Goal: Information Seeking & Learning: Understand process/instructions

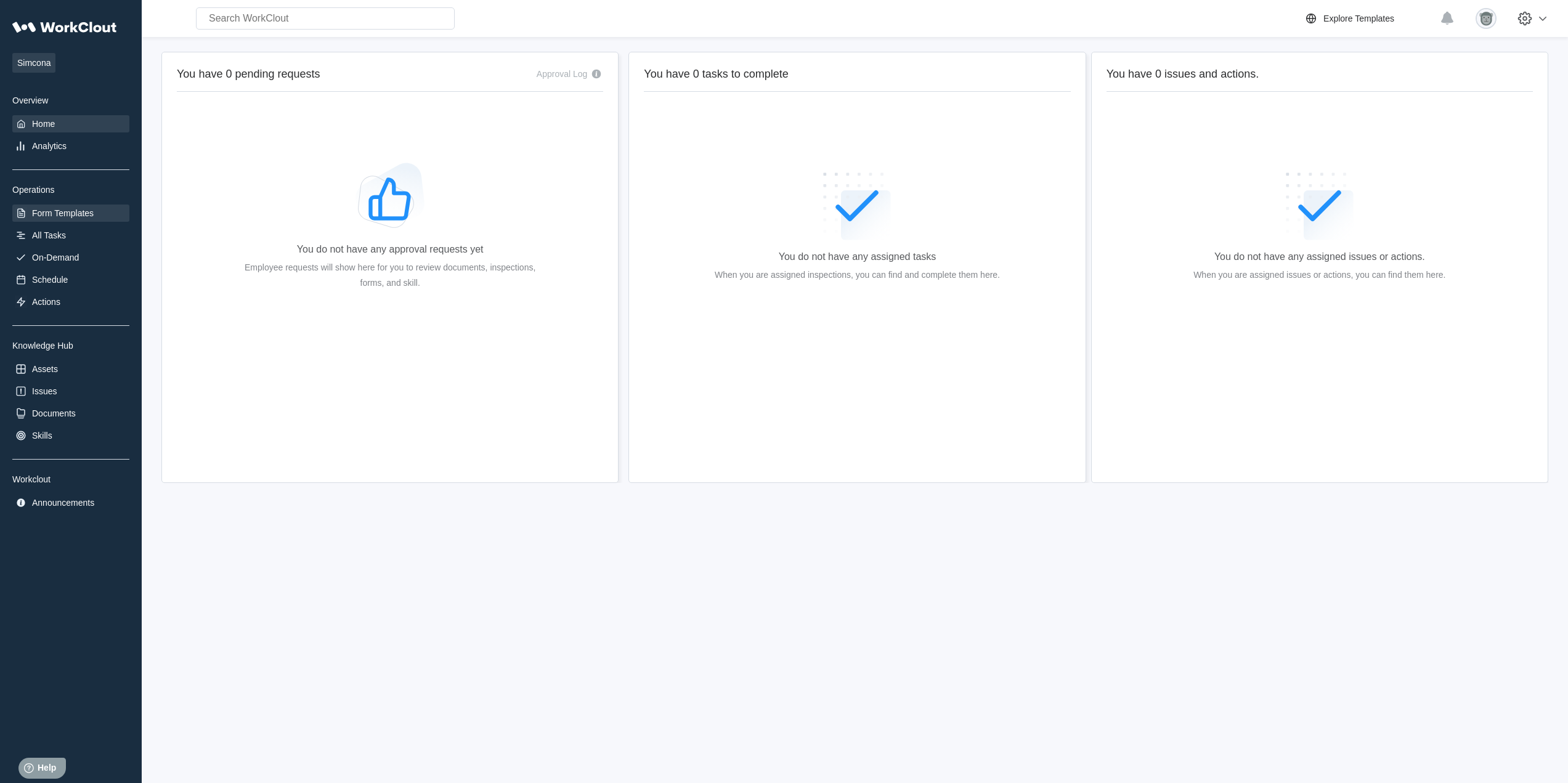
click at [80, 212] on div "Form Templates" at bounding box center [62, 213] width 61 height 10
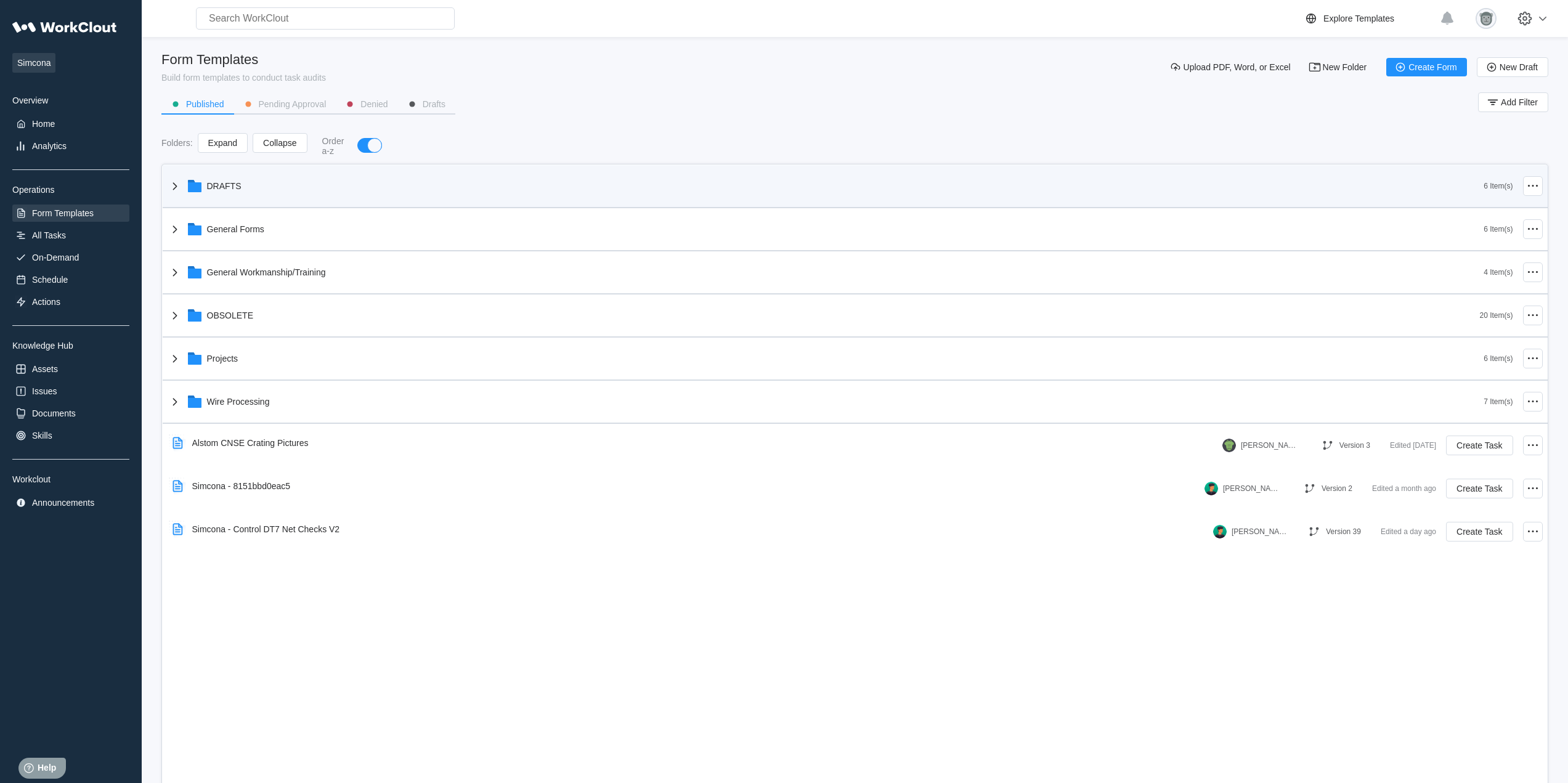
click at [322, 185] on div "DRAFTS" at bounding box center [826, 185] width 1317 height 32
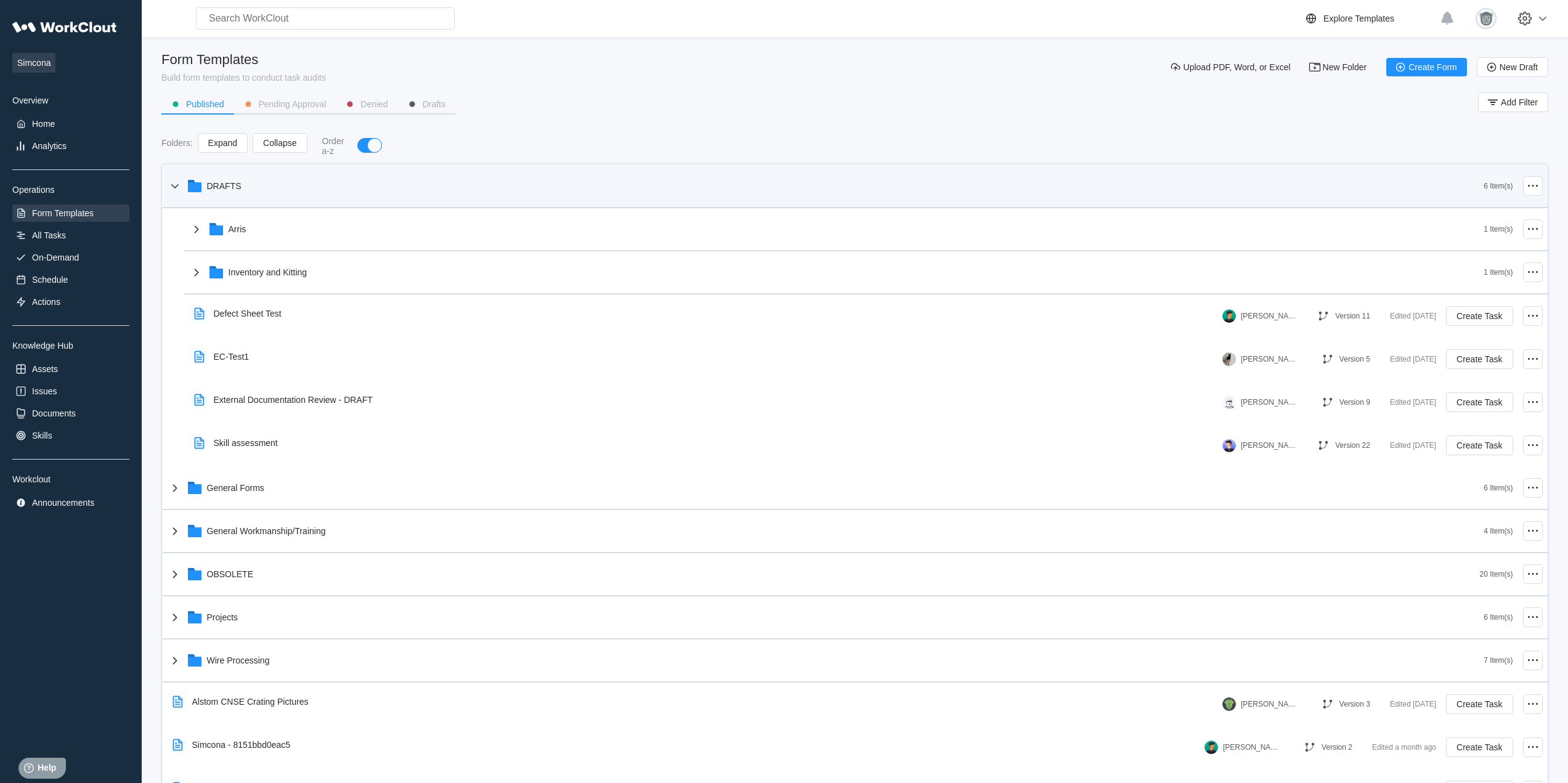
click at [322, 188] on div "DRAFTS" at bounding box center [826, 185] width 1317 height 32
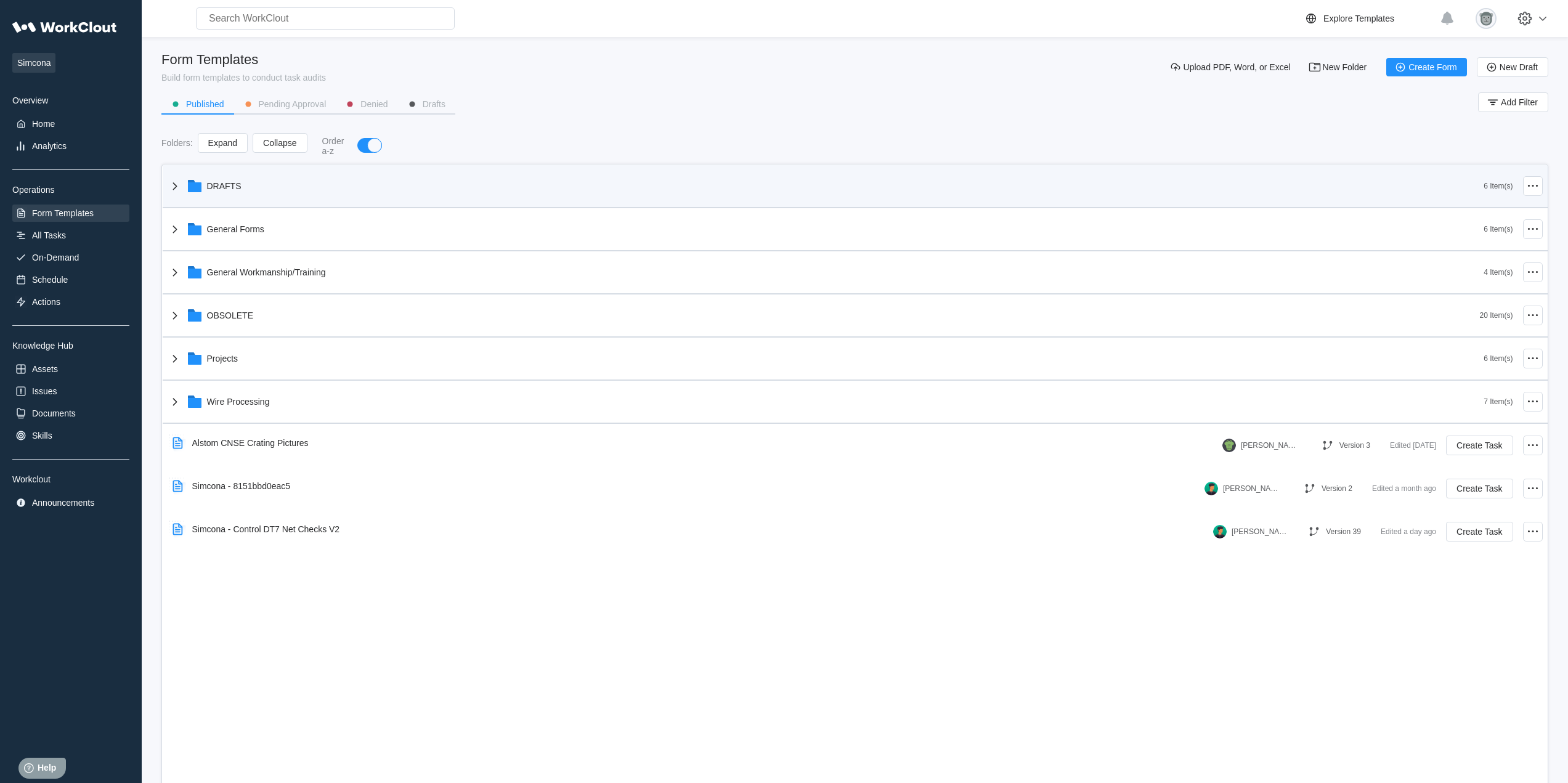
click at [305, 194] on div "DRAFTS" at bounding box center [826, 185] width 1317 height 32
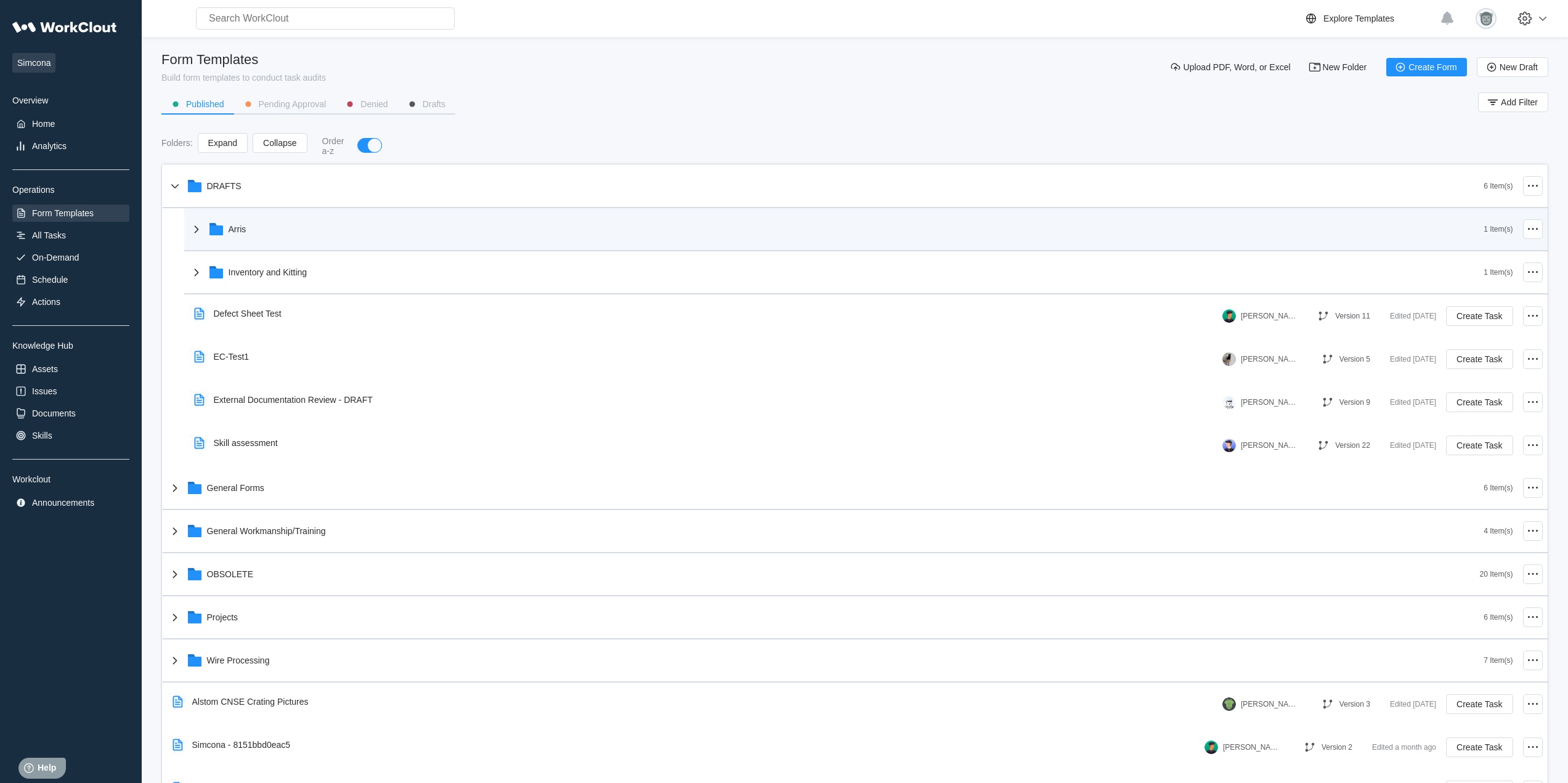
click at [189, 231] on icon at bounding box center [196, 228] width 14 height 14
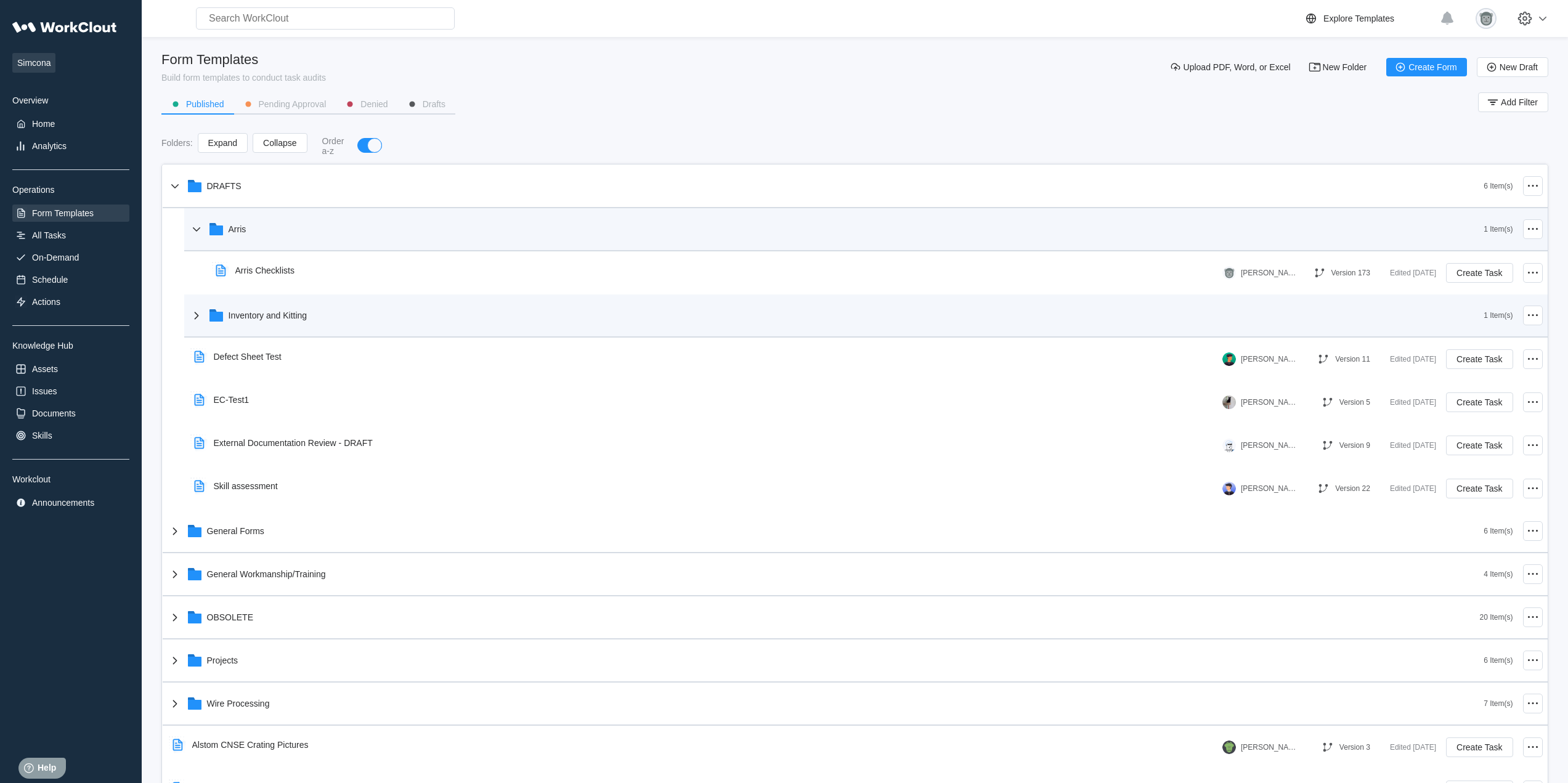
click at [194, 324] on div "Inventory and Kitting" at bounding box center [836, 315] width 1295 height 32
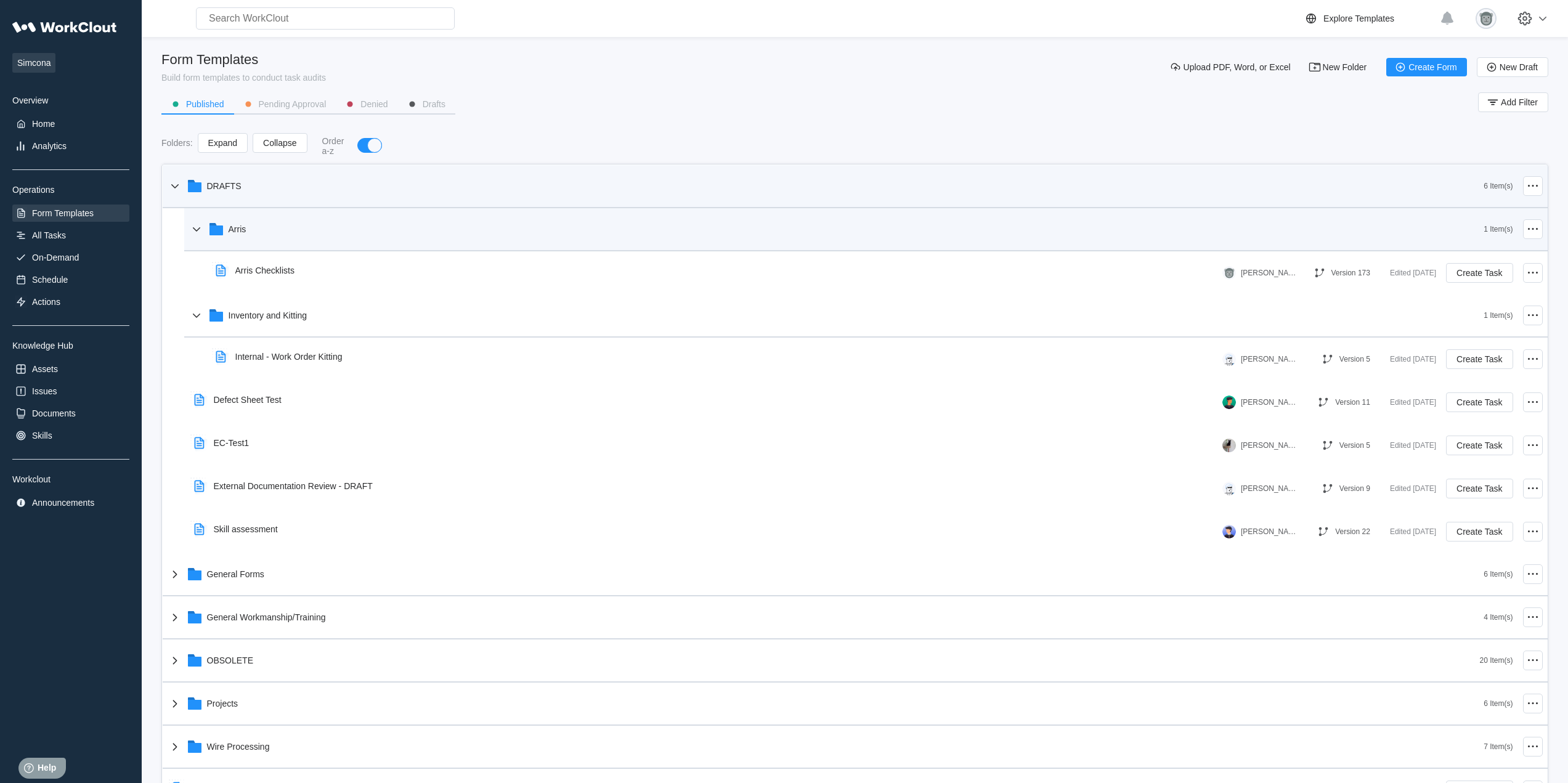
click at [247, 188] on div "DRAFTS" at bounding box center [826, 185] width 1317 height 32
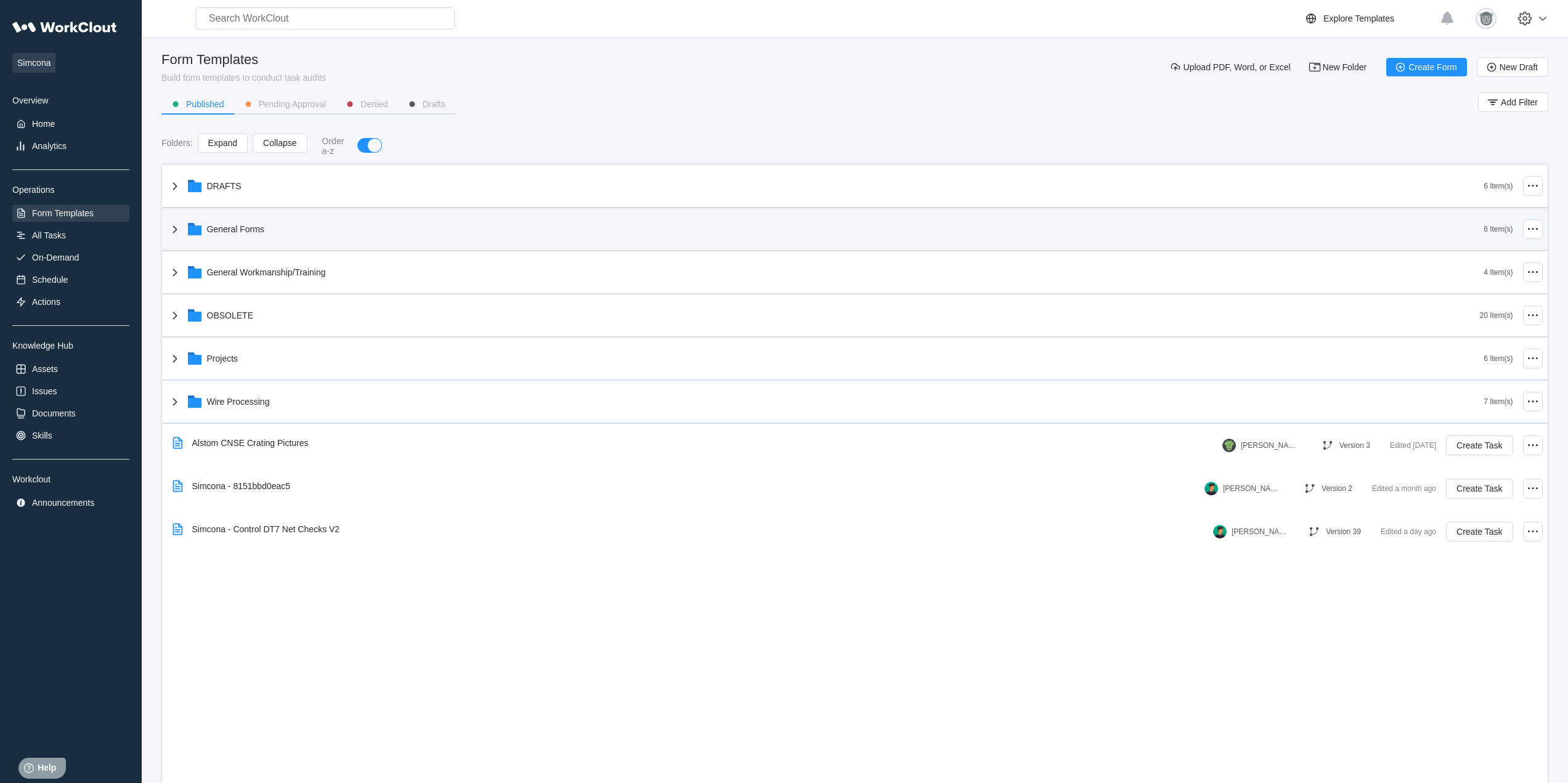
click at [250, 227] on div "General Forms" at bounding box center [236, 229] width 58 height 10
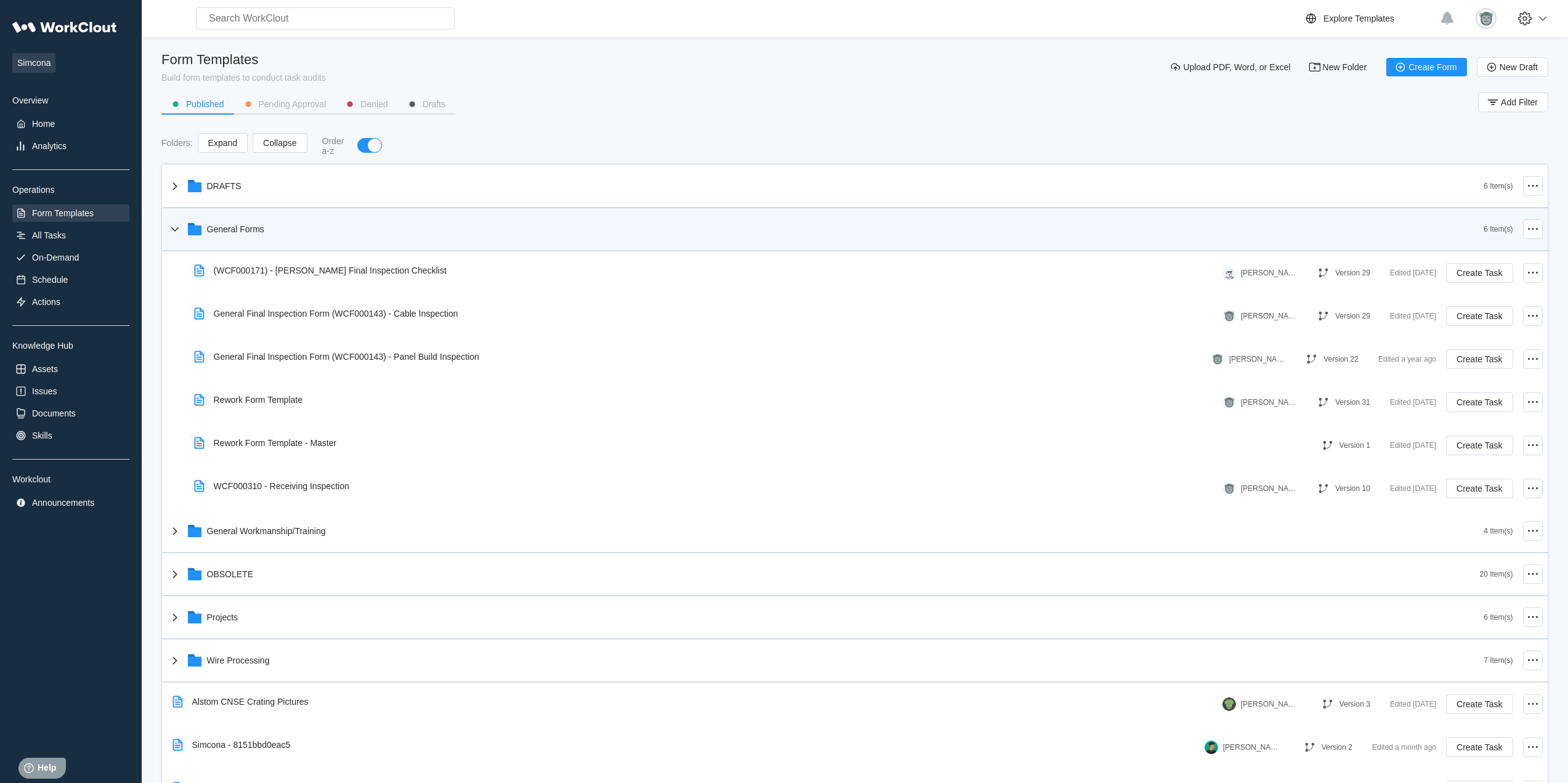
click at [354, 240] on div "General Forms" at bounding box center [826, 228] width 1317 height 32
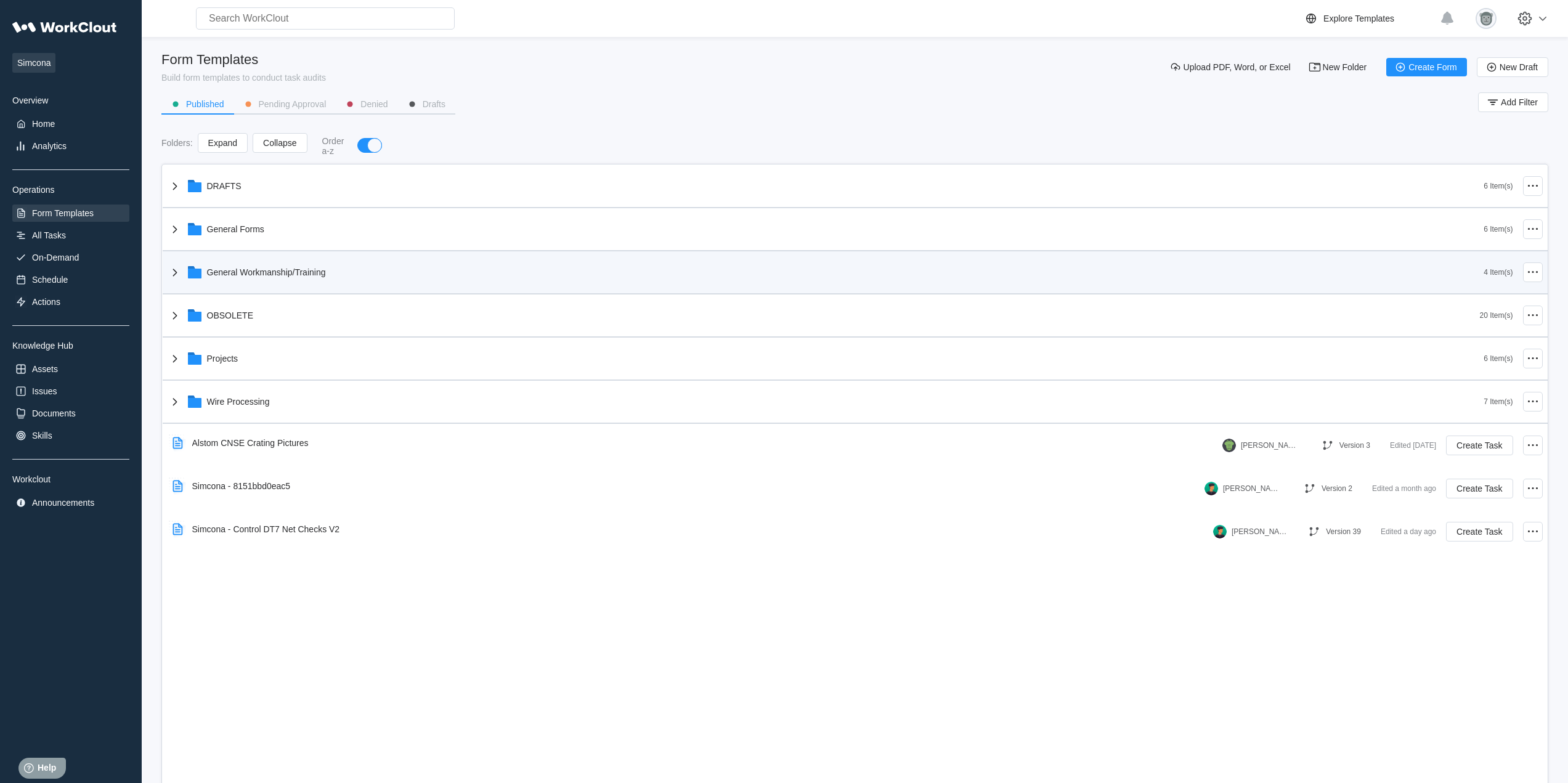
click at [295, 291] on div "General Workmanship/Training 4 Item(s)" at bounding box center [854, 273] width 1385 height 43
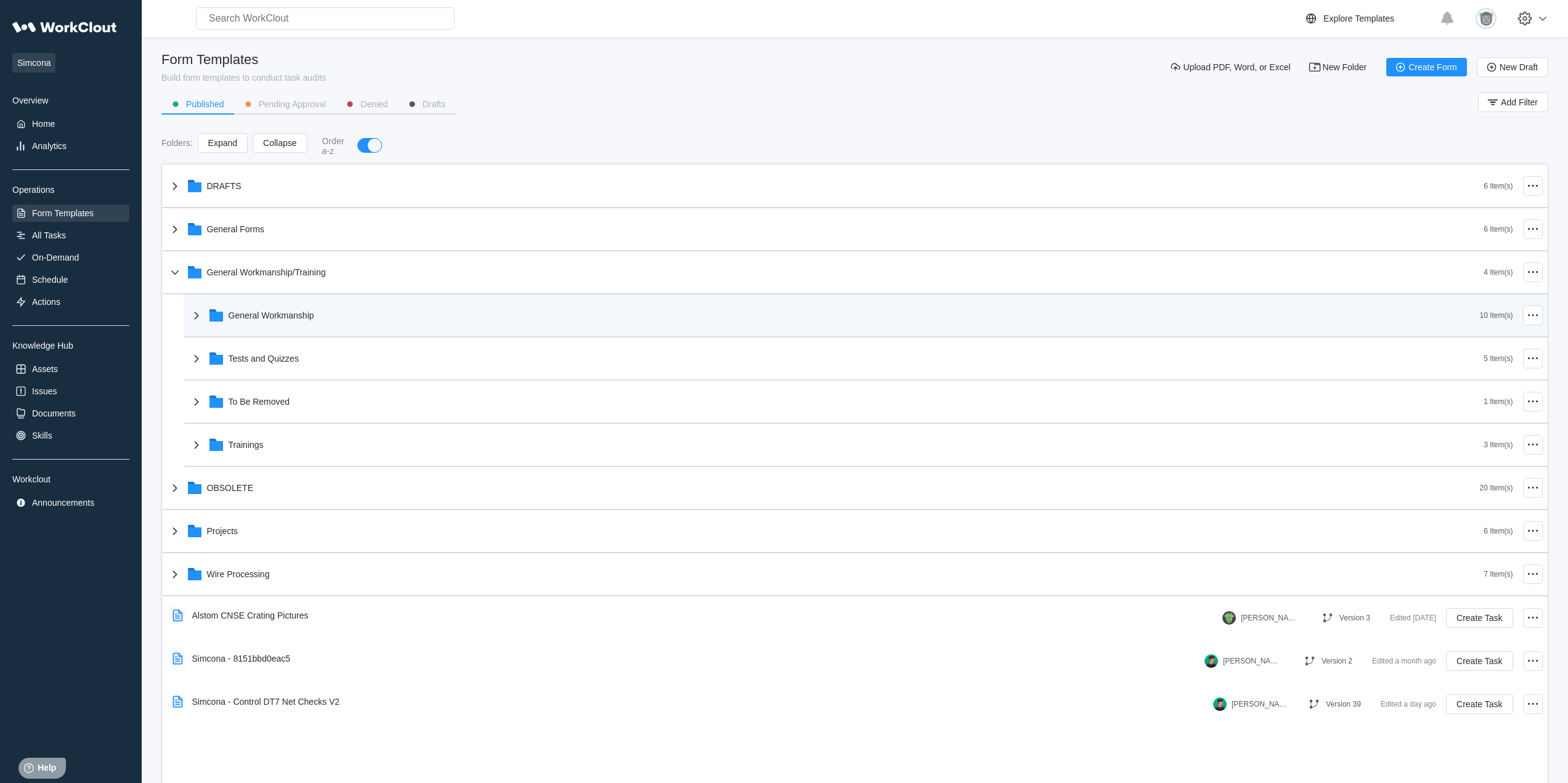
click at [276, 314] on div "General Workmanship" at bounding box center [271, 315] width 85 height 10
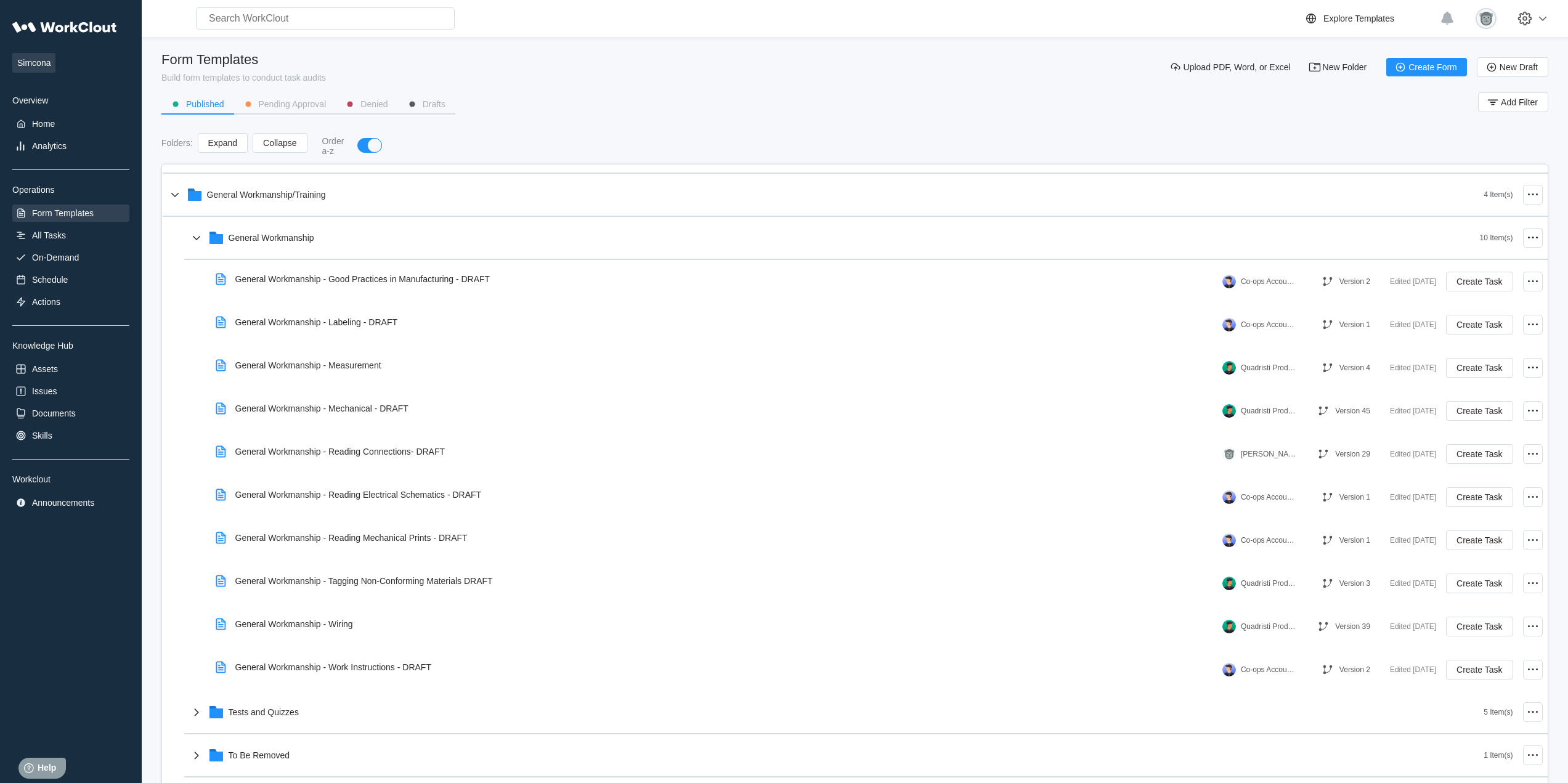
scroll to position [83, 0]
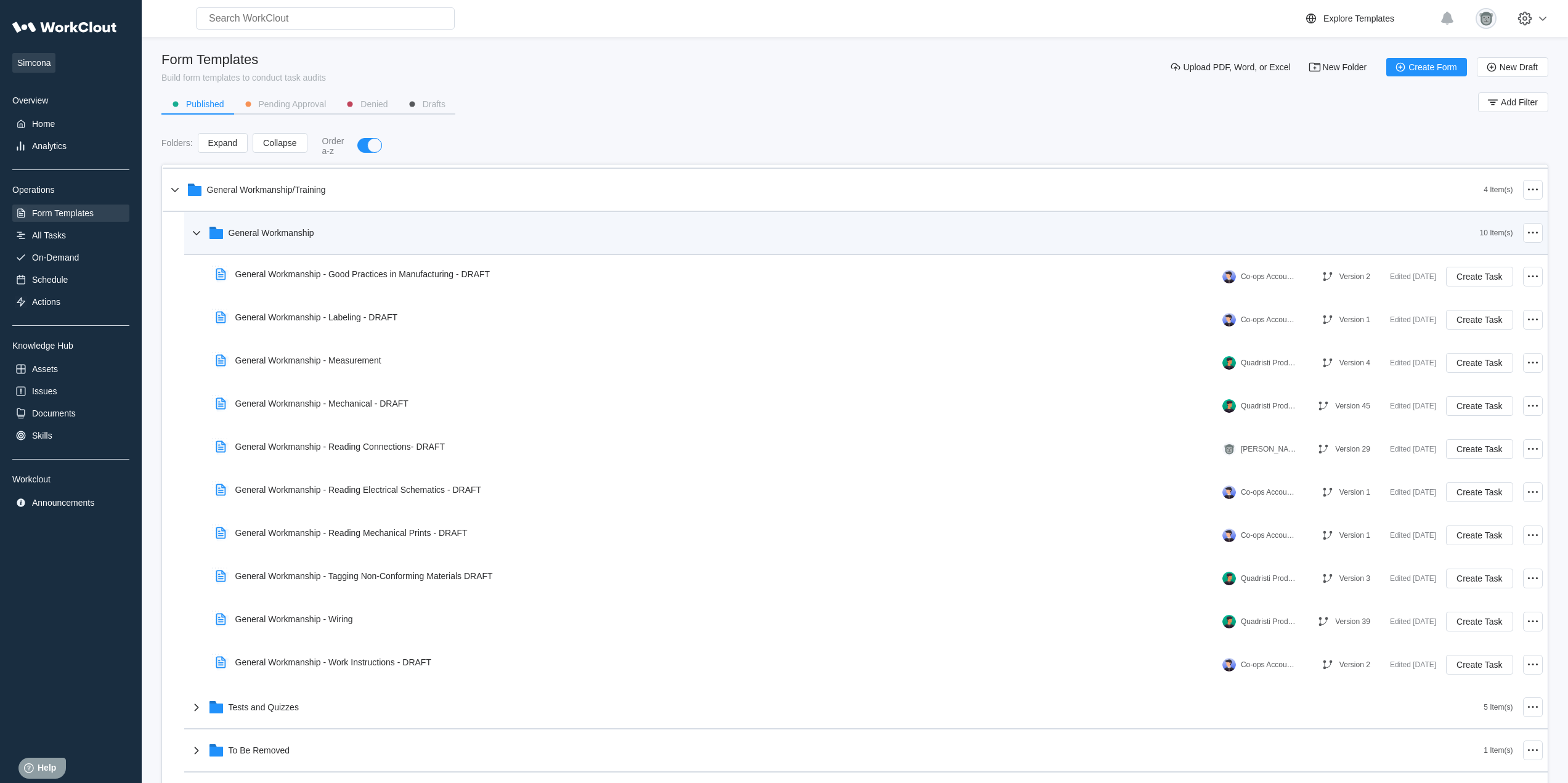
click at [308, 240] on div "General Workmanship" at bounding box center [834, 232] width 1291 height 32
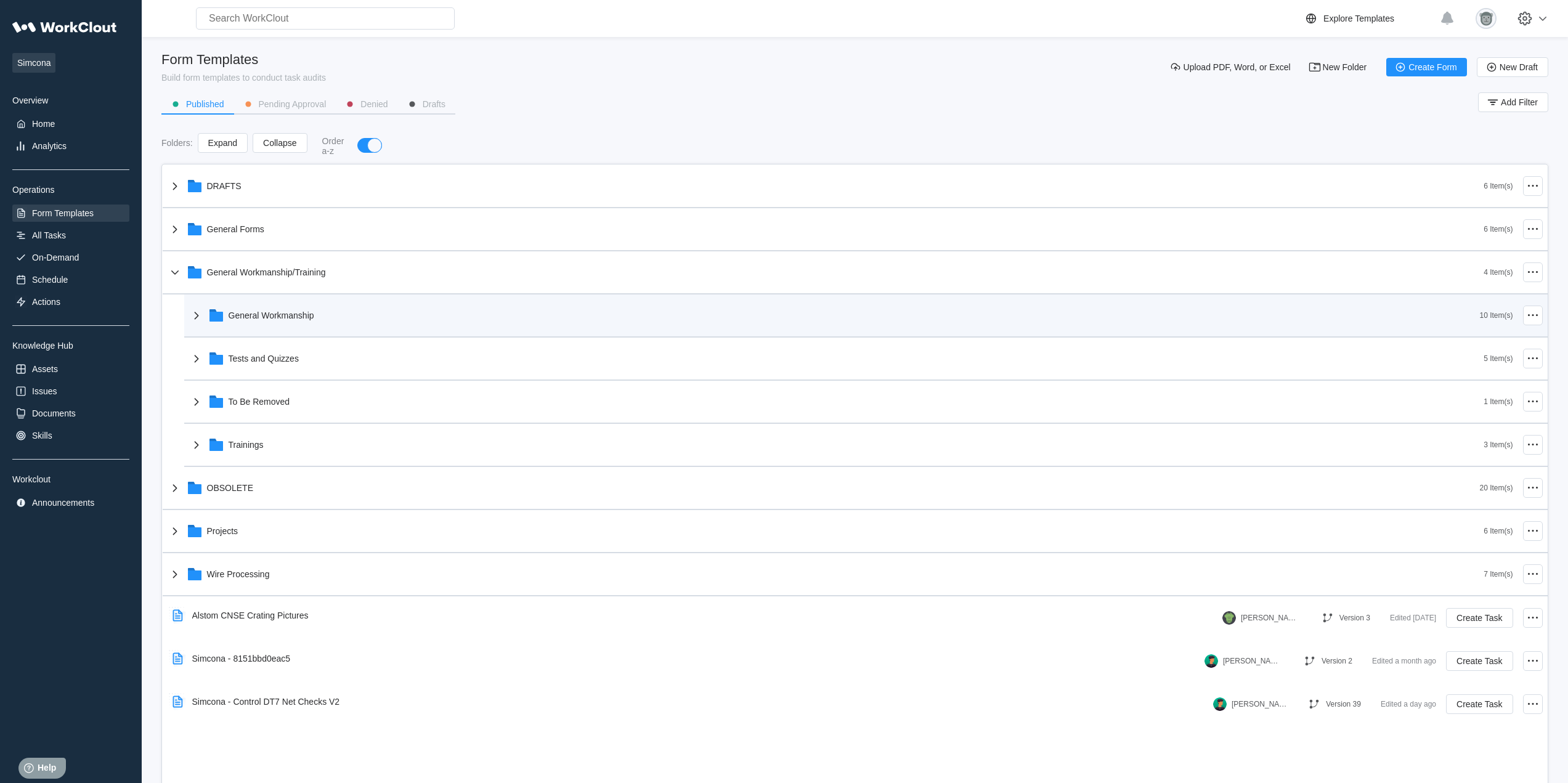
scroll to position [0, 0]
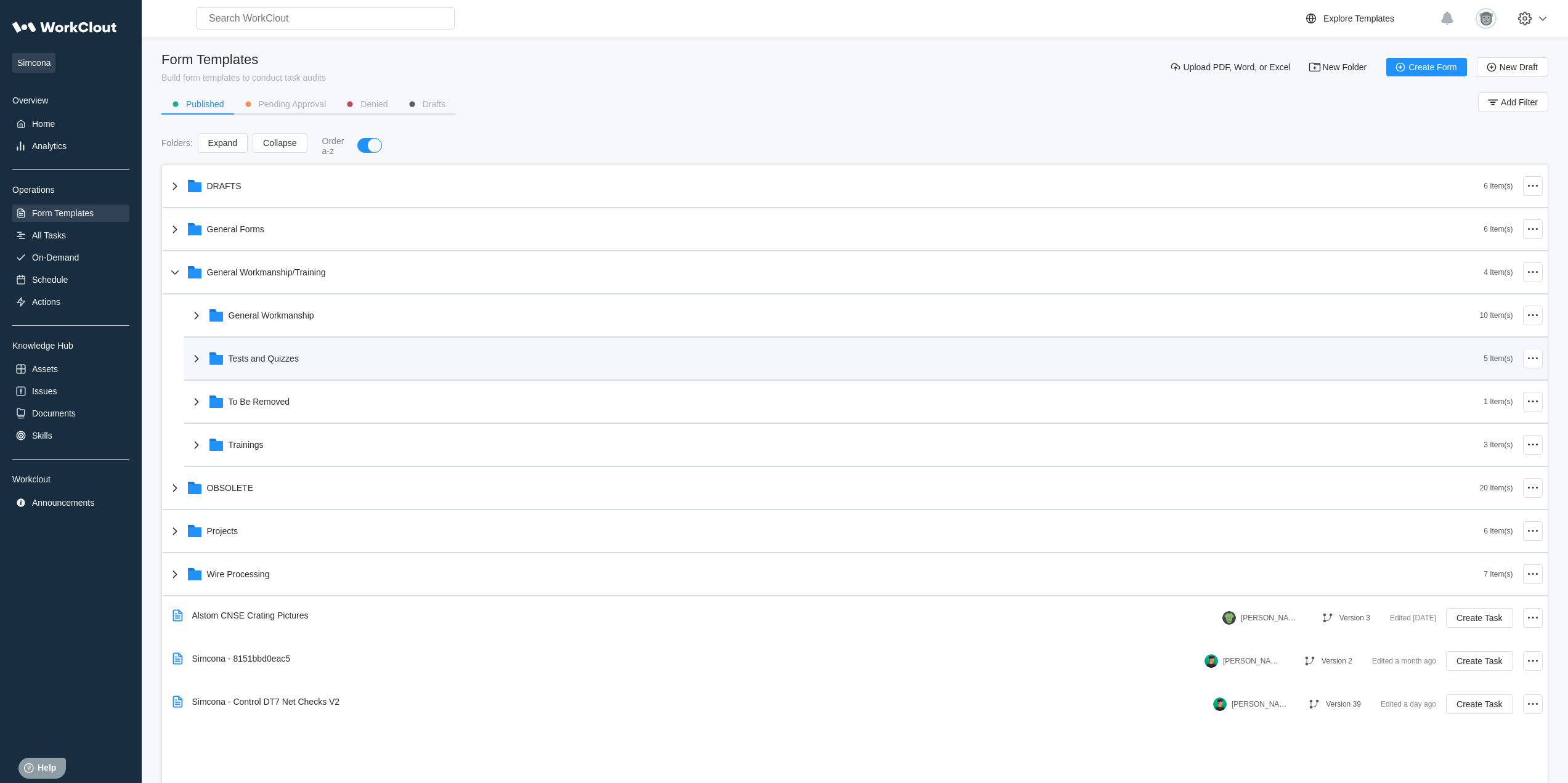
click at [301, 367] on div "Tests and Quizzes" at bounding box center [836, 358] width 1295 height 32
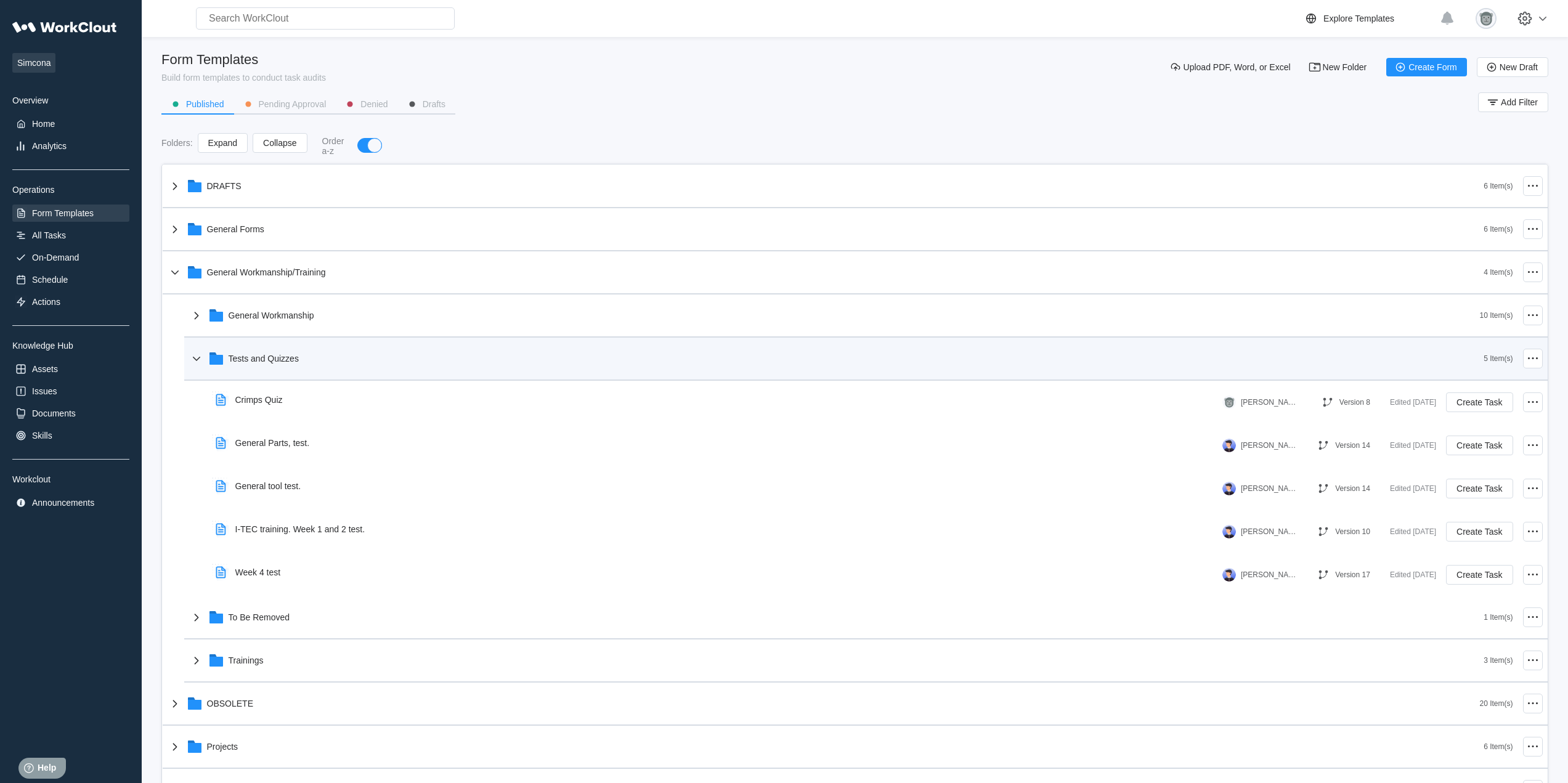
click at [341, 351] on div "Tests and Quizzes" at bounding box center [836, 358] width 1295 height 32
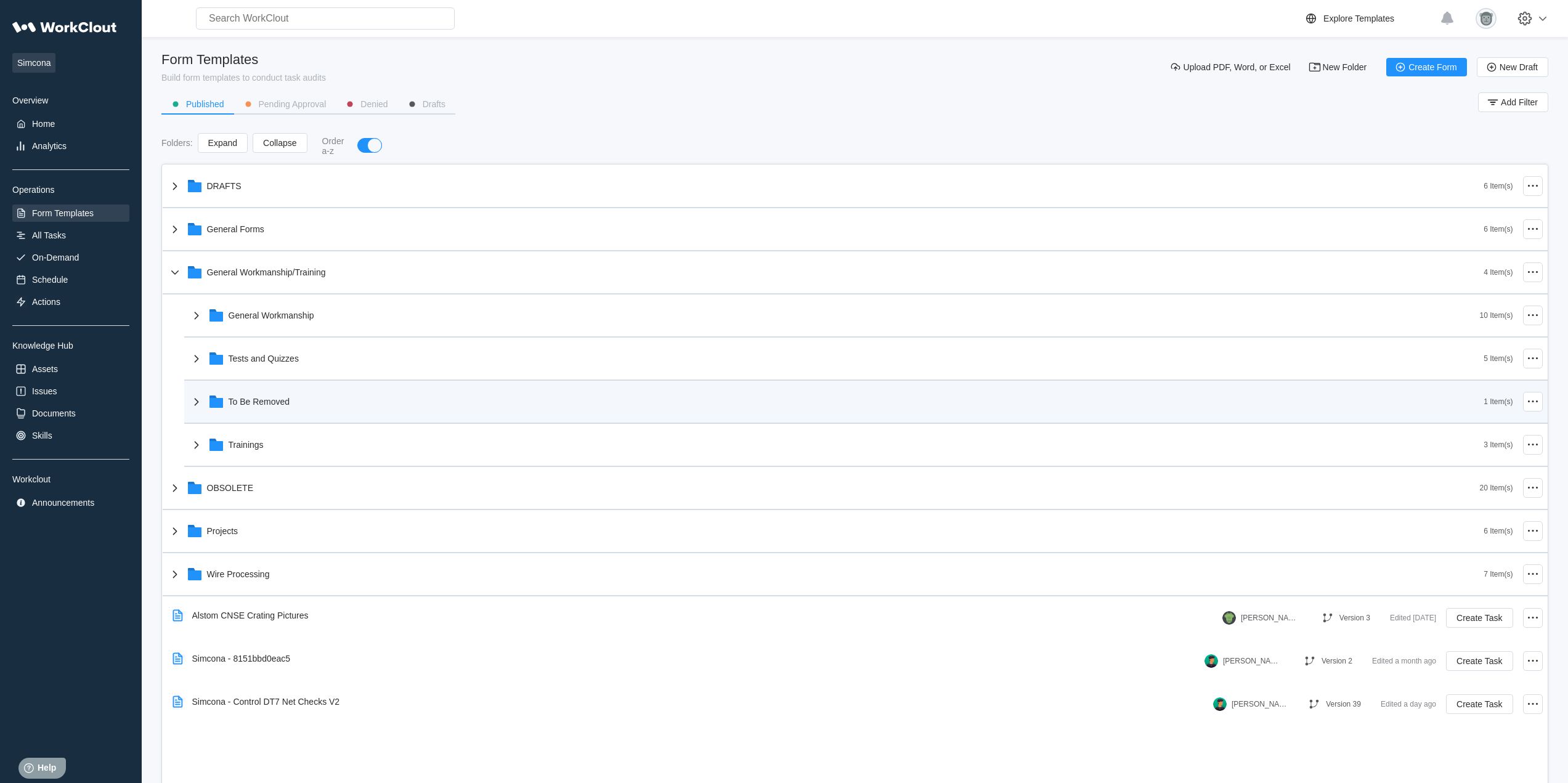
click at [312, 412] on div "To Be Removed" at bounding box center [836, 401] width 1295 height 32
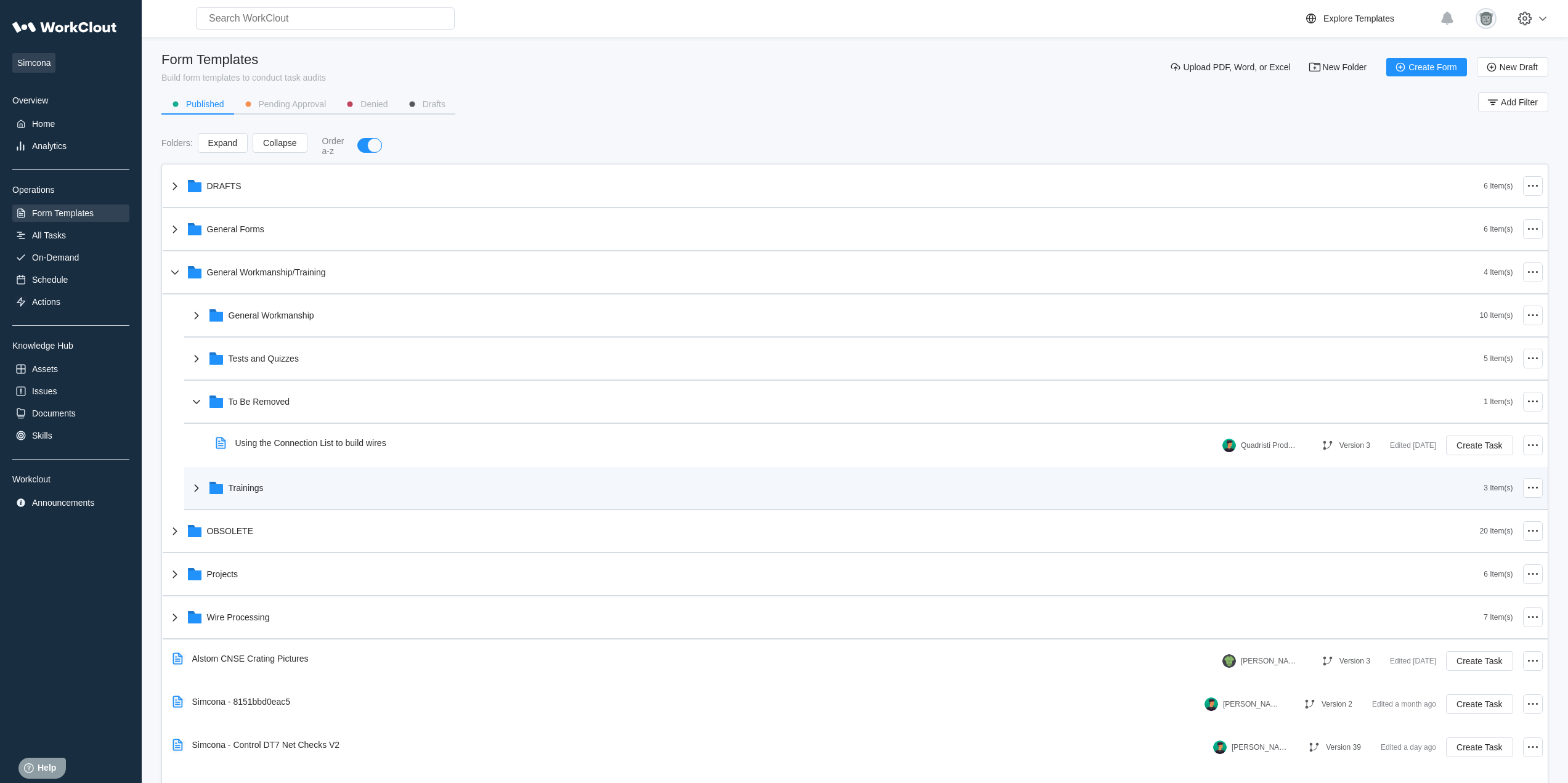
click at [258, 498] on div "Trainings" at bounding box center [836, 487] width 1295 height 32
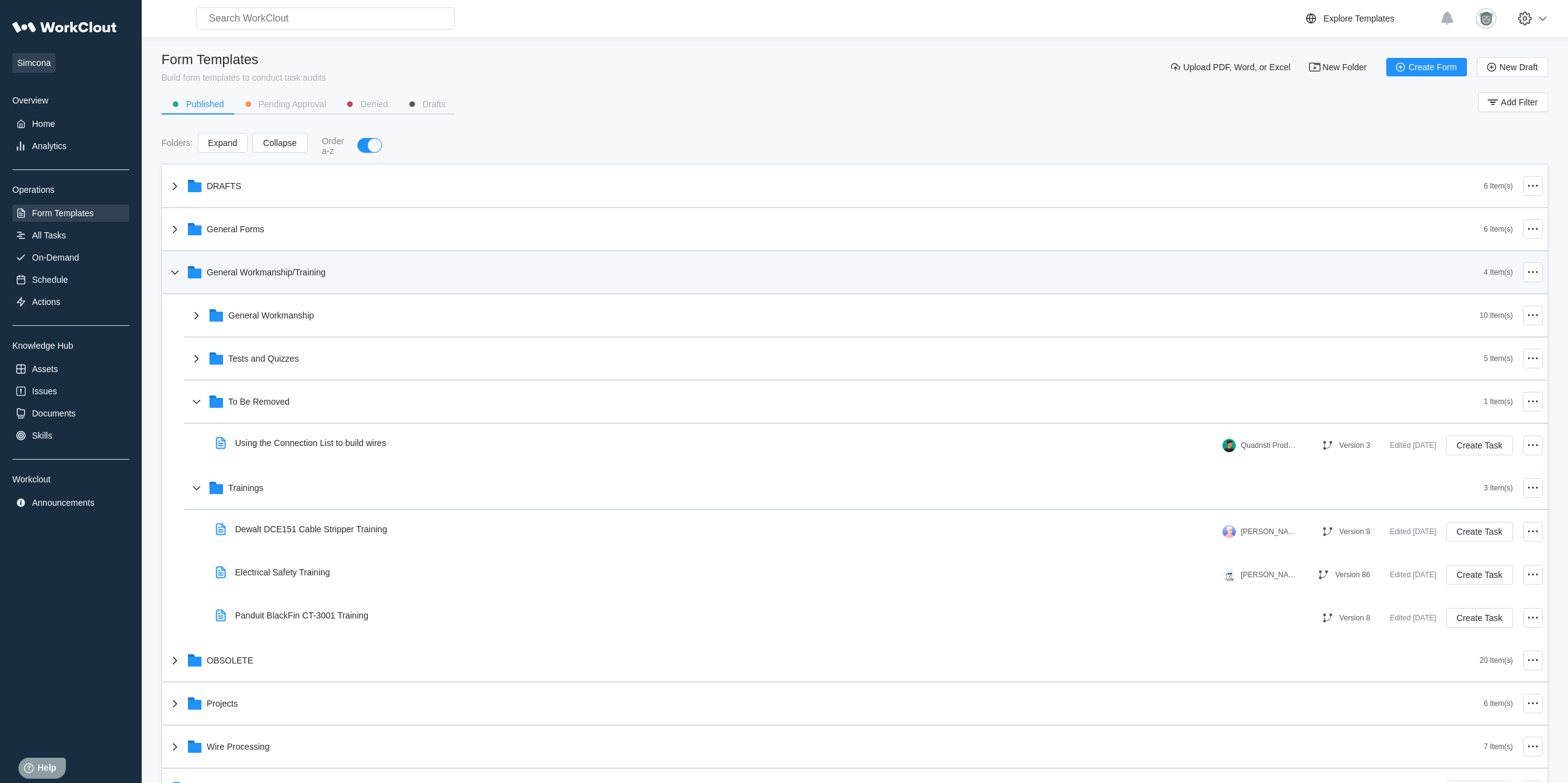
click at [284, 273] on div "General Workmanship/Training" at bounding box center [267, 273] width 119 height 10
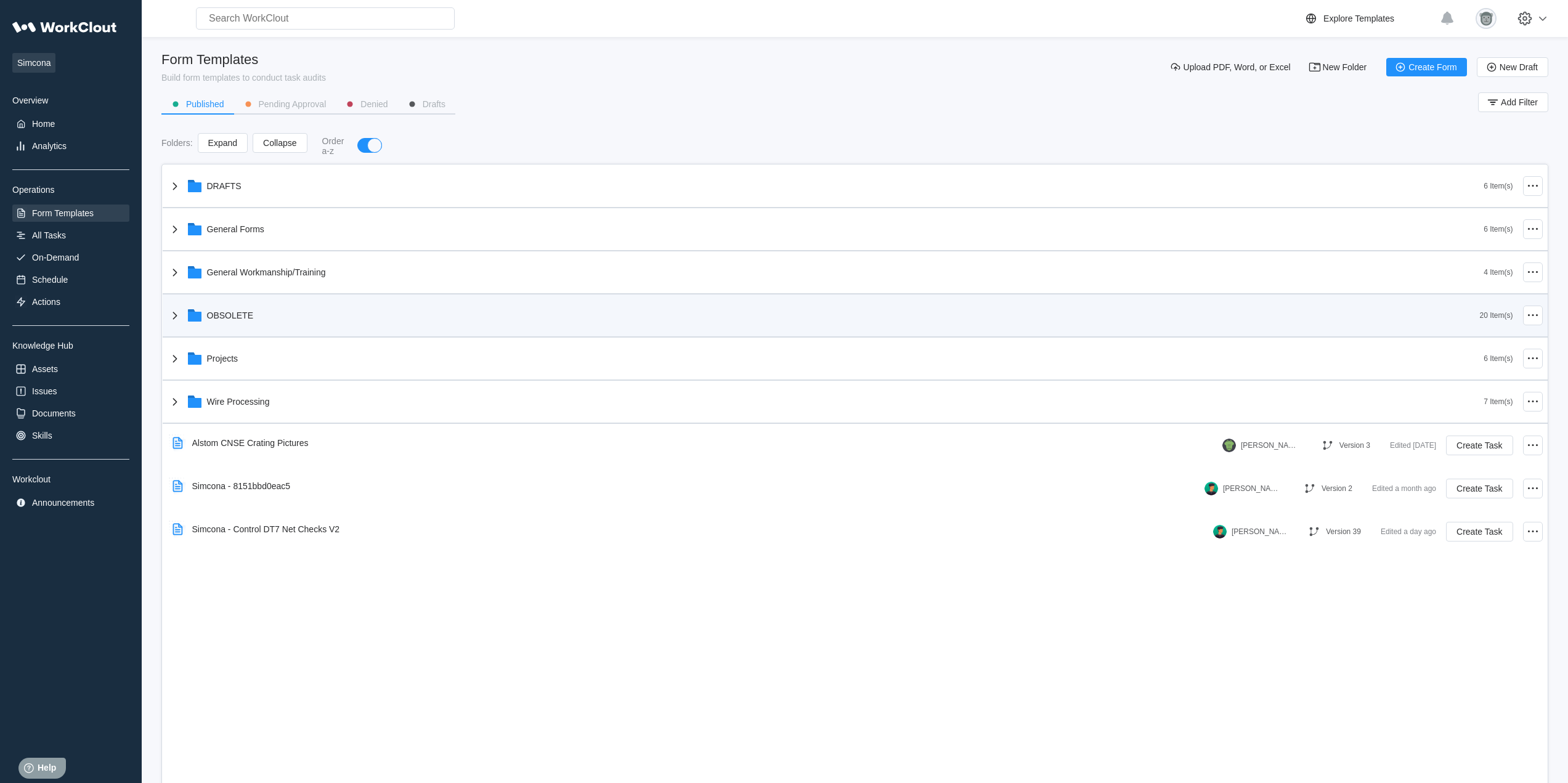
click at [295, 311] on div "OBSOLETE" at bounding box center [823, 315] width 1312 height 32
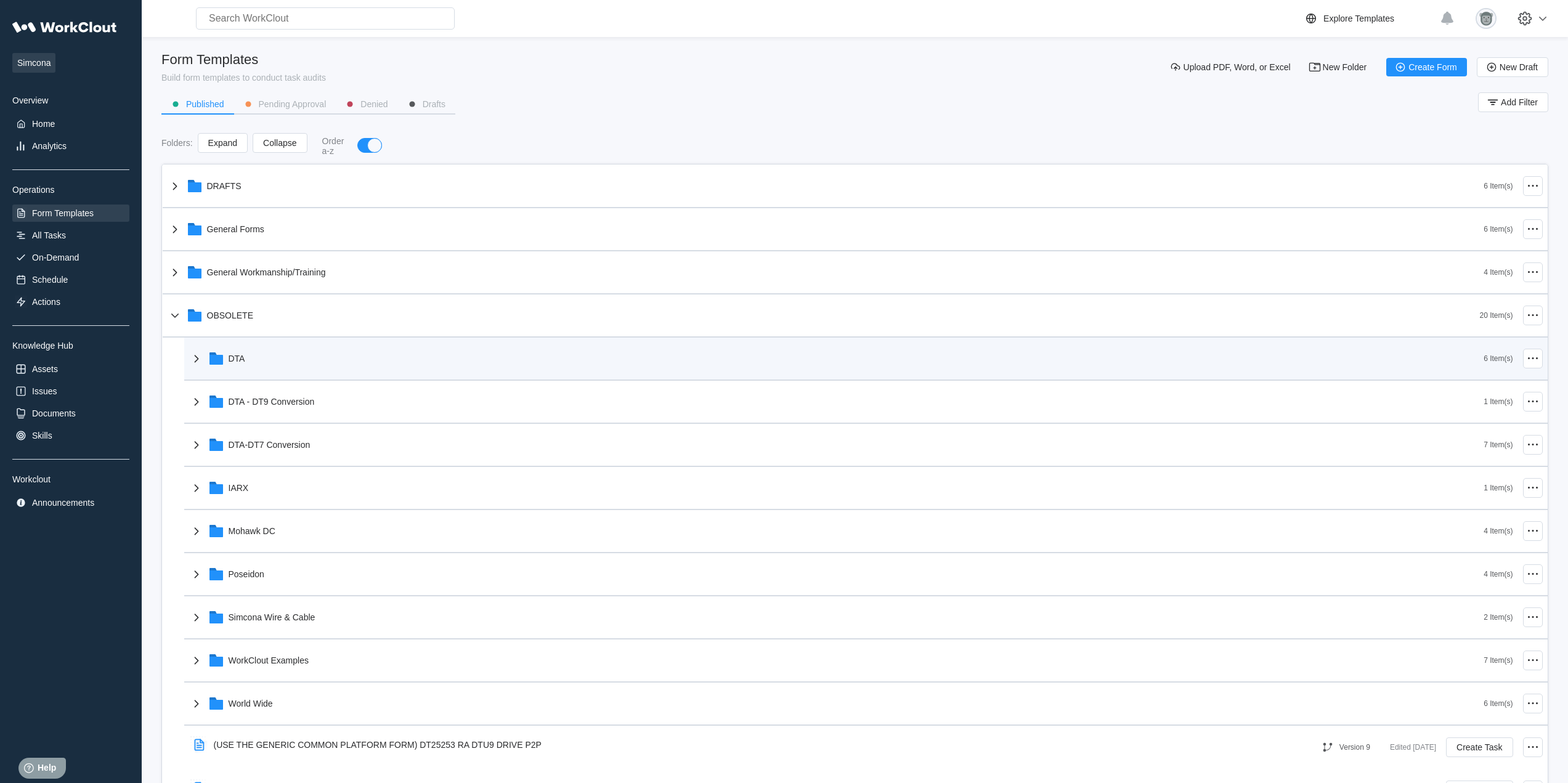
click at [275, 367] on div "DTA" at bounding box center [836, 358] width 1295 height 32
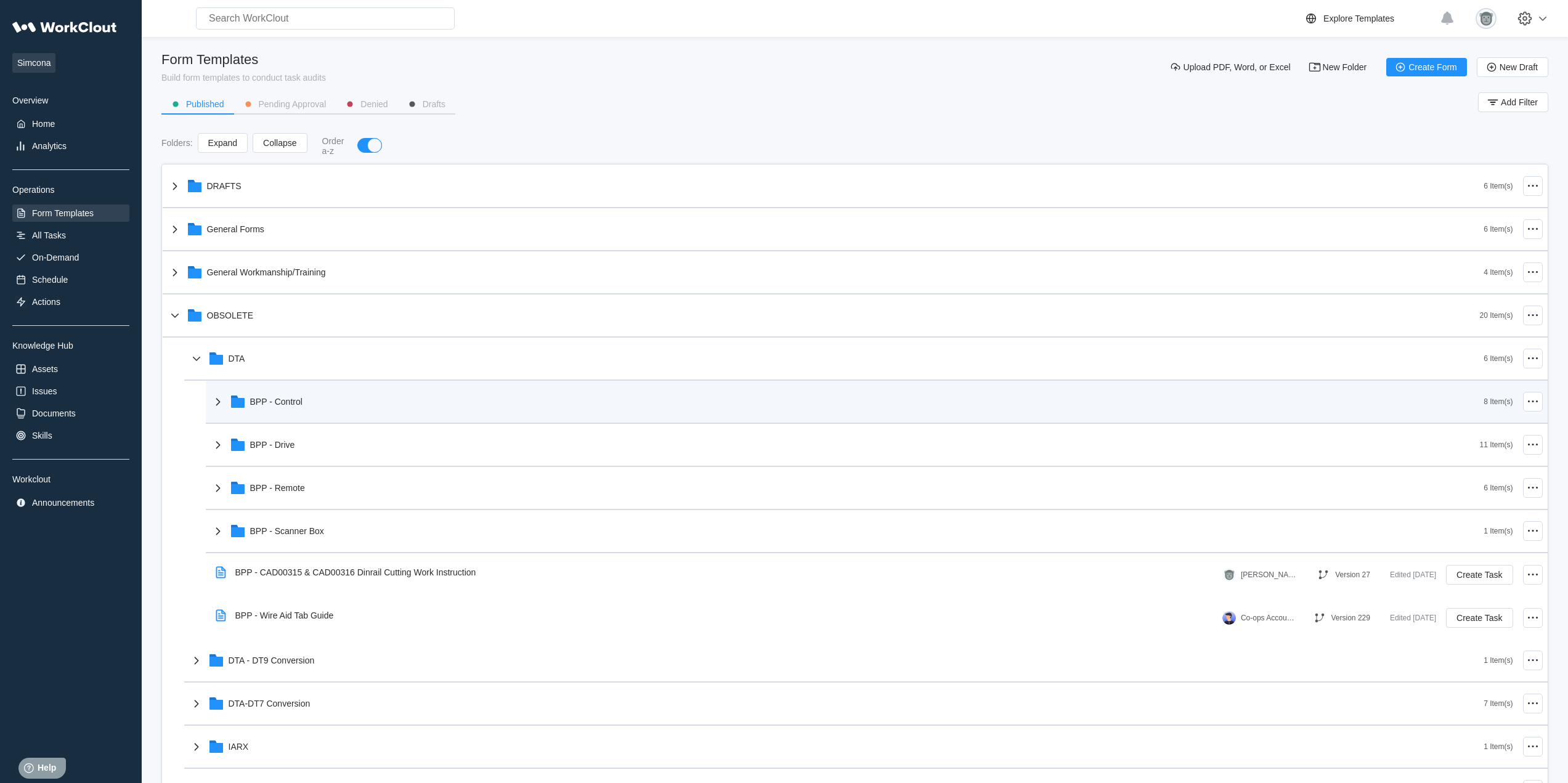
click at [323, 413] on div "BPP - Control" at bounding box center [847, 401] width 1273 height 32
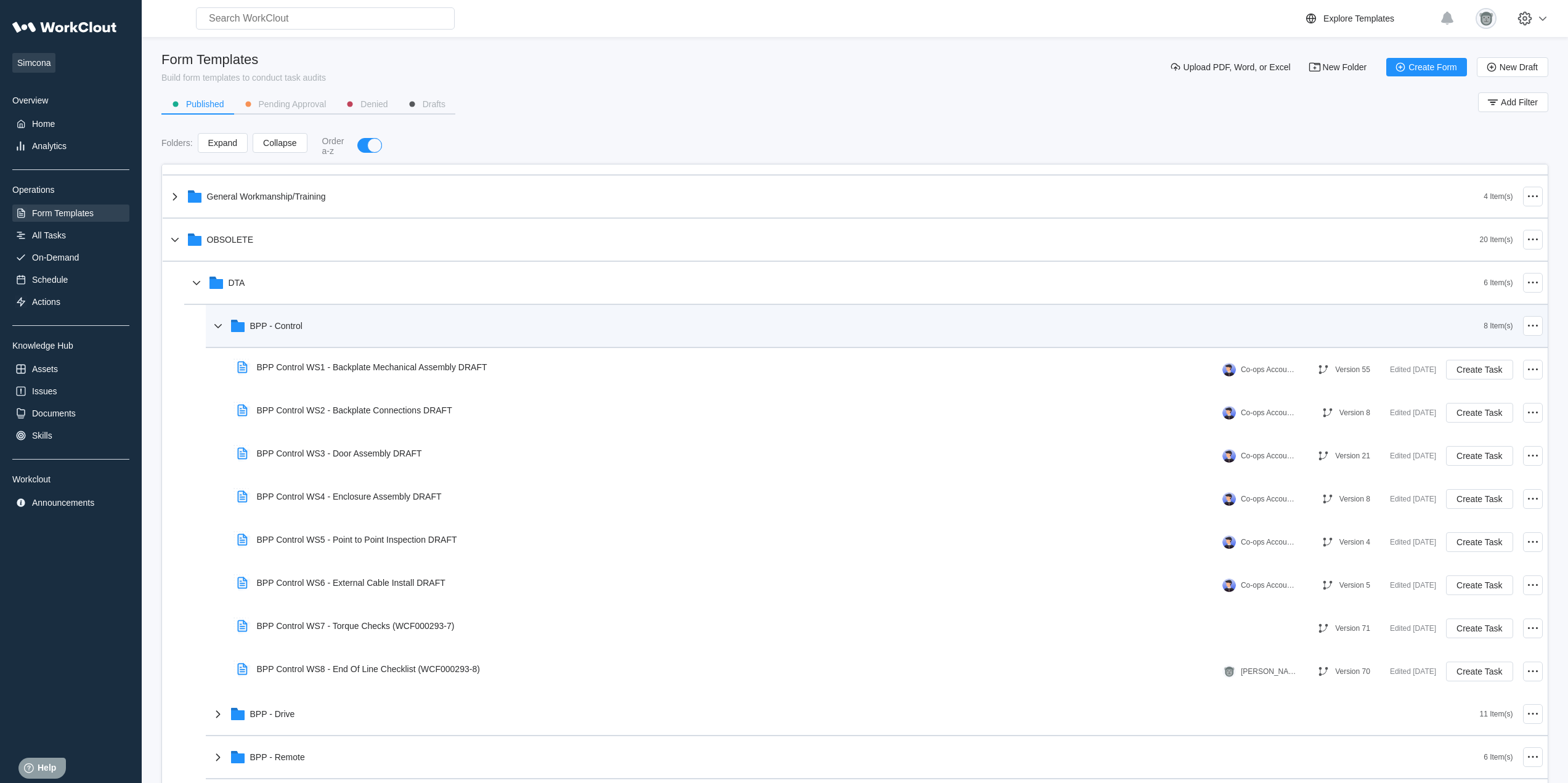
scroll to position [103, 0]
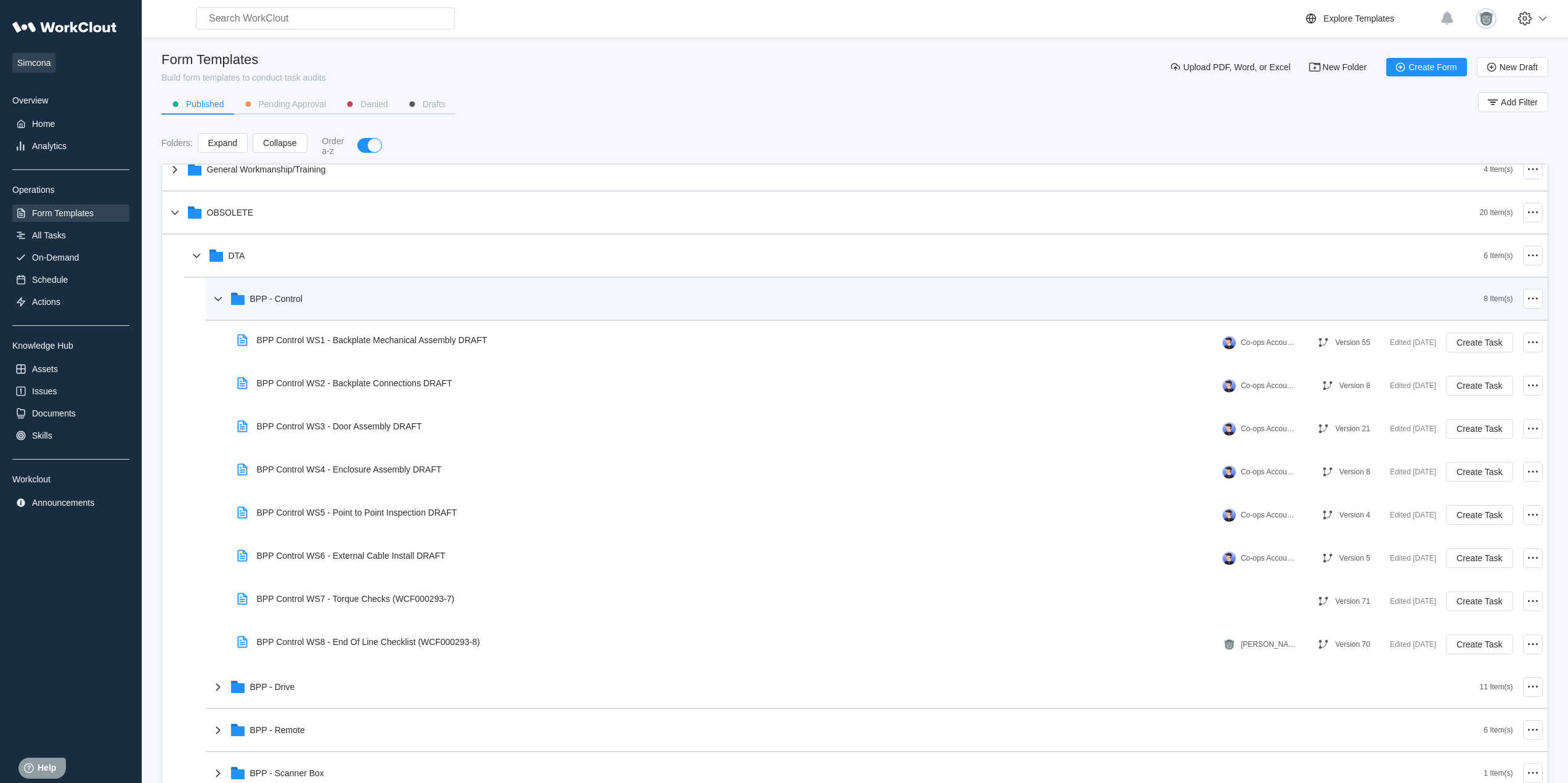
click at [364, 311] on div "BPP - Control" at bounding box center [847, 298] width 1273 height 32
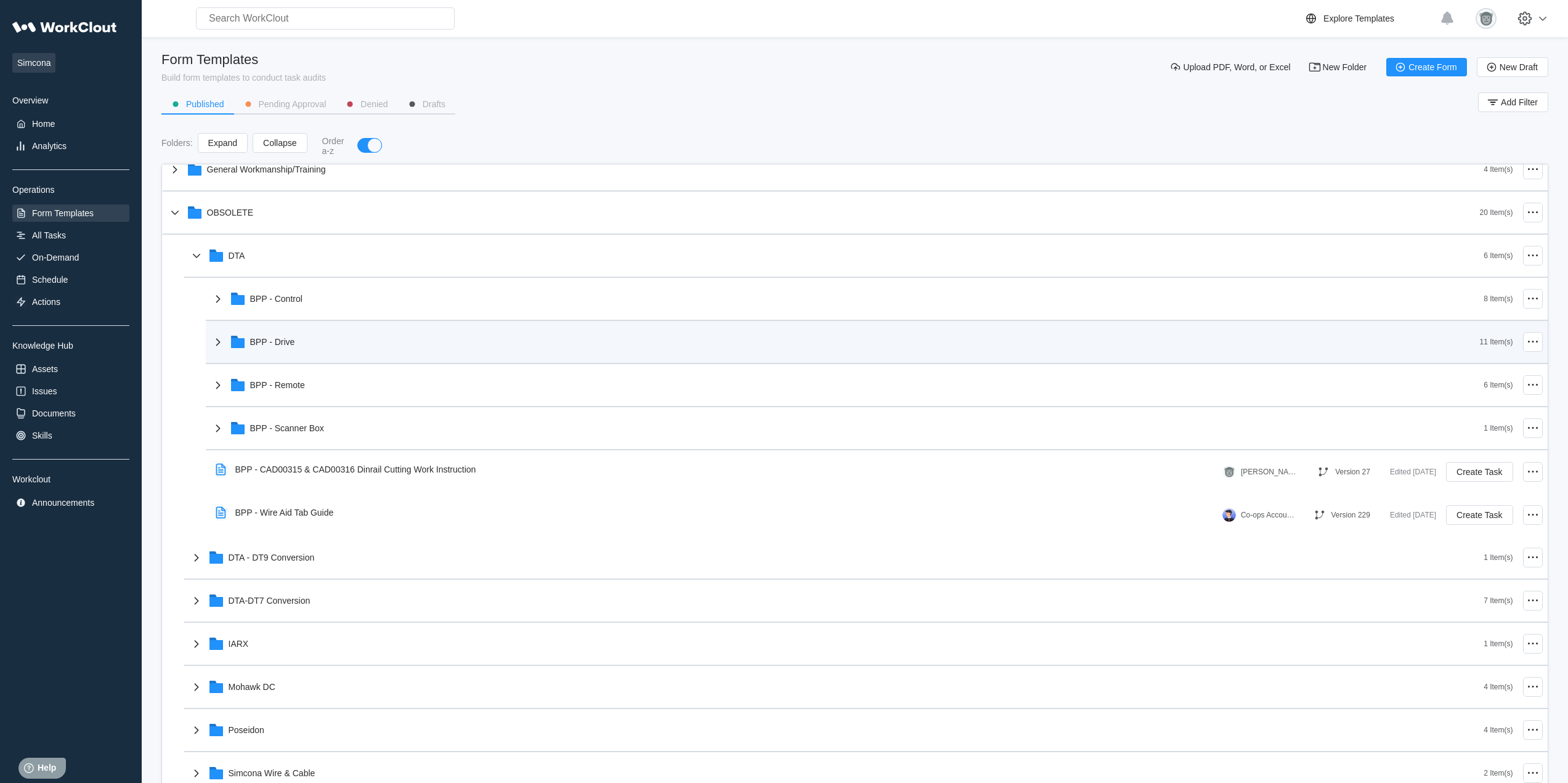
click at [344, 352] on div "BPP - Drive" at bounding box center [845, 342] width 1269 height 32
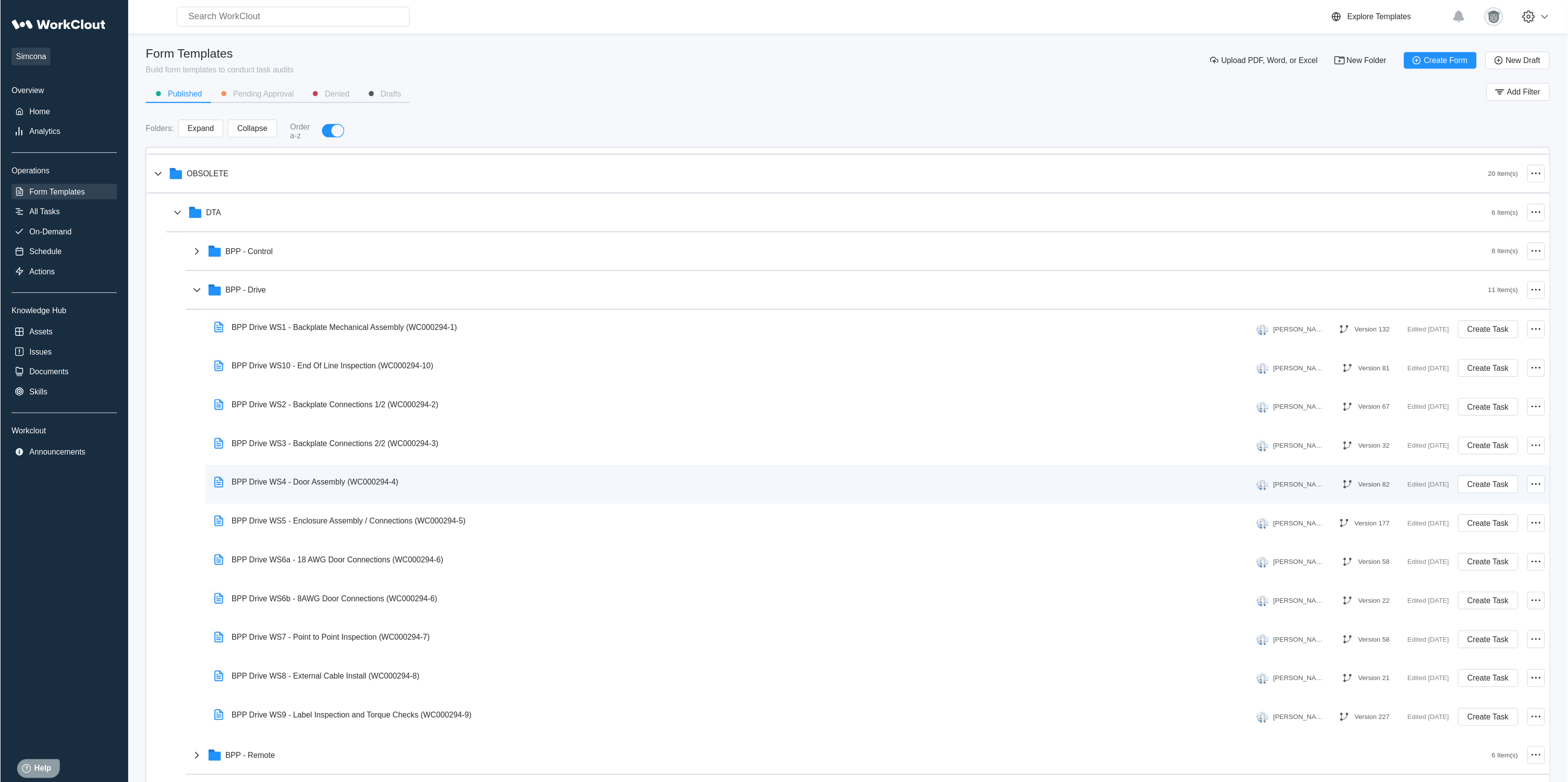
scroll to position [97, 0]
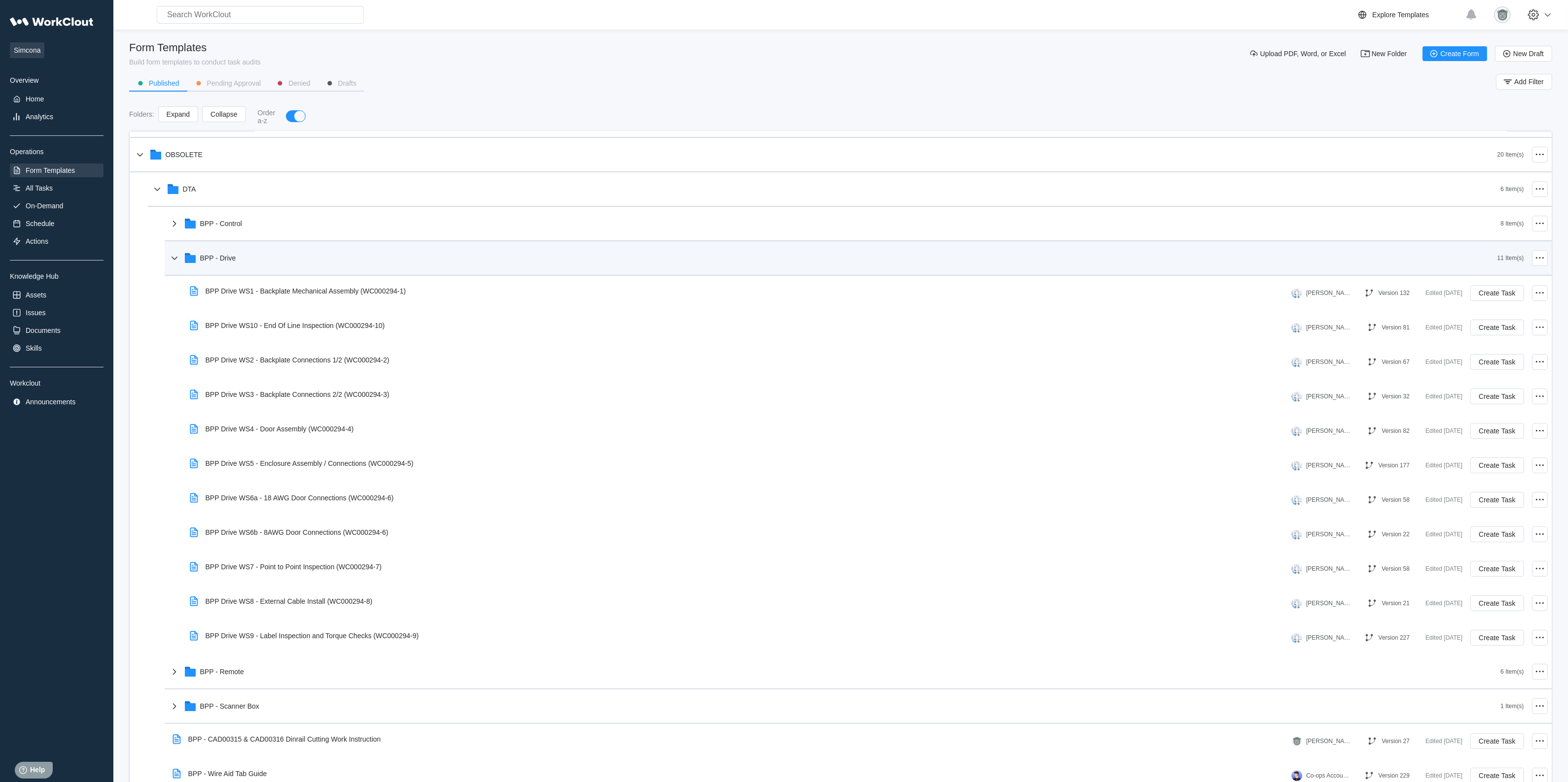
click at [309, 269] on div "BPP - Drive" at bounding box center [833, 258] width 1328 height 25
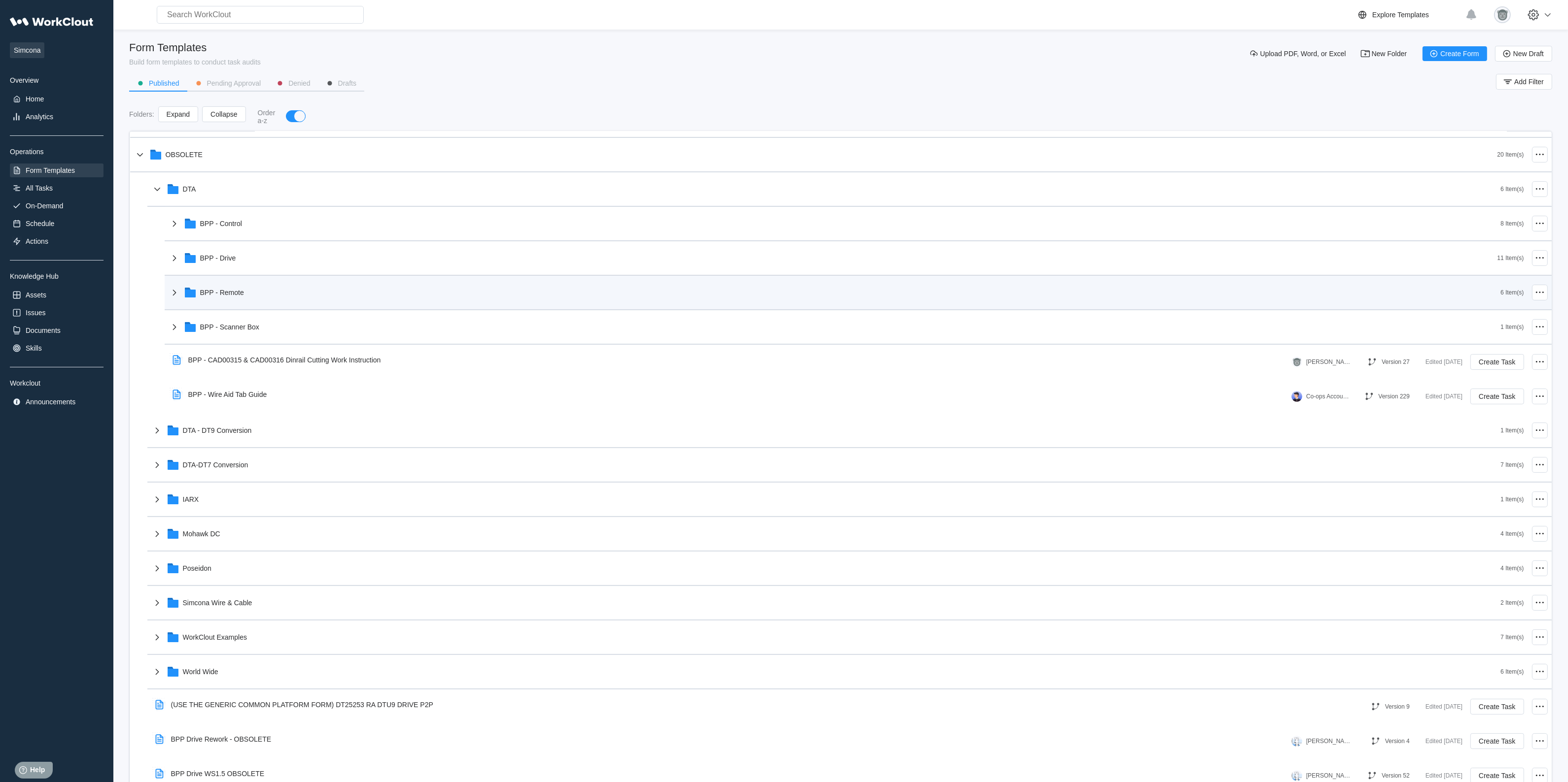
click at [293, 302] on div "BPP - Remote" at bounding box center [835, 292] width 1332 height 25
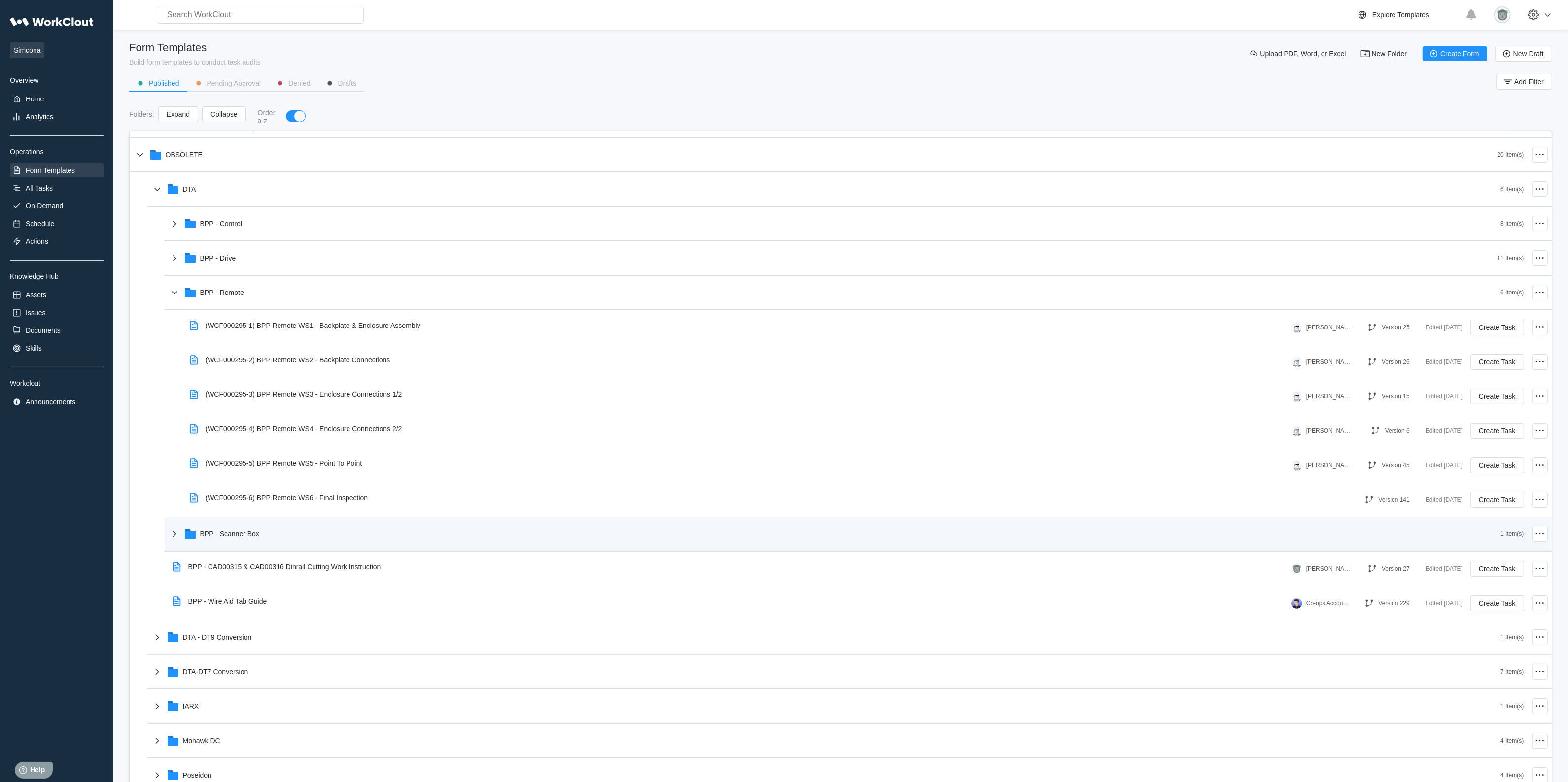
click at [276, 536] on div "BPP - Scanner Box" at bounding box center [835, 533] width 1332 height 25
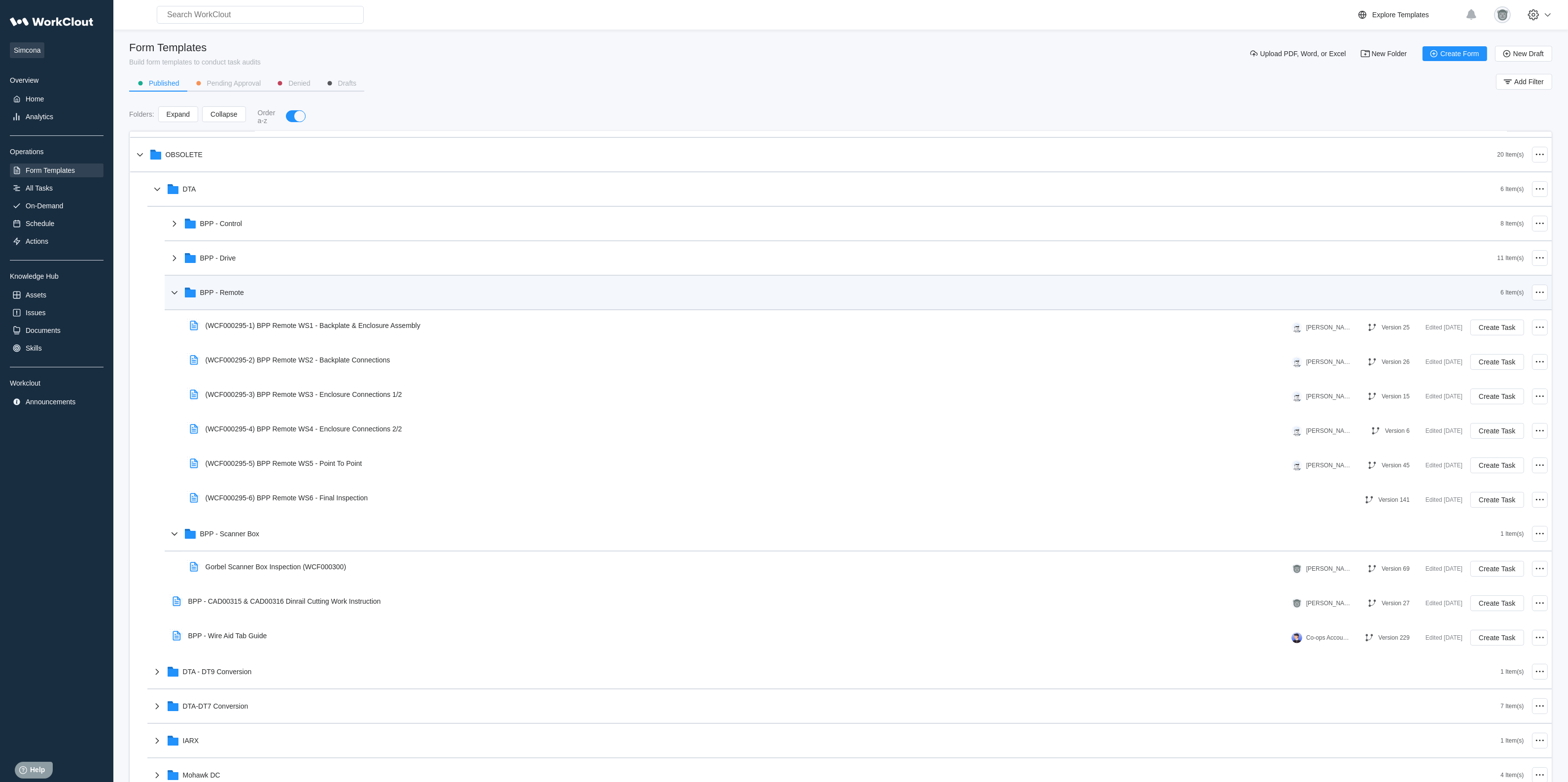
click at [281, 291] on div "BPP - Remote" at bounding box center [835, 292] width 1332 height 25
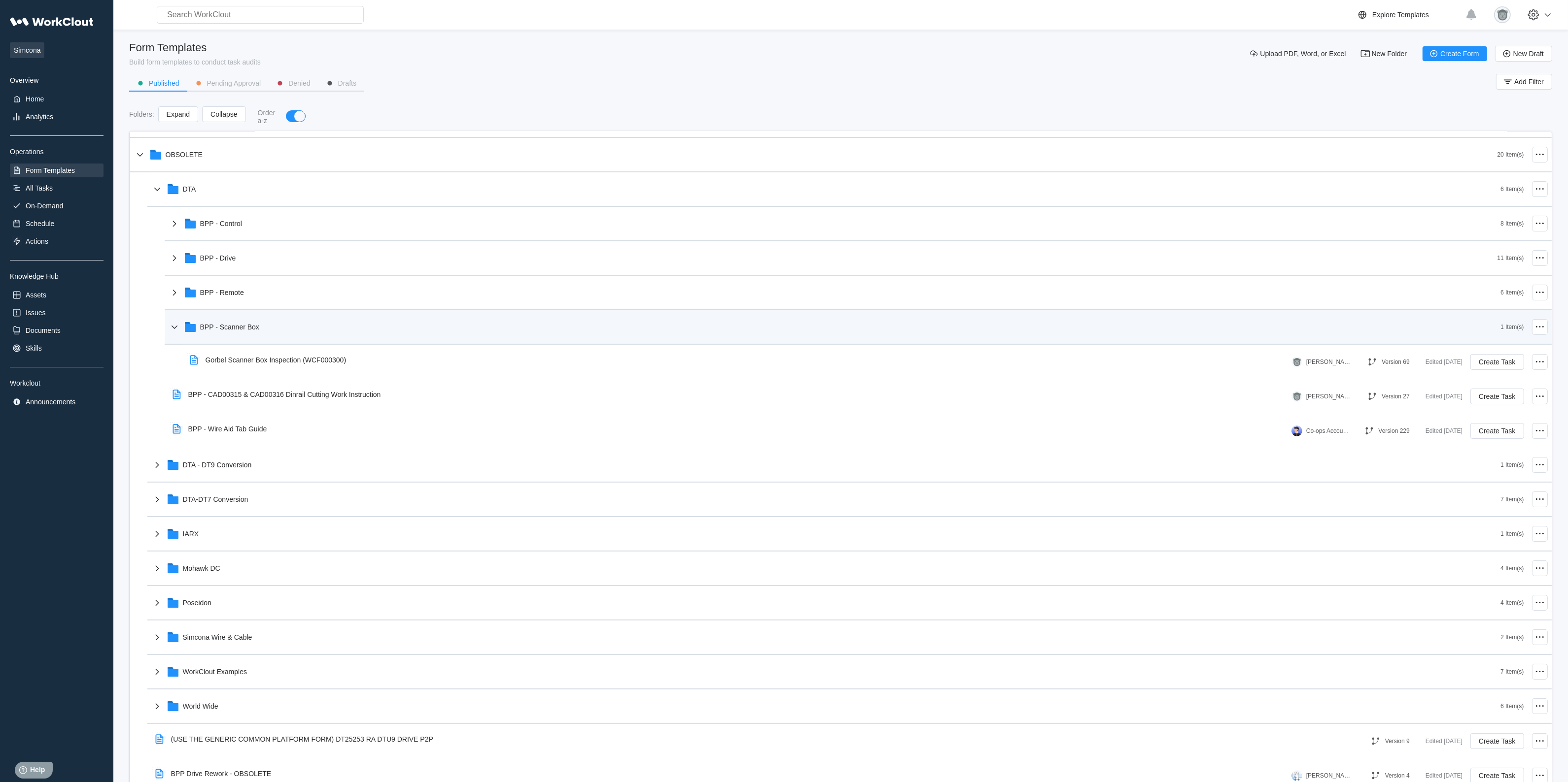
click at [281, 318] on div "BPP - Scanner Box" at bounding box center [835, 327] width 1332 height 25
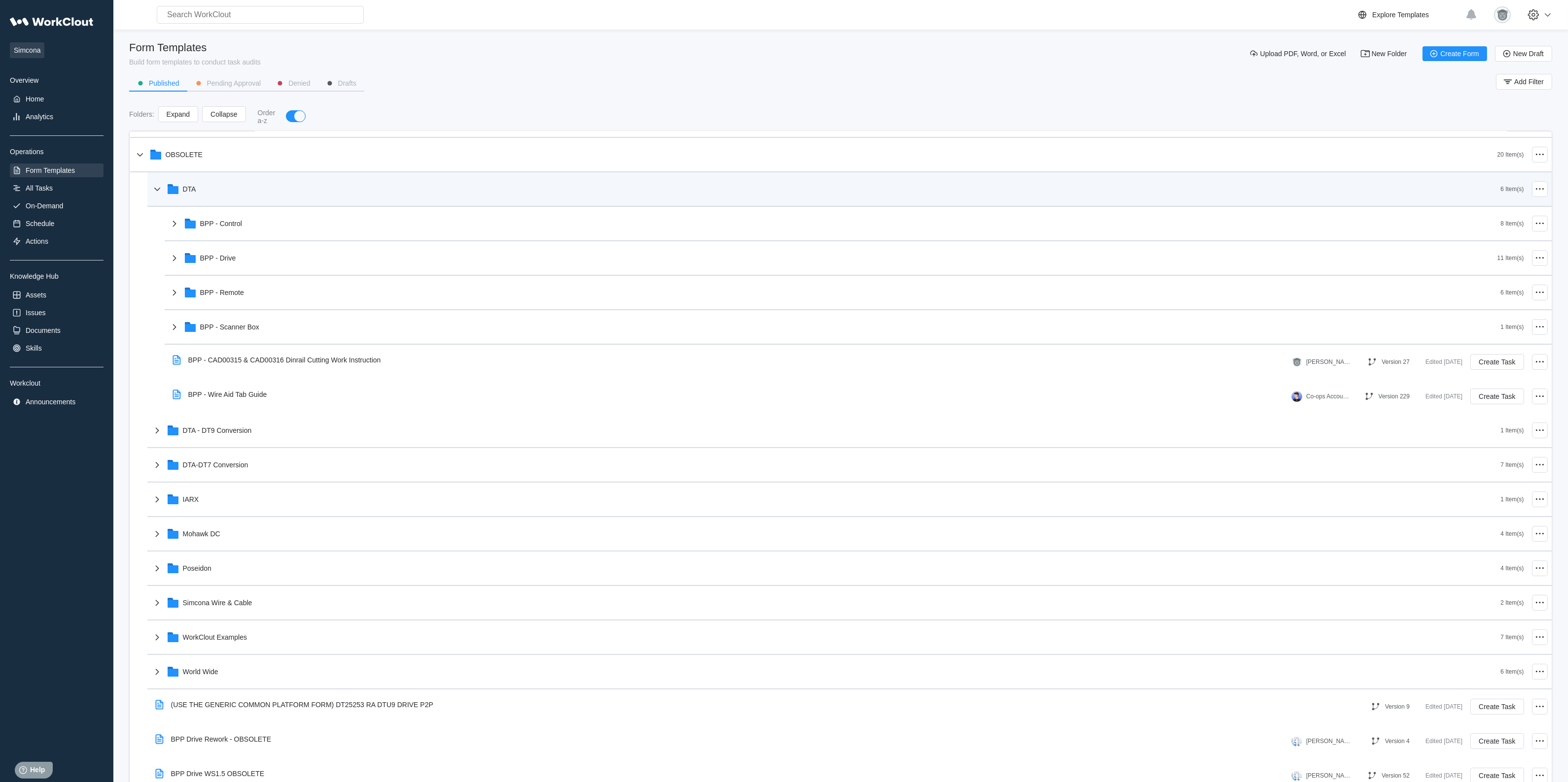
click at [222, 193] on div "DTA" at bounding box center [825, 189] width 1349 height 25
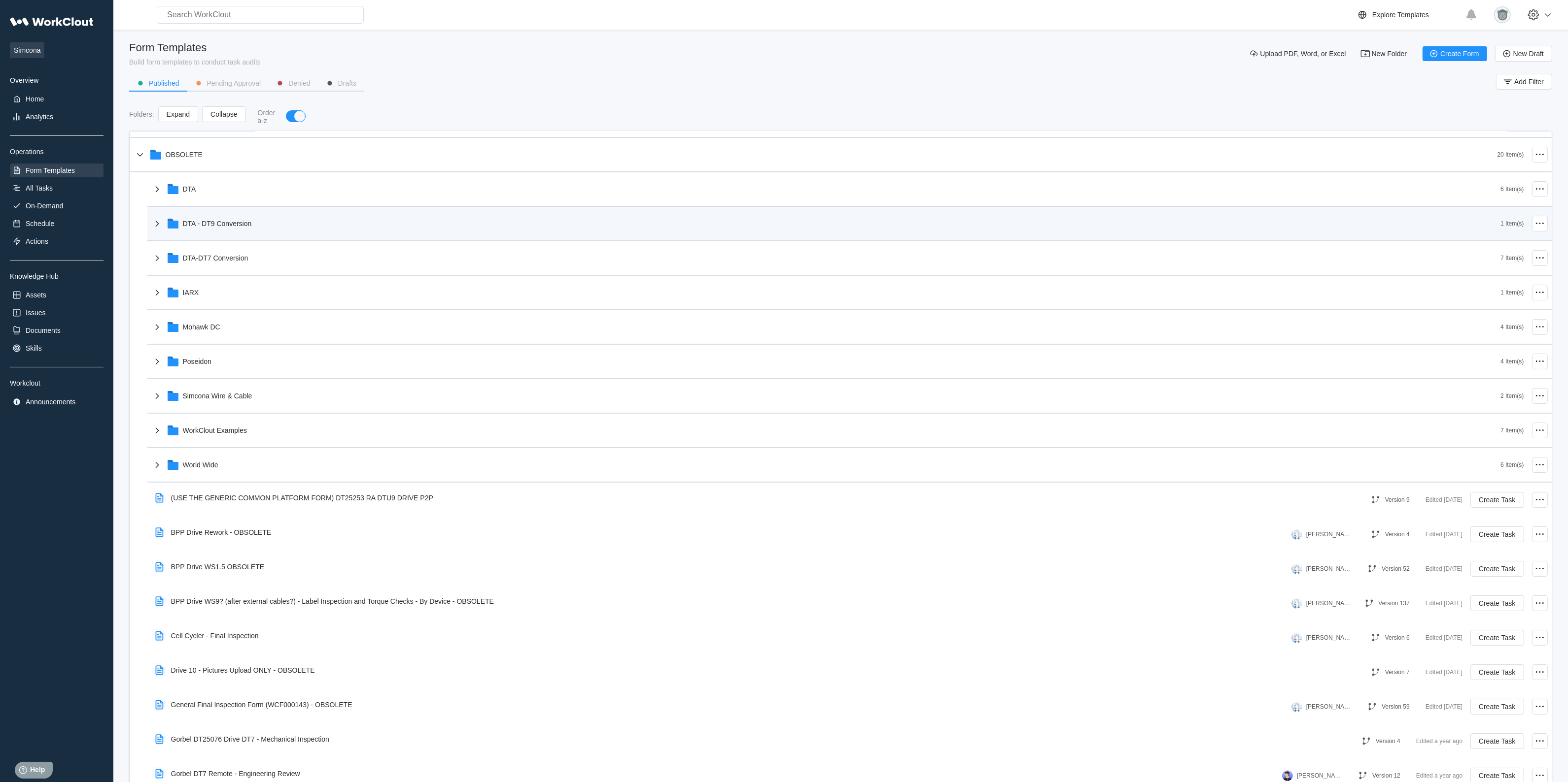
click at [272, 226] on div "DTA - DT9 Conversion" at bounding box center [825, 223] width 1349 height 25
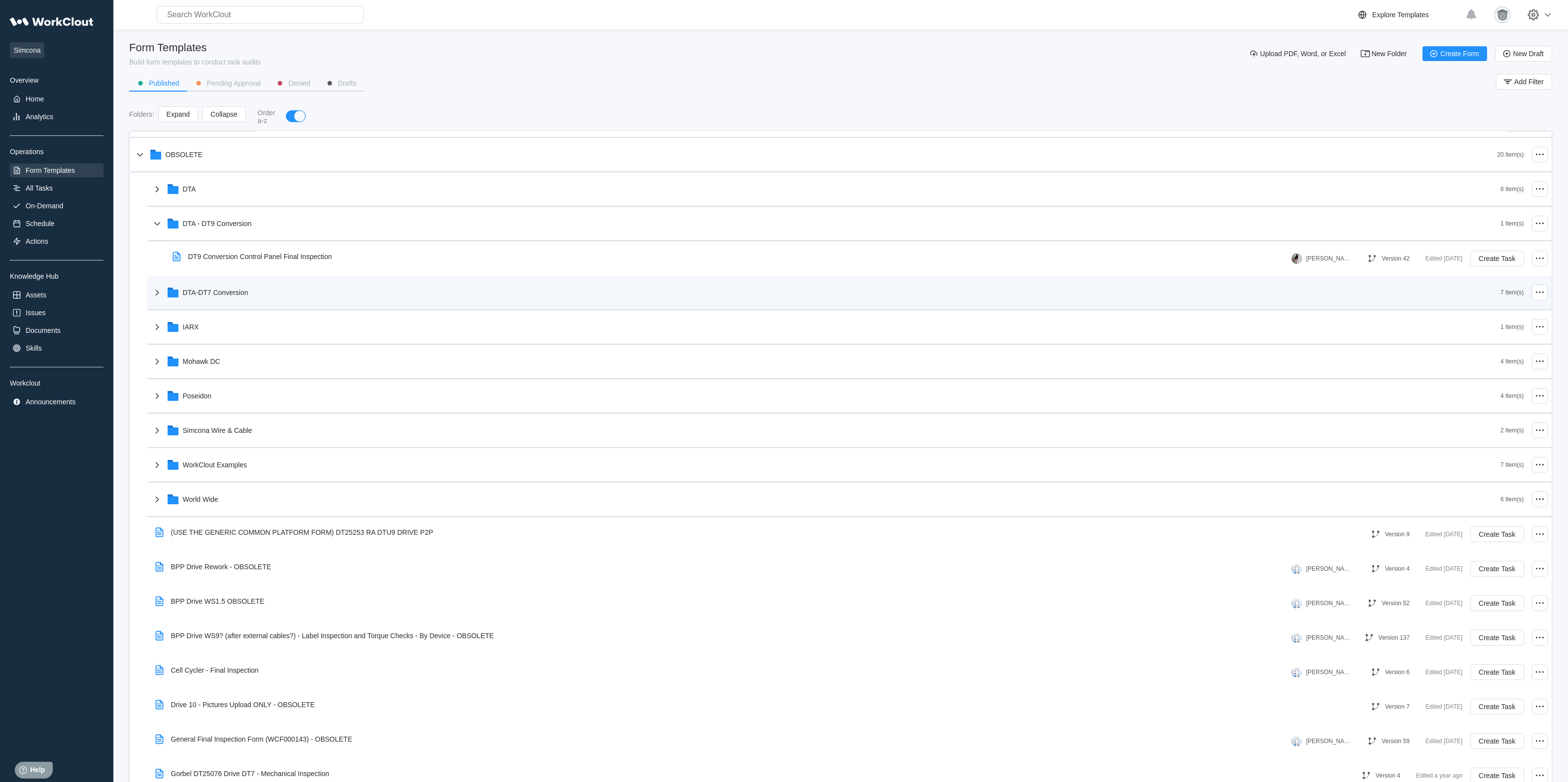
click at [271, 305] on div "DTA-DT7 Conversion 7 Item(s)" at bounding box center [849, 292] width 1404 height 35
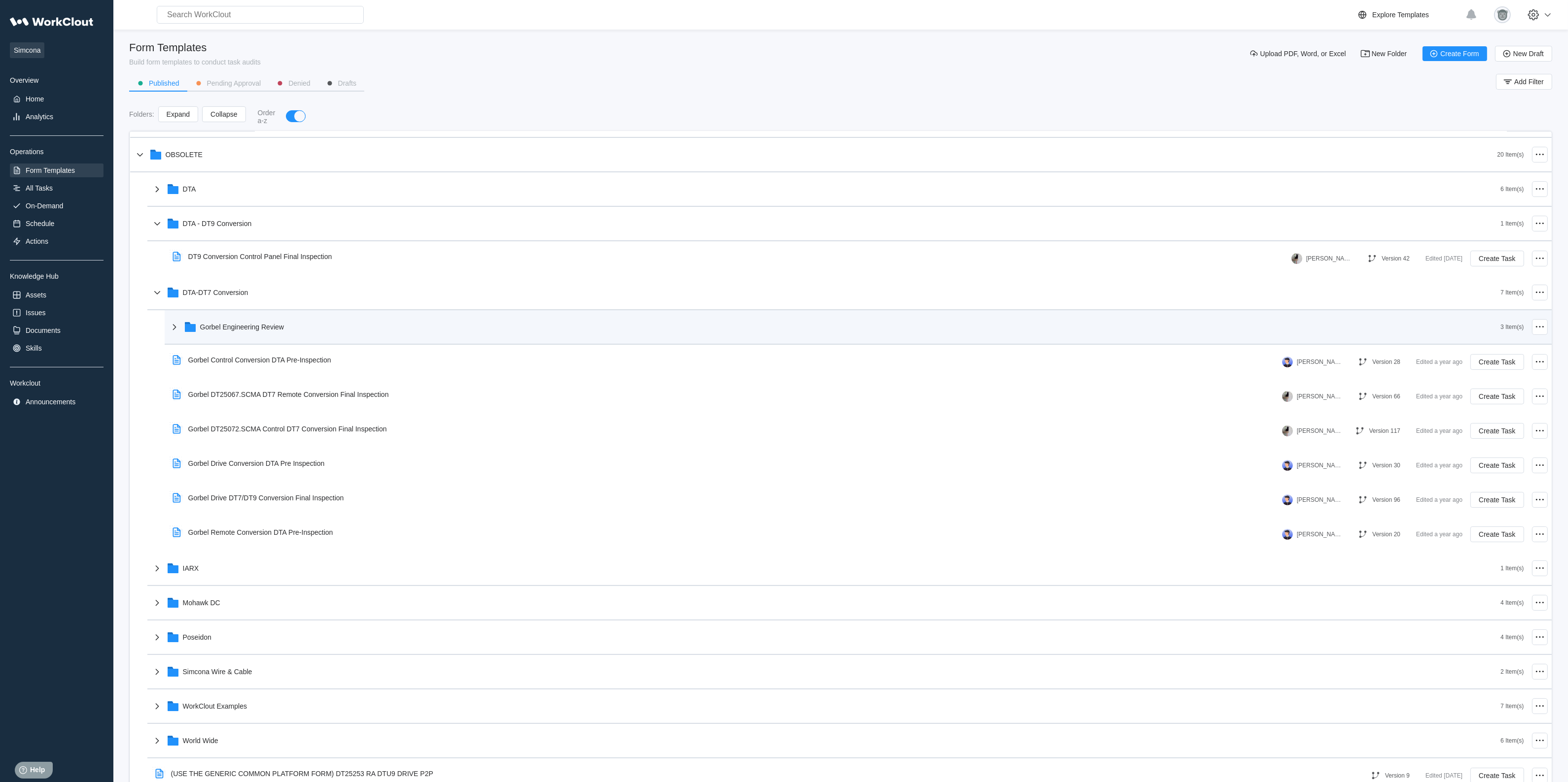
click at [275, 331] on div "Gorbel Engineering Review" at bounding box center [835, 327] width 1332 height 25
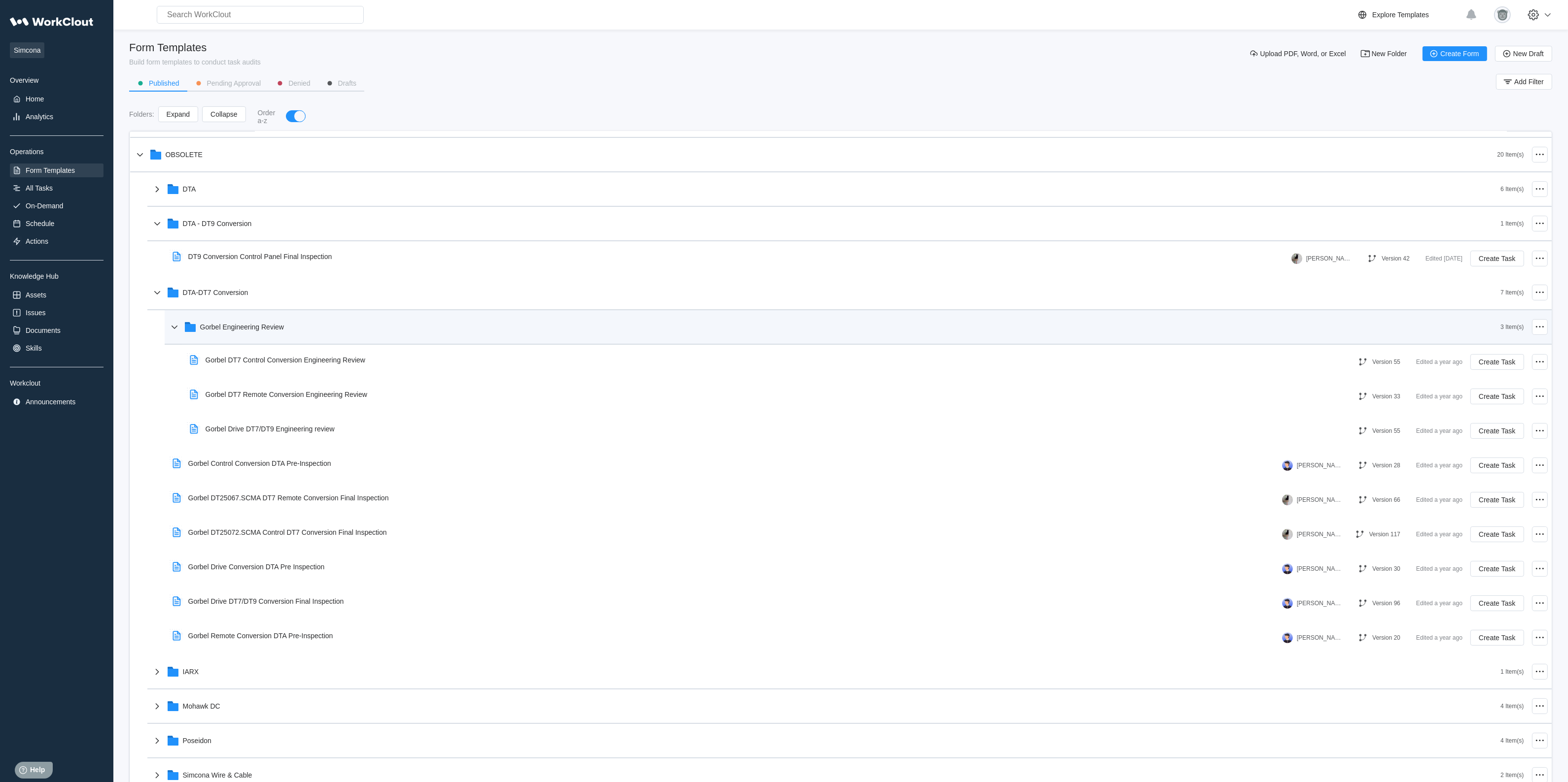
click at [259, 331] on div "Gorbel Engineering Review" at bounding box center [835, 327] width 1332 height 25
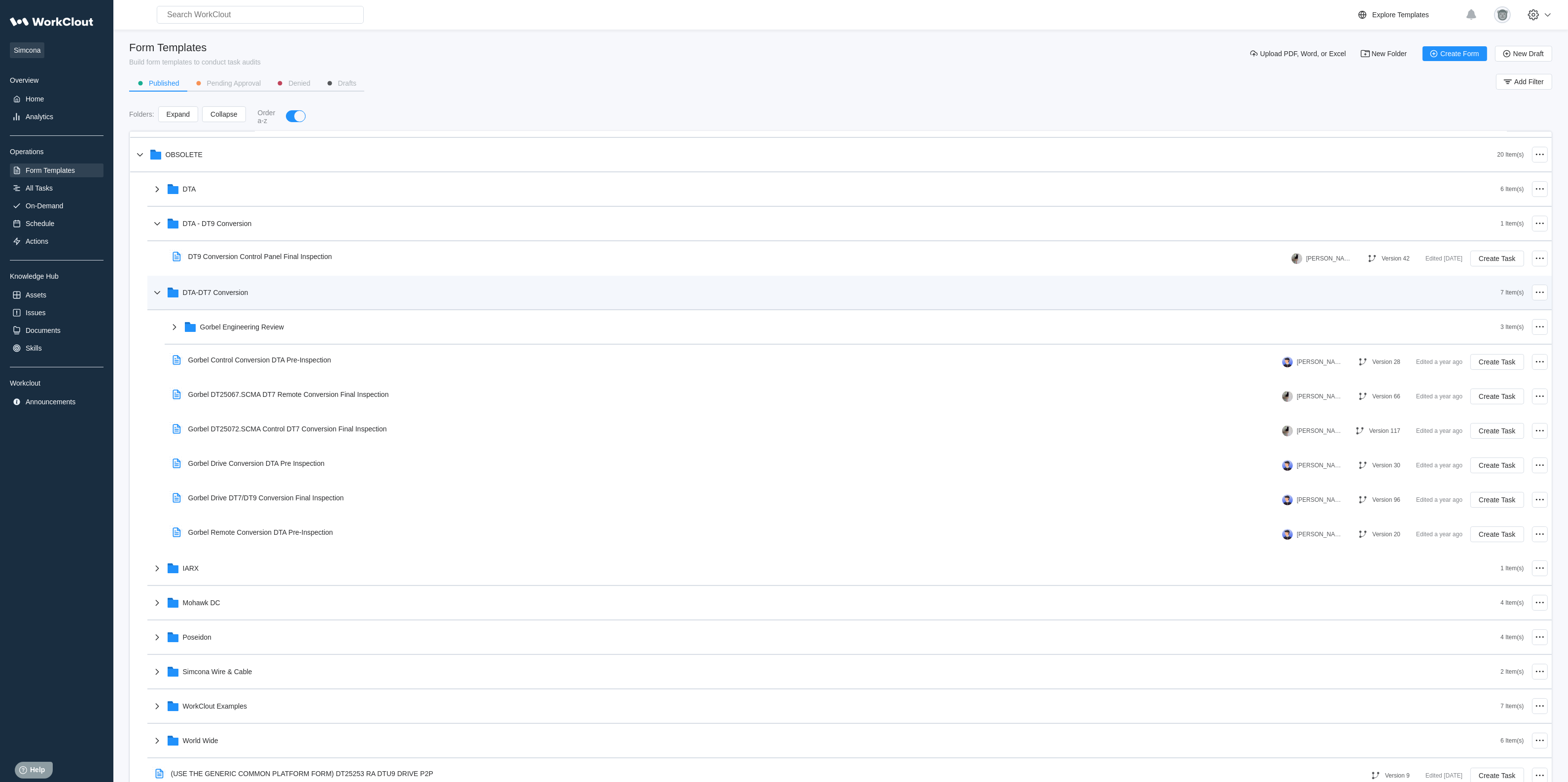
click at [260, 299] on div "DTA-DT7 Conversion" at bounding box center [825, 292] width 1349 height 25
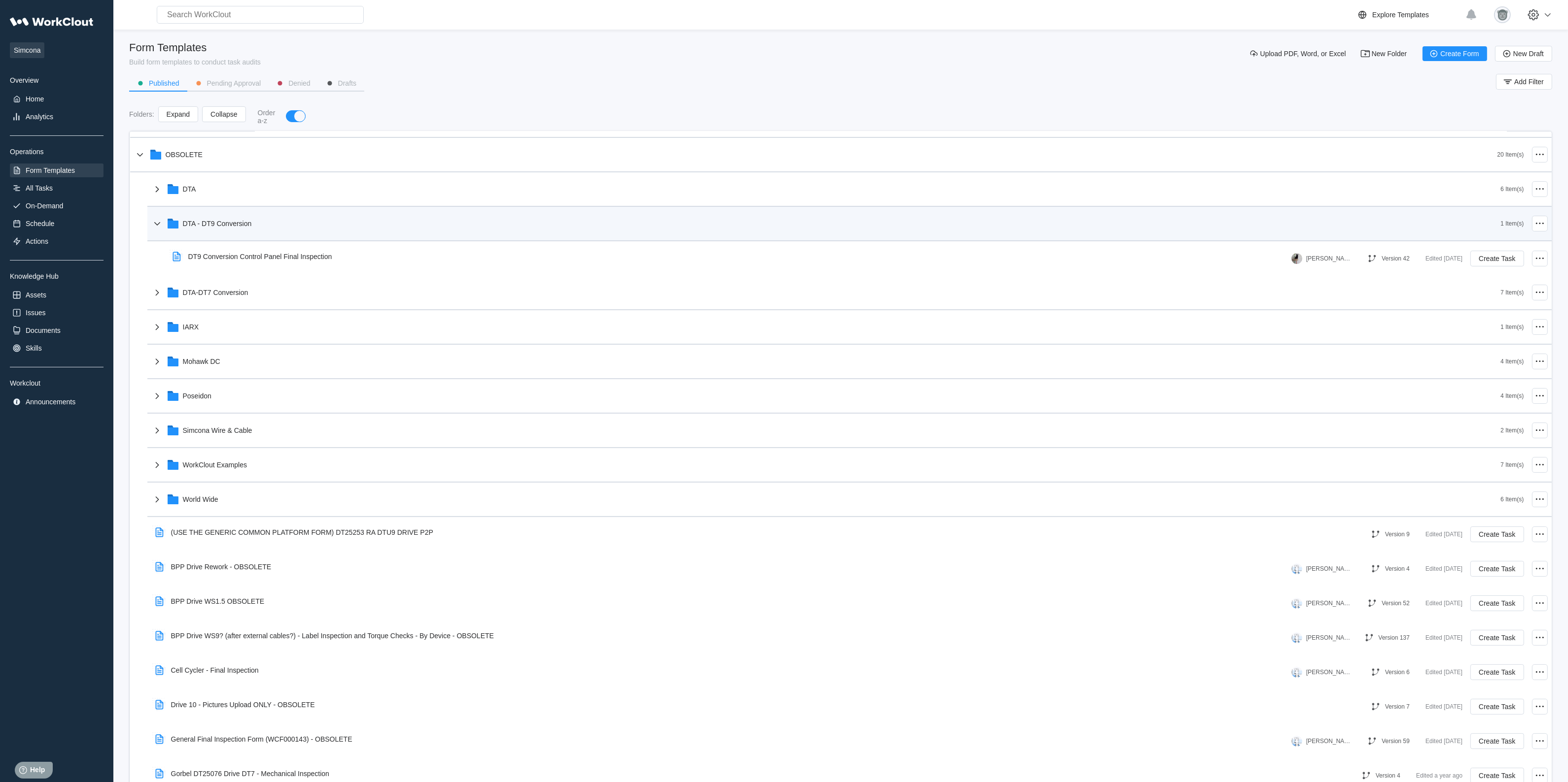
click at [242, 214] on div "DTA - DT9 Conversion" at bounding box center [825, 223] width 1349 height 25
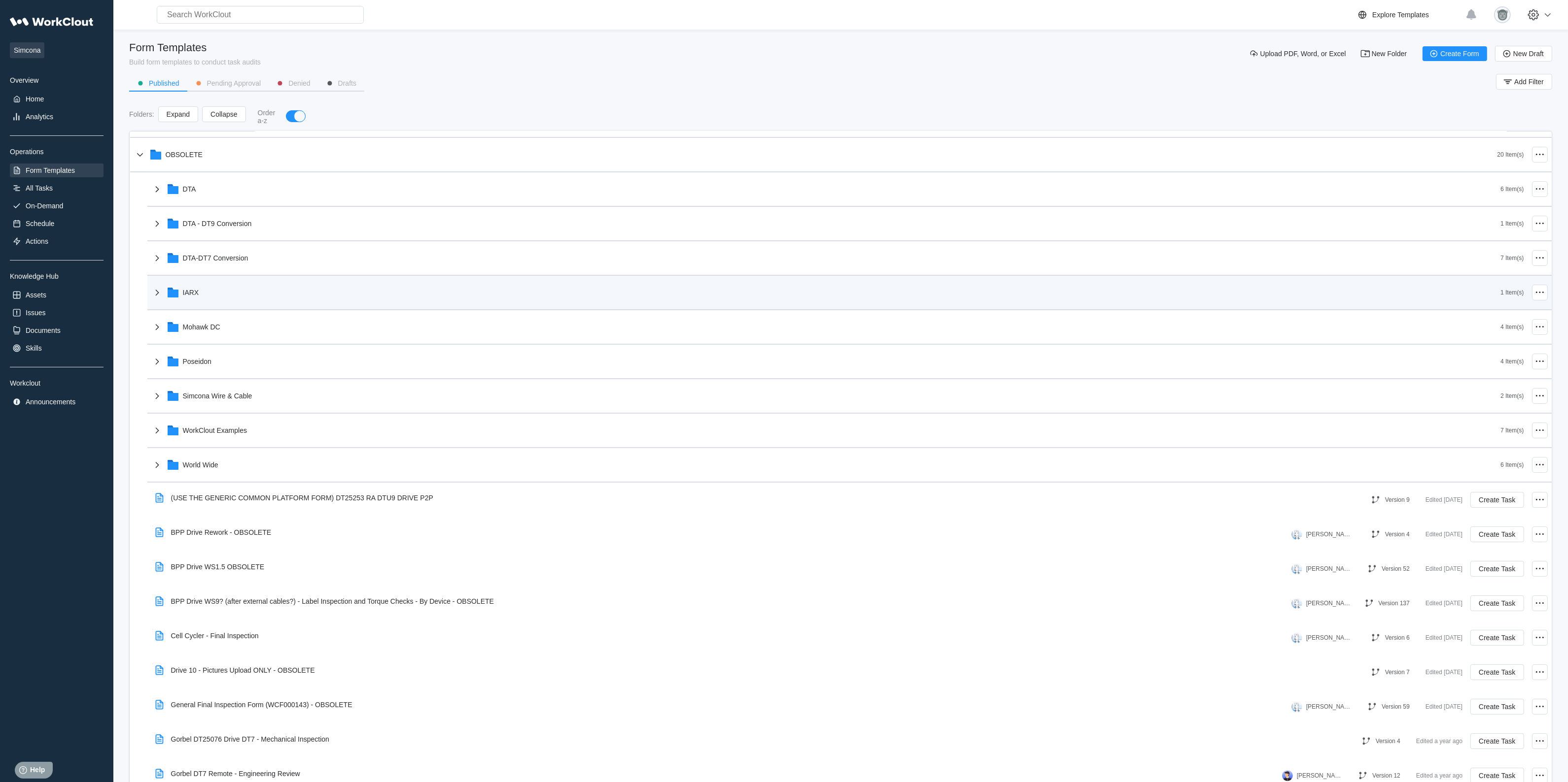
click at [251, 292] on div "IARX" at bounding box center [825, 292] width 1349 height 25
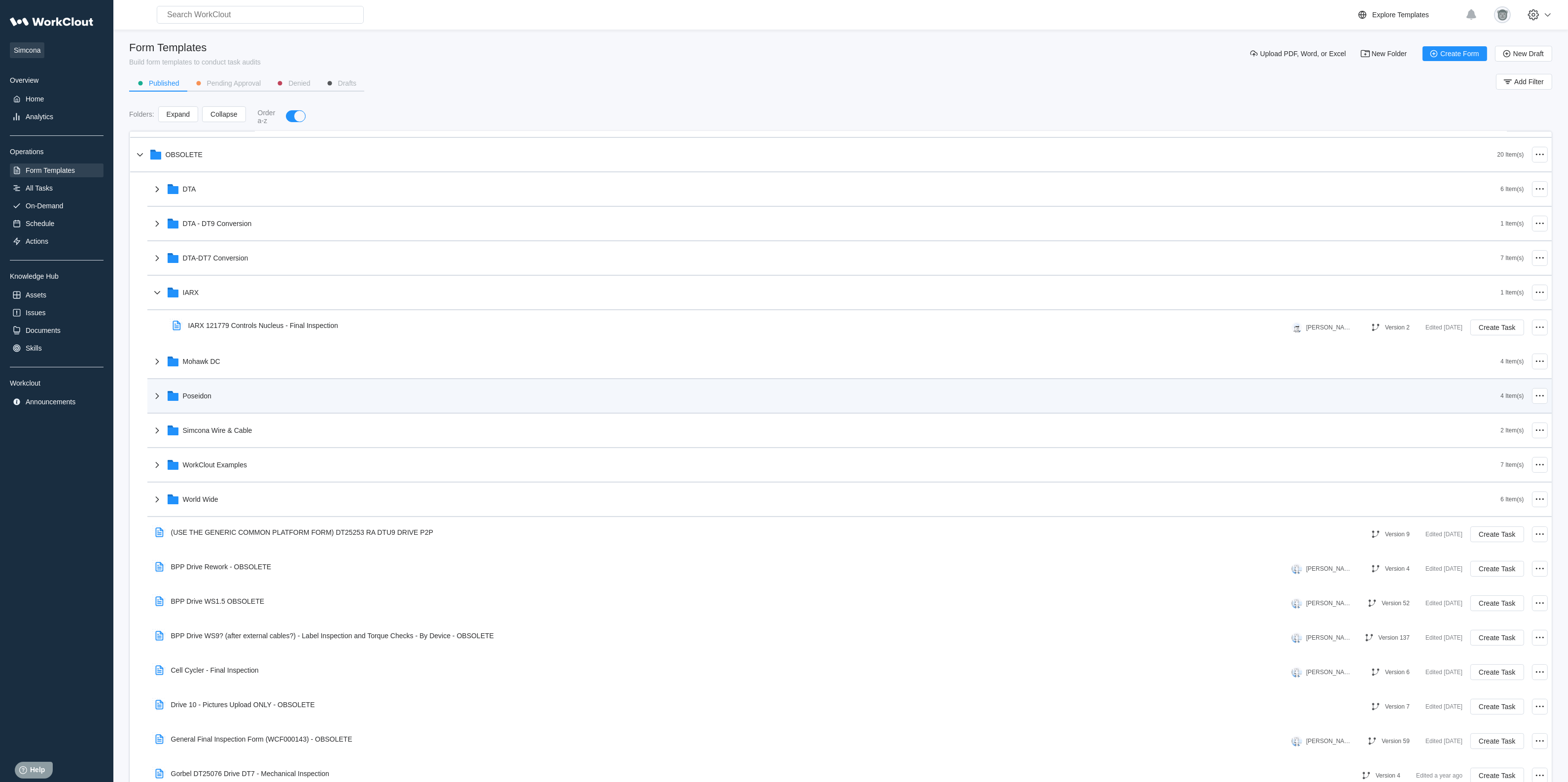
click at [254, 380] on div "Poseidon 4 Item(s)" at bounding box center [849, 396] width 1404 height 35
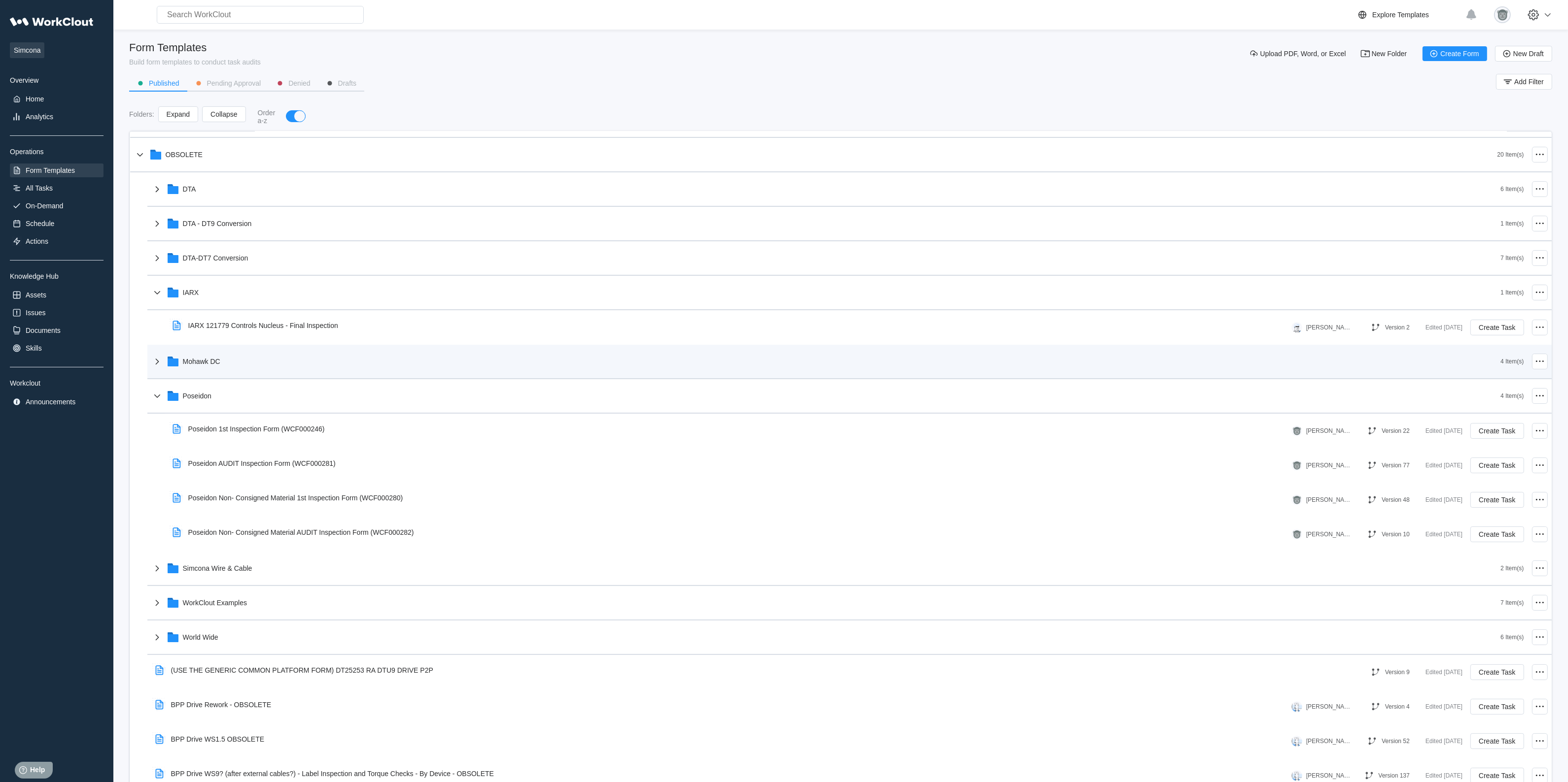
click at [254, 368] on div "Mohawk DC" at bounding box center [825, 361] width 1349 height 25
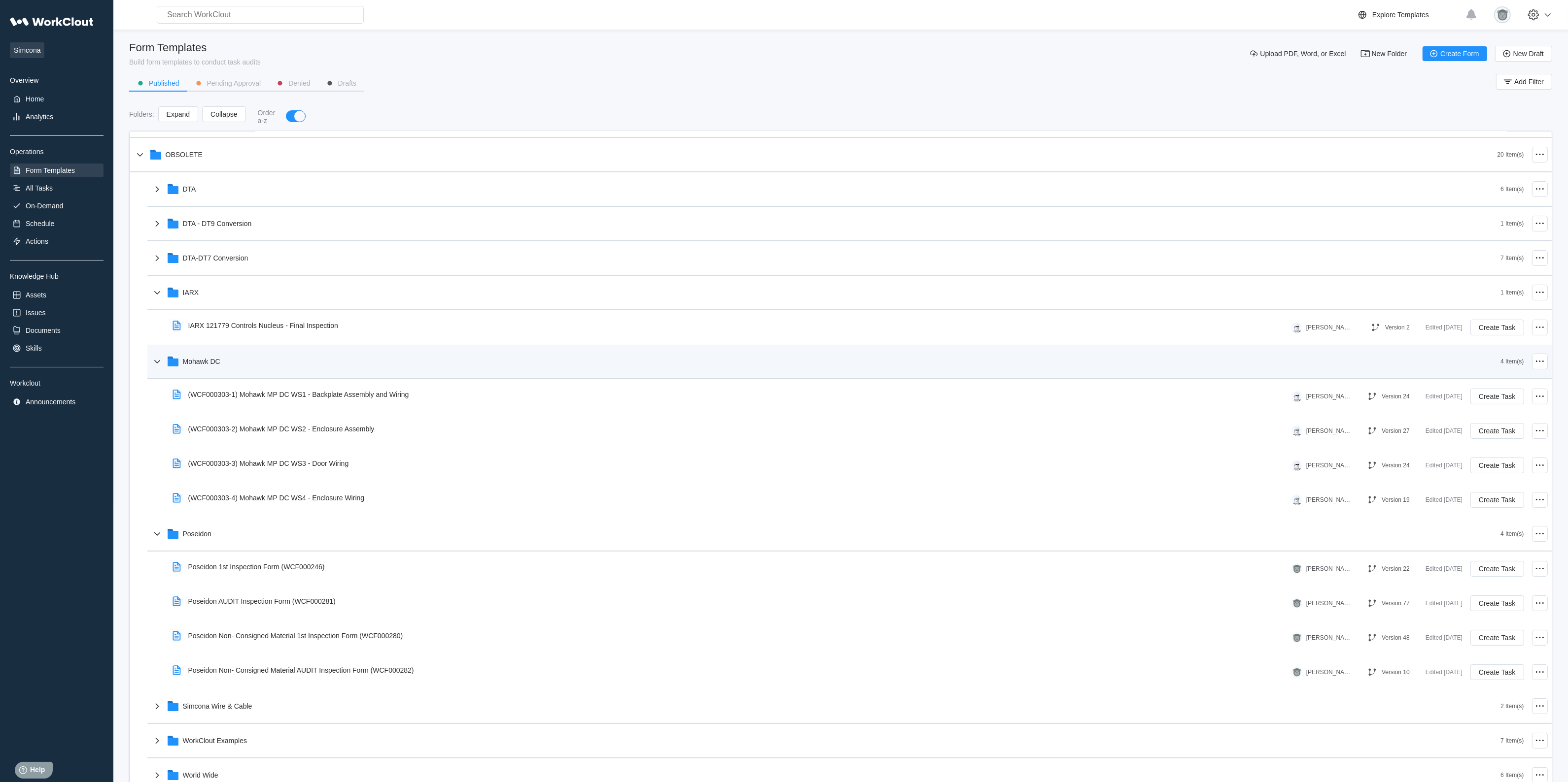
click at [289, 365] on div "Mohawk DC" at bounding box center [825, 361] width 1349 height 25
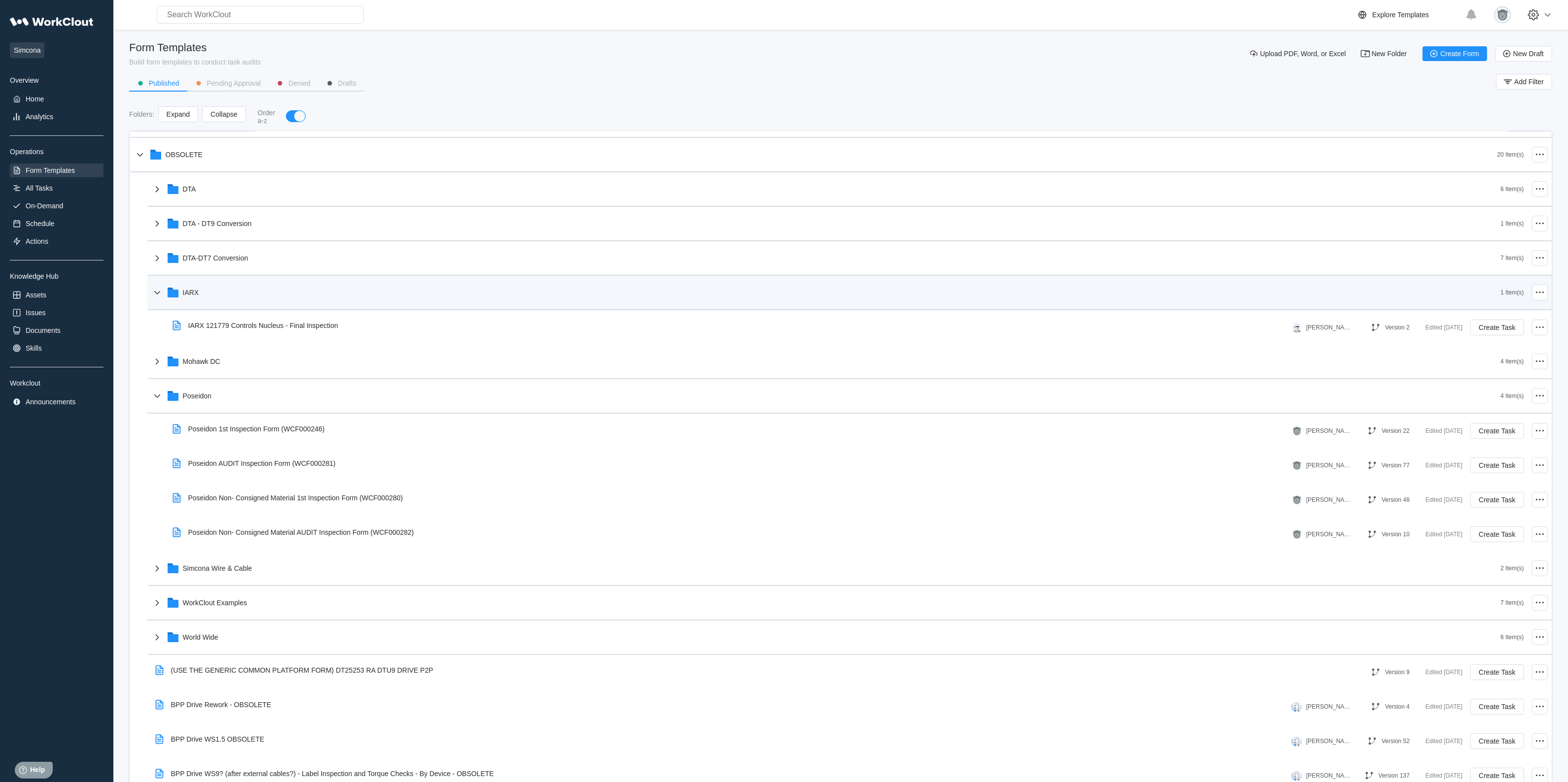
click at [263, 297] on div "IARX" at bounding box center [825, 292] width 1349 height 25
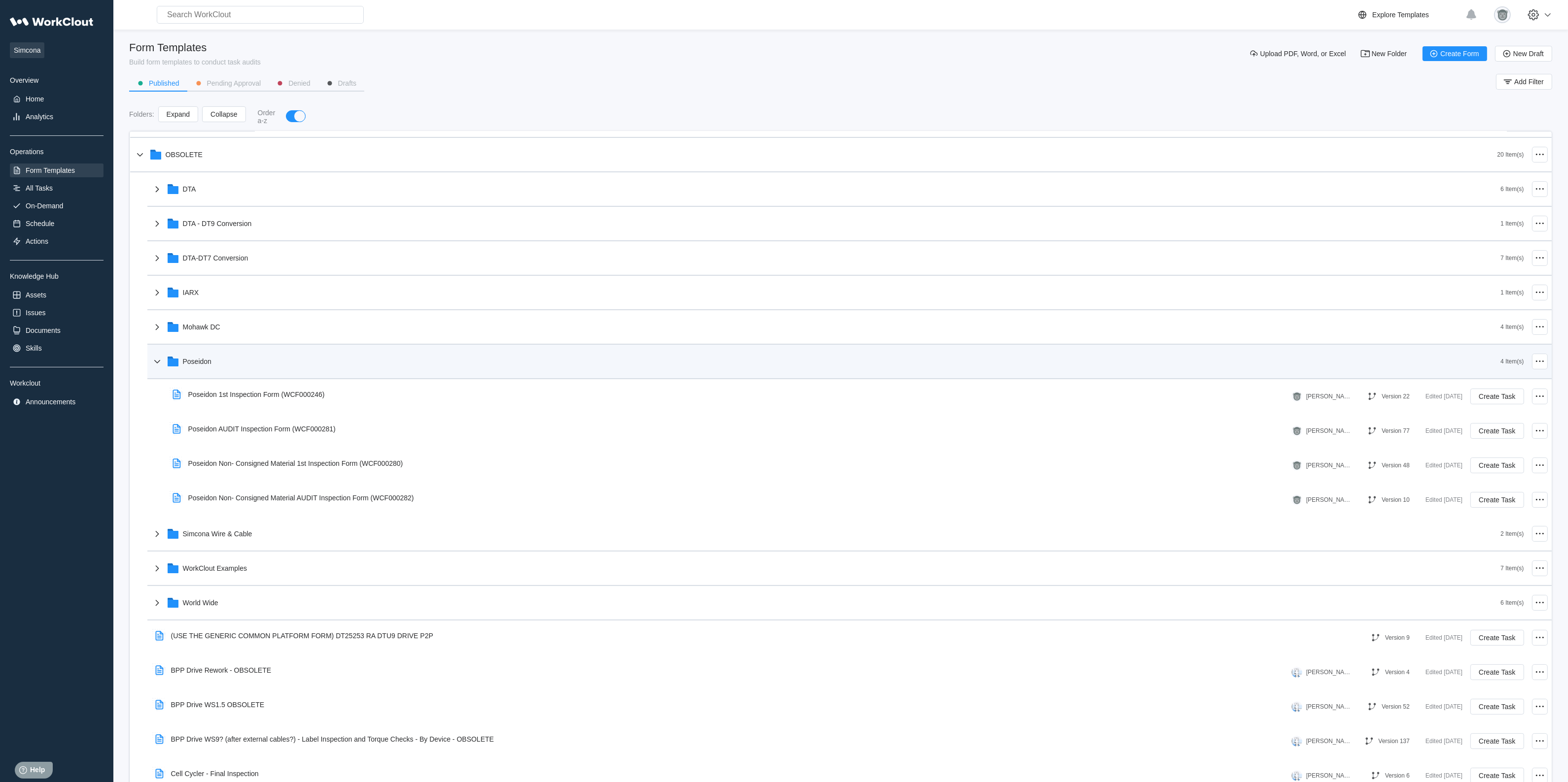
click at [263, 353] on div "Poseidon" at bounding box center [825, 361] width 1349 height 25
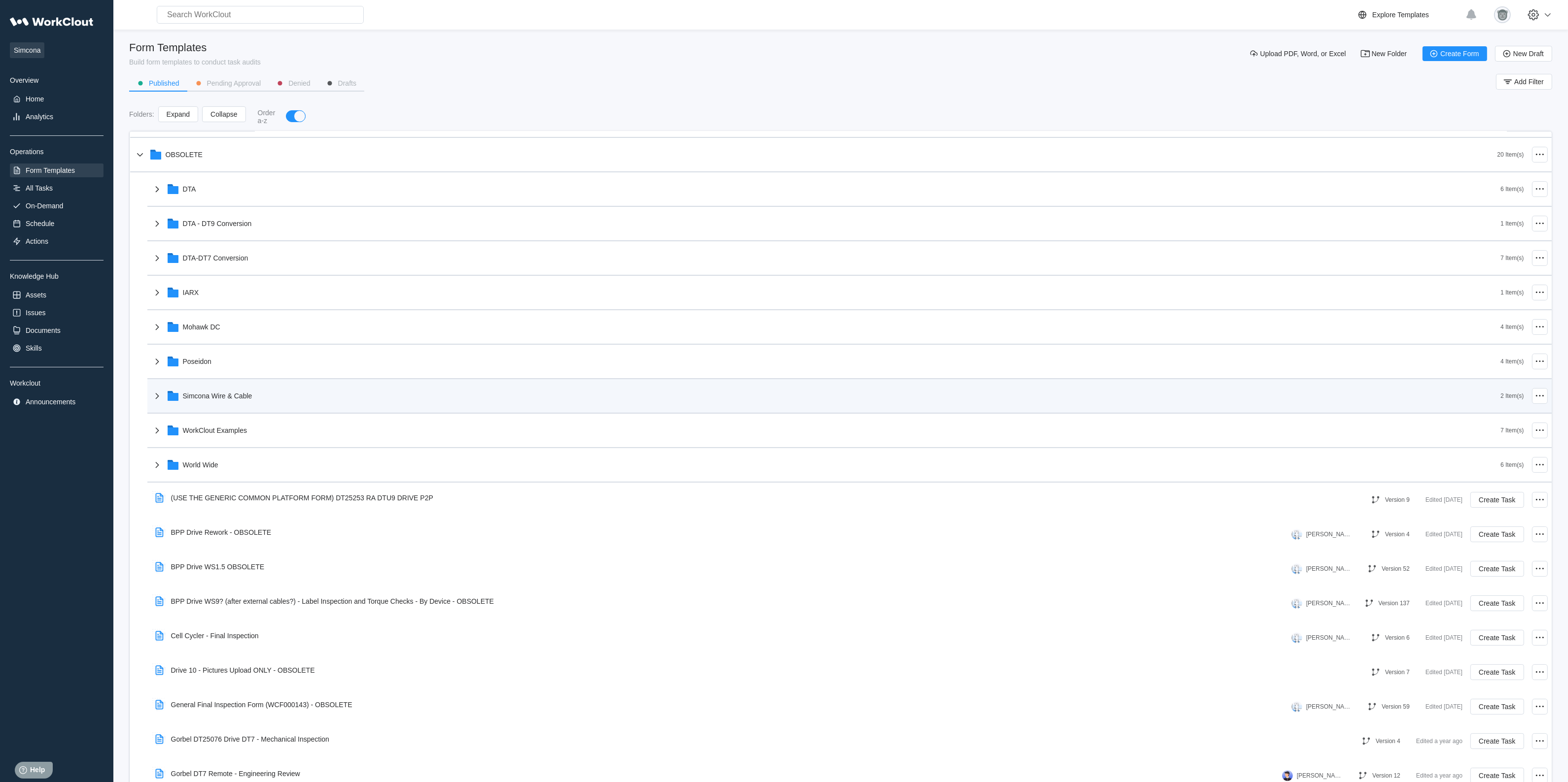
click at [260, 394] on div "Simcona Wire & Cable" at bounding box center [825, 395] width 1349 height 25
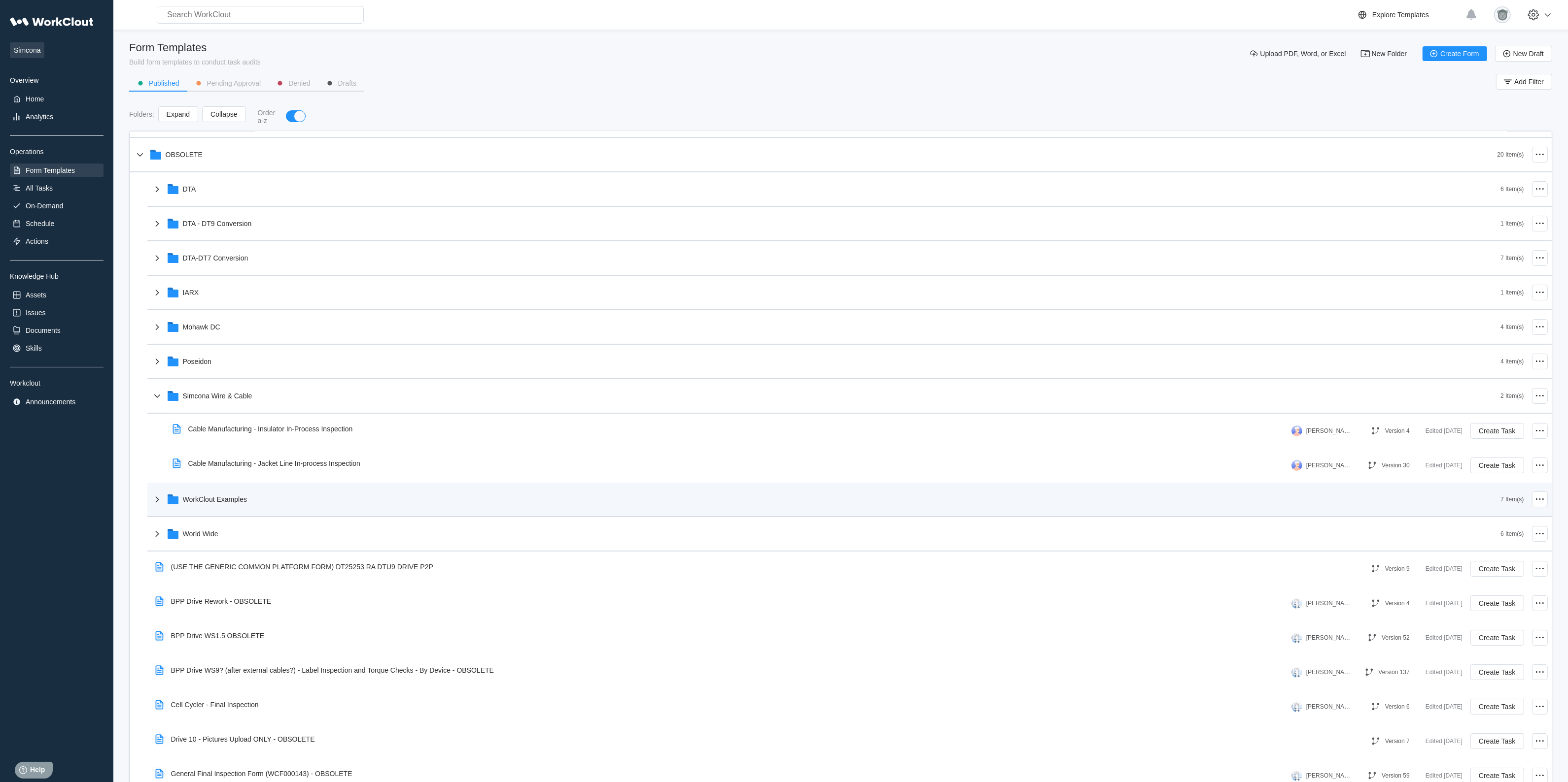
click at [258, 498] on div "WorkClout Examples" at bounding box center [825, 499] width 1349 height 25
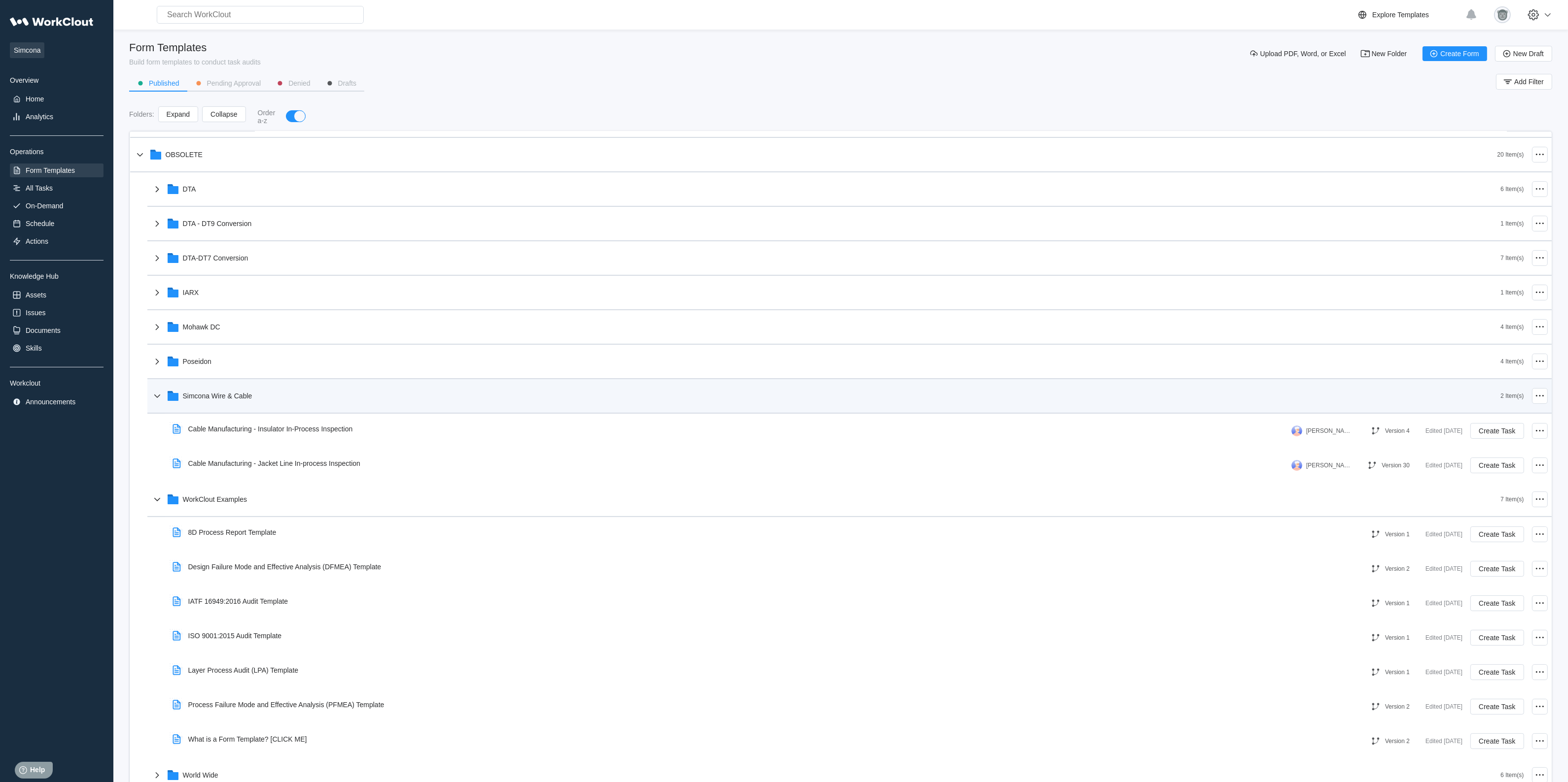
click at [250, 402] on div "Simcona Wire & Cable" at bounding box center [825, 395] width 1349 height 25
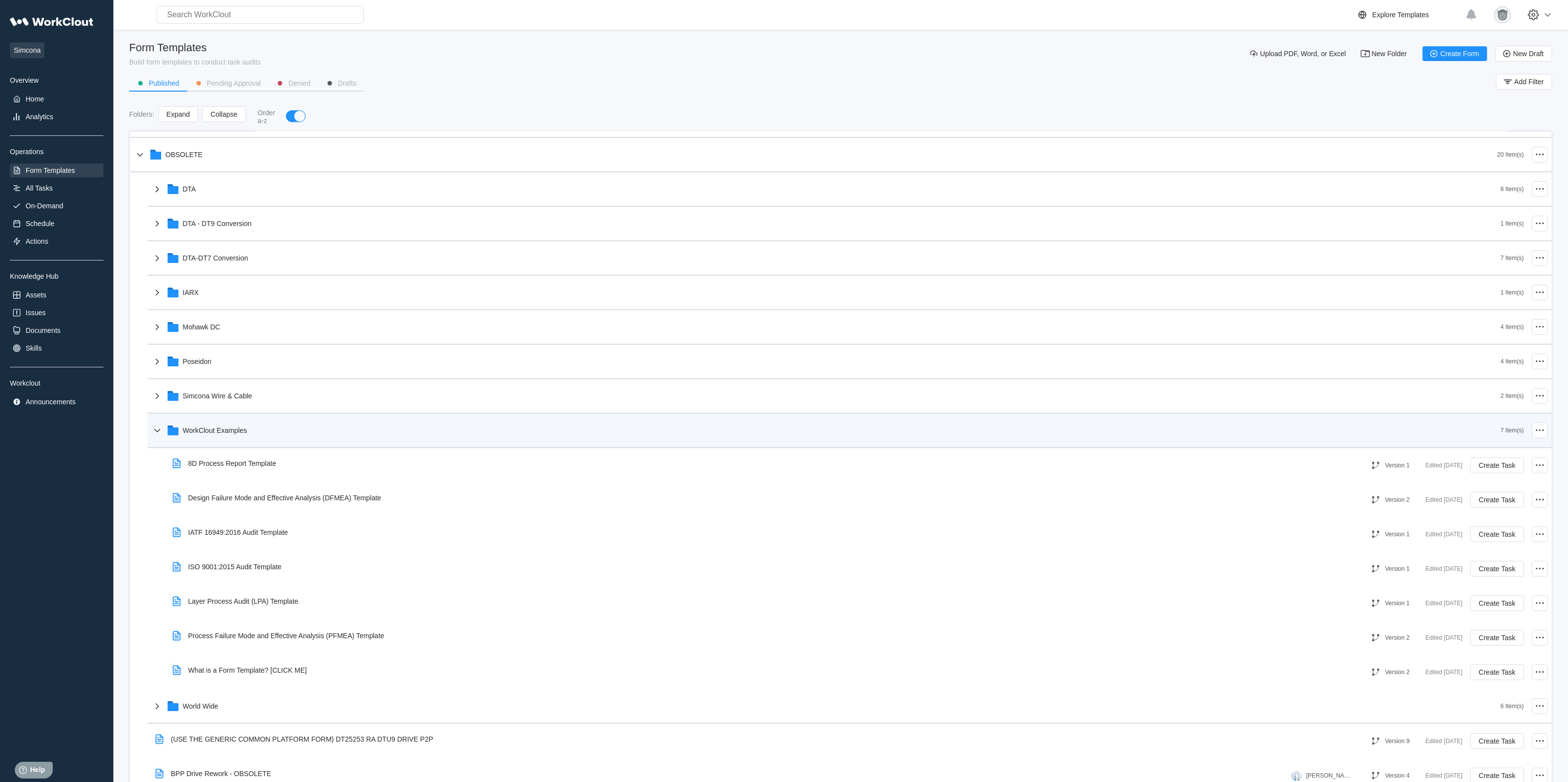
click at [253, 426] on div "WorkClout Examples" at bounding box center [825, 430] width 1349 height 25
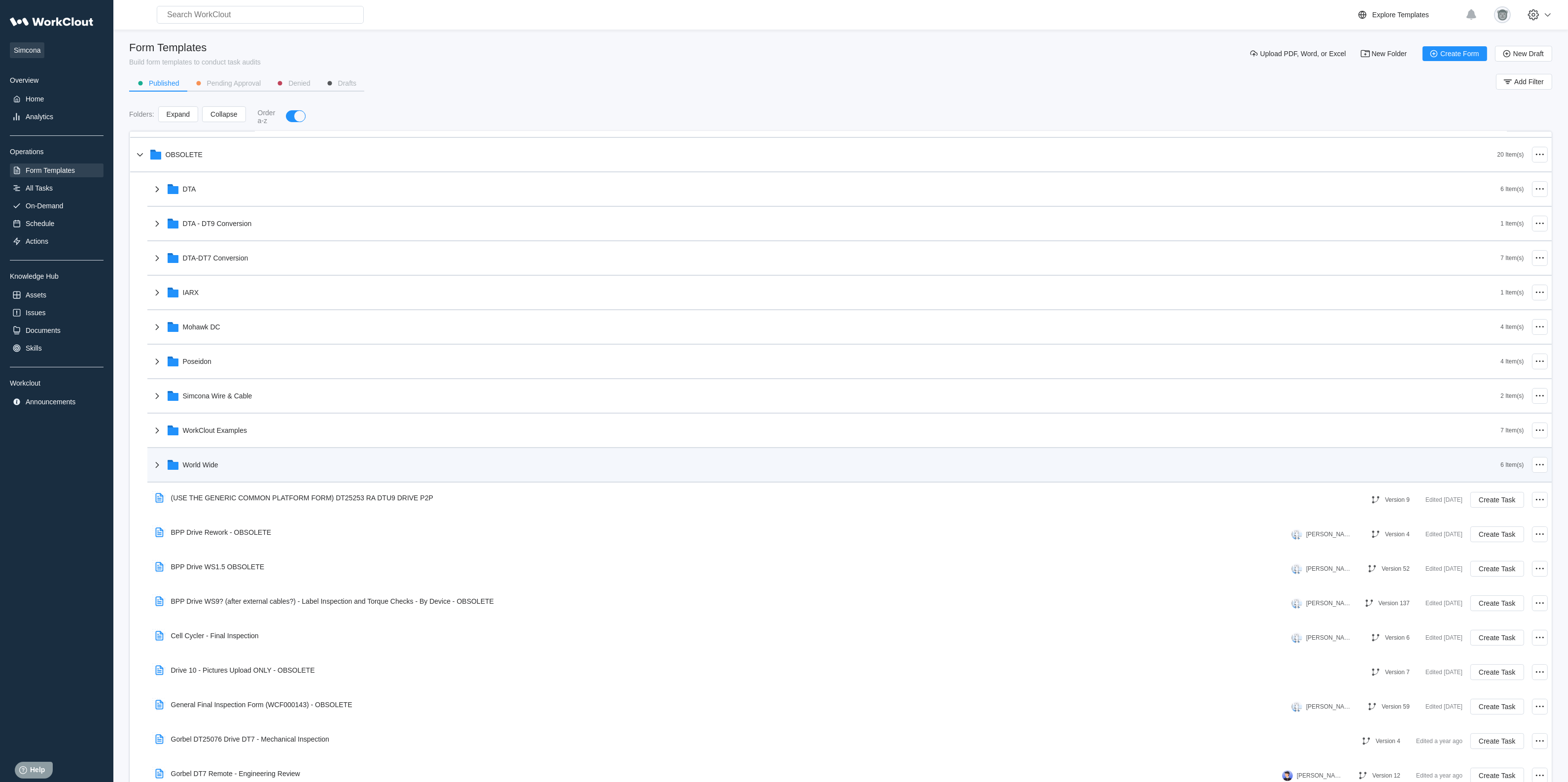
click at [263, 474] on div "World Wide" at bounding box center [825, 464] width 1349 height 25
click at [237, 466] on div "World Wide" at bounding box center [825, 464] width 1349 height 25
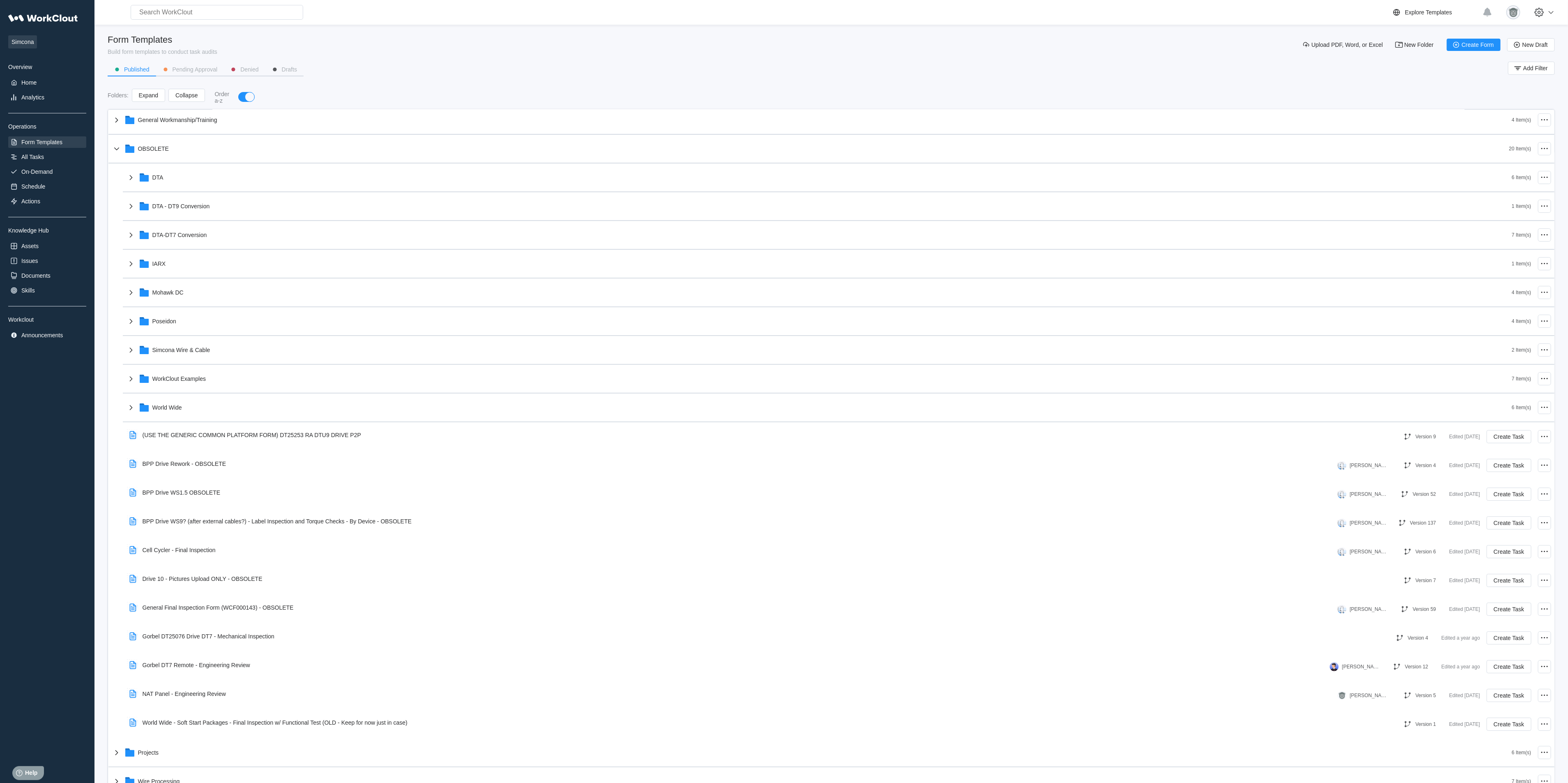
scroll to position [67, 0]
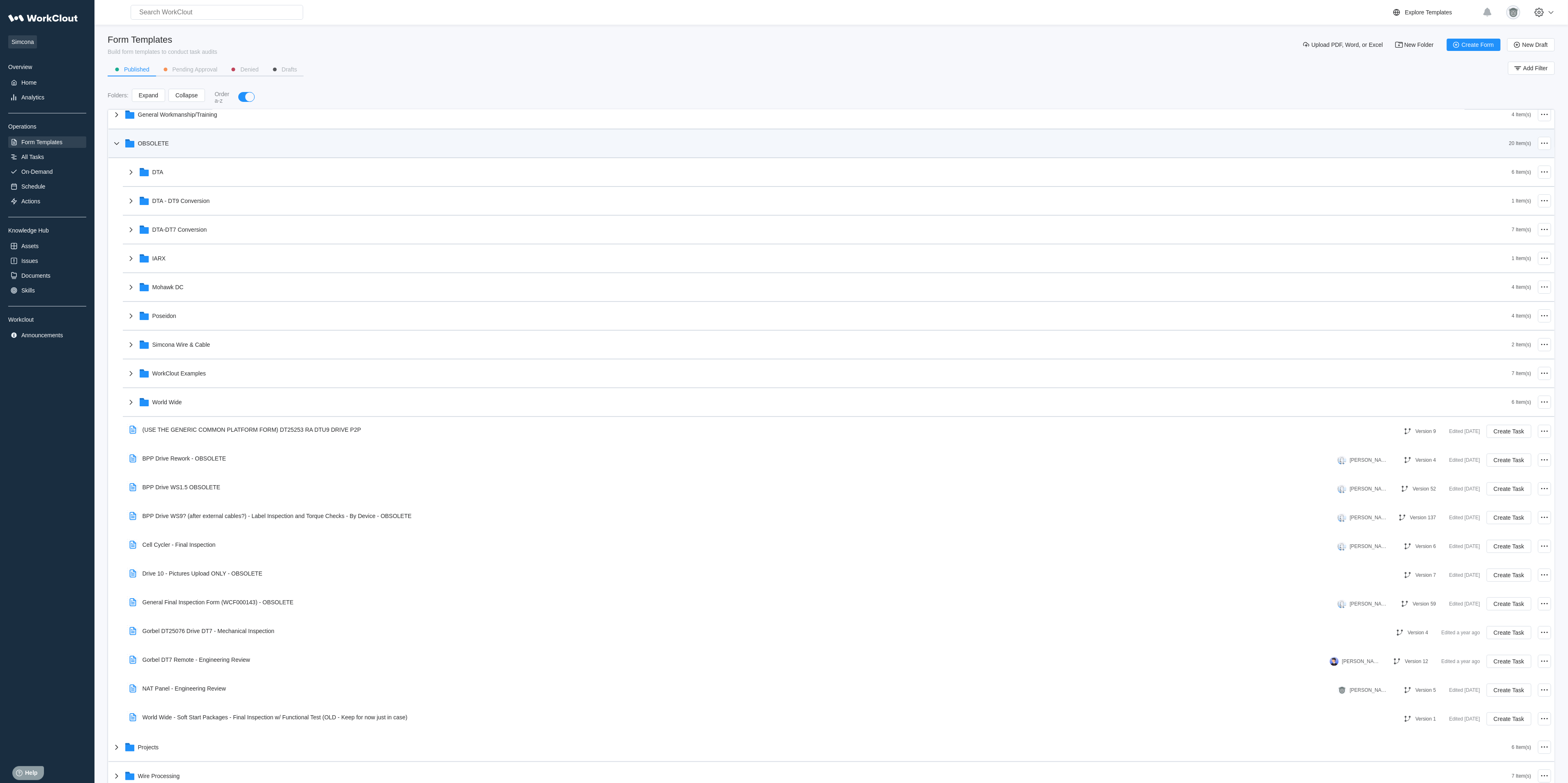
click at [195, 143] on div "OBSOLETE" at bounding box center [811, 143] width 1398 height 21
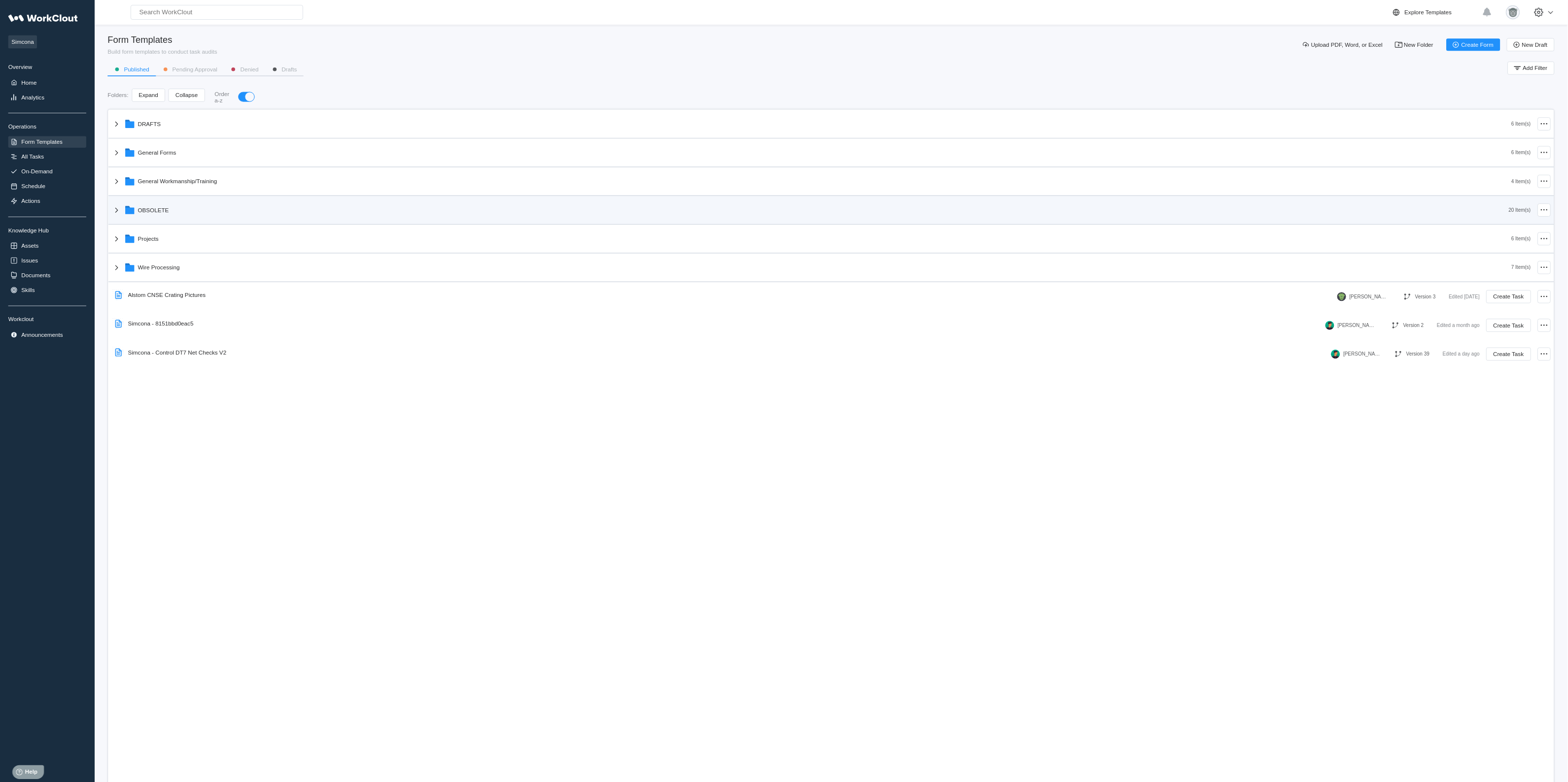
scroll to position [0, 0]
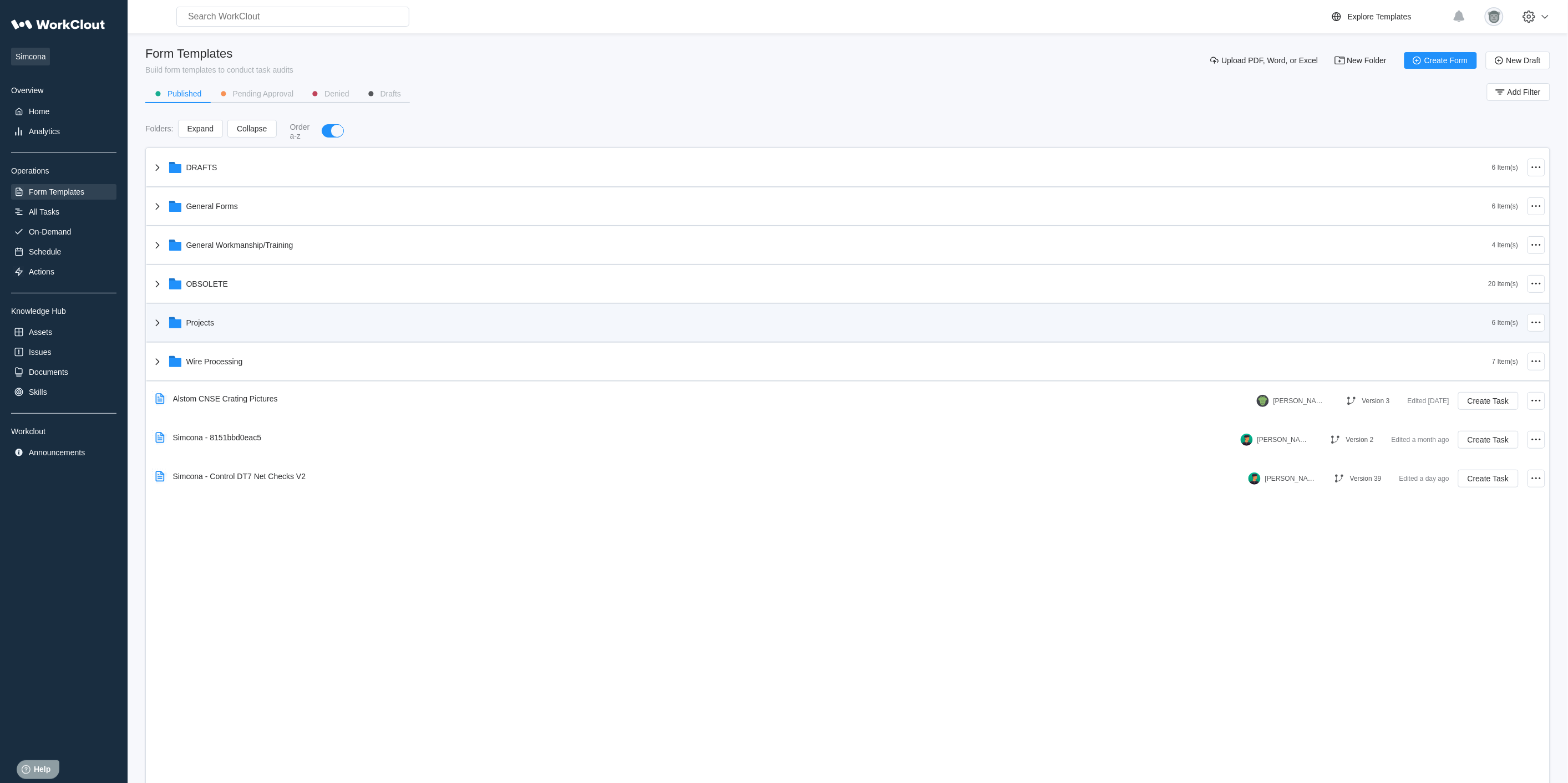
click at [280, 335] on div "Projects" at bounding box center [822, 322] width 1342 height 29
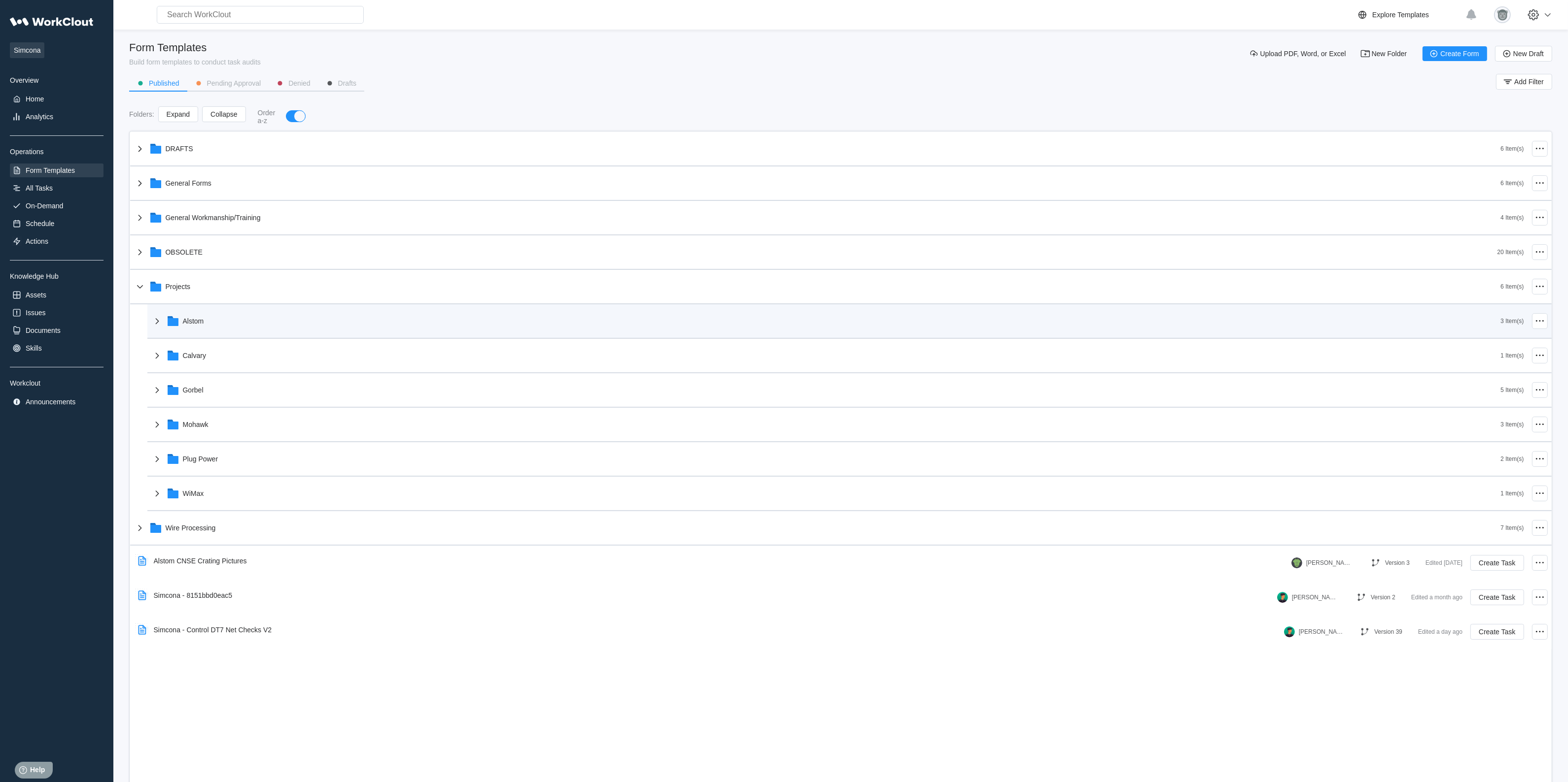
click at [254, 316] on div "Alstom" at bounding box center [825, 321] width 1349 height 25
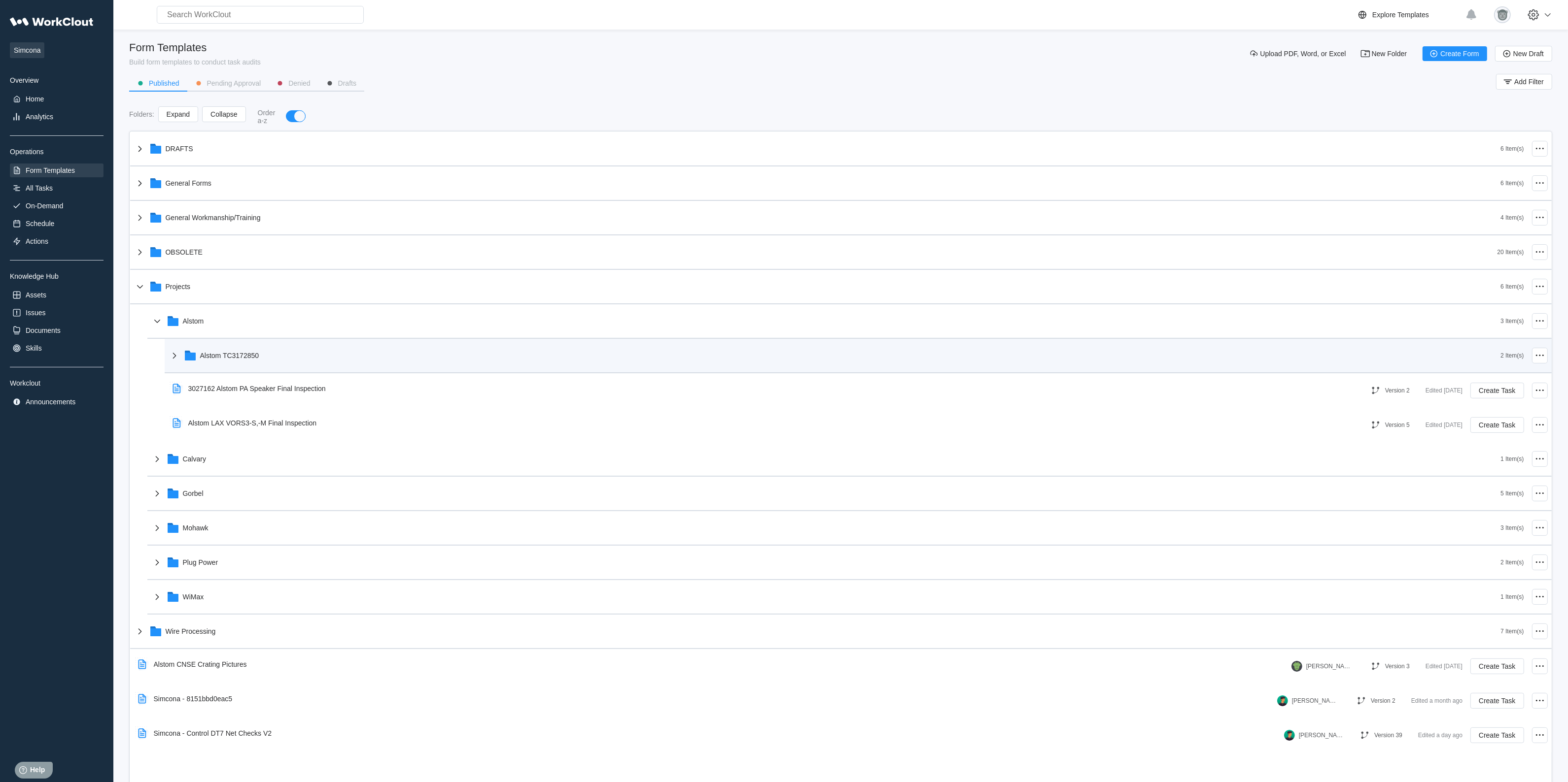
click at [249, 348] on div "Alstom TC3172850" at bounding box center [835, 355] width 1332 height 25
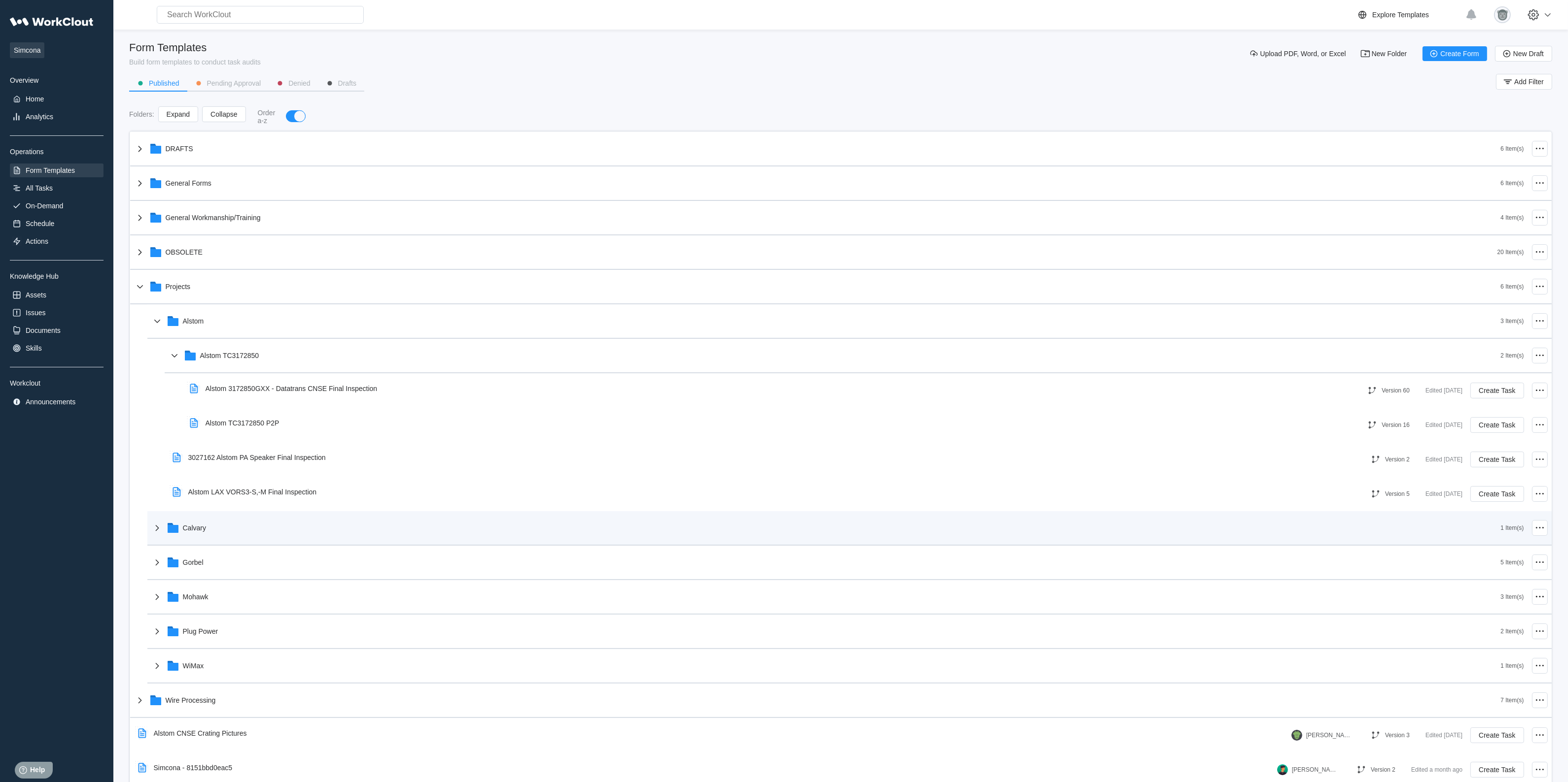
click at [251, 523] on div "Calvary" at bounding box center [825, 527] width 1349 height 25
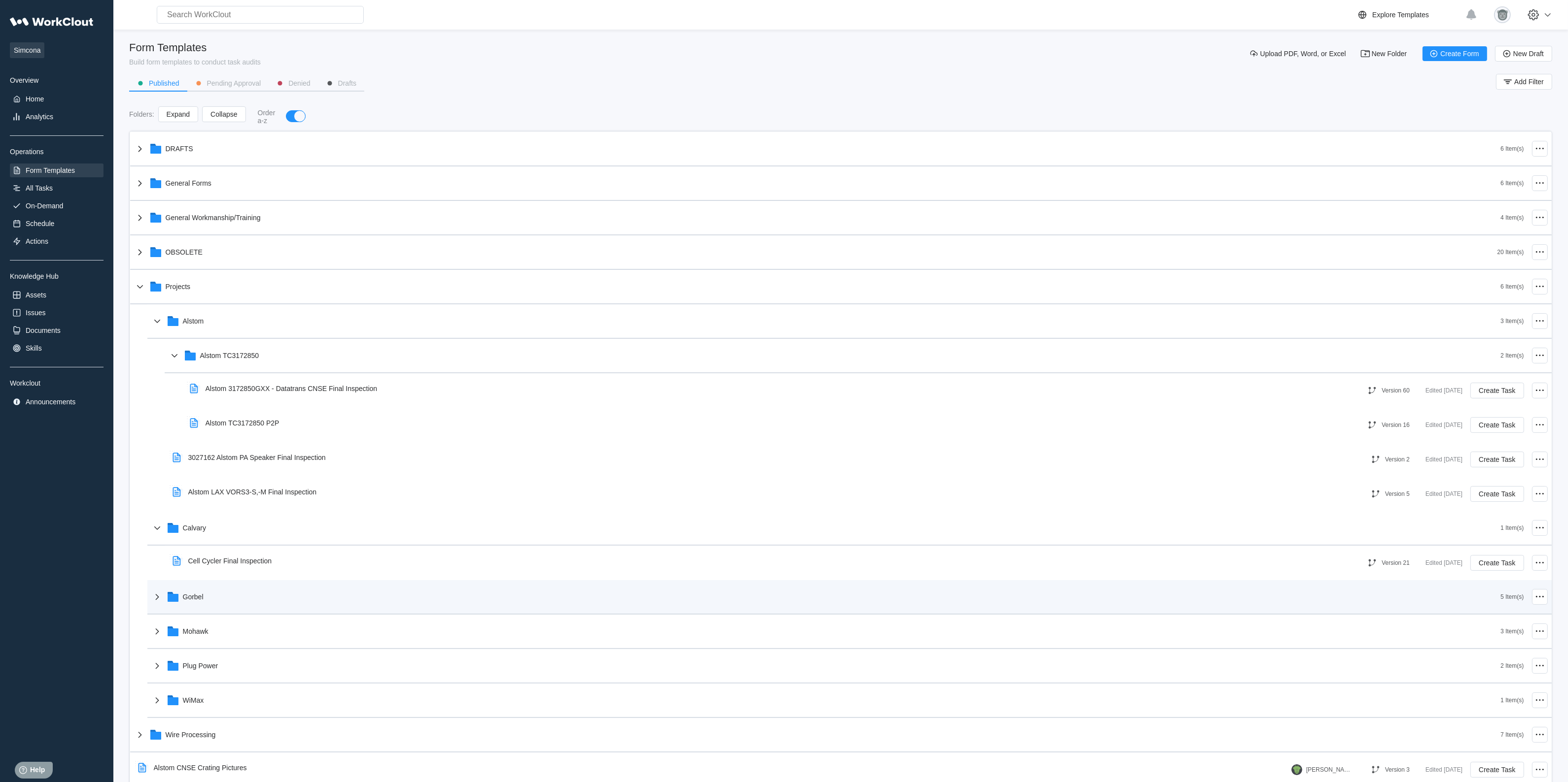
click at [253, 590] on div "Gorbel" at bounding box center [825, 596] width 1349 height 25
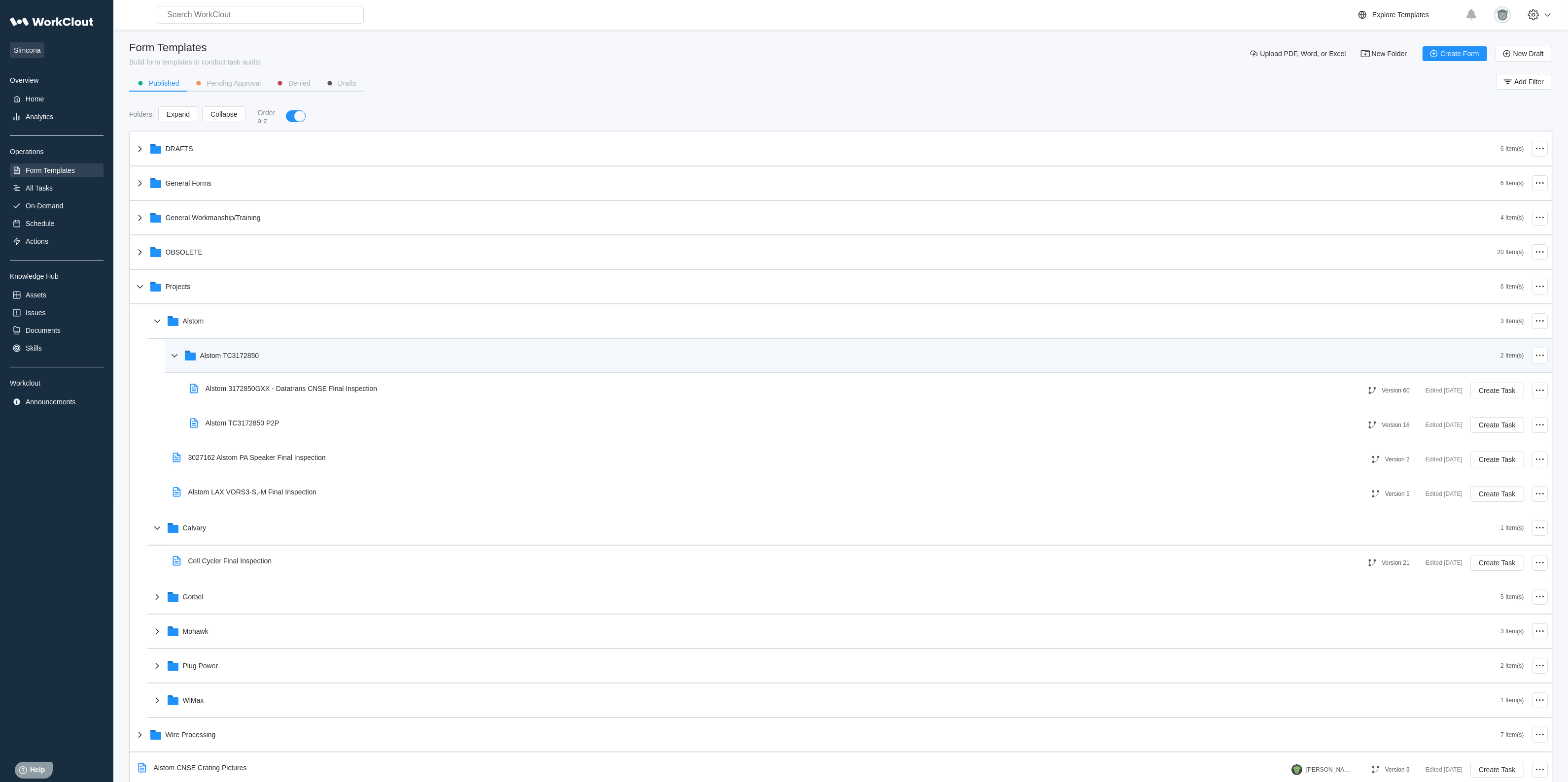
click at [263, 354] on div "Alstom TC3172850" at bounding box center [835, 355] width 1332 height 25
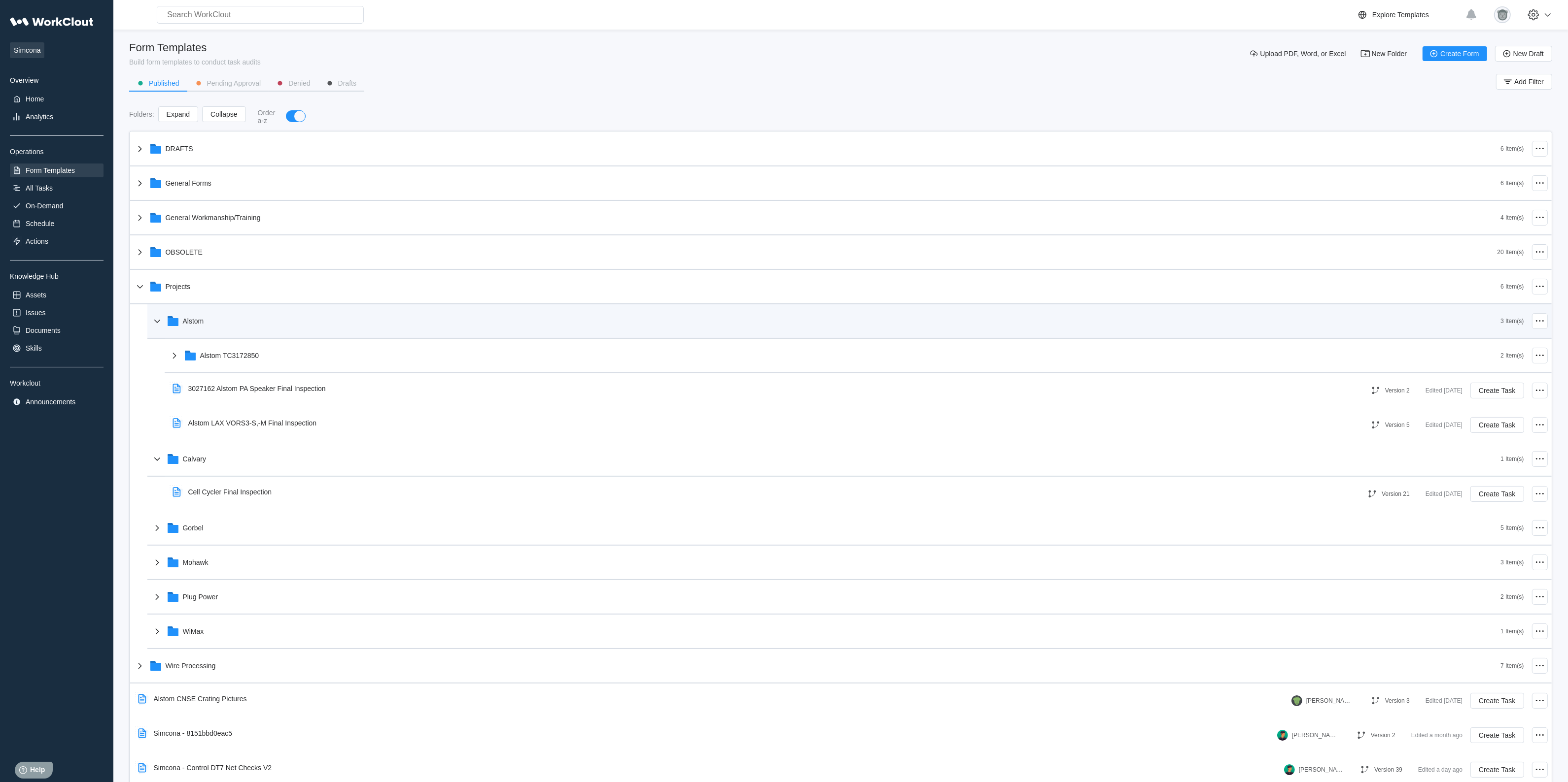
click at [246, 329] on div "Alstom" at bounding box center [825, 321] width 1349 height 25
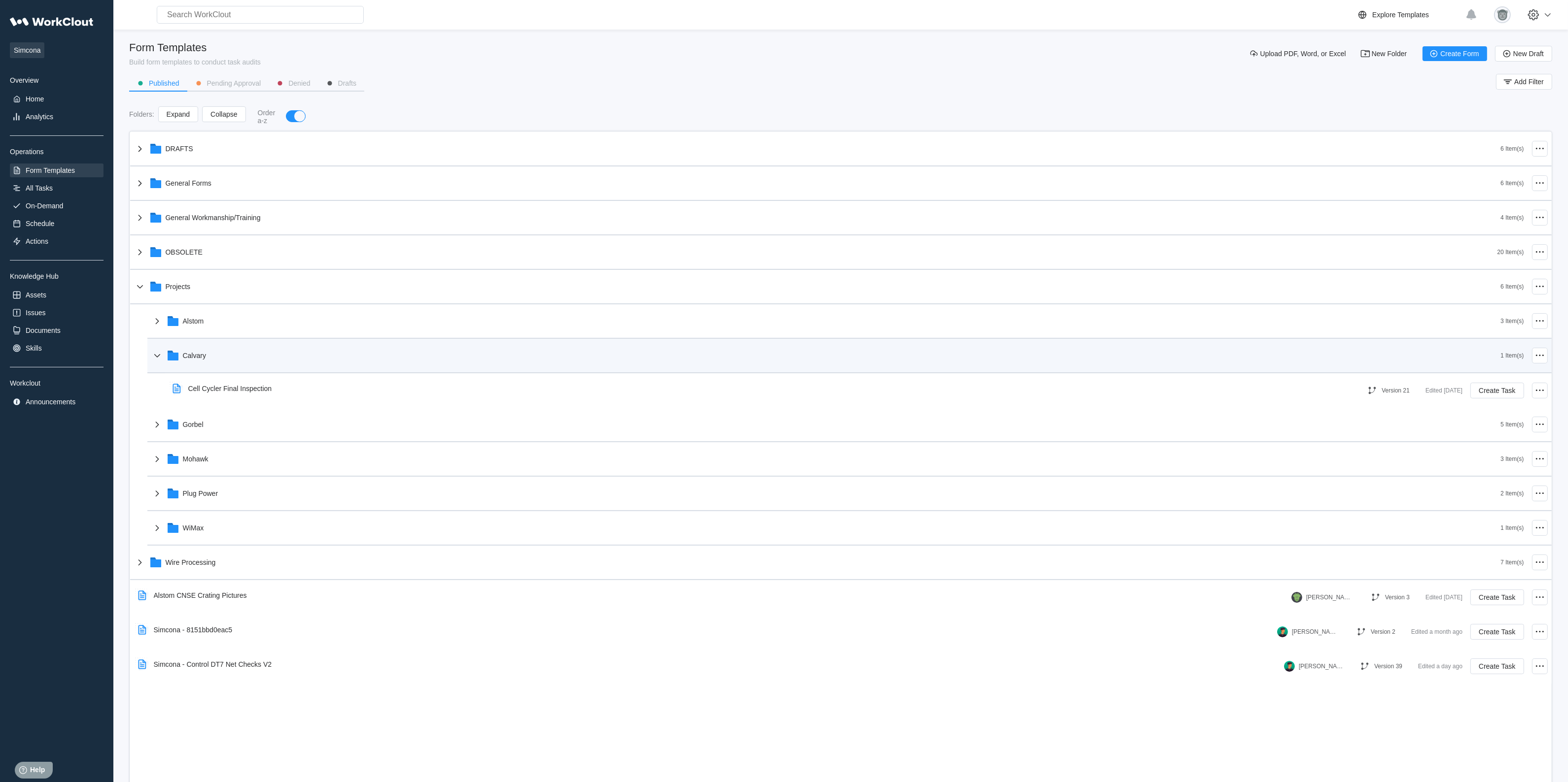
click at [246, 350] on div "Calvary" at bounding box center [825, 355] width 1349 height 25
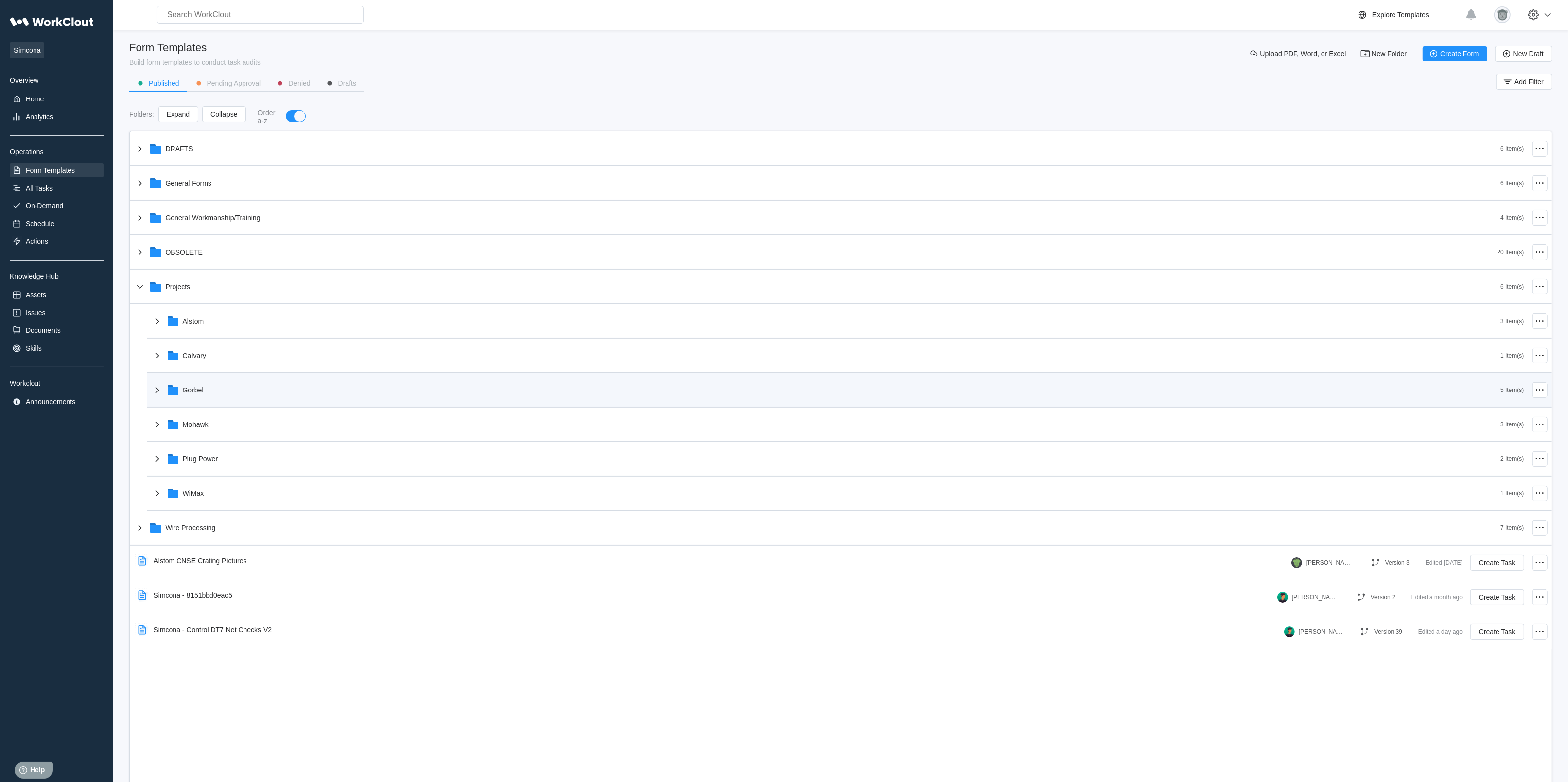
click at [240, 382] on div "Gorbel" at bounding box center [825, 390] width 1349 height 25
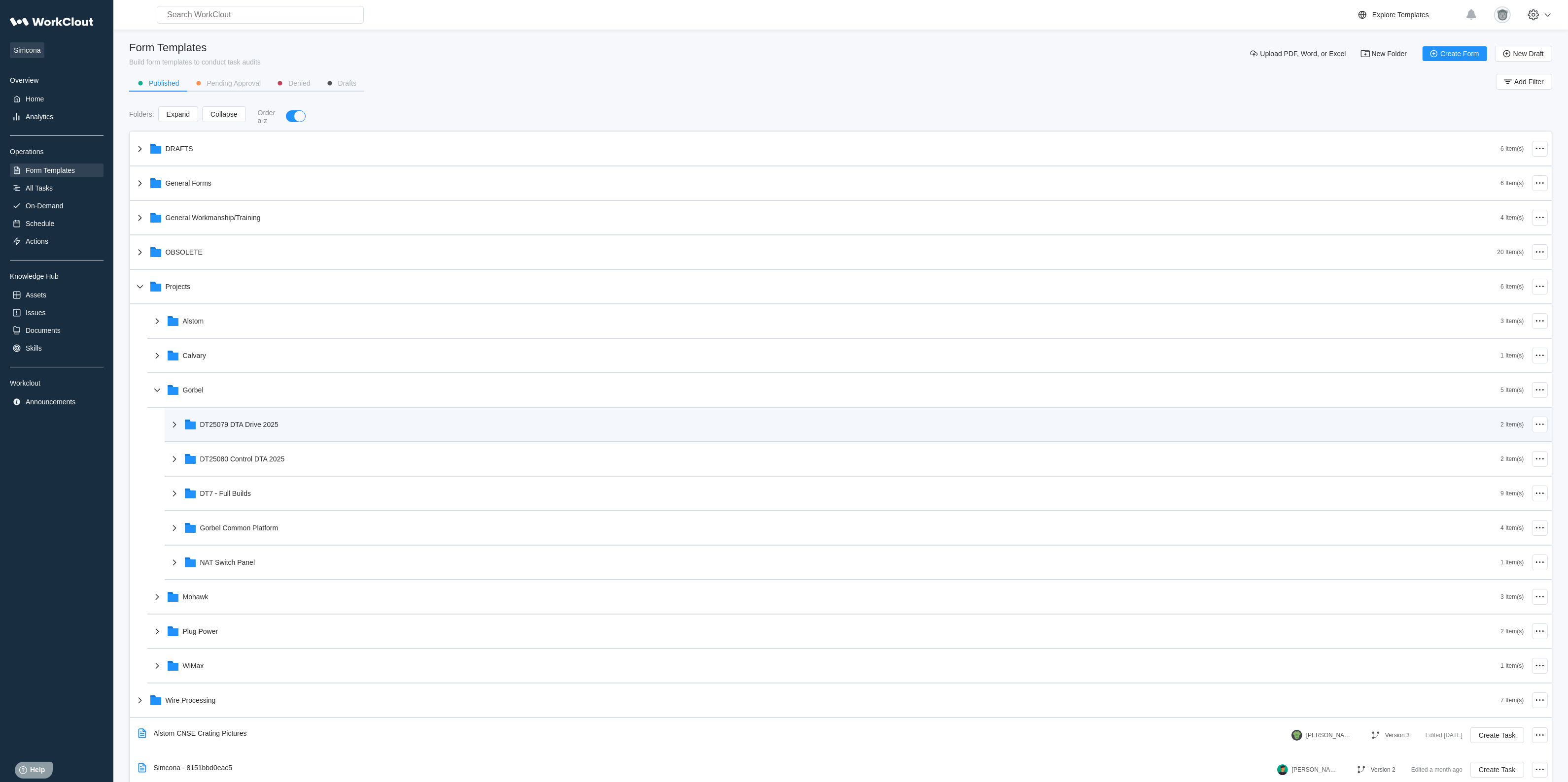
click at [262, 424] on div "DT25079 DTA Drive 2025" at bounding box center [240, 424] width 78 height 8
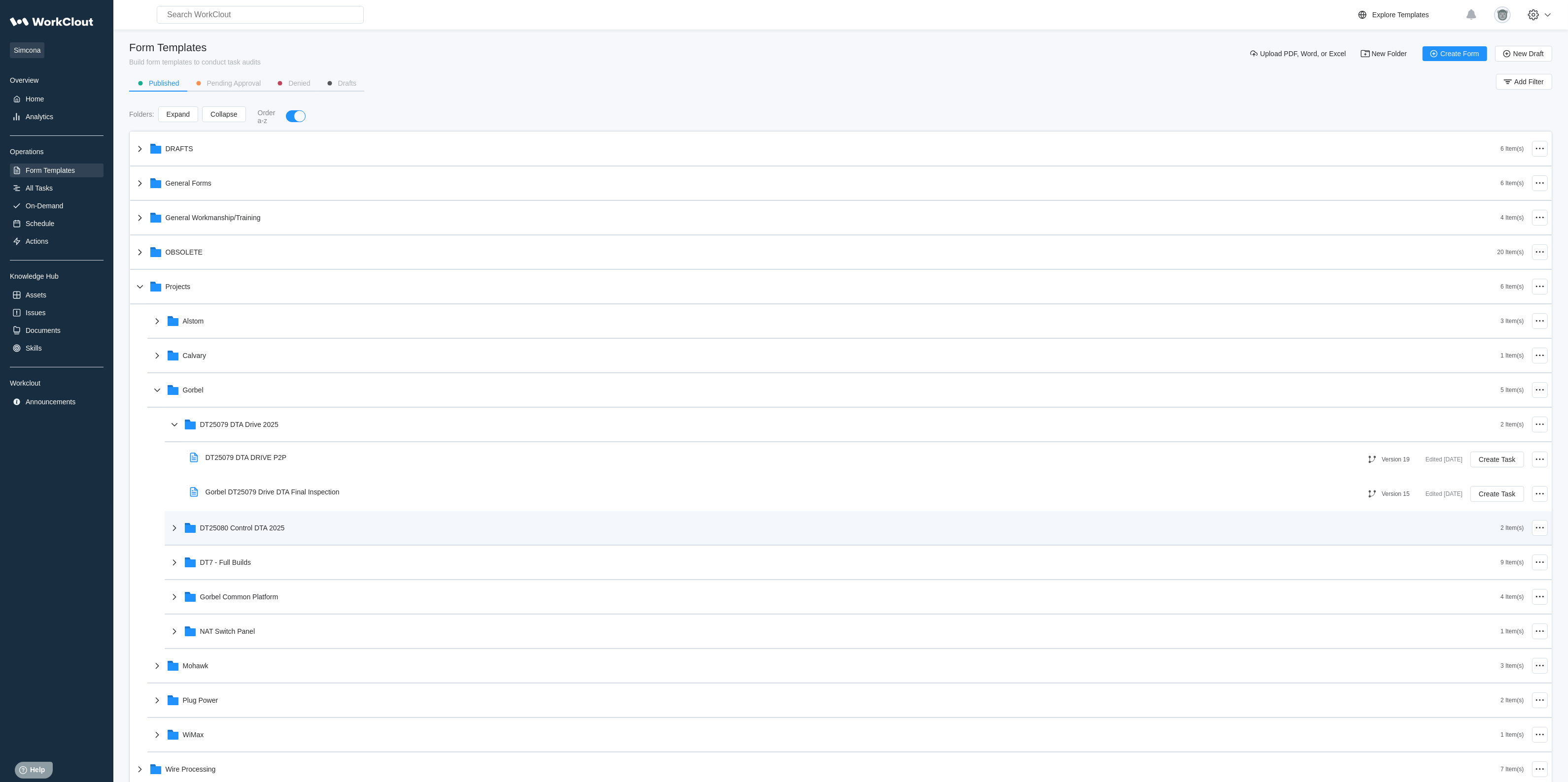
click at [267, 533] on div "DT25080 Control DTA 2025" at bounding box center [835, 527] width 1332 height 25
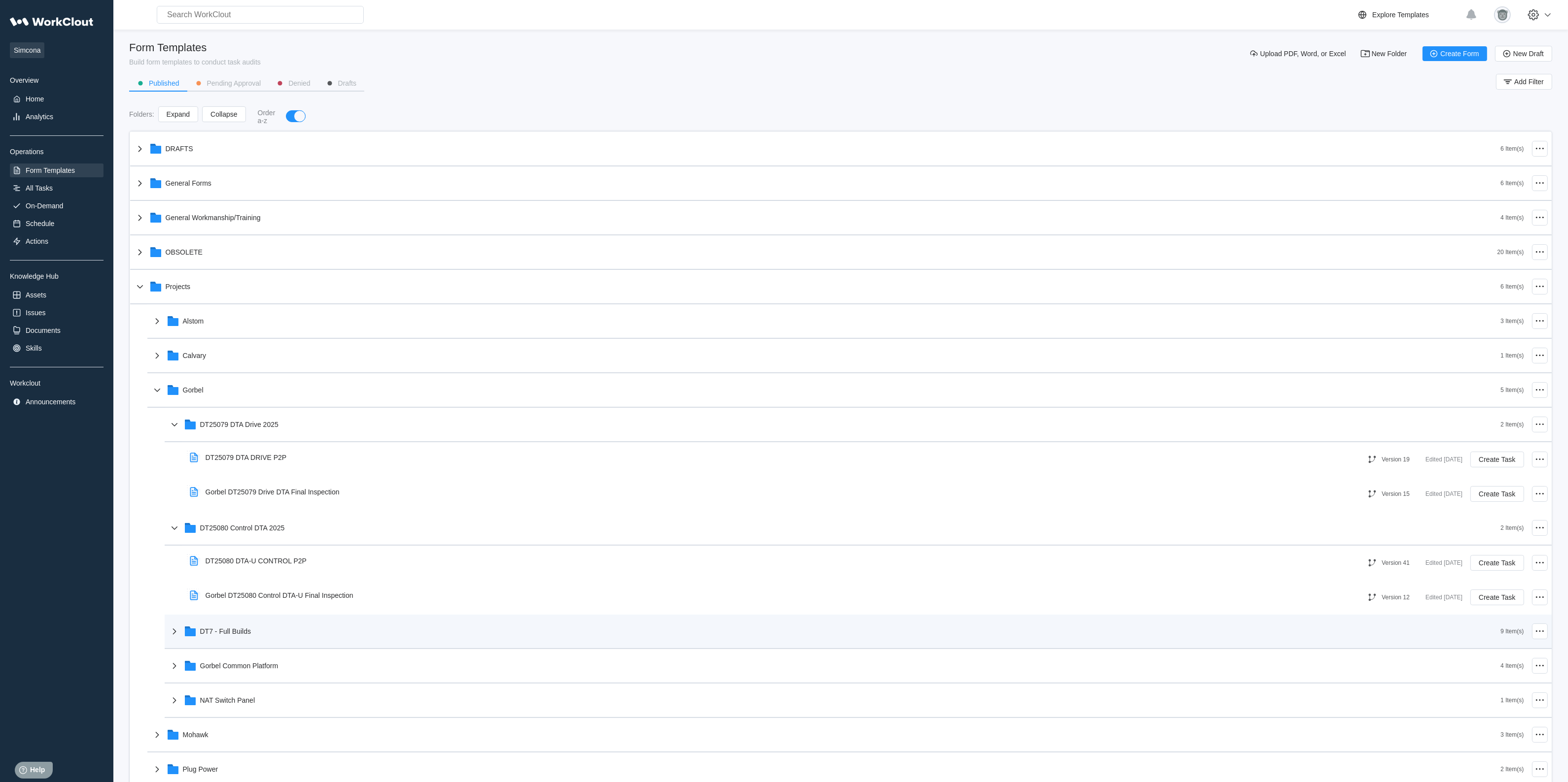
click at [270, 625] on div "DT7 - Full Builds" at bounding box center [835, 631] width 1332 height 25
click at [270, 624] on div "DT7 - Full Builds" at bounding box center [835, 631] width 1332 height 25
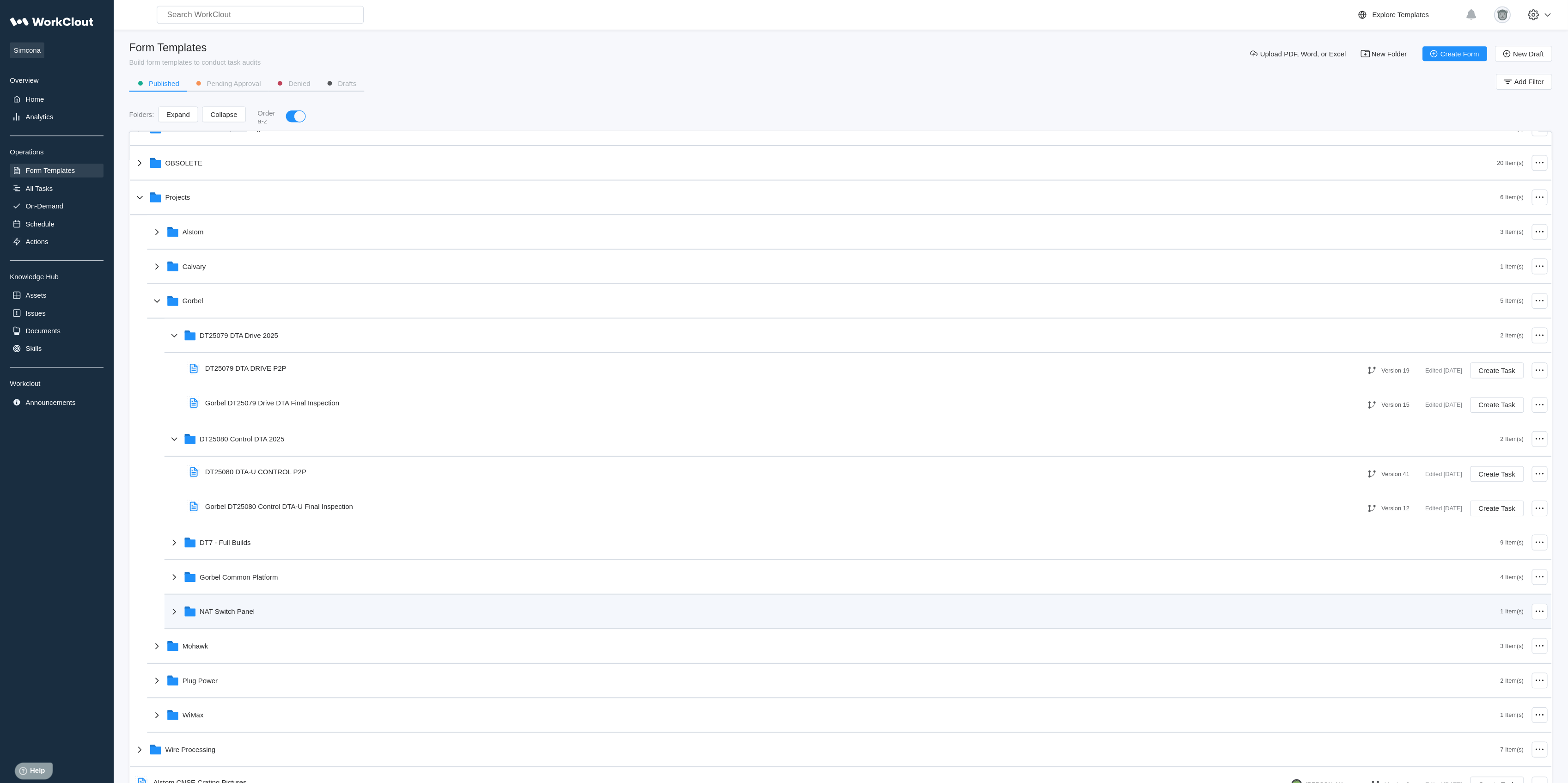
scroll to position [97, 0]
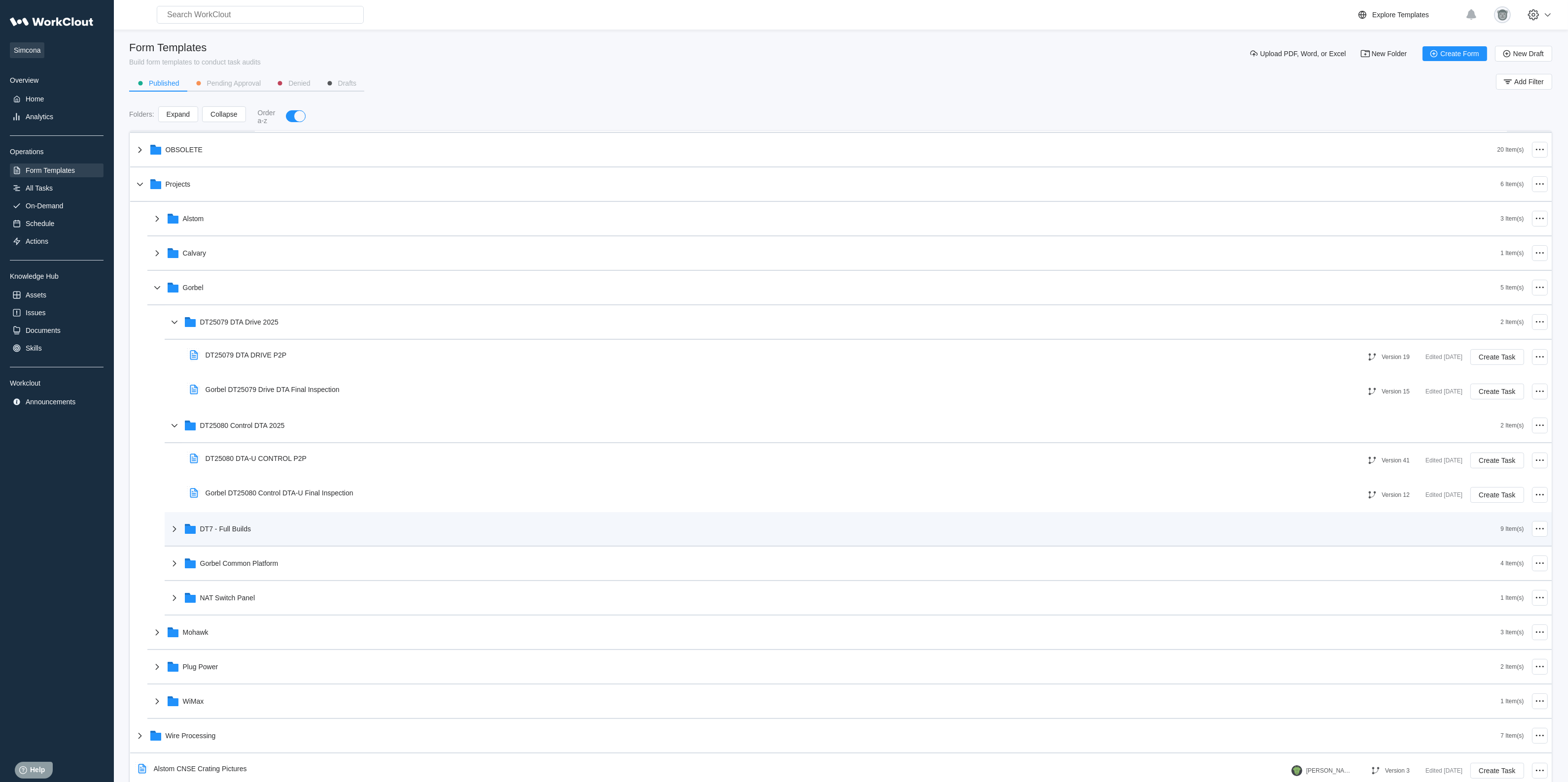
click at [286, 543] on div "DT7 - Full Builds 9 Item(s)" at bounding box center [858, 530] width 1387 height 35
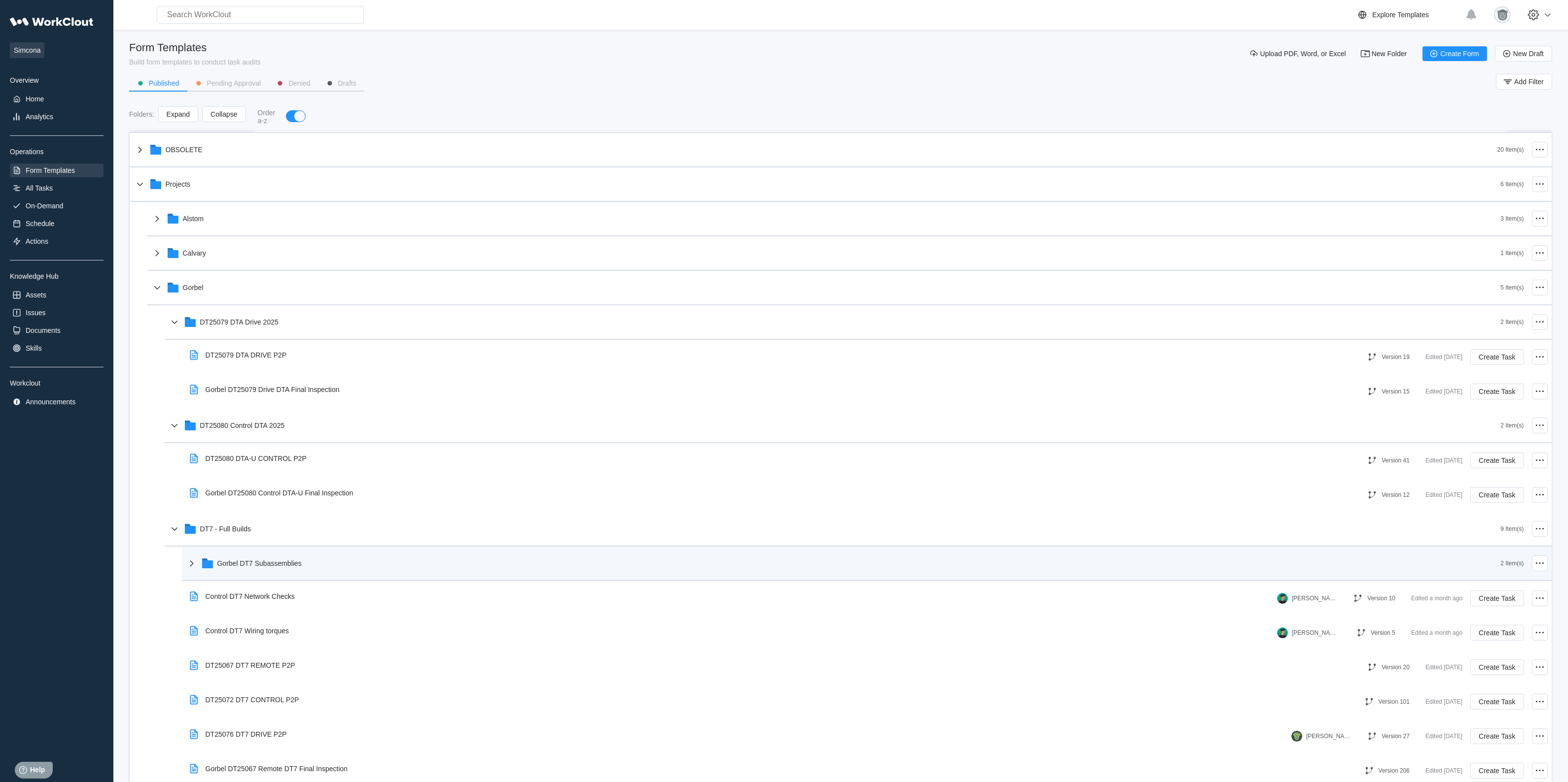
click at [269, 559] on div "Gorbel DT7 Subassemblies" at bounding box center [260, 563] width 84 height 8
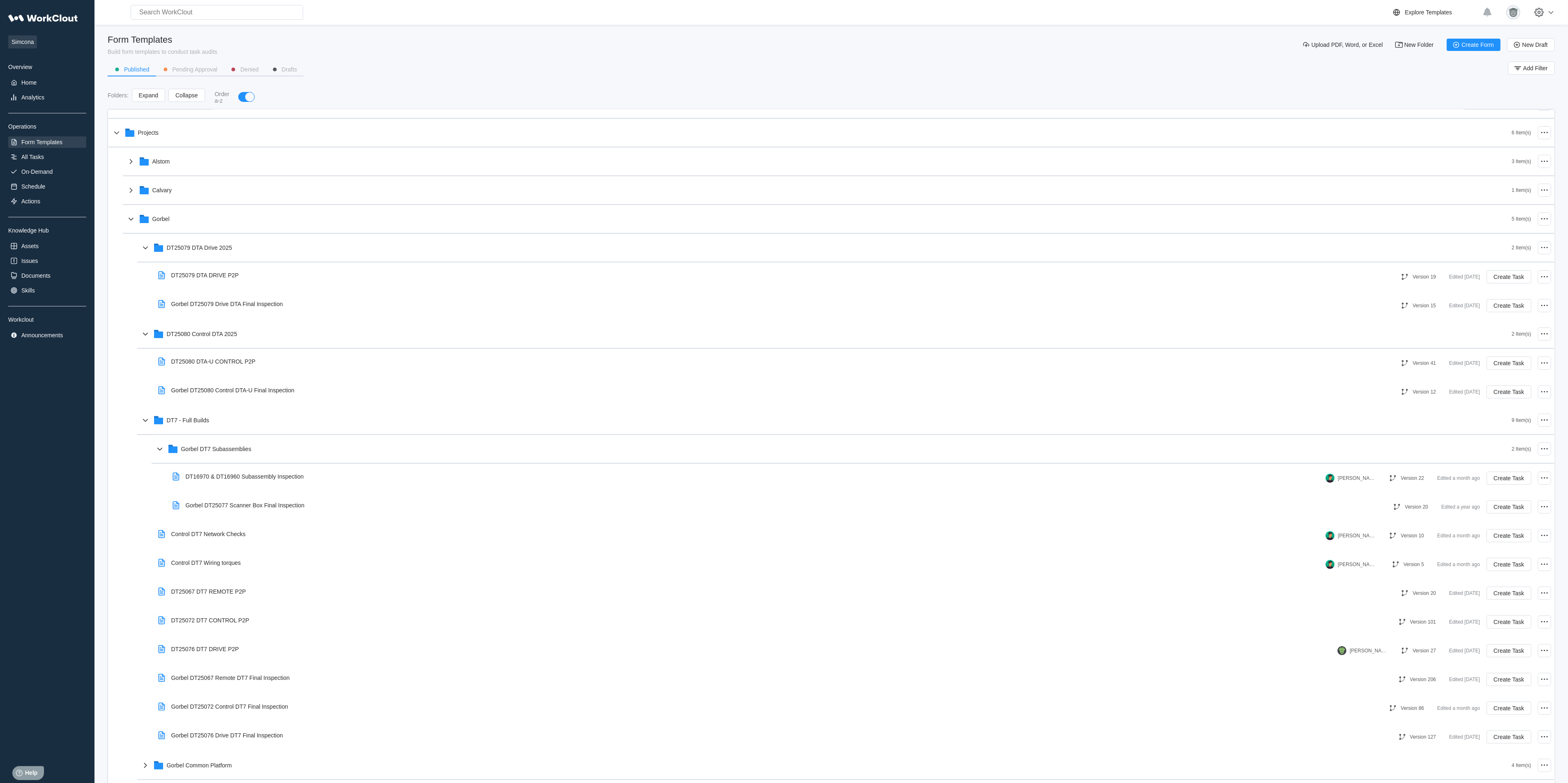
scroll to position [109, 0]
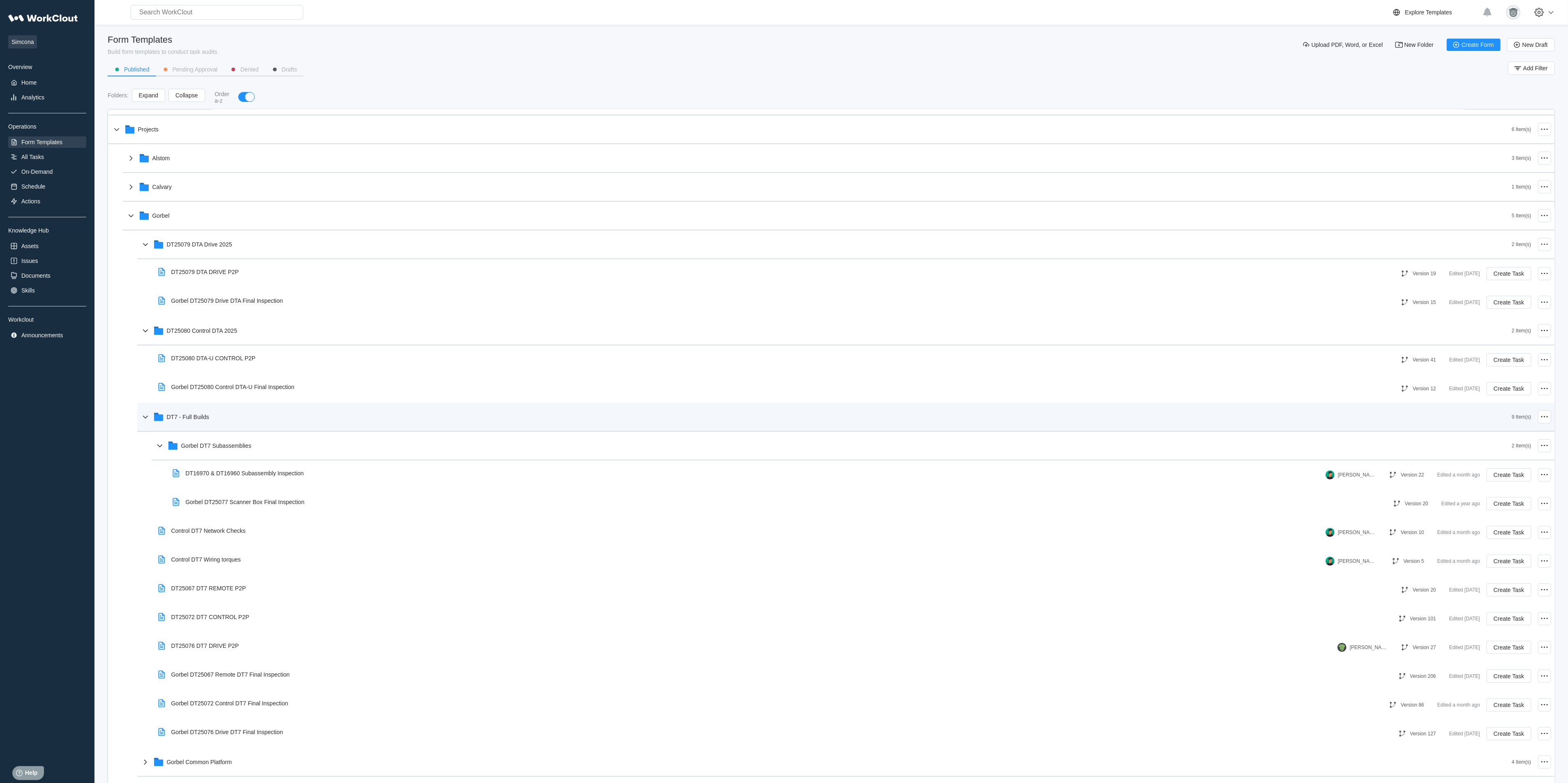
drag, startPoint x: 249, startPoint y: 448, endPoint x: 237, endPoint y: 427, distance: 24.2
click at [249, 448] on div "Gorbel DT7 Subassemblies" at bounding box center [833, 446] width 1357 height 21
click at [231, 419] on div "DT7 - Full Builds" at bounding box center [826, 417] width 1372 height 21
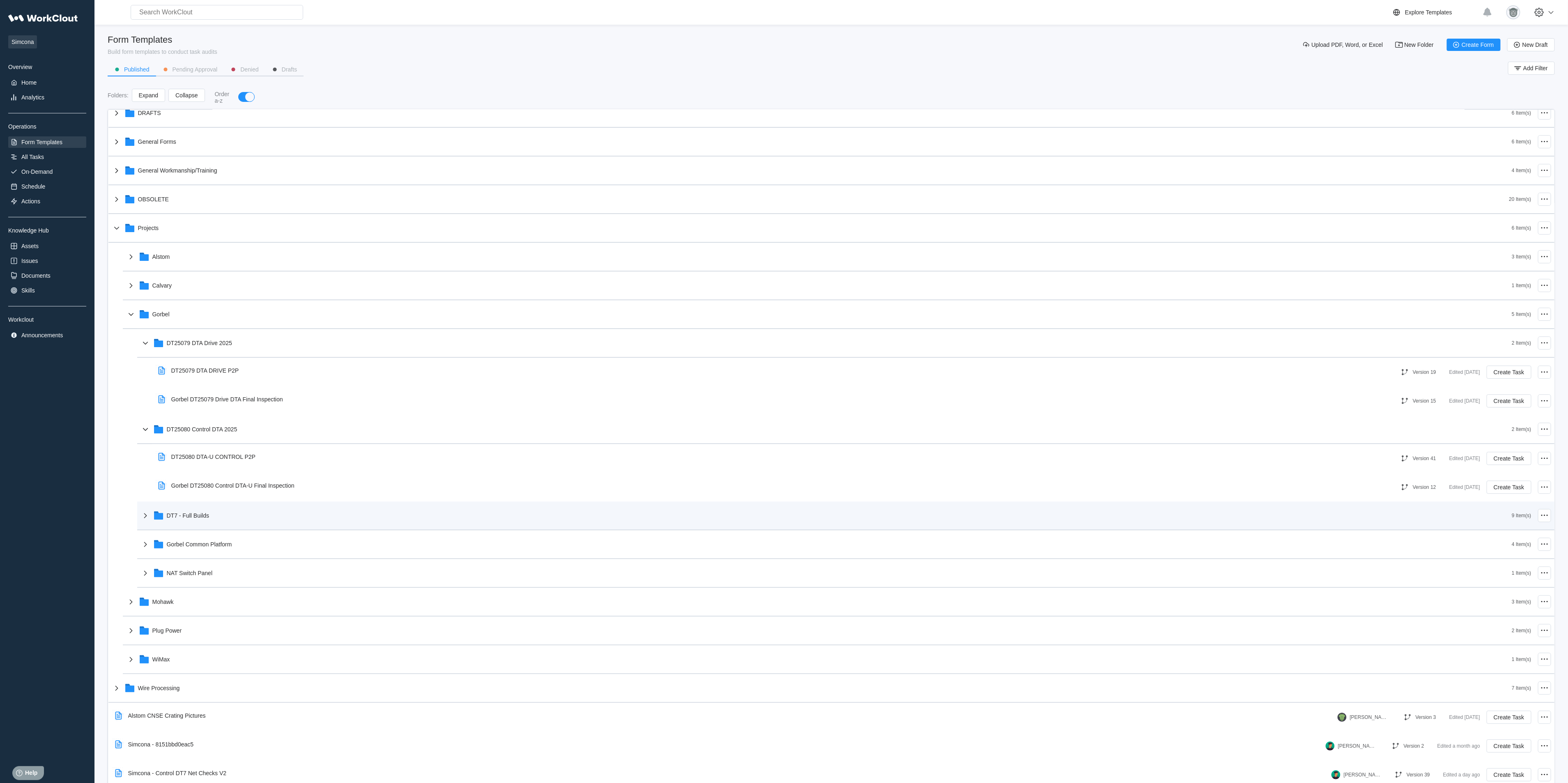
scroll to position [11, 0]
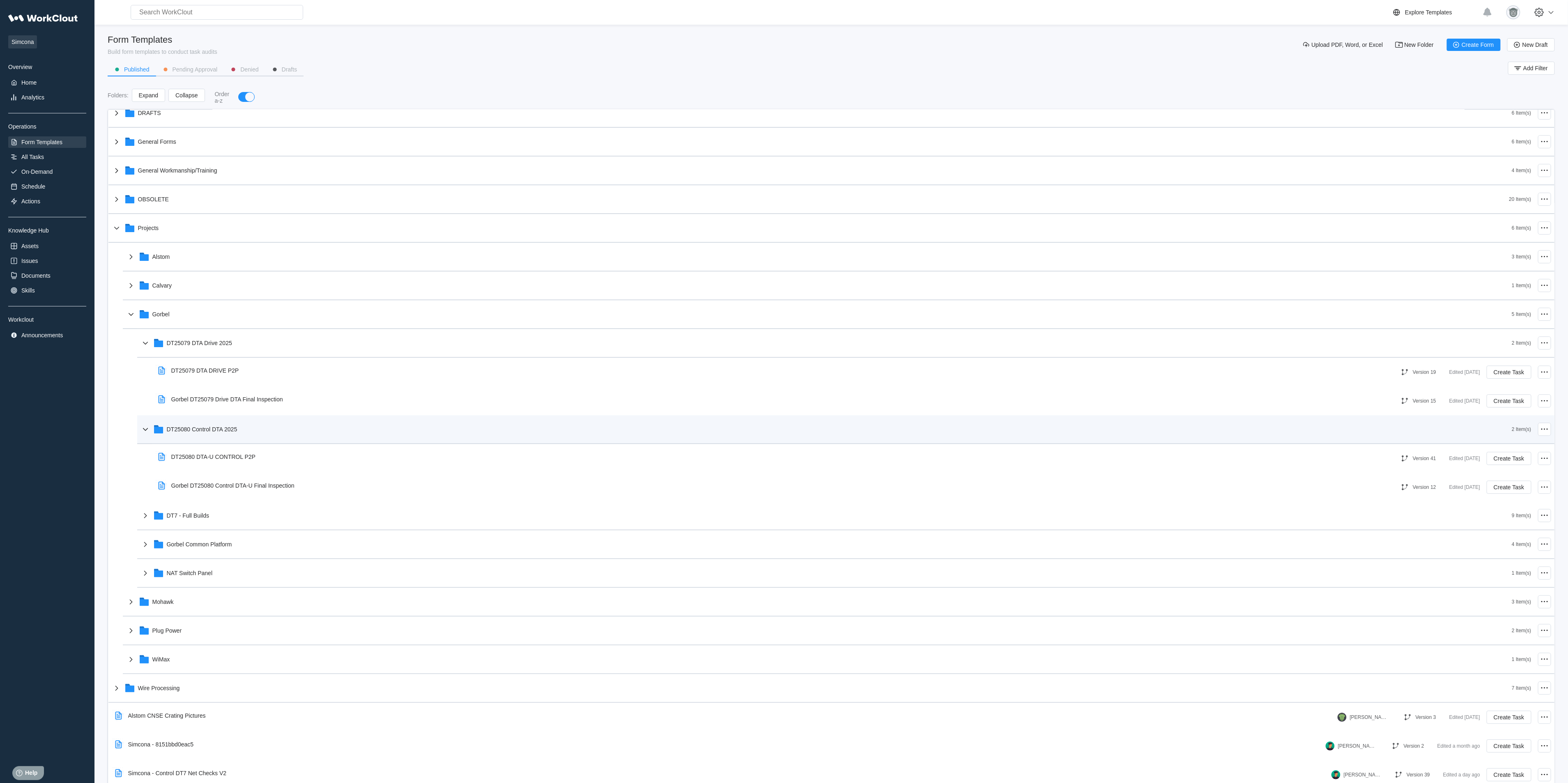
click at [227, 428] on div "DT25080 Control DTA 2025" at bounding box center [202, 430] width 70 height 6
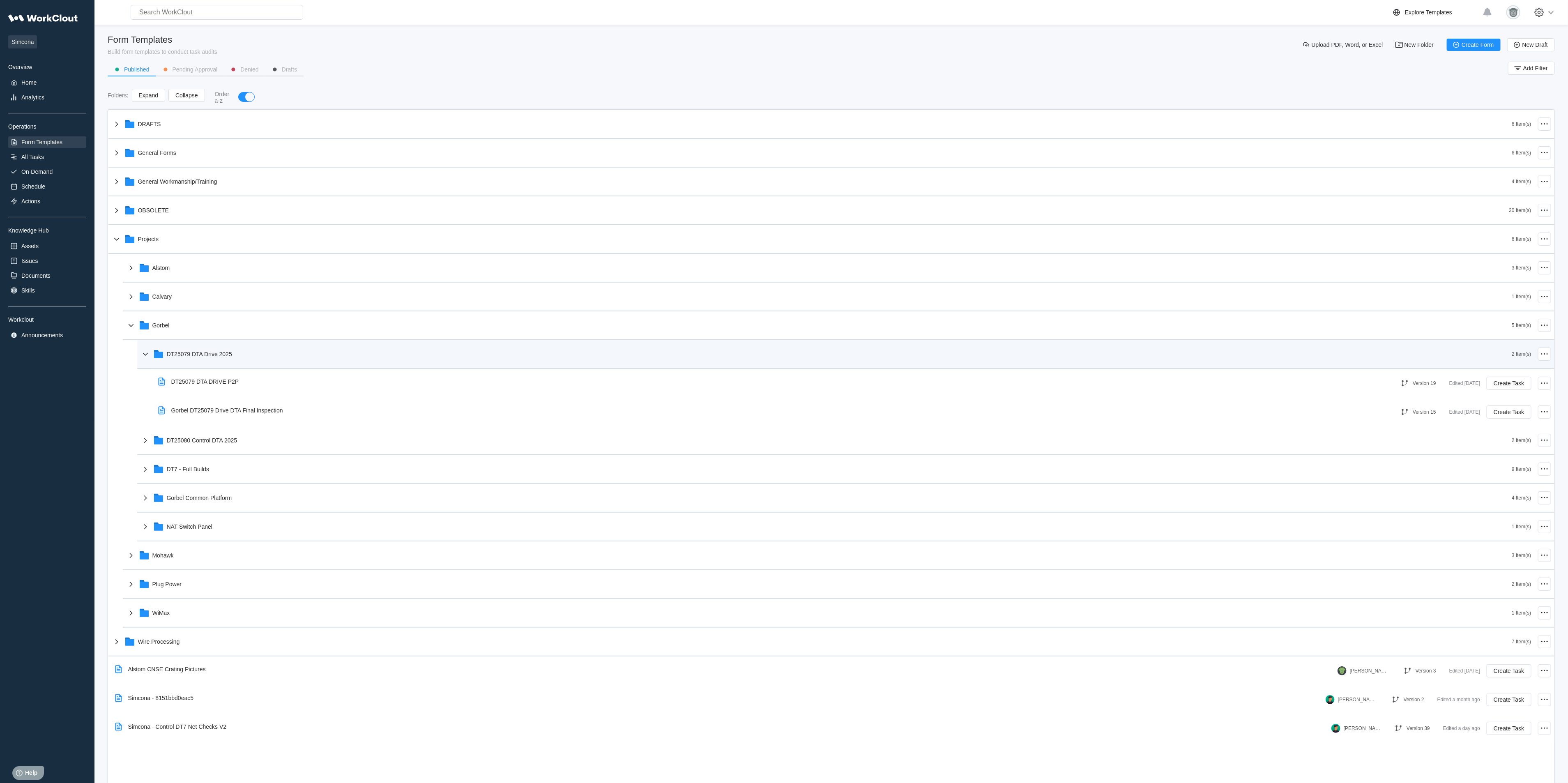
scroll to position [0, 0]
click at [218, 357] on div "DT25079 DTA Drive 2025" at bounding box center [826, 354] width 1372 height 21
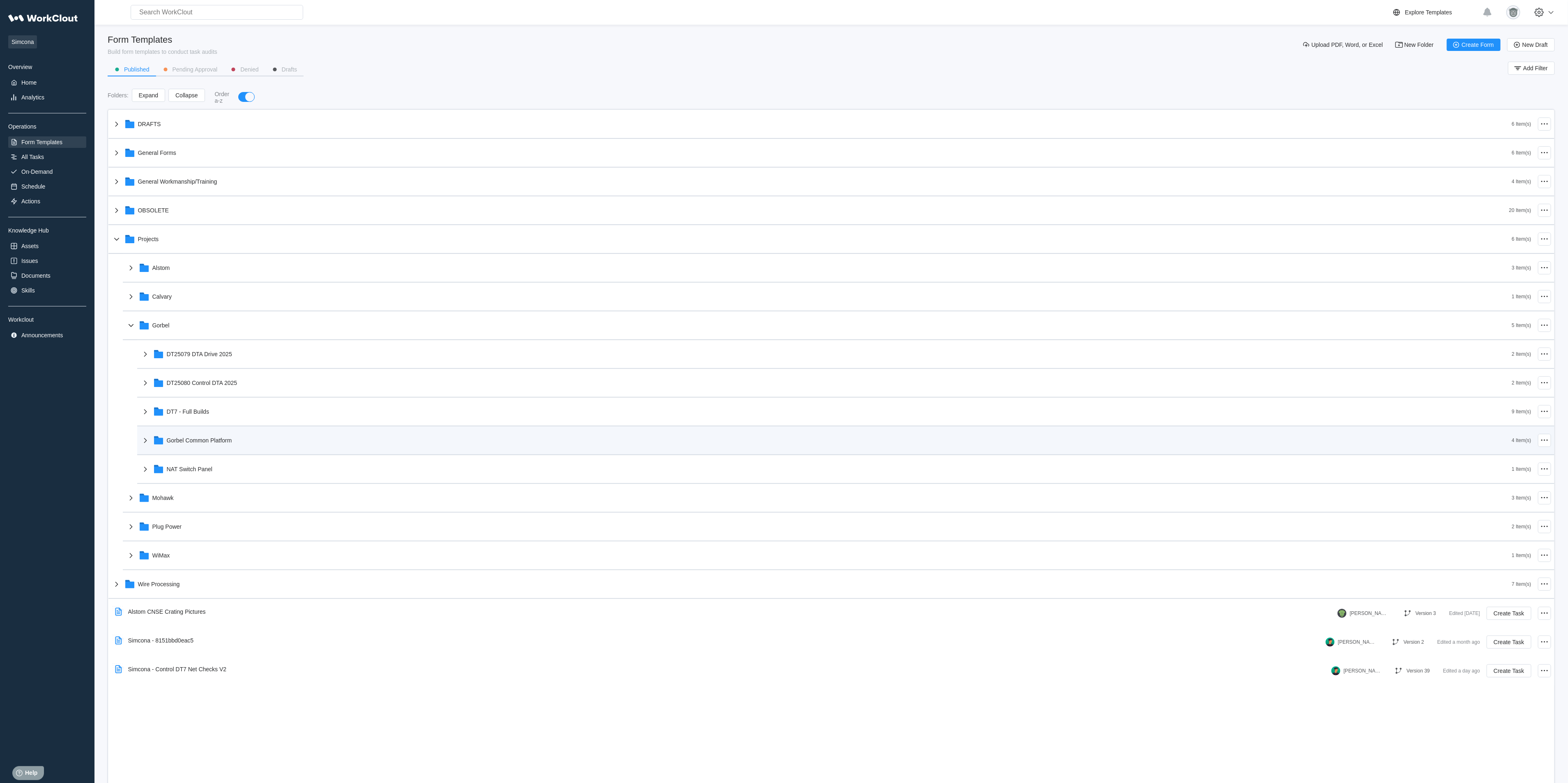
click at [238, 435] on div "Gorbel Common Platform" at bounding box center [826, 440] width 1372 height 21
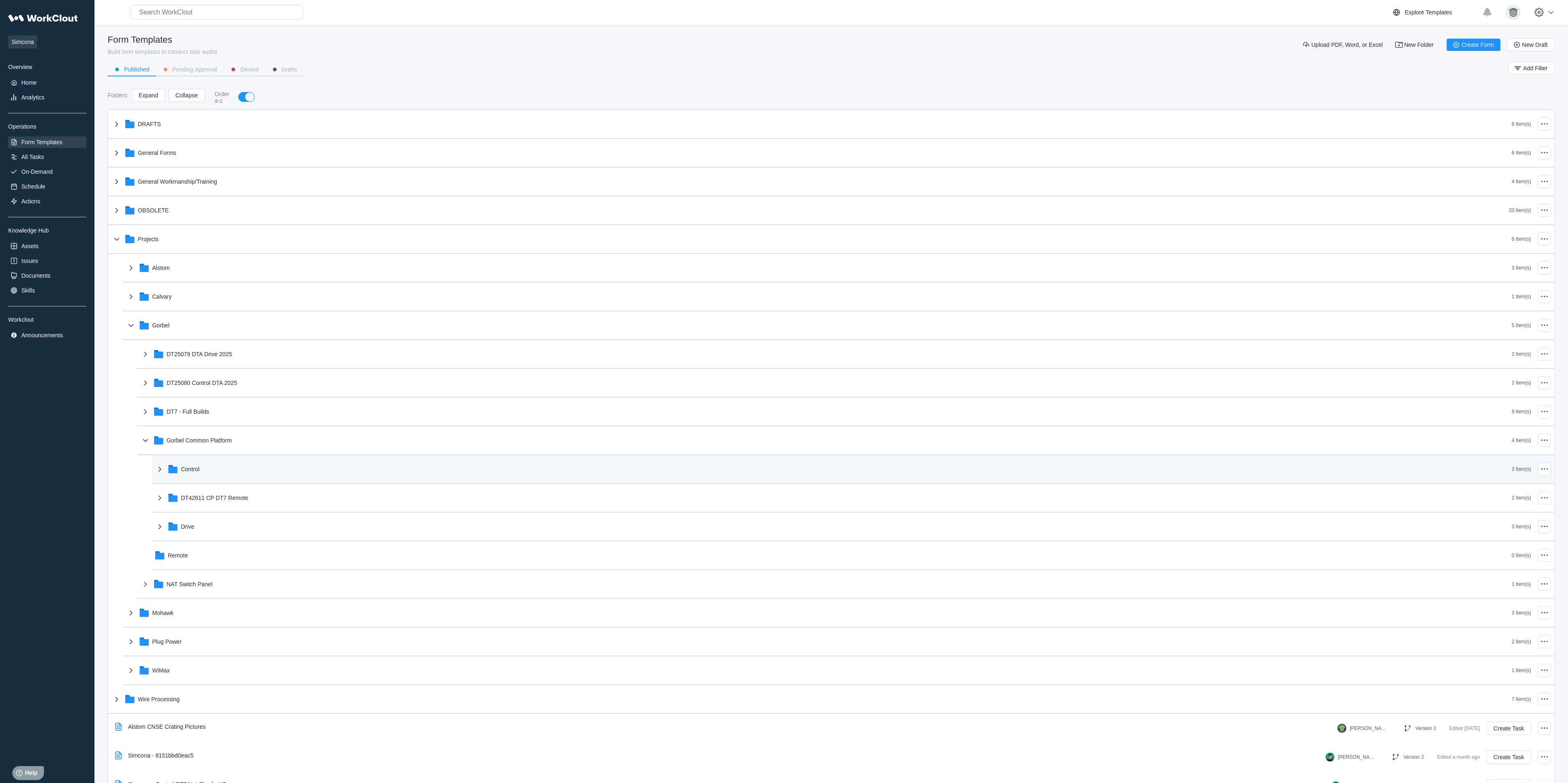
click at [238, 458] on div "Control" at bounding box center [833, 469] width 1357 height 21
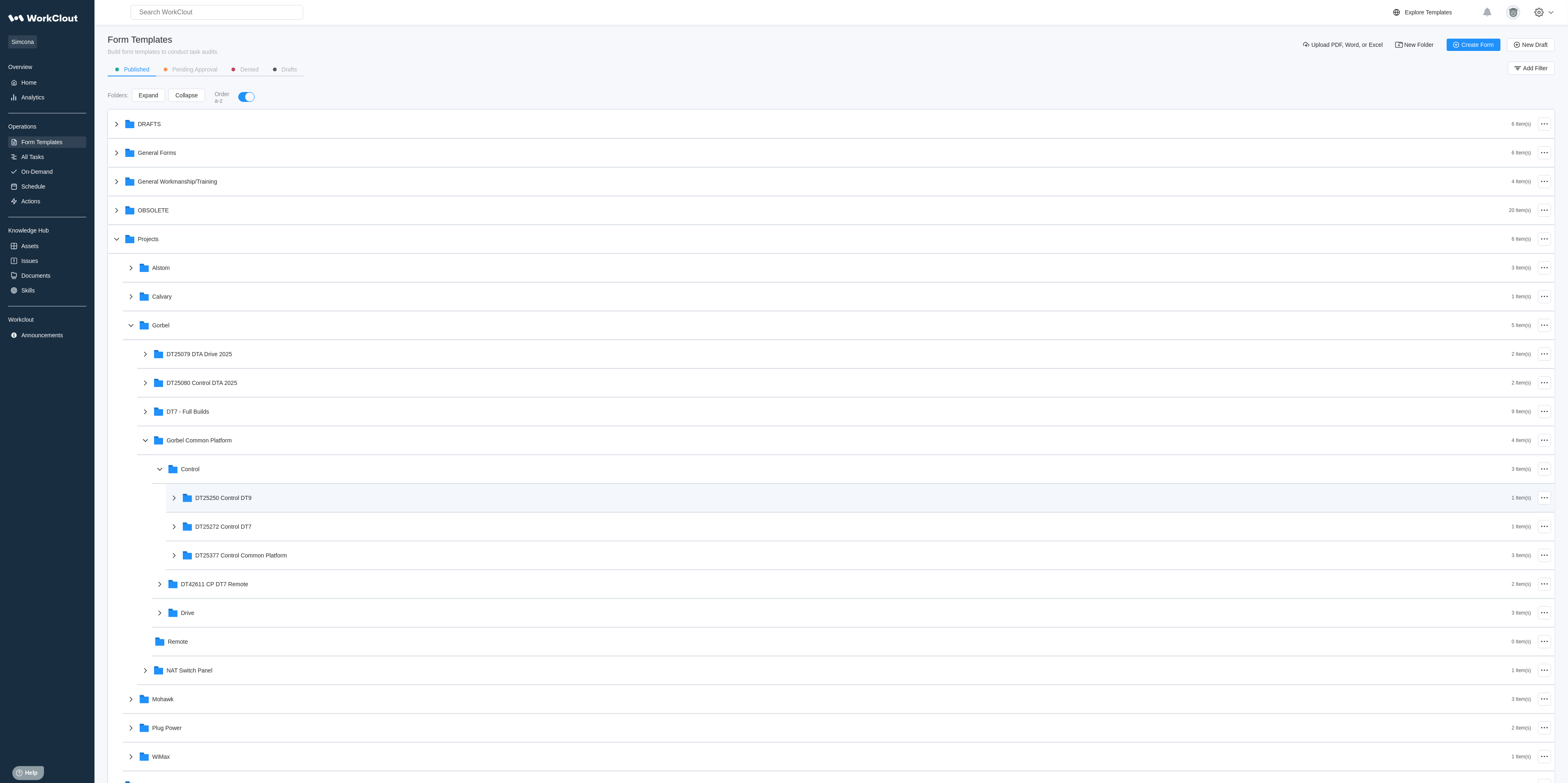
click at [254, 496] on div "DT25250 Control DT9" at bounding box center [840, 497] width 1343 height 21
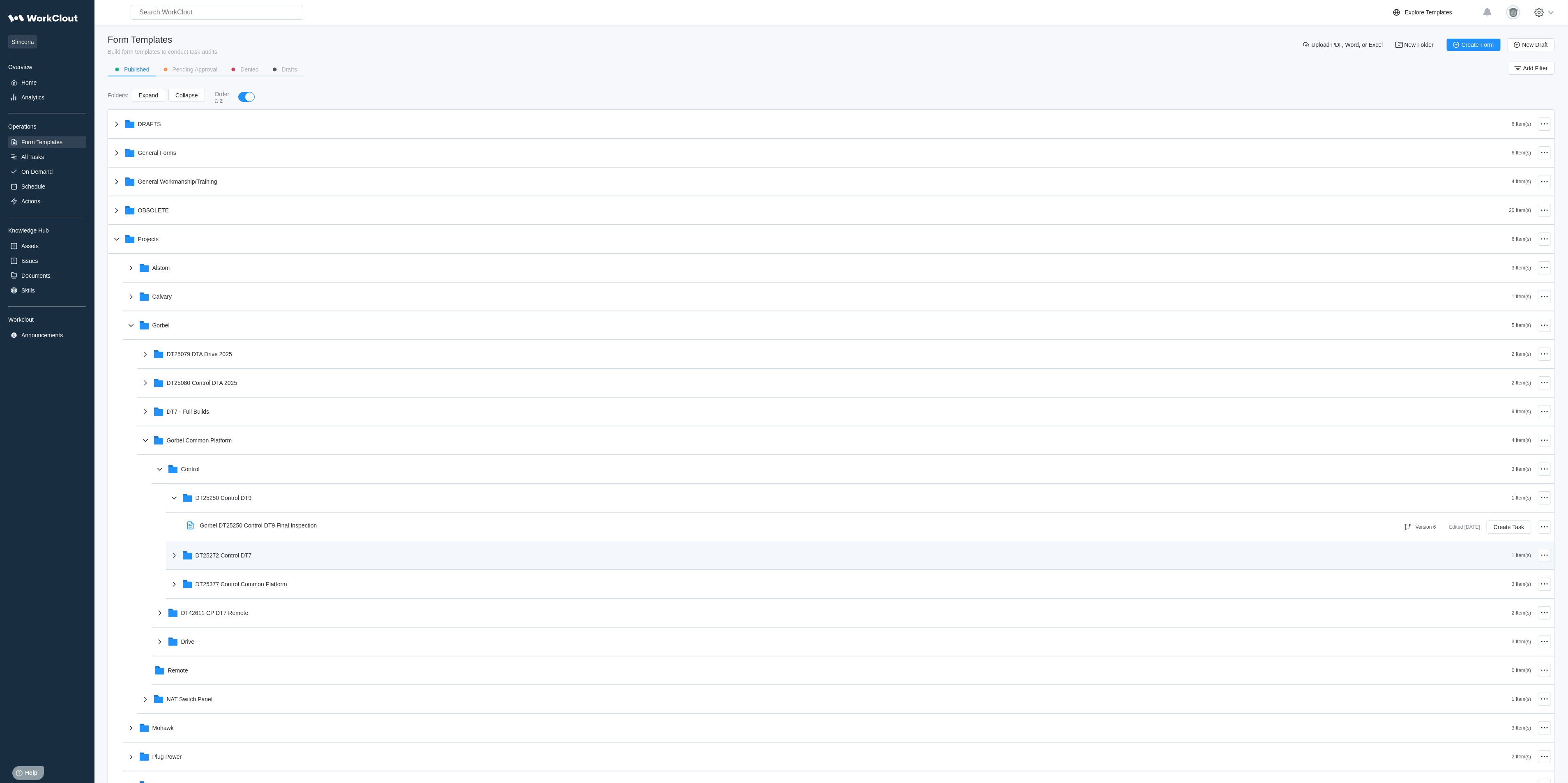
click at [259, 522] on div "DT25272 Control DT7" at bounding box center [840, 555] width 1343 height 21
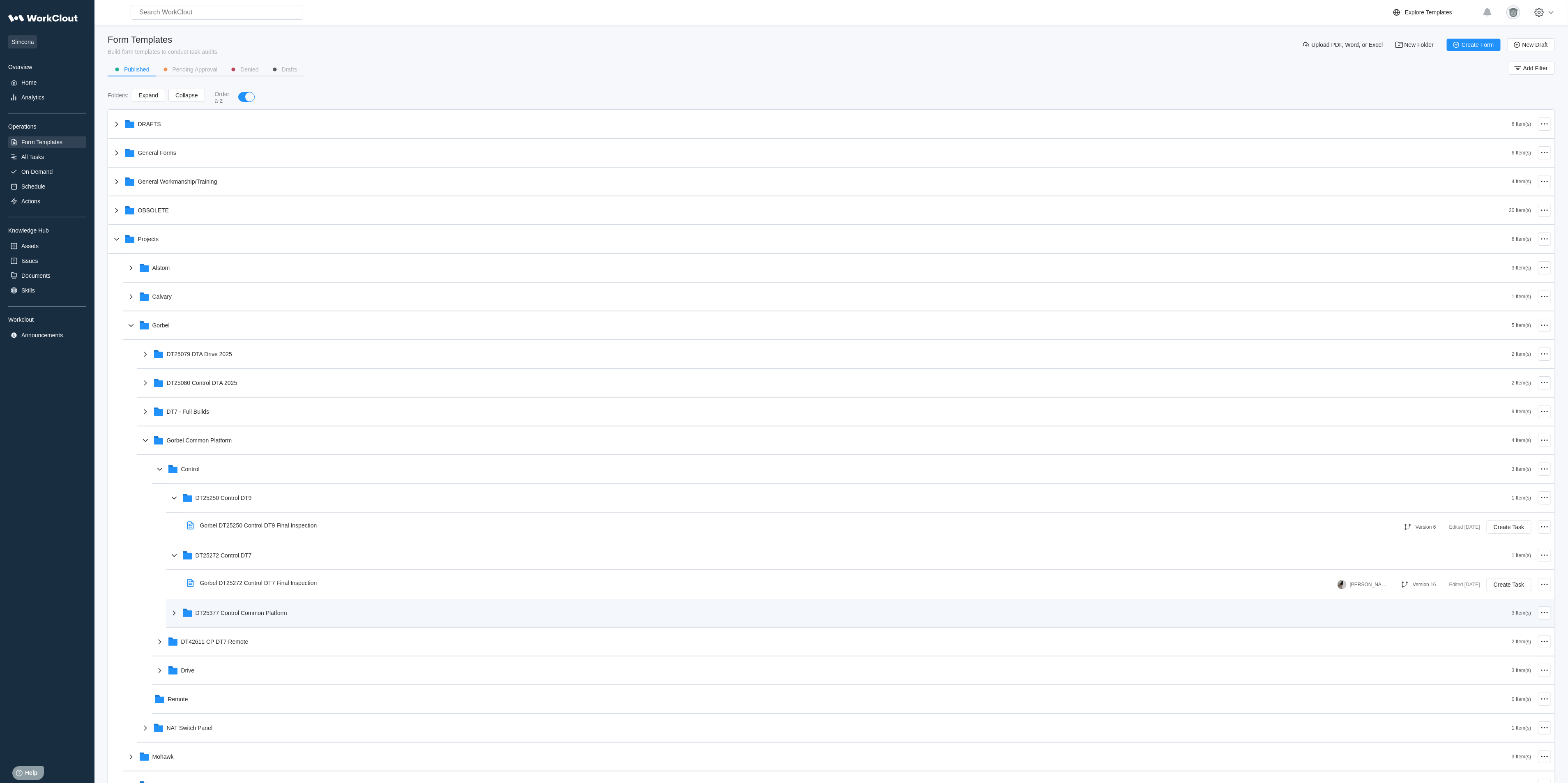
click at [268, 522] on div "DT25377 Control Common Platform" at bounding box center [241, 613] width 92 height 6
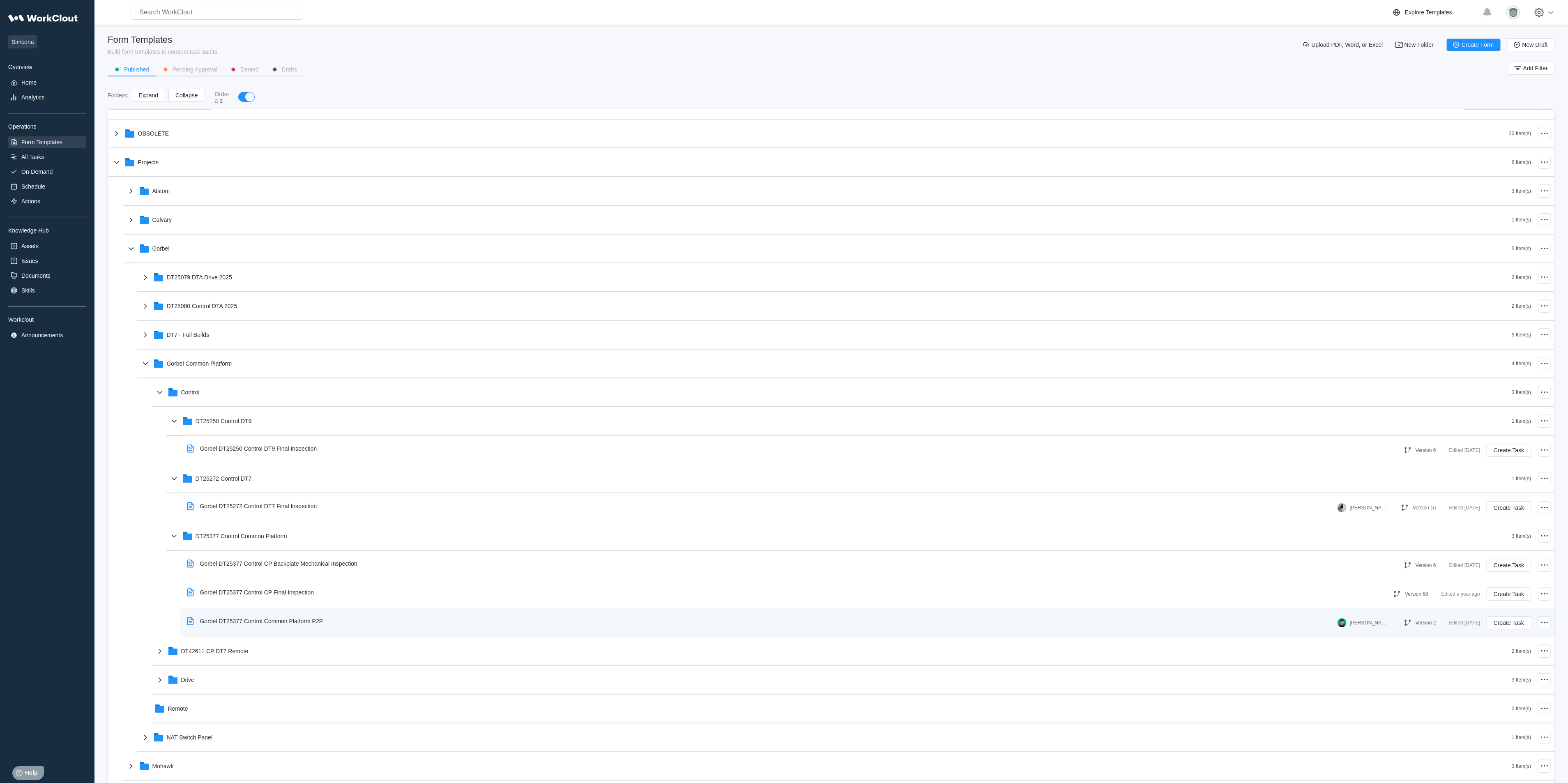
scroll to position [102, 0]
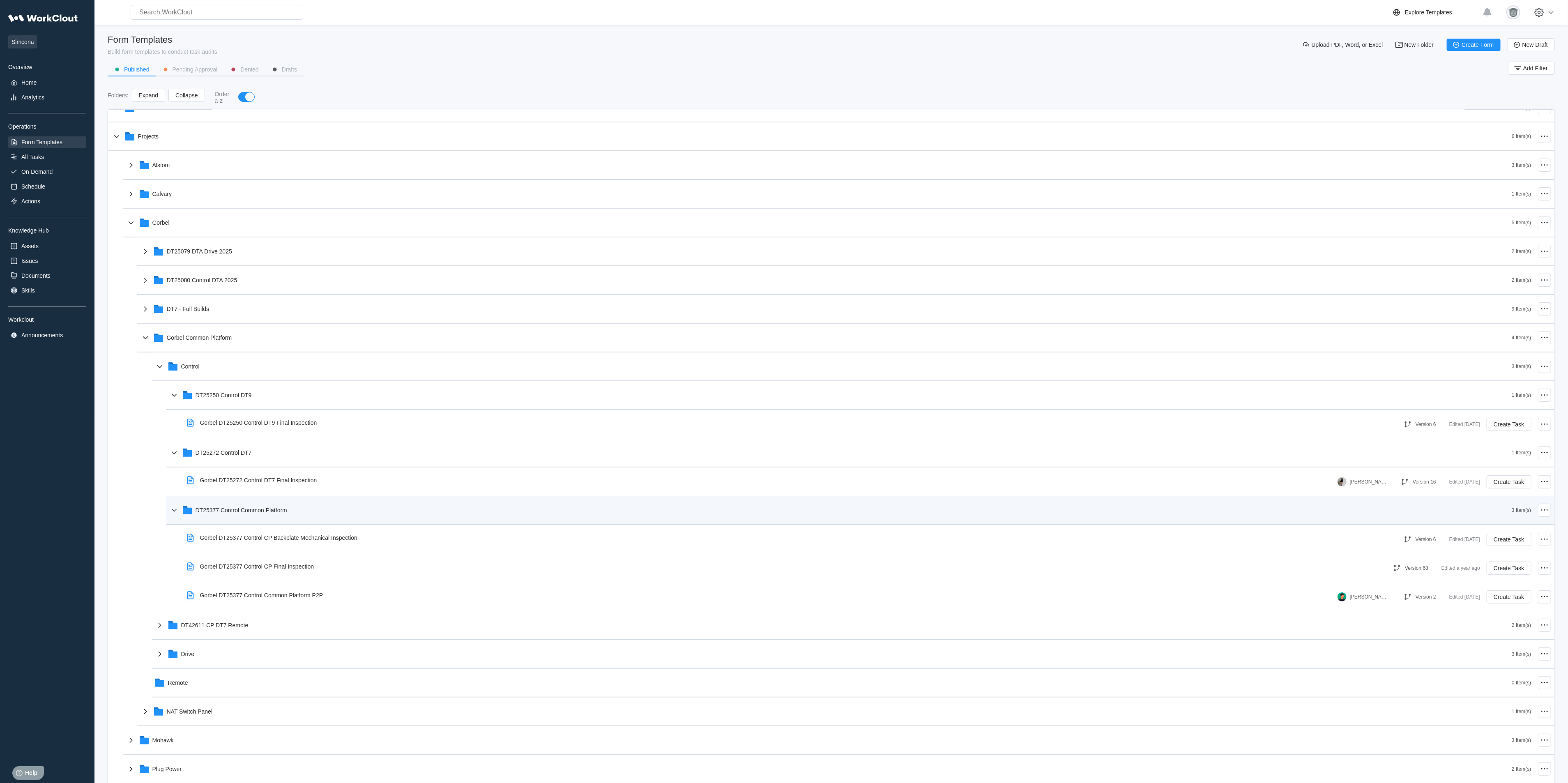
click at [318, 512] on div "DT25377 Control Common Platform" at bounding box center [840, 510] width 1343 height 21
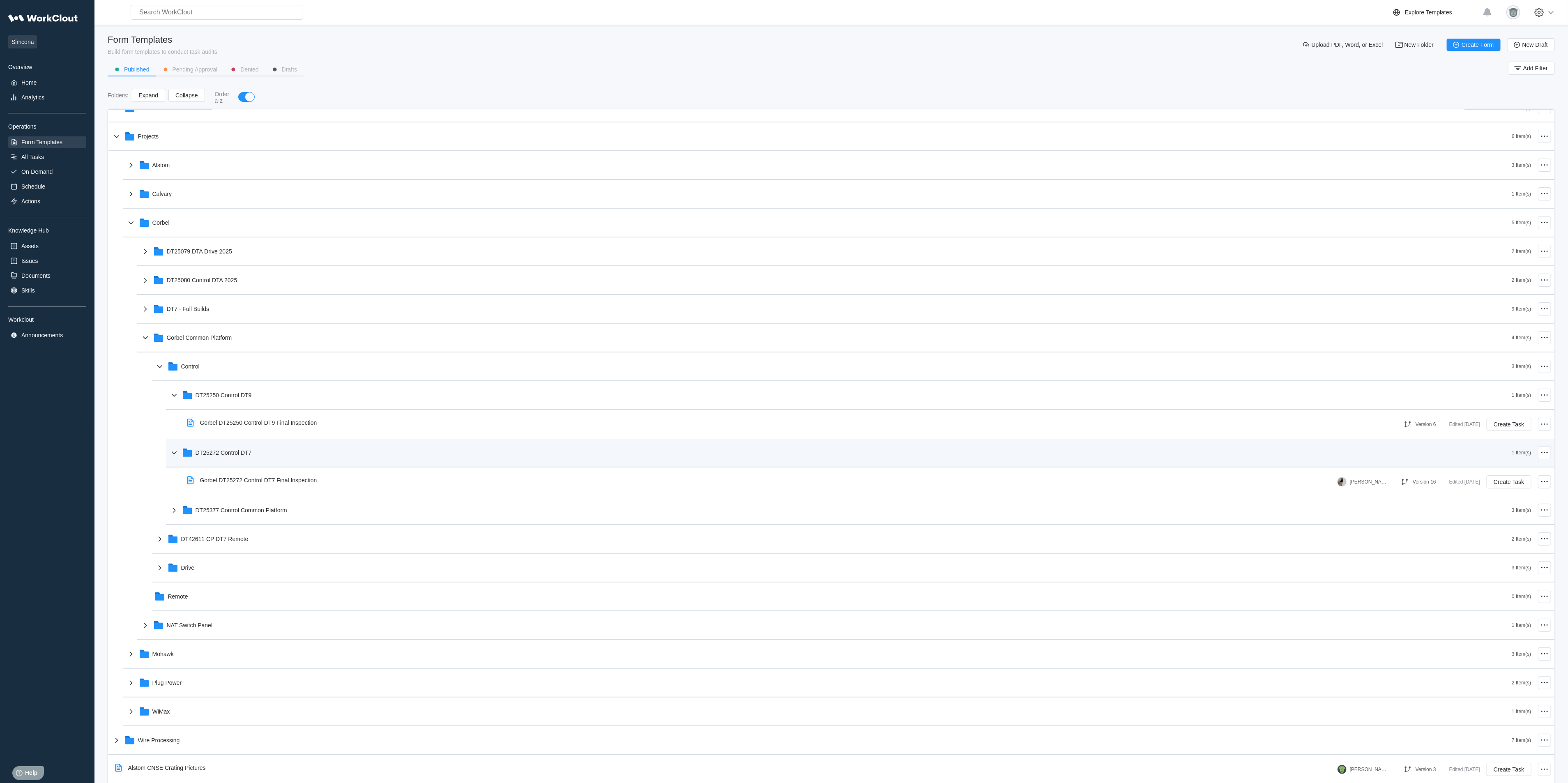
click at [290, 444] on div "DT25272 Control DT7" at bounding box center [840, 453] width 1343 height 21
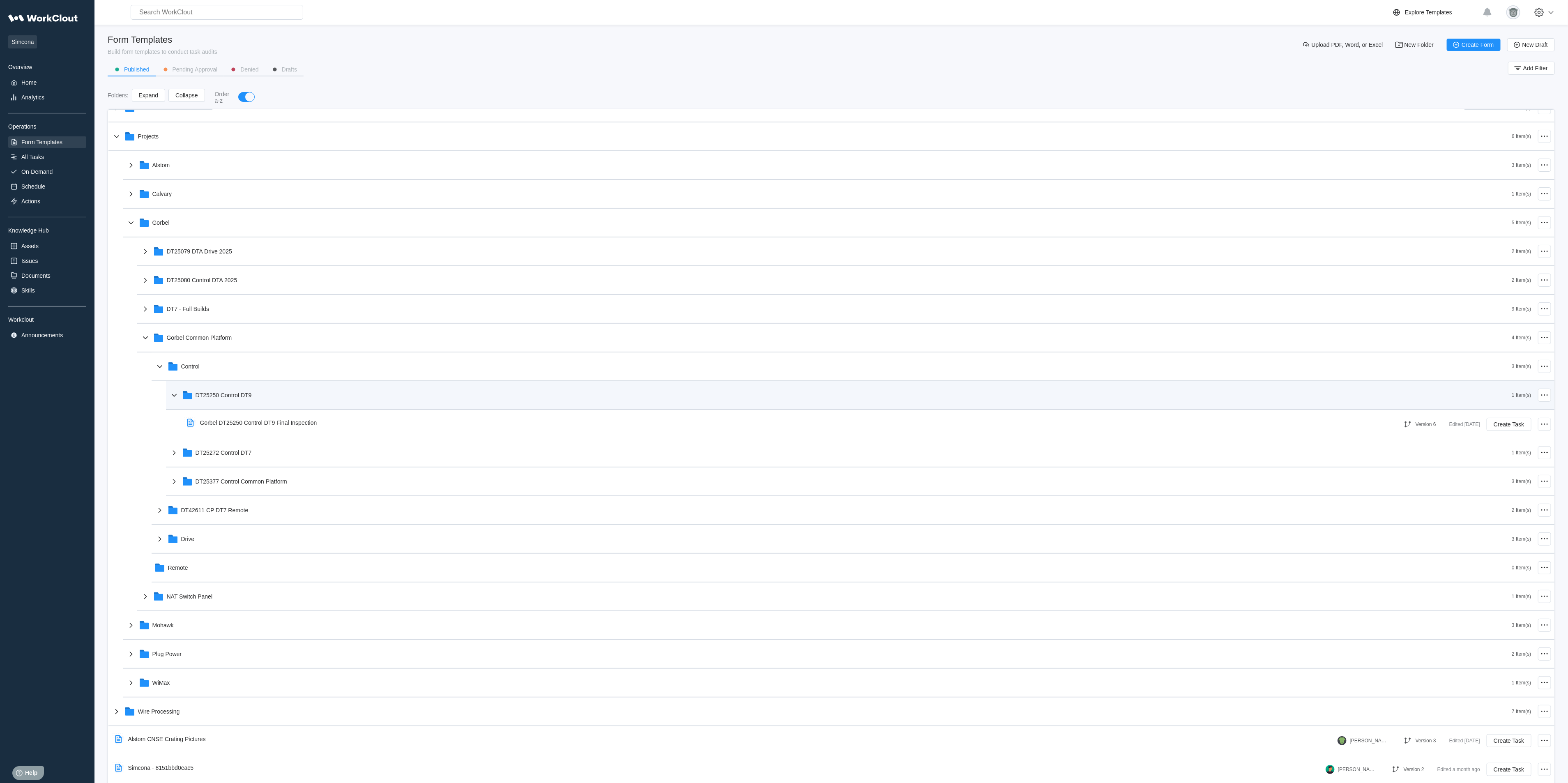
click at [283, 394] on div "DT25250 Control DT9" at bounding box center [840, 395] width 1343 height 21
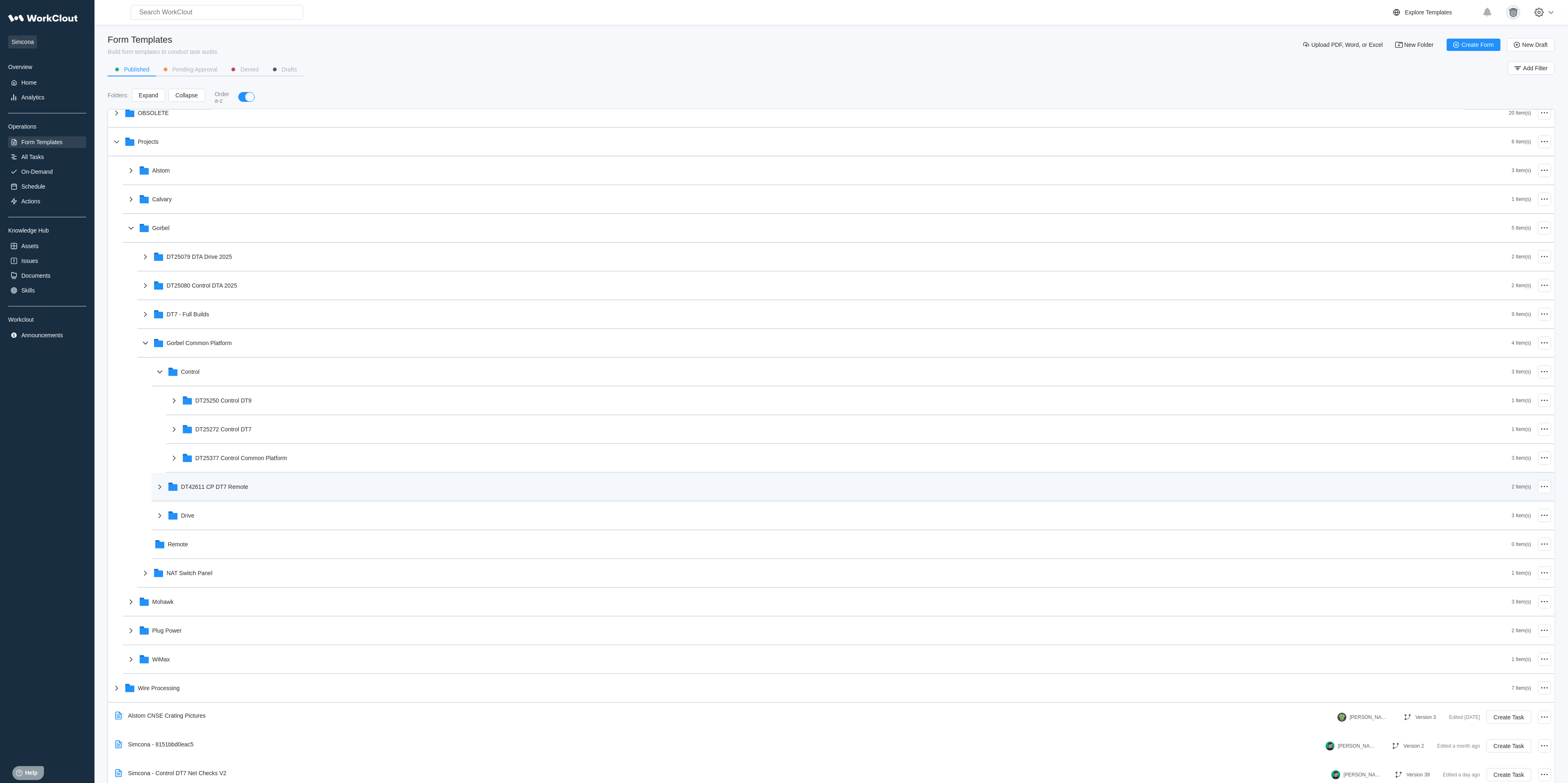
click at [276, 495] on div "DT42611 CP DT7 Remote" at bounding box center [833, 487] width 1357 height 21
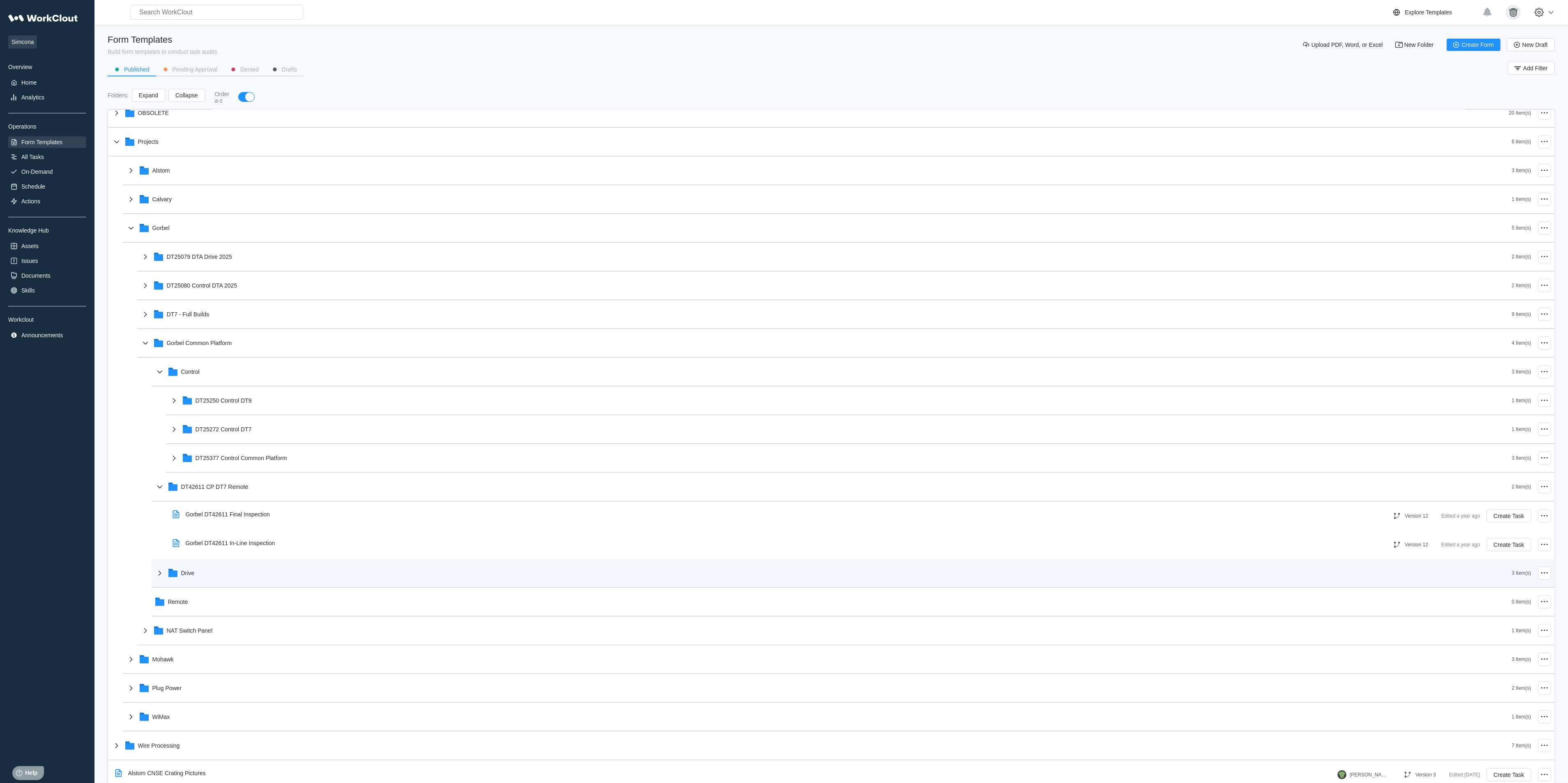
click at [259, 522] on div "Drive" at bounding box center [833, 573] width 1357 height 21
click at [252, 522] on div "DT25376 Common Platform Drive" at bounding box center [840, 602] width 1343 height 21
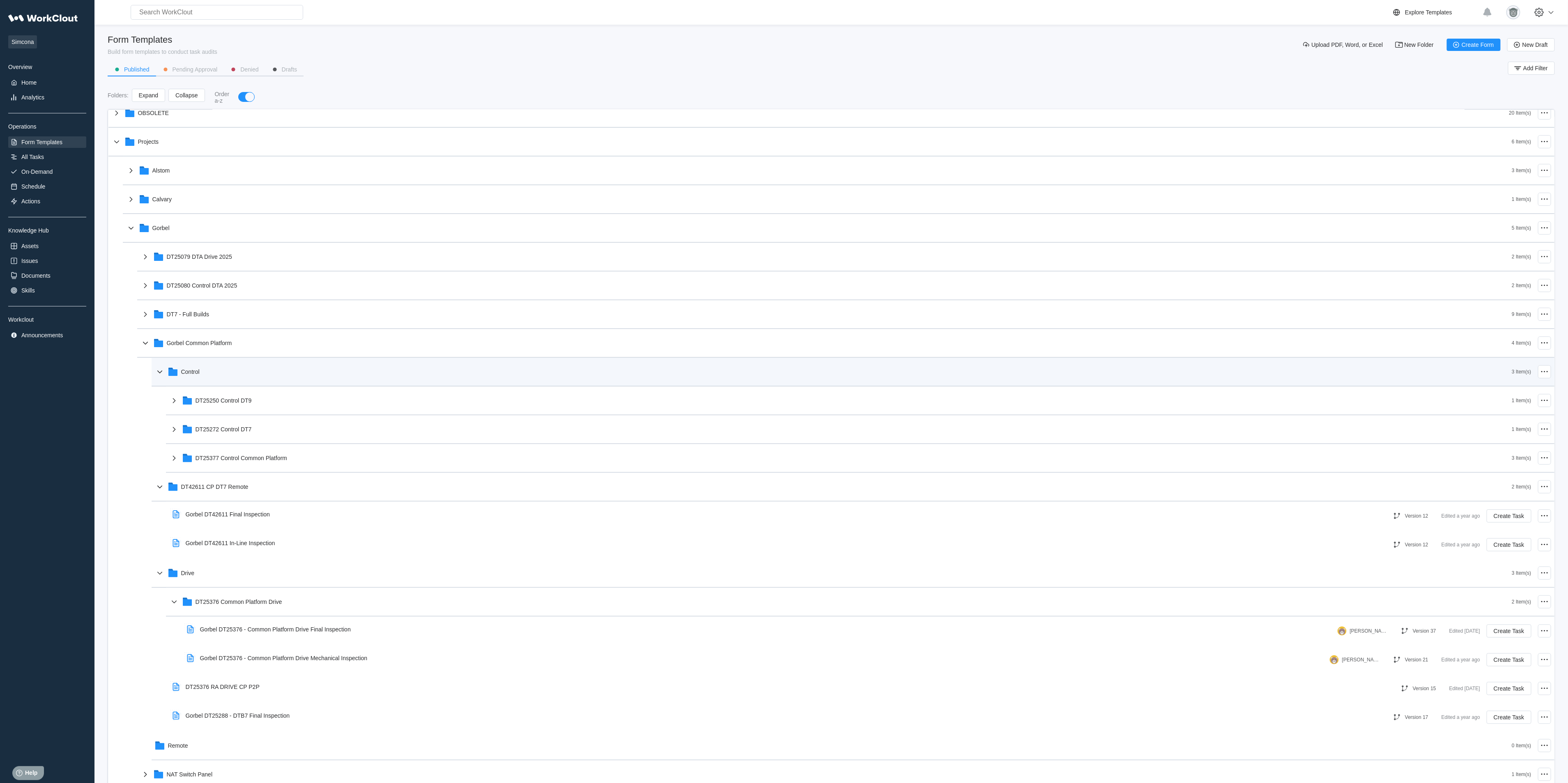
click at [259, 370] on div "Control" at bounding box center [833, 371] width 1357 height 21
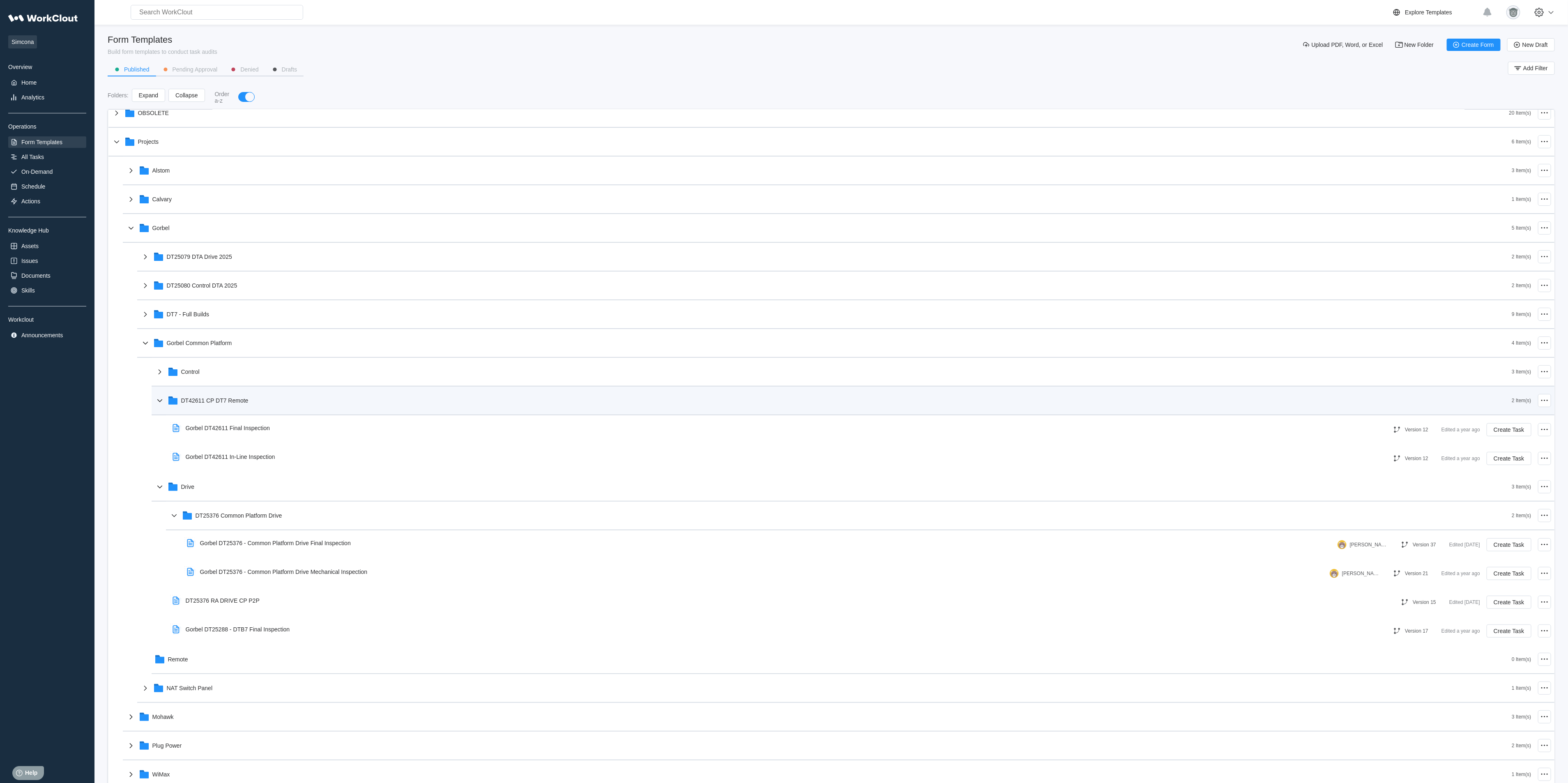
click at [239, 406] on div "DT42611 CP DT7 Remote" at bounding box center [833, 400] width 1357 height 21
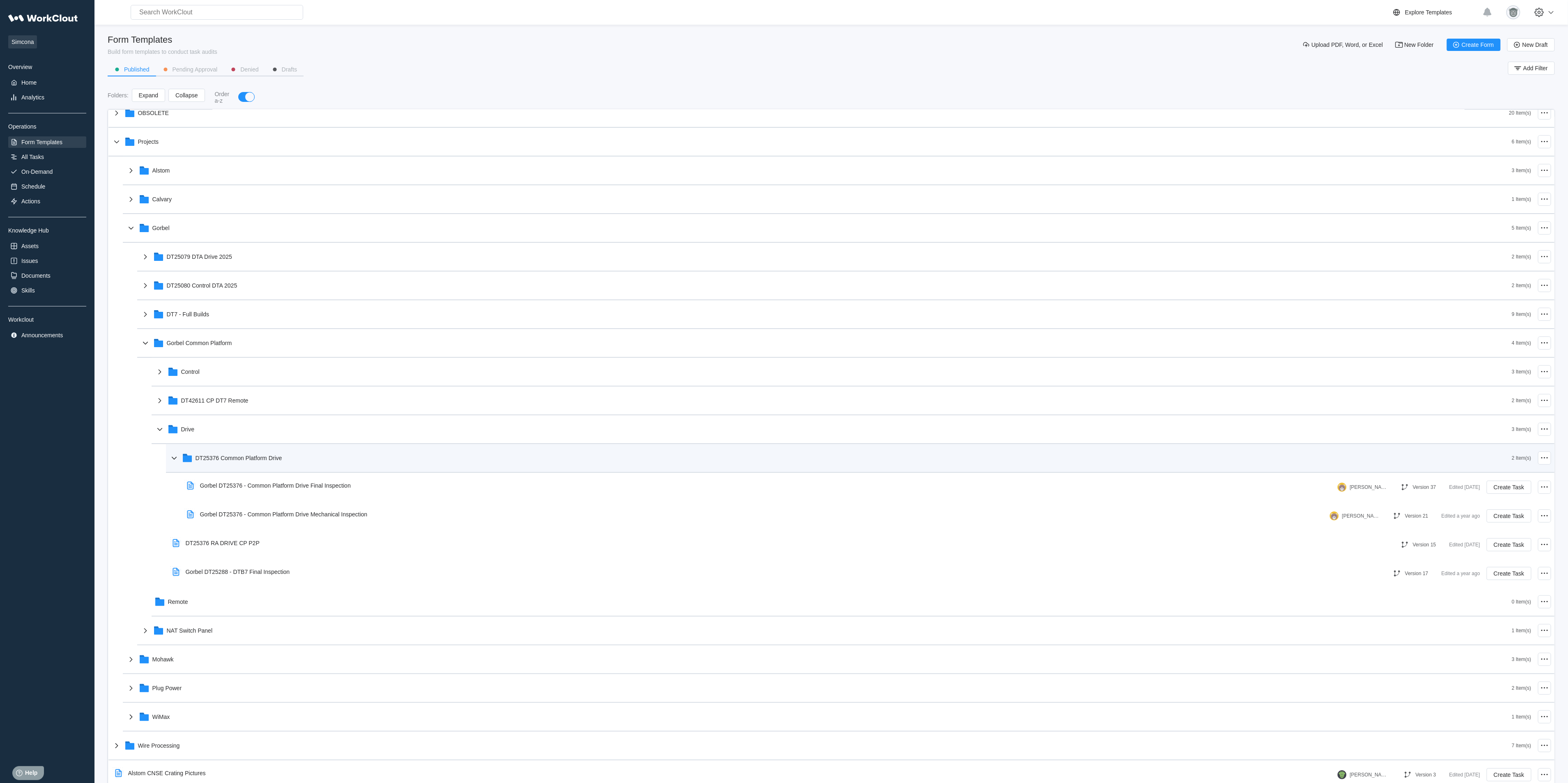
click at [234, 450] on div "DT25376 Common Platform Drive" at bounding box center [840, 458] width 1343 height 21
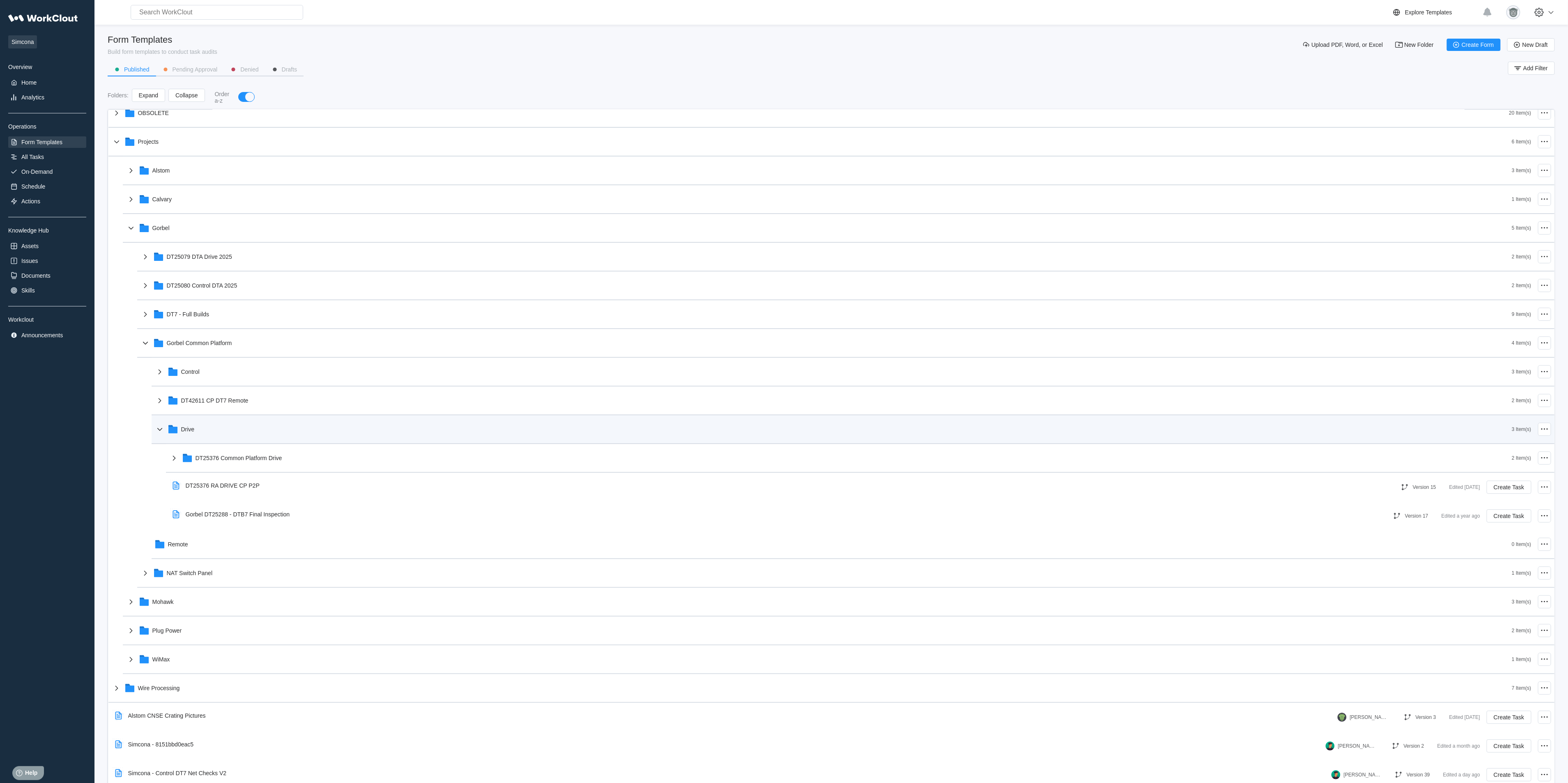
click at [221, 424] on div "Drive" at bounding box center [833, 429] width 1357 height 21
click at [220, 427] on div "Gorbel Common Platform" at bounding box center [200, 430] width 65 height 6
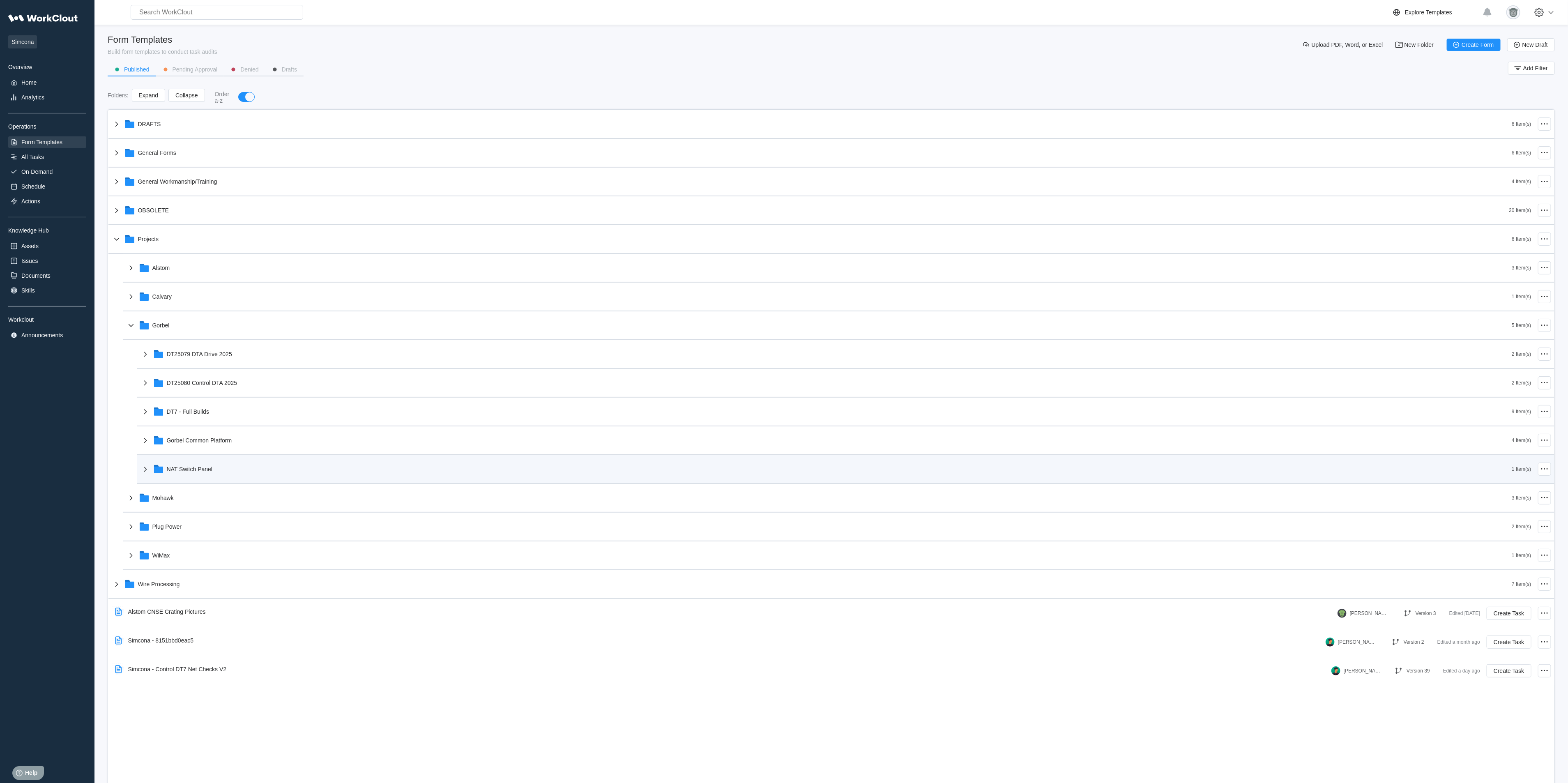
click at [223, 465] on div "NAT Switch Panel" at bounding box center [826, 469] width 1372 height 21
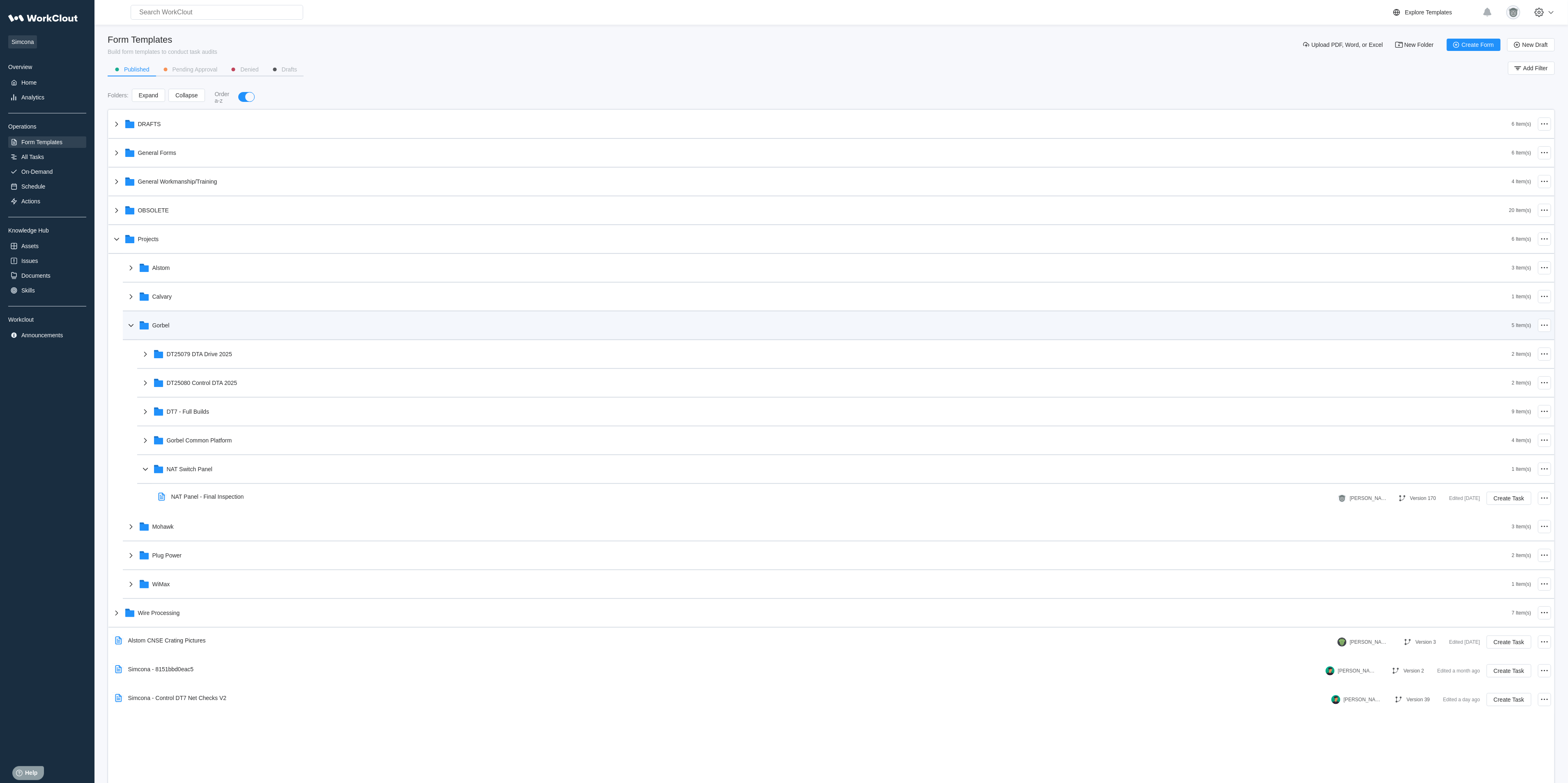
click at [202, 331] on div "Gorbel" at bounding box center [819, 325] width 1386 height 21
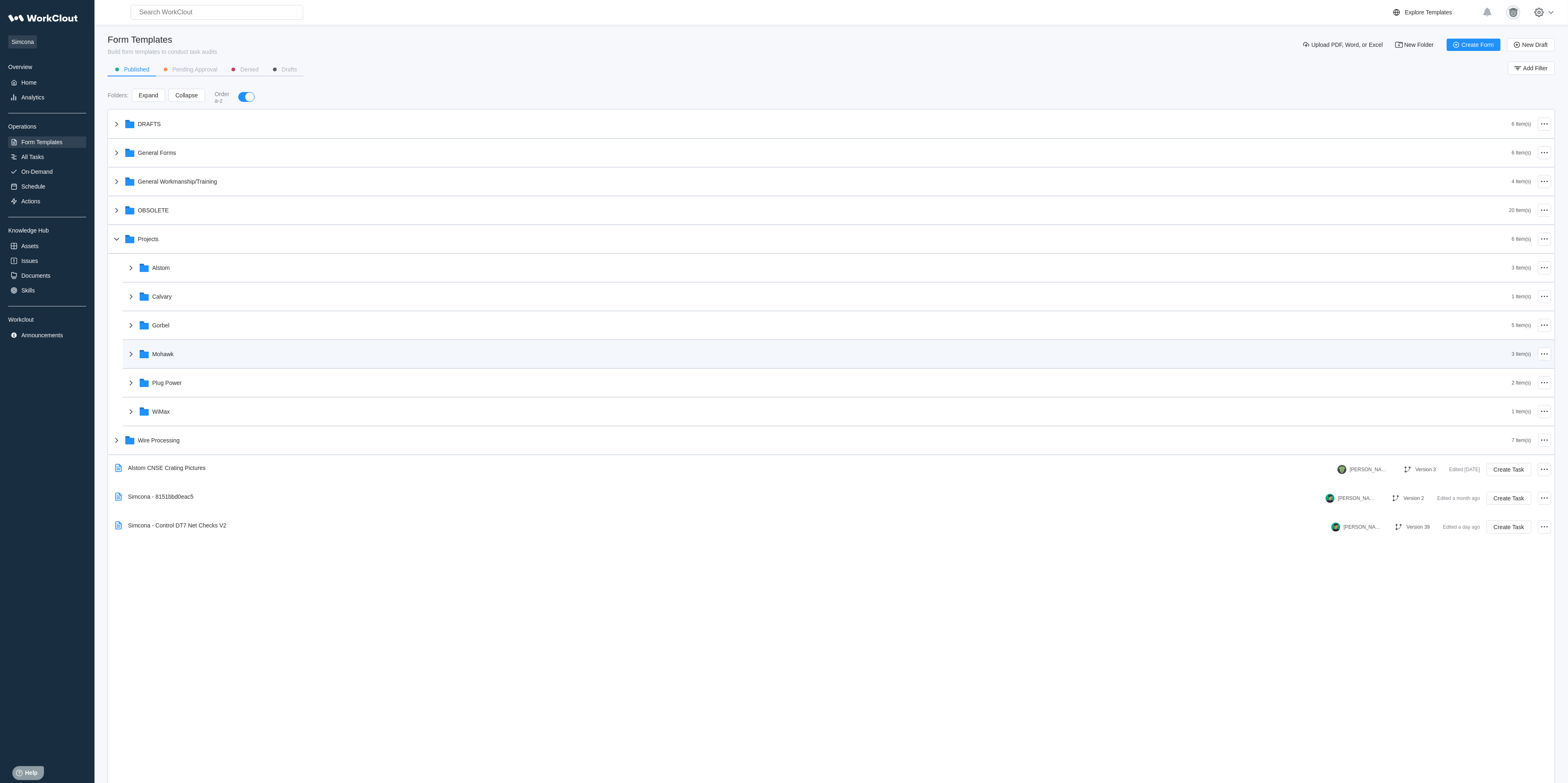
click at [192, 351] on div "Mohawk" at bounding box center [819, 354] width 1386 height 21
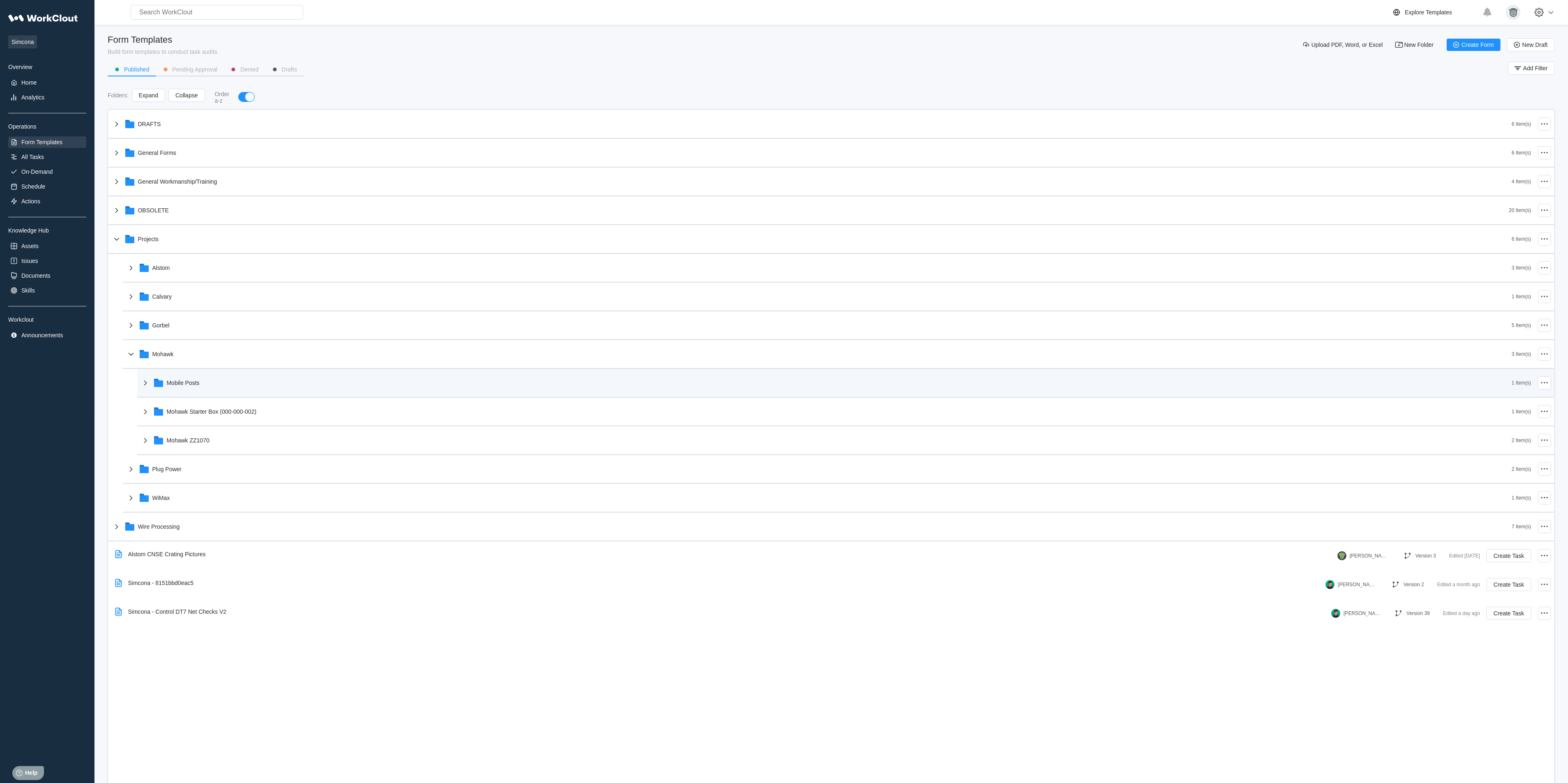
click at [200, 376] on div "Mobile Posts" at bounding box center [826, 383] width 1372 height 21
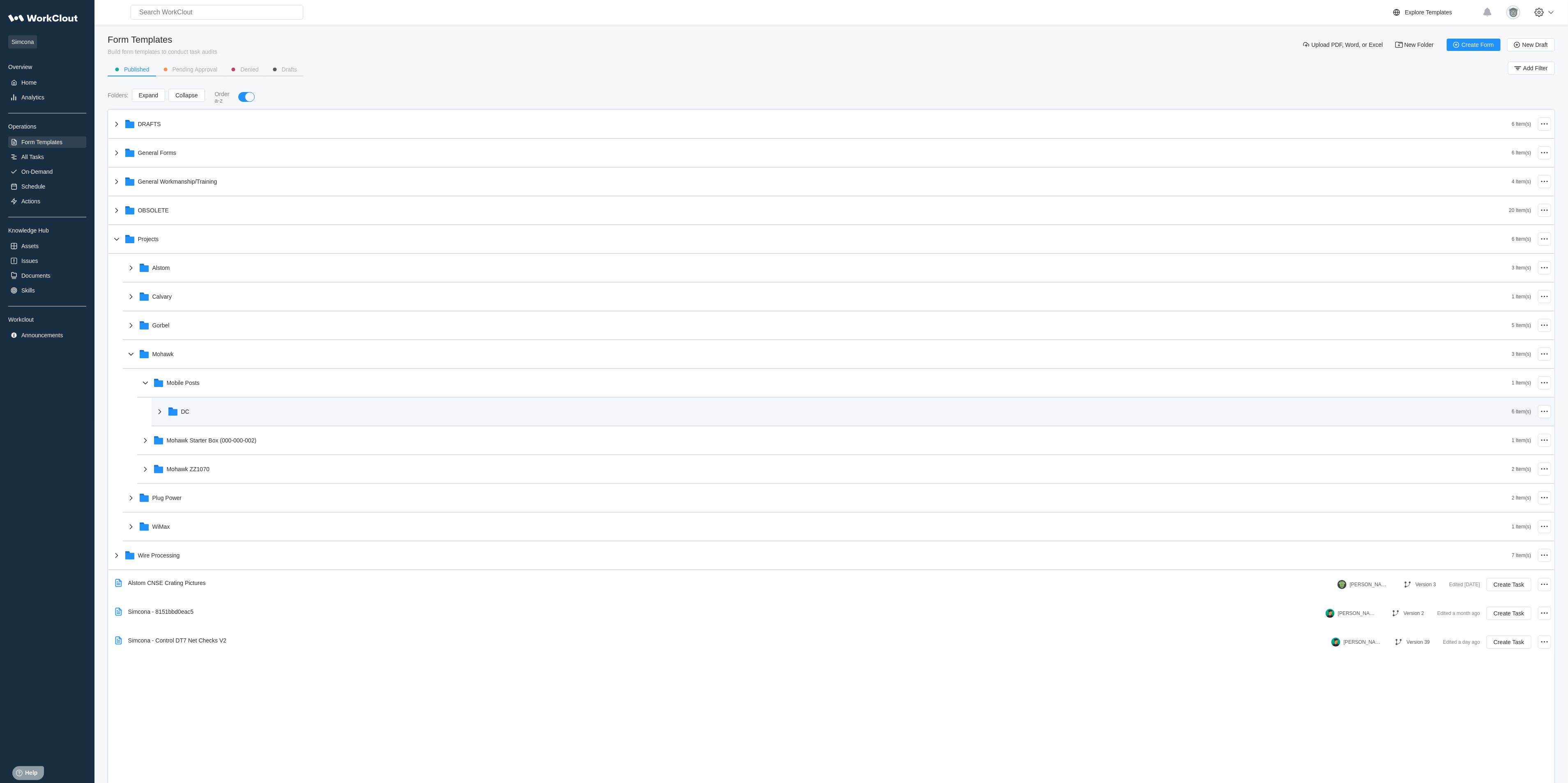
click at [216, 415] on div "DC" at bounding box center [833, 411] width 1357 height 21
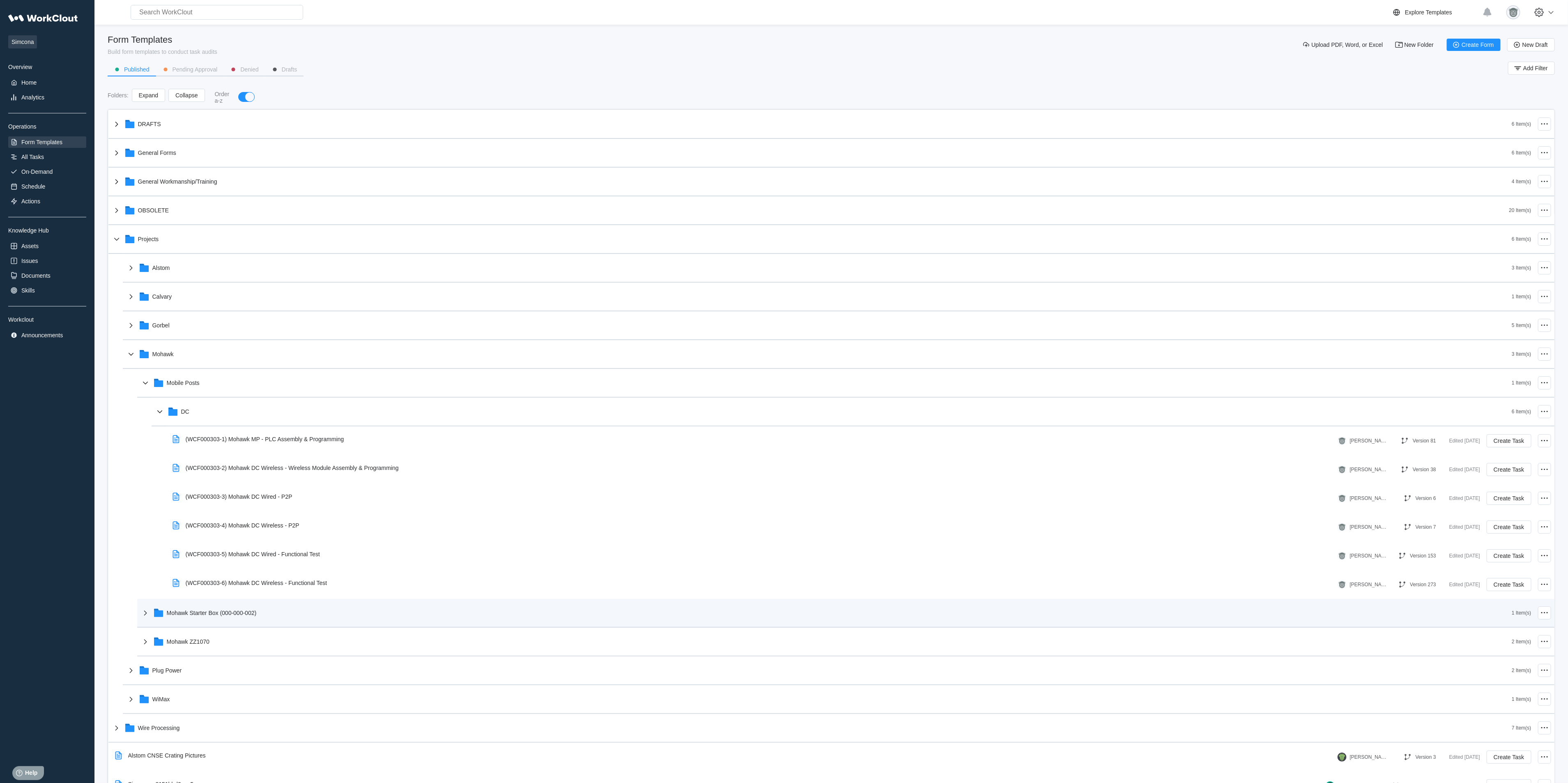
click at [238, 522] on div "Mohawk Starter Box (000-000-002)" at bounding box center [212, 613] width 90 height 6
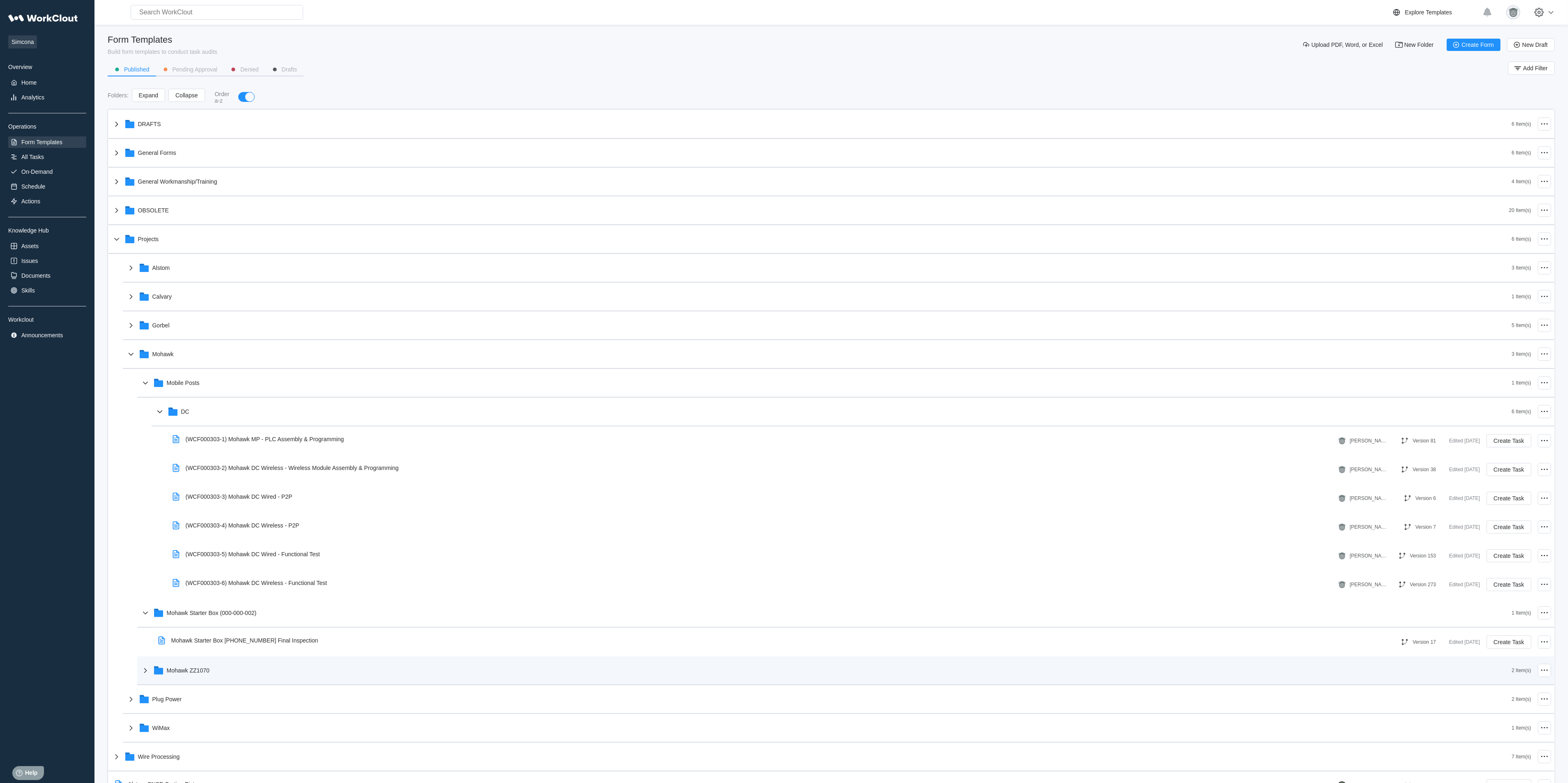
click at [236, 522] on div "Mohawk ZZ1070" at bounding box center [826, 670] width 1372 height 21
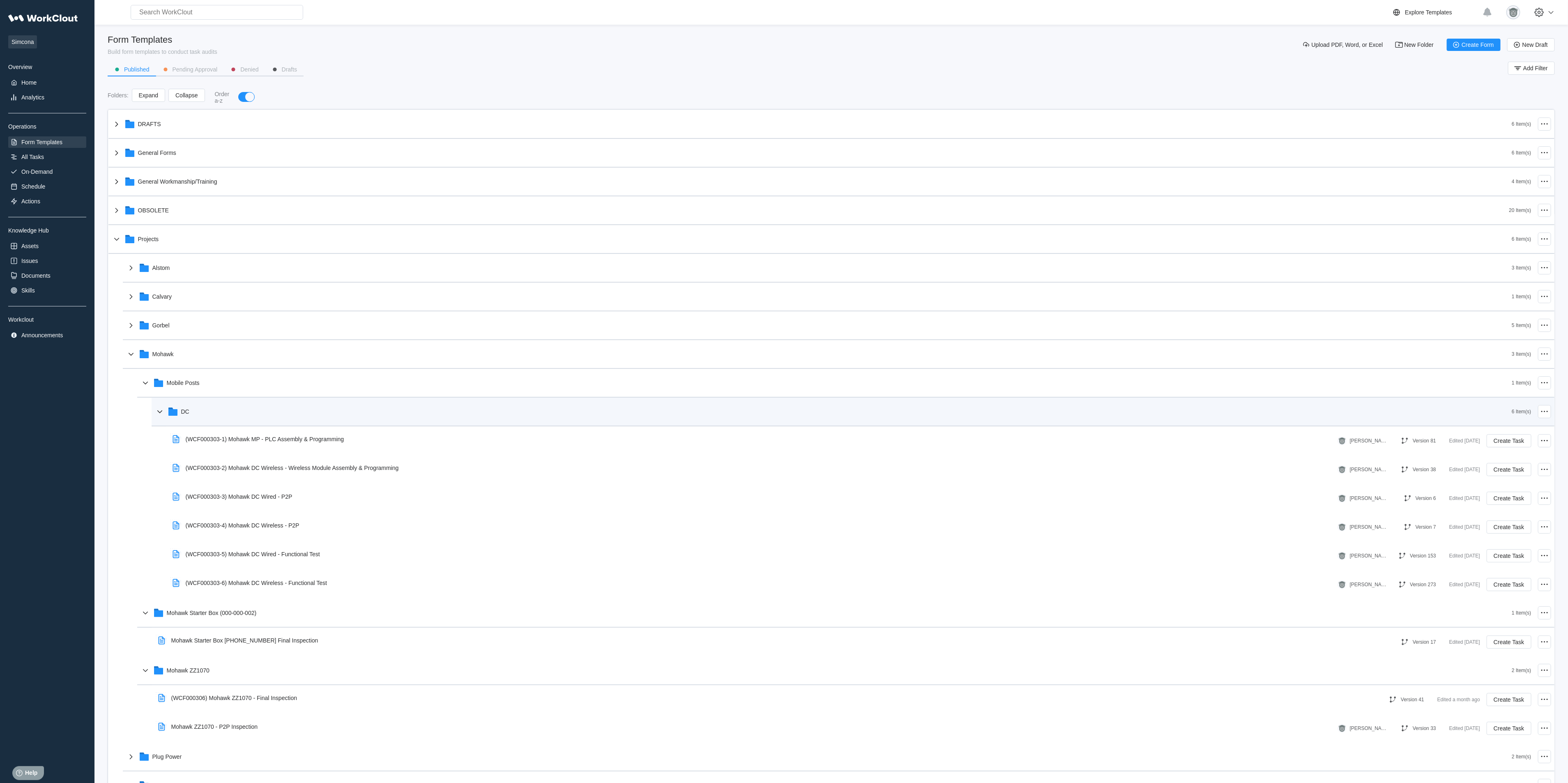
click at [239, 408] on div "DC" at bounding box center [833, 411] width 1357 height 21
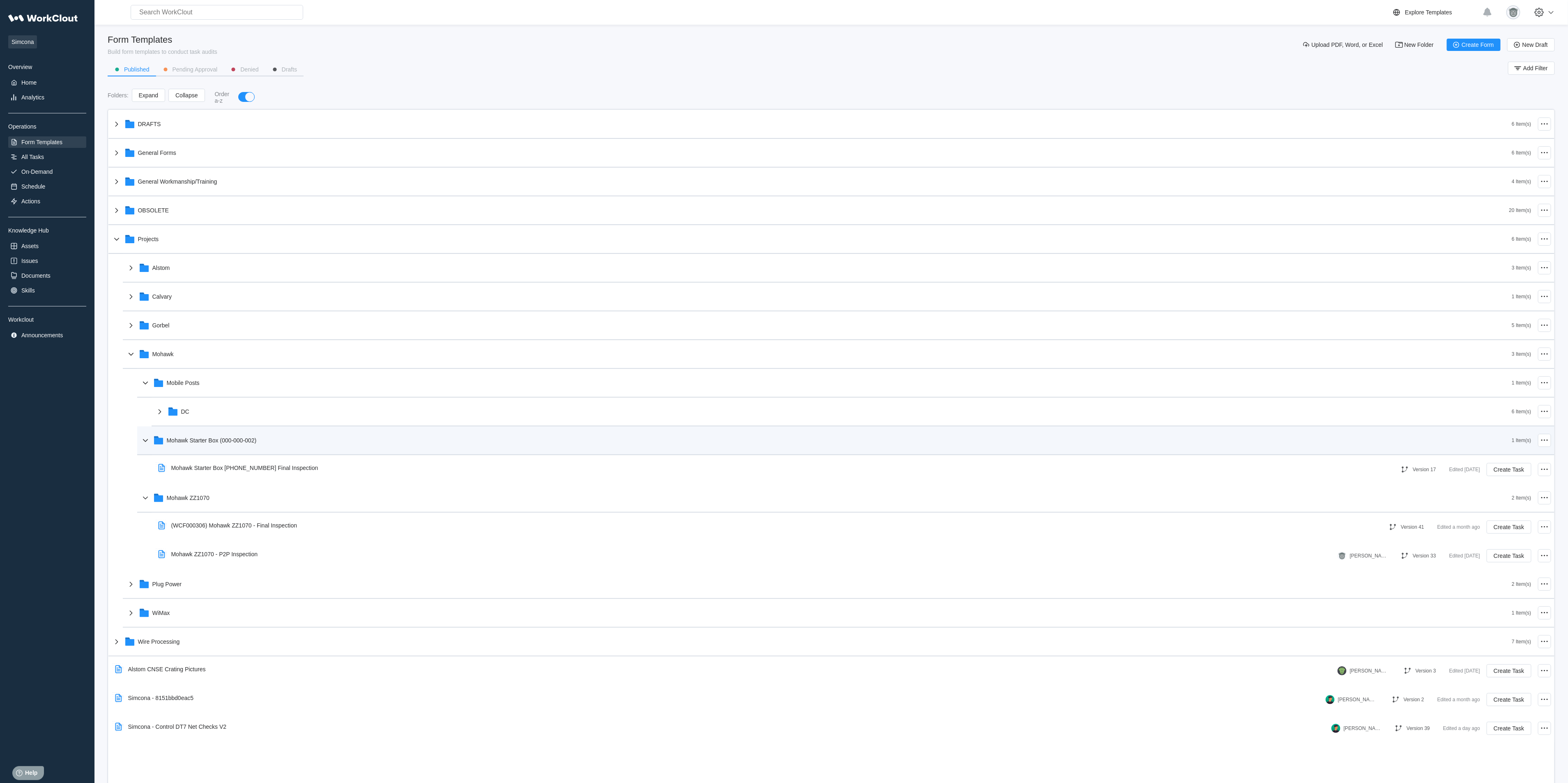
click at [225, 439] on div "Mohawk Starter Box (000-000-002)" at bounding box center [212, 440] width 90 height 6
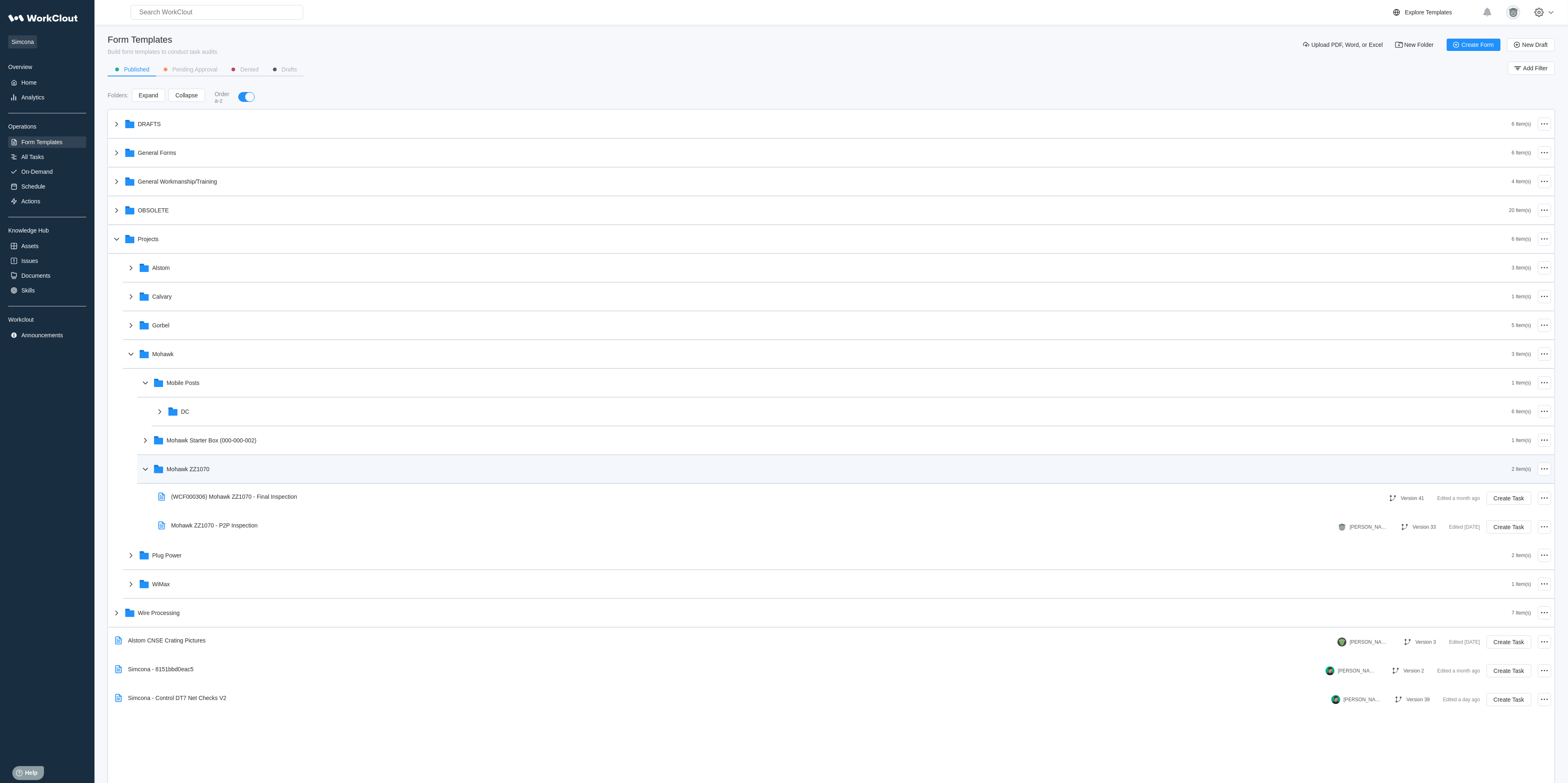
click at [225, 467] on div "Mohawk ZZ1070" at bounding box center [826, 469] width 1372 height 21
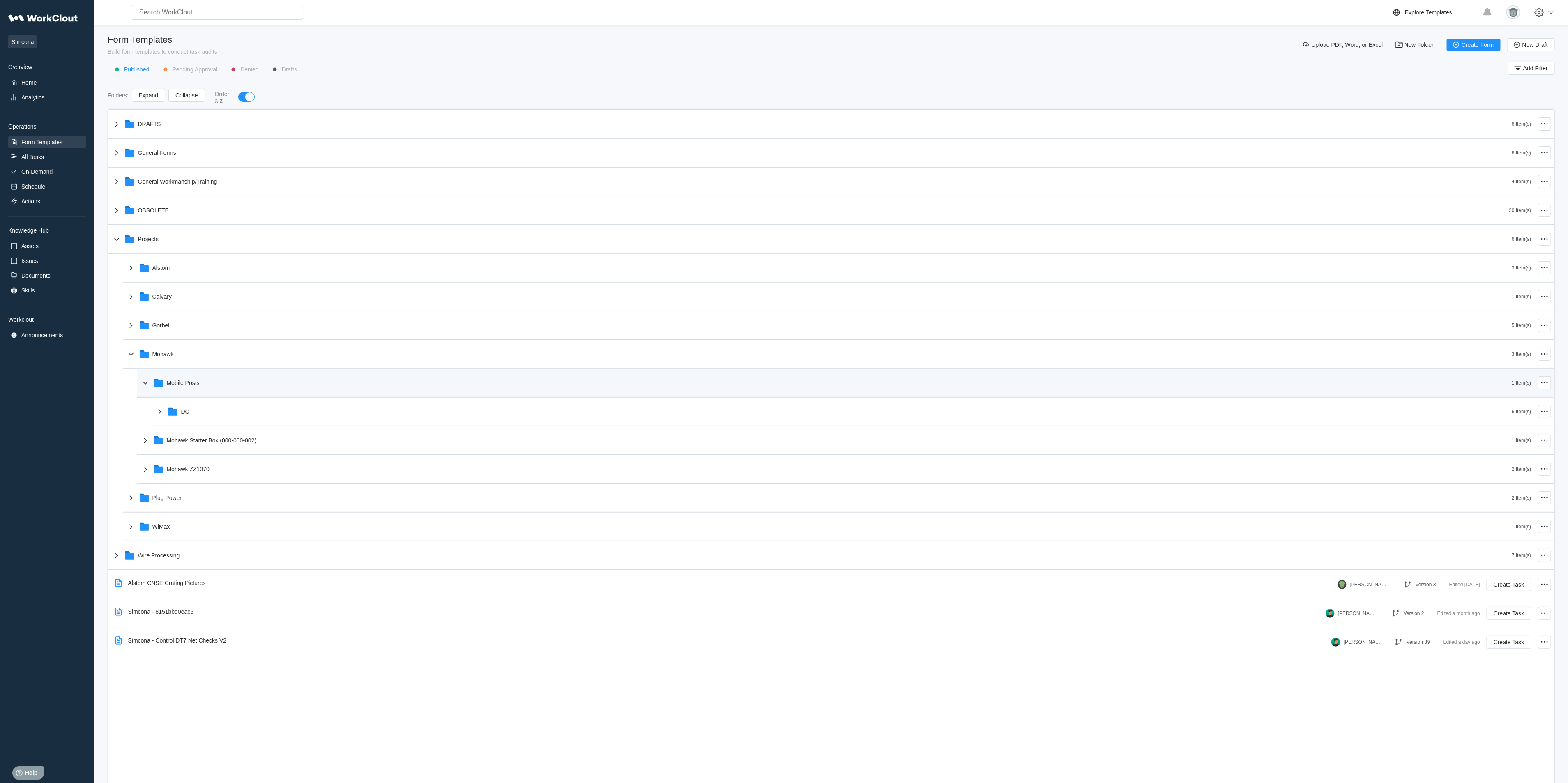
click at [205, 394] on div "Mobile Posts 1 Item(s)" at bounding box center [845, 383] width 1417 height 29
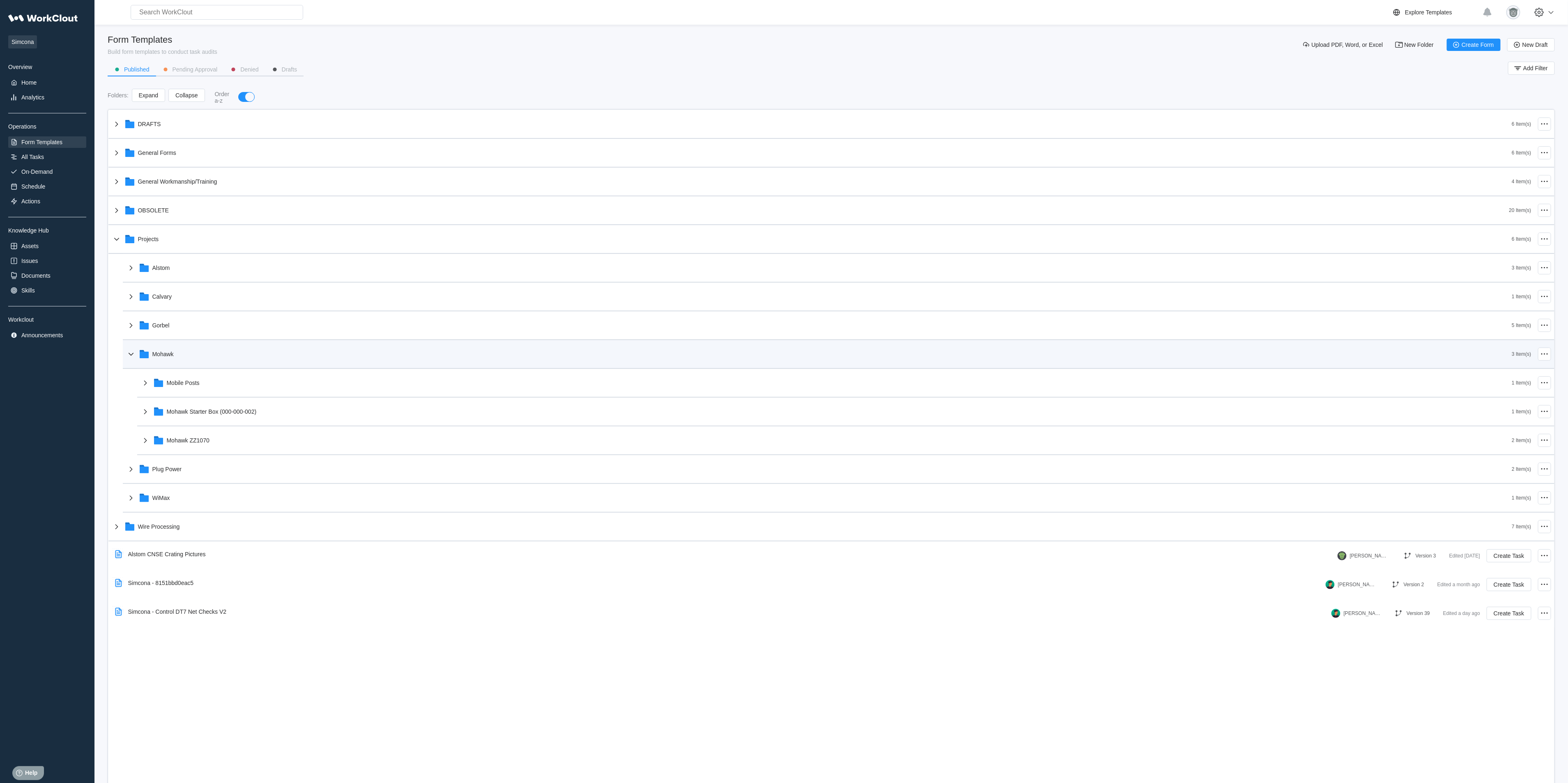
click at [194, 359] on div "Mohawk" at bounding box center [819, 354] width 1386 height 21
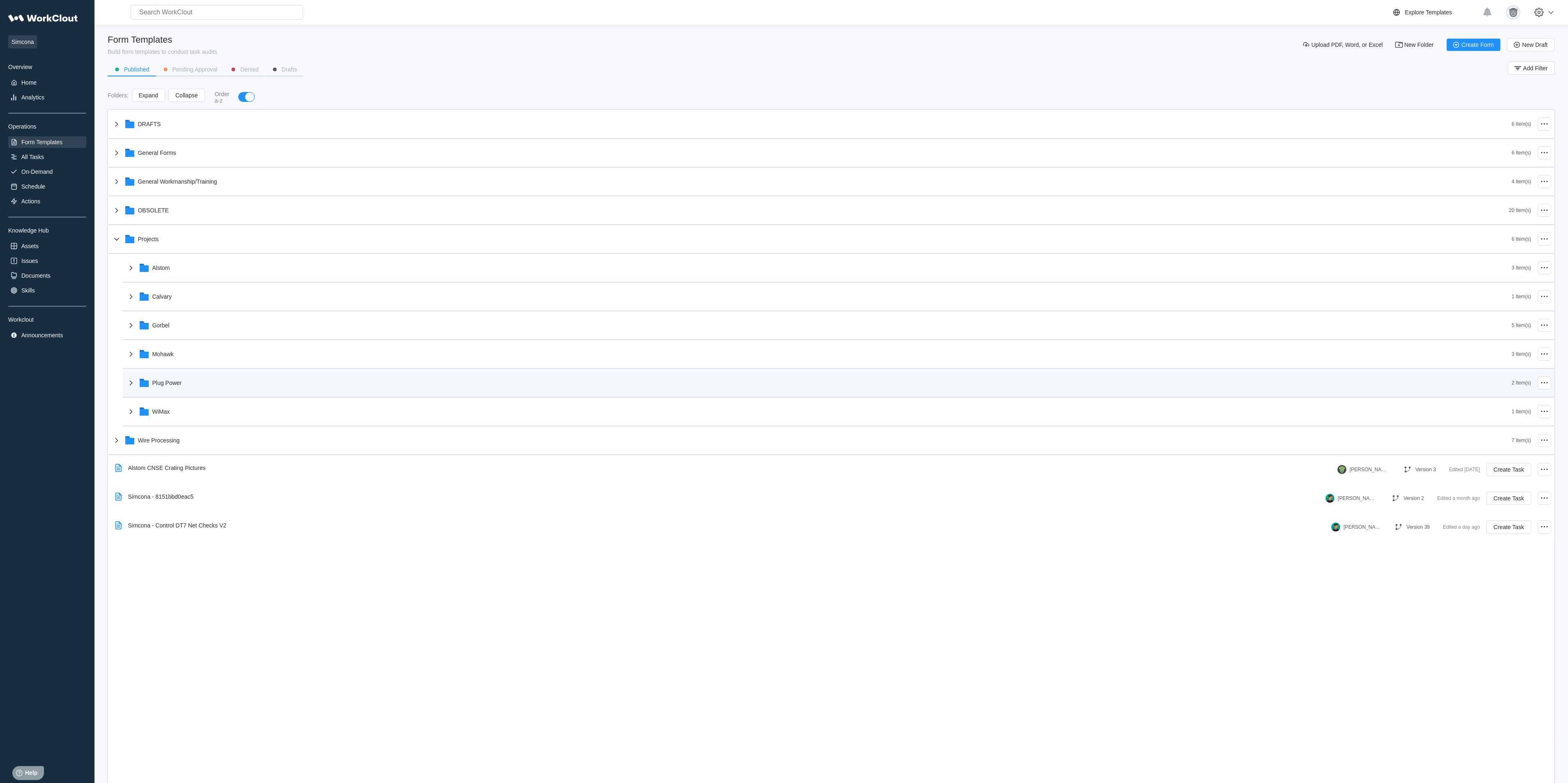
click at [191, 387] on div "Plug Power" at bounding box center [819, 383] width 1386 height 21
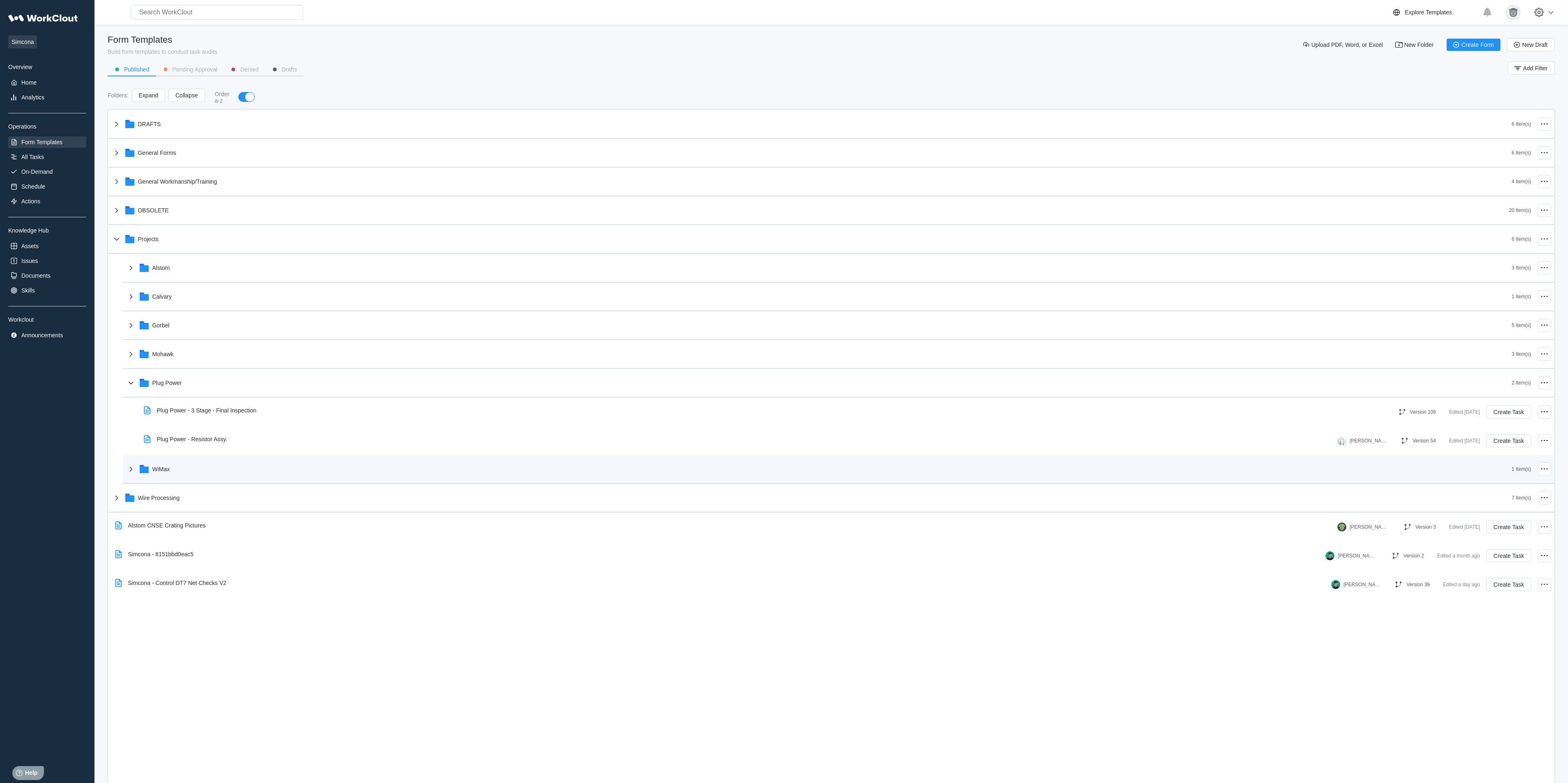
click at [190, 460] on div "WiMax" at bounding box center [819, 469] width 1386 height 21
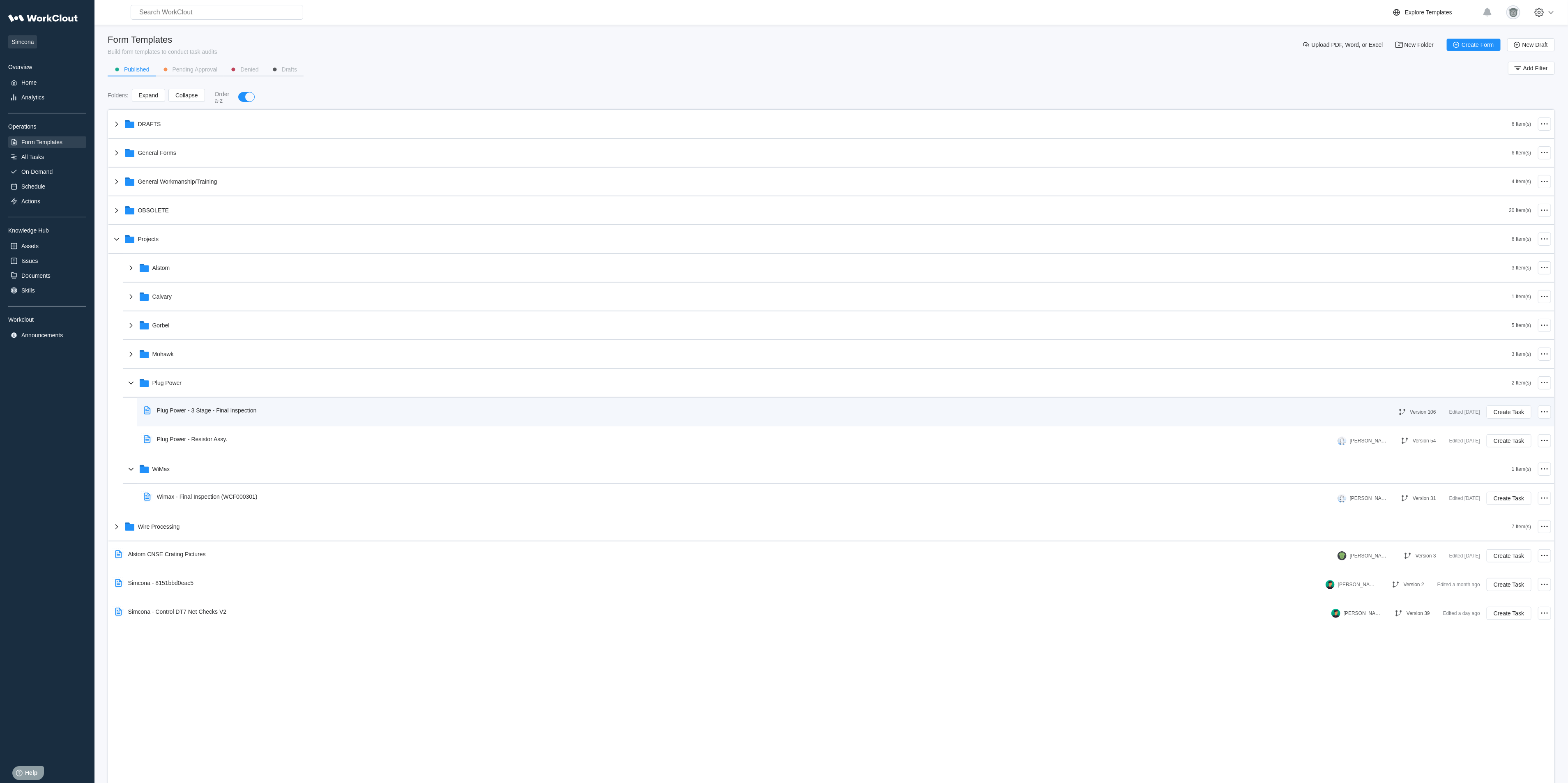
click at [262, 401] on div "Plug Power - 3 Stage - Final Inspection" at bounding box center [202, 410] width 123 height 19
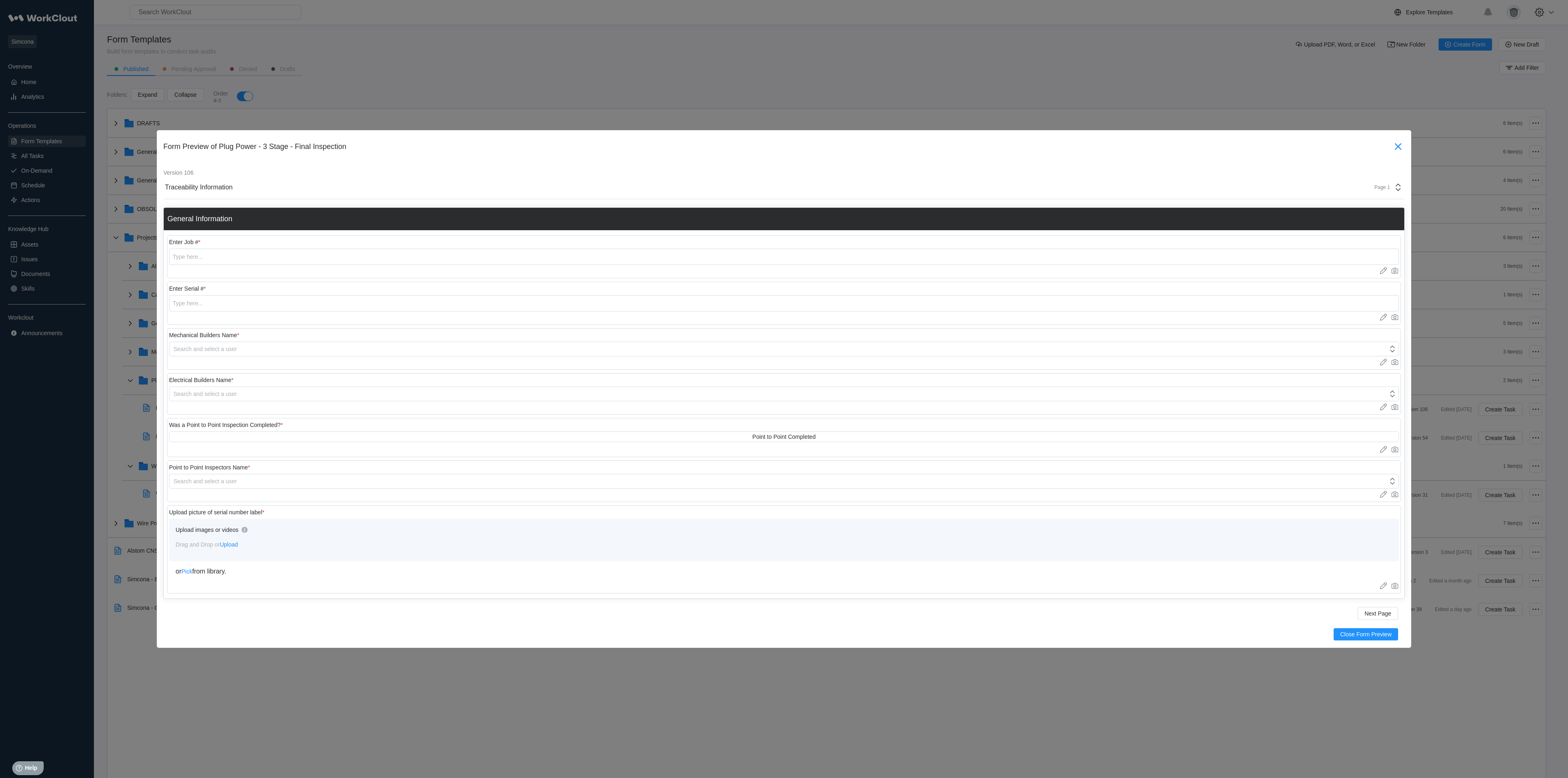
click at [1039, 144] on icon at bounding box center [1398, 146] width 6 height 6
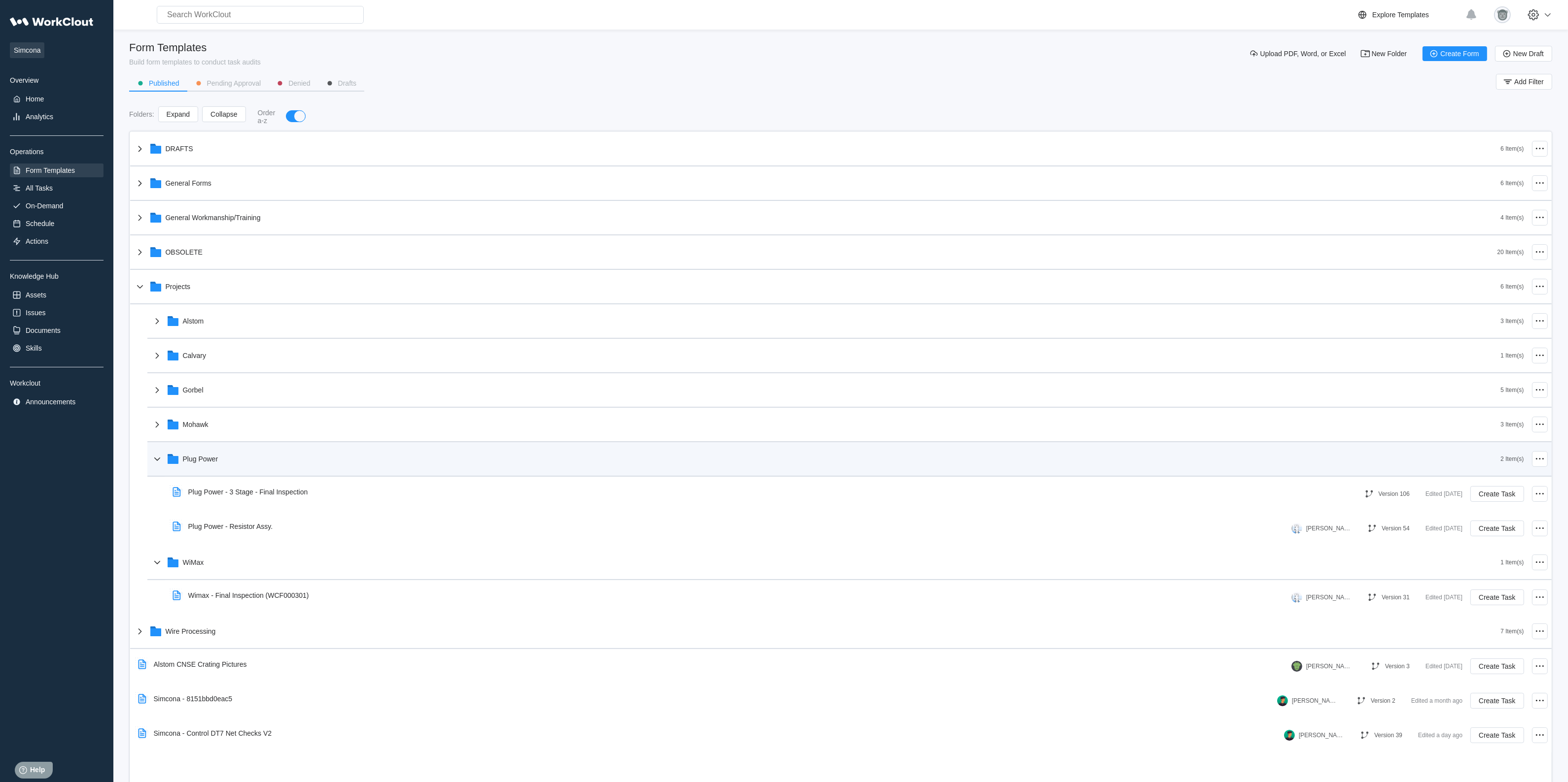
click at [274, 452] on div "Plug Power" at bounding box center [825, 459] width 1349 height 25
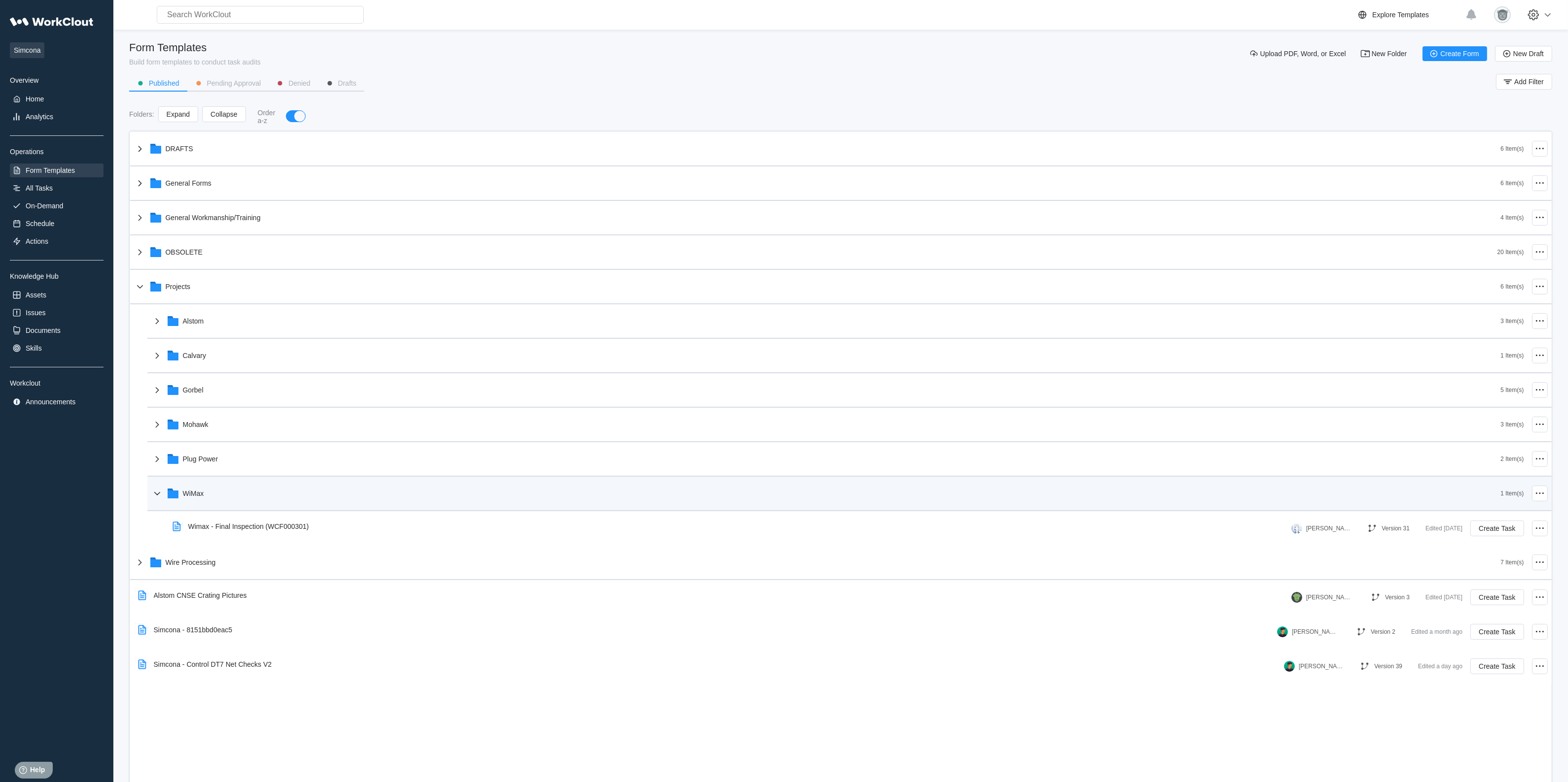
click at [270, 487] on div "WiMax" at bounding box center [825, 493] width 1349 height 25
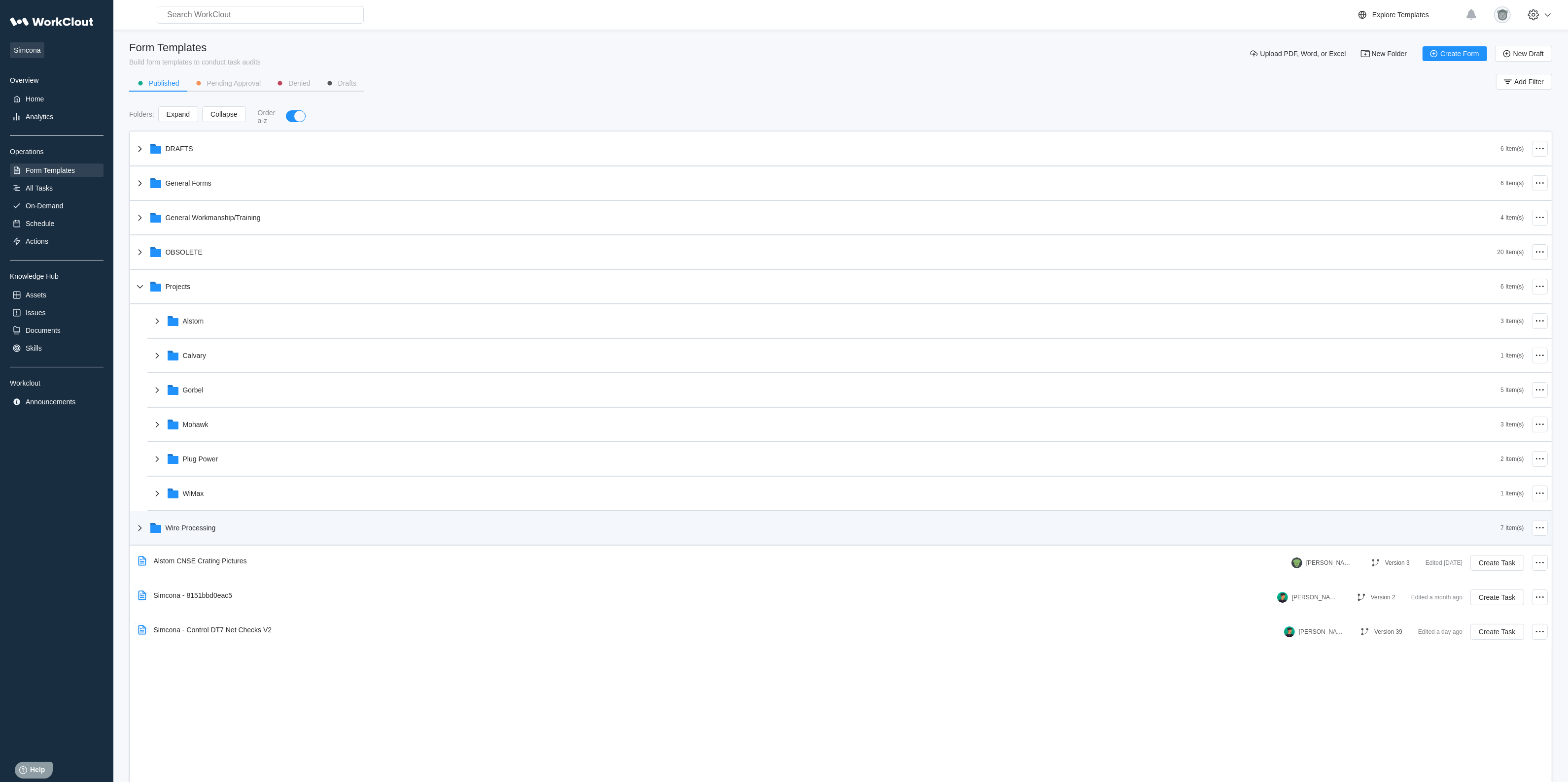
click at [253, 532] on div "Wire Processing" at bounding box center [818, 527] width 1367 height 25
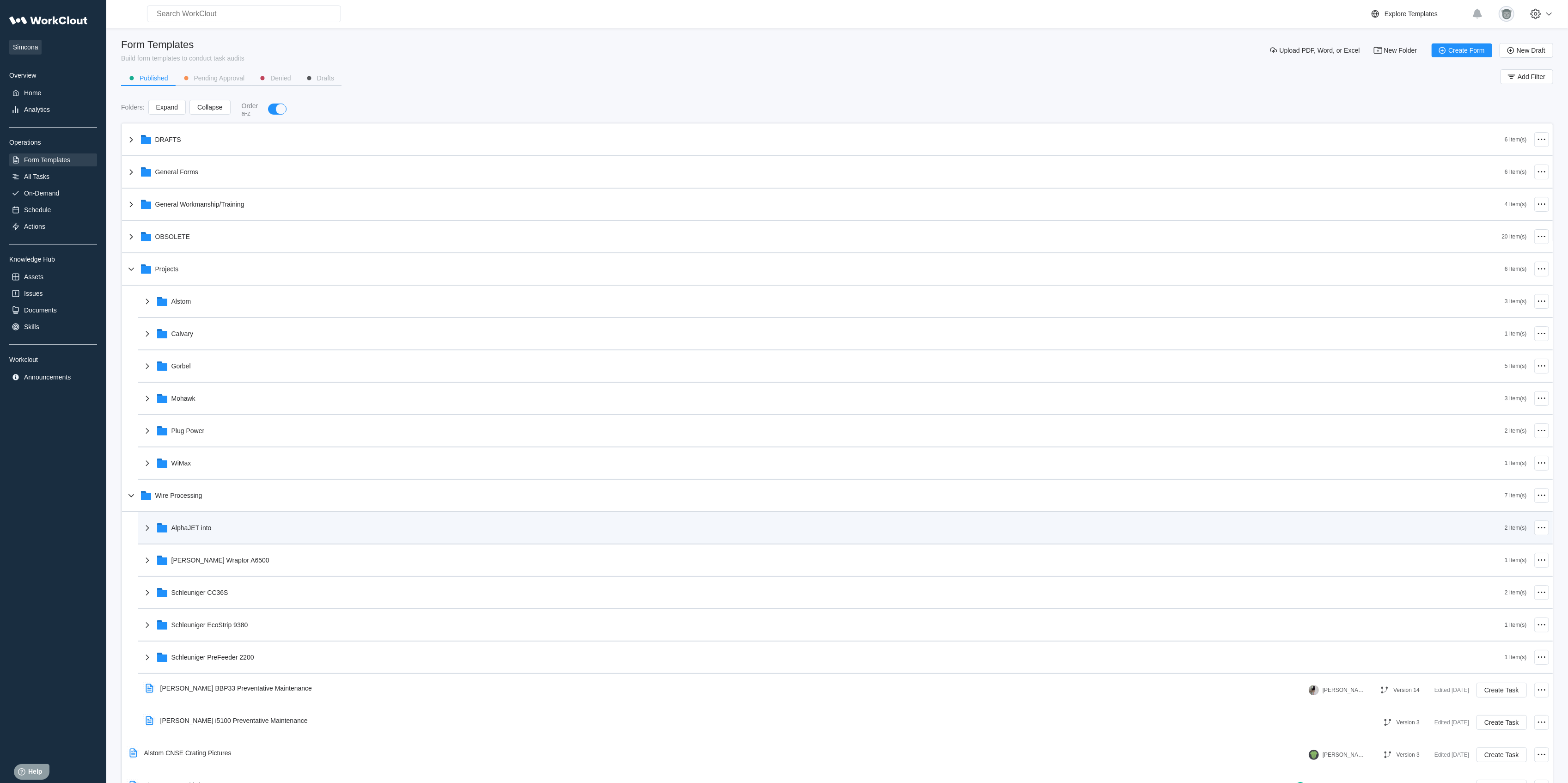
scroll to position [45, 0]
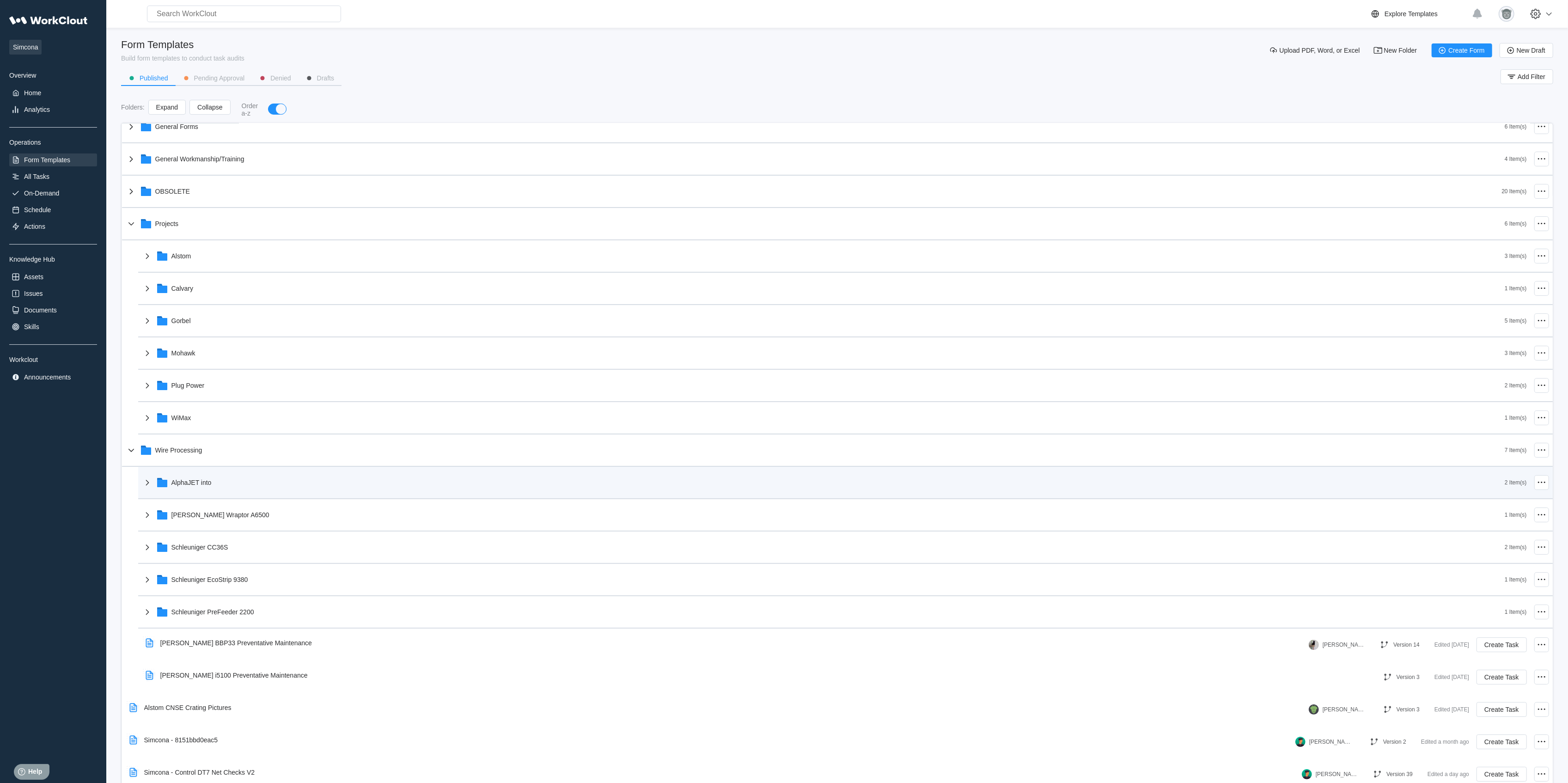
click at [202, 480] on div "AlphaJET into" at bounding box center [192, 483] width 40 height 7
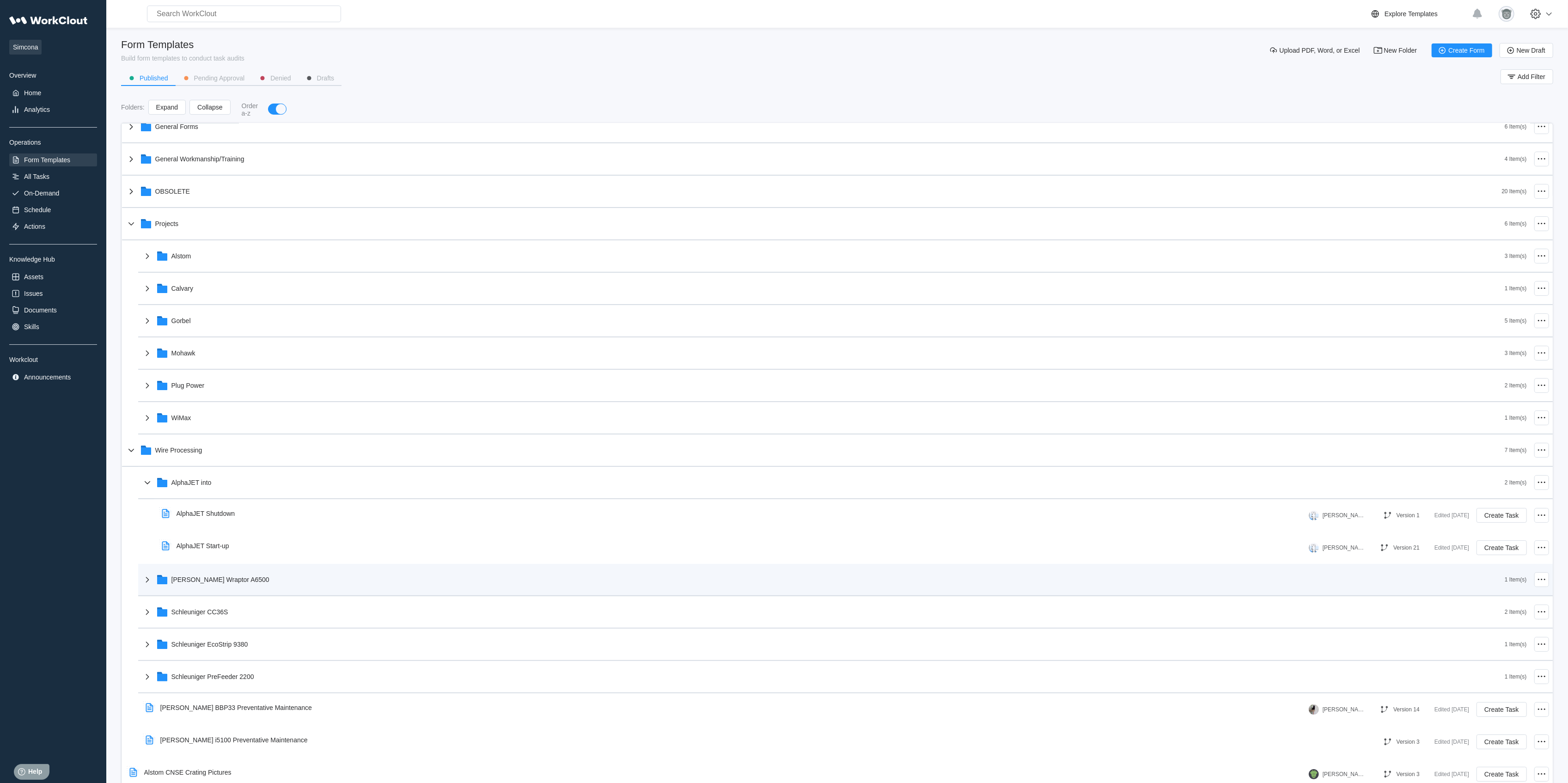
click at [252, 580] on div "[PERSON_NAME] Wraptor A6500" at bounding box center [823, 579] width 1363 height 24
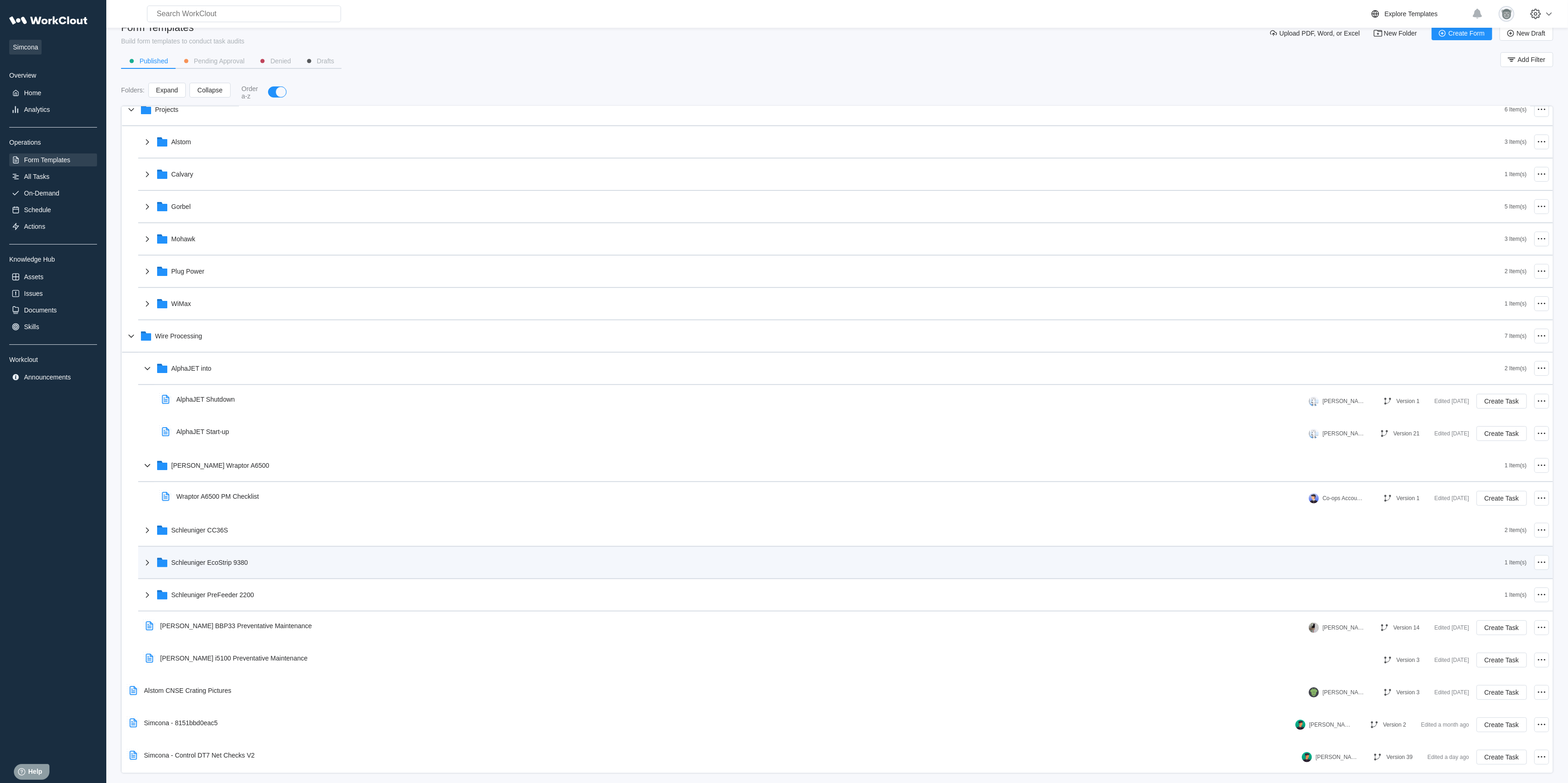
scroll to position [25, 0]
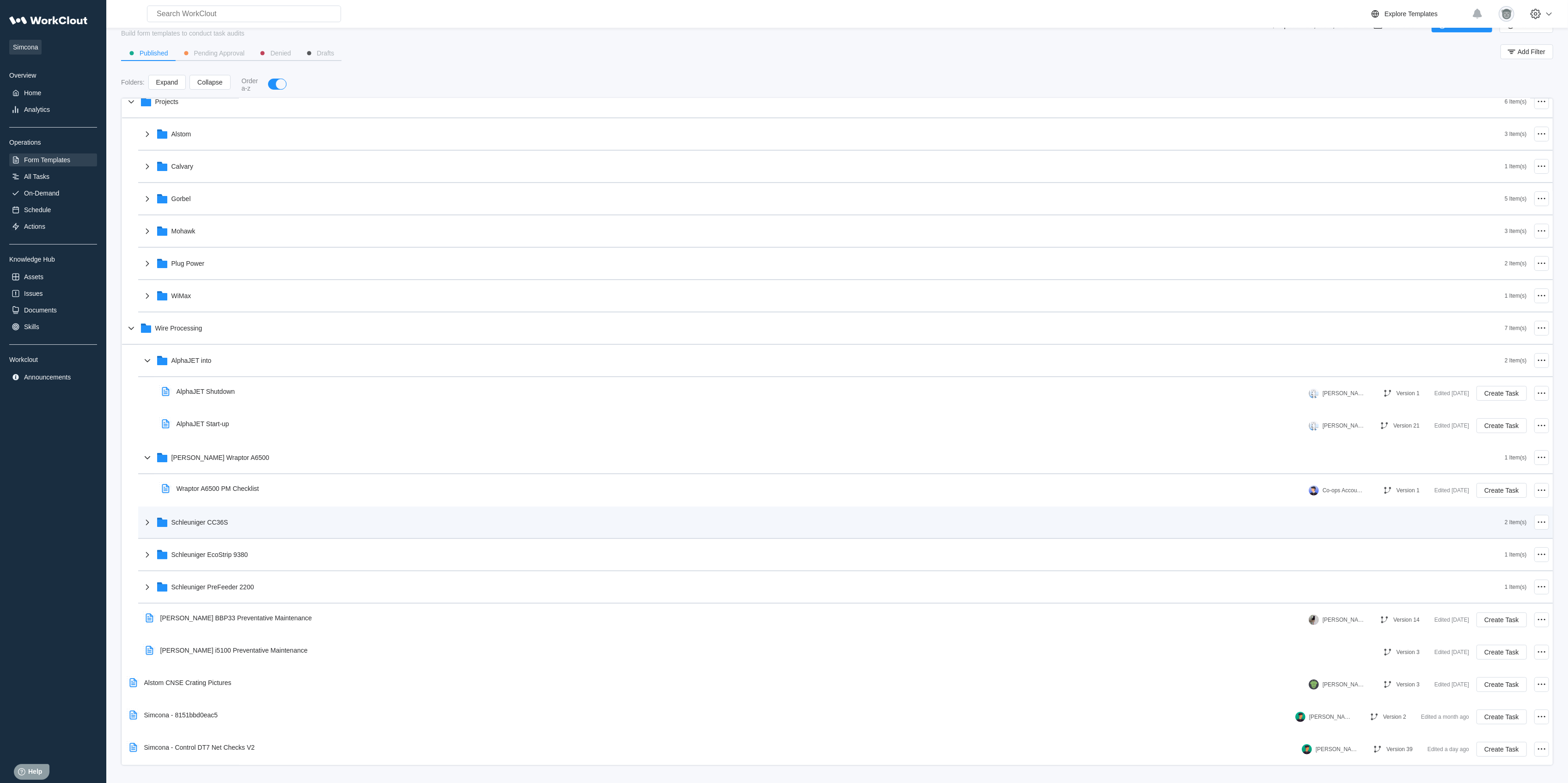
click at [229, 521] on div "Schleuniger CC36S" at bounding box center [823, 522] width 1363 height 24
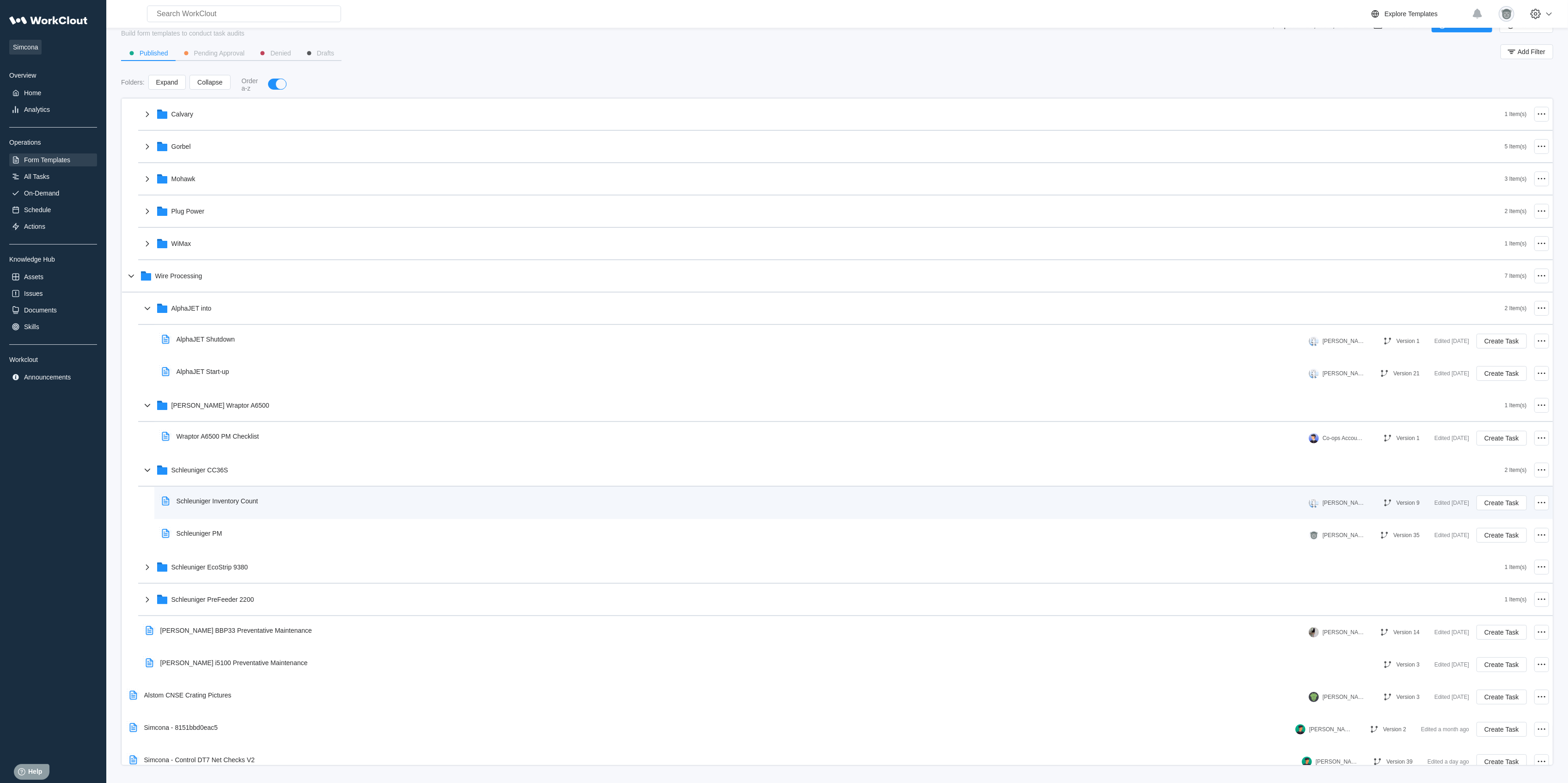
scroll to position [207, 0]
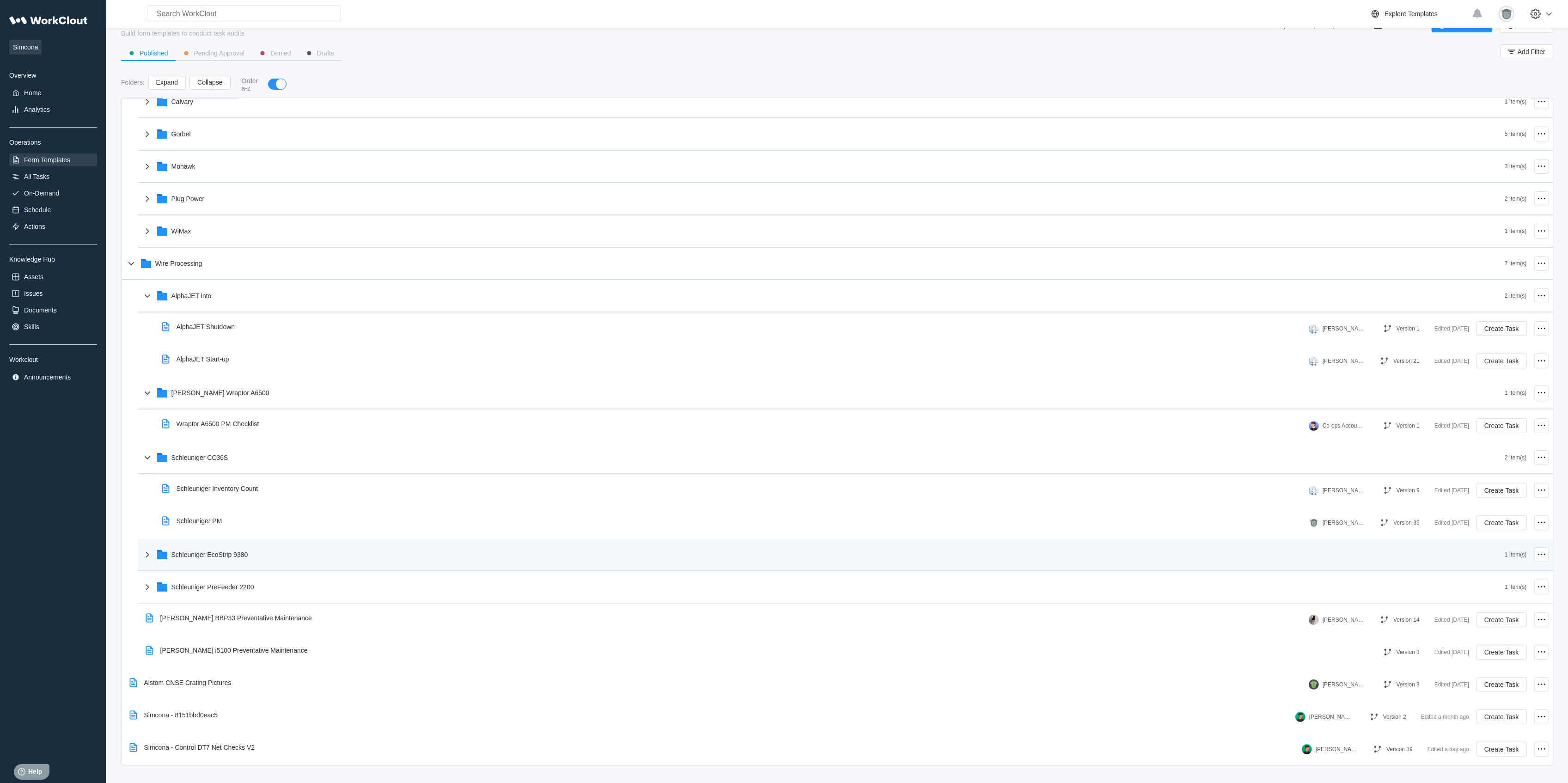
click at [240, 547] on div "Schleuniger EcoStrip 9380" at bounding box center [823, 555] width 1363 height 24
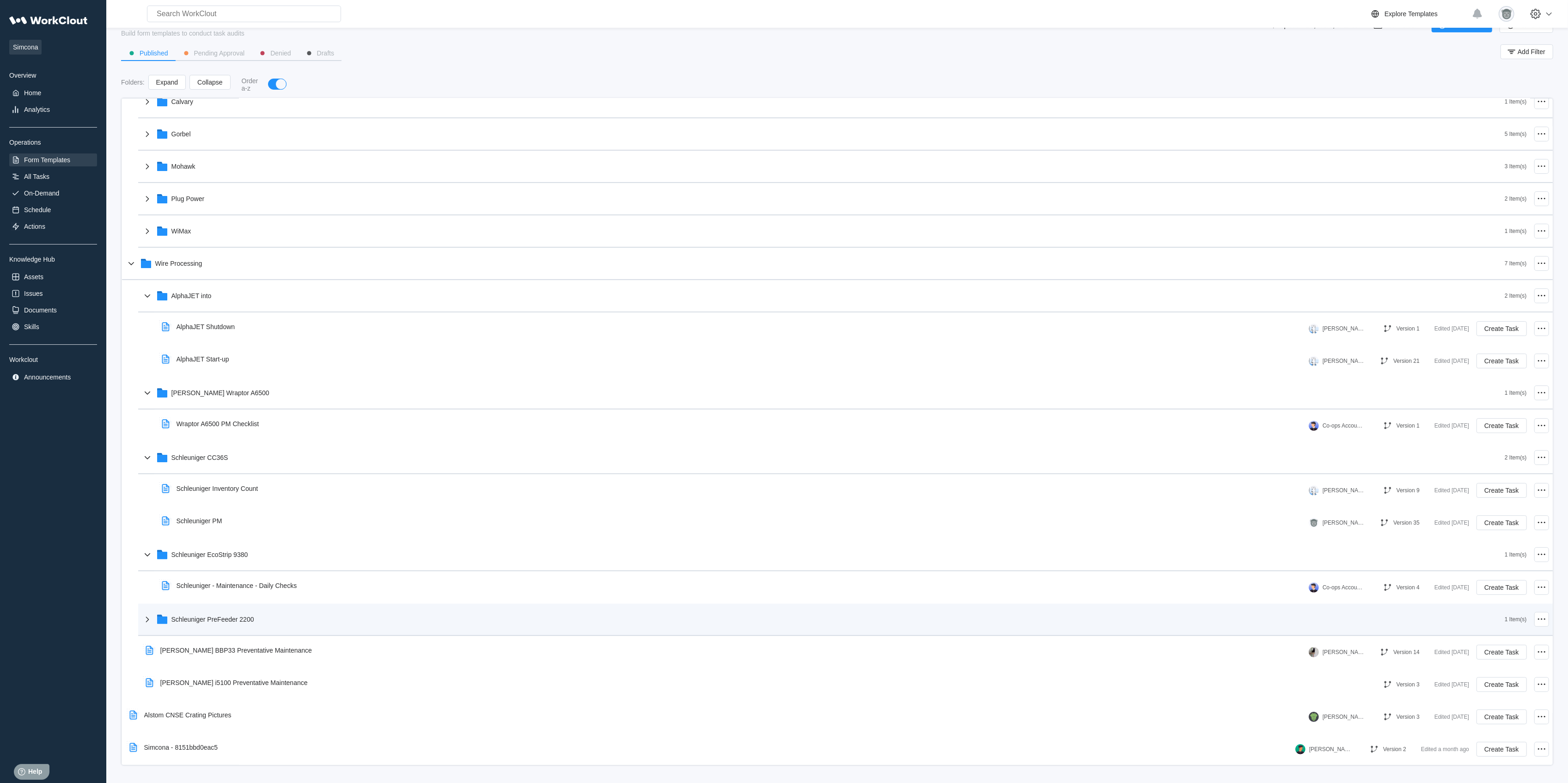
click at [278, 587] on div "Schleuniger PreFeeder 2200" at bounding box center [823, 619] width 1363 height 24
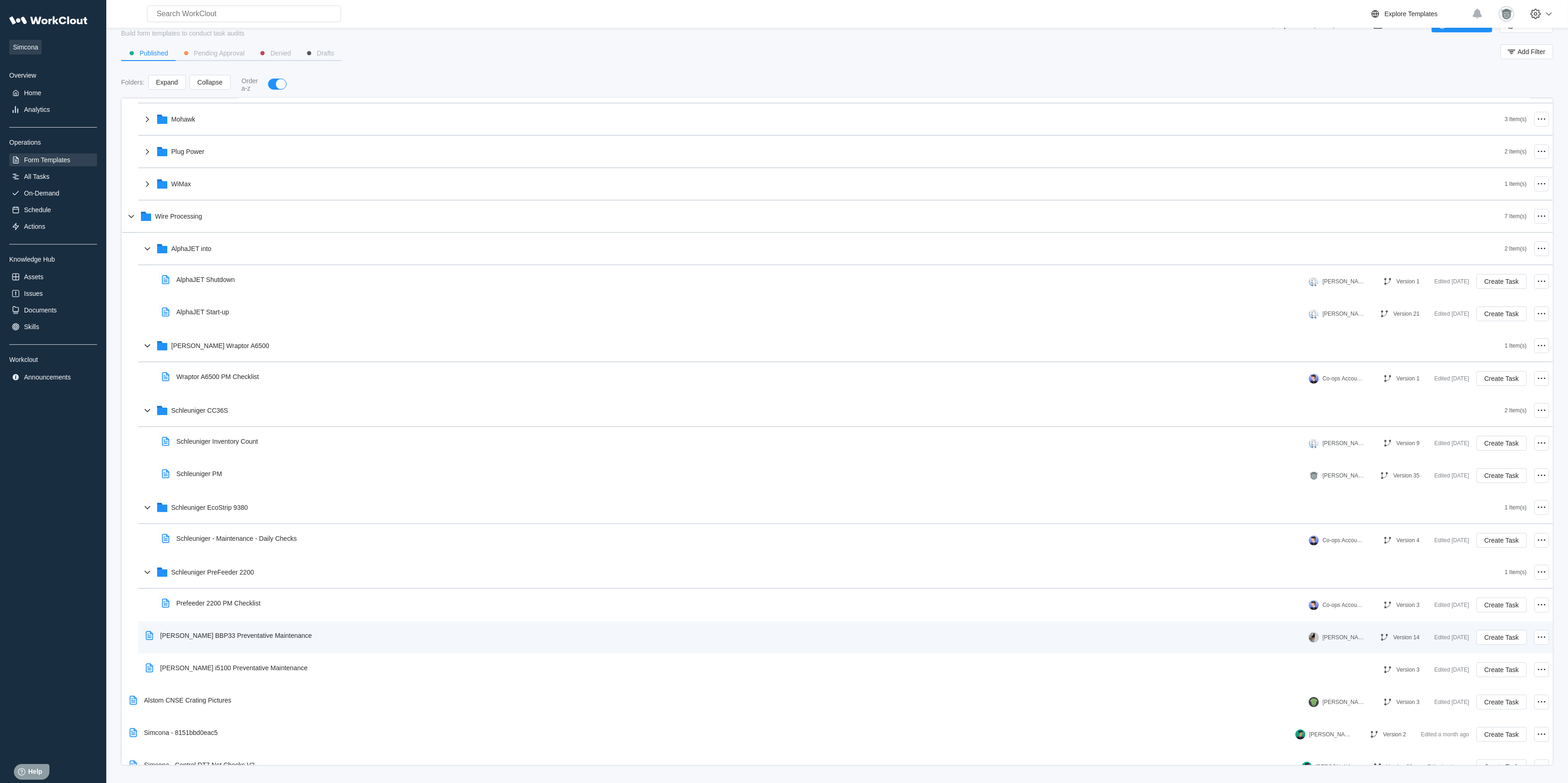
scroll to position [272, 0]
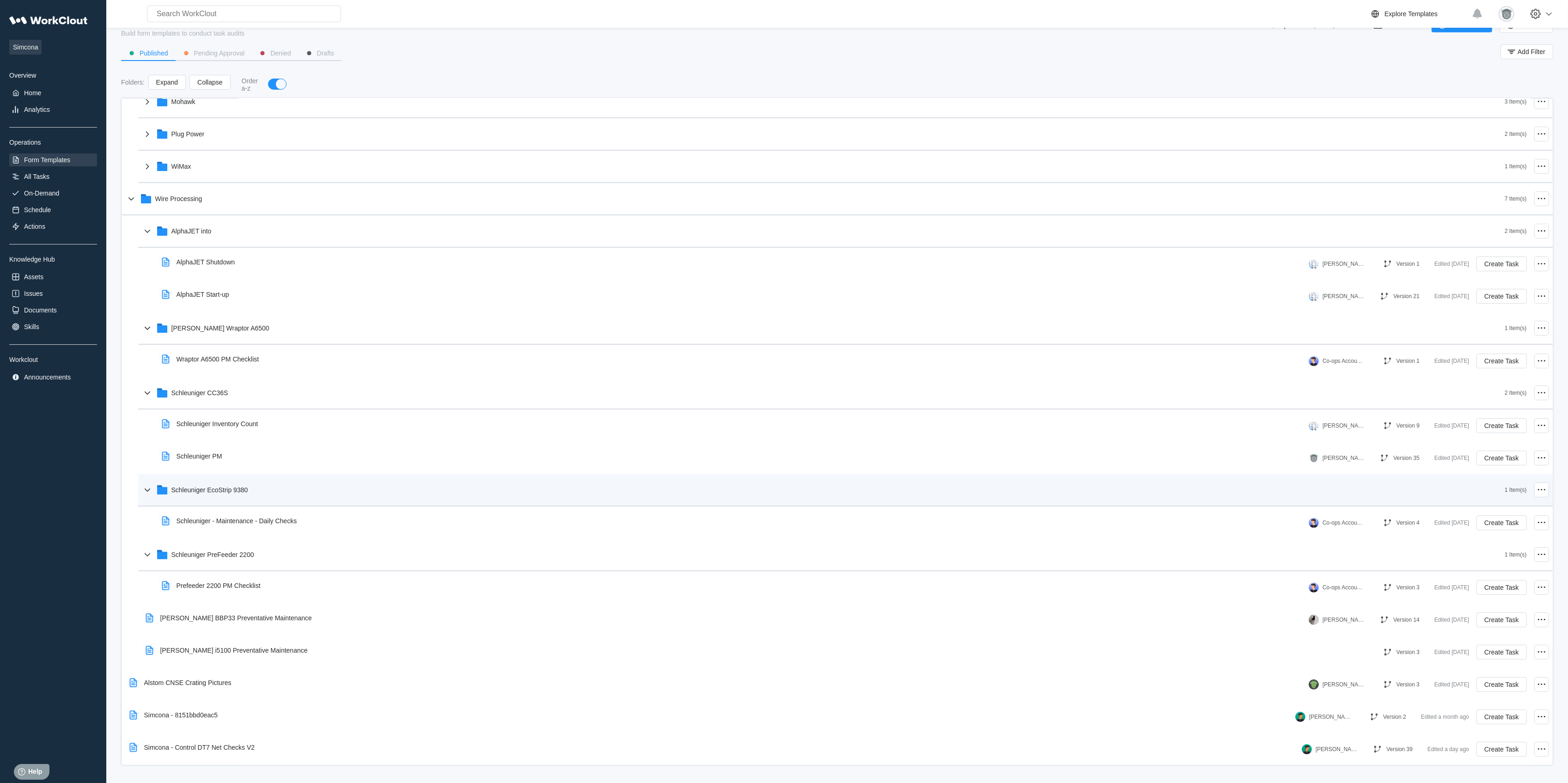
click at [304, 488] on div "Schleuniger EcoStrip 9380" at bounding box center [823, 490] width 1363 height 24
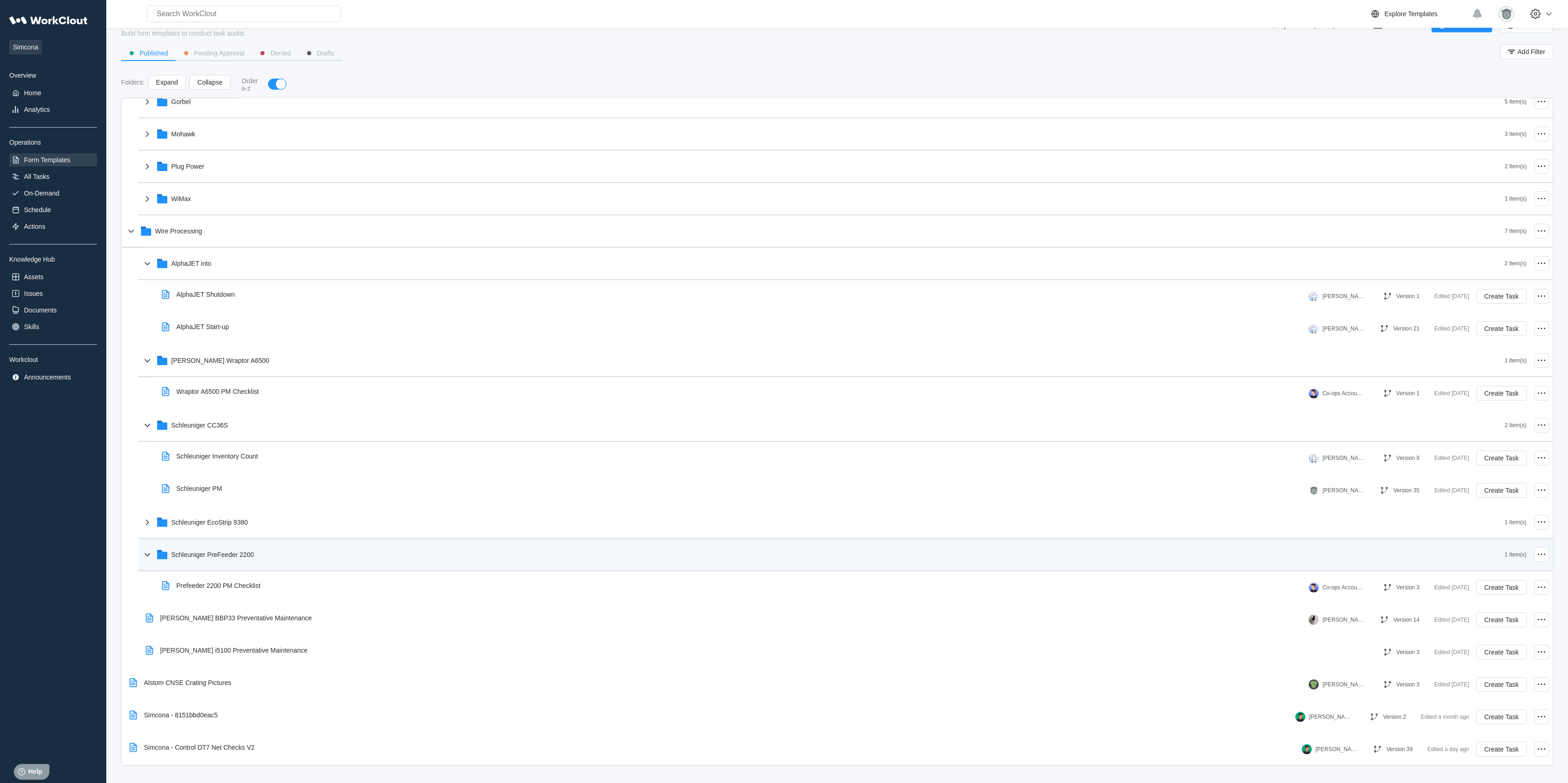
click at [304, 557] on div "Schleuniger PreFeeder 2200" at bounding box center [823, 555] width 1363 height 24
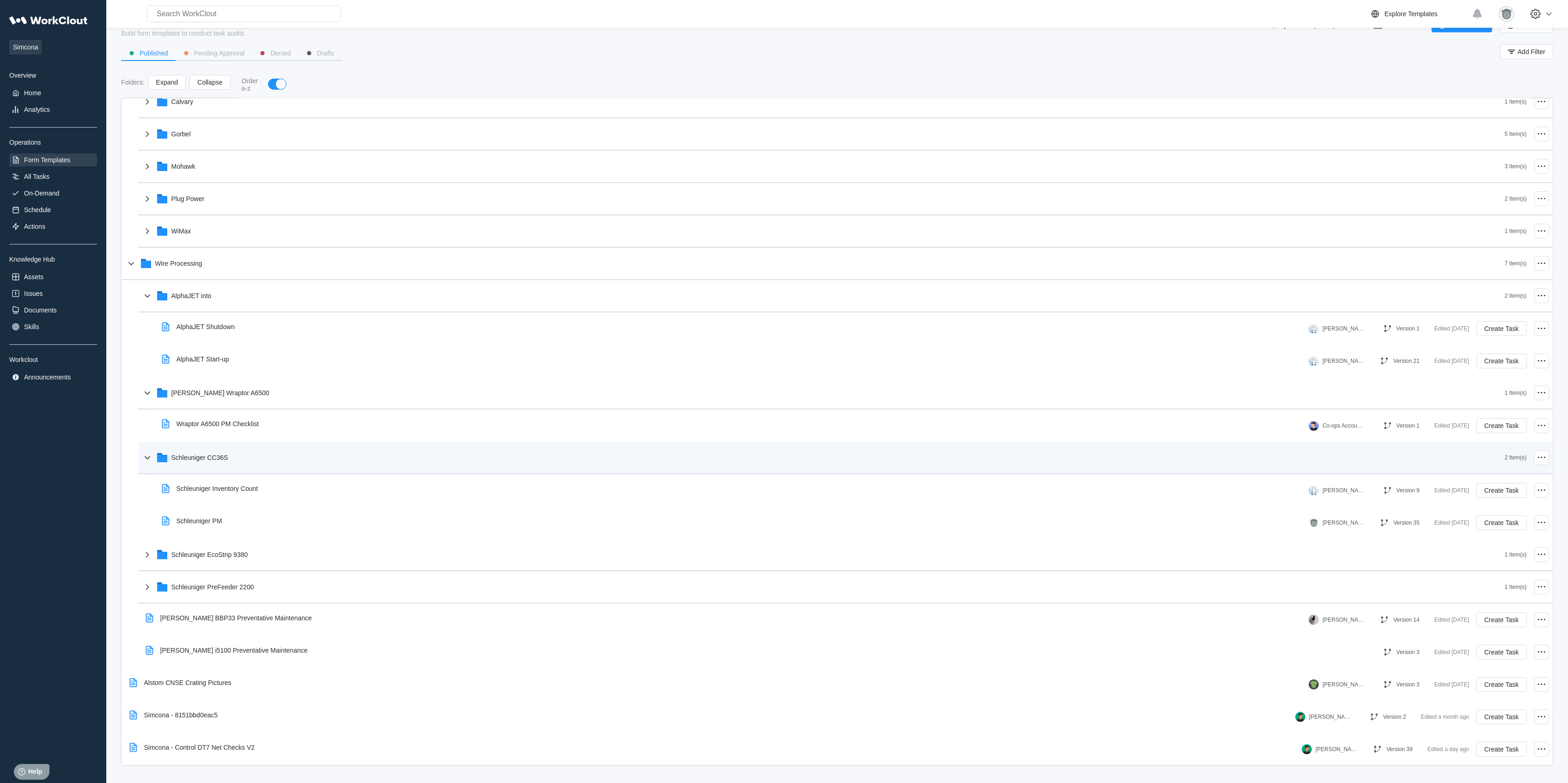
click at [284, 457] on div "Schleuniger CC36S" at bounding box center [823, 457] width 1363 height 24
click at [276, 449] on div "[PERSON_NAME] Wraptor A6500" at bounding box center [823, 457] width 1363 height 24
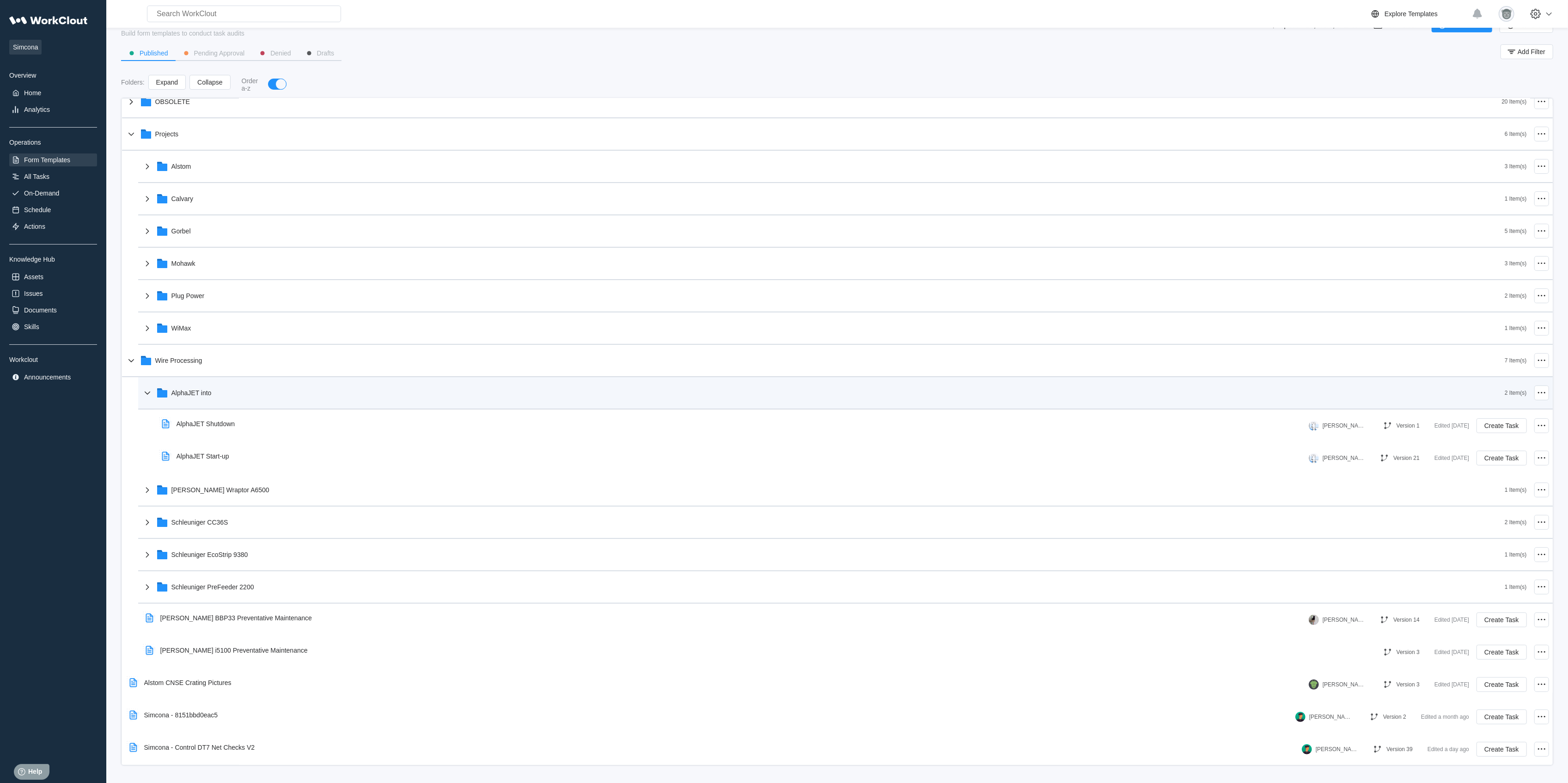
click at [263, 392] on div "AlphaJET into" at bounding box center [823, 393] width 1363 height 24
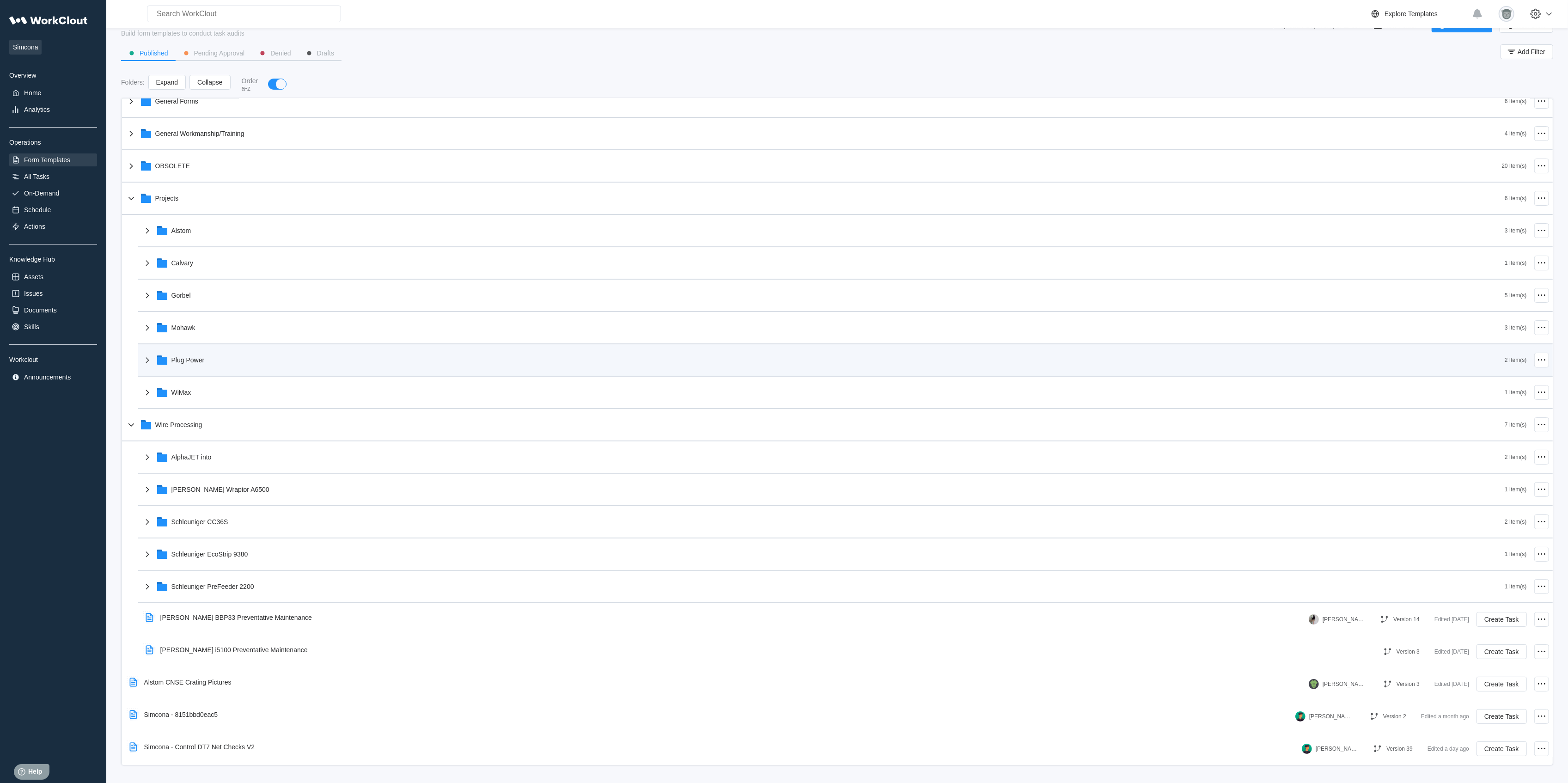
scroll to position [45, 0]
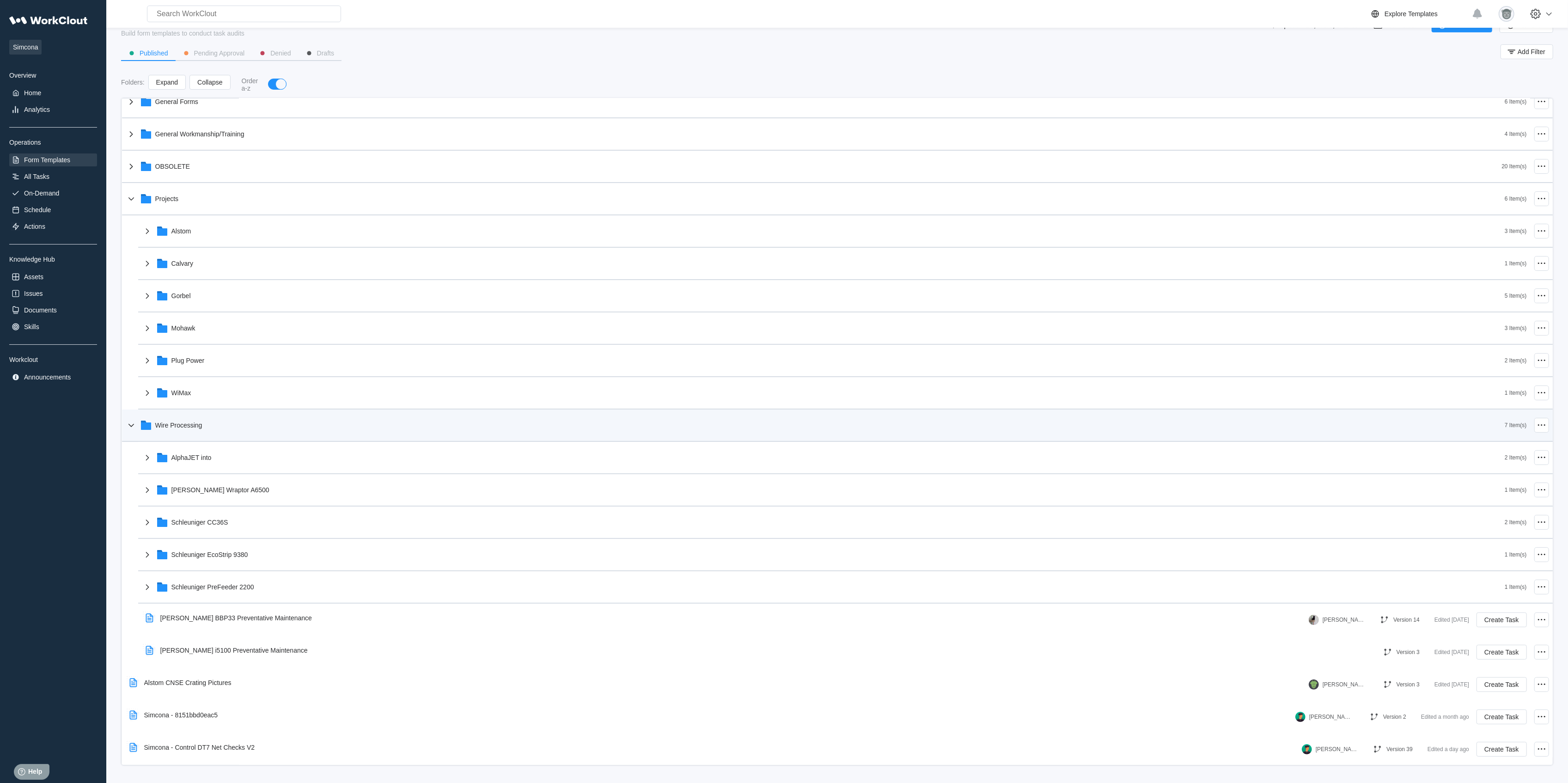
click at [252, 424] on div "Wire Processing" at bounding box center [816, 425] width 1379 height 24
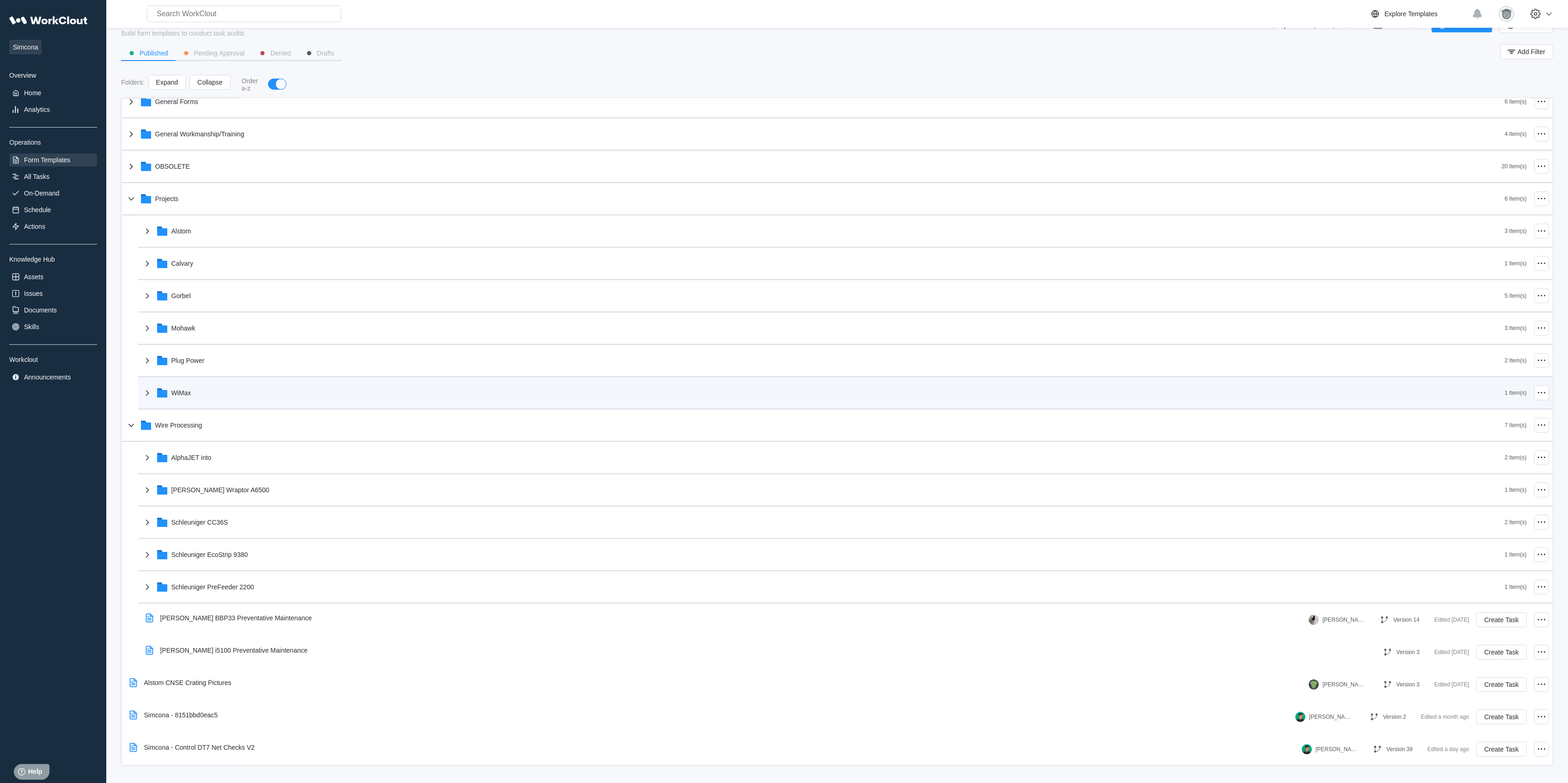
scroll to position [0, 0]
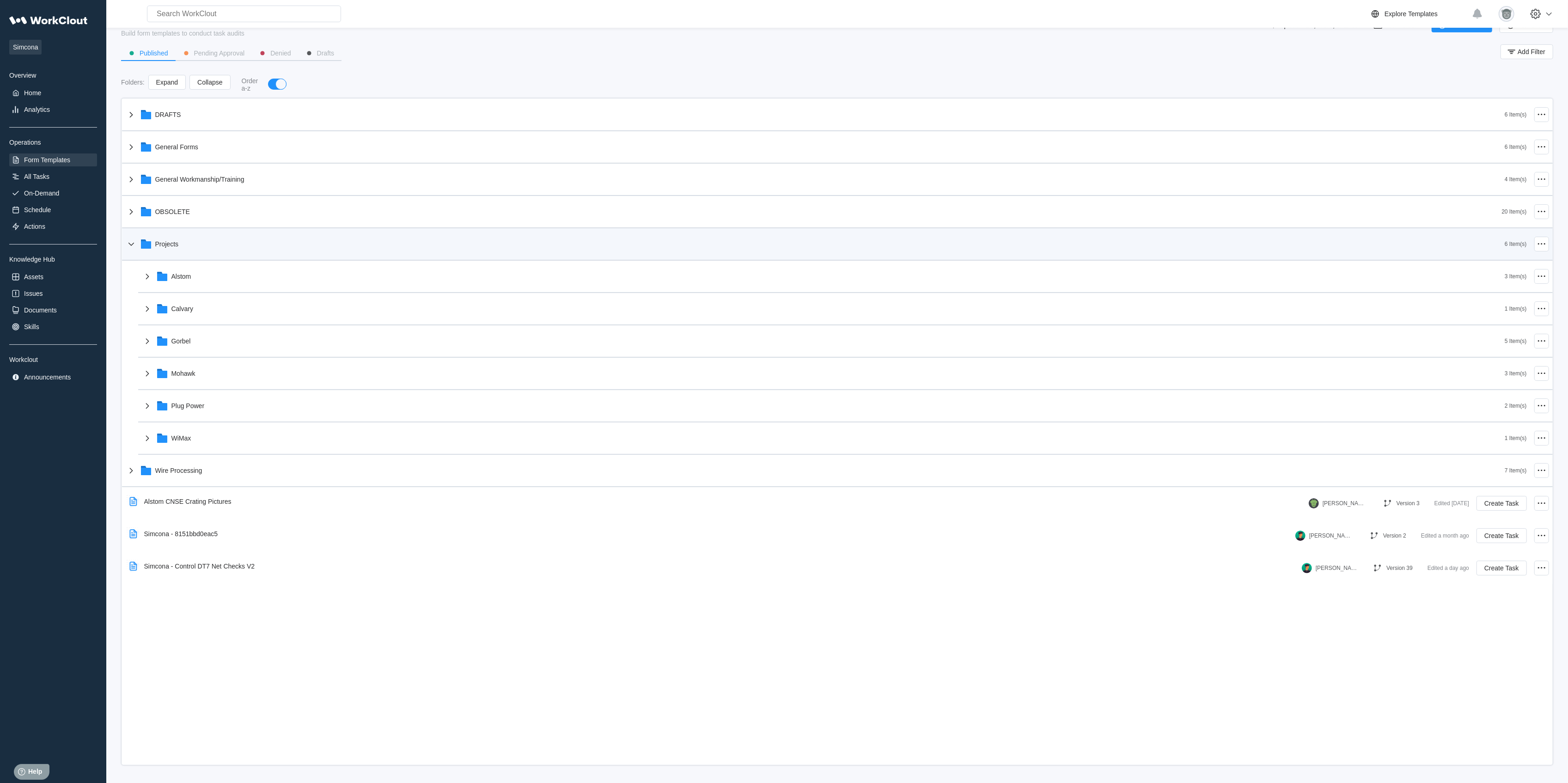
click at [225, 241] on div "Projects" at bounding box center [816, 243] width 1379 height 24
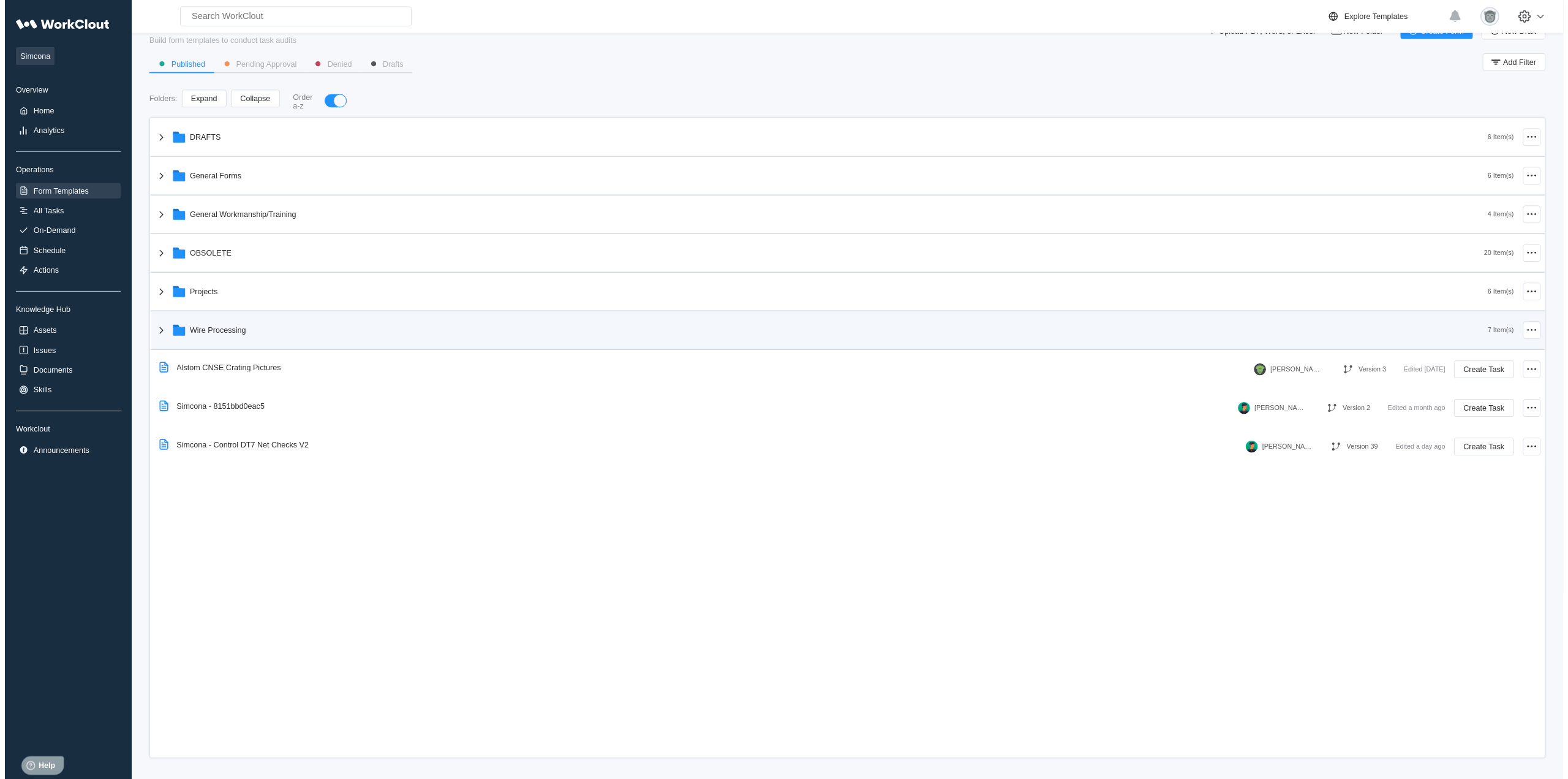
scroll to position [32, 0]
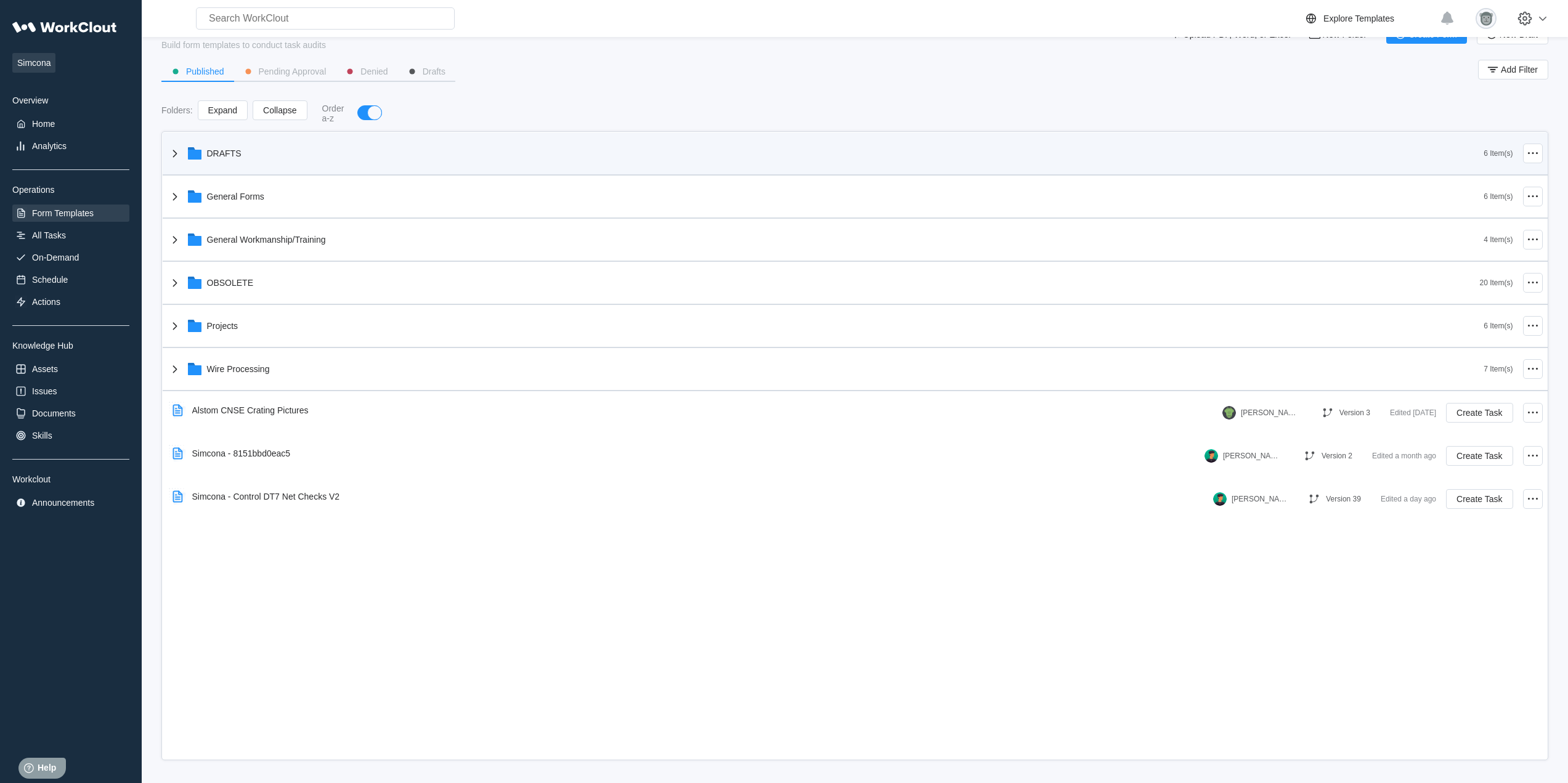
click at [329, 163] on div "DRAFTS" at bounding box center [826, 153] width 1317 height 32
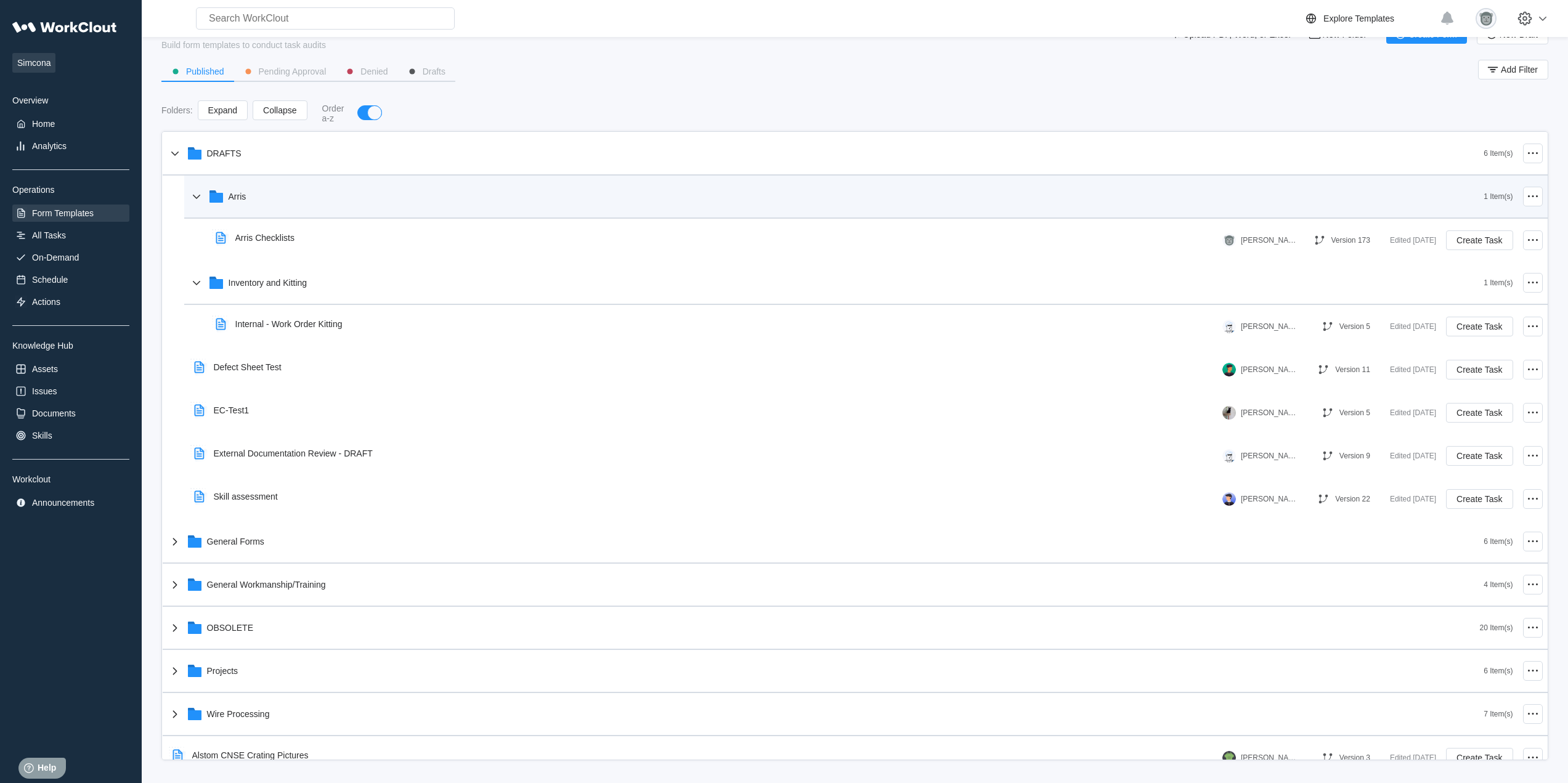
click at [299, 206] on div "Arris" at bounding box center [836, 196] width 1295 height 32
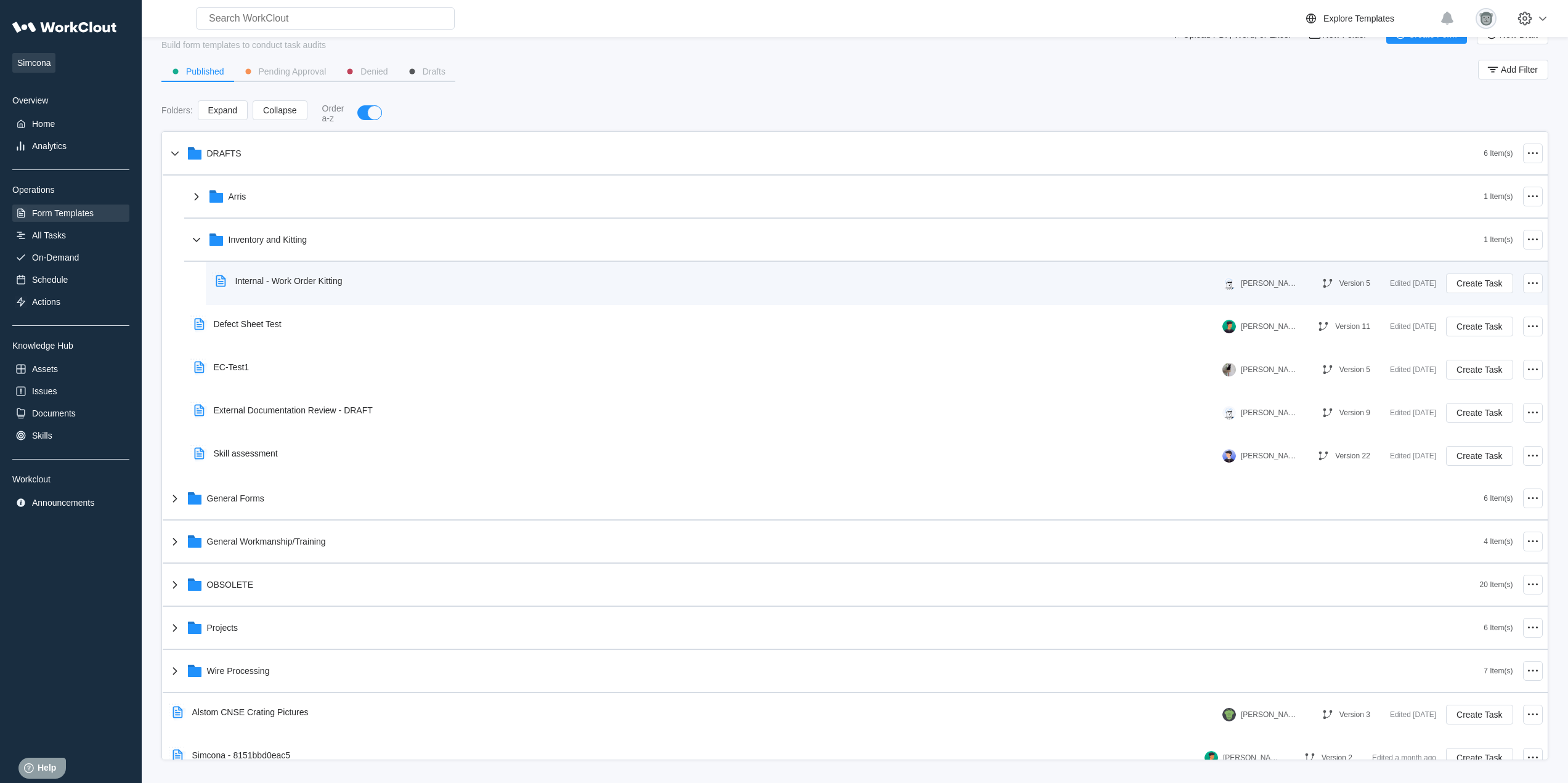
click at [298, 279] on div "Internal - Work Order Kitting" at bounding box center [289, 281] width 107 height 10
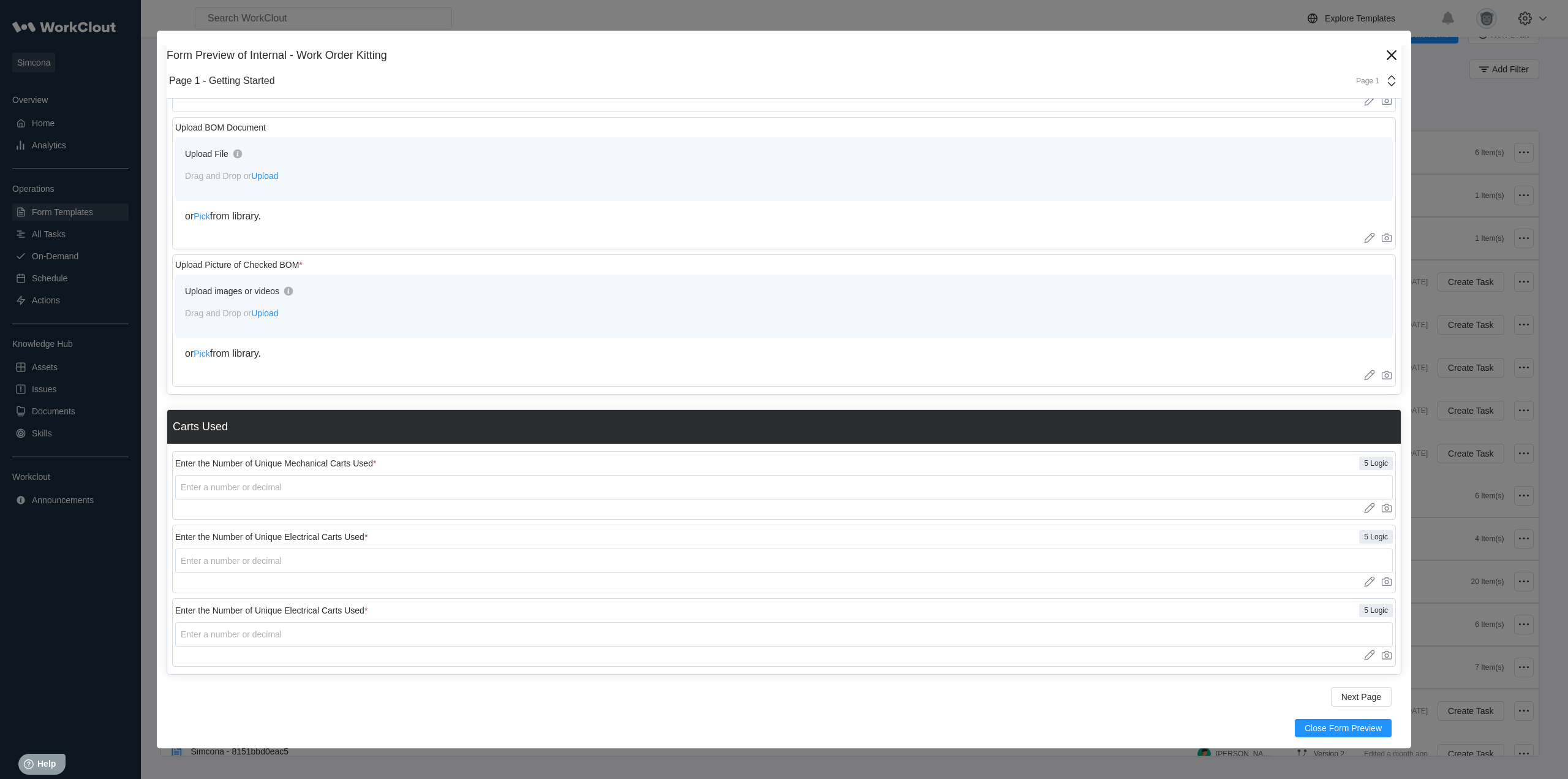
scroll to position [0, 0]
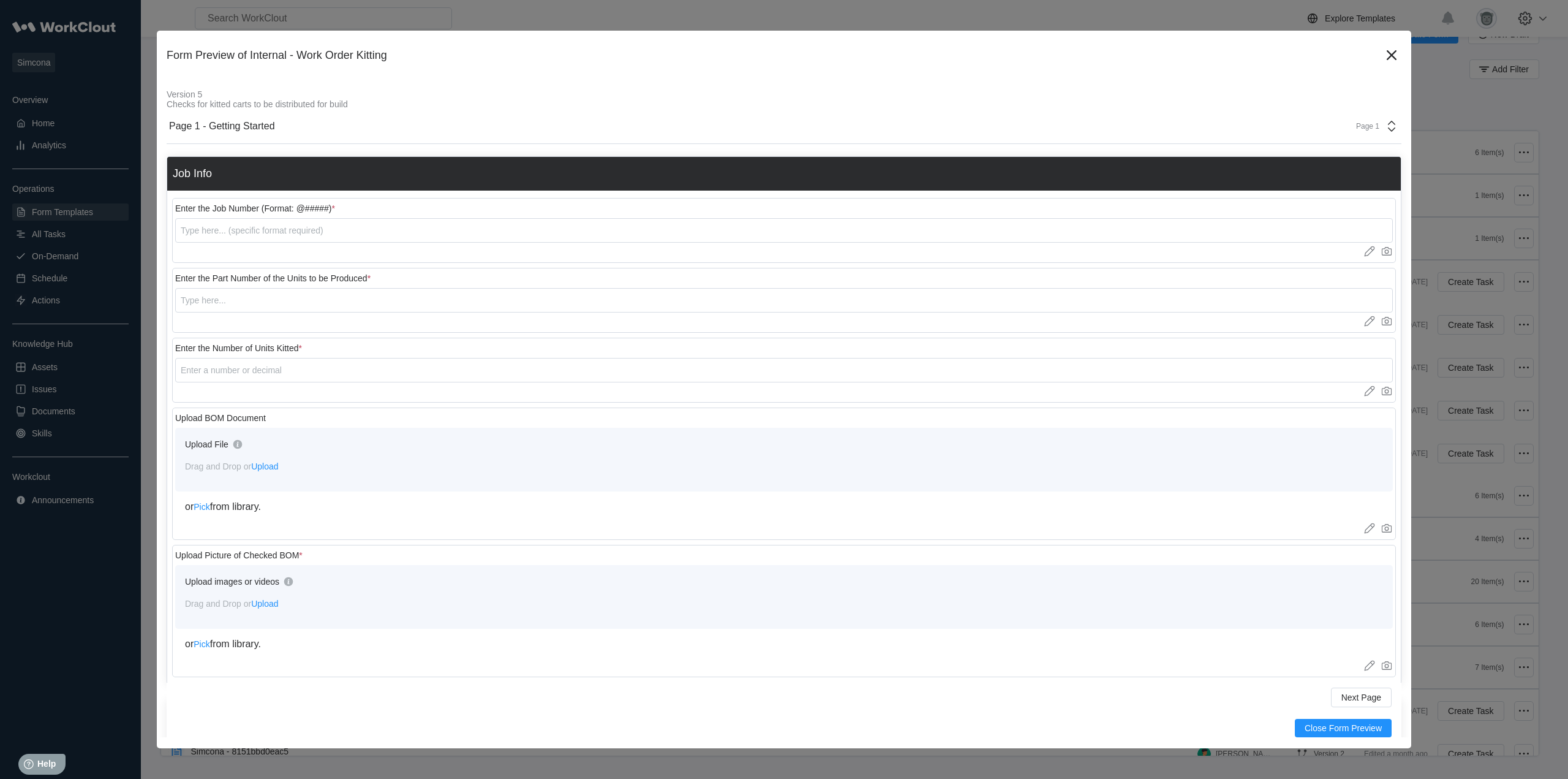
click at [1351, 134] on div "Page 1 - Getting Started Page 1" at bounding box center [784, 126] width 1235 height 35
click at [1279, 183] on div "Page 2 - Mechanical Cart Checks" at bounding box center [1269, 181] width 234 height 11
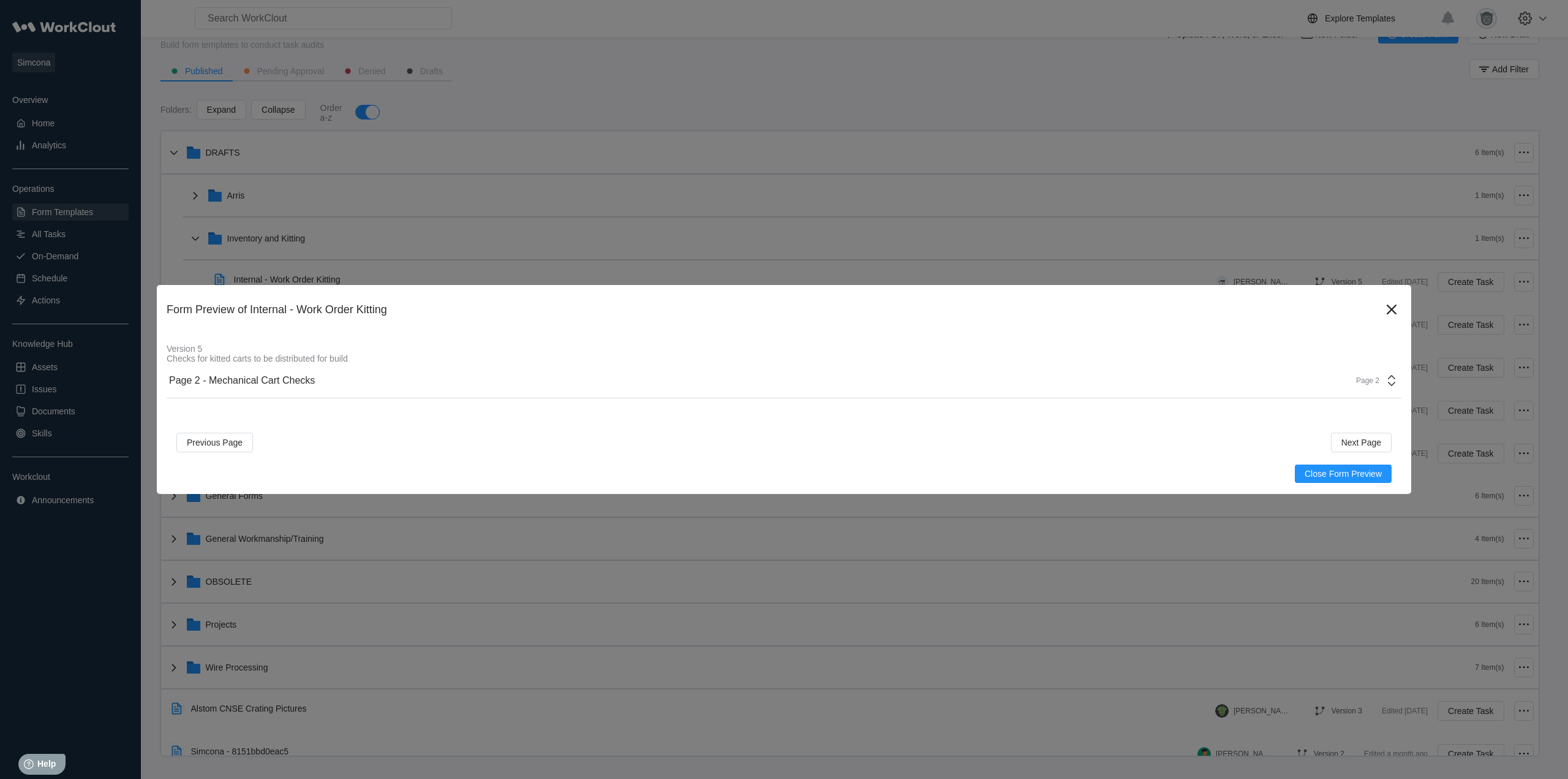
click at [1355, 377] on div "Page 2" at bounding box center [1364, 380] width 31 height 9
click at [1260, 453] on div "Page 3 - Electrical Cart Checks" at bounding box center [1279, 456] width 234 height 11
click at [1375, 380] on div "Page 3" at bounding box center [1364, 380] width 31 height 9
click at [1294, 478] on div "Page 3 - Inspection Cart Checks" at bounding box center [1279, 477] width 234 height 11
click at [1393, 310] on icon at bounding box center [1391, 309] width 20 height 20
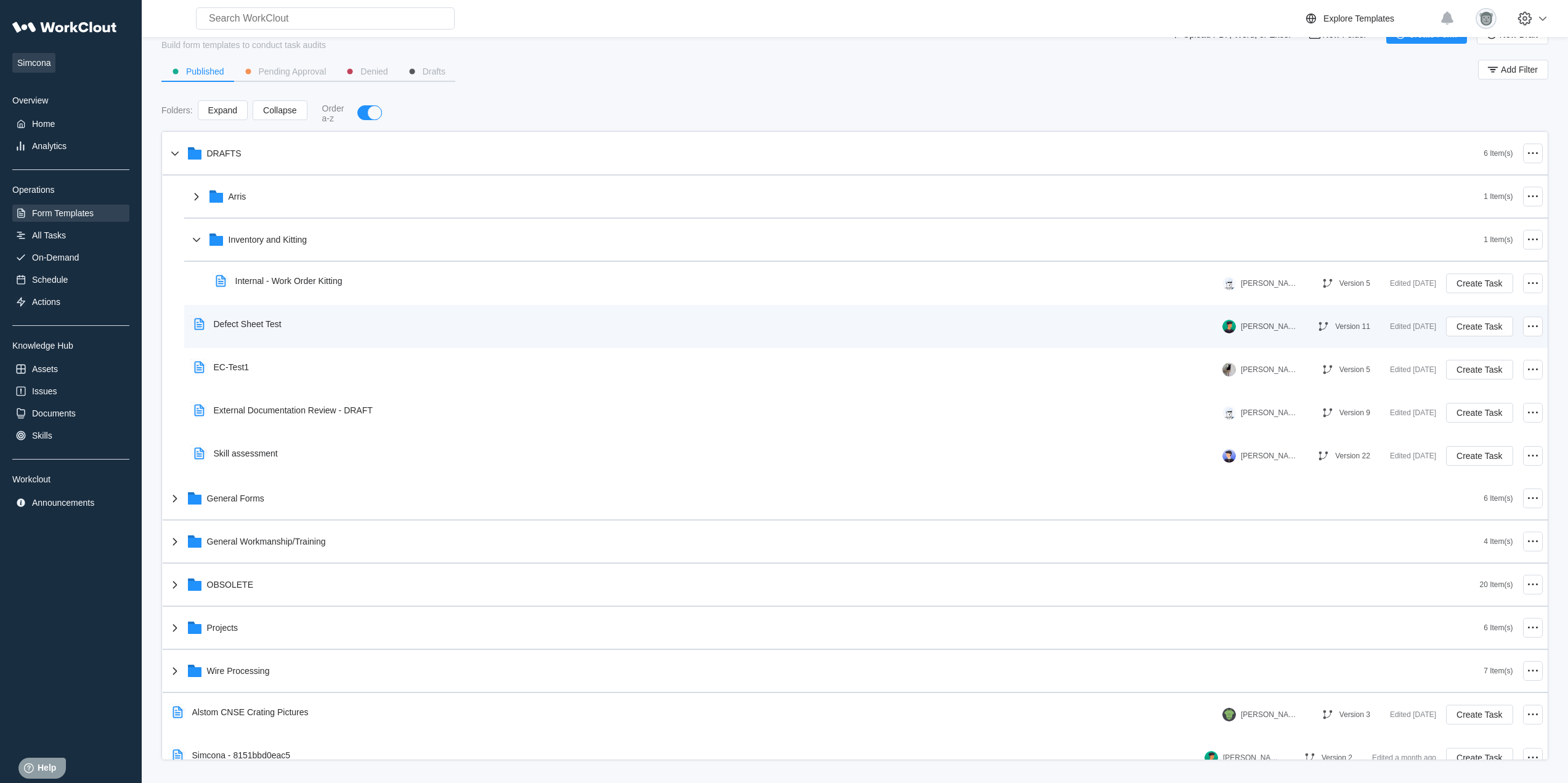
click at [268, 323] on div "Defect Sheet Test" at bounding box center [248, 323] width 68 height 10
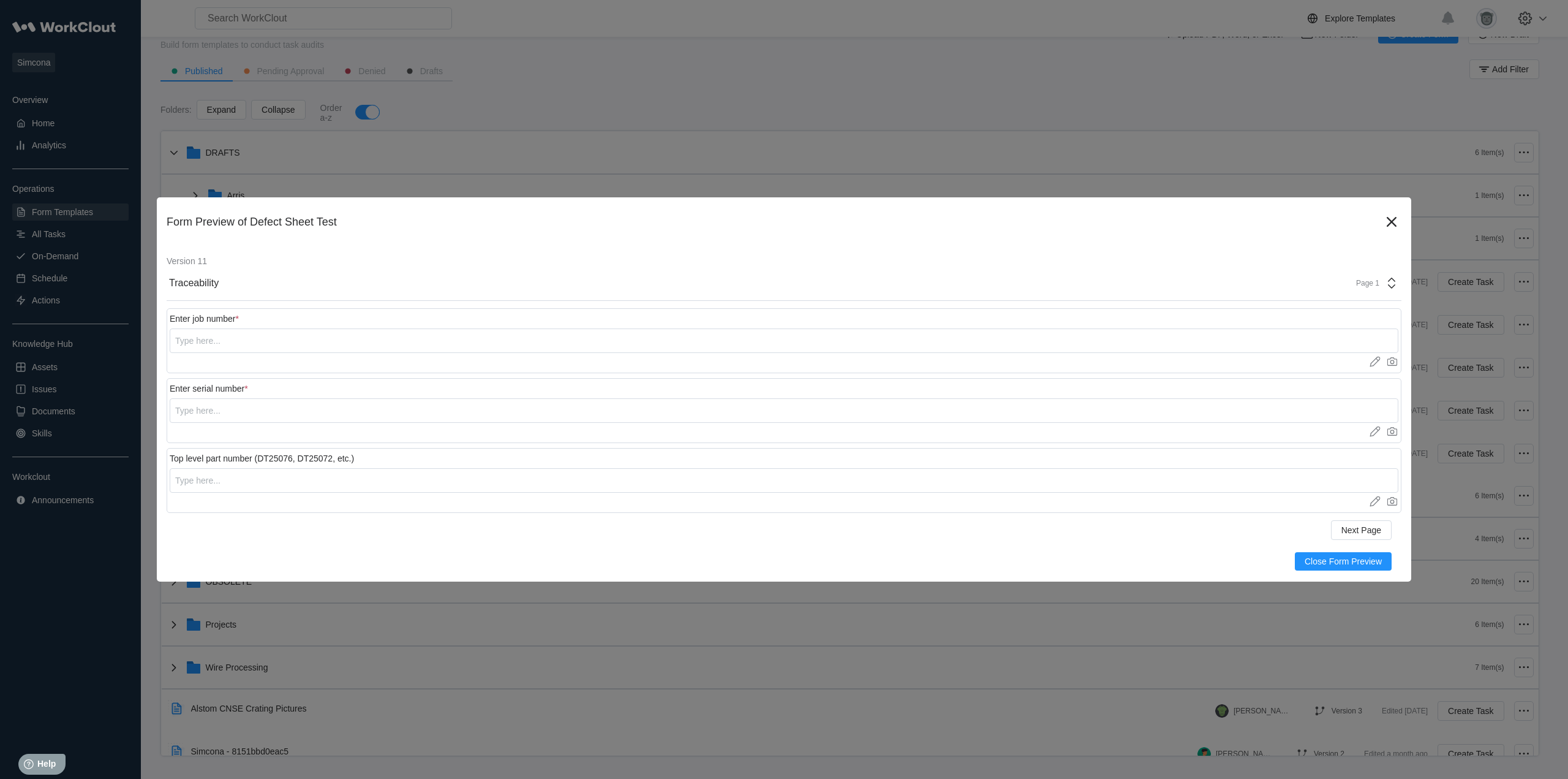
click at [1388, 282] on icon at bounding box center [1391, 283] width 14 height 14
click at [1202, 335] on div "Defect Sheet" at bounding box center [1279, 338] width 234 height 11
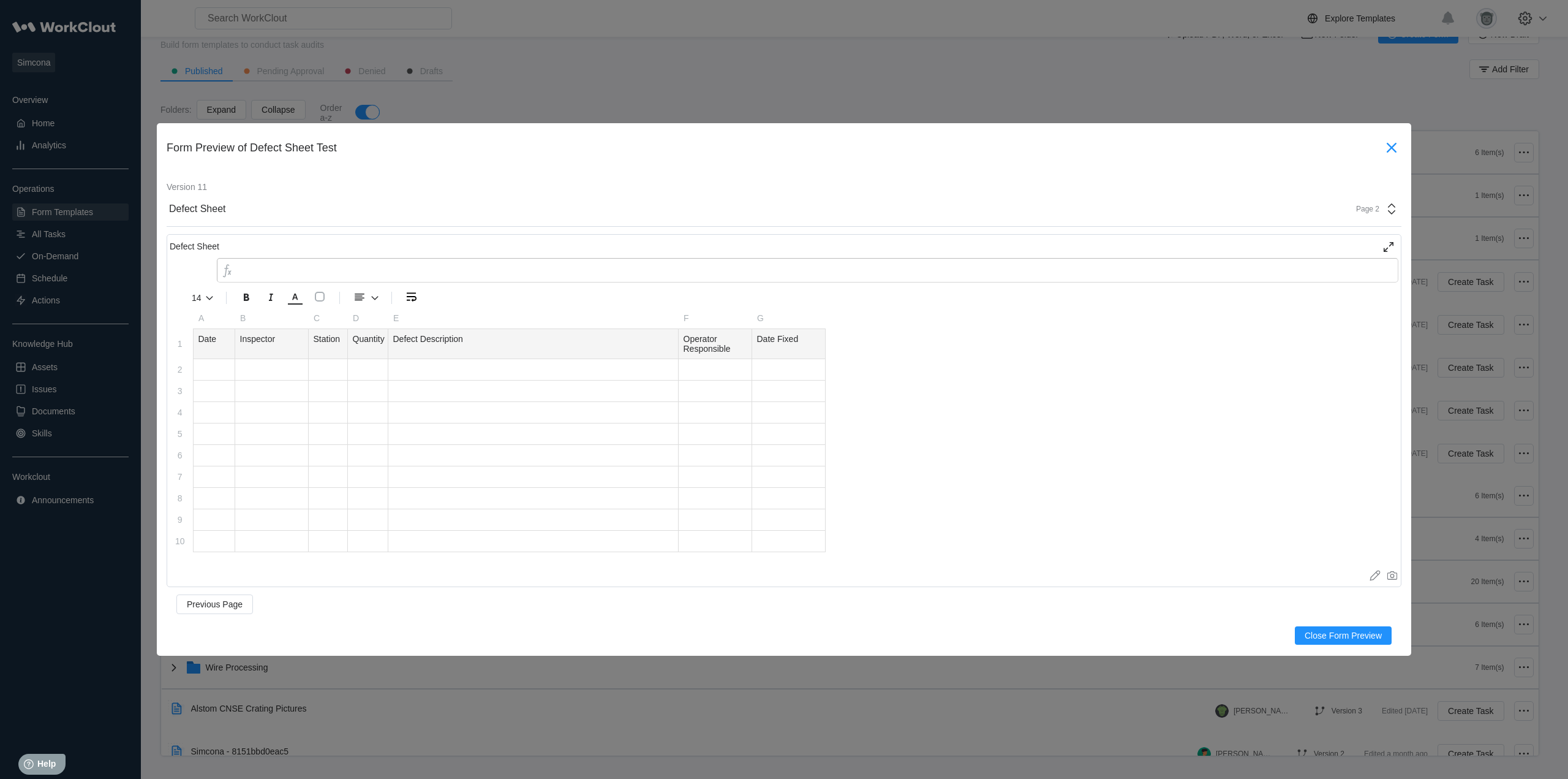
click at [1389, 148] on icon at bounding box center [1391, 147] width 20 height 20
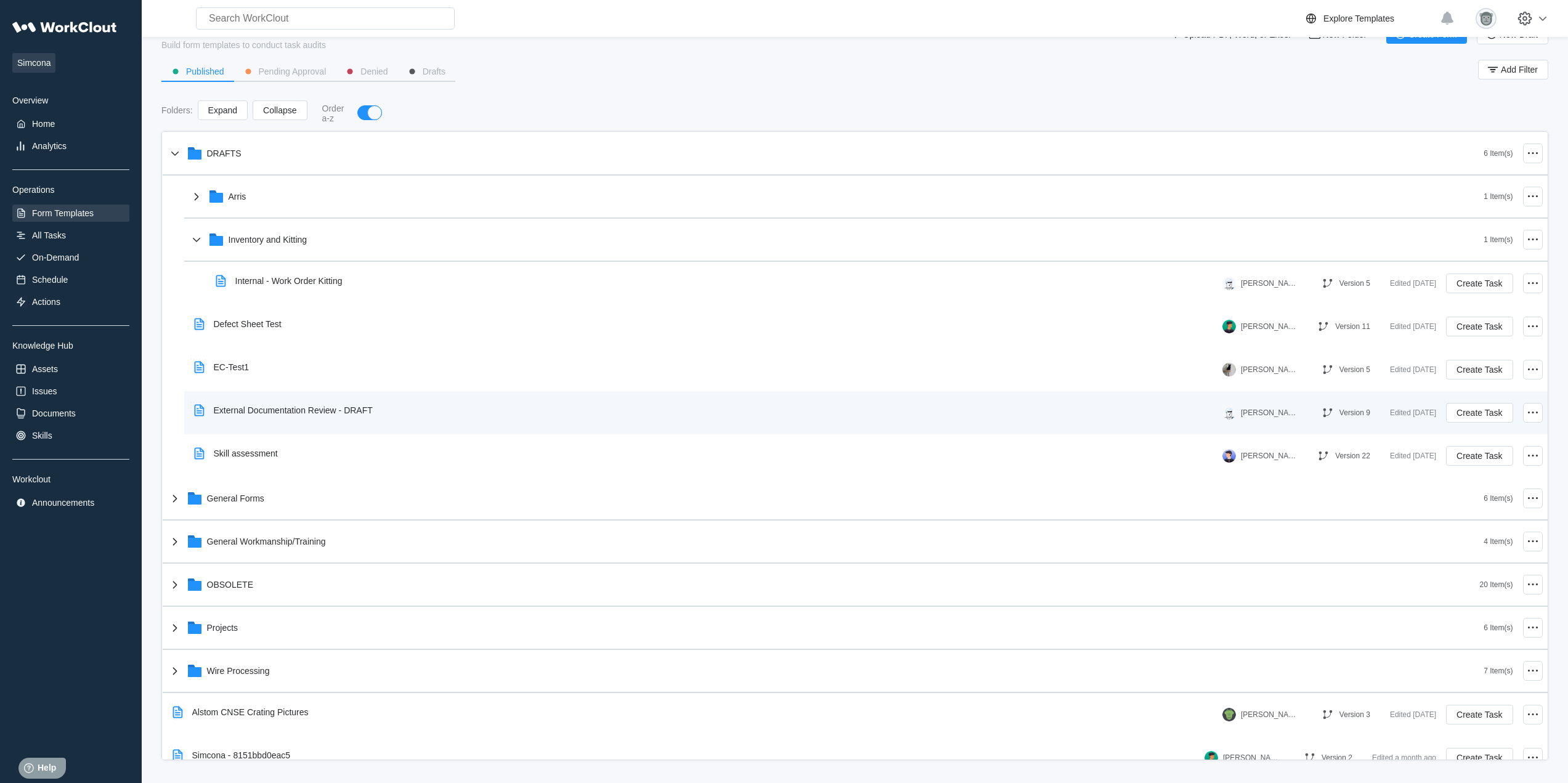
click at [297, 416] on div "External Documentation Review - DRAFT" at bounding box center [286, 411] width 194 height 29
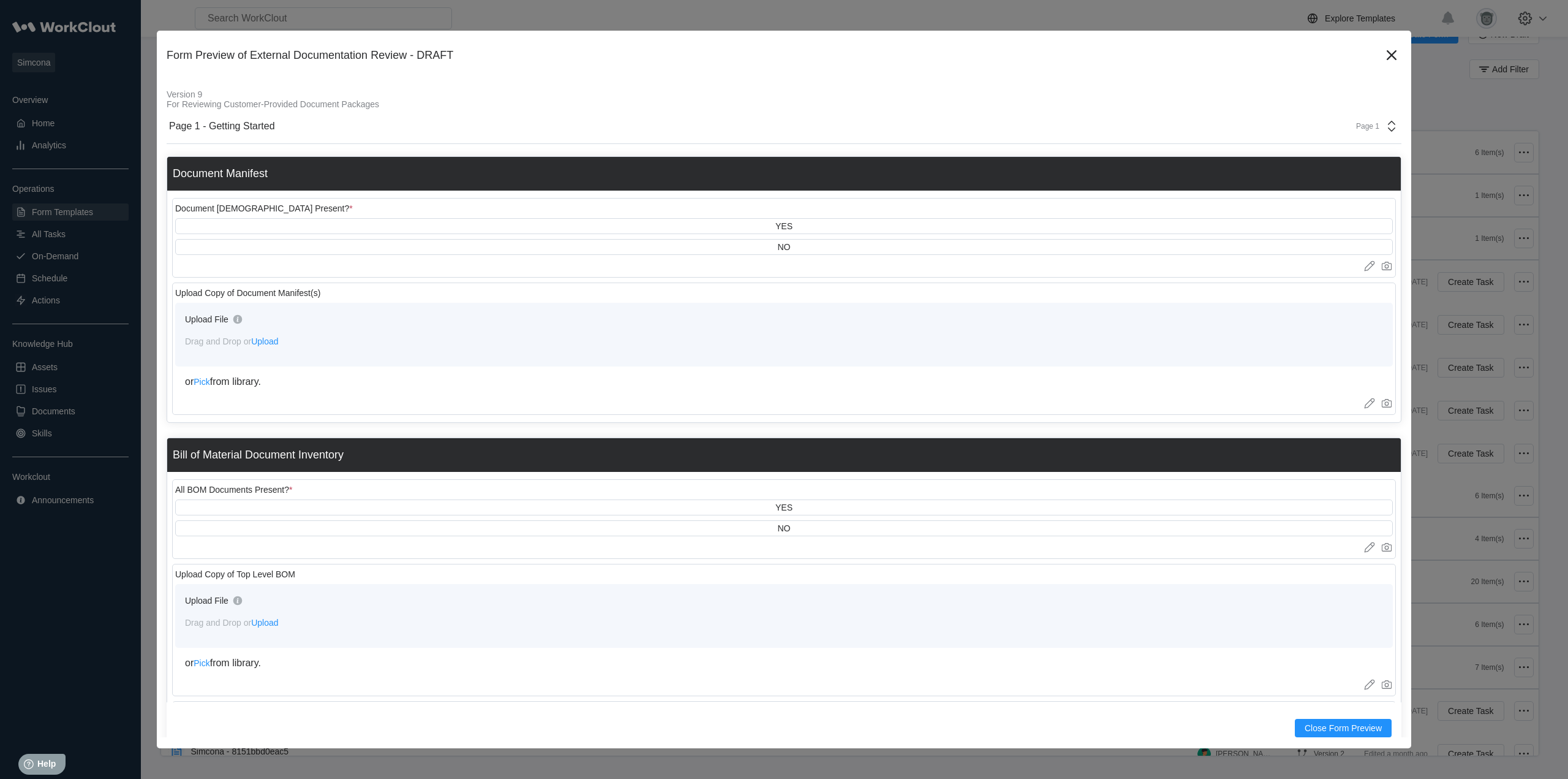
click at [1355, 135] on div "Page 1 - Getting Started Page 1" at bounding box center [784, 126] width 1235 height 35
click at [1243, 155] on div "Page 1 - Getting Started" at bounding box center [1269, 160] width 234 height 11
click at [1389, 56] on icon at bounding box center [1391, 54] width 20 height 20
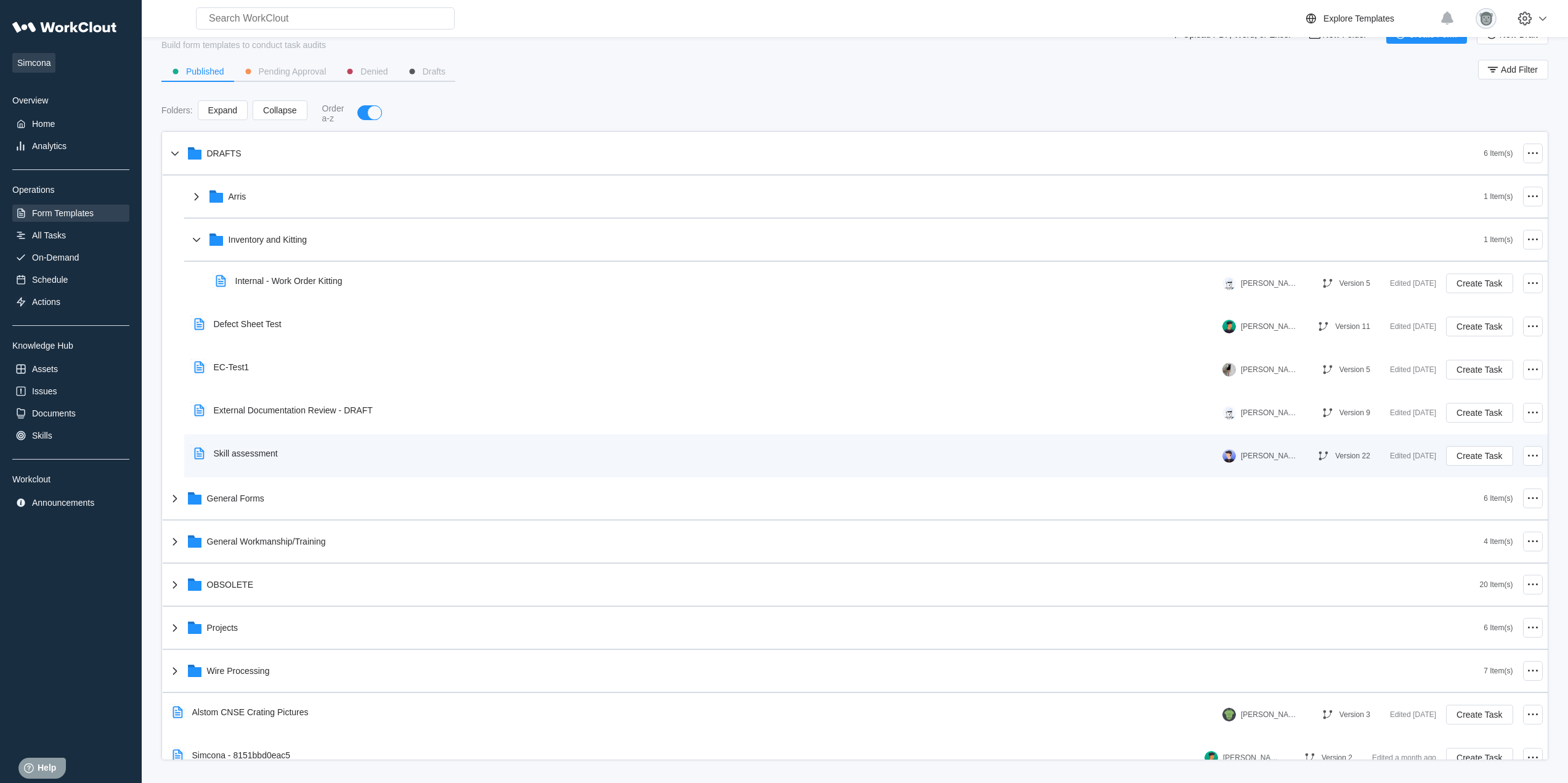
click at [300, 457] on div "Skill assessment" at bounding box center [705, 454] width 1033 height 29
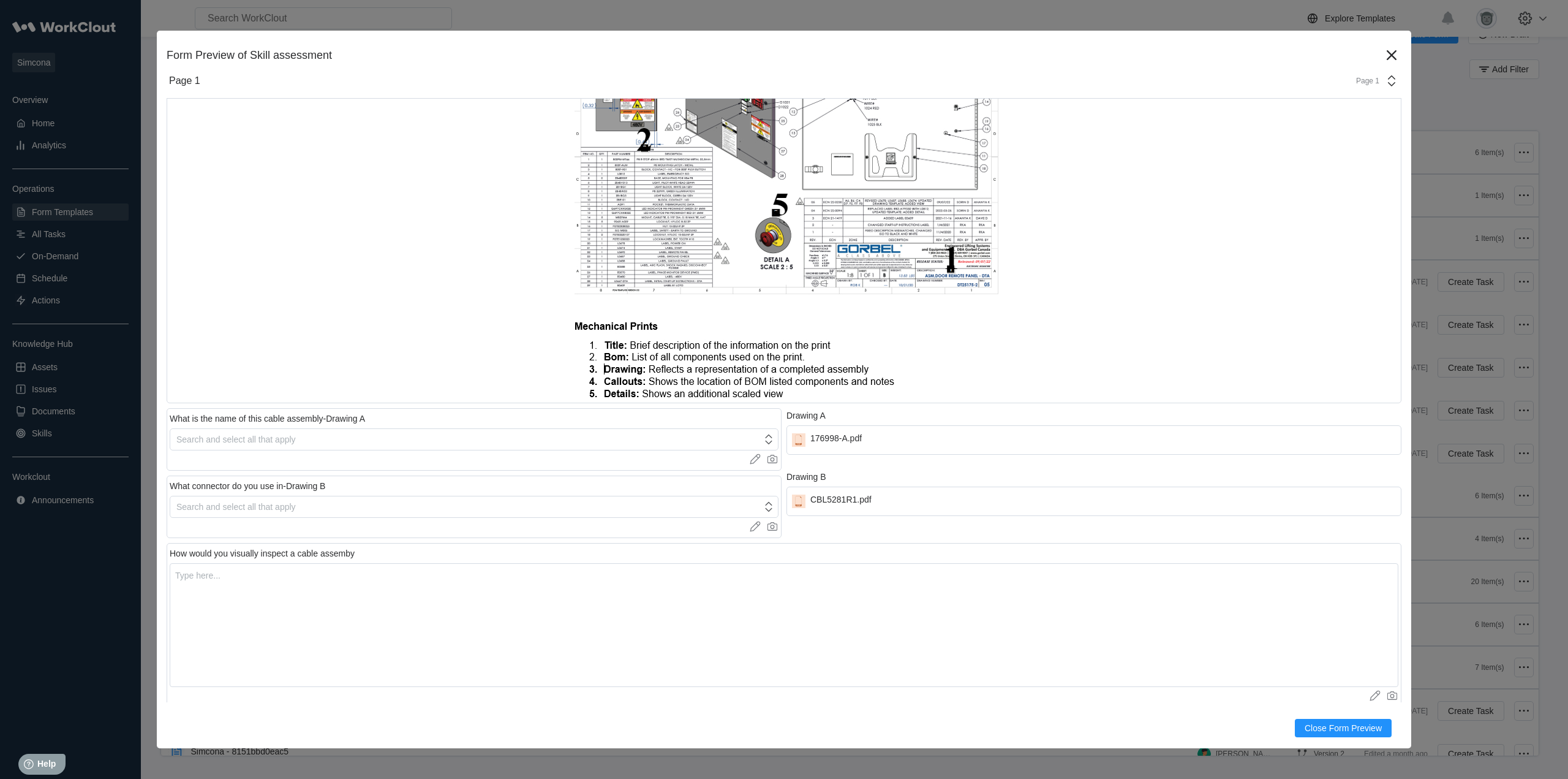
scroll to position [3, 0]
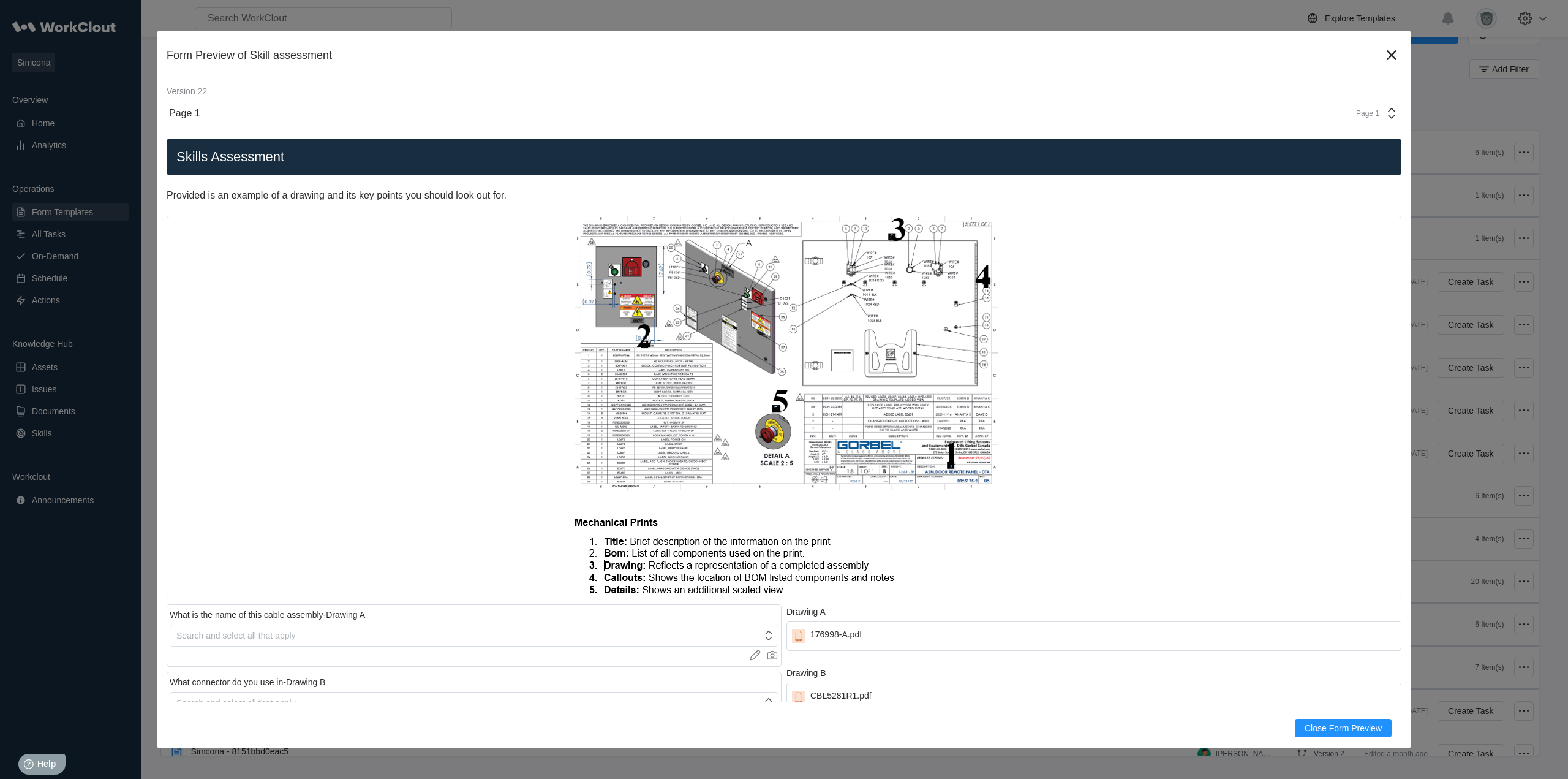
click at [1372, 116] on div "Page 1" at bounding box center [1373, 113] width 51 height 14
click at [1214, 147] on div "Page 1" at bounding box center [1269, 147] width 234 height 11
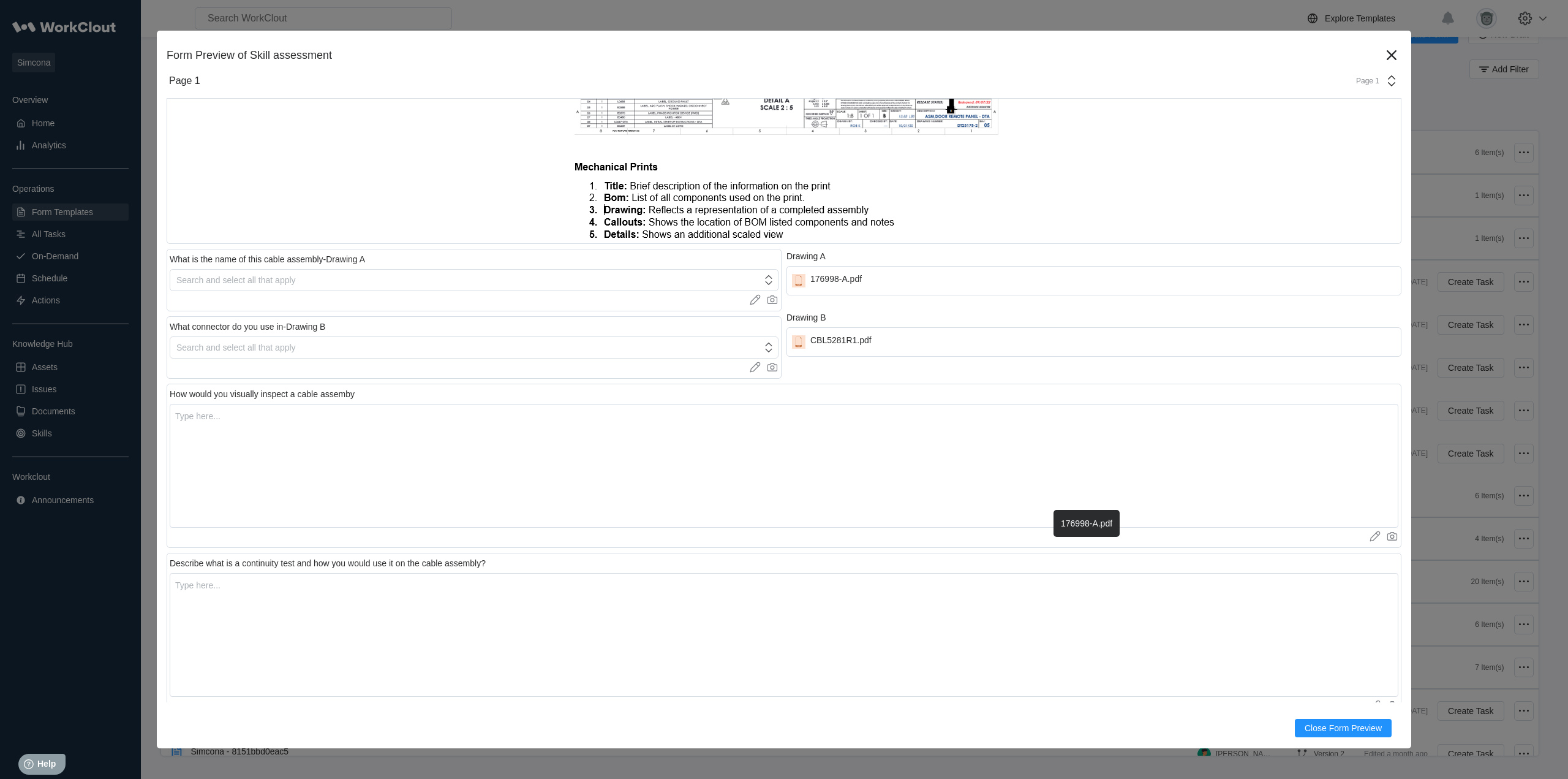
scroll to position [0, 0]
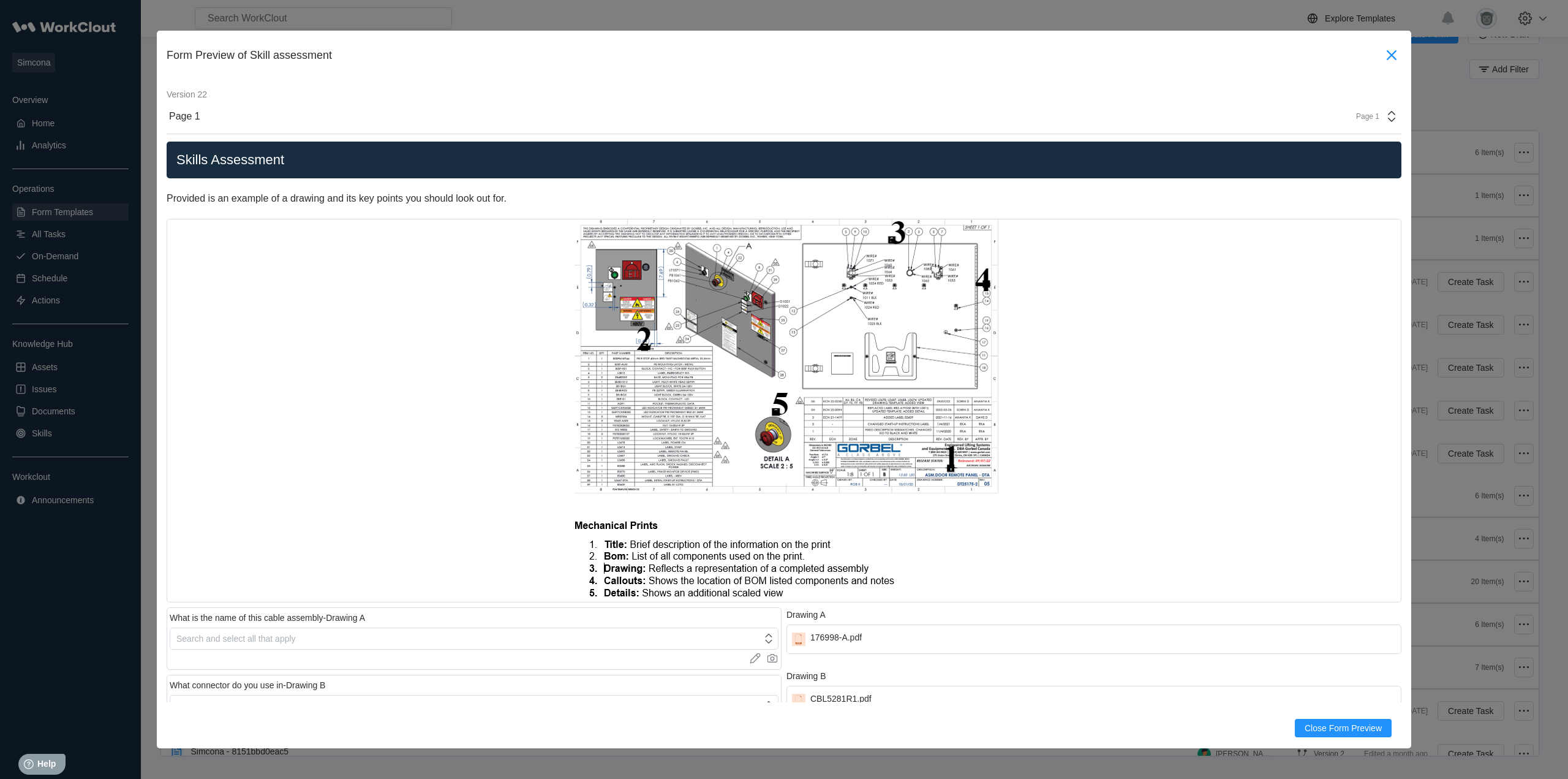
click at [1387, 59] on icon at bounding box center [1391, 55] width 10 height 10
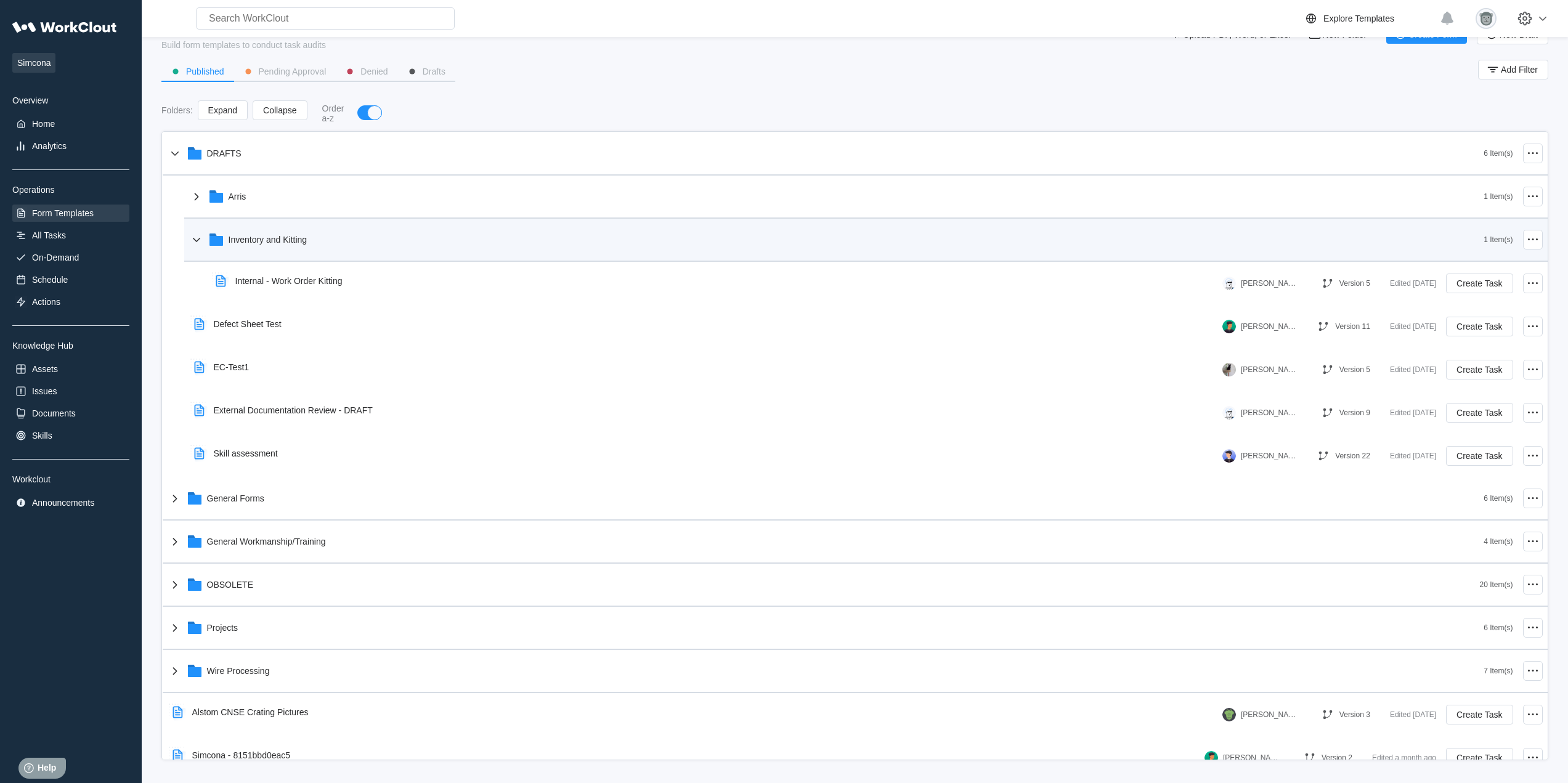
click at [262, 233] on div "Inventory and Kitting" at bounding box center [836, 239] width 1295 height 32
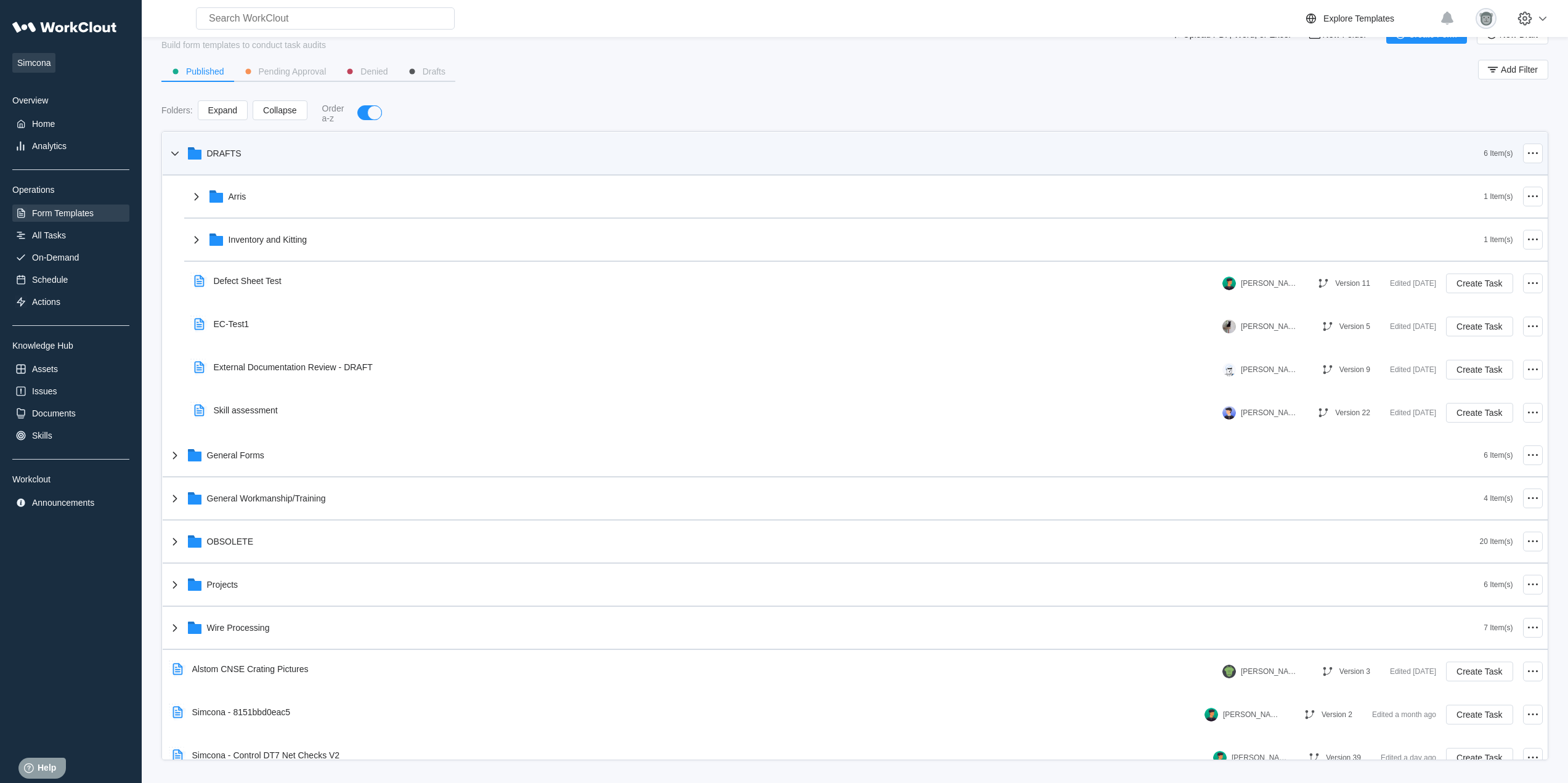
click at [240, 173] on div "DRAFTS 6 Item(s)" at bounding box center [854, 154] width 1385 height 43
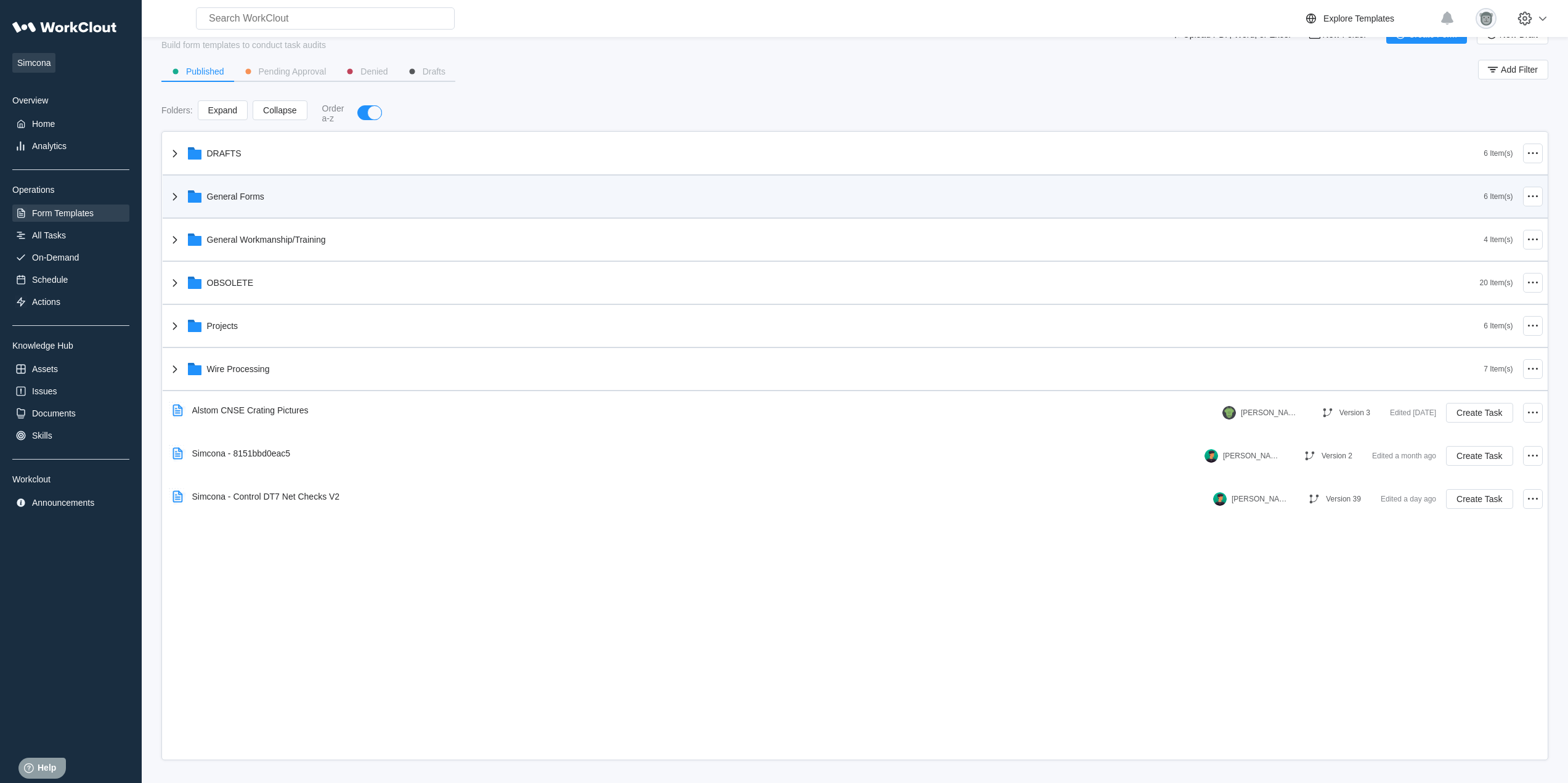
click at [245, 196] on div "General Forms" at bounding box center [236, 197] width 58 height 10
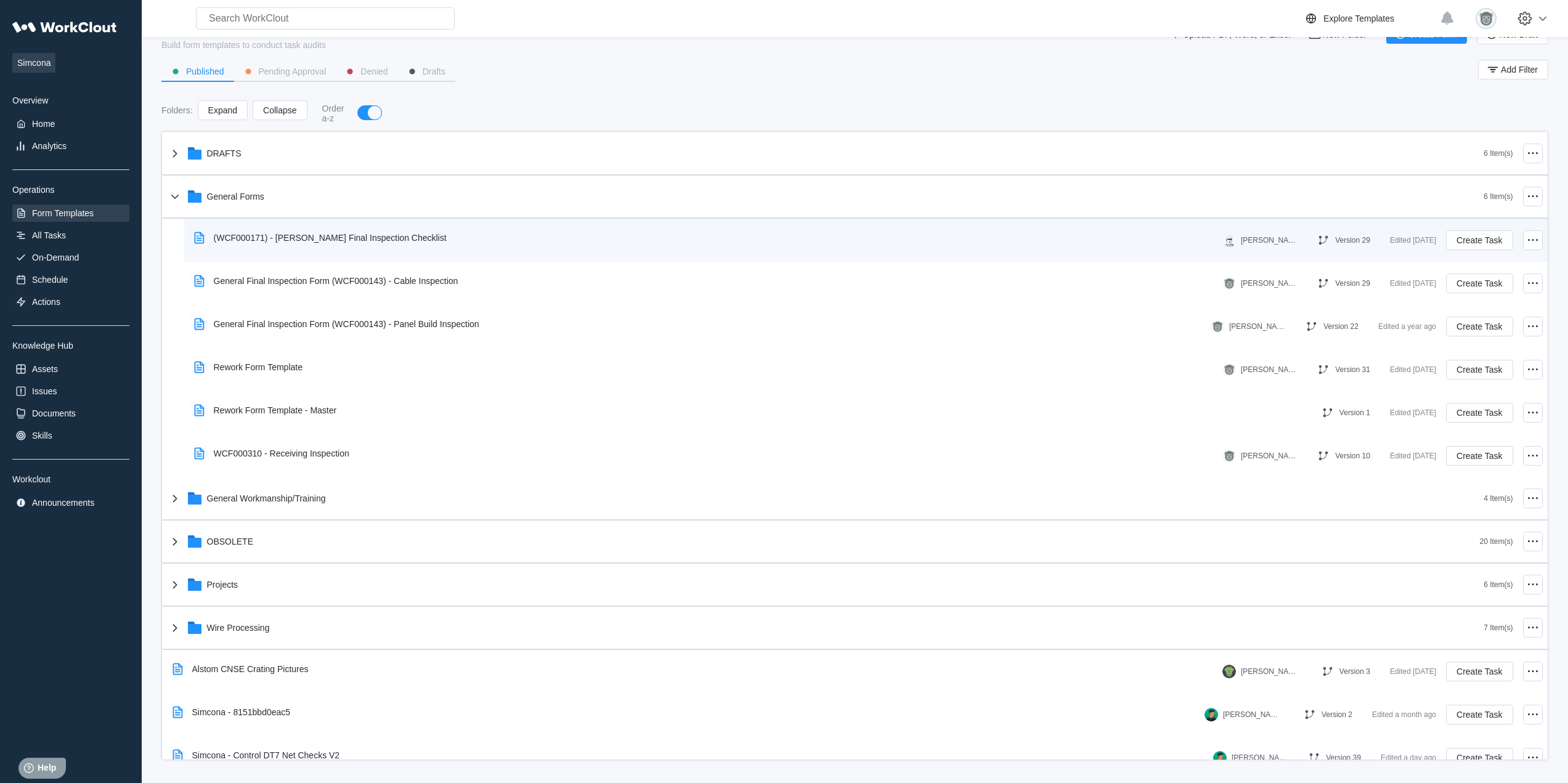
click at [394, 249] on div "(WCF000171) - [PERSON_NAME] Final Inspection Checklist" at bounding box center [322, 238] width 268 height 29
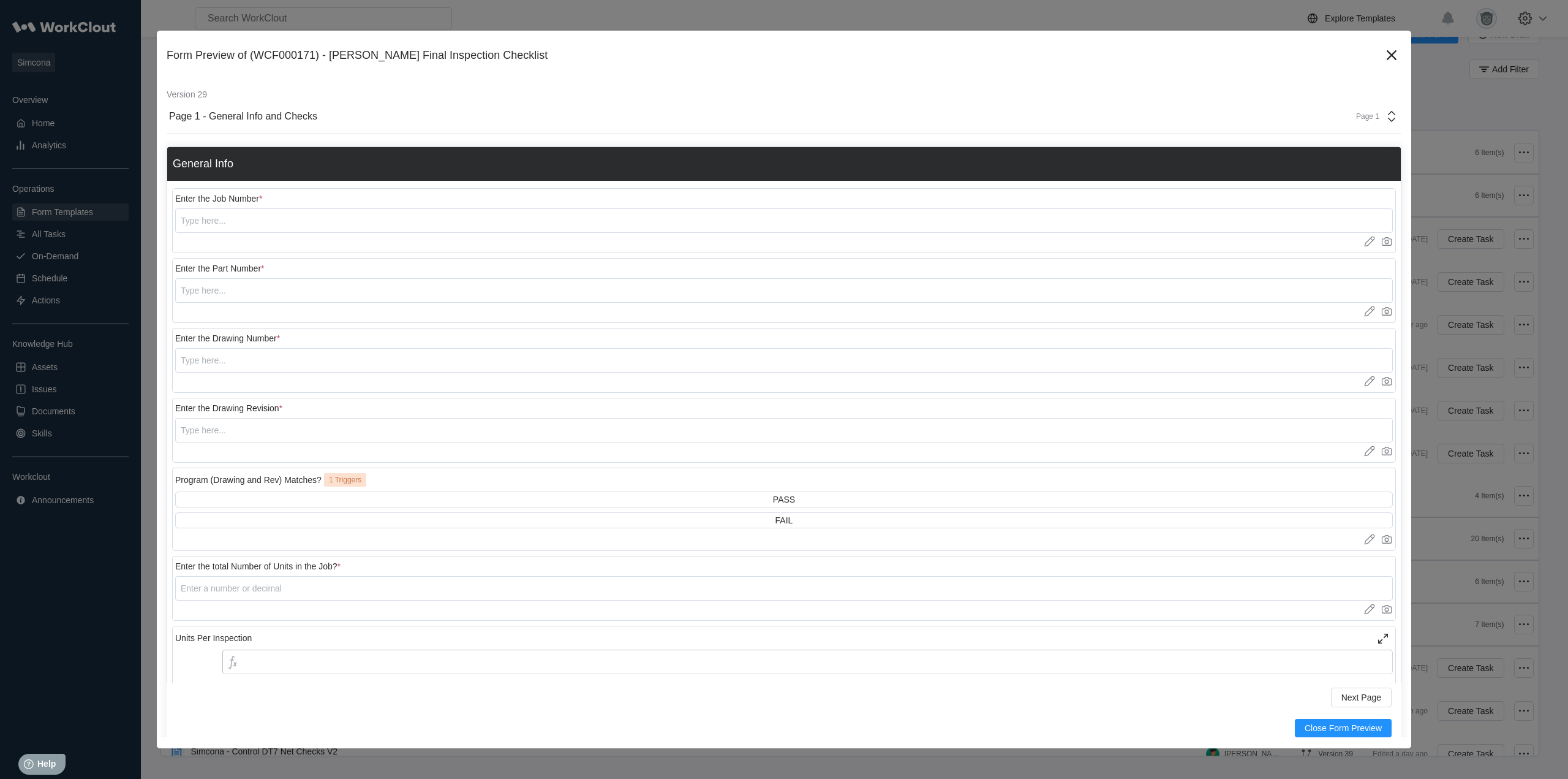
click at [1353, 112] on div "Page 1" at bounding box center [1373, 116] width 51 height 14
click at [1193, 170] on div "Page 2 - QC Pictures" at bounding box center [1269, 171] width 234 height 11
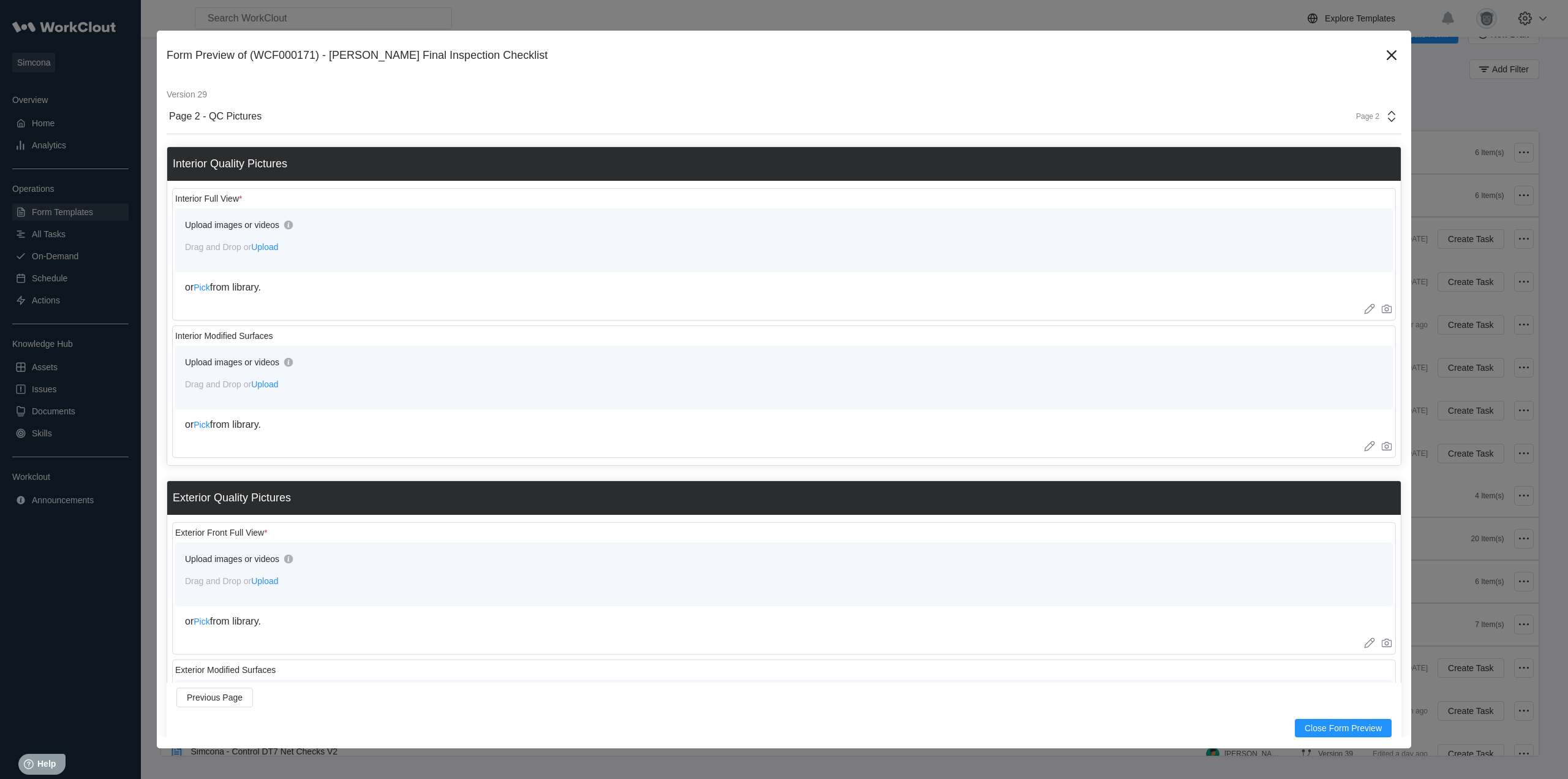
click at [1364, 117] on div "Page 2" at bounding box center [1364, 116] width 31 height 9
click at [1286, 161] on div "Page 2 - QC Pictures" at bounding box center [1269, 171] width 243 height 21
click at [1359, 112] on div "Page 2" at bounding box center [1373, 116] width 51 height 14
click at [1276, 153] on div "Page 1 - General Info and Checks" at bounding box center [1269, 150] width 234 height 11
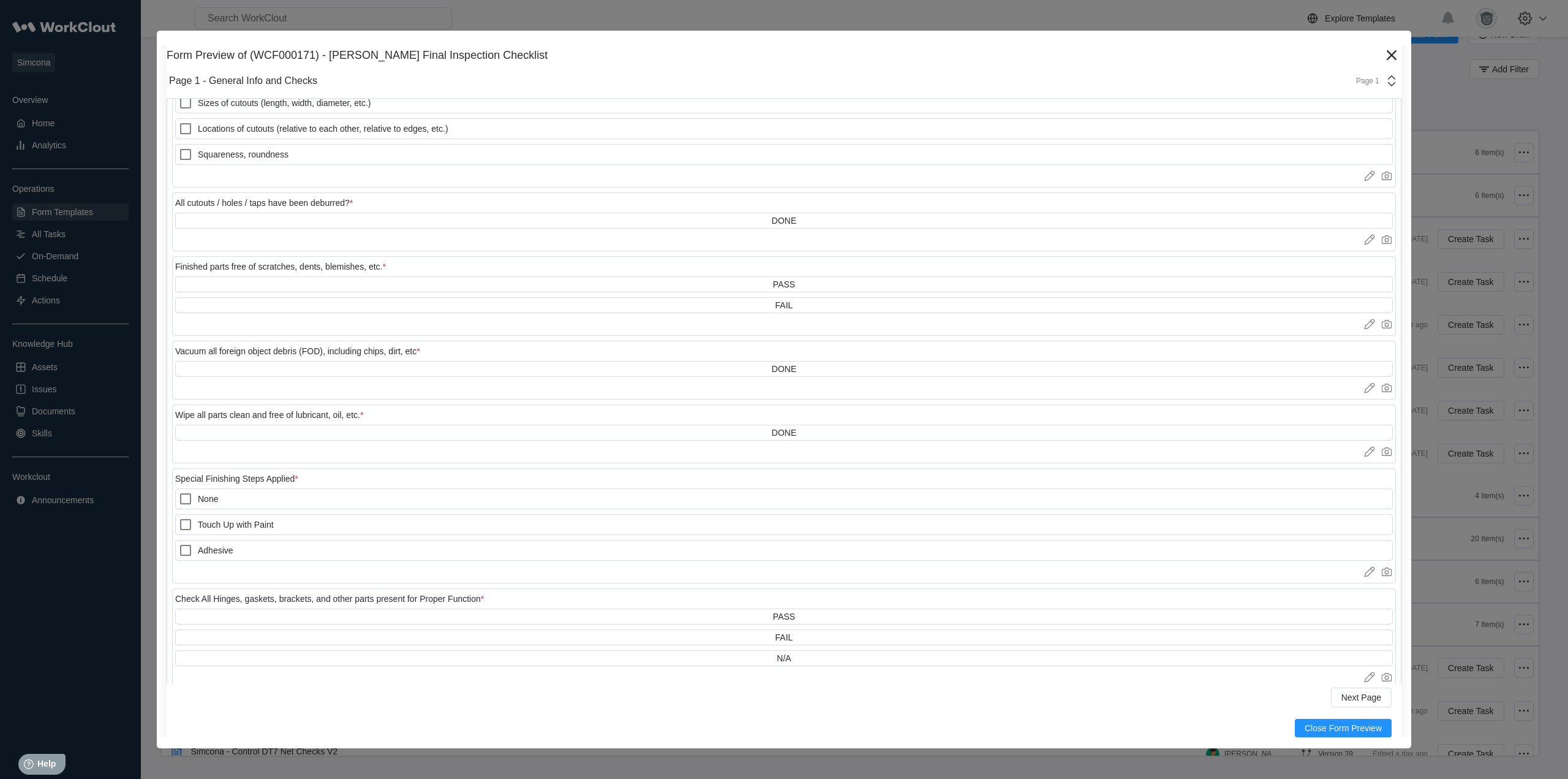
scroll to position [1460, 0]
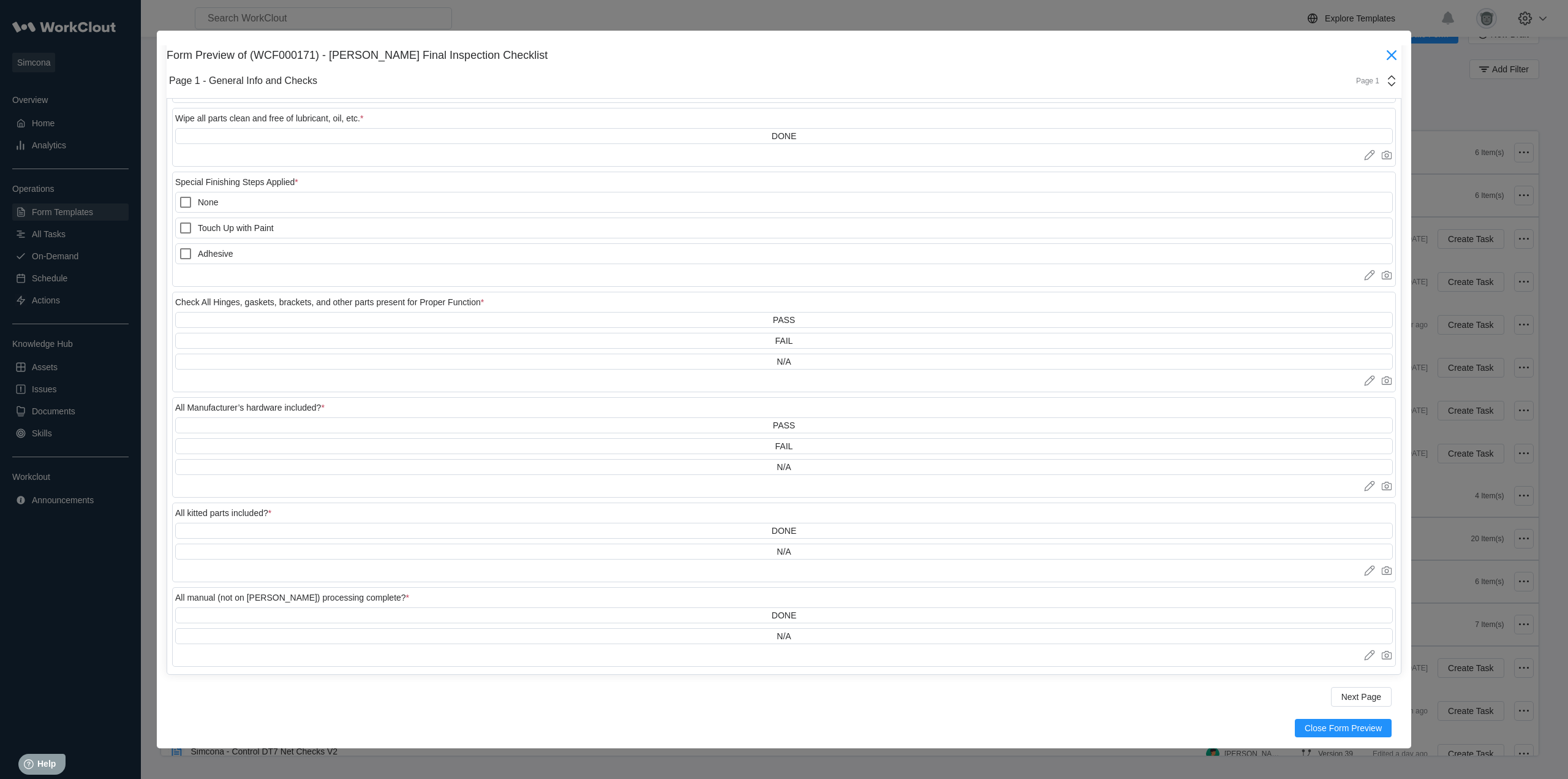
click at [1385, 51] on icon at bounding box center [1391, 54] width 20 height 20
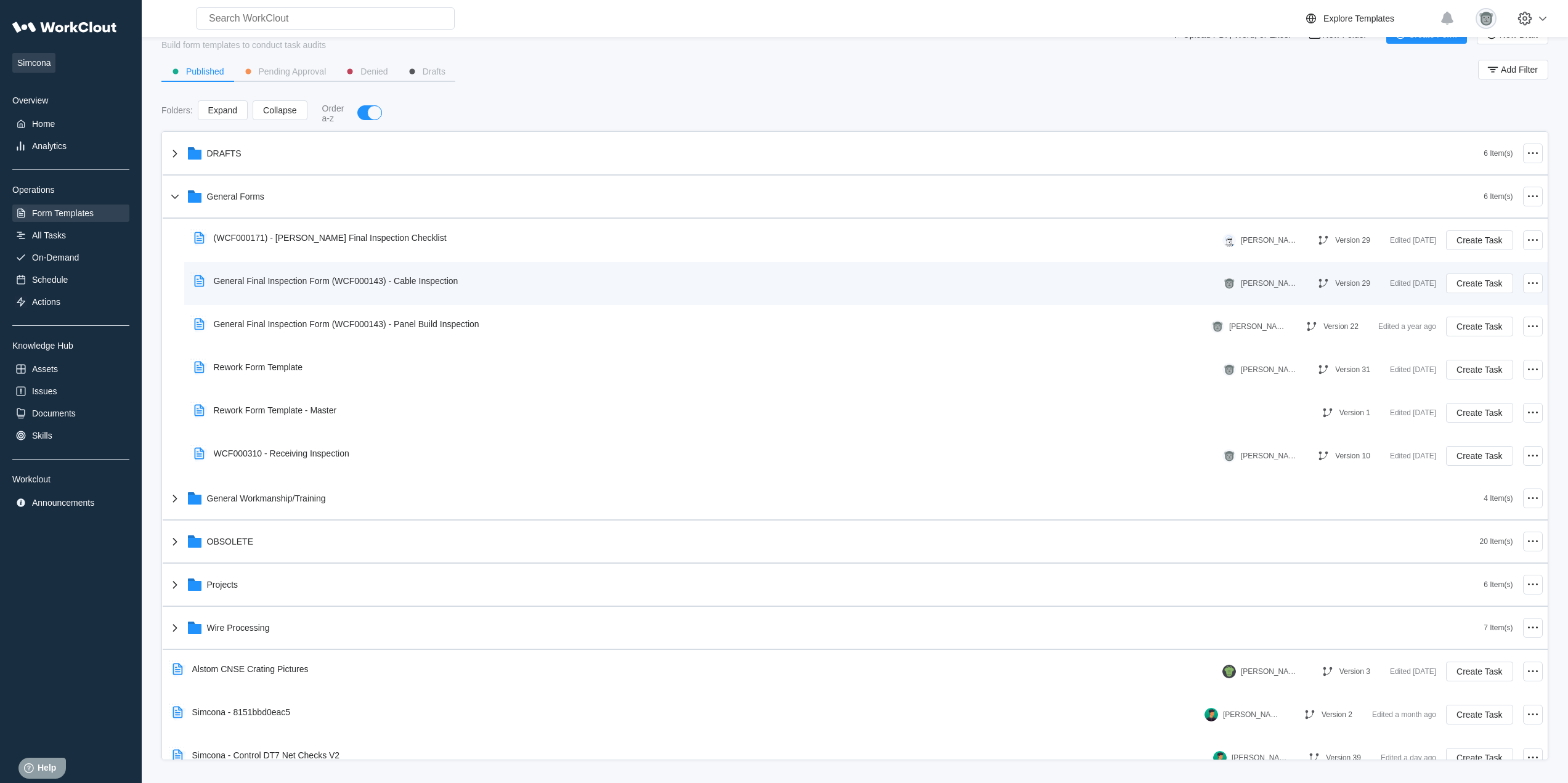
click at [438, 287] on div "General Final Inspection Form (WCF000143) - Cable Inspection" at bounding box center [328, 281] width 279 height 29
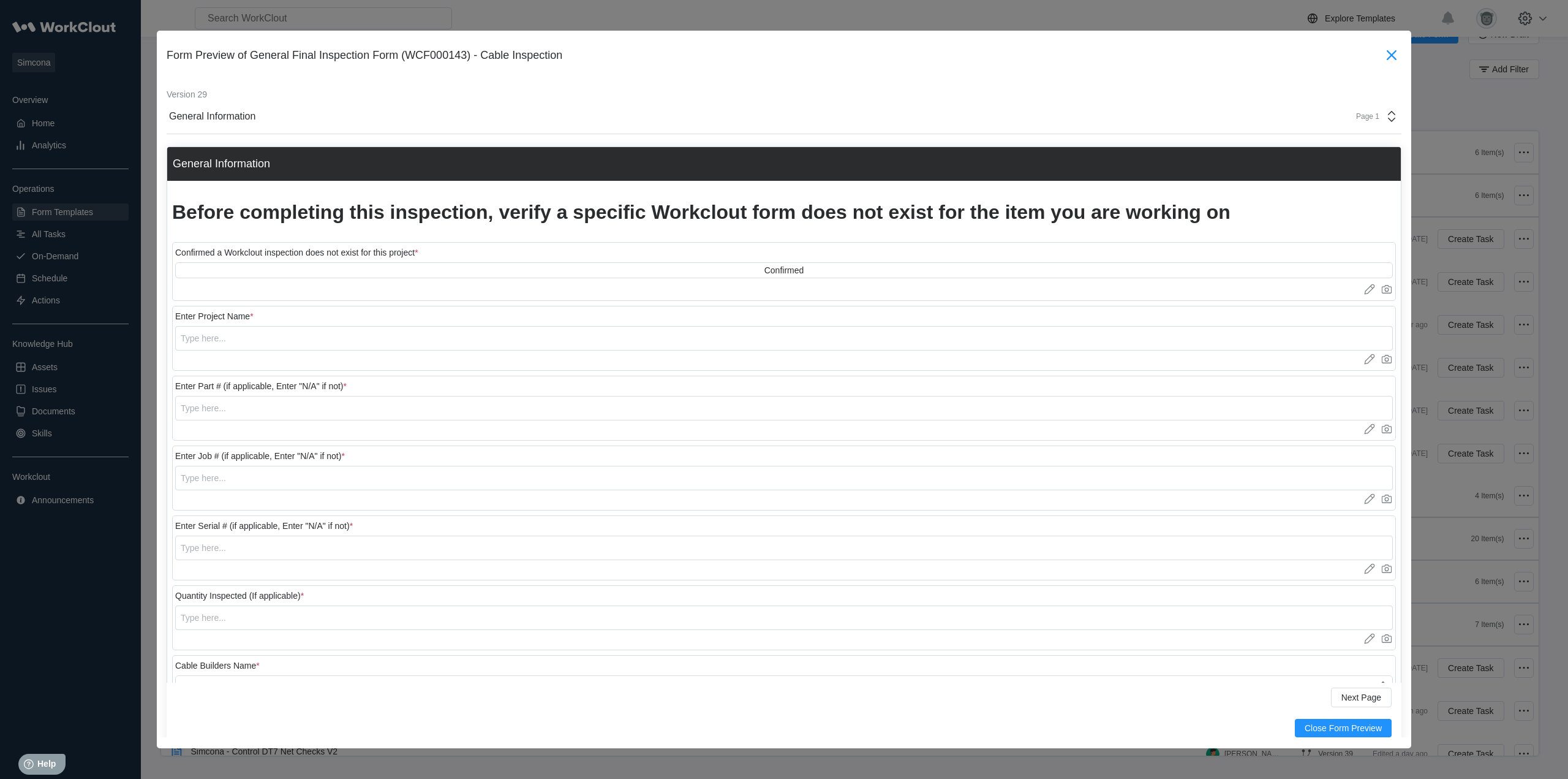
click at [1382, 51] on icon at bounding box center [1391, 54] width 20 height 20
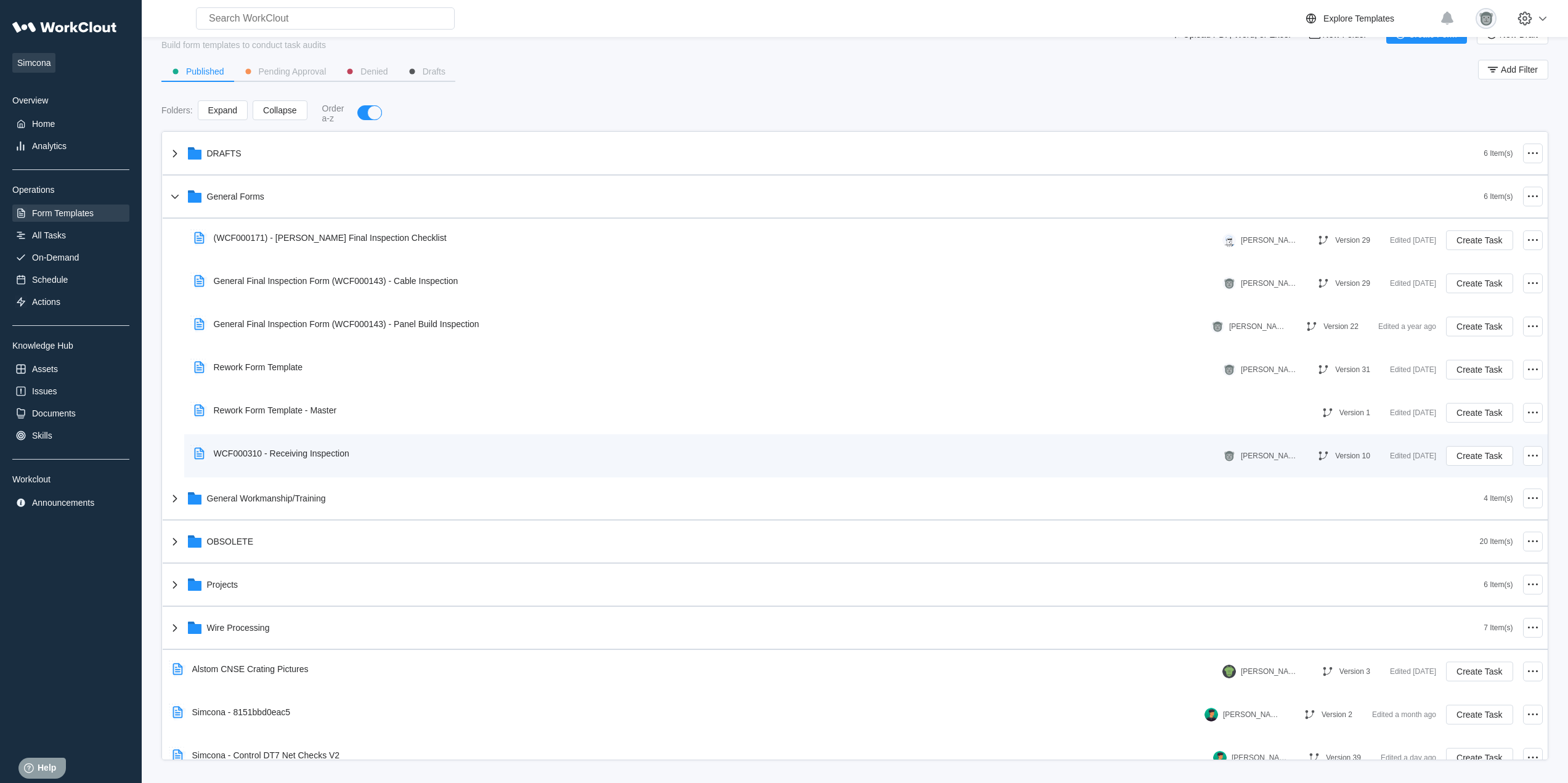
click at [335, 455] on div "WCF000310 - Receiving Inspection" at bounding box center [281, 453] width 135 height 10
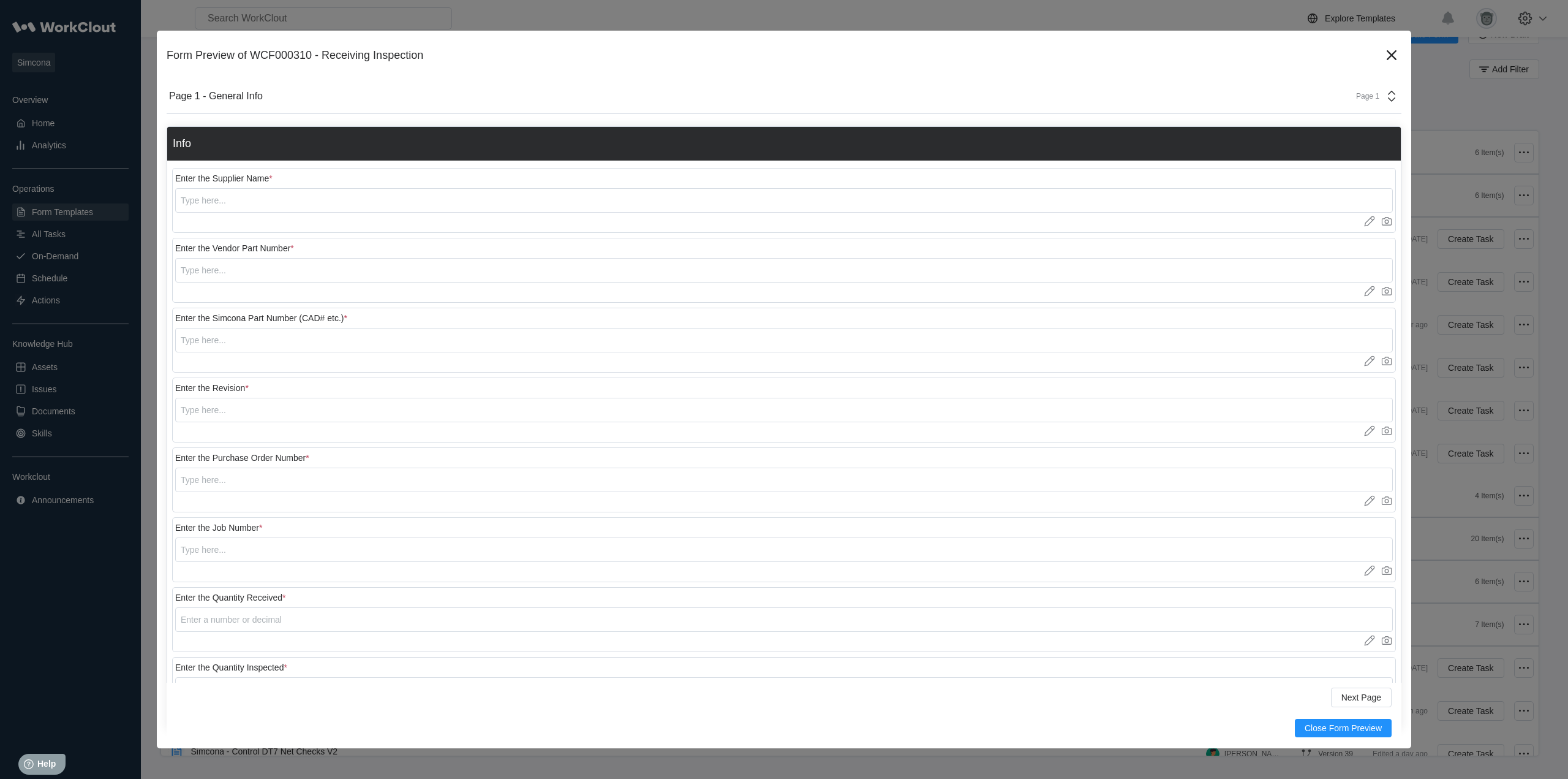
scroll to position [0, 0]
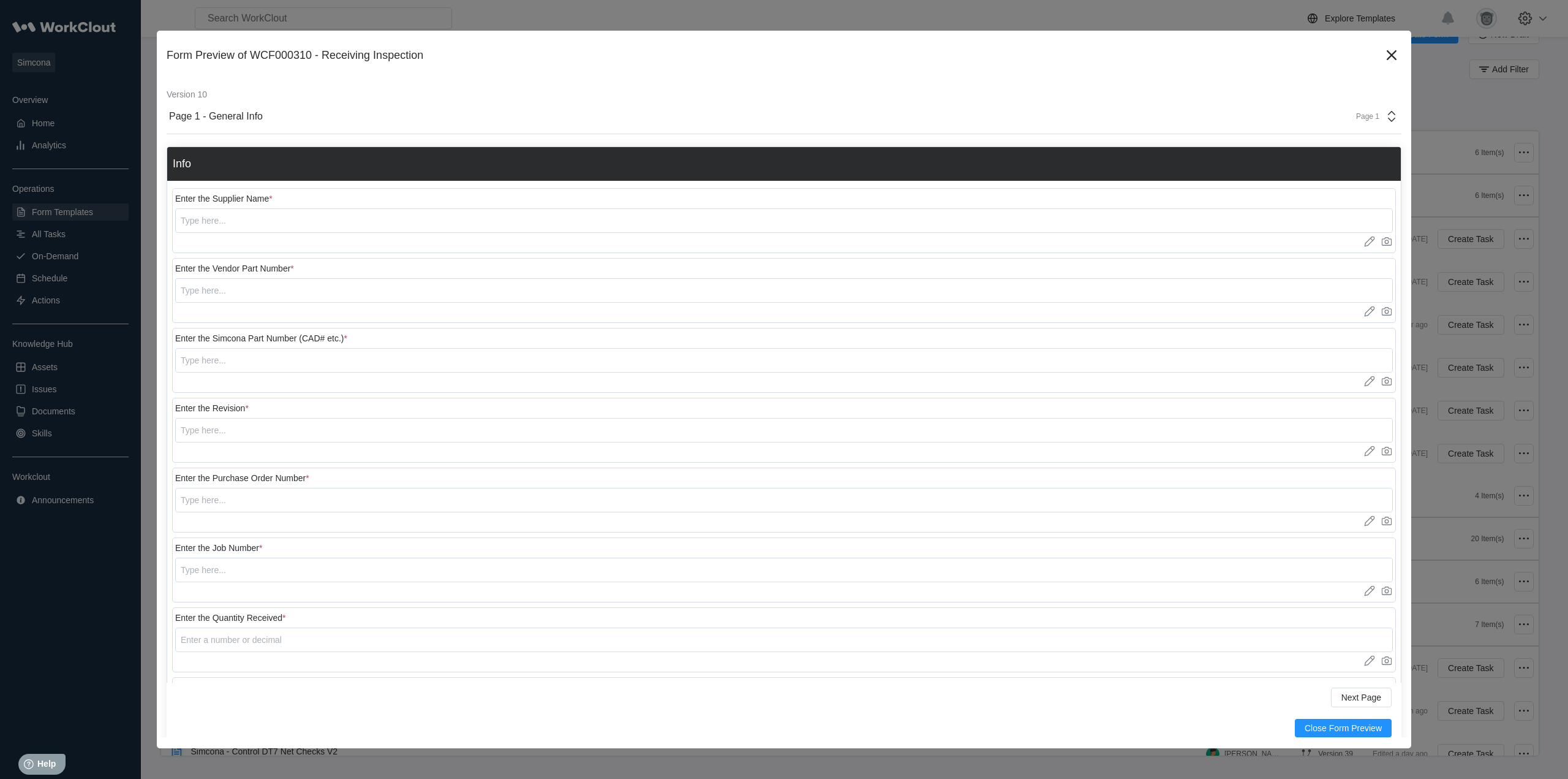
click at [1357, 121] on div "Page 1" at bounding box center [1373, 116] width 51 height 14
click at [1250, 167] on div "Page 2 - QC Inspection" at bounding box center [1269, 171] width 234 height 11
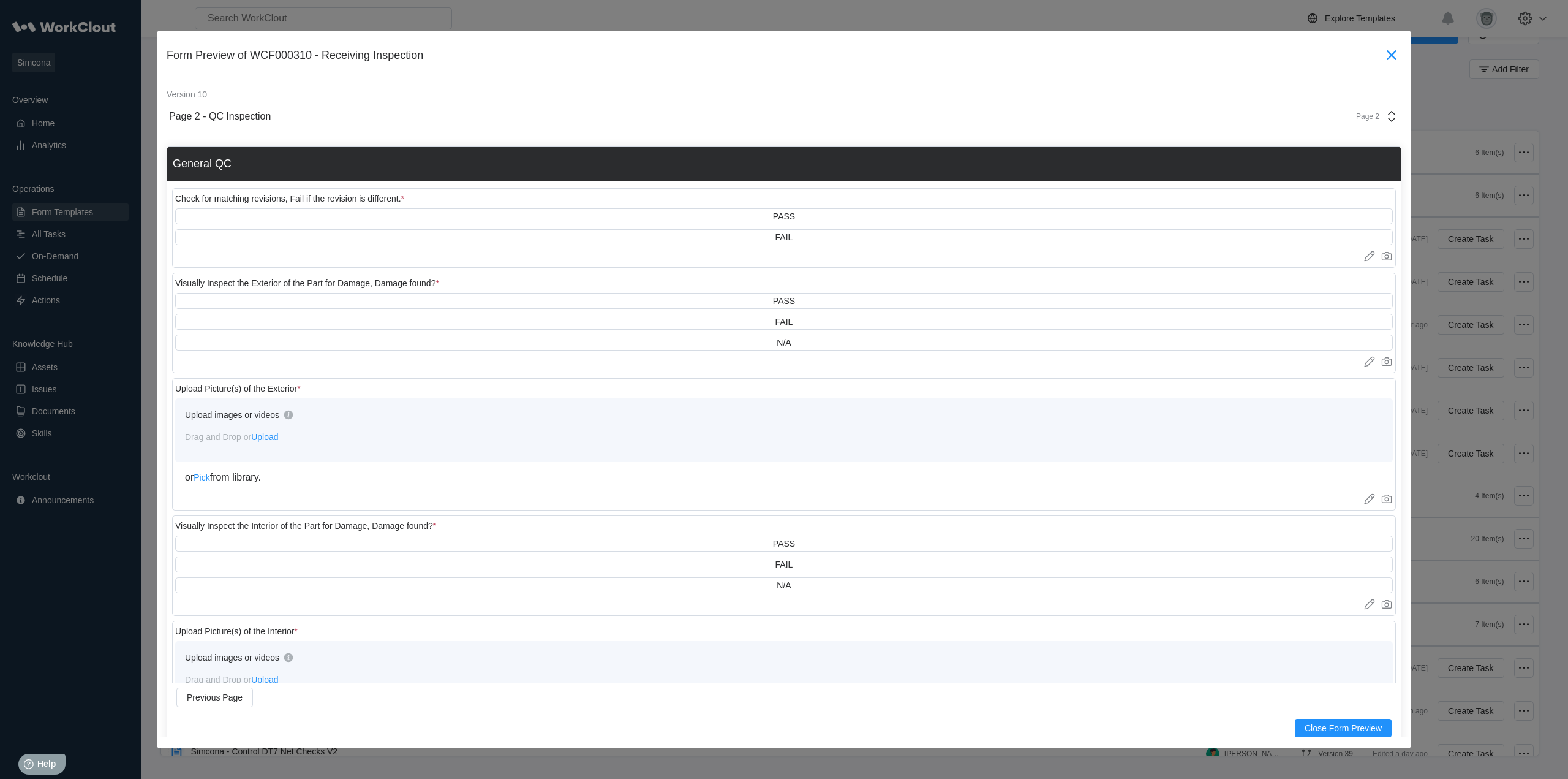
click at [1382, 57] on icon at bounding box center [1391, 54] width 20 height 20
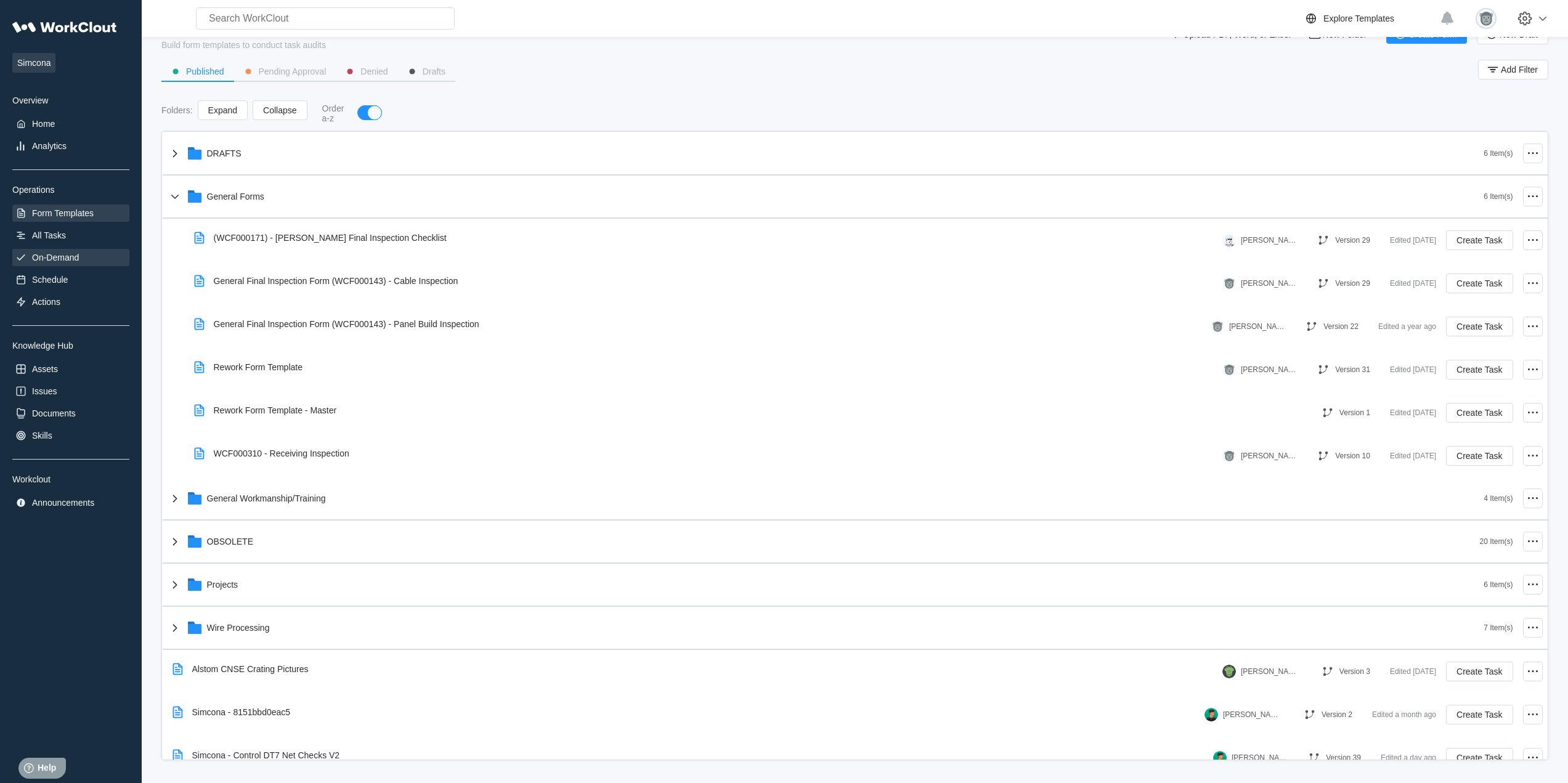
click at [95, 259] on div "On-Demand" at bounding box center [71, 257] width 117 height 17
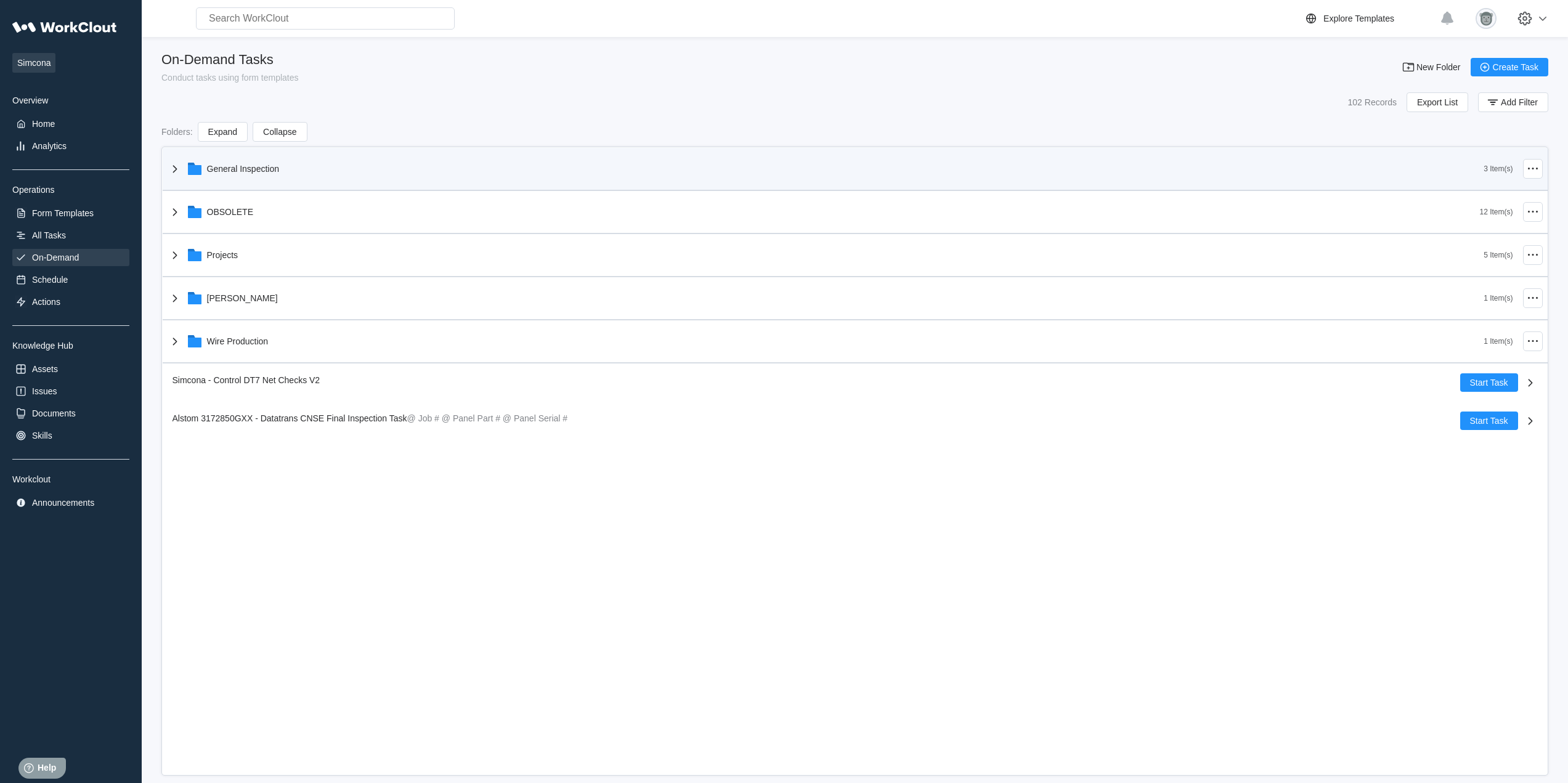
click at [272, 175] on div "General Inspection" at bounding box center [826, 168] width 1317 height 32
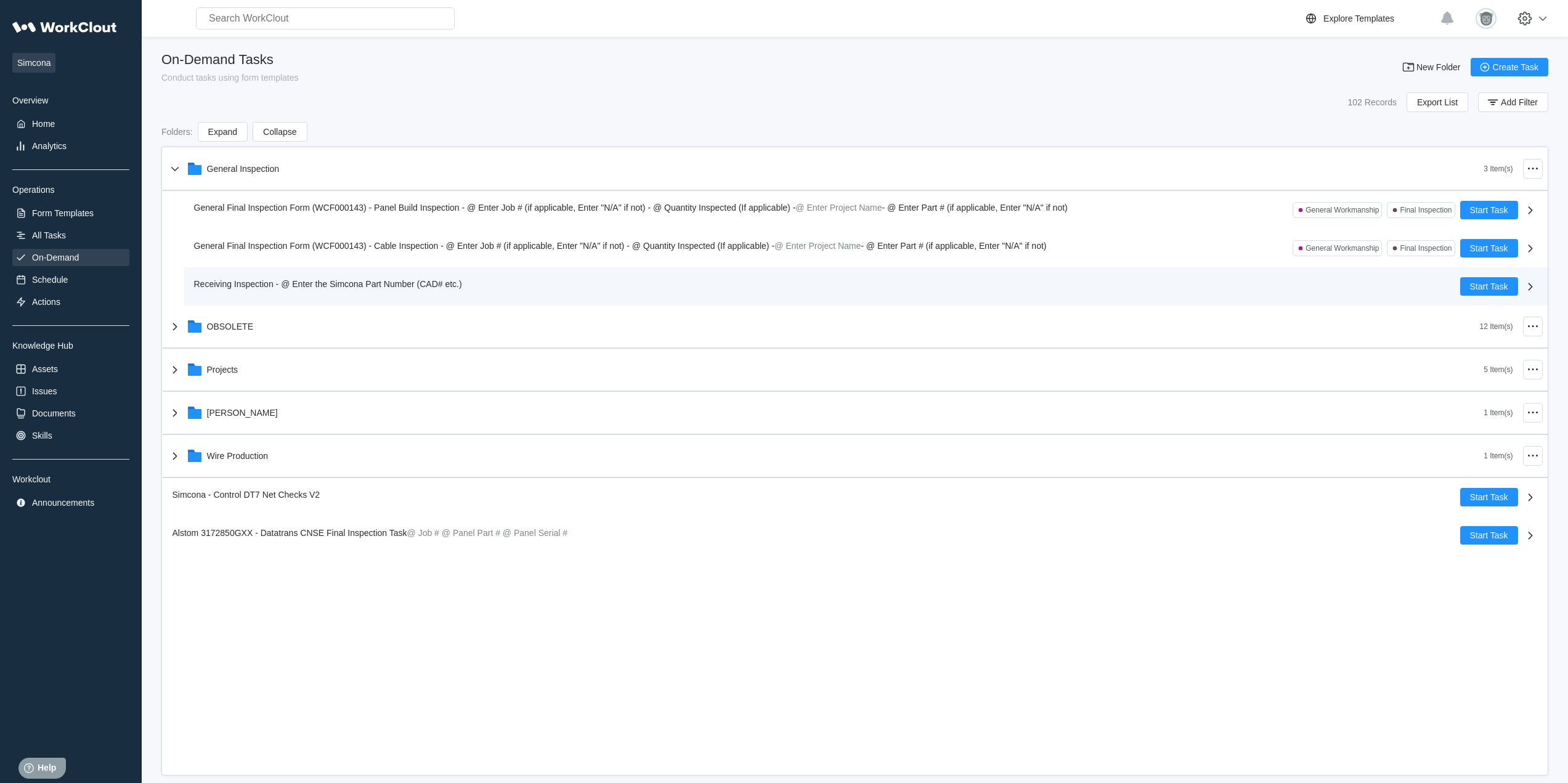
click at [434, 284] on span "Receiving Inspection - @ Enter the Simcona Part Number (CAD# etc.)" at bounding box center [327, 284] width 268 height 10
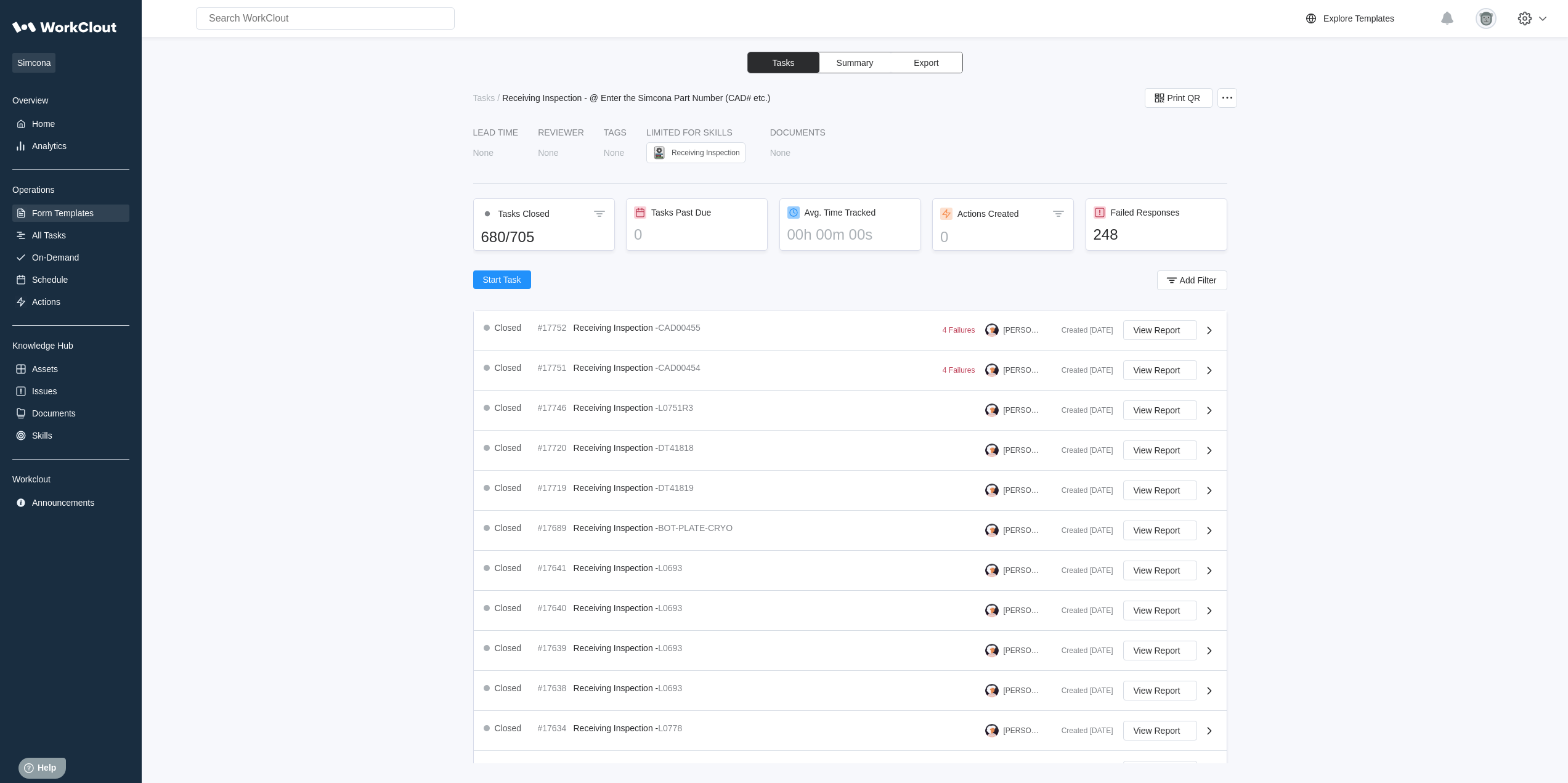
click at [79, 214] on div "Form Templates" at bounding box center [62, 213] width 61 height 10
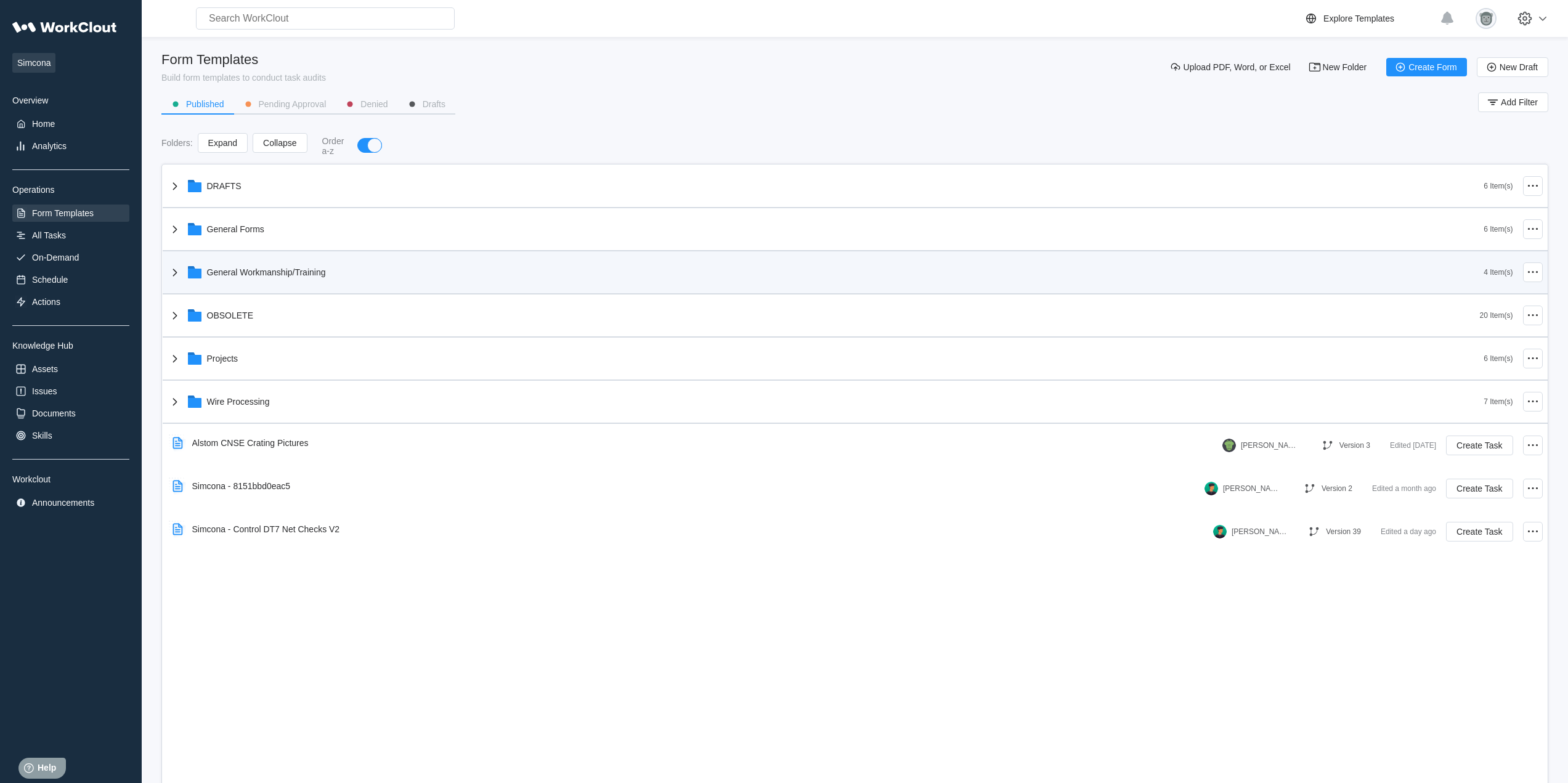
click at [309, 263] on div "General Workmanship/Training" at bounding box center [826, 272] width 1317 height 32
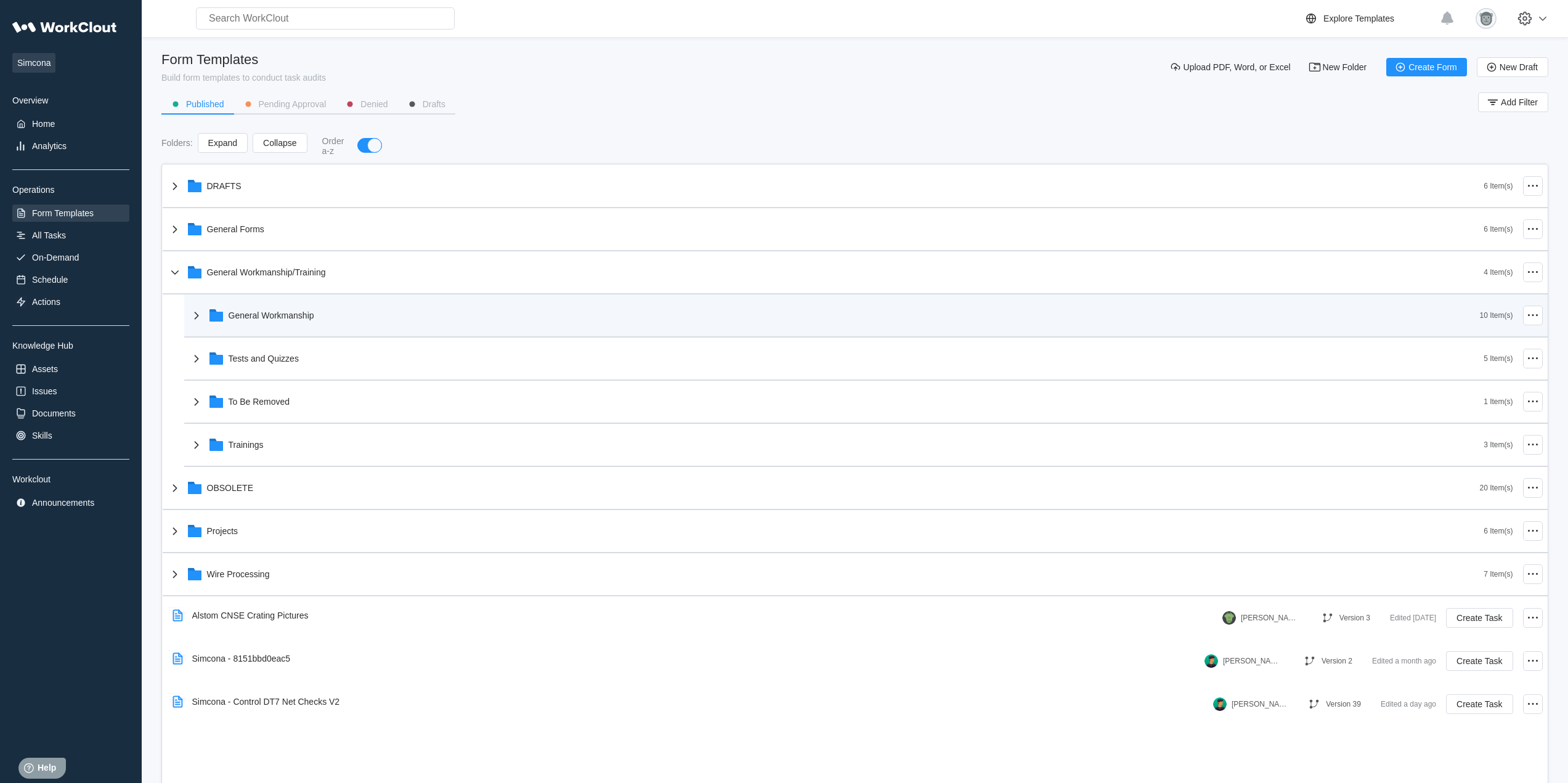
click at [343, 325] on div "General Workmanship" at bounding box center [834, 315] width 1291 height 32
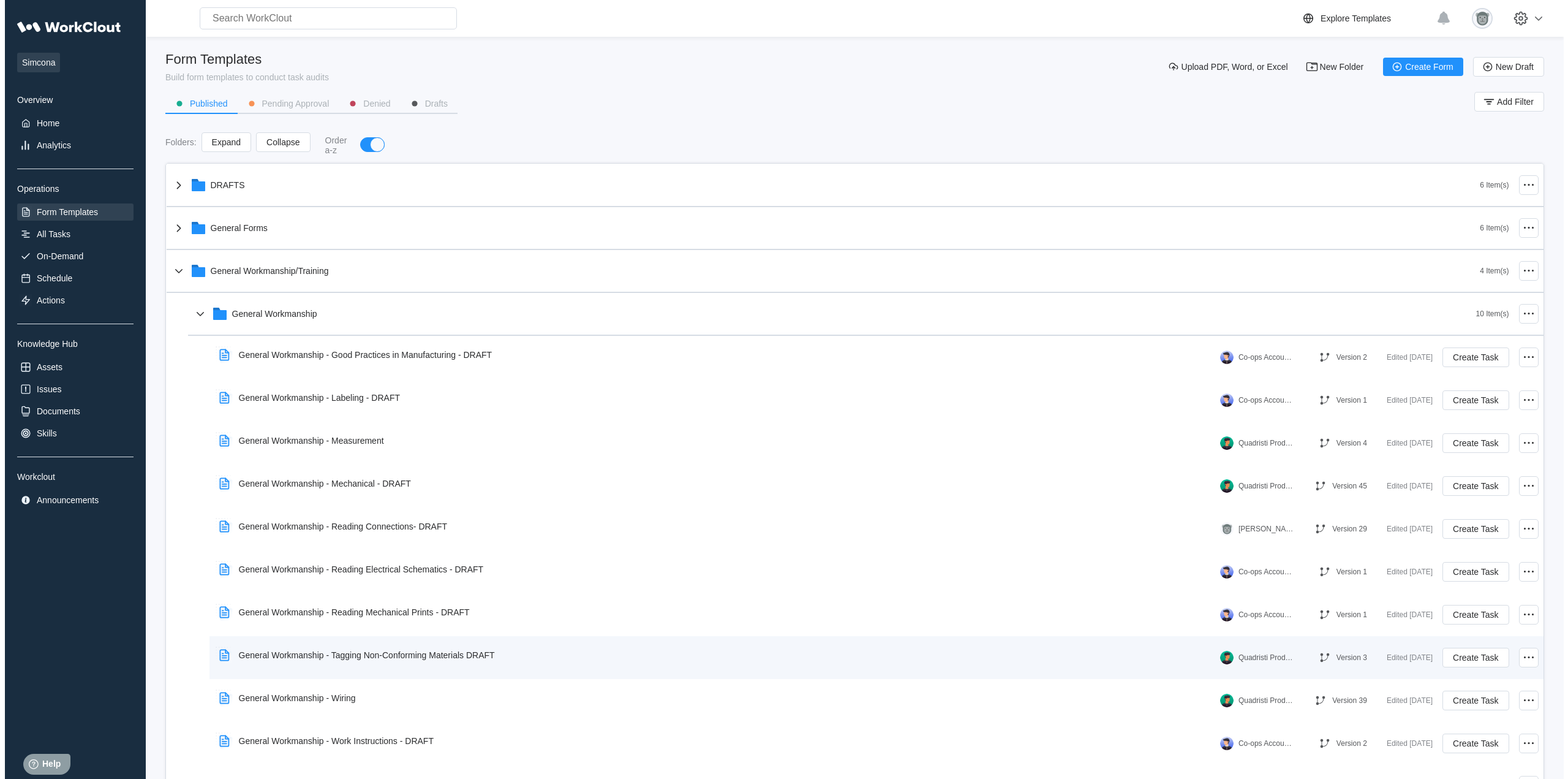
scroll to position [102, 0]
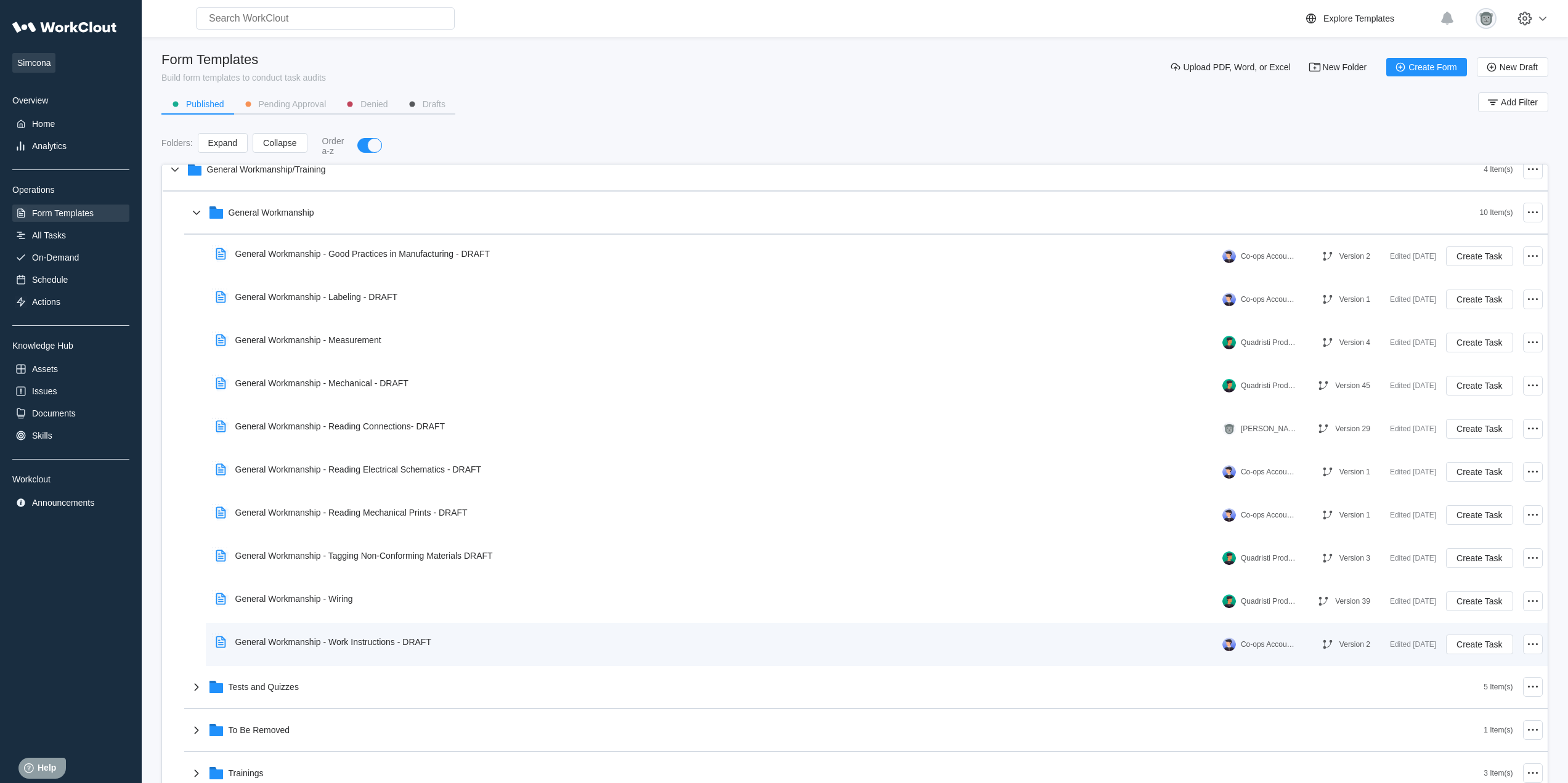
click at [381, 634] on div "General Workmanship - Work Instructions - DRAFT" at bounding box center [326, 642] width 230 height 29
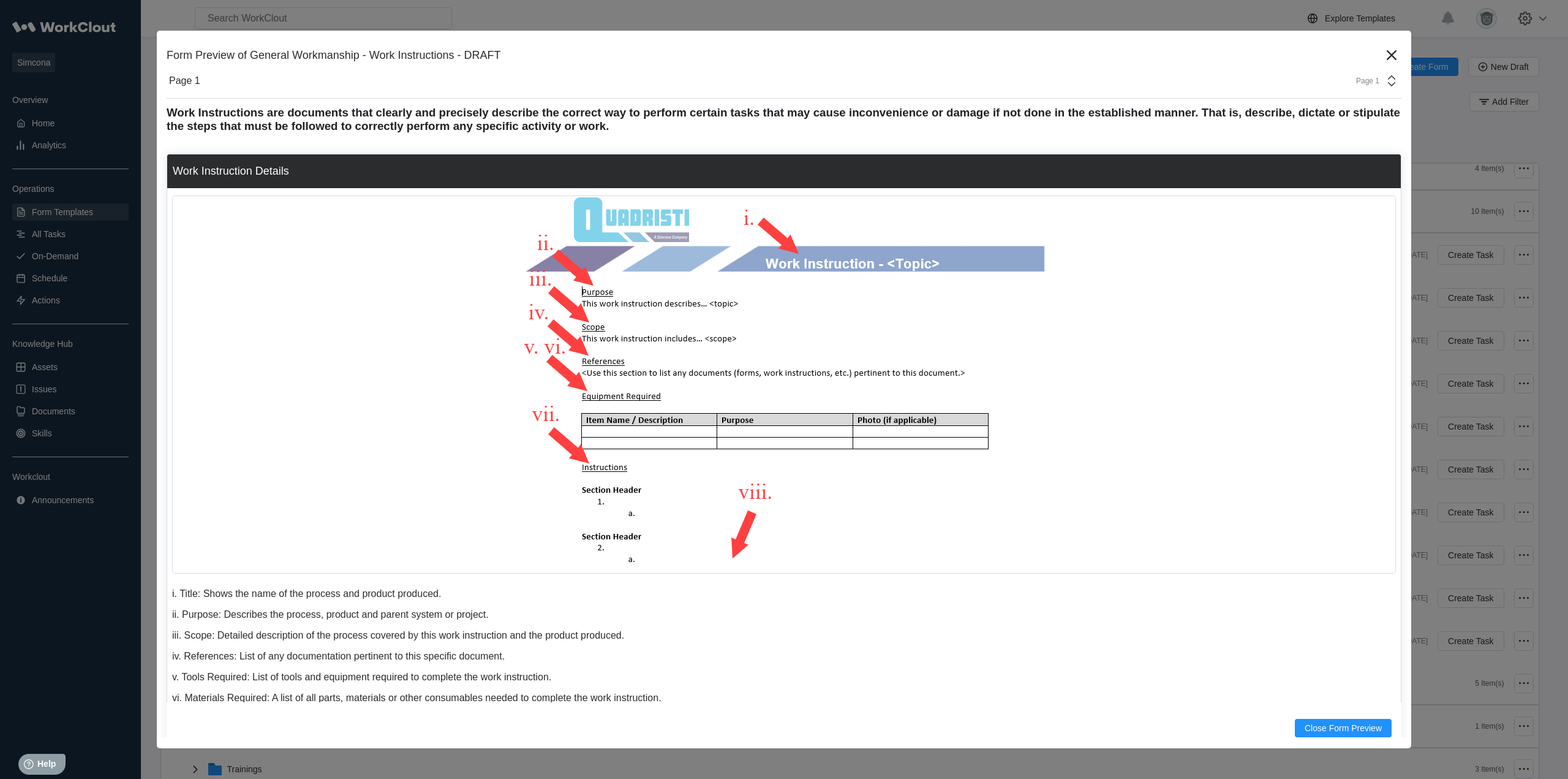
scroll to position [0, 0]
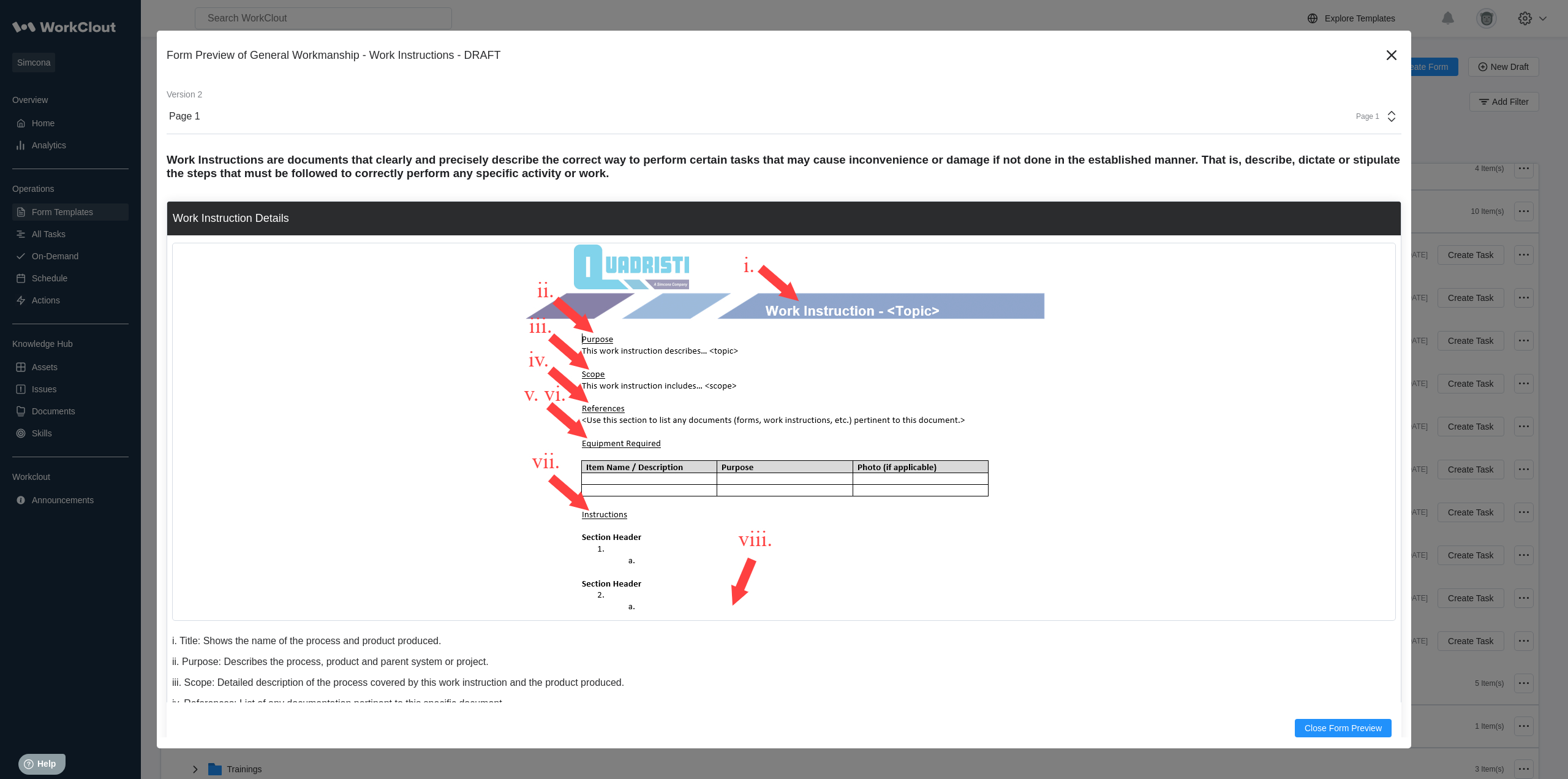
click at [1363, 117] on div "Page 1" at bounding box center [1364, 116] width 31 height 9
click at [1383, 51] on icon at bounding box center [1391, 54] width 20 height 20
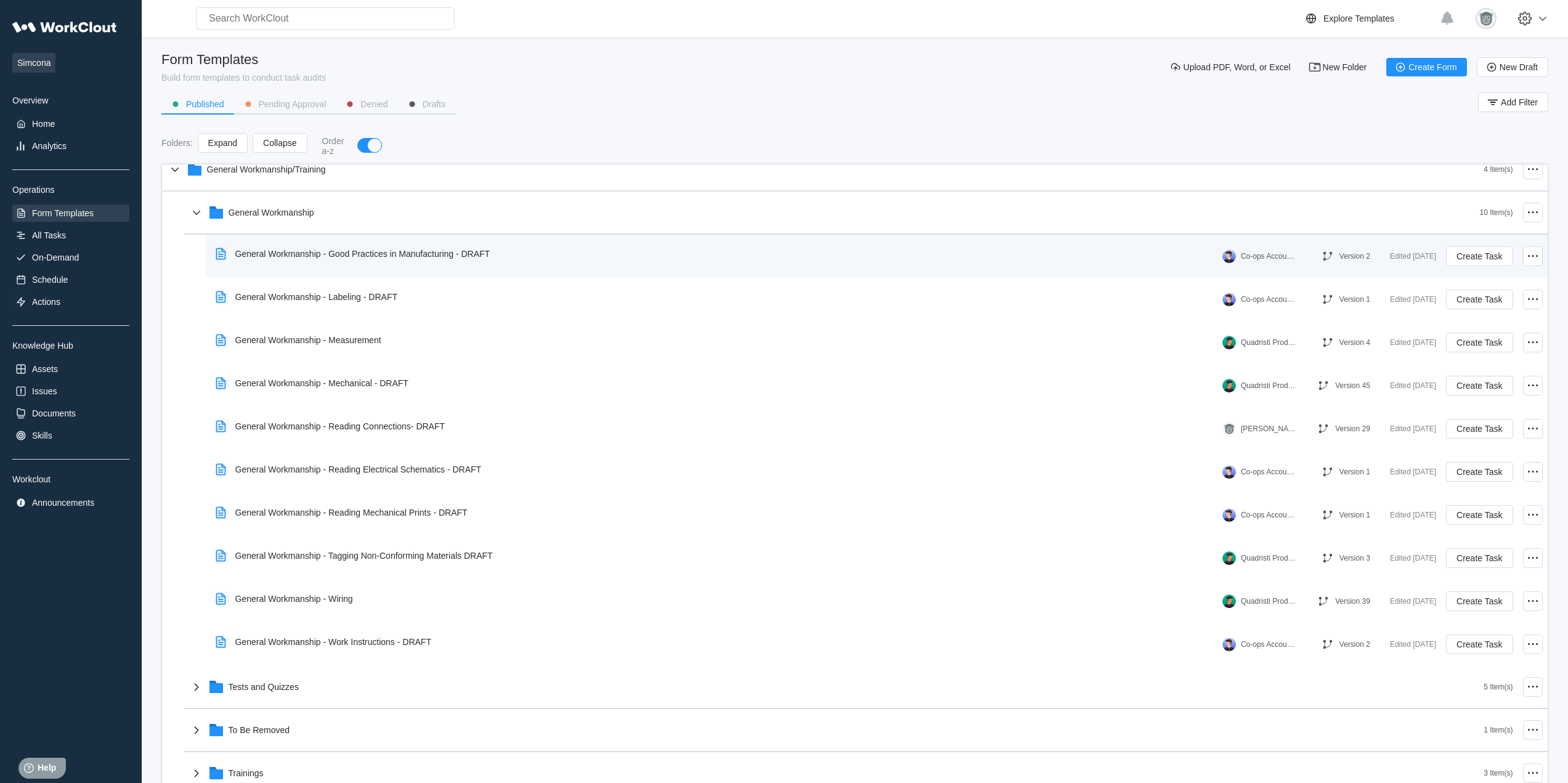
click at [441, 249] on div "General Workmanship - Good Practices in Manufacturing - DRAFT" at bounding box center [363, 253] width 255 height 10
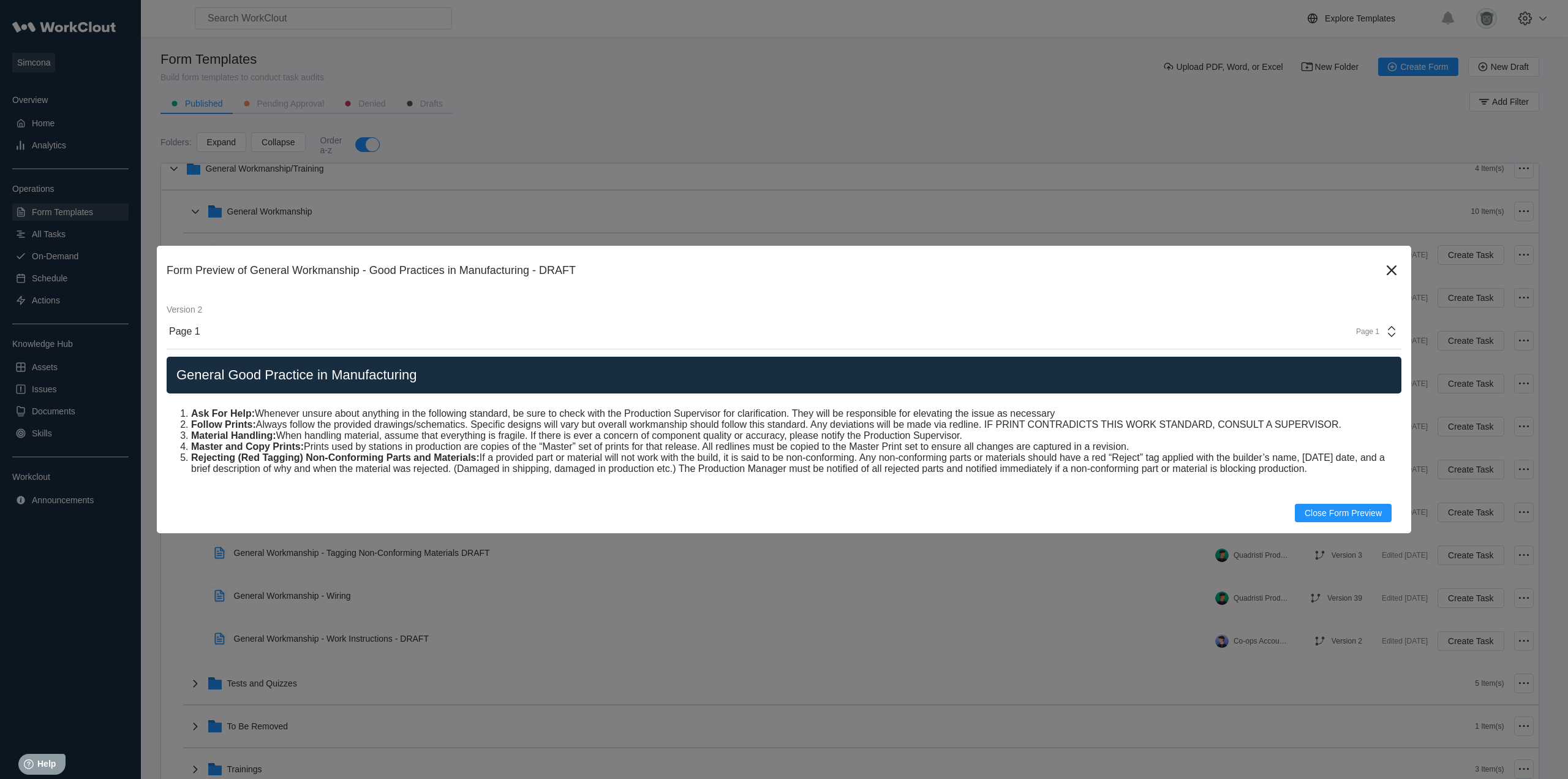
click at [1369, 323] on div "Page 1 Page 1" at bounding box center [784, 331] width 1235 height 35
click at [1389, 275] on icon at bounding box center [1391, 270] width 20 height 20
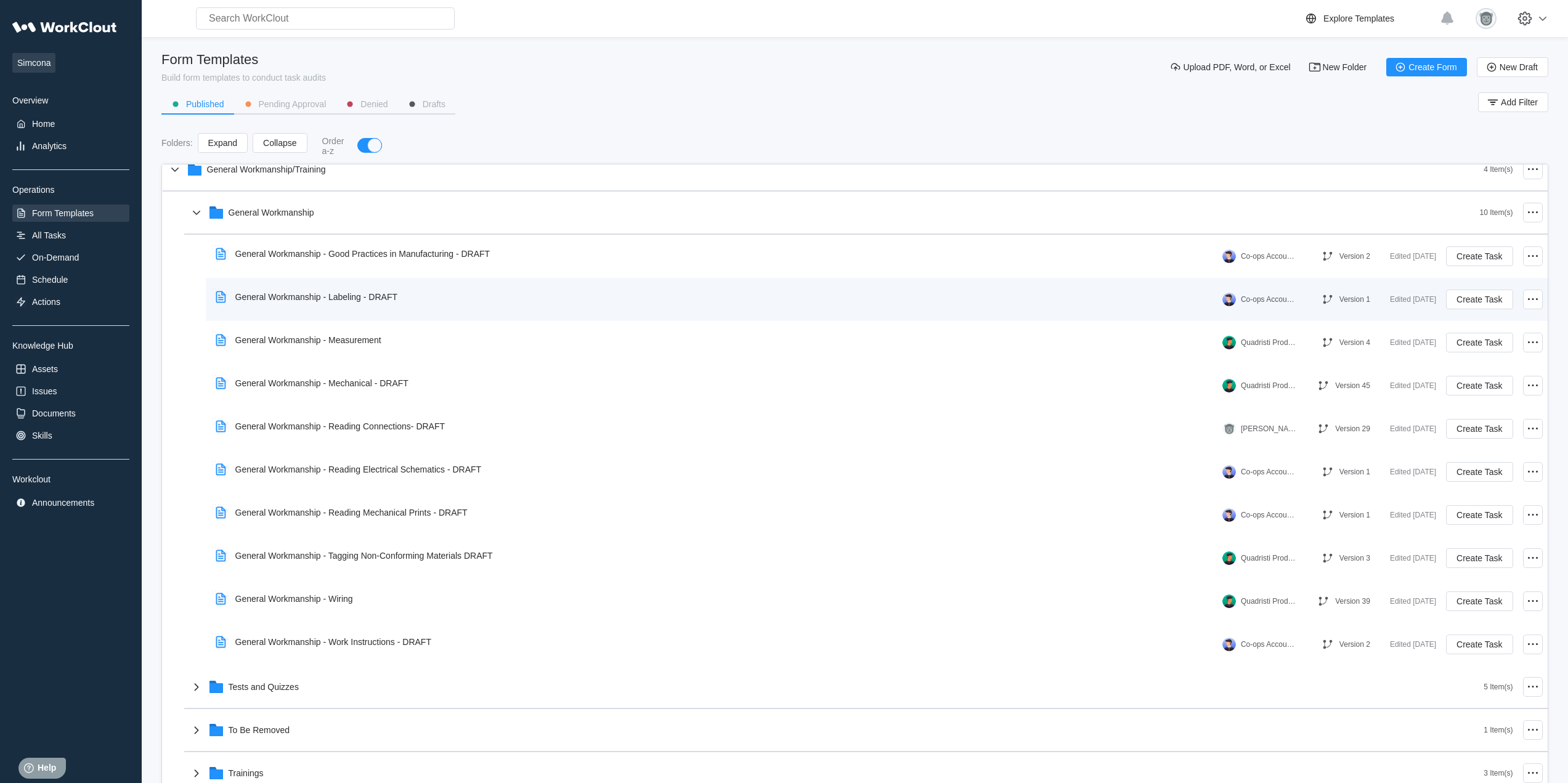
click at [355, 289] on div "General Workmanship - Labeling - DRAFT" at bounding box center [309, 297] width 197 height 29
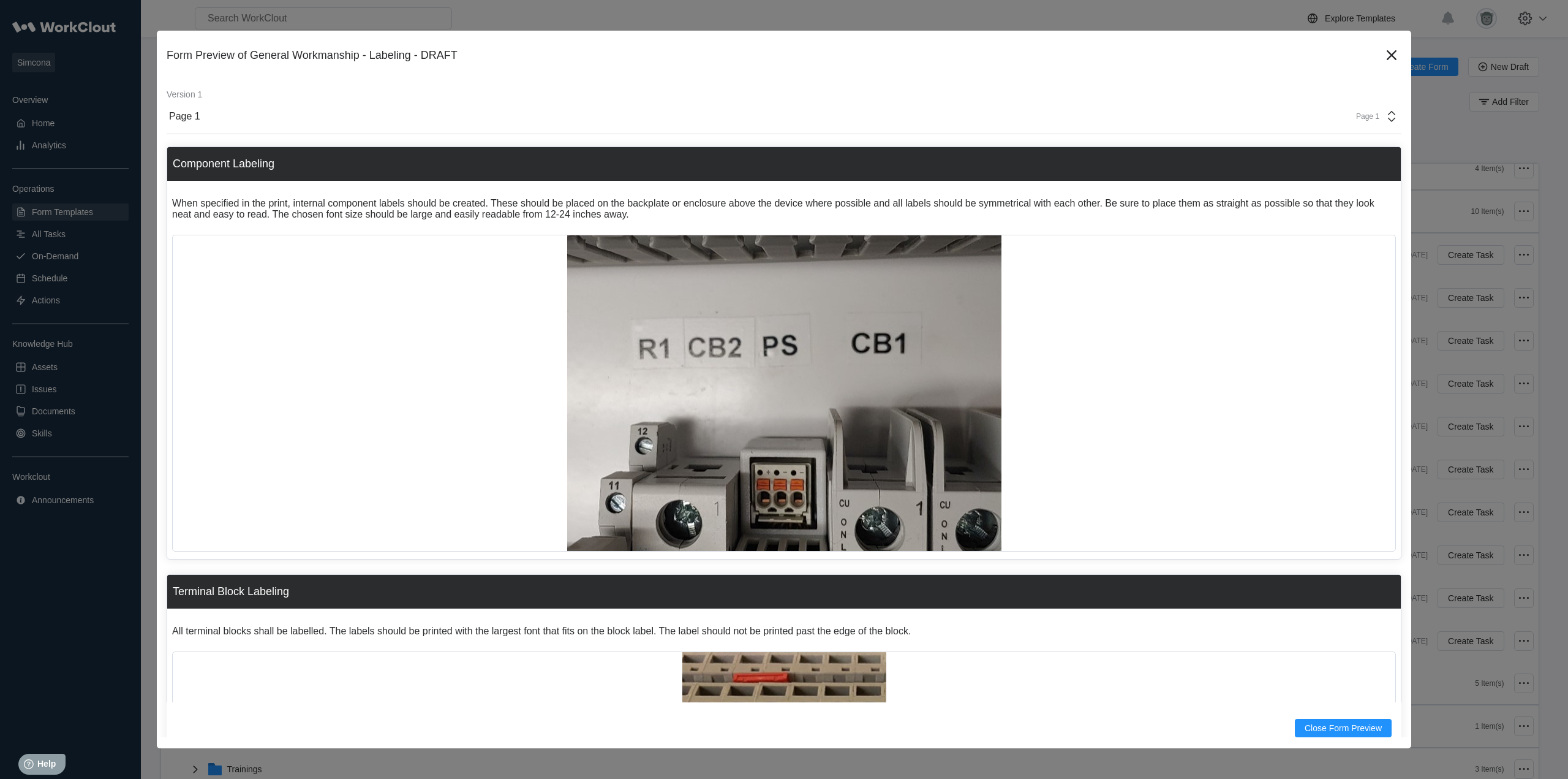
click at [1369, 110] on div "Page 1" at bounding box center [1373, 116] width 51 height 14
click at [1388, 51] on icon at bounding box center [1391, 54] width 20 height 20
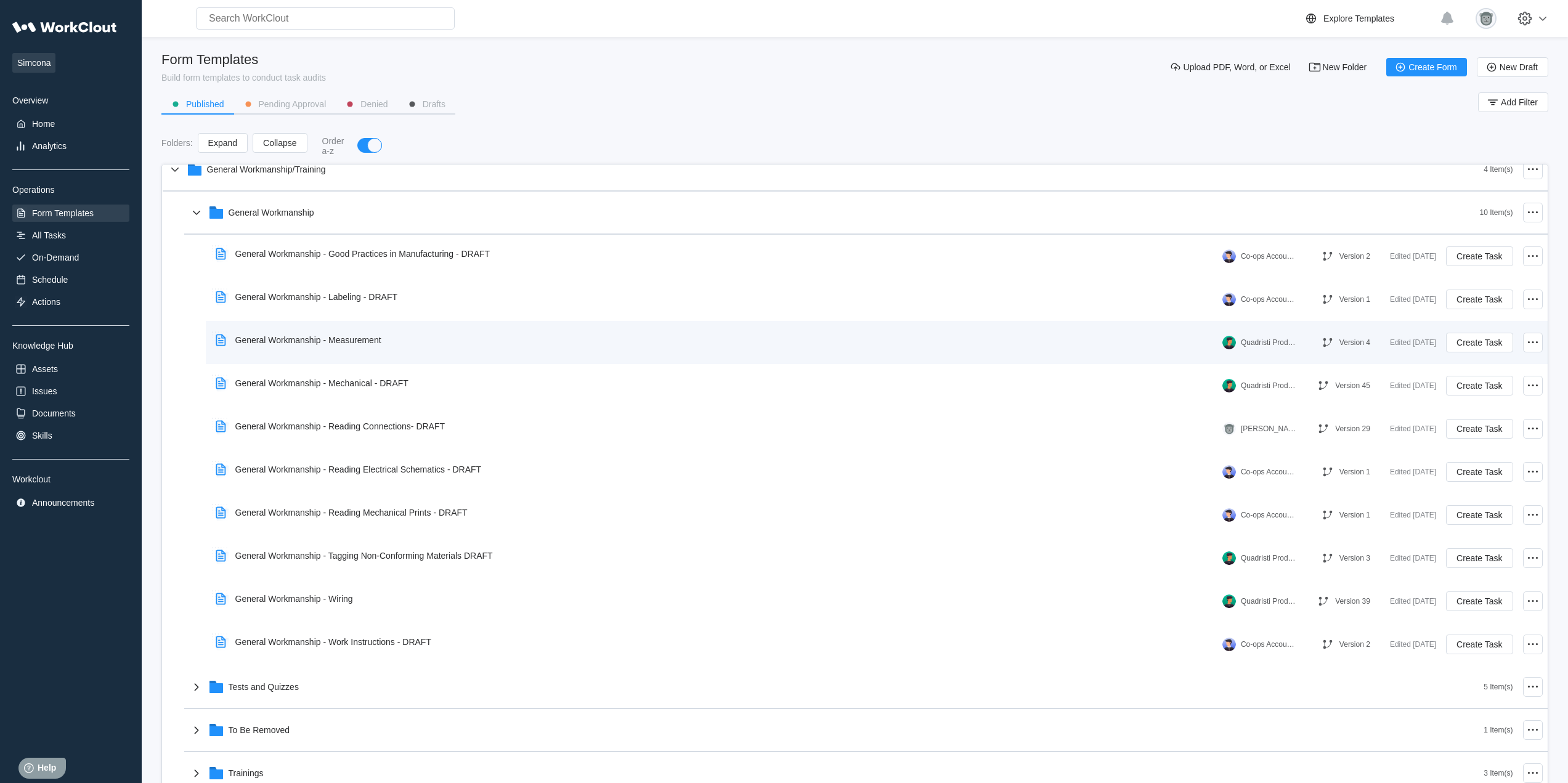
click at [381, 336] on div "General Workmanship - Measurement" at bounding box center [301, 341] width 180 height 29
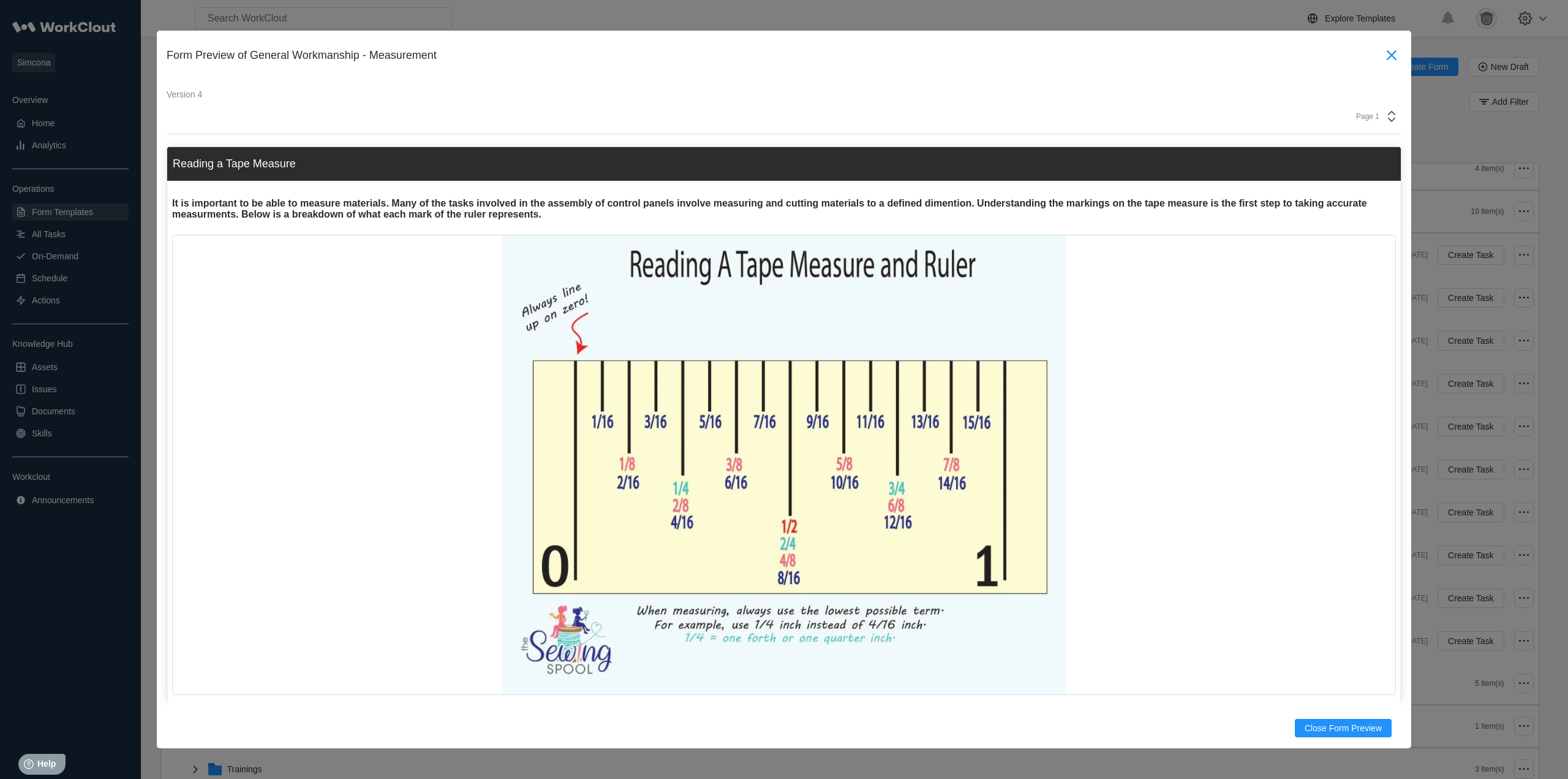
click at [1385, 51] on icon at bounding box center [1391, 54] width 20 height 20
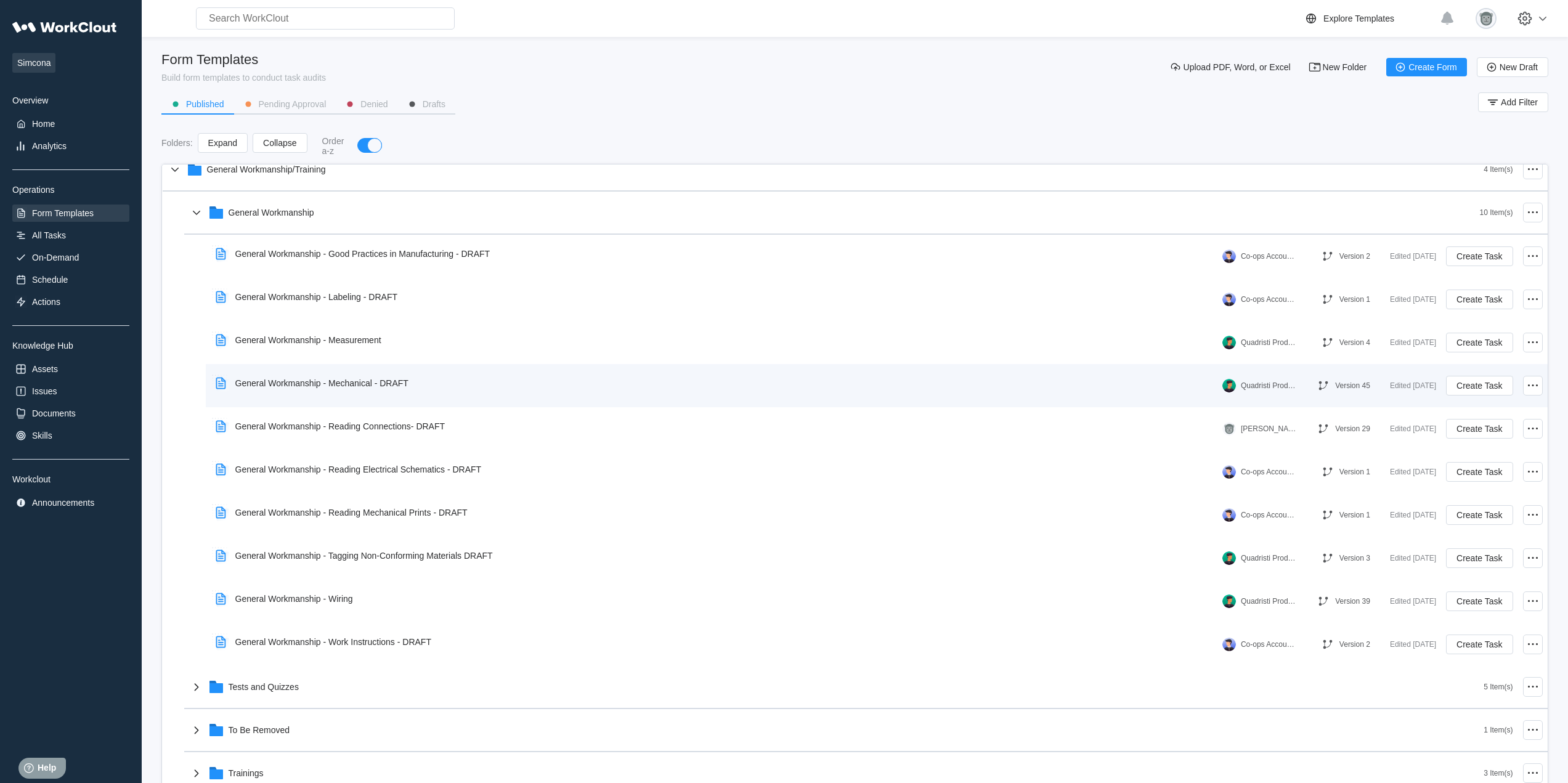
click at [424, 398] on div "General Workmanship - Mechanical - DRAFT Quadristi Production Version 45 Edited…" at bounding box center [877, 385] width 1332 height 34
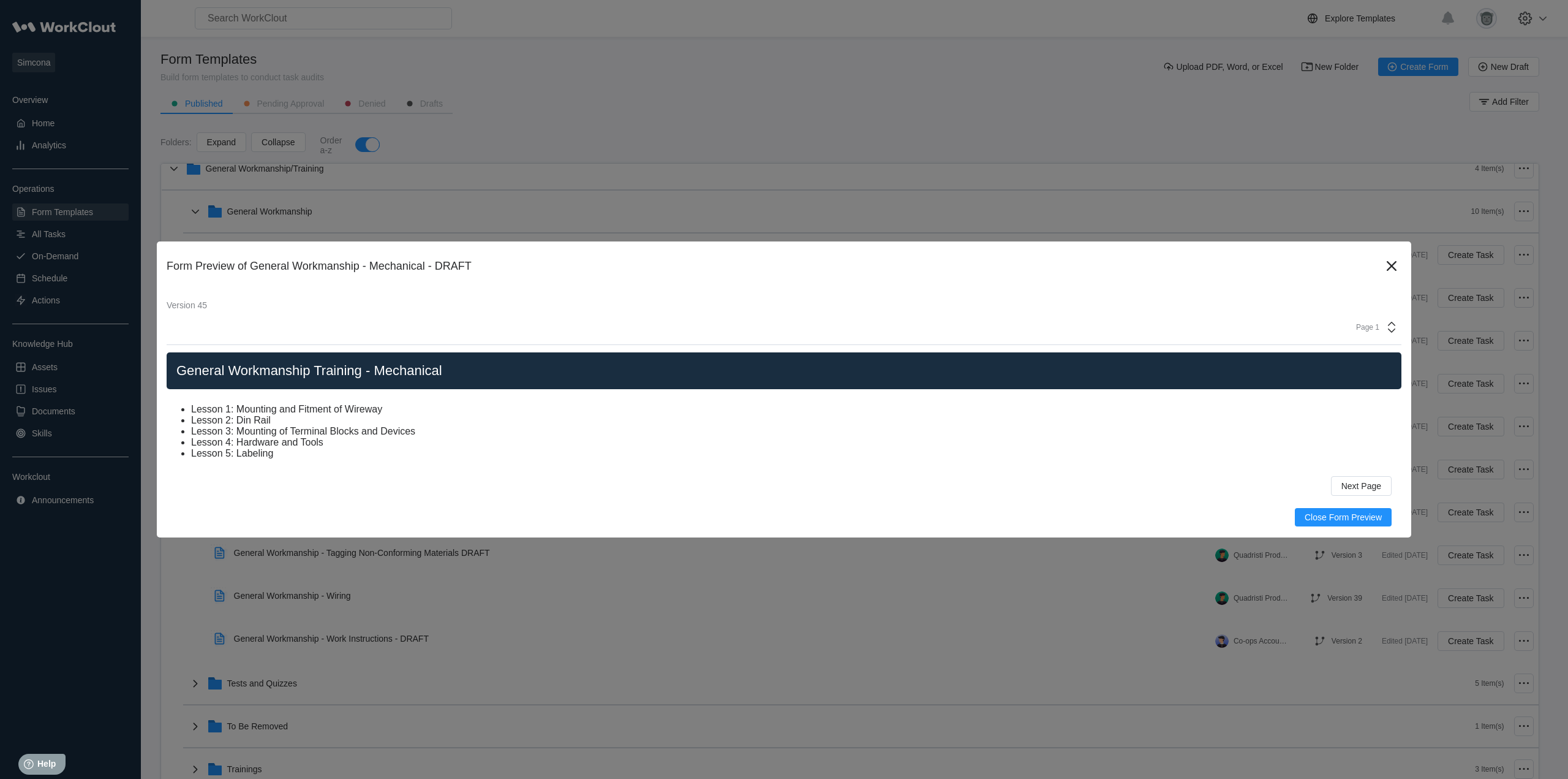
click at [1375, 340] on div "Page 1" at bounding box center [784, 327] width 1235 height 35
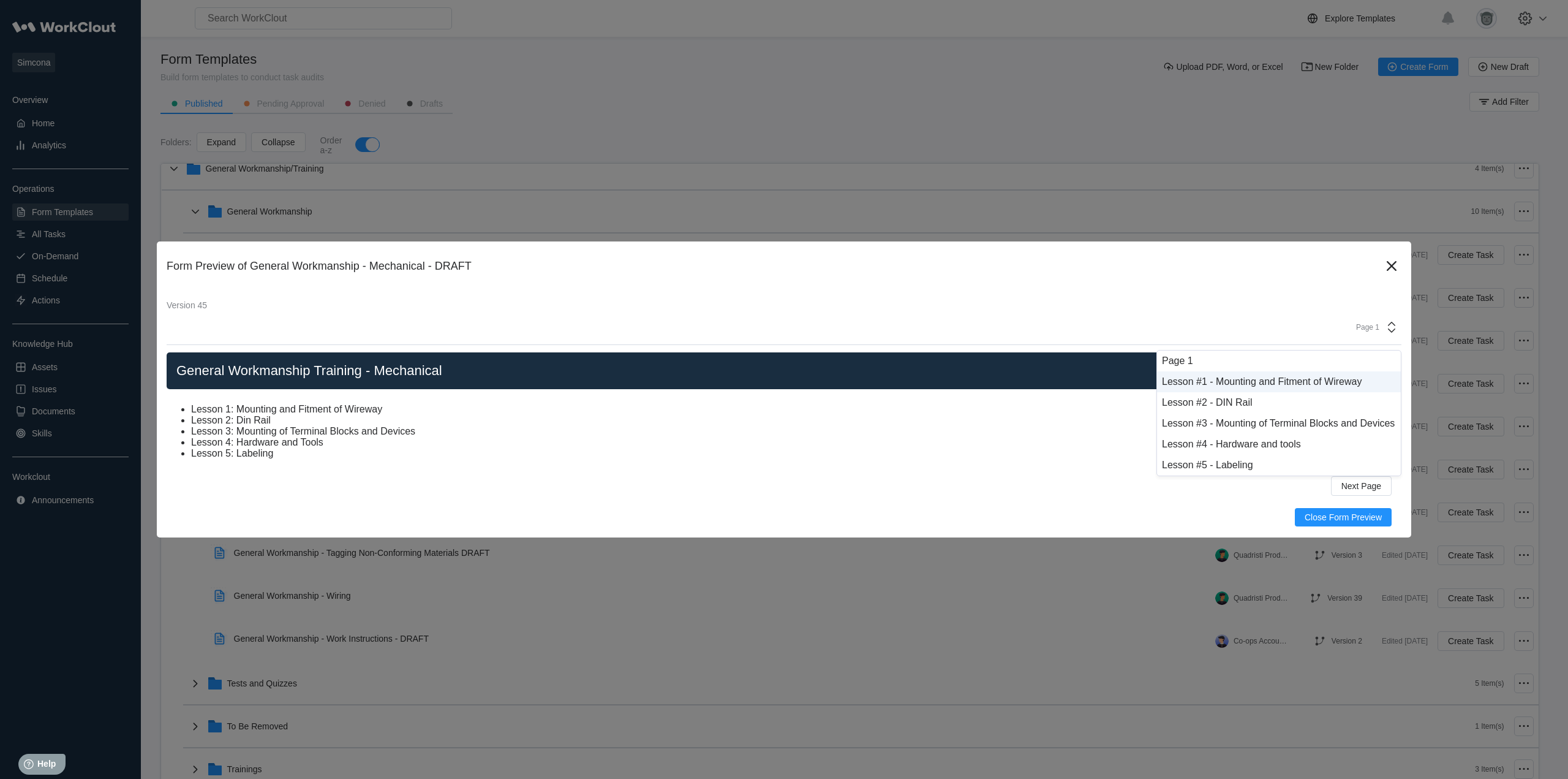
click at [1251, 383] on div "Lesson #1 - Mounting and Fitment of Wireway" at bounding box center [1279, 382] width 234 height 11
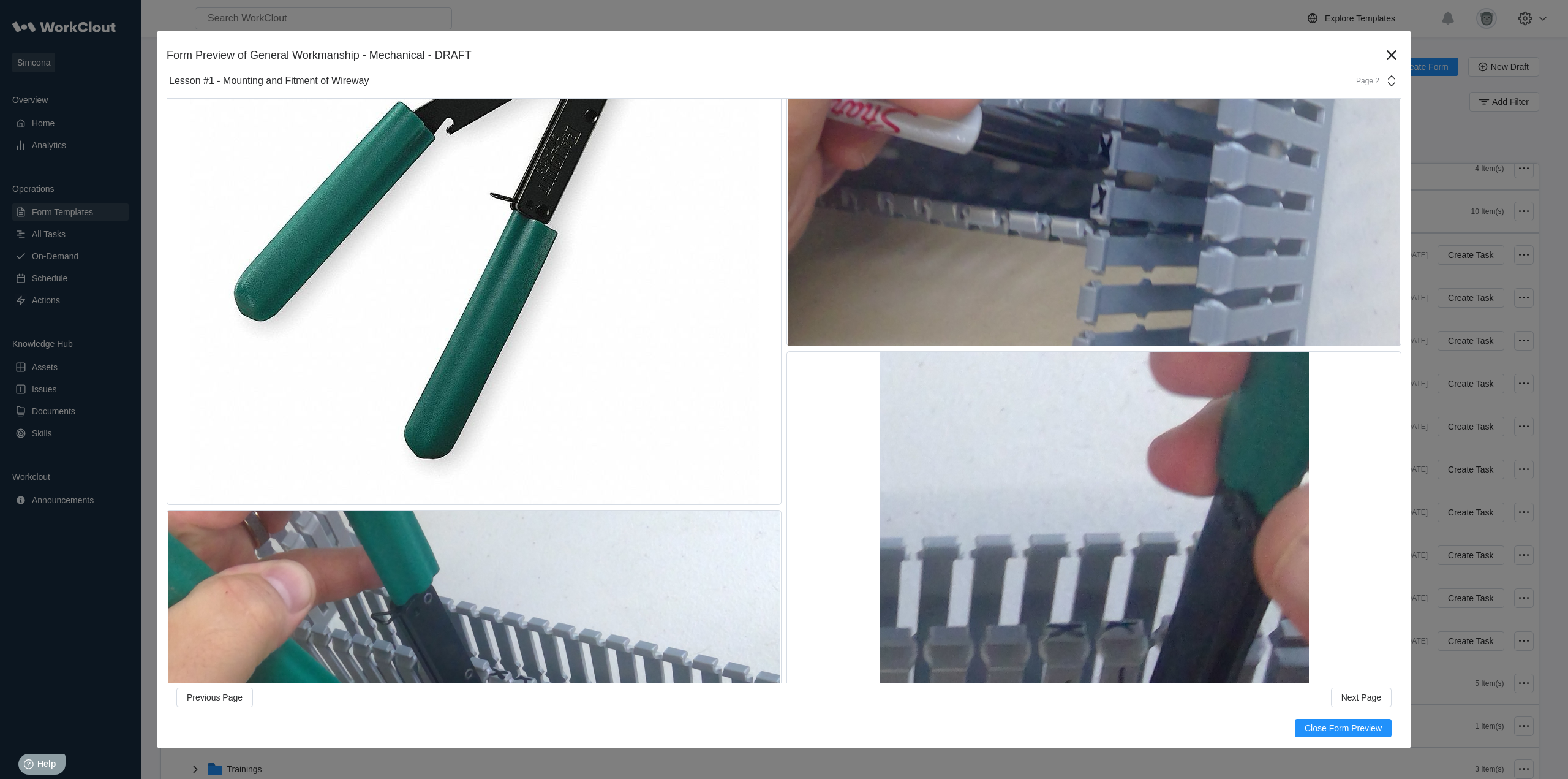
scroll to position [516, 0]
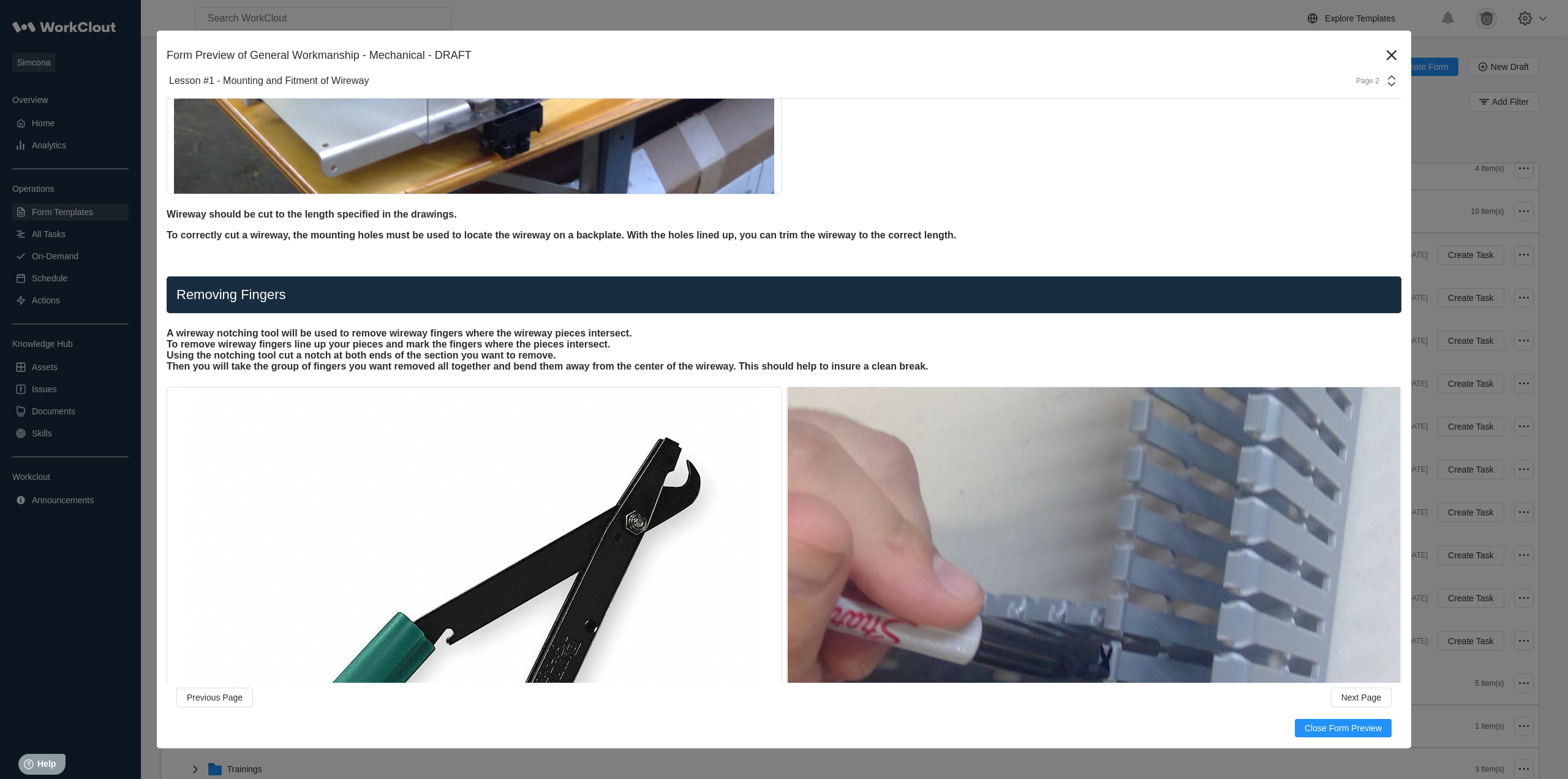
click at [1372, 83] on div "Page 2" at bounding box center [1373, 80] width 51 height 14
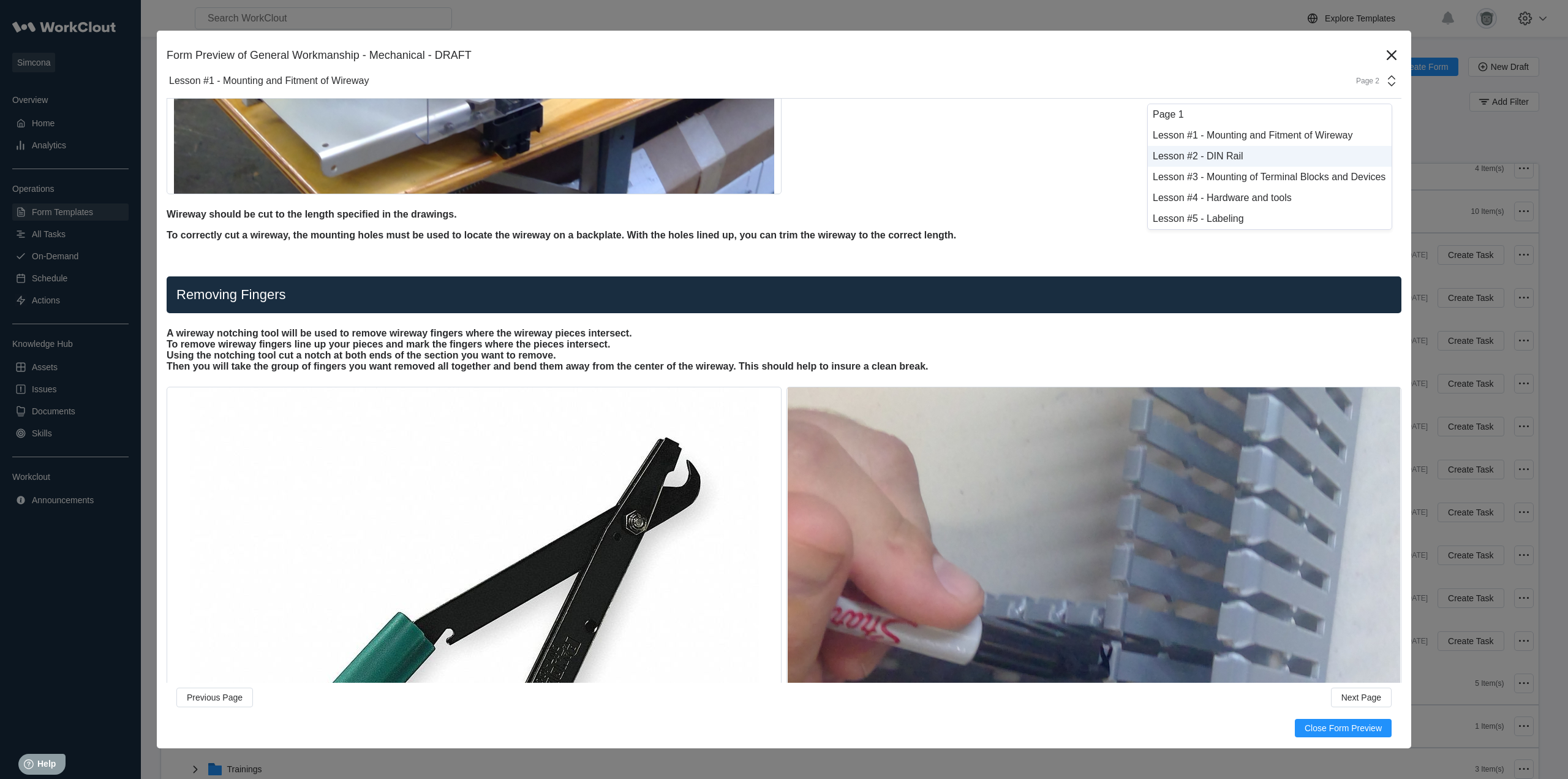
click at [1255, 149] on div "Lesson #2 - DIN Rail" at bounding box center [1269, 157] width 243 height 21
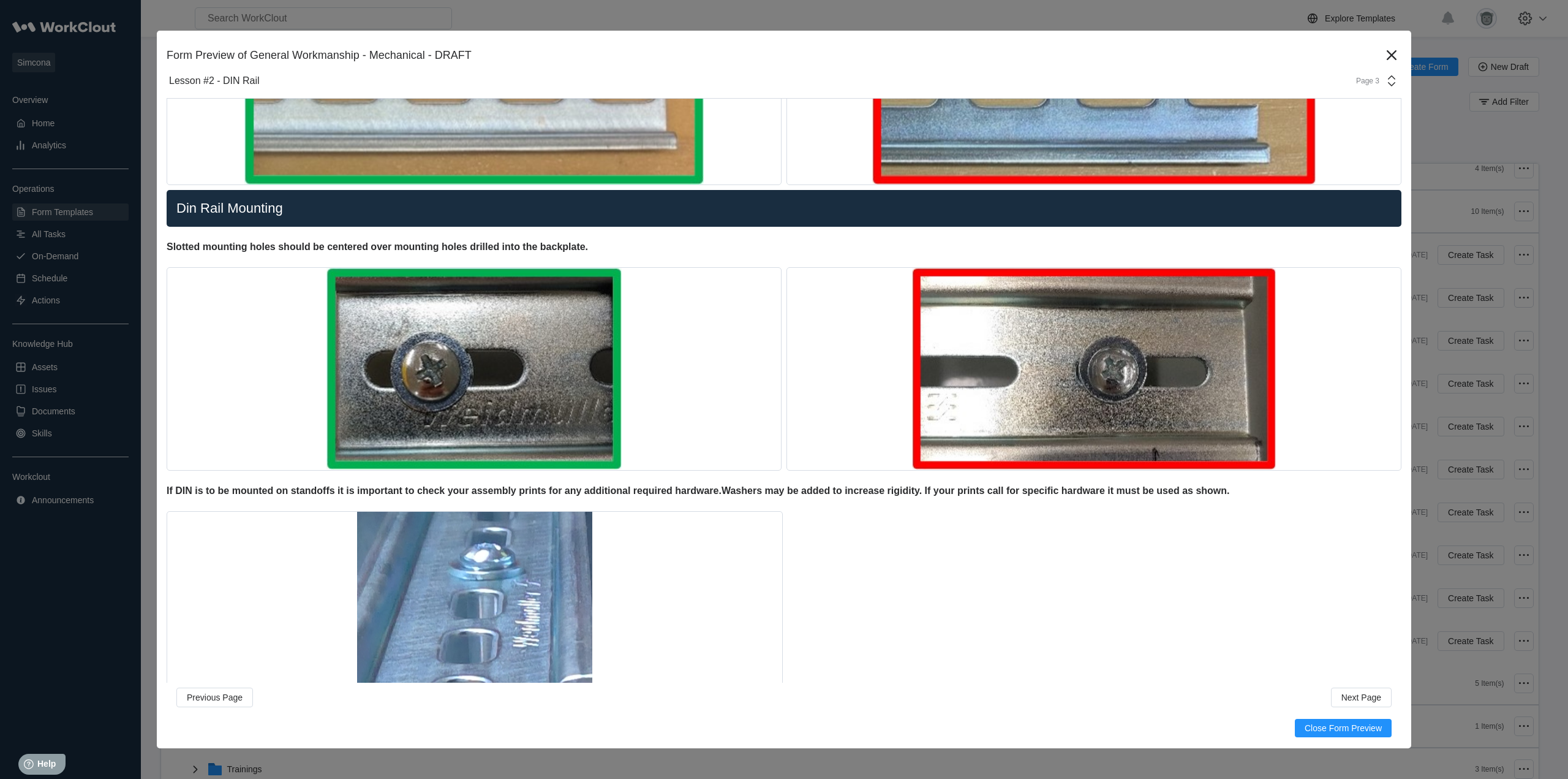
scroll to position [800, 0]
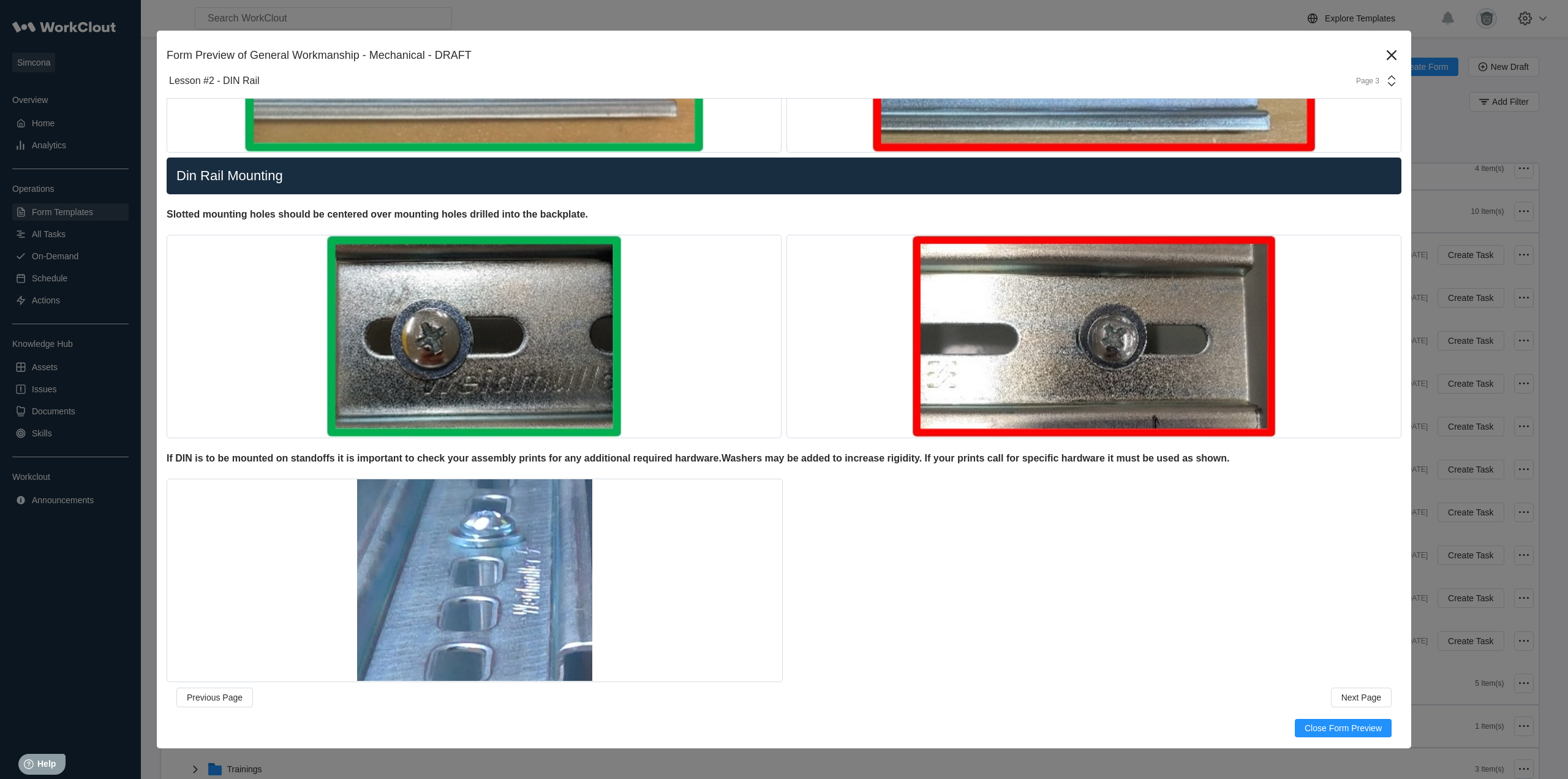
click at [1353, 81] on div "Page 3" at bounding box center [1364, 80] width 31 height 9
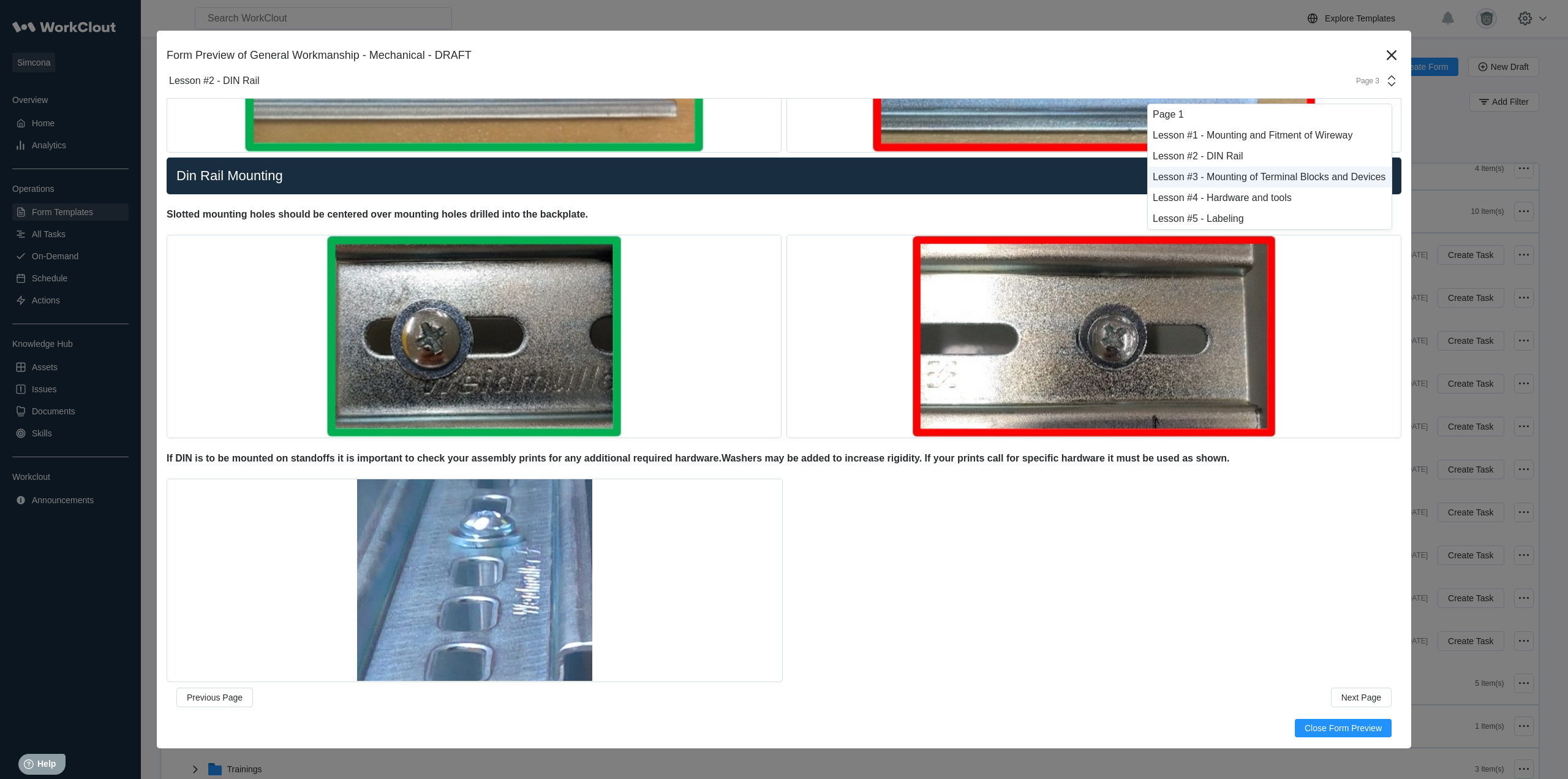
click at [1247, 168] on div "Lesson #3 - Mounting of Terminal Blocks and Devices" at bounding box center [1269, 178] width 243 height 21
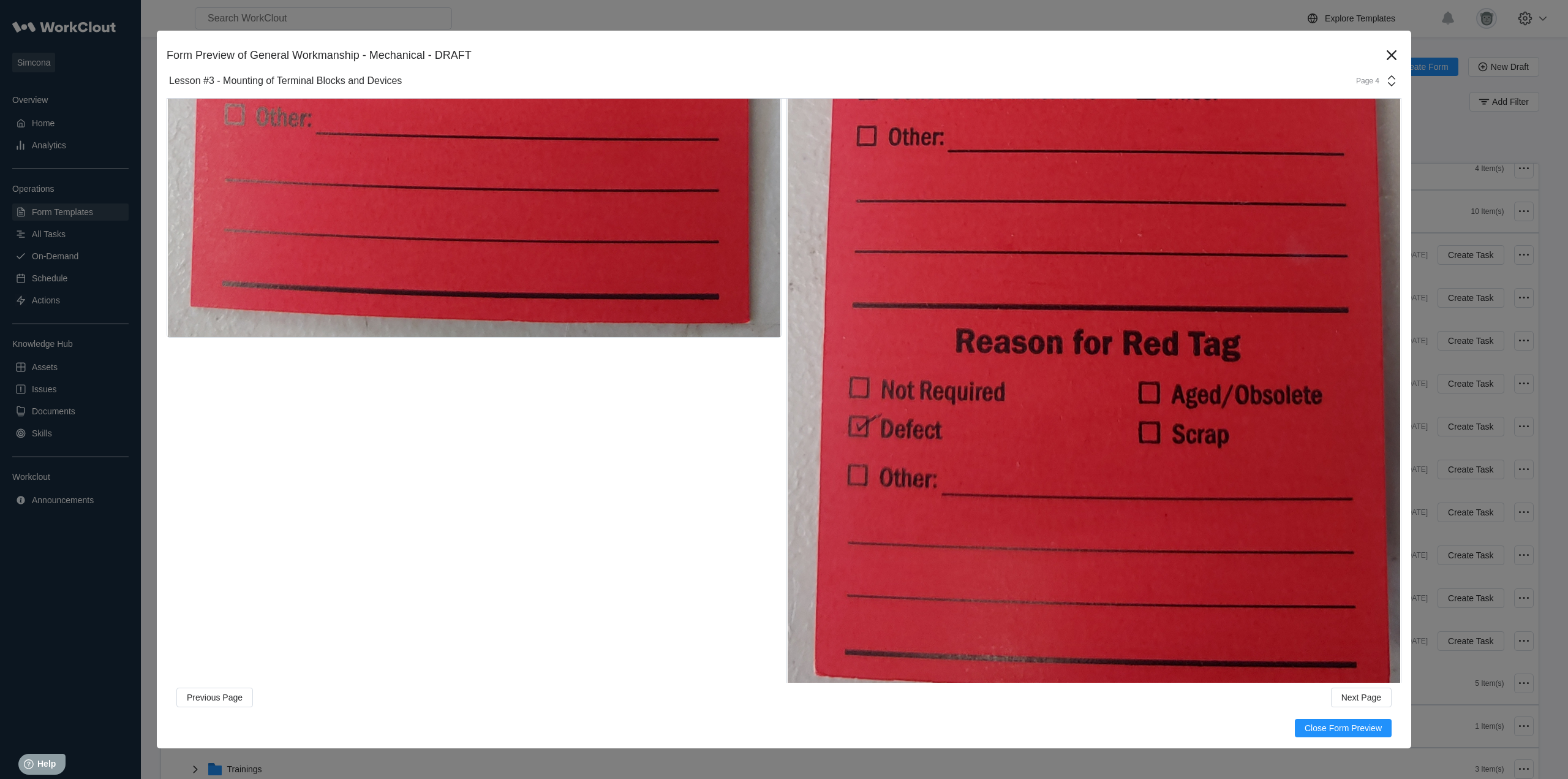
scroll to position [3512, 0]
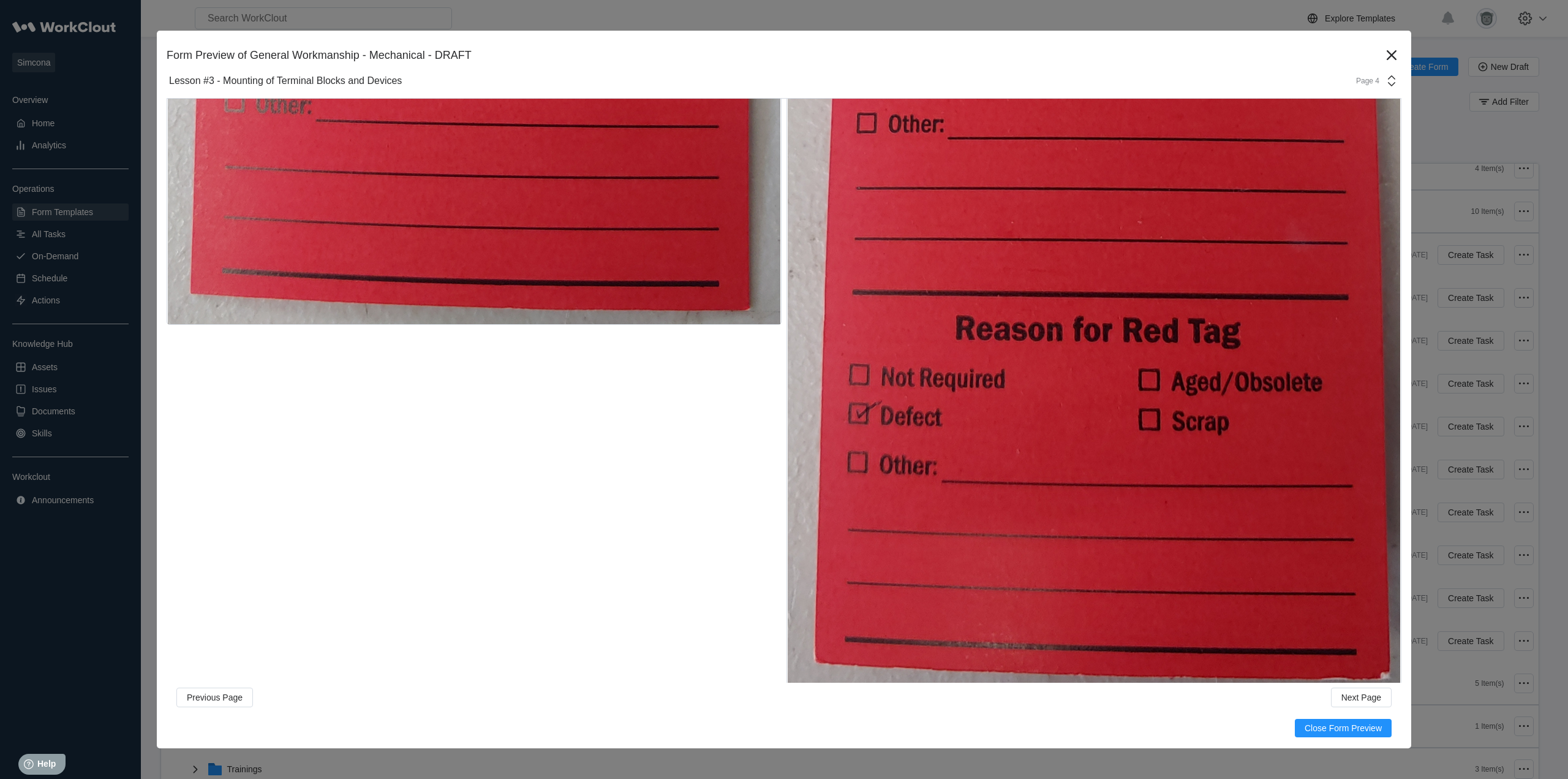
click at [1370, 88] on div "Page 4" at bounding box center [1373, 80] width 51 height 14
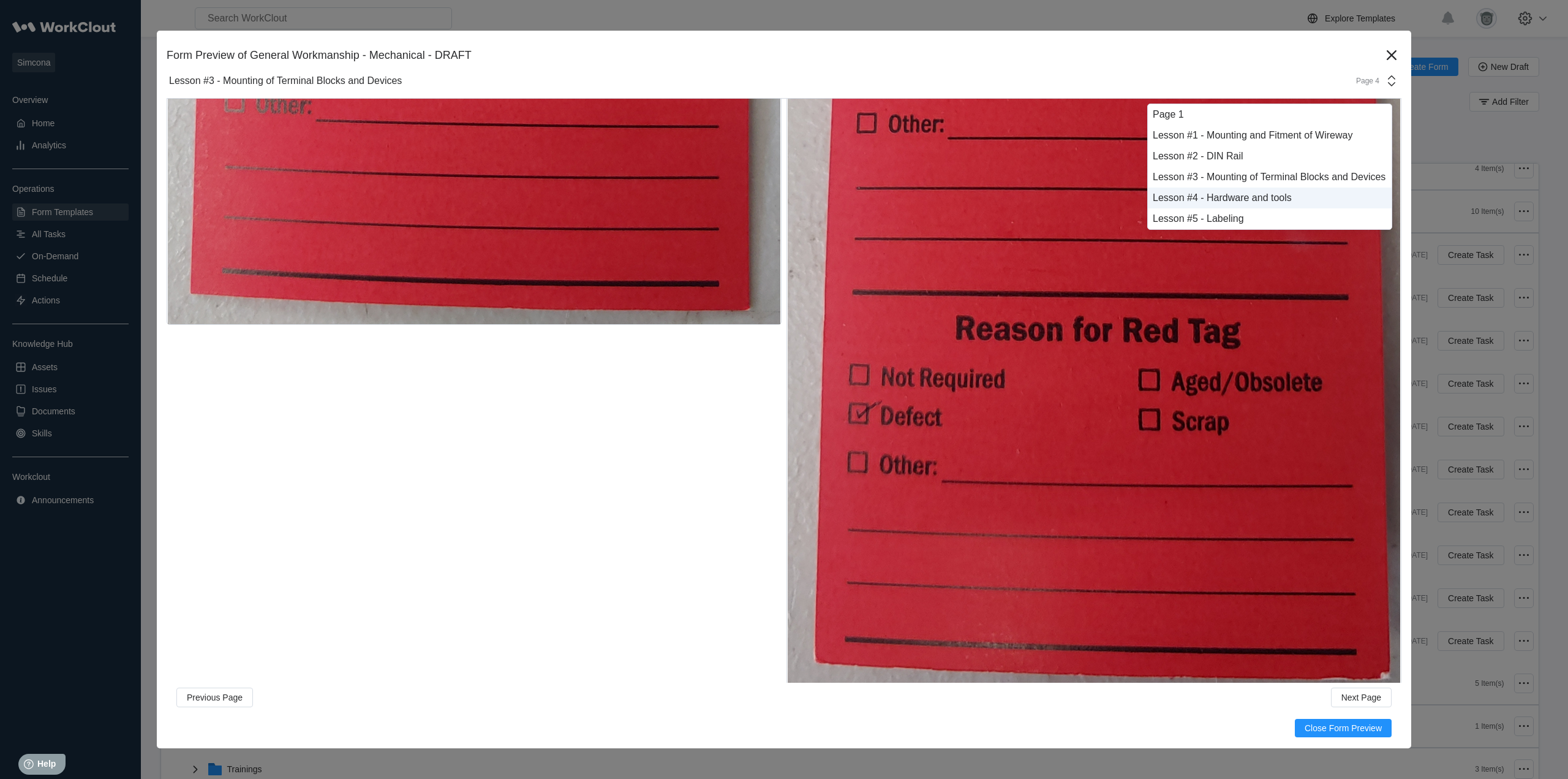
click at [1249, 194] on div "Lesson #4 - Hardware and tools" at bounding box center [1269, 199] width 234 height 11
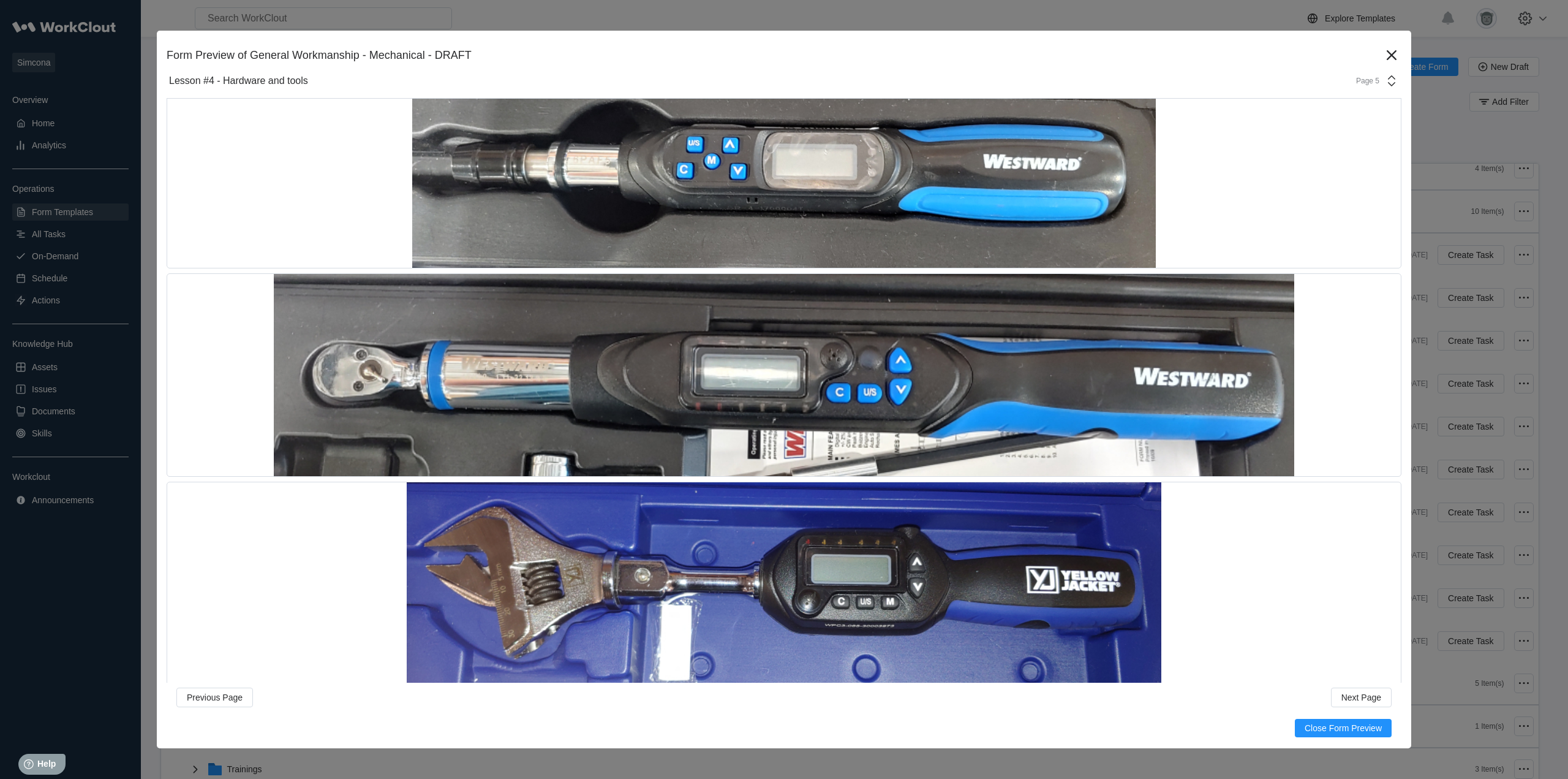
scroll to position [2384, 0]
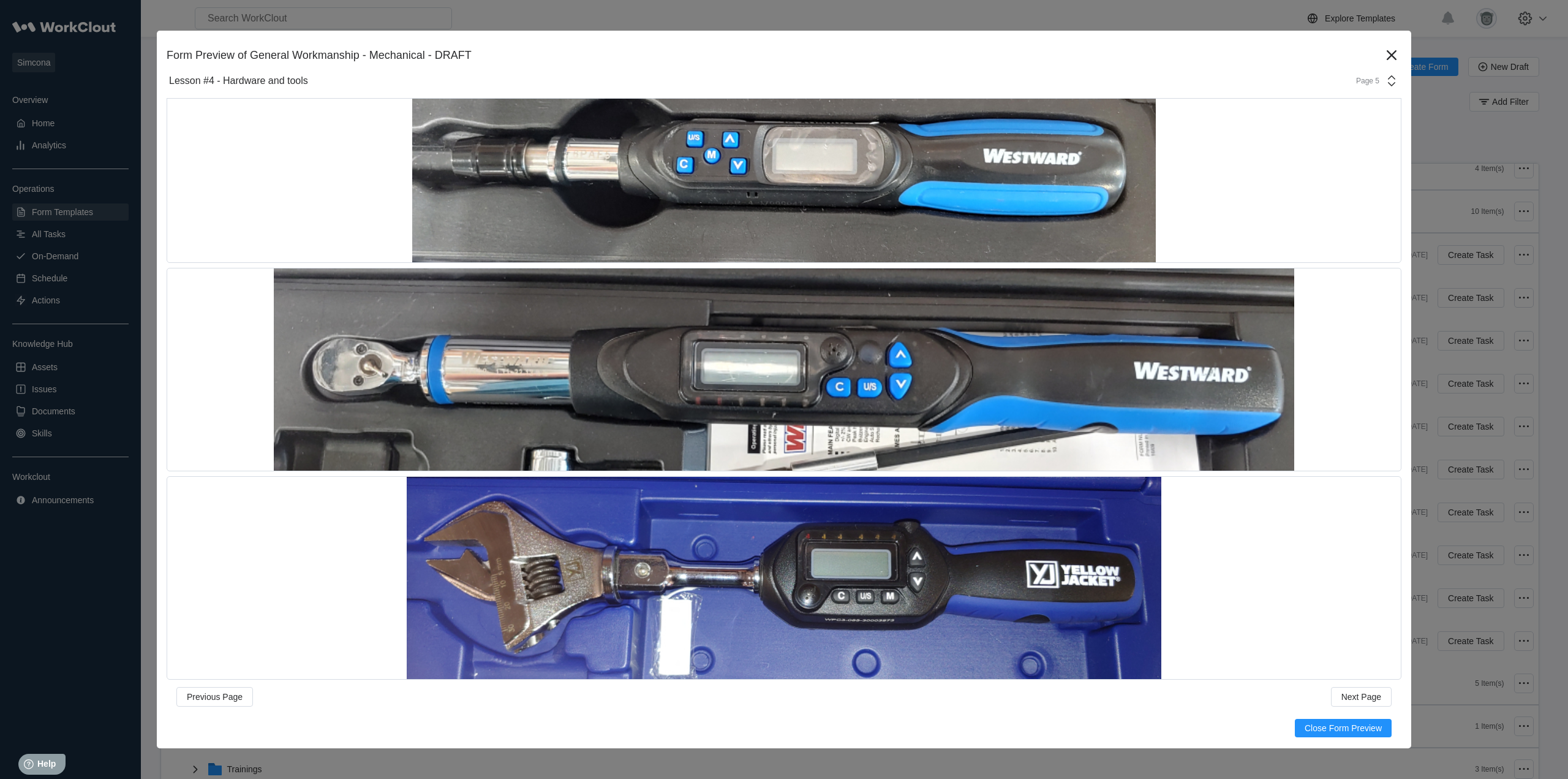
click at [1357, 83] on div "Page 5" at bounding box center [1364, 80] width 31 height 9
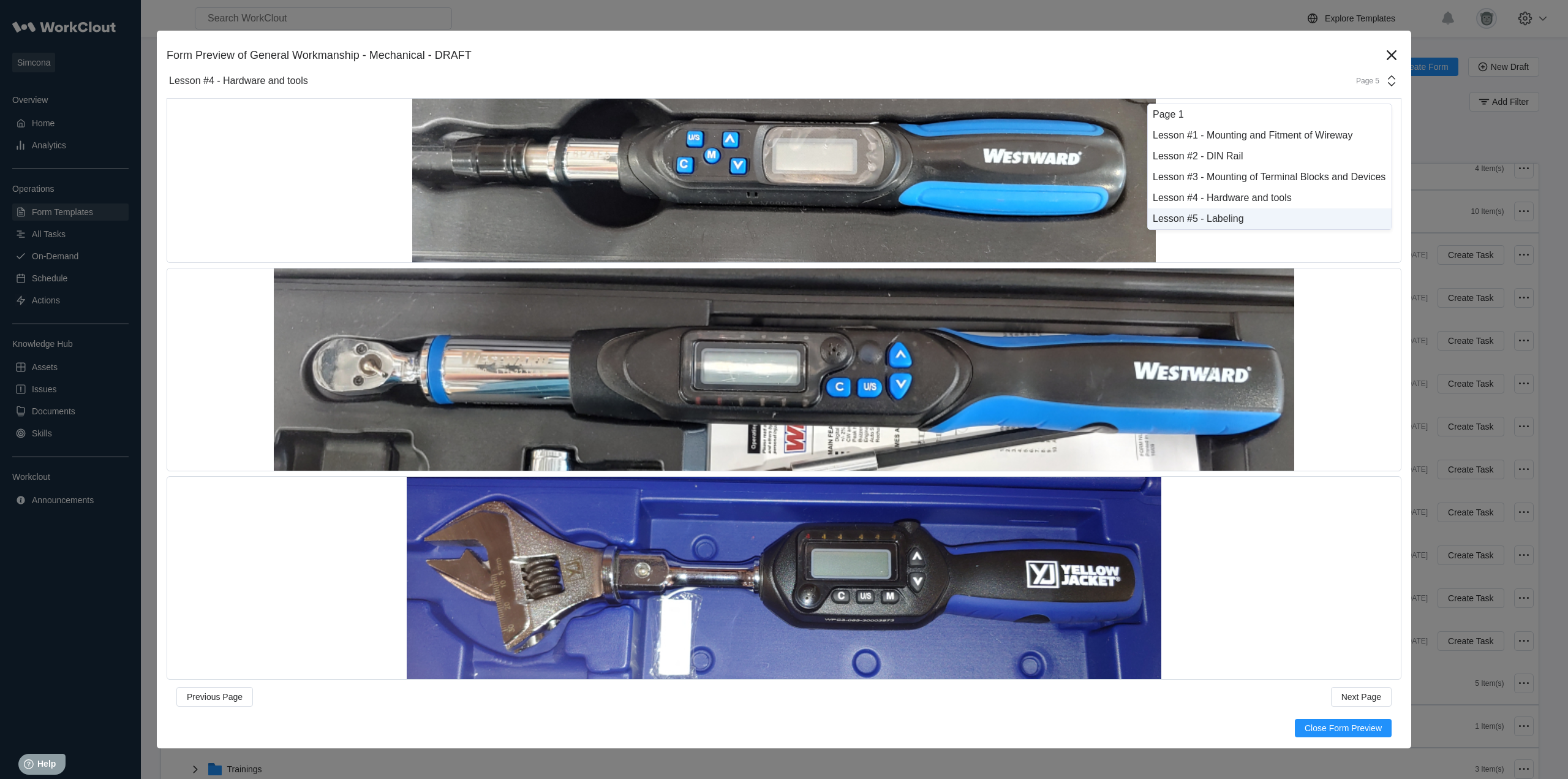
click at [1265, 215] on div "Lesson #5 - Labeling" at bounding box center [1269, 219] width 234 height 11
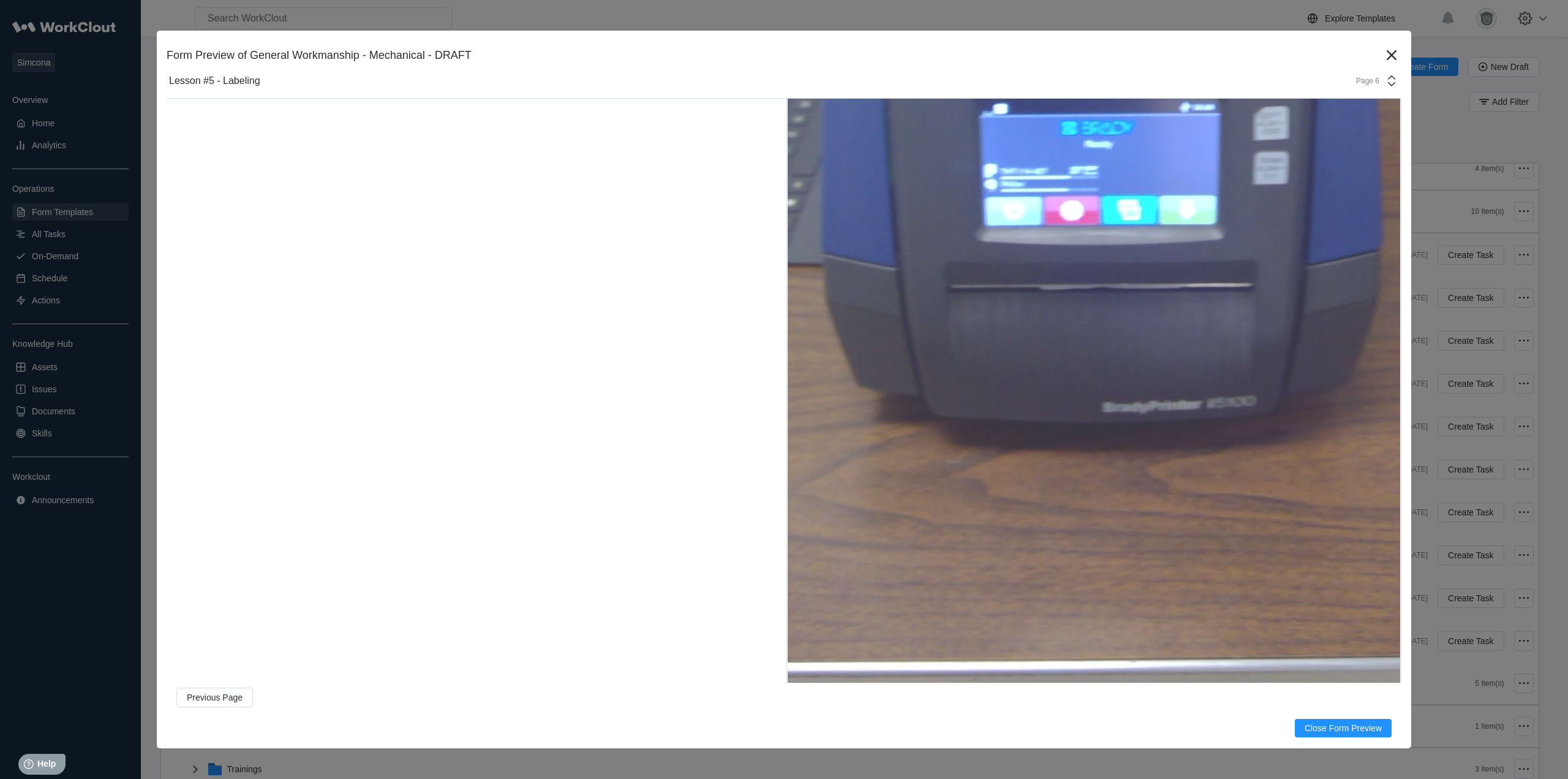
scroll to position [2411, 0]
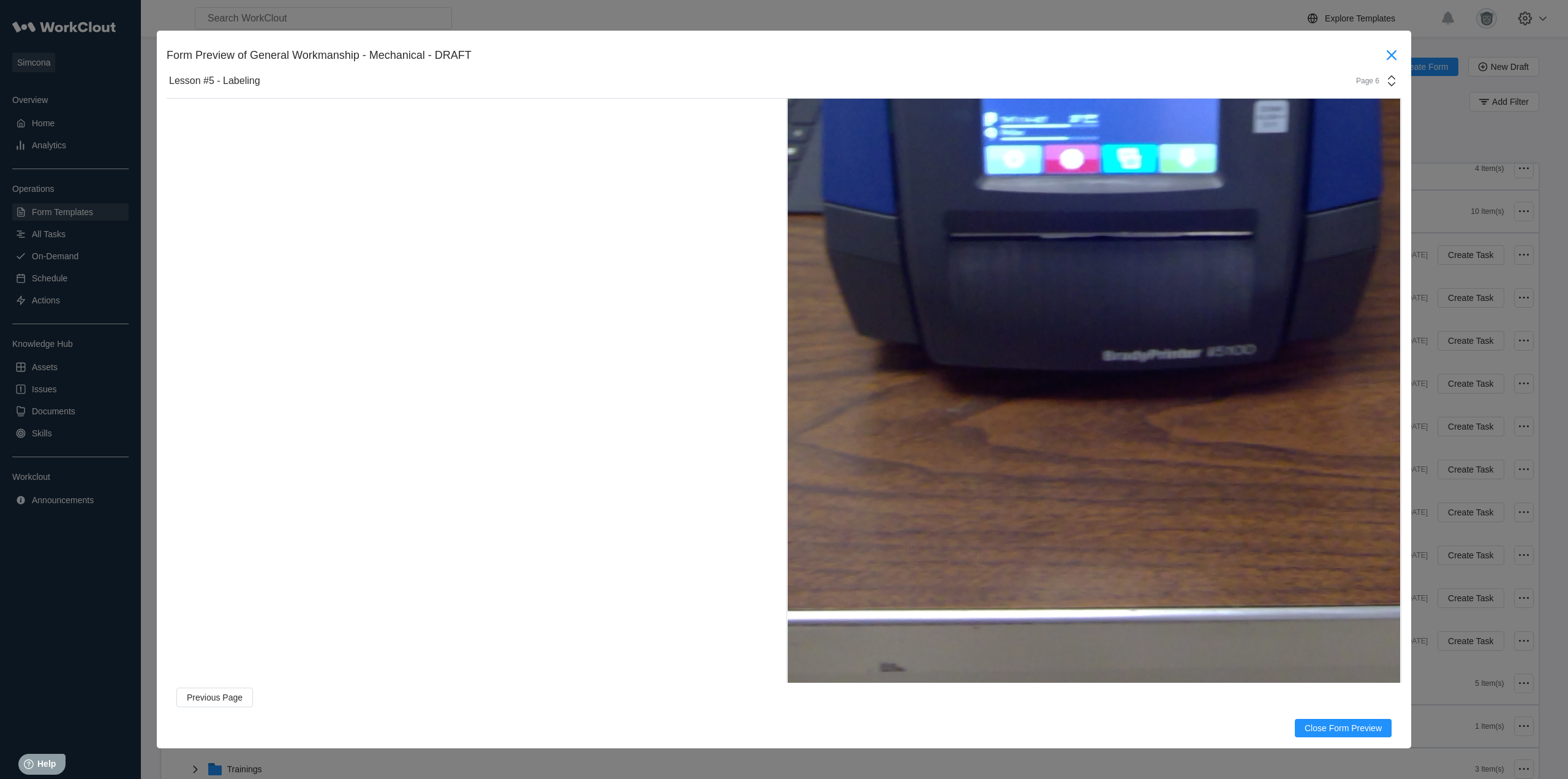
click at [1388, 49] on icon at bounding box center [1391, 54] width 20 height 20
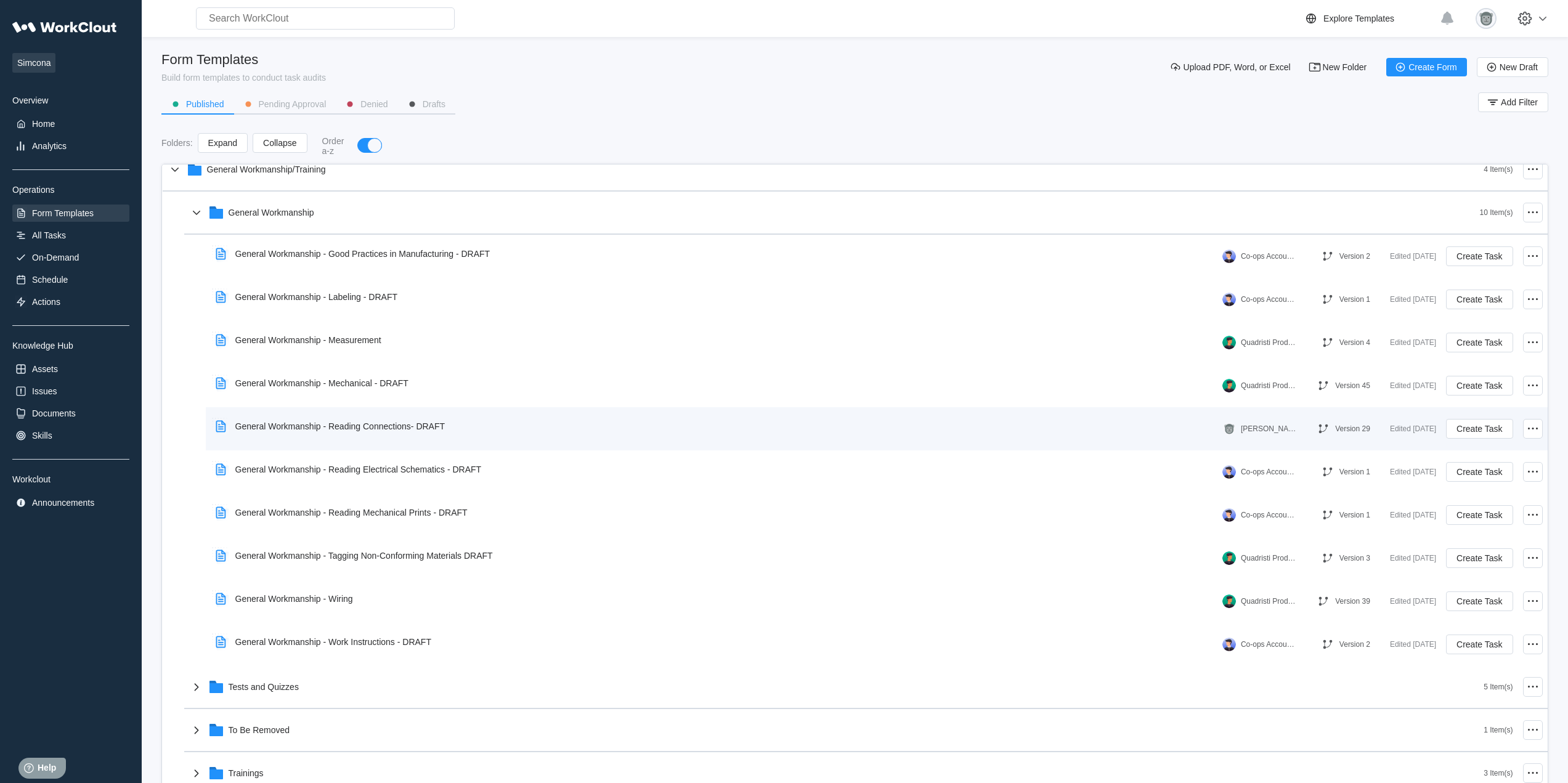
click at [368, 434] on div "General Workmanship - Reading Connections- DRAFT" at bounding box center [333, 426] width 245 height 29
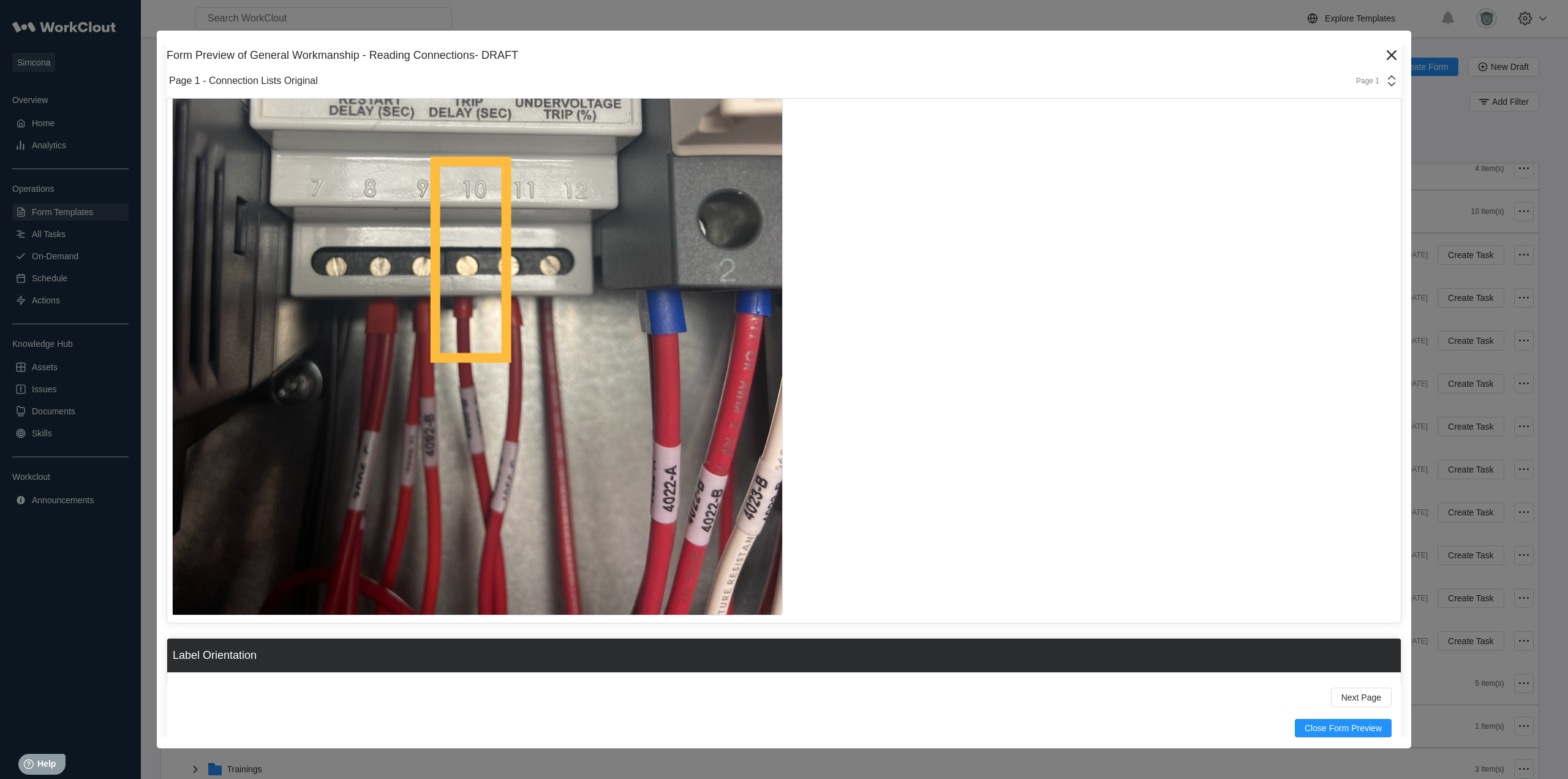
scroll to position [4800, 0]
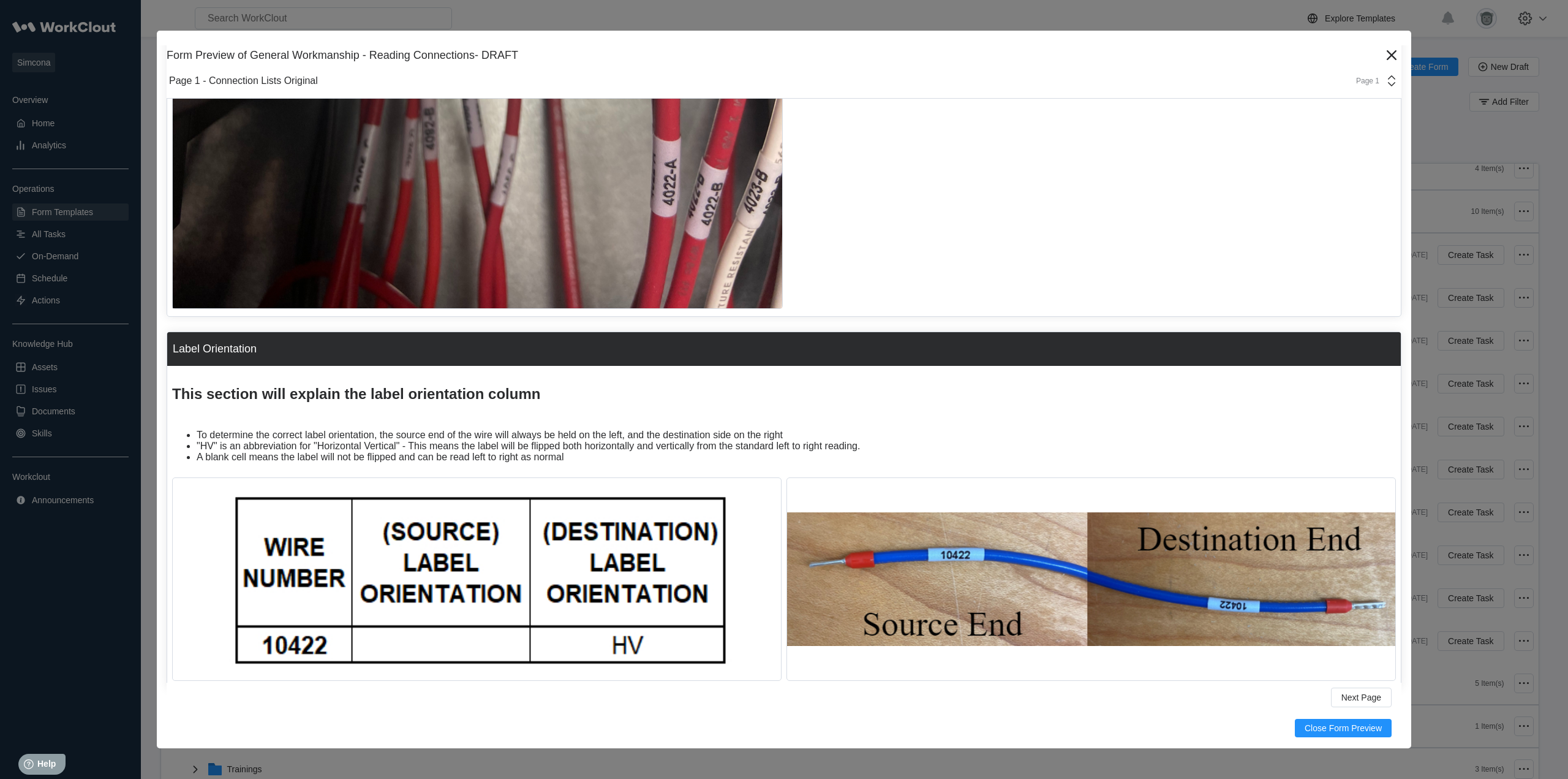
click at [1385, 82] on icon at bounding box center [1391, 80] width 14 height 14
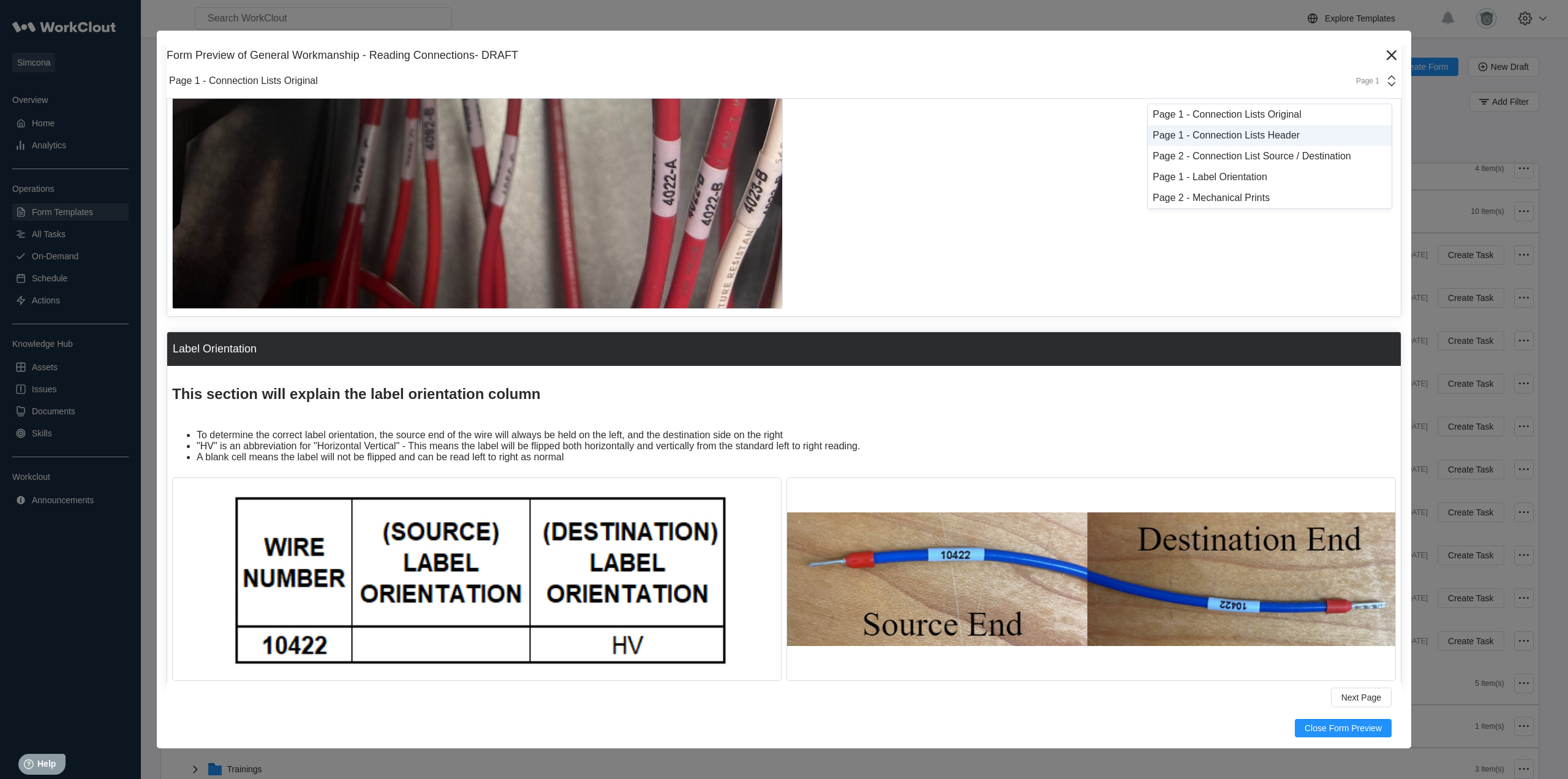
click at [1268, 137] on div "Page 1 - Connection Lists Header" at bounding box center [1269, 136] width 234 height 11
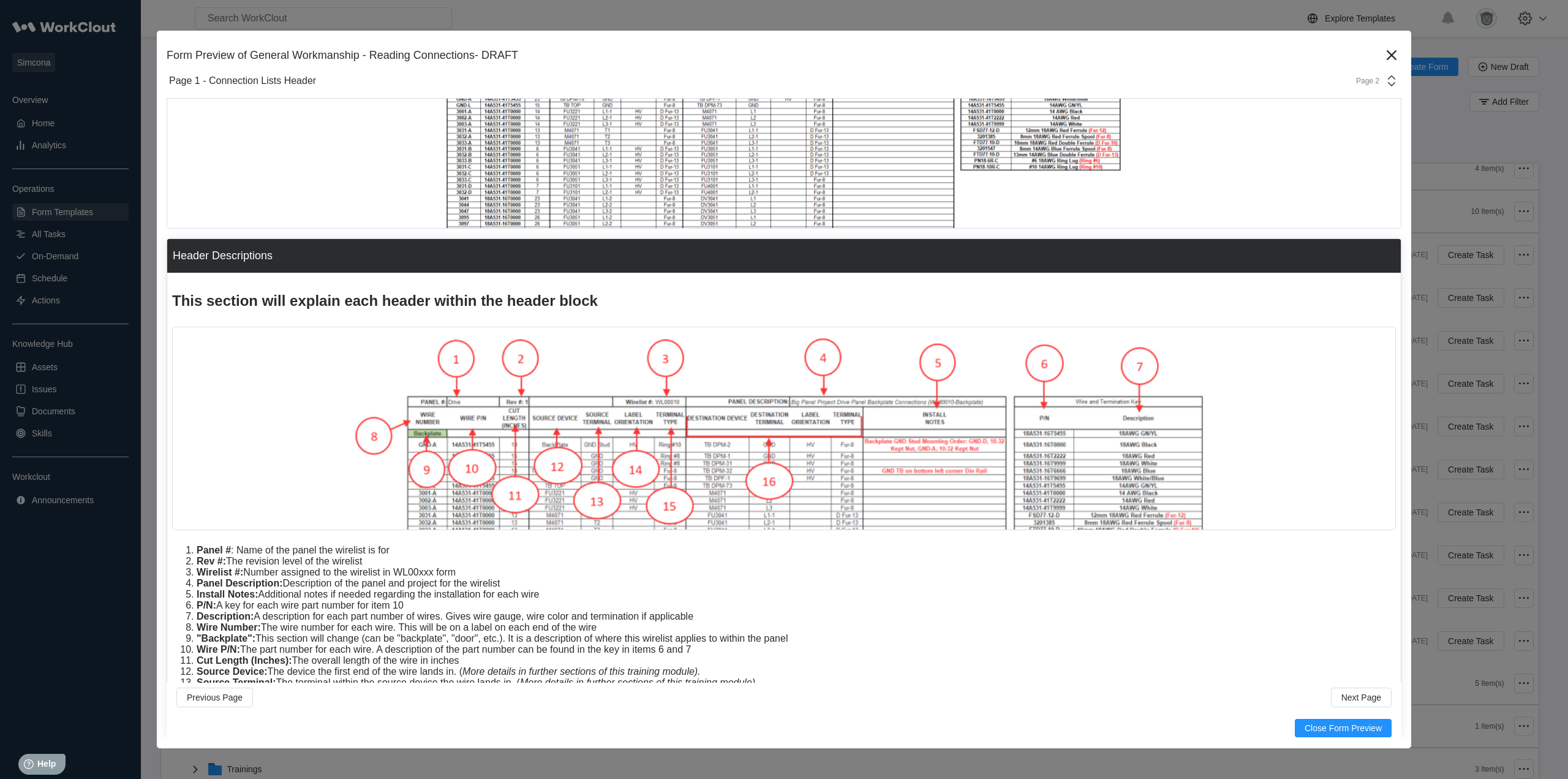
scroll to position [278, 0]
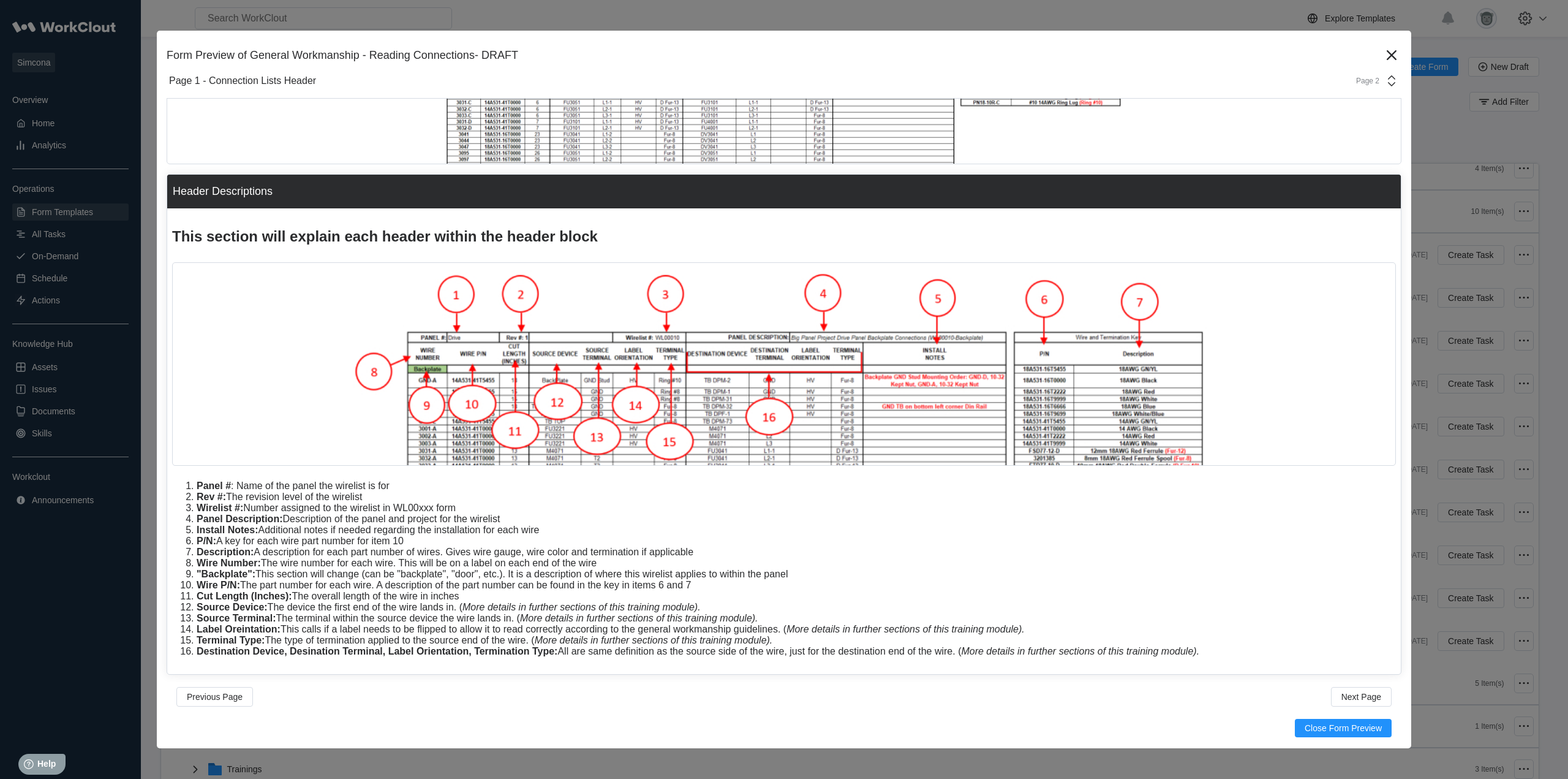
click at [1358, 76] on div "Page 2" at bounding box center [1364, 80] width 31 height 9
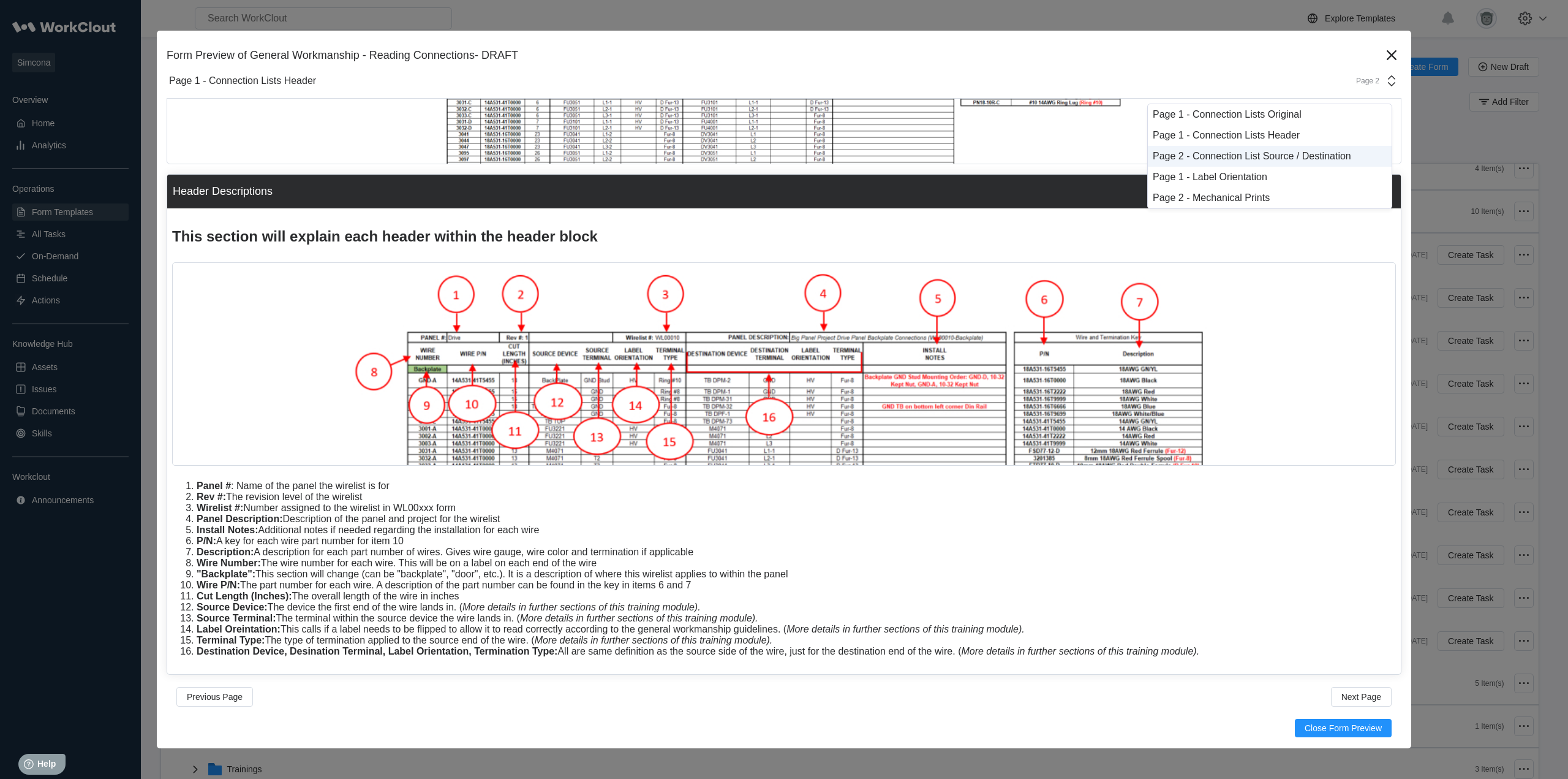
click at [1251, 153] on div "Page 2 - Connection List Source / Destination" at bounding box center [1269, 157] width 234 height 11
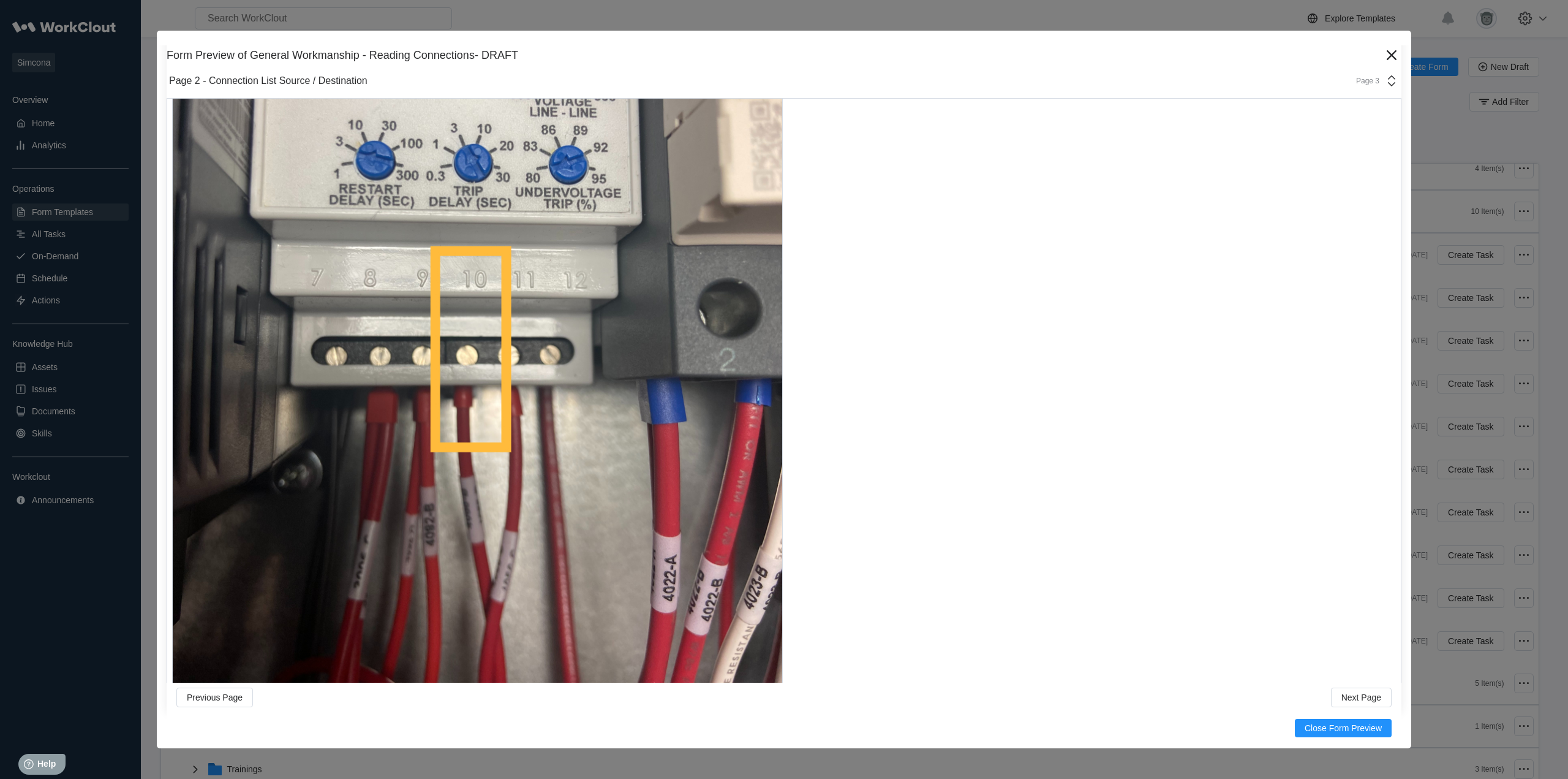
scroll to position [3842, 0]
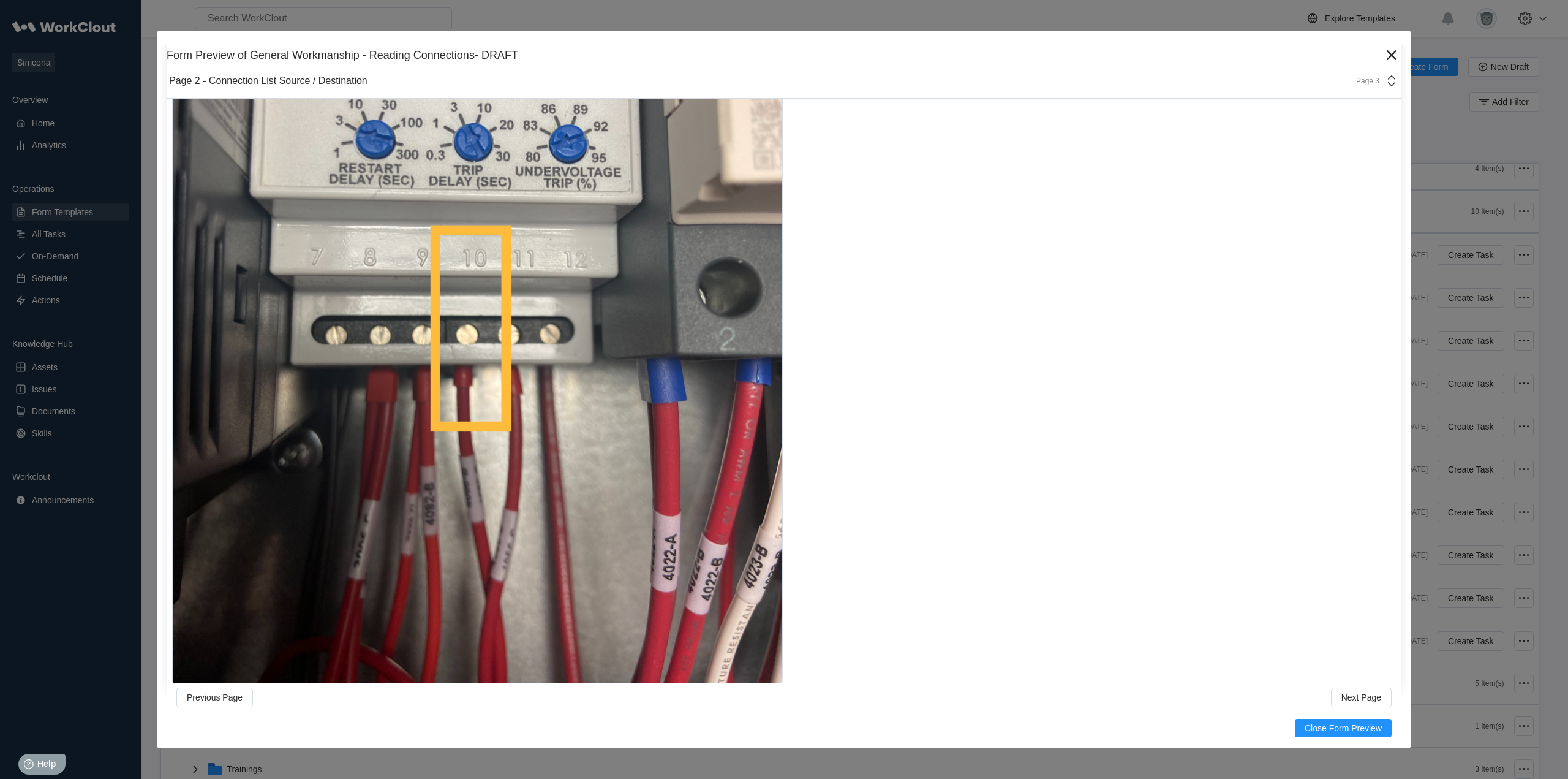
click at [1363, 78] on div "Page 3" at bounding box center [1364, 80] width 31 height 9
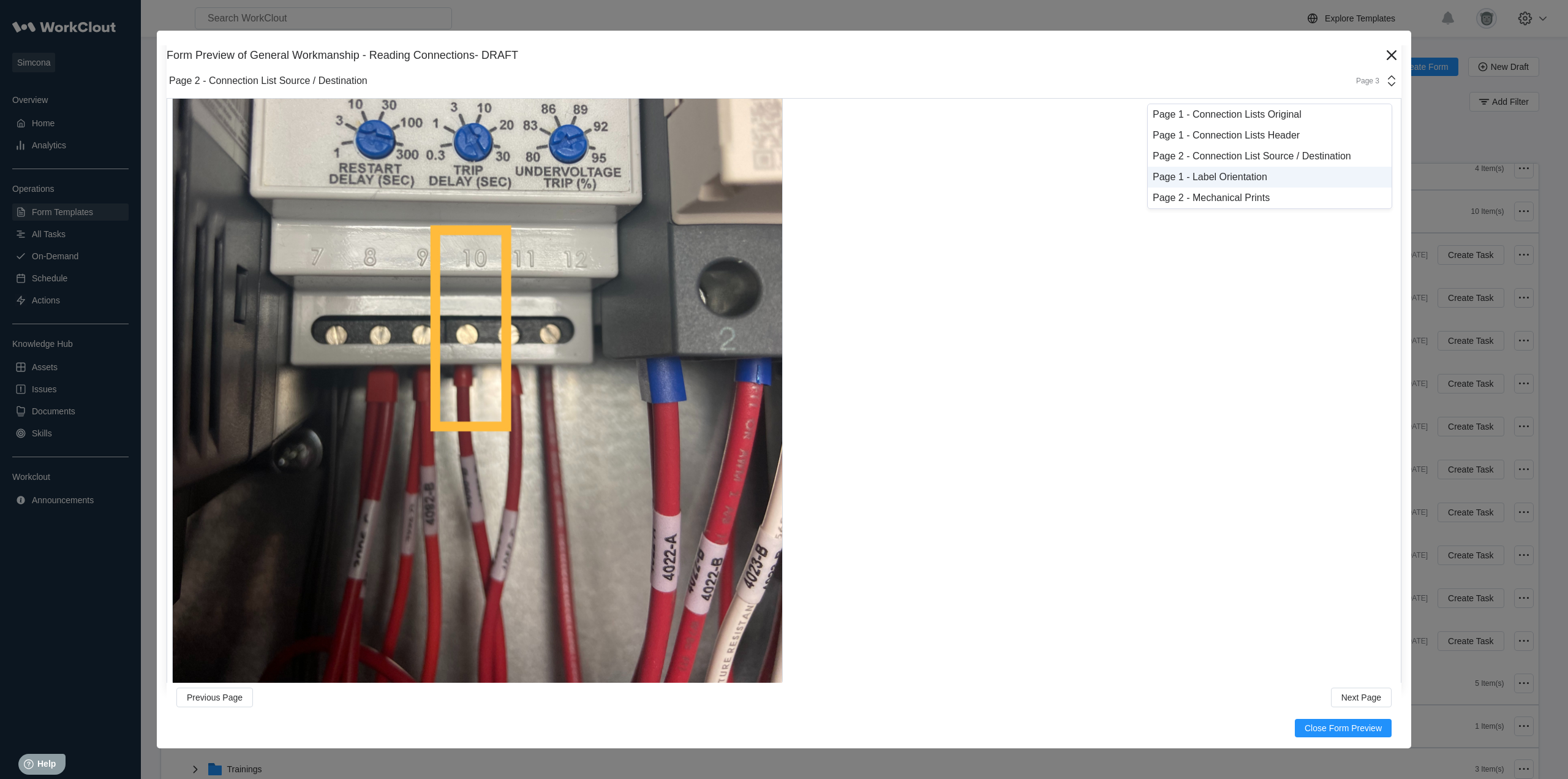
click at [1246, 171] on div "Page 1 - Label Orientation" at bounding box center [1269, 178] width 243 height 21
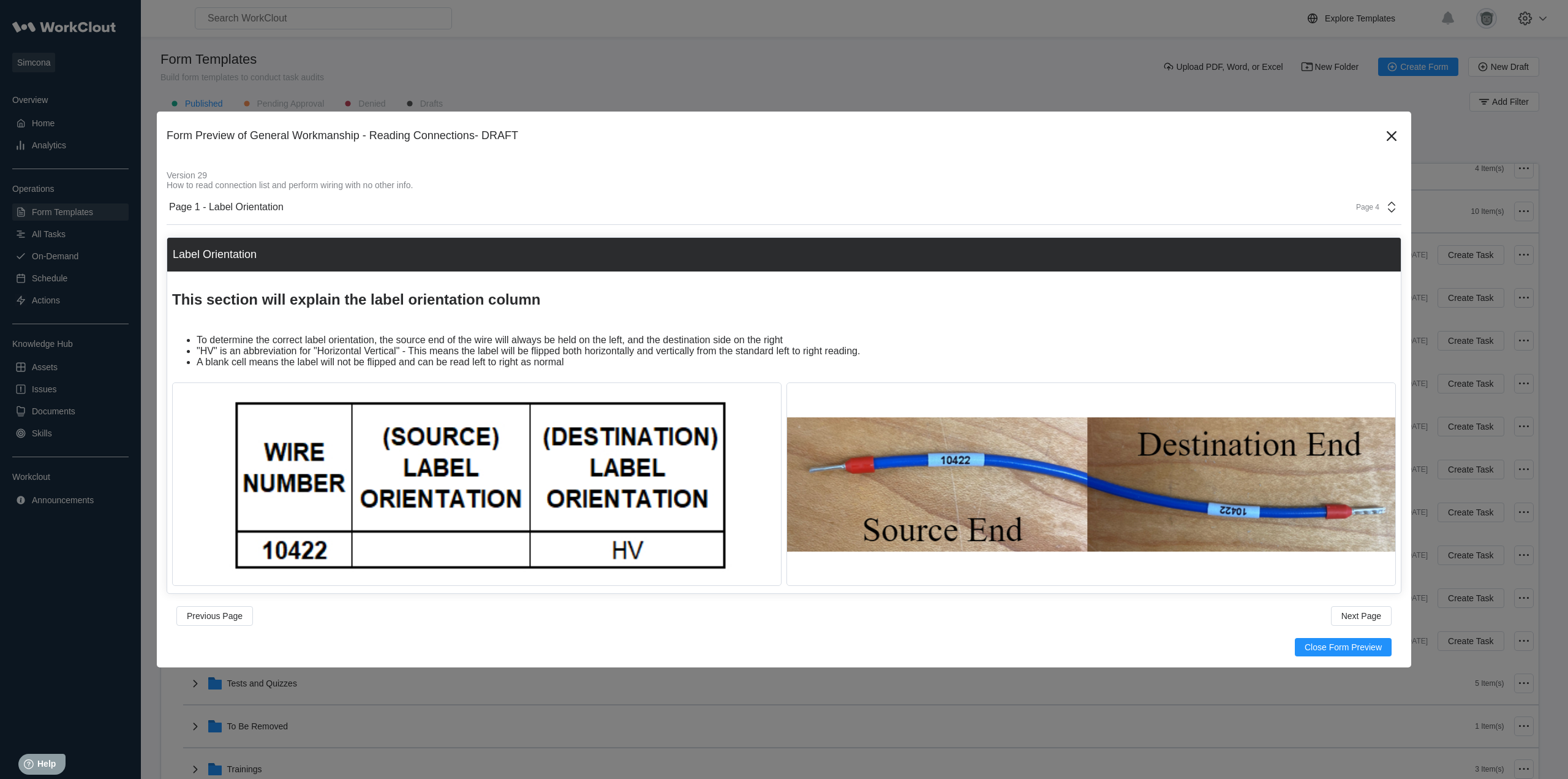
click at [1370, 203] on div "Page 4" at bounding box center [1364, 206] width 31 height 9
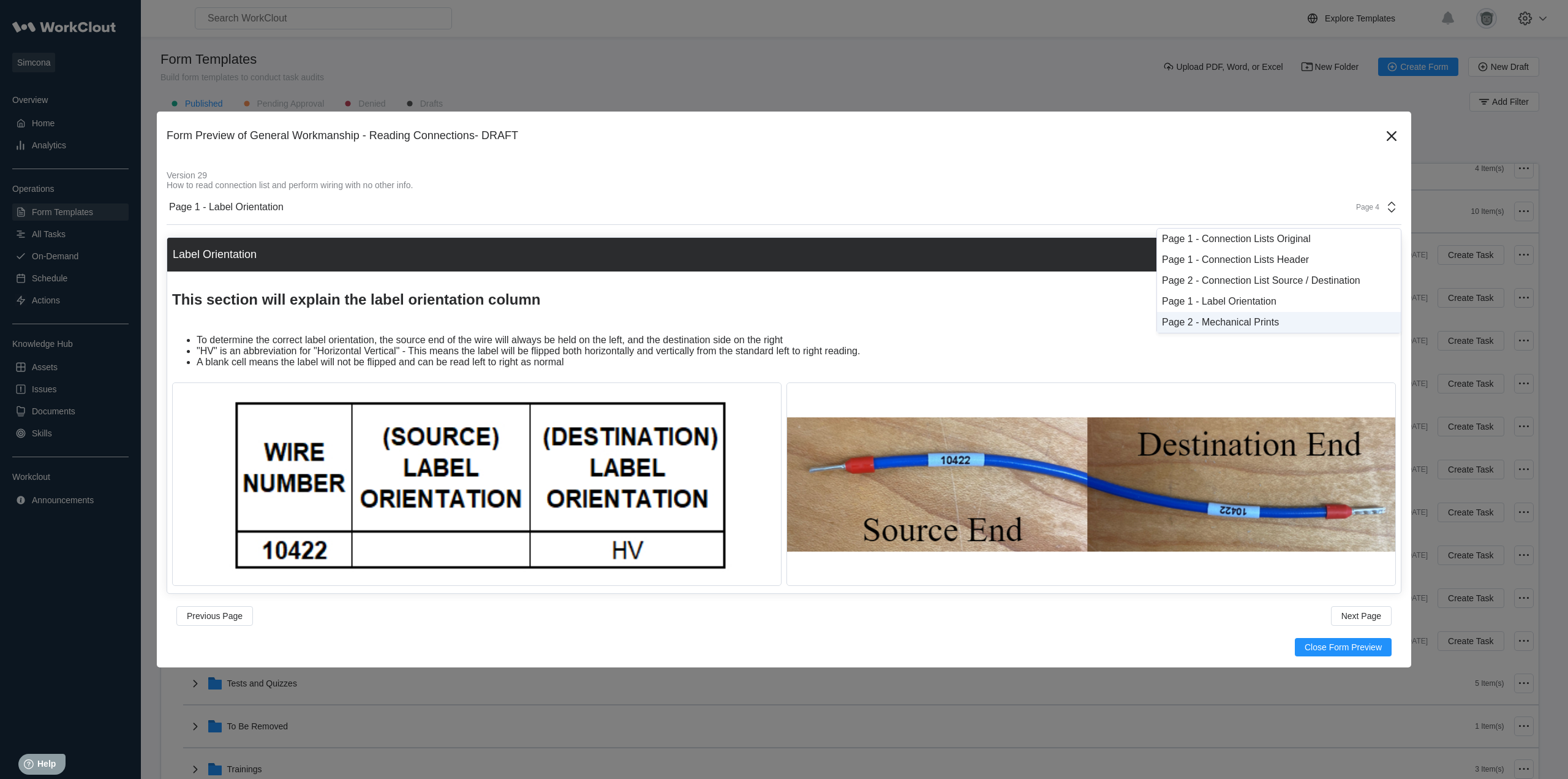
click at [1244, 326] on div "Page 2 - Mechanical Prints" at bounding box center [1279, 323] width 234 height 11
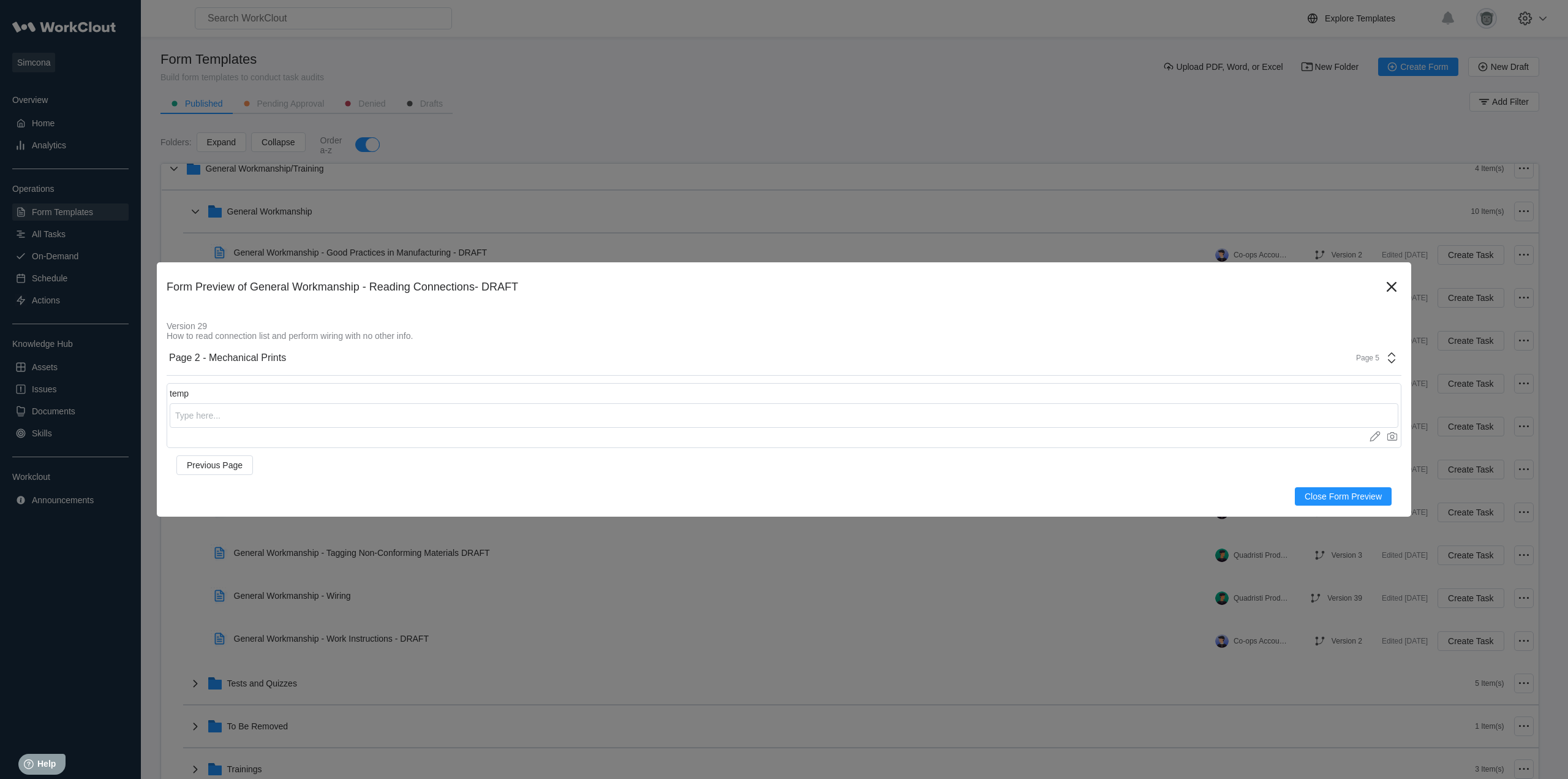
click at [1383, 360] on div "Page 5" at bounding box center [1373, 357] width 51 height 14
click at [1394, 277] on icon at bounding box center [1391, 286] width 20 height 20
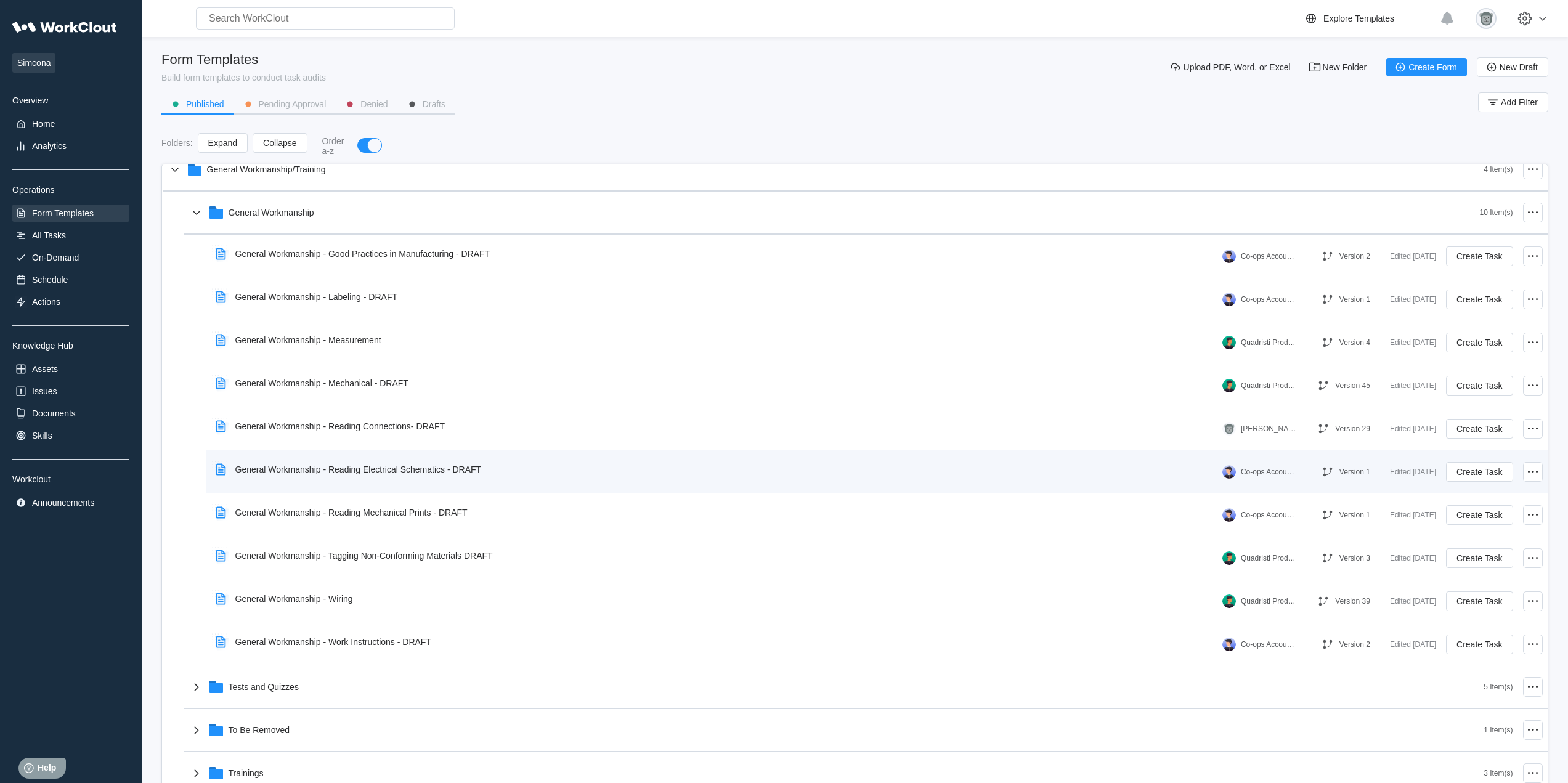
click at [390, 484] on div "General Workmanship - Reading Electrical Schematics - DRAFT Co-ops Account - pr…" at bounding box center [877, 471] width 1332 height 34
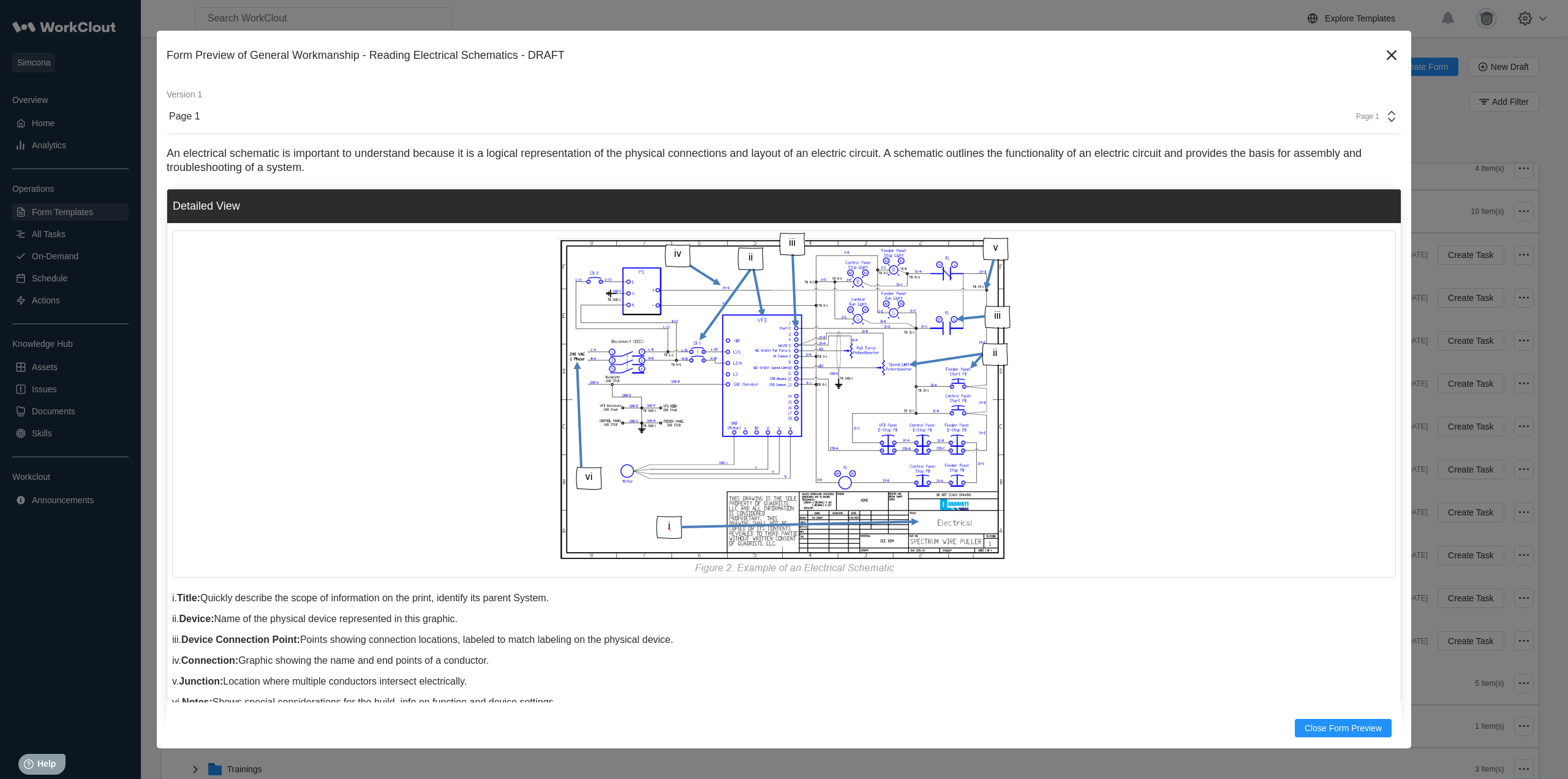
click at [1352, 116] on div "Page 1" at bounding box center [1364, 116] width 31 height 9
click at [1386, 62] on icon at bounding box center [1391, 54] width 20 height 20
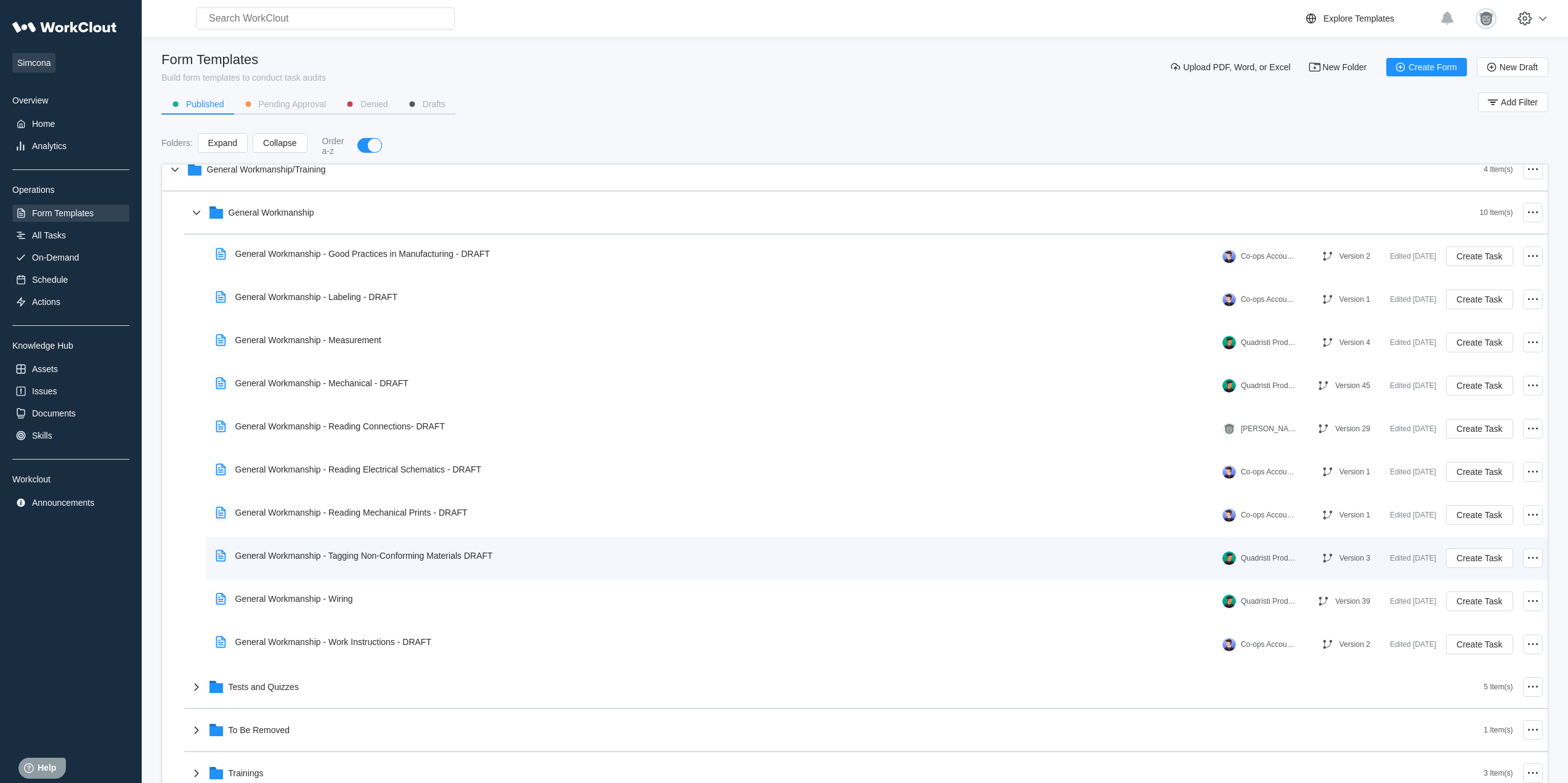
click at [422, 555] on div "General Workmanship - Tagging Non-Conforming Materials DRAFT" at bounding box center [364, 556] width 257 height 10
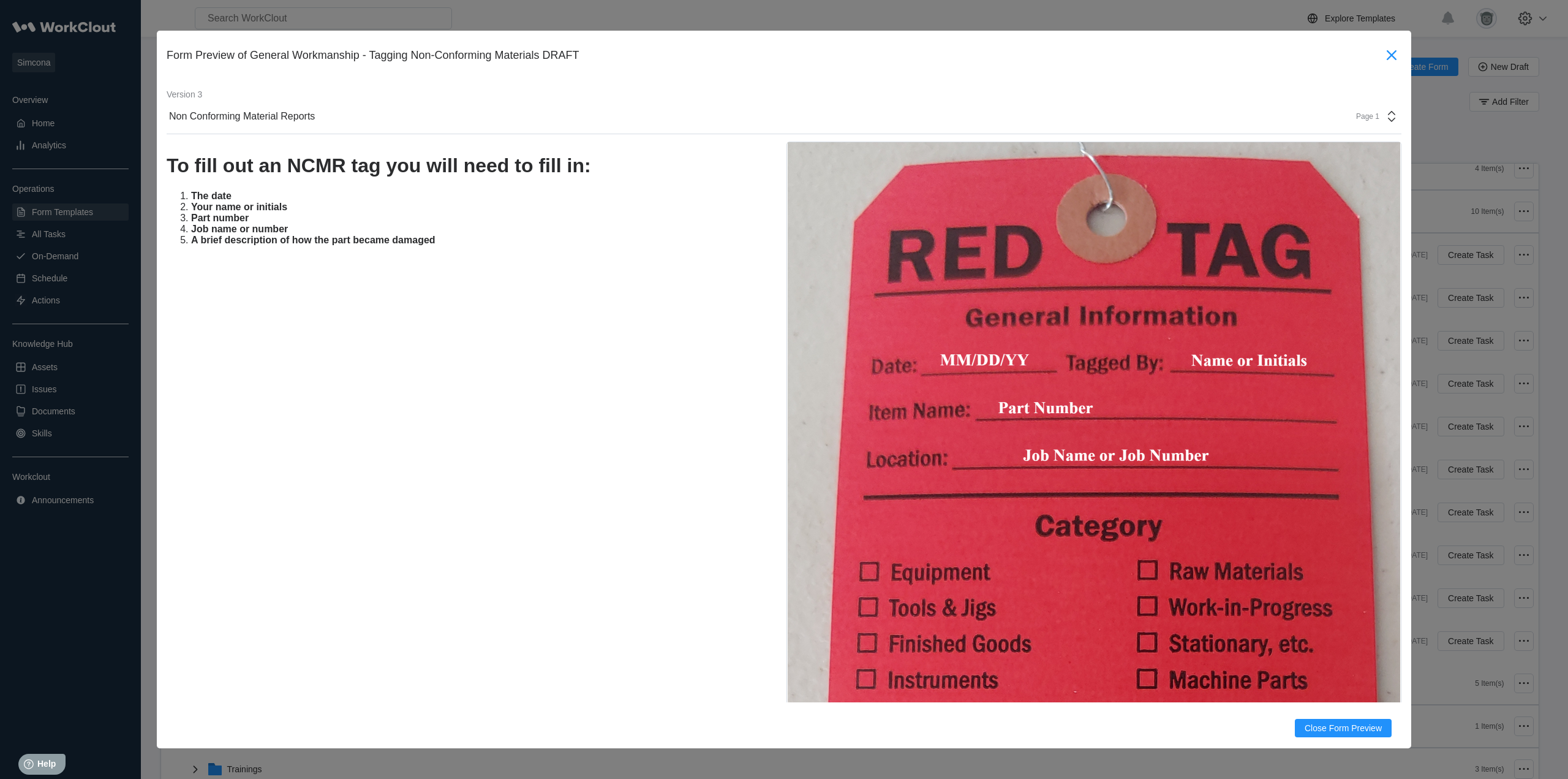
click at [1385, 55] on icon at bounding box center [1391, 54] width 20 height 20
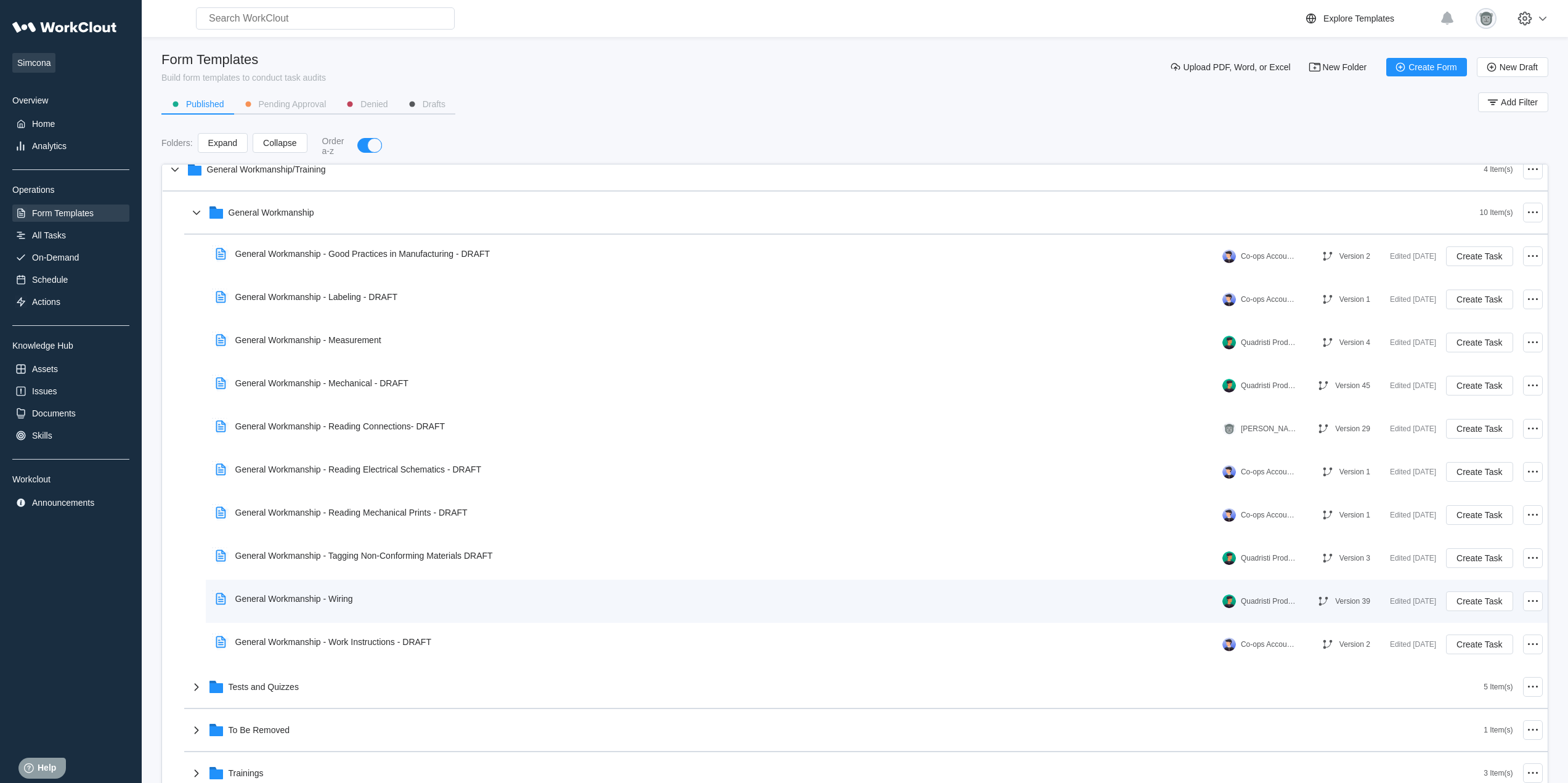
click at [340, 605] on div "General Workmanship - Wiring" at bounding box center [287, 599] width 153 height 29
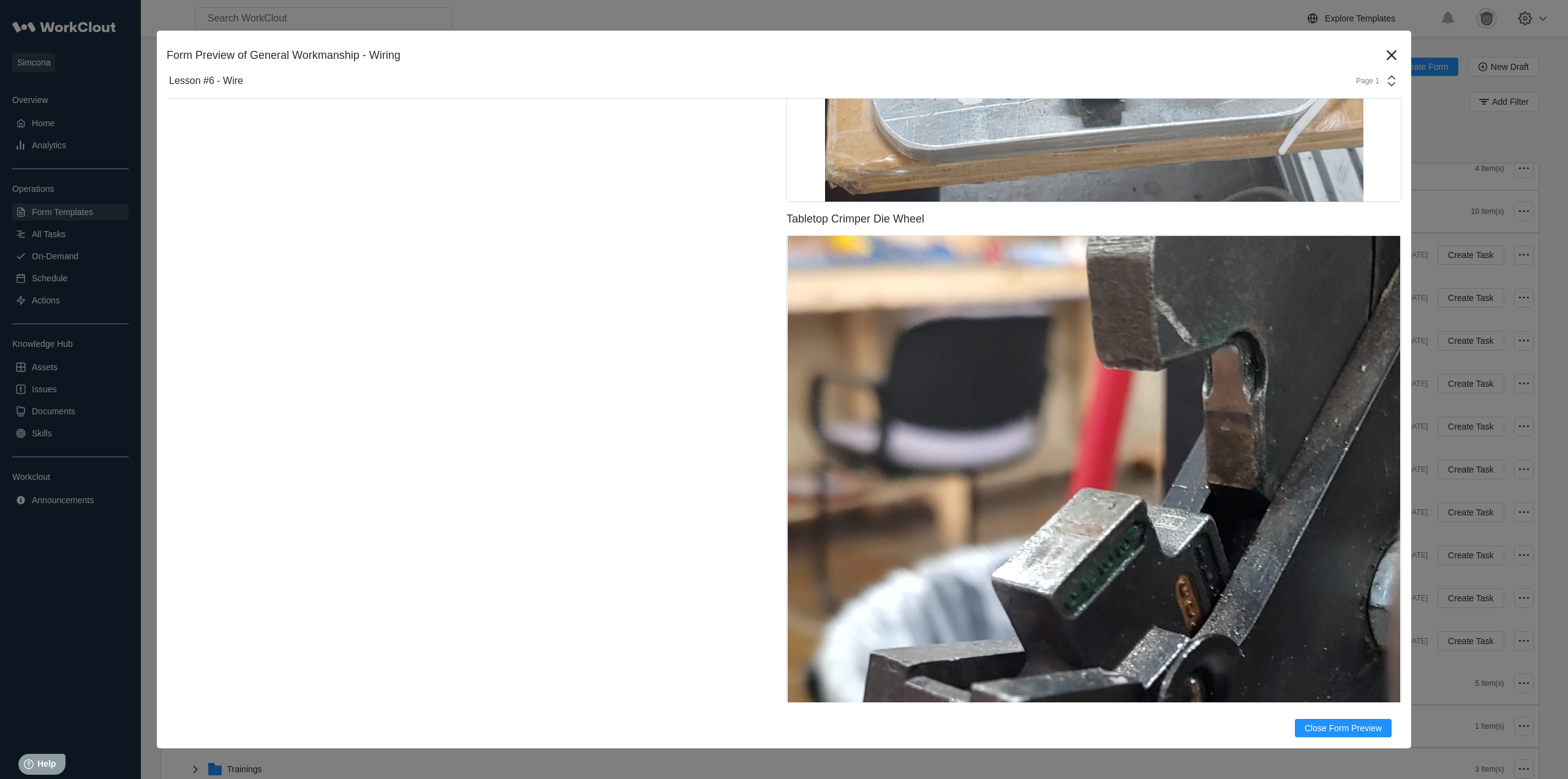
scroll to position [15334, 0]
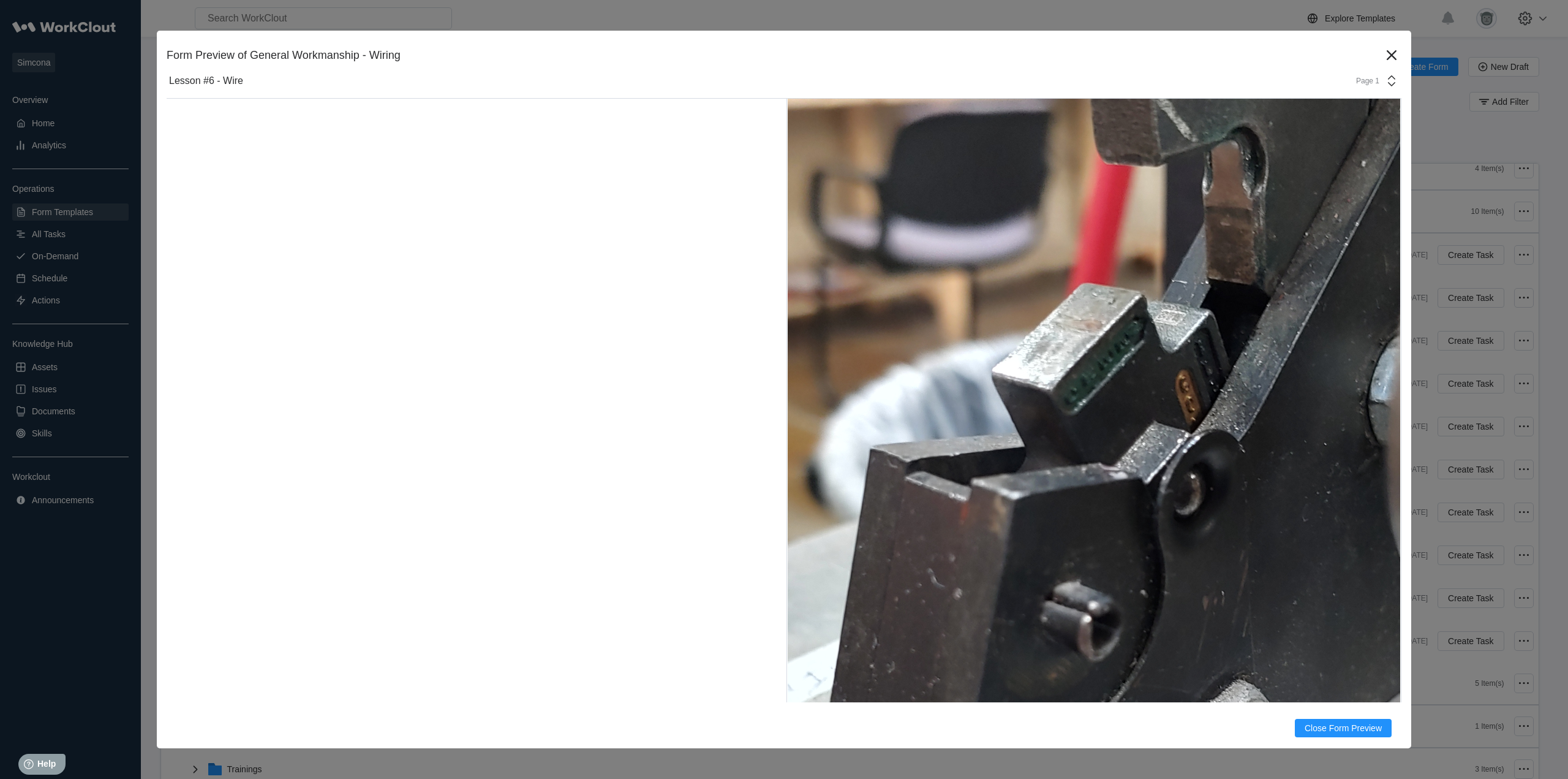
click at [1364, 79] on div "Page 1" at bounding box center [1364, 80] width 31 height 9
click at [1390, 55] on icon at bounding box center [1391, 54] width 20 height 20
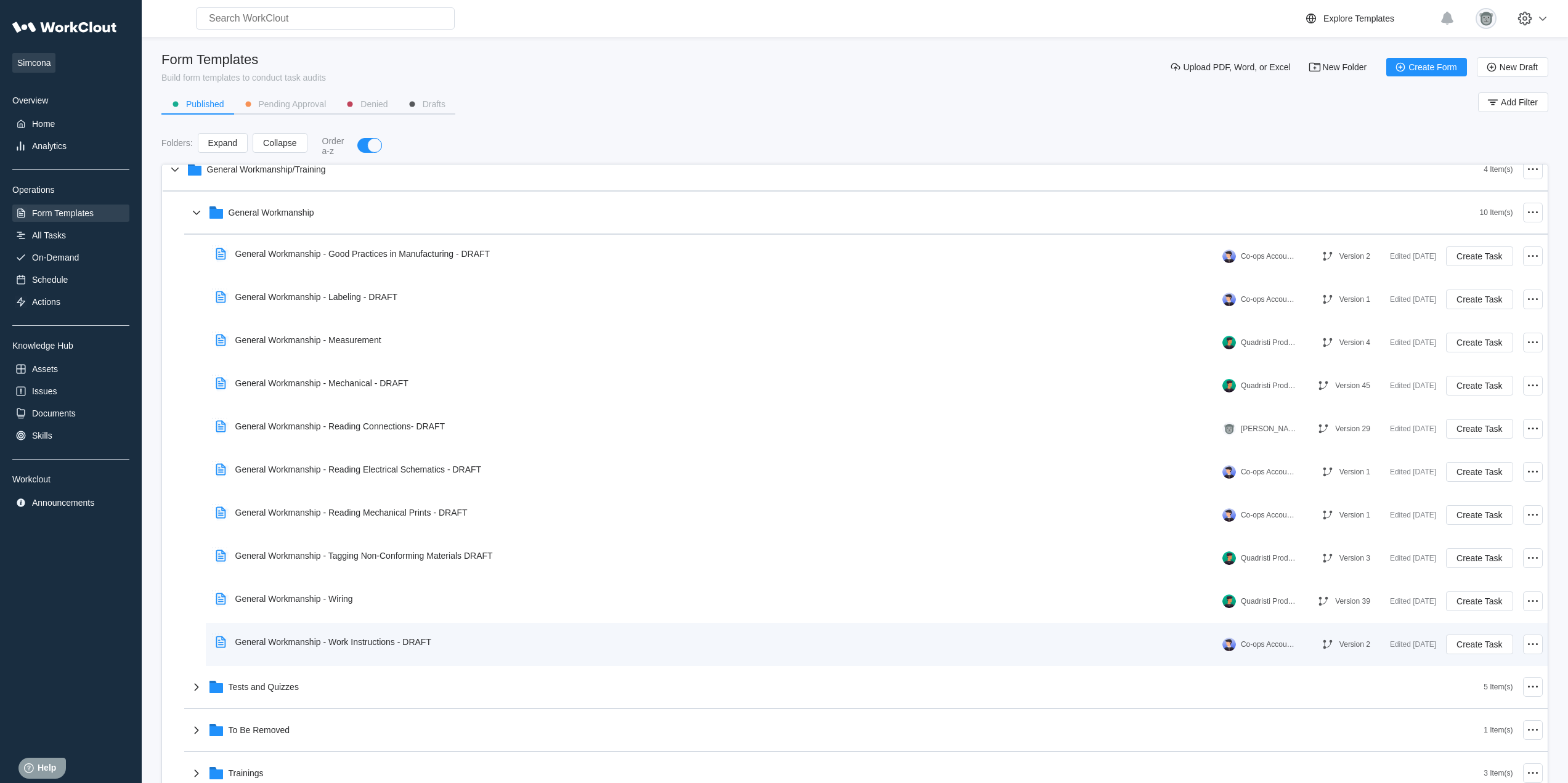
click at [390, 646] on div "General Workmanship - Work Instructions - DRAFT" at bounding box center [333, 642] width 196 height 10
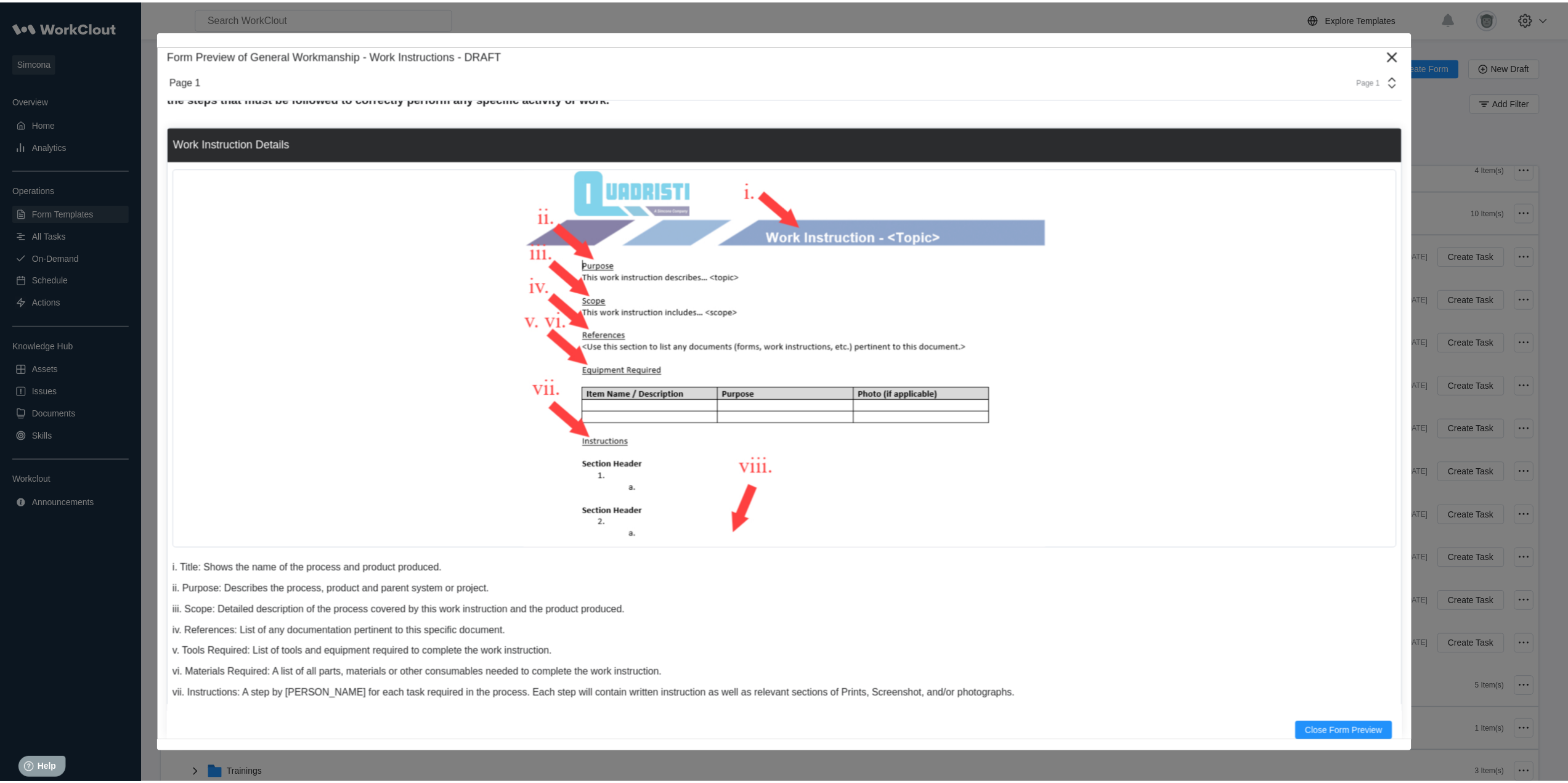
scroll to position [116, 0]
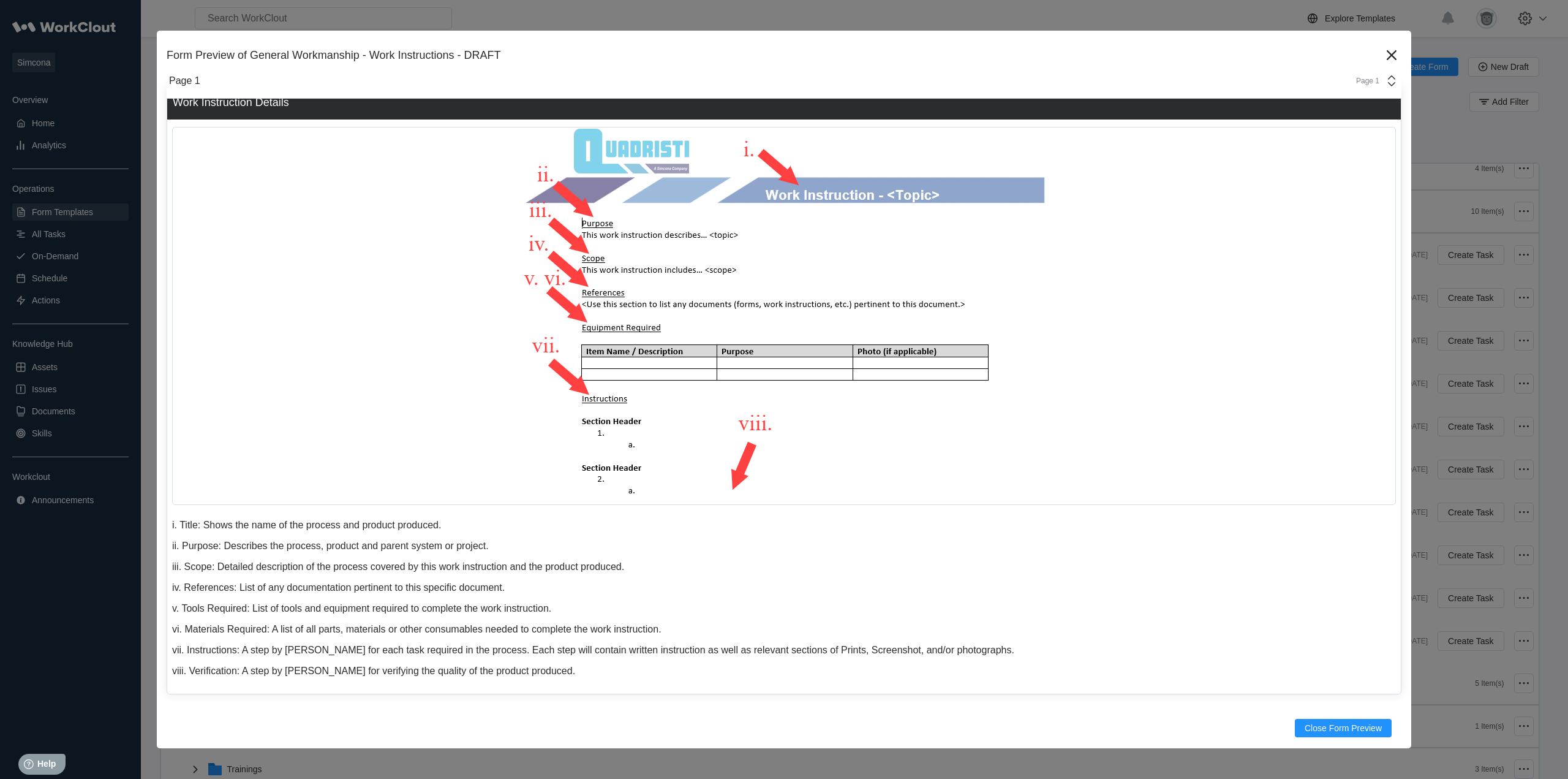
click at [1348, 87] on div "Page 1" at bounding box center [1373, 80] width 51 height 14
click at [1383, 61] on icon at bounding box center [1391, 54] width 20 height 20
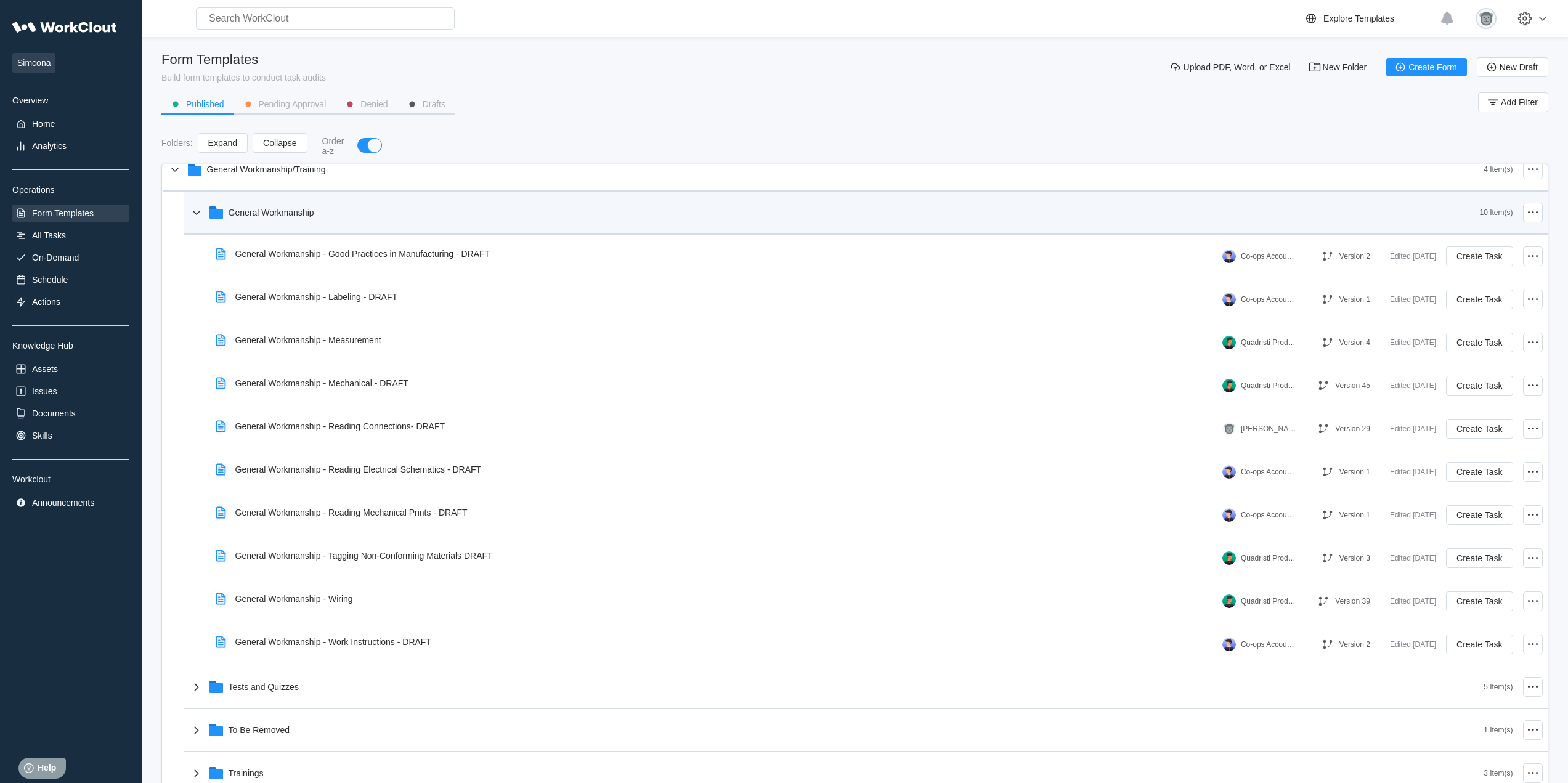
click at [295, 227] on div "General Workmanship" at bounding box center [834, 212] width 1291 height 32
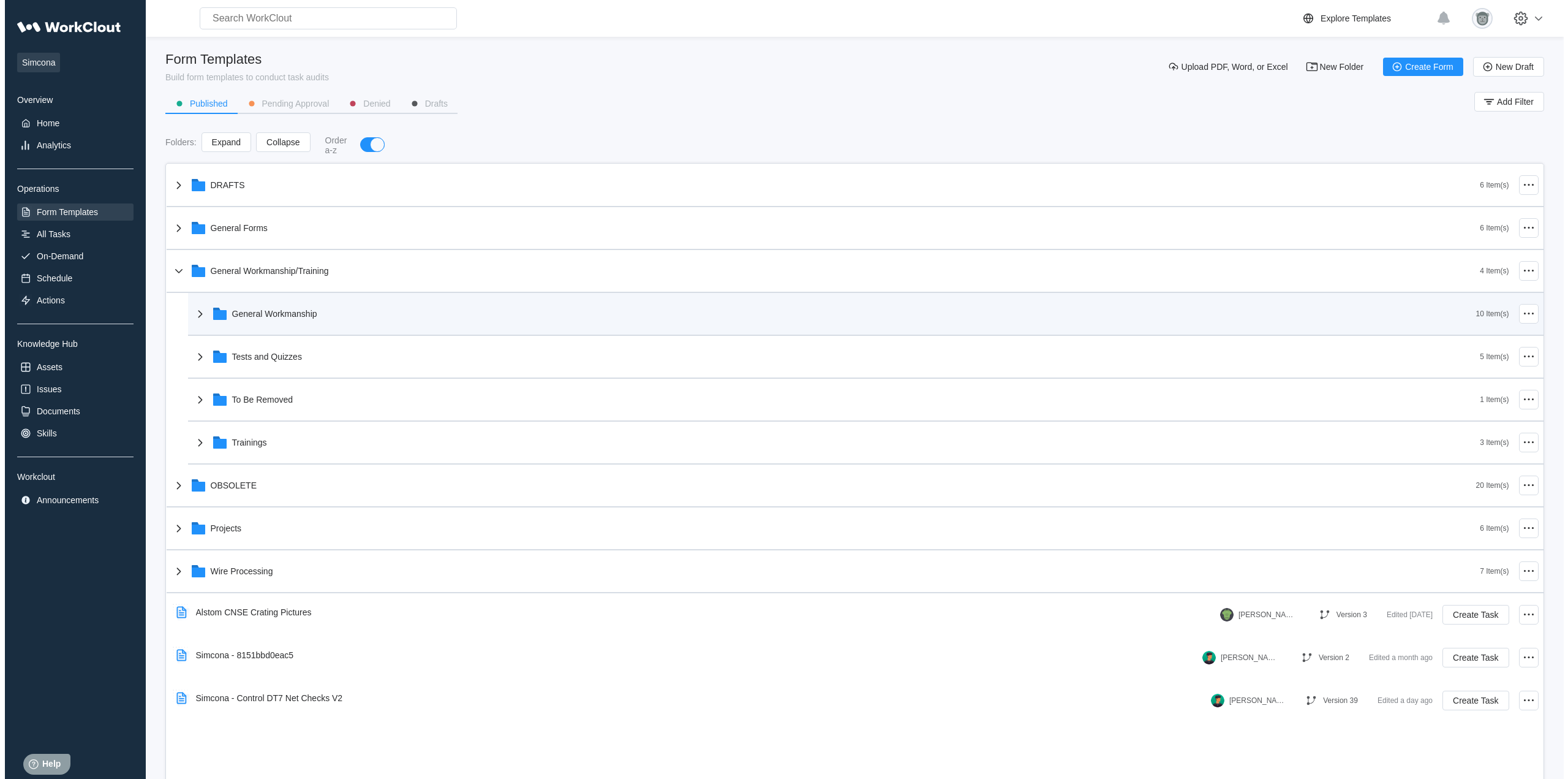
scroll to position [0, 0]
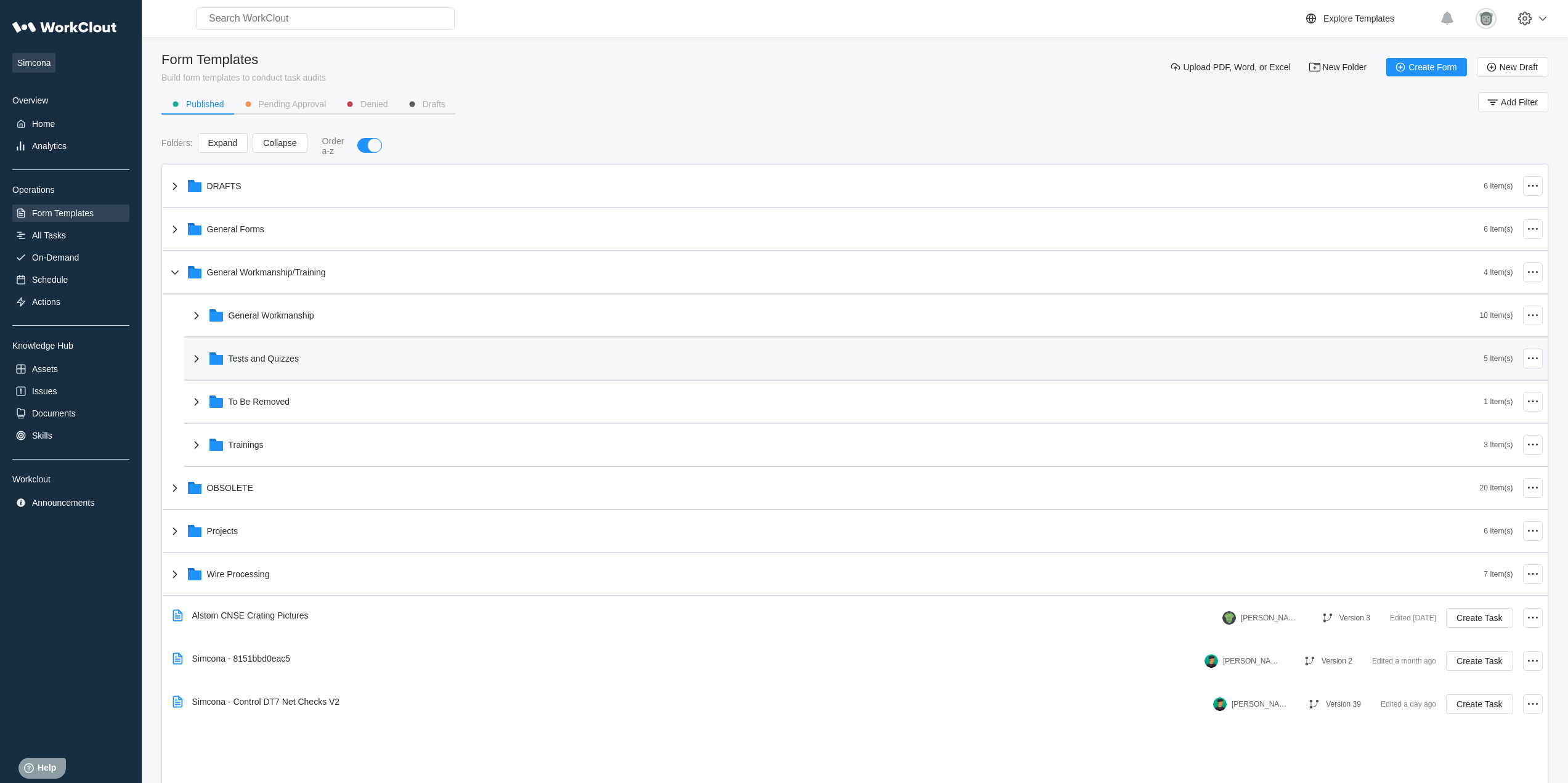
click at [288, 368] on div "Tests and Quizzes" at bounding box center [836, 358] width 1295 height 32
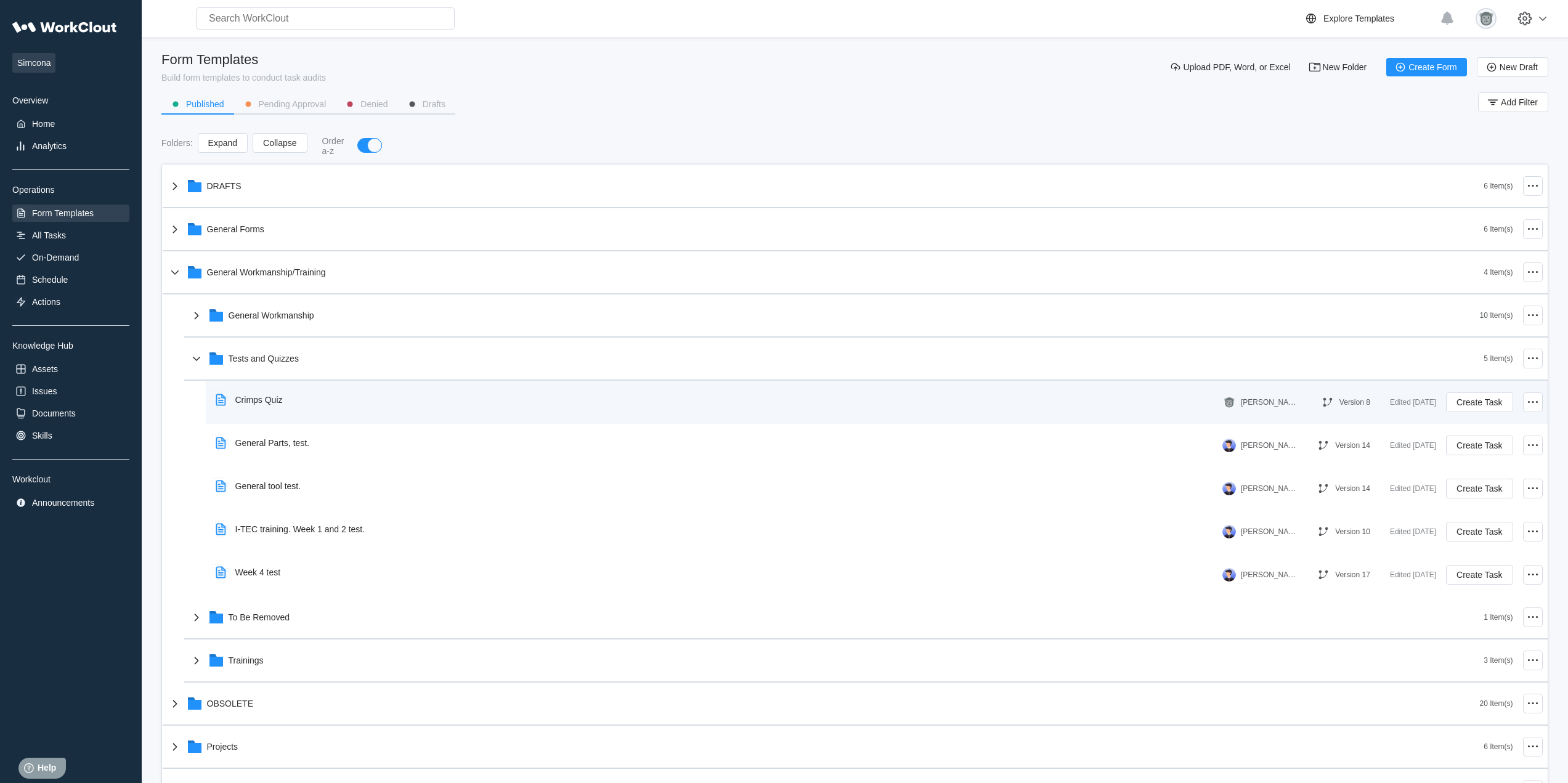
click at [281, 403] on div "Crimps Quiz" at bounding box center [258, 399] width 47 height 10
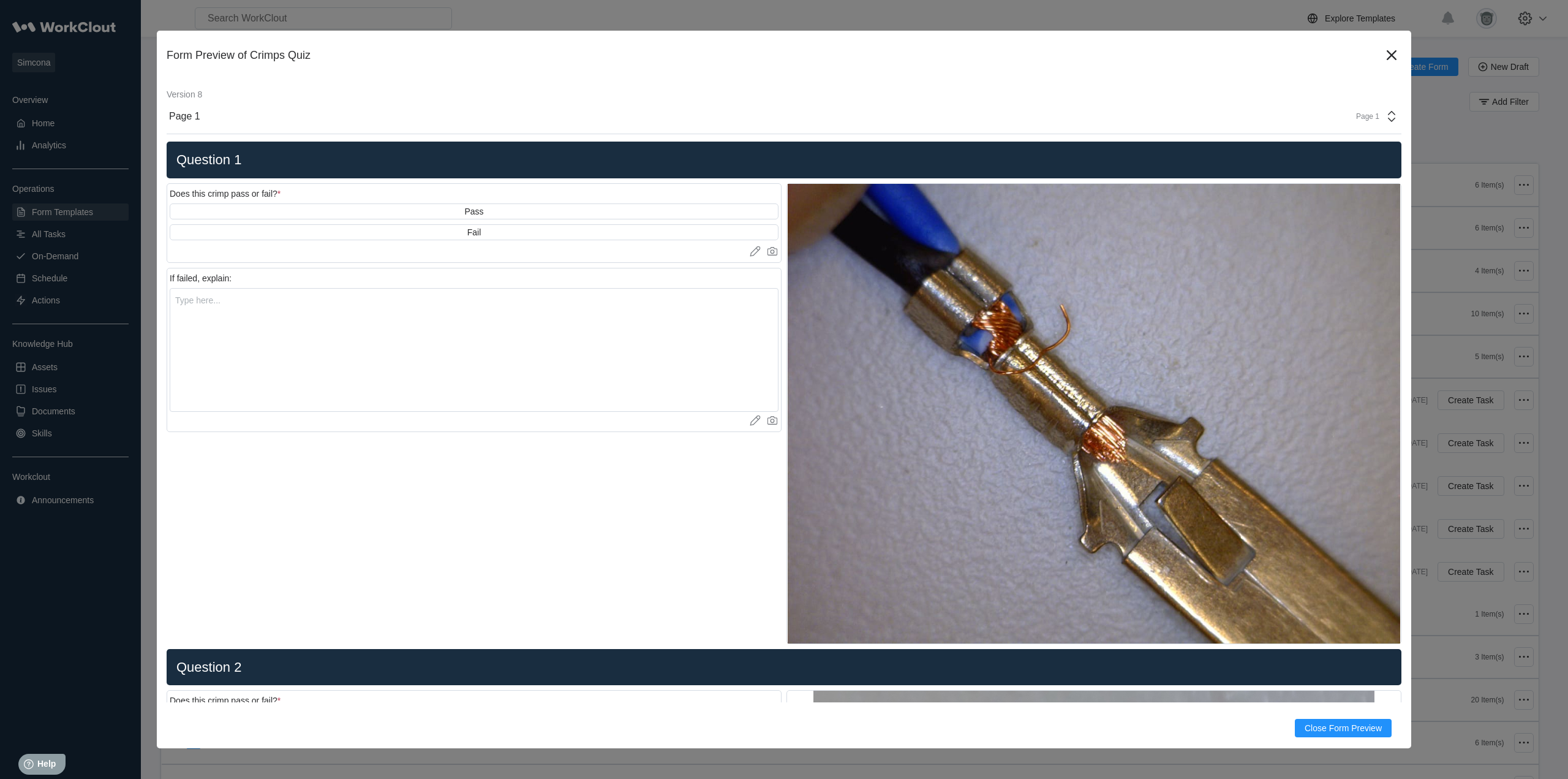
click at [1372, 119] on div "Page 1" at bounding box center [1373, 116] width 51 height 14
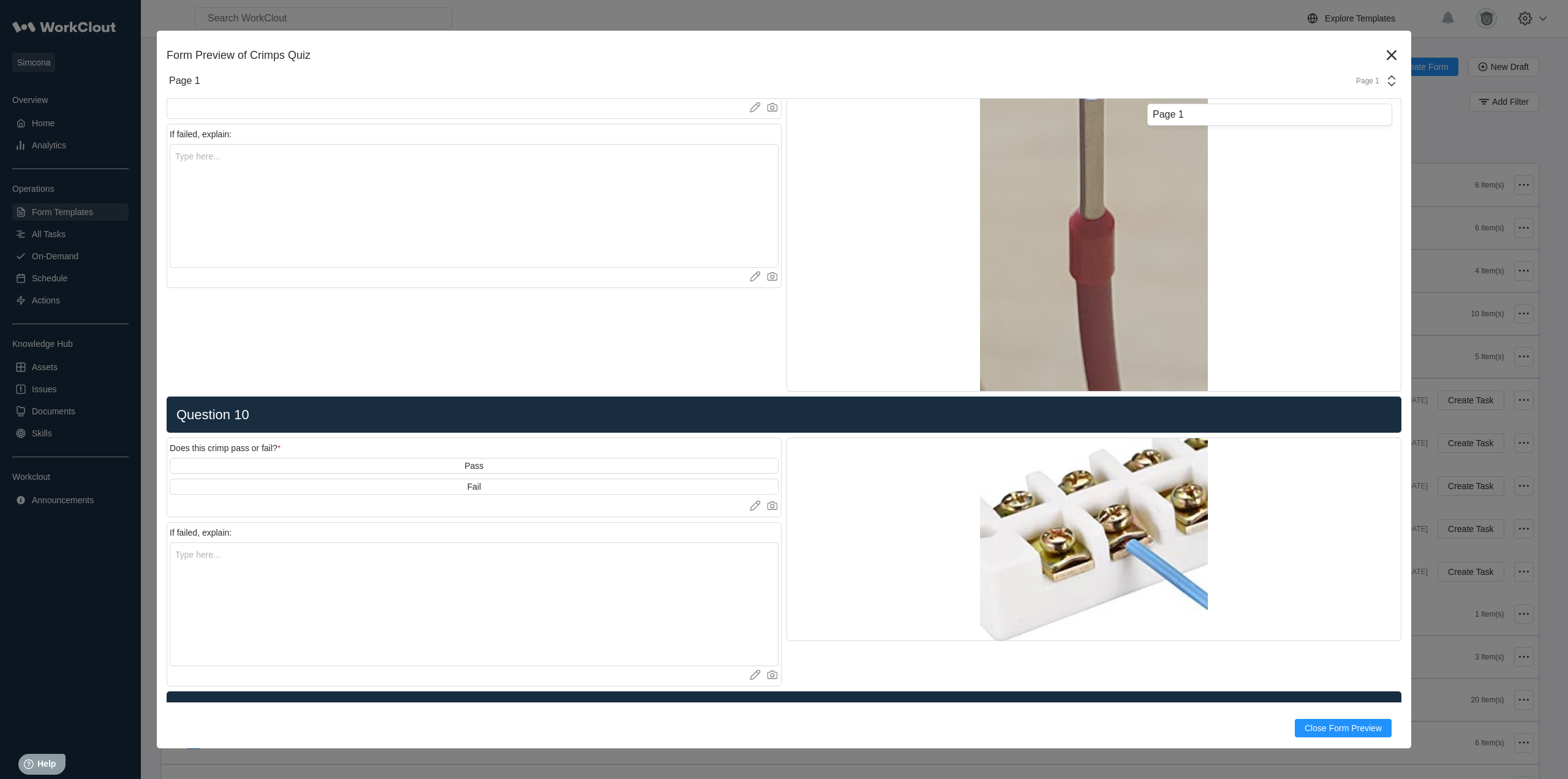
scroll to position [3011, 0]
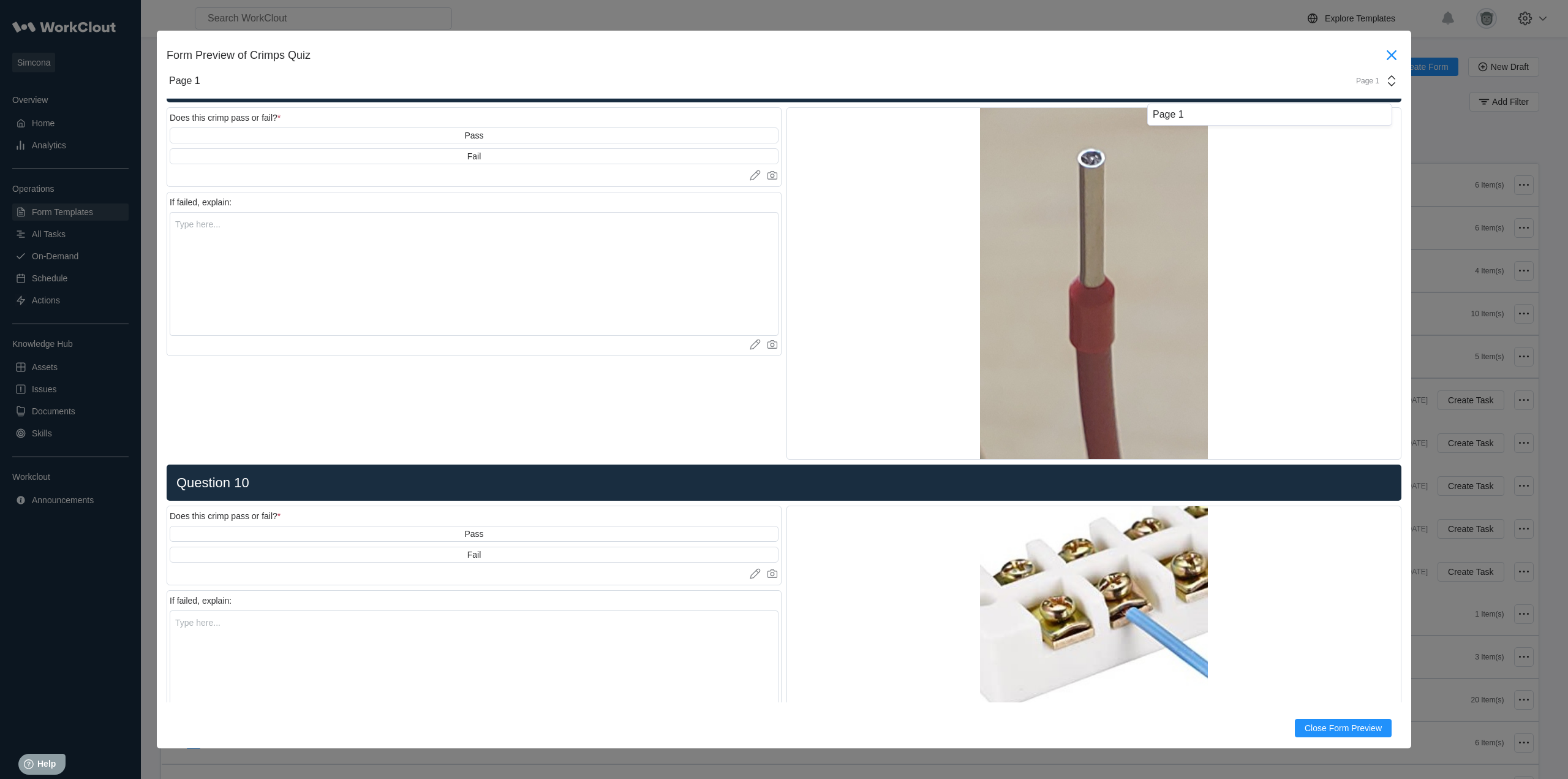
click at [1383, 53] on icon at bounding box center [1391, 54] width 20 height 20
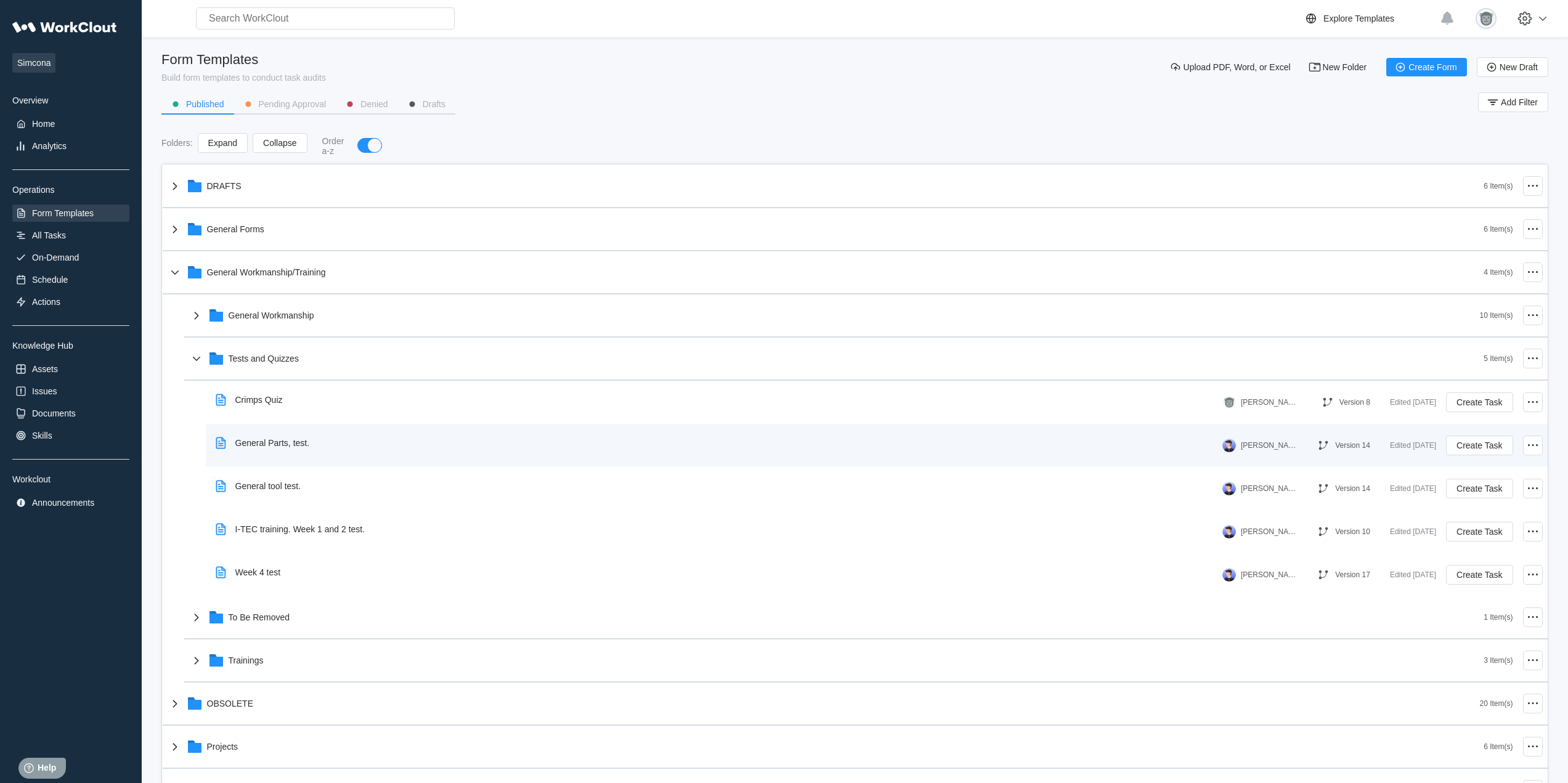
click at [279, 452] on div "General Parts, test." at bounding box center [266, 443] width 109 height 29
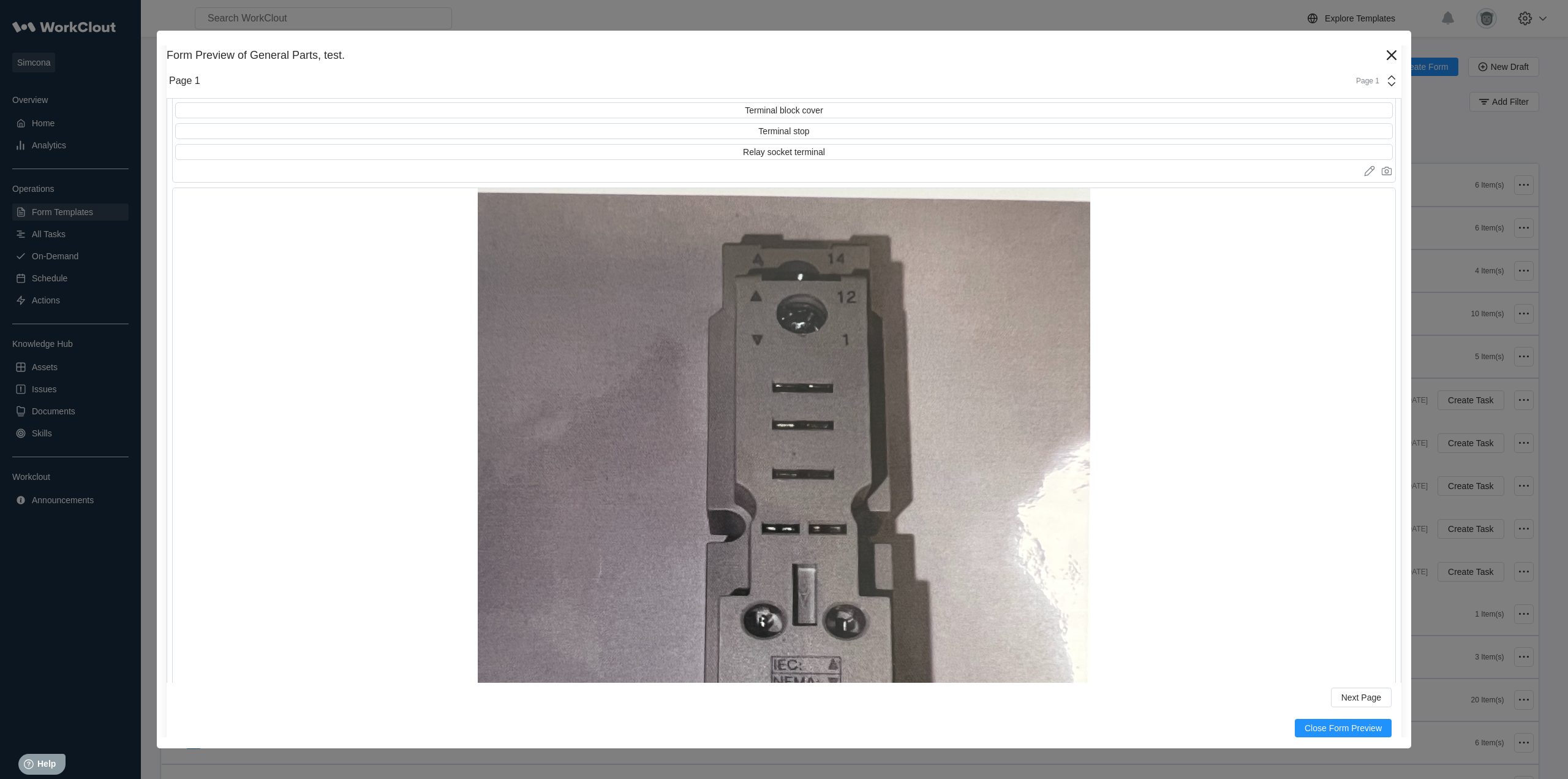
scroll to position [4367, 0]
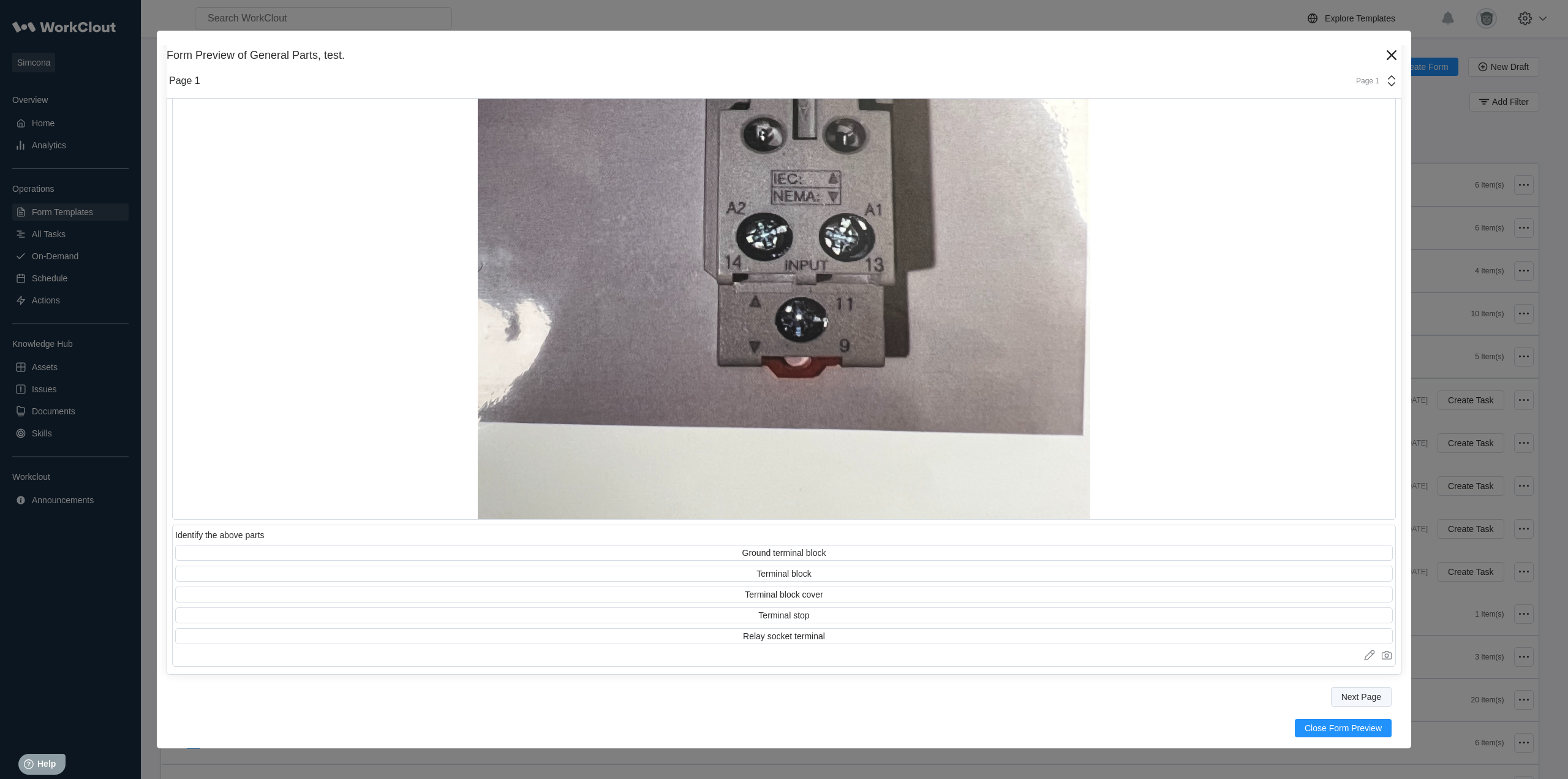
click at [1352, 698] on span "Next Page" at bounding box center [1362, 696] width 40 height 9
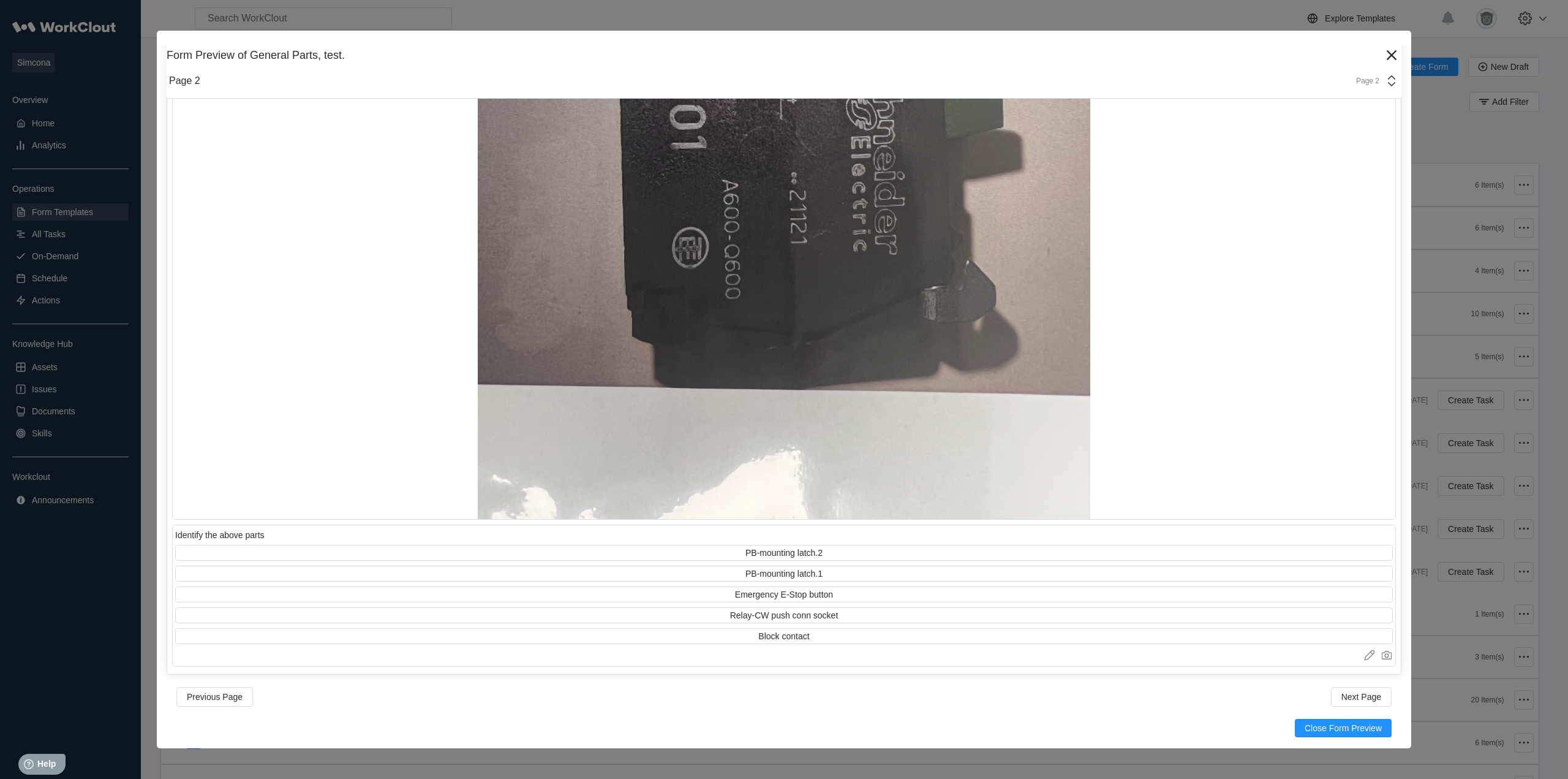
click at [1366, 74] on div "Page 2" at bounding box center [1373, 80] width 51 height 14
click at [1178, 155] on div "Page 3" at bounding box center [1269, 157] width 234 height 11
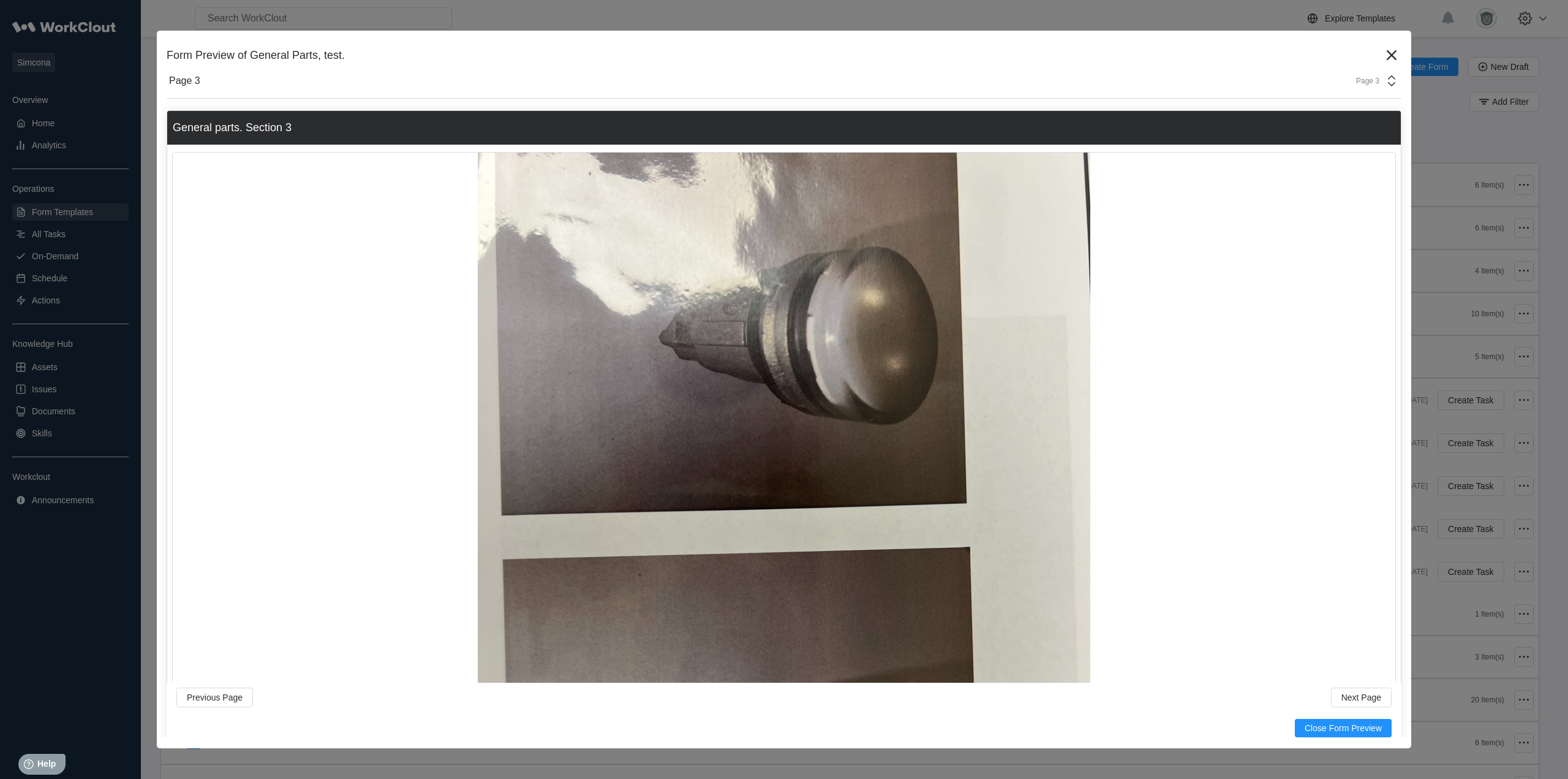
scroll to position [0, 0]
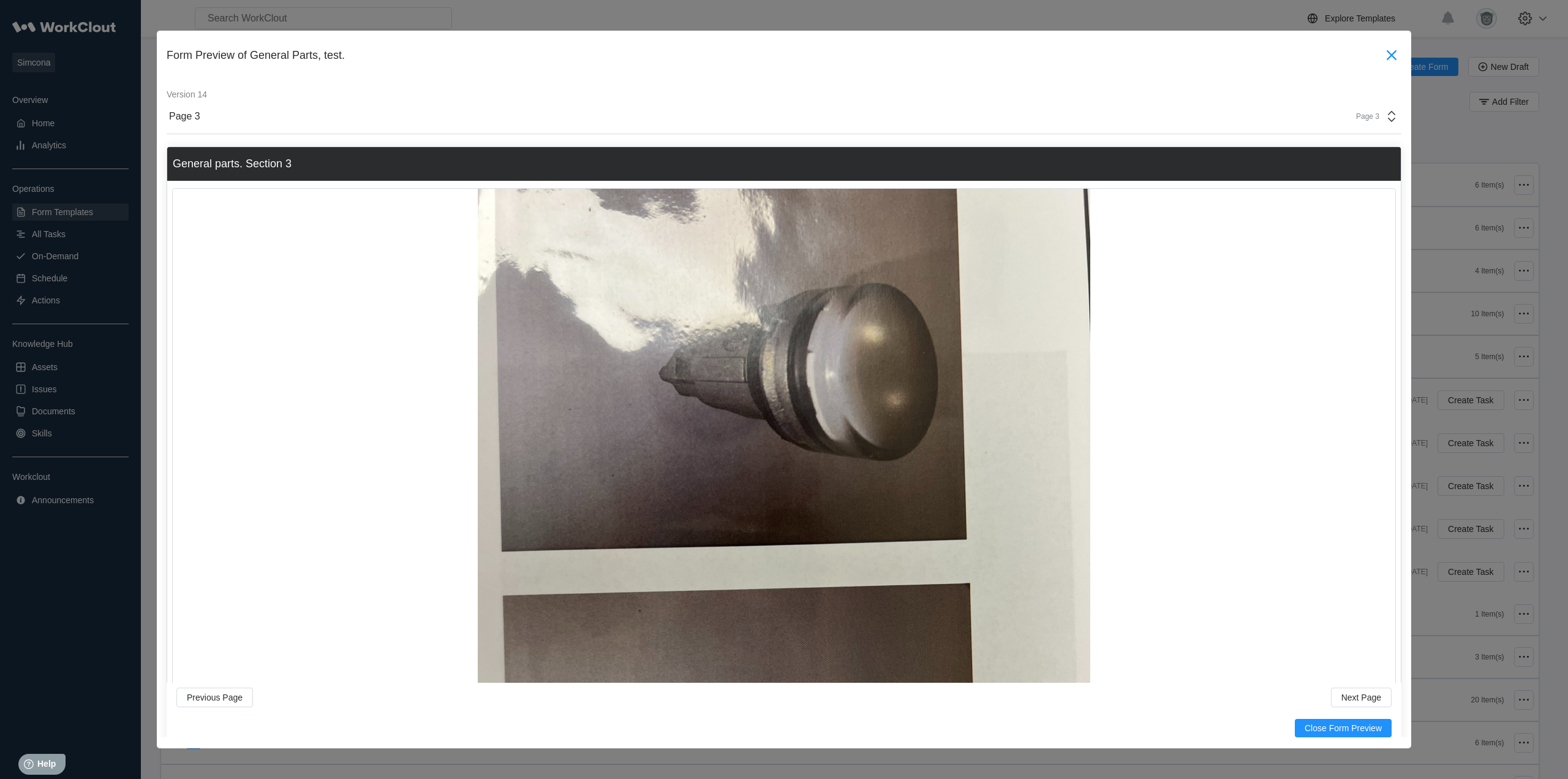
click at [1382, 53] on icon at bounding box center [1391, 54] width 20 height 20
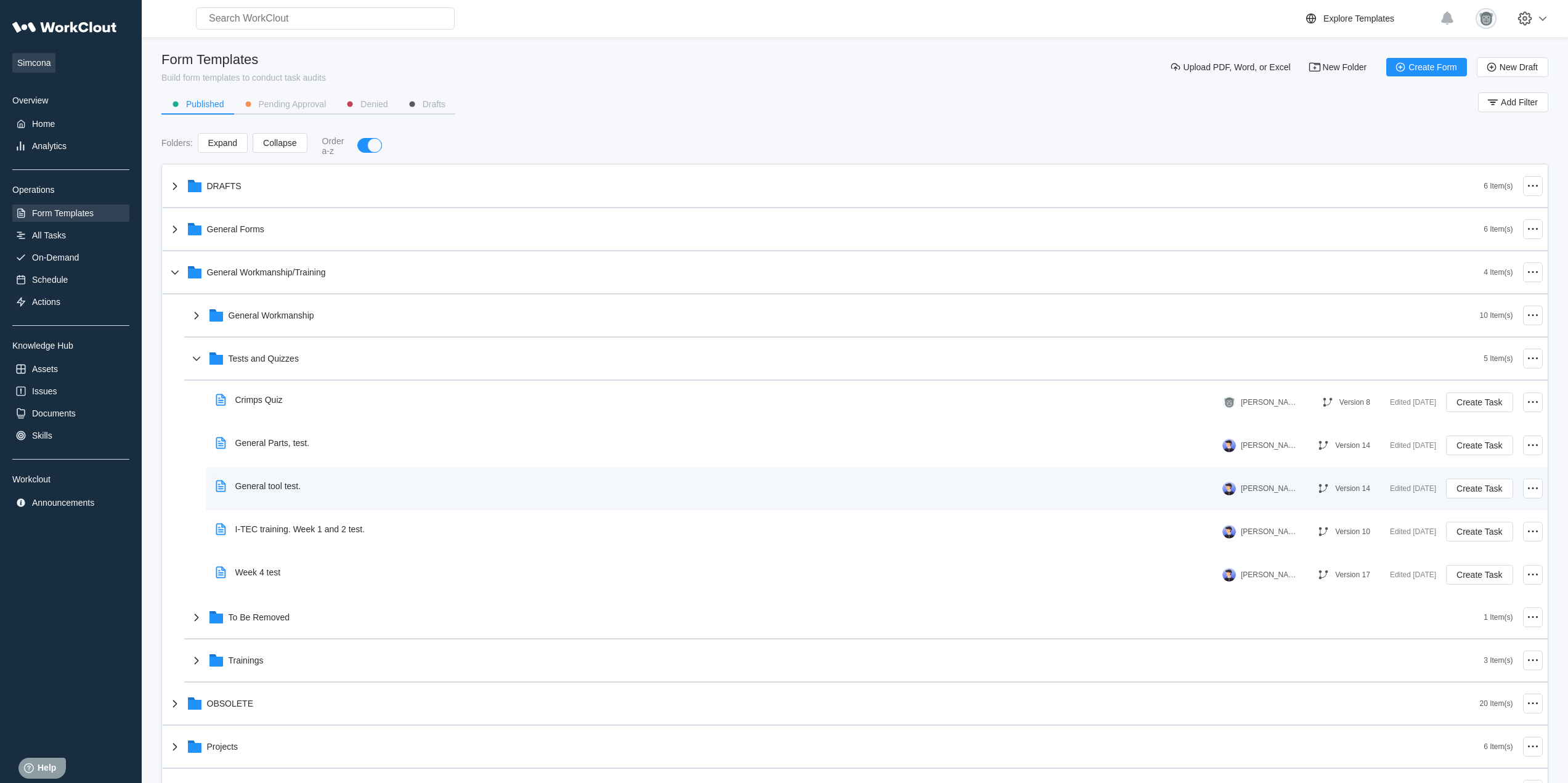
click at [292, 483] on div "General tool test." at bounding box center [268, 486] width 66 height 10
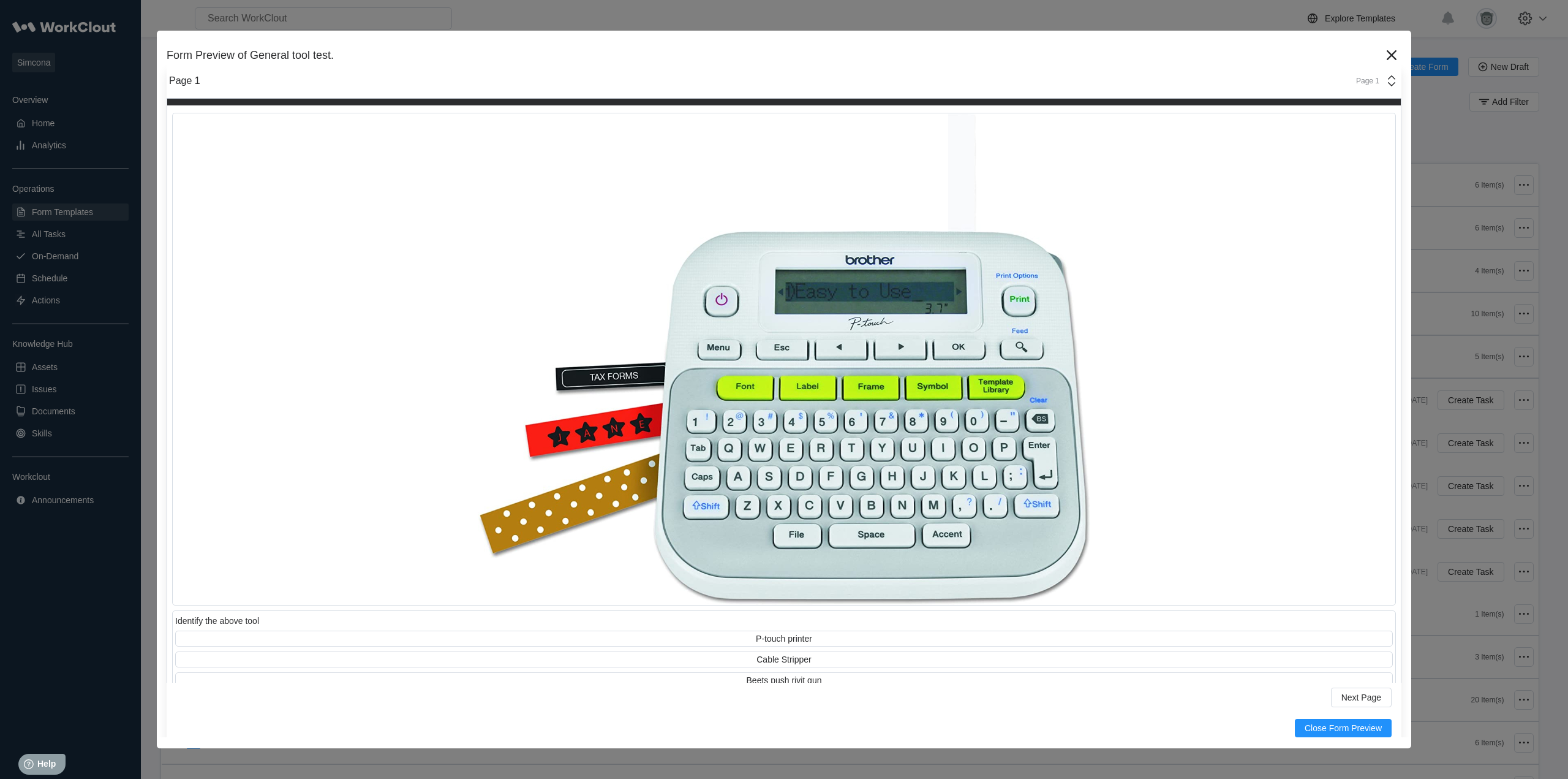
scroll to position [102, 0]
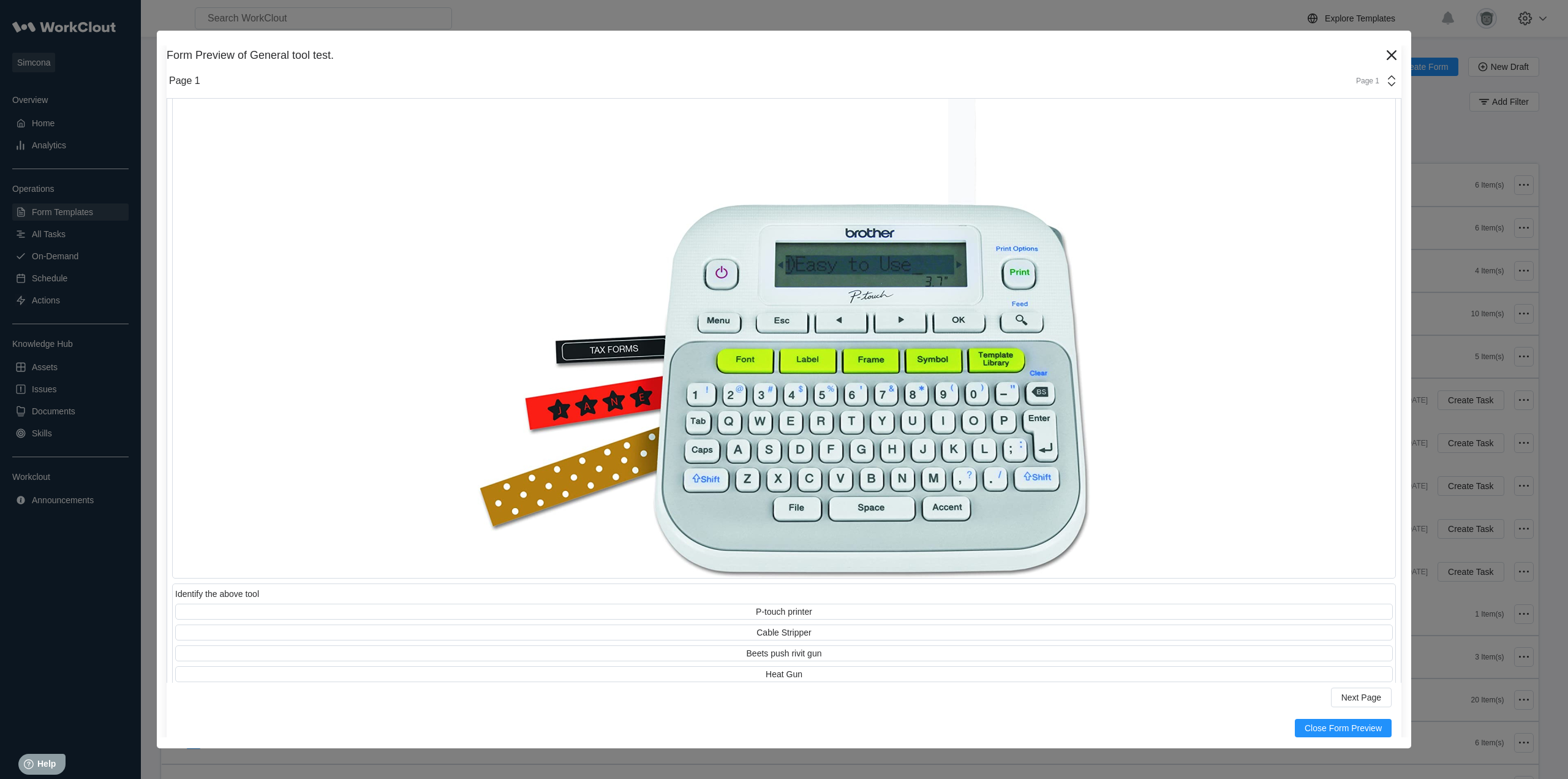
click at [1369, 79] on div "Page 1" at bounding box center [1364, 80] width 31 height 9
click at [1206, 172] on div "Page 4" at bounding box center [1269, 178] width 234 height 11
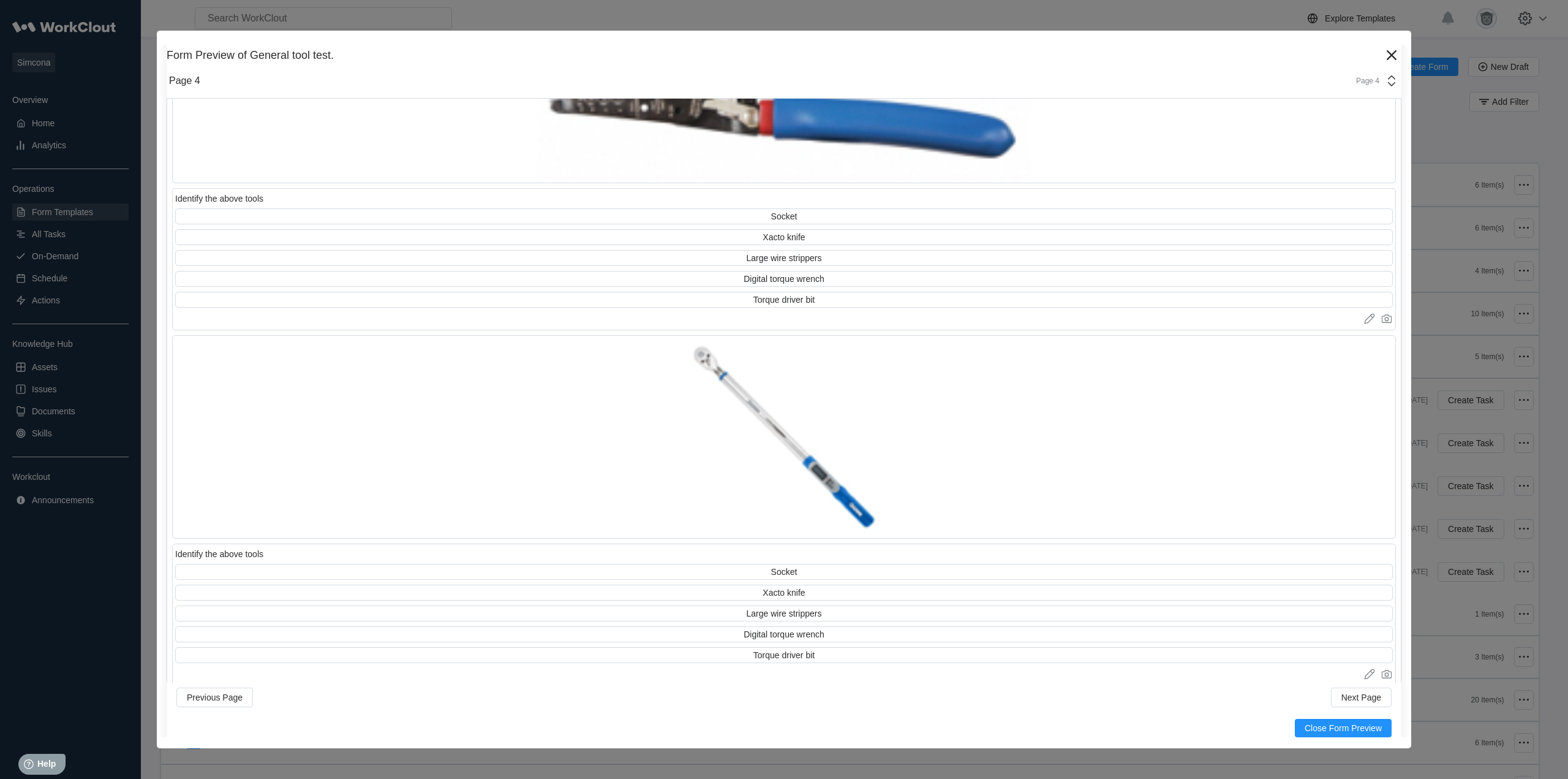
scroll to position [1294, 0]
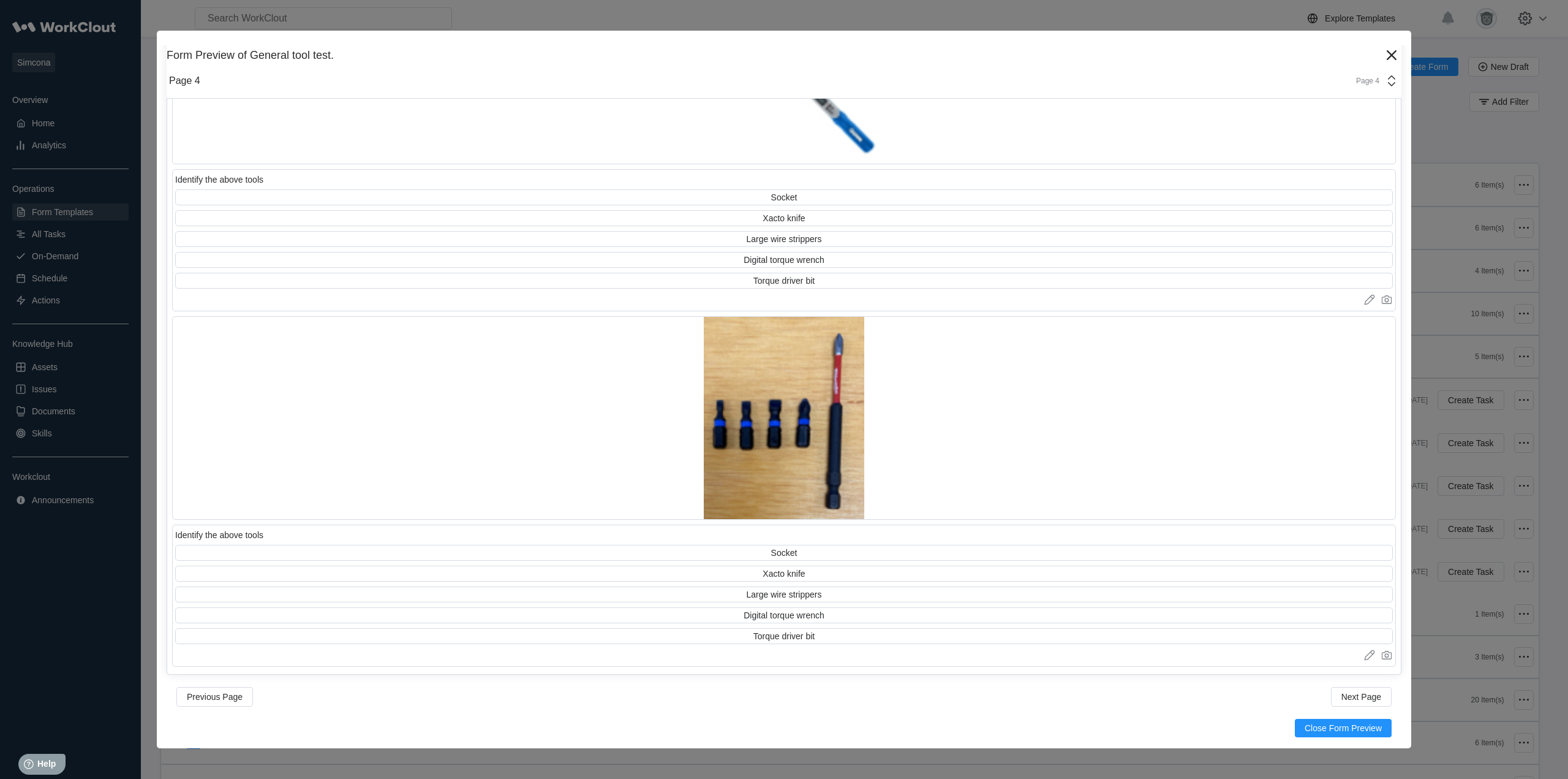
click at [1362, 81] on div "Page 4" at bounding box center [1364, 80] width 31 height 9
click at [1181, 212] on div "Page 6" at bounding box center [1269, 219] width 243 height 21
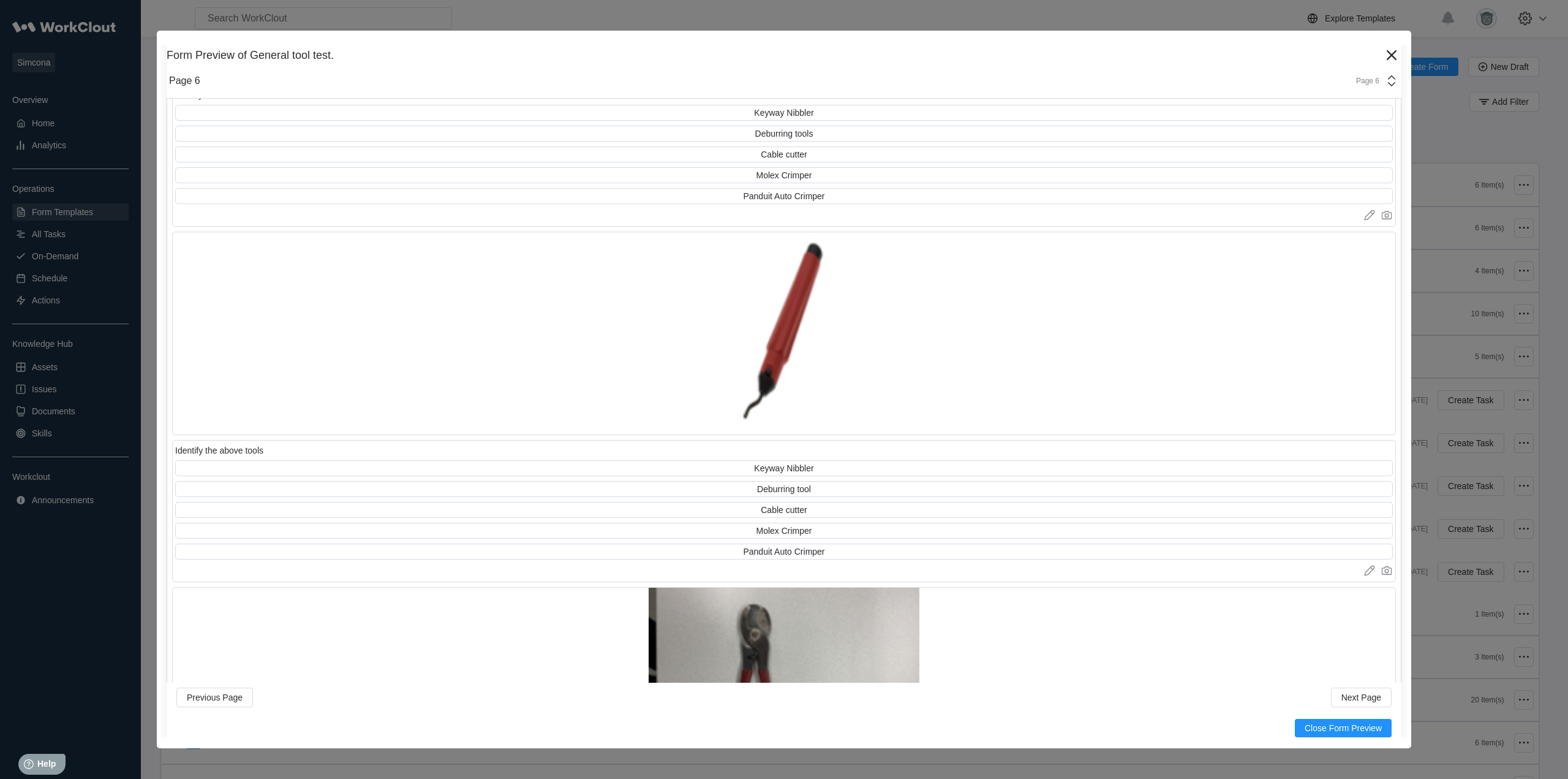
scroll to position [272, 0]
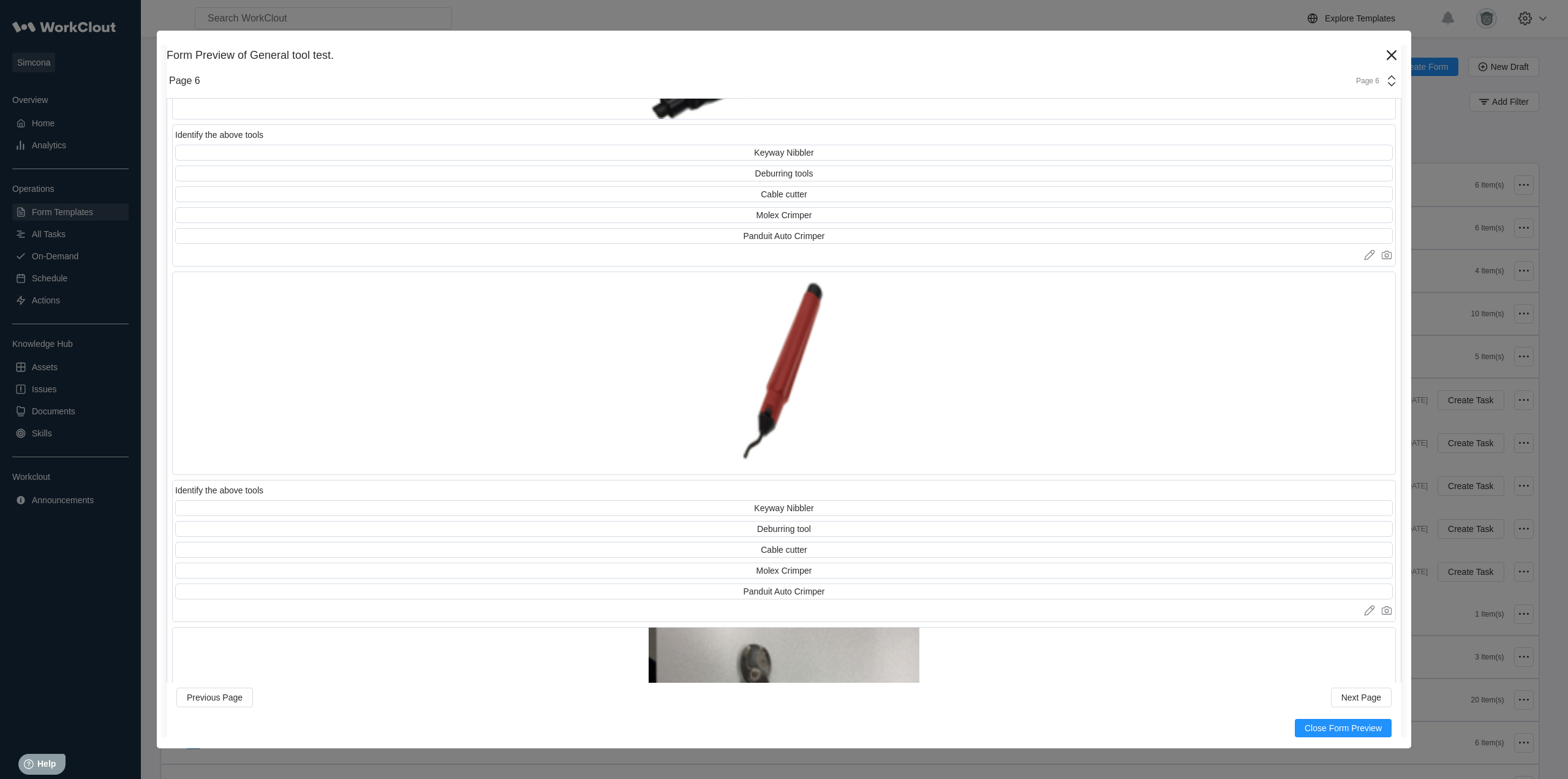
click at [1352, 78] on div "Page 6" at bounding box center [1364, 80] width 31 height 9
click at [1184, 235] on div "Page 7" at bounding box center [1269, 240] width 234 height 11
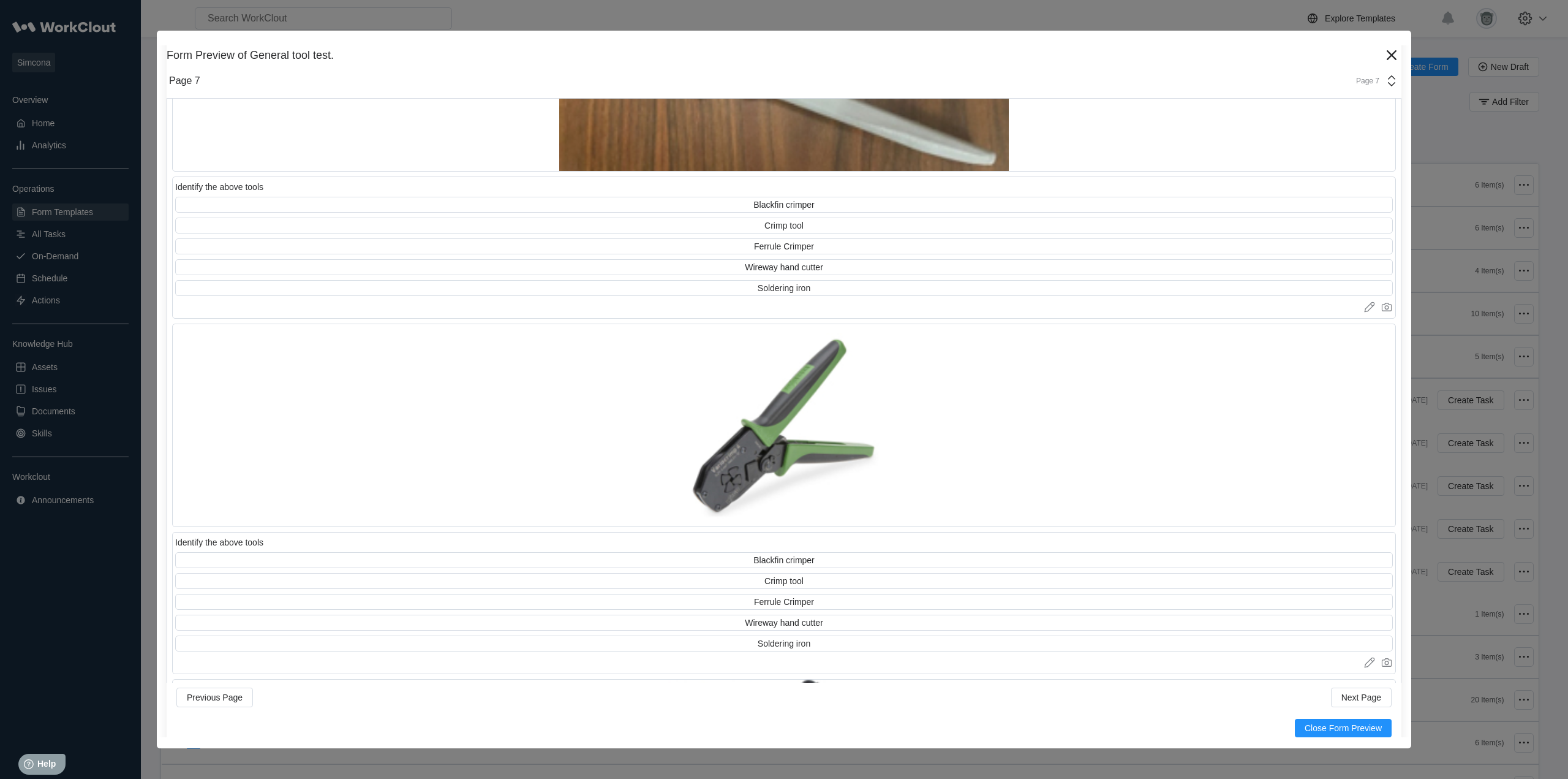
scroll to position [476, 0]
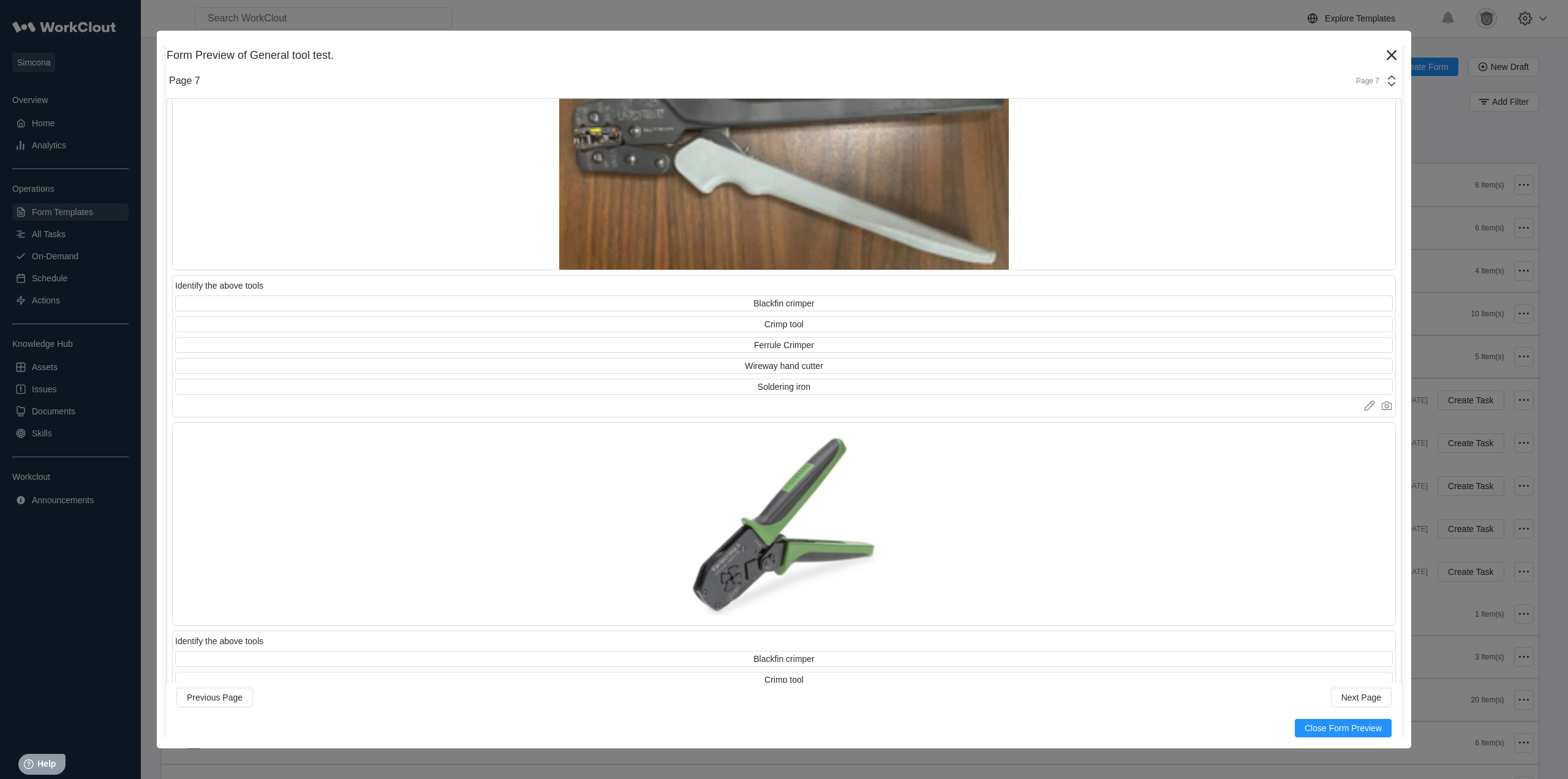
click at [1369, 83] on div "Page 7" at bounding box center [1364, 80] width 31 height 9
click at [1188, 254] on div "Page 8" at bounding box center [1269, 261] width 243 height 21
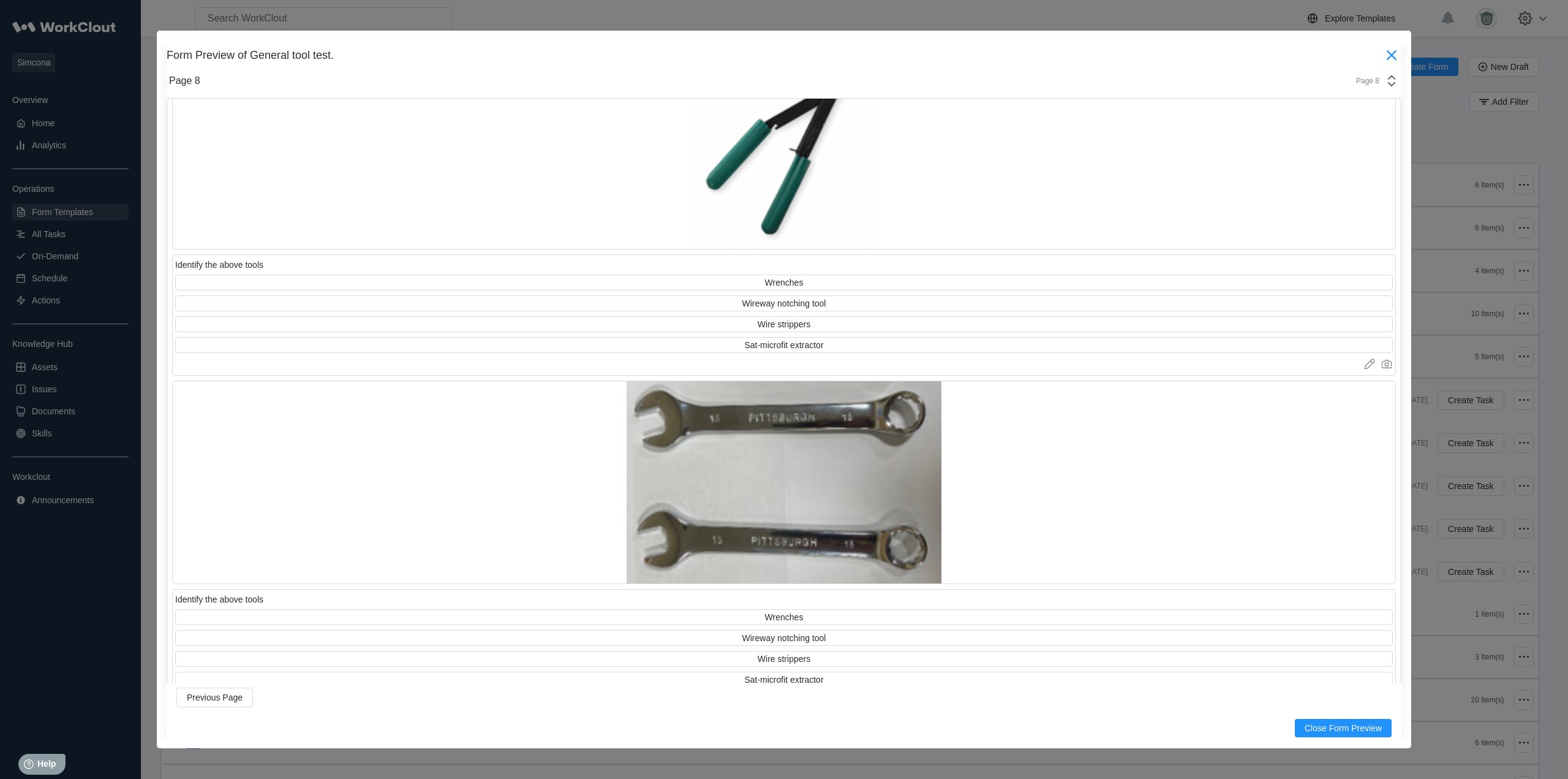
click at [1382, 53] on icon at bounding box center [1391, 54] width 20 height 20
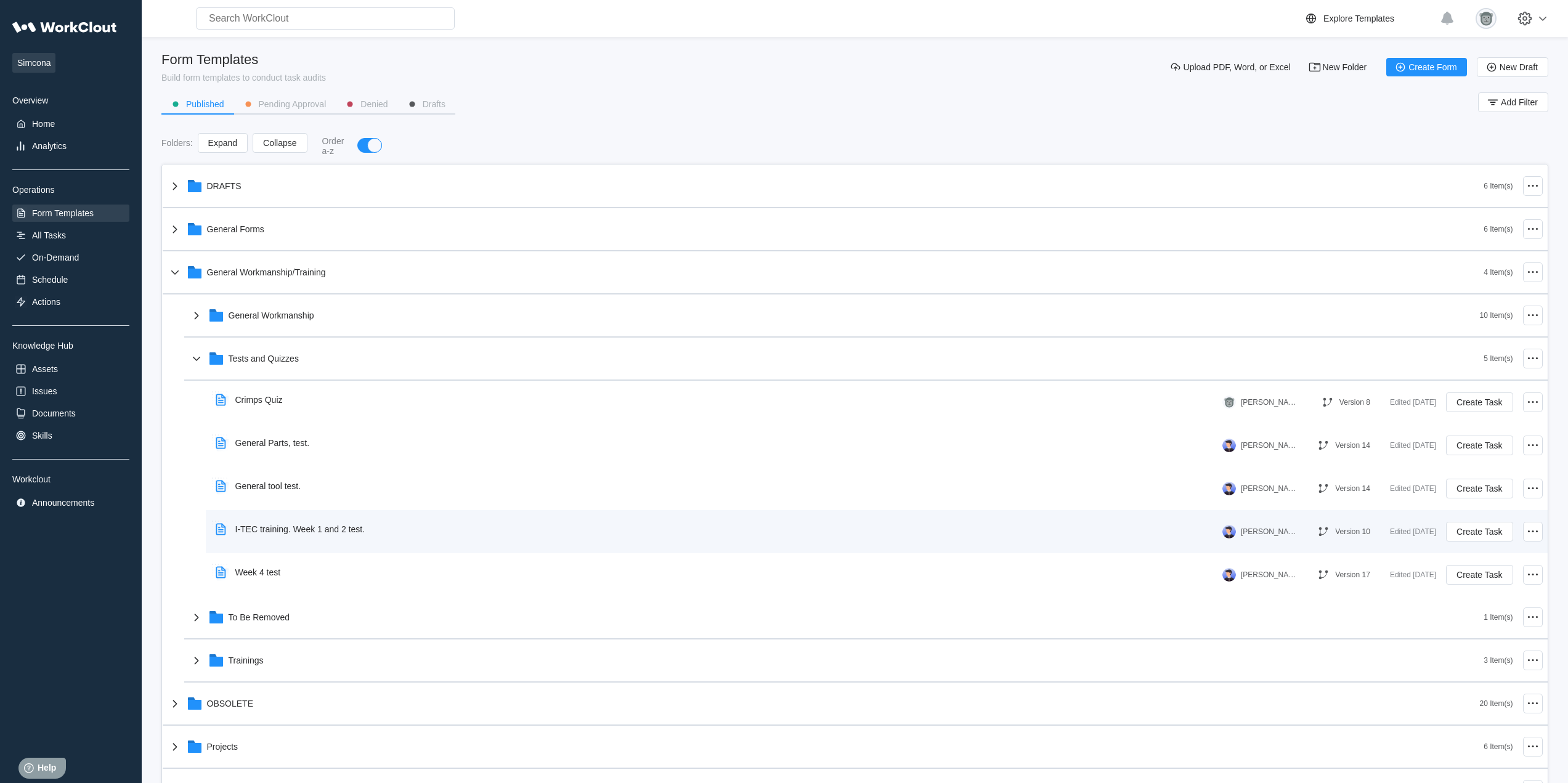
click at [353, 526] on div "I-TEC training. Week 1 and 2 test." at bounding box center [299, 529] width 130 height 10
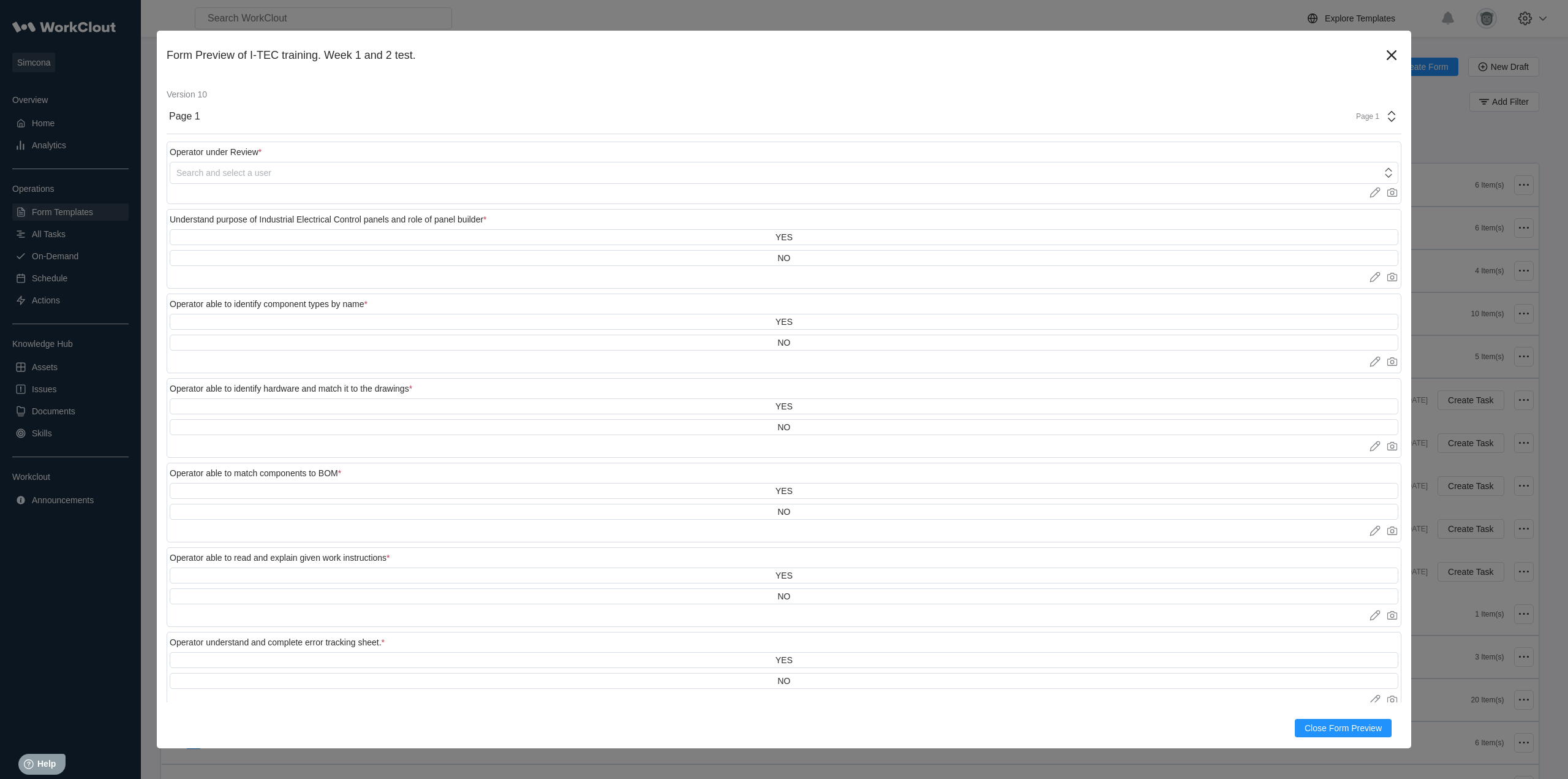
click at [1368, 114] on div "Page 1" at bounding box center [1364, 116] width 31 height 9
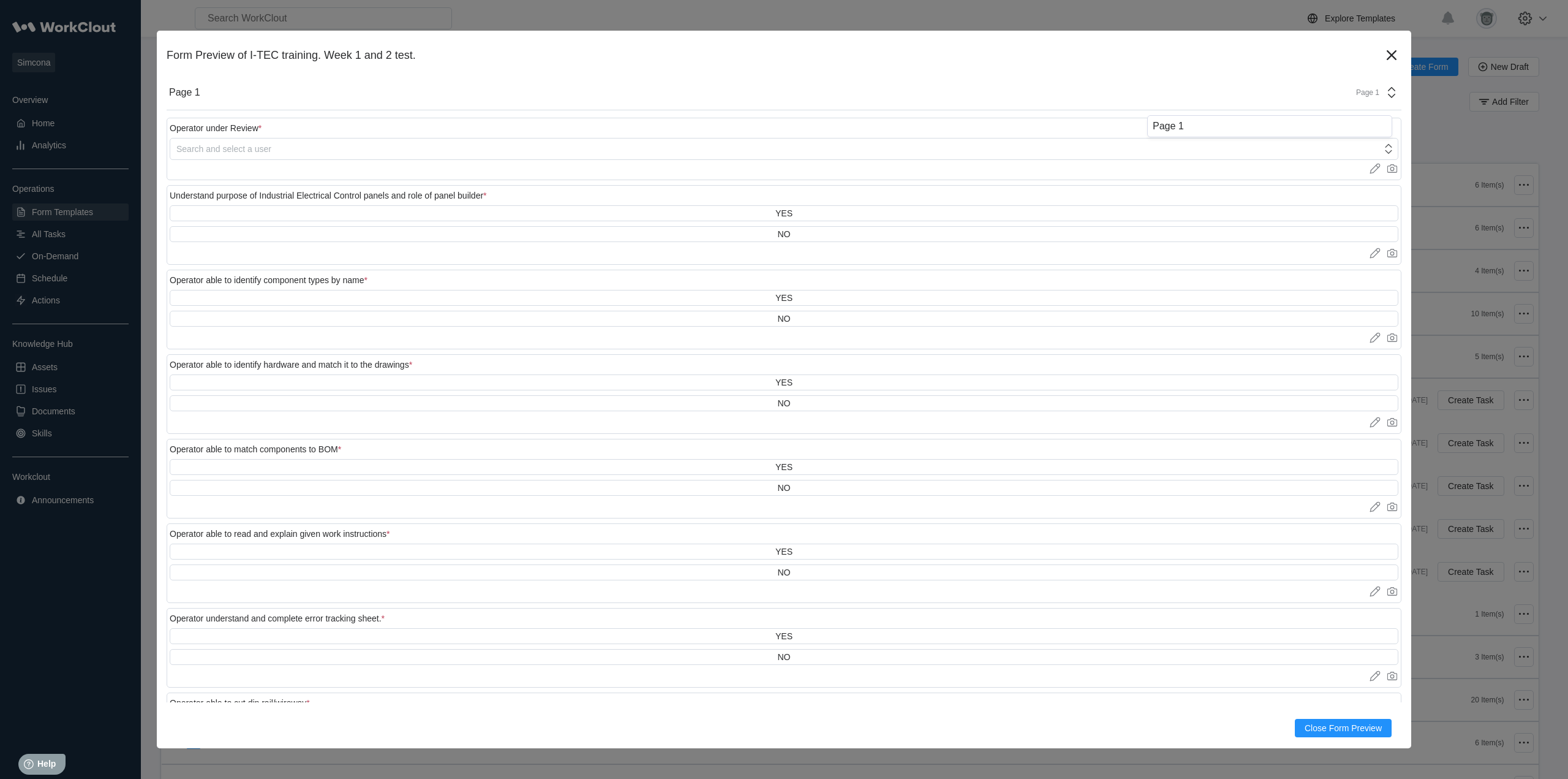
scroll to position [0, 0]
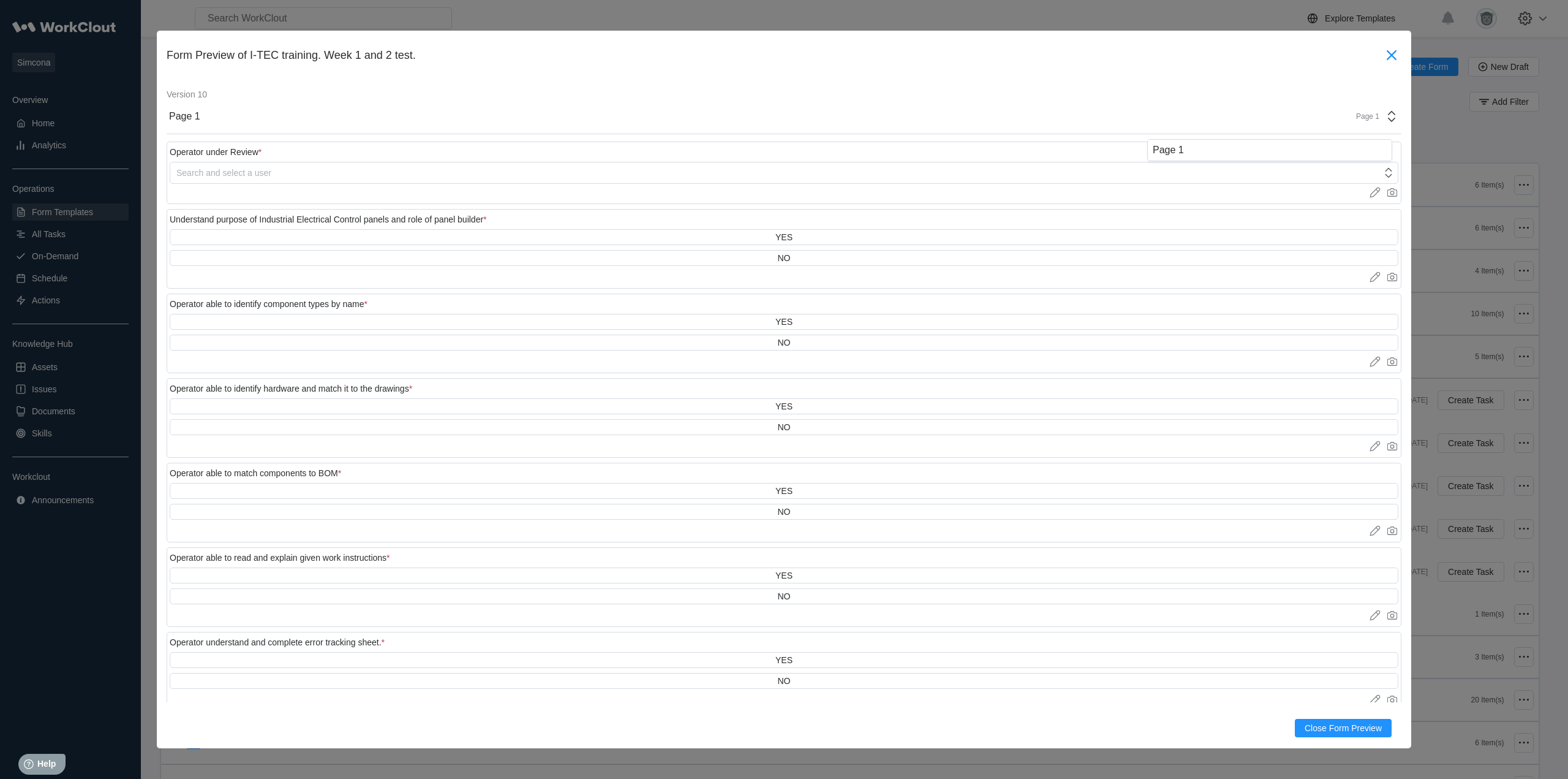
click at [1388, 61] on icon at bounding box center [1391, 54] width 20 height 20
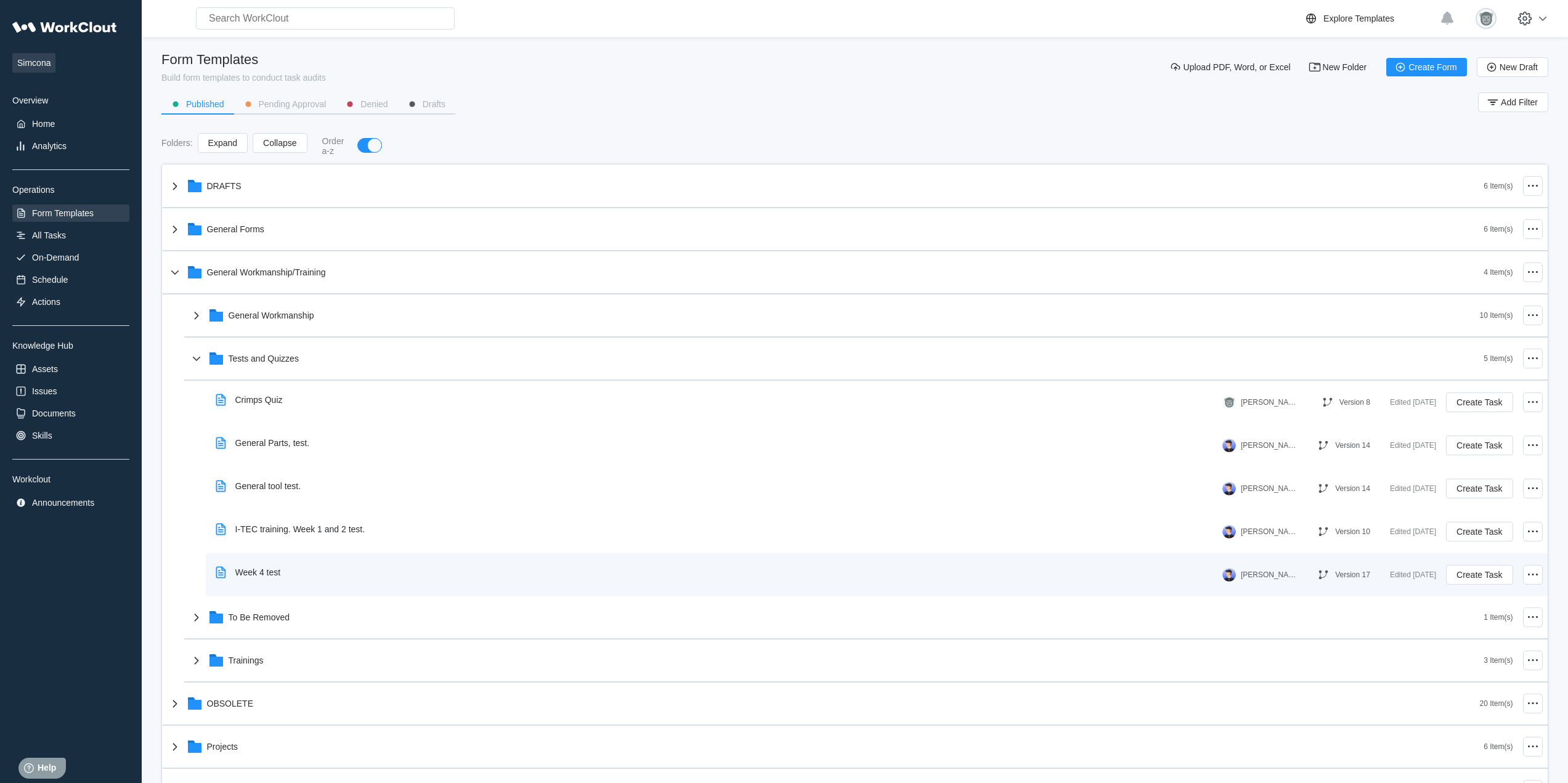
click at [310, 575] on div "Week 4 test" at bounding box center [717, 573] width 1011 height 29
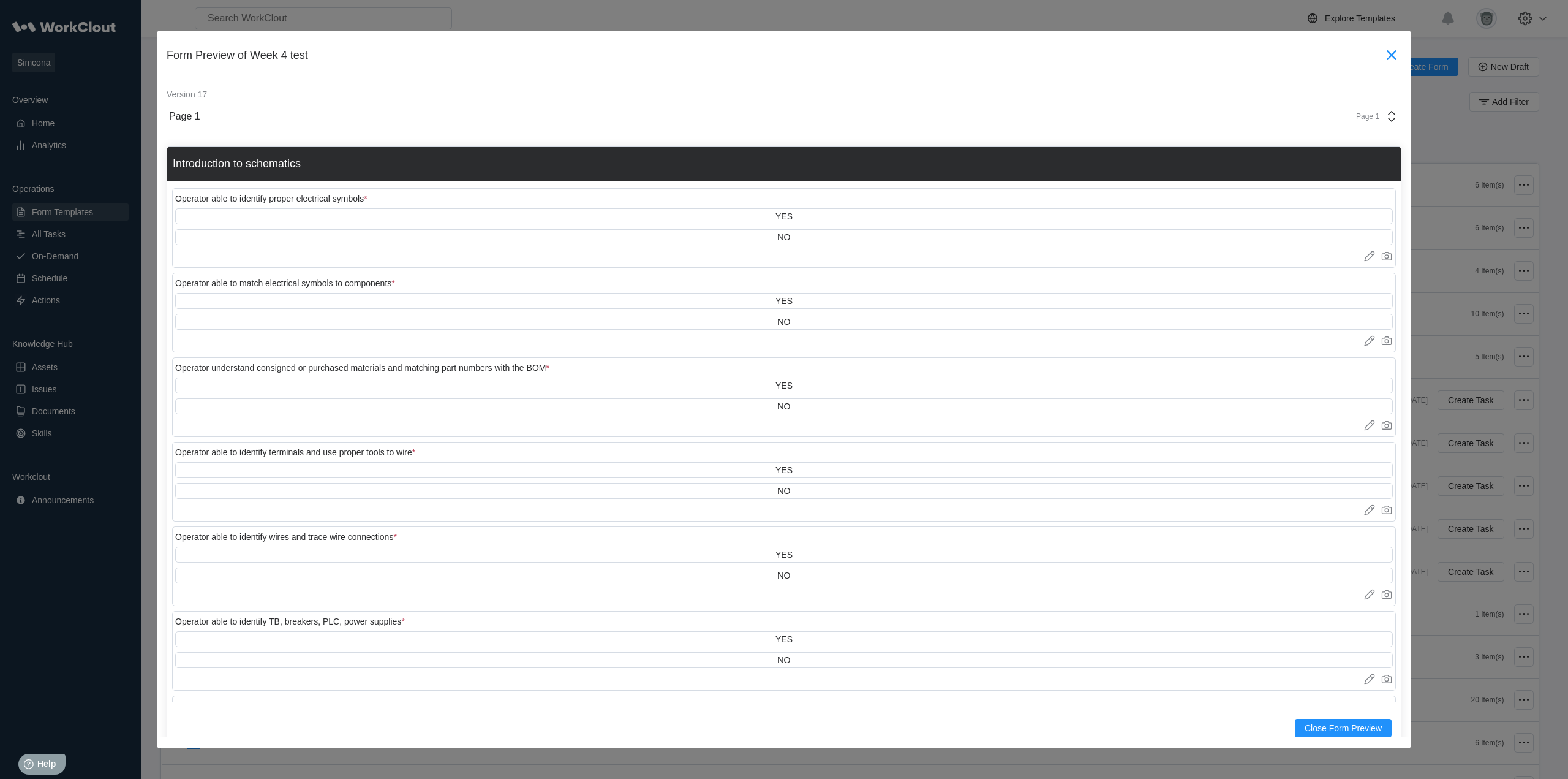
click at [1385, 56] on icon at bounding box center [1391, 54] width 20 height 20
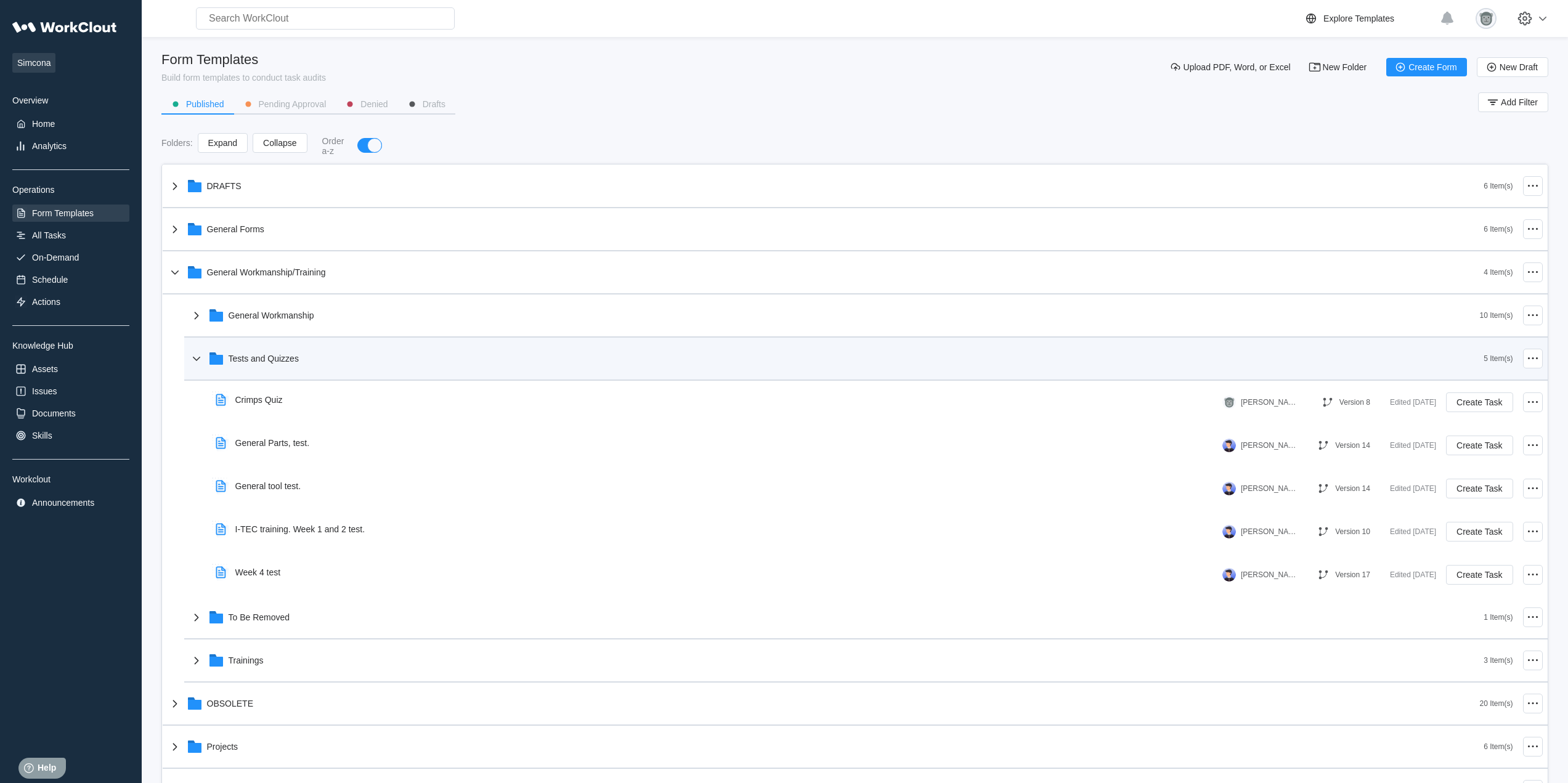
click at [288, 367] on div "Tests and Quizzes" at bounding box center [836, 358] width 1295 height 32
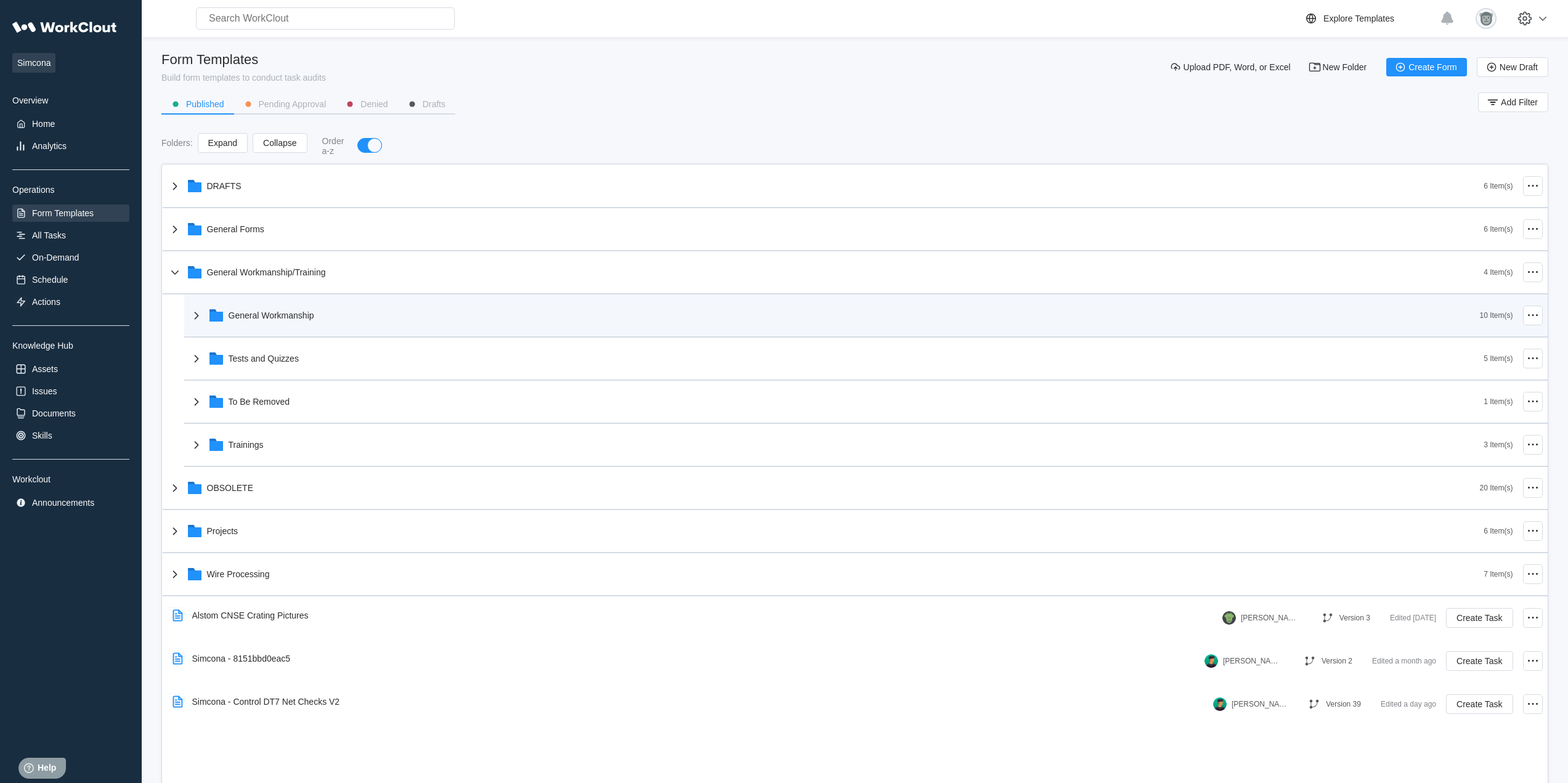
click at [296, 322] on div "General Workmanship" at bounding box center [834, 315] width 1291 height 32
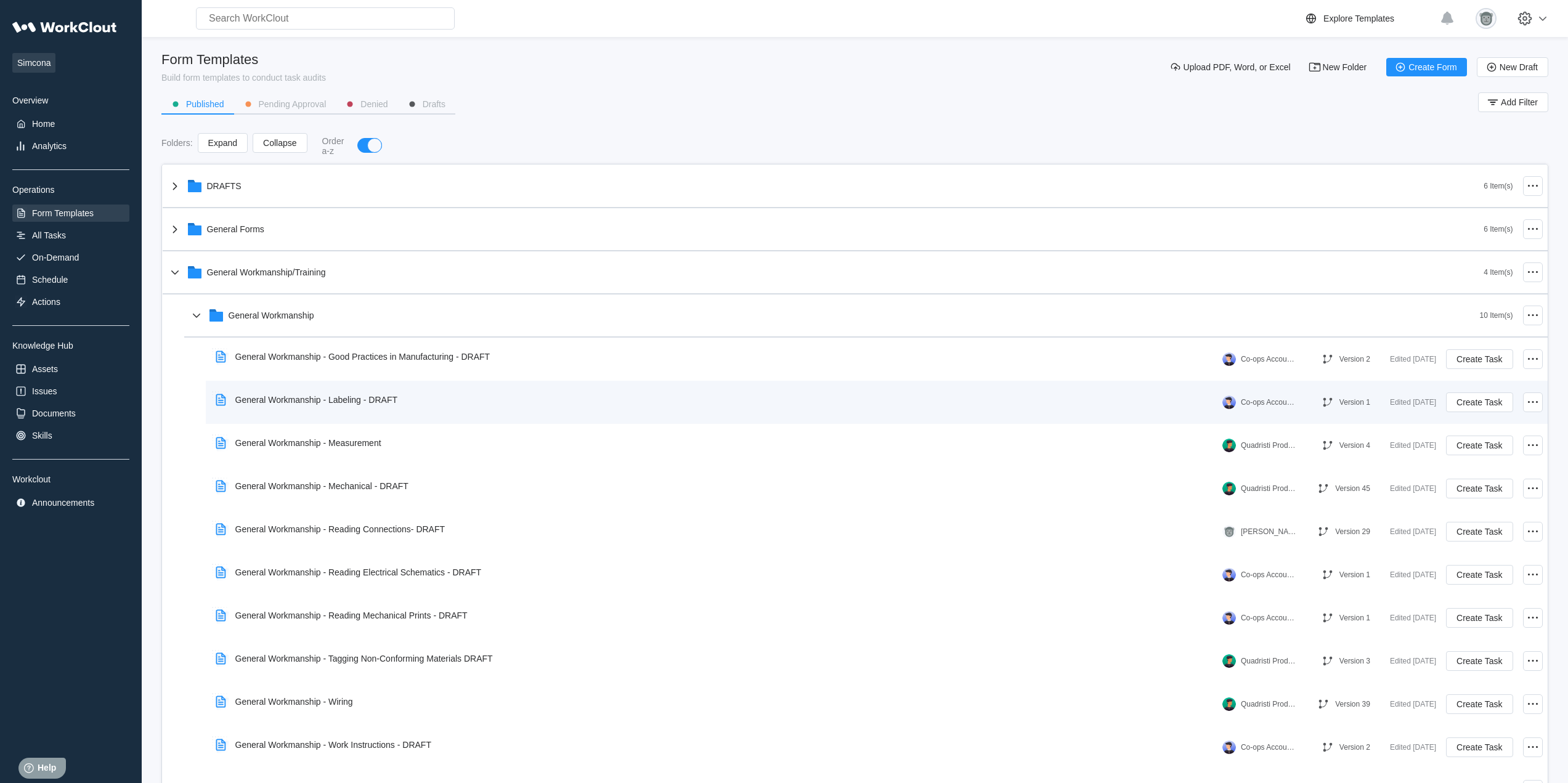
click at [396, 396] on div "General Workmanship - Labeling - DRAFT" at bounding box center [316, 399] width 162 height 10
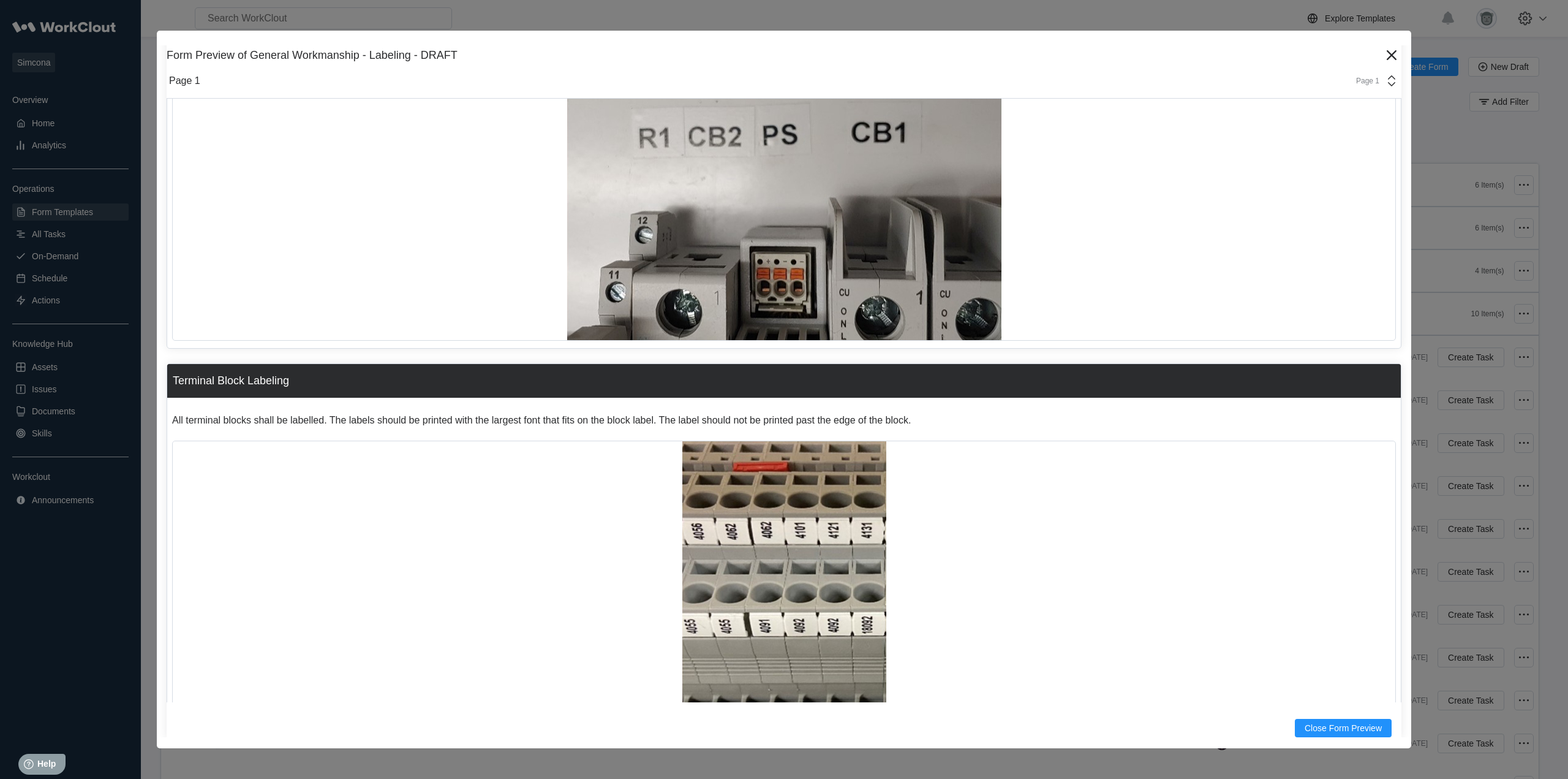
scroll to position [256, 0]
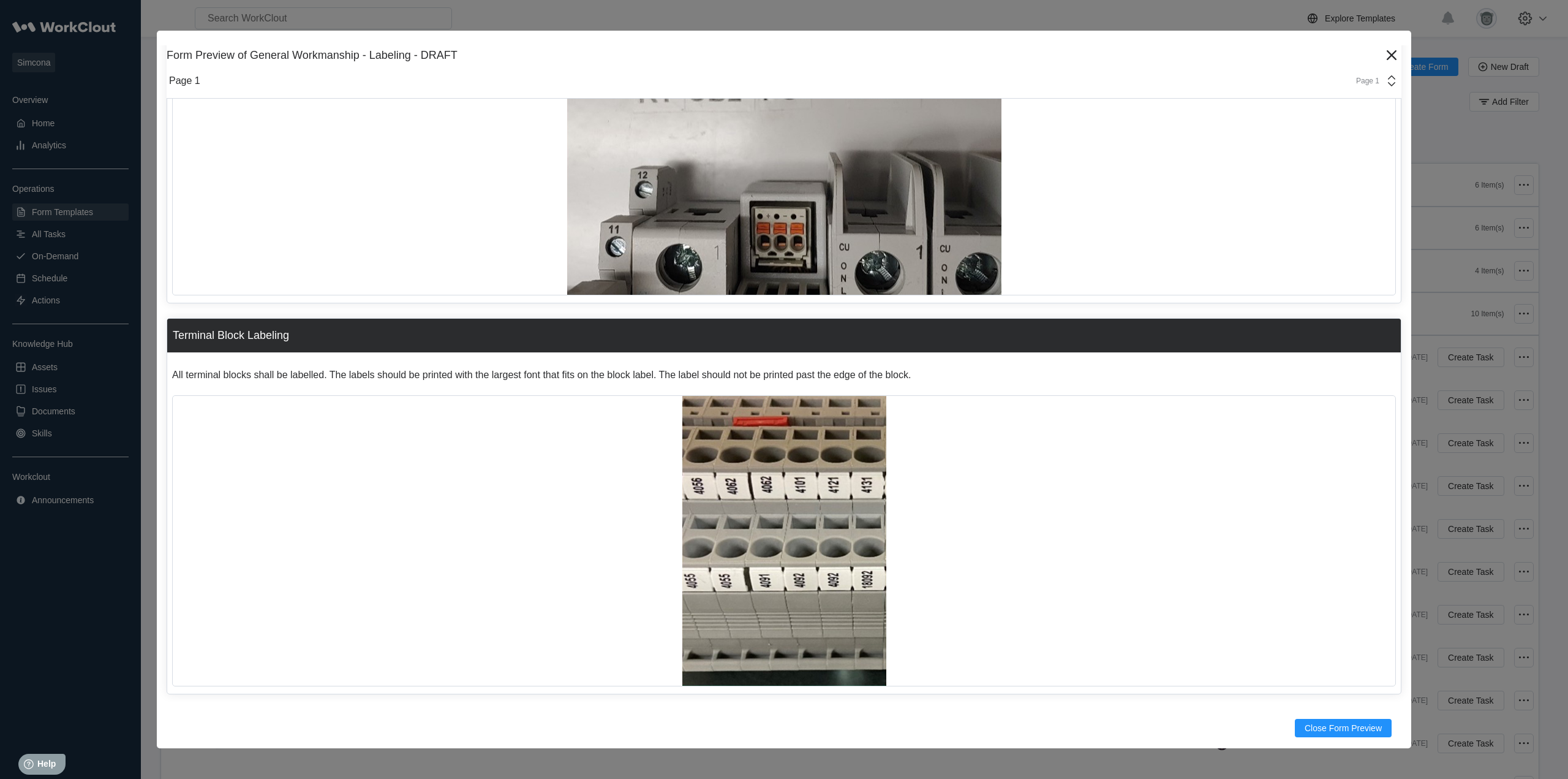
click at [1359, 78] on div "Page 1" at bounding box center [1364, 80] width 31 height 9
click at [1382, 51] on icon at bounding box center [1391, 54] width 20 height 20
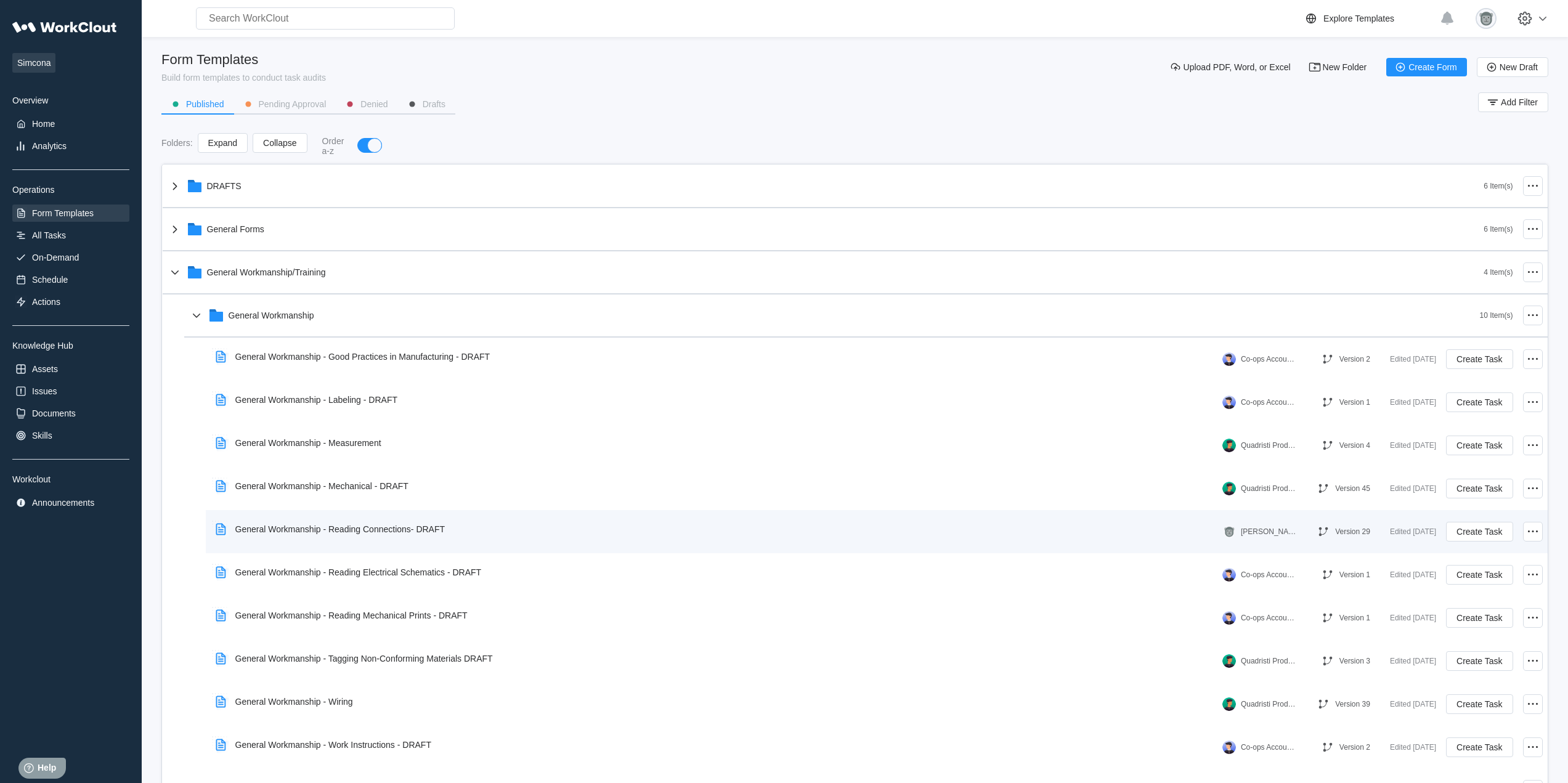
click at [436, 536] on div "General Workmanship - Reading Connections- DRAFT" at bounding box center [333, 530] width 245 height 29
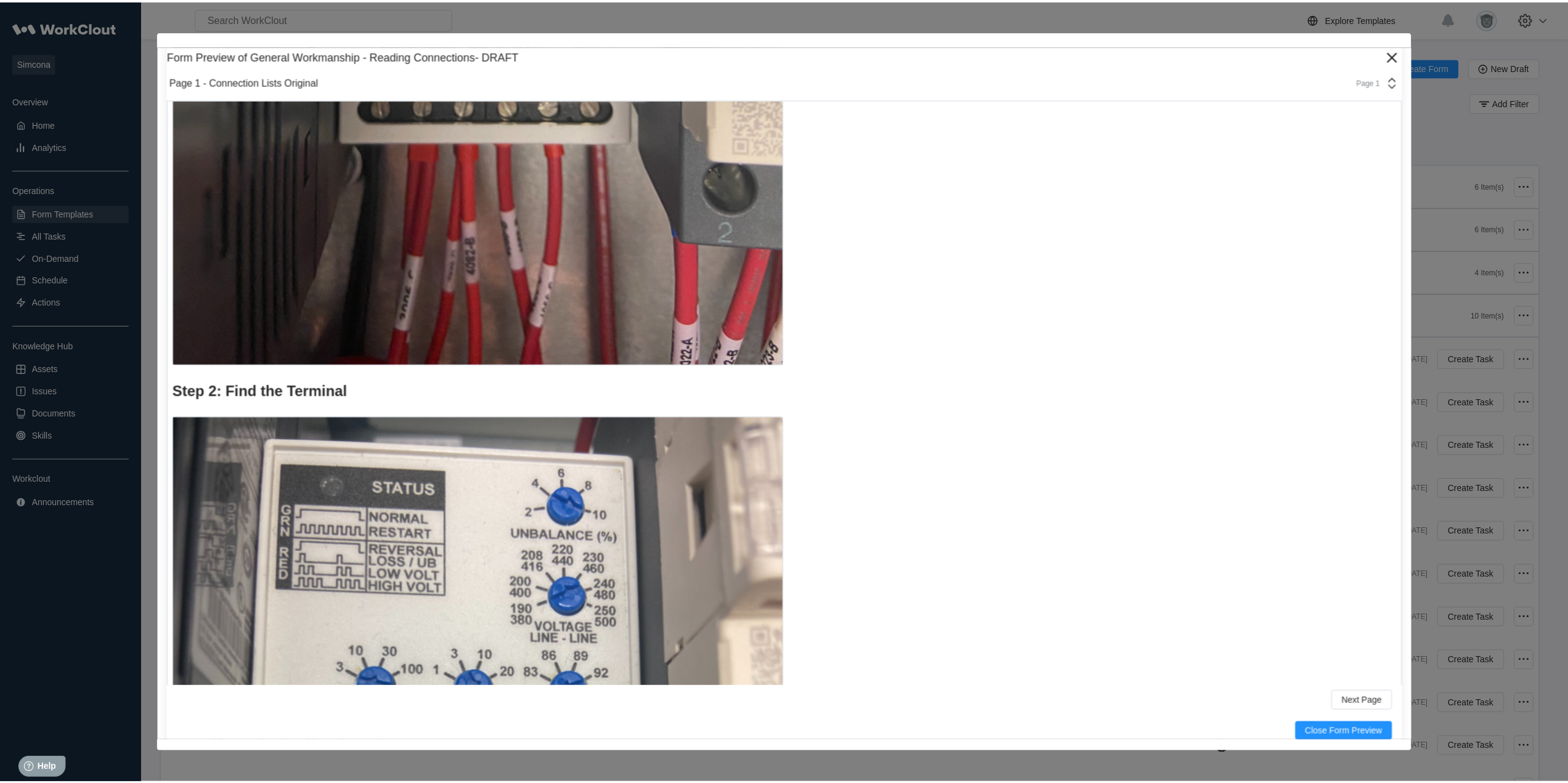
scroll to position [4209, 0]
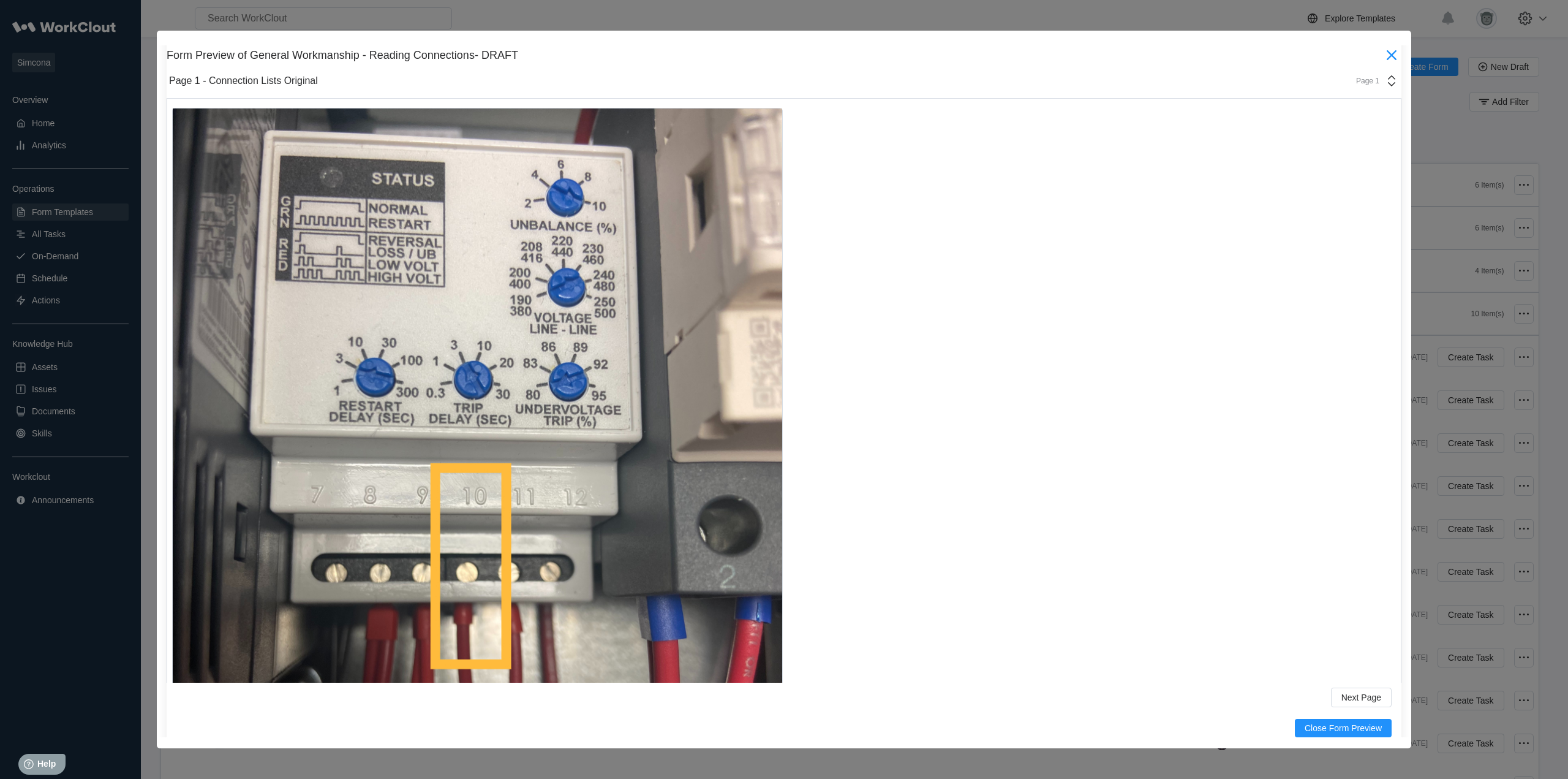
click at [1382, 53] on icon at bounding box center [1391, 54] width 20 height 20
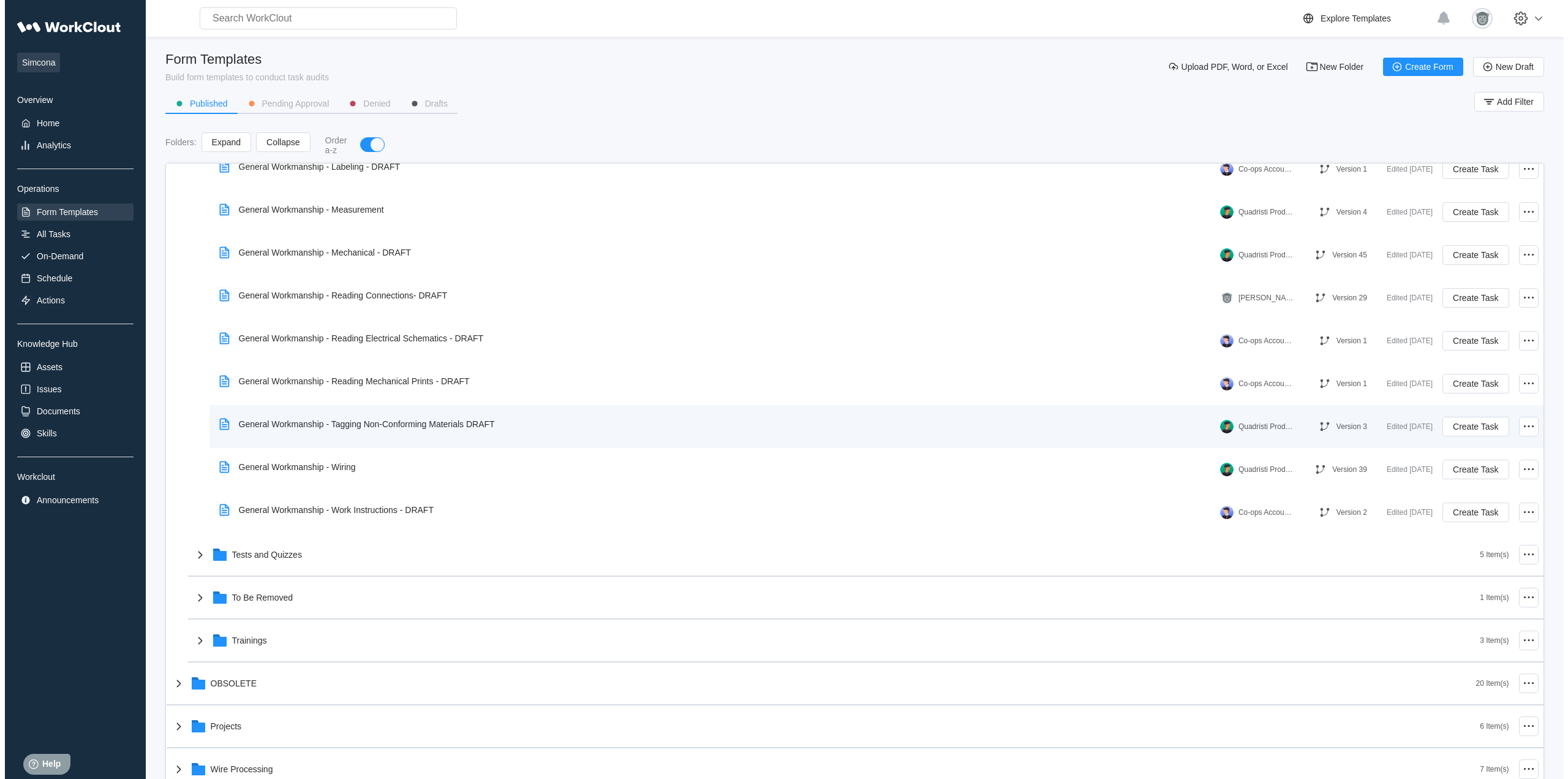
scroll to position [204, 0]
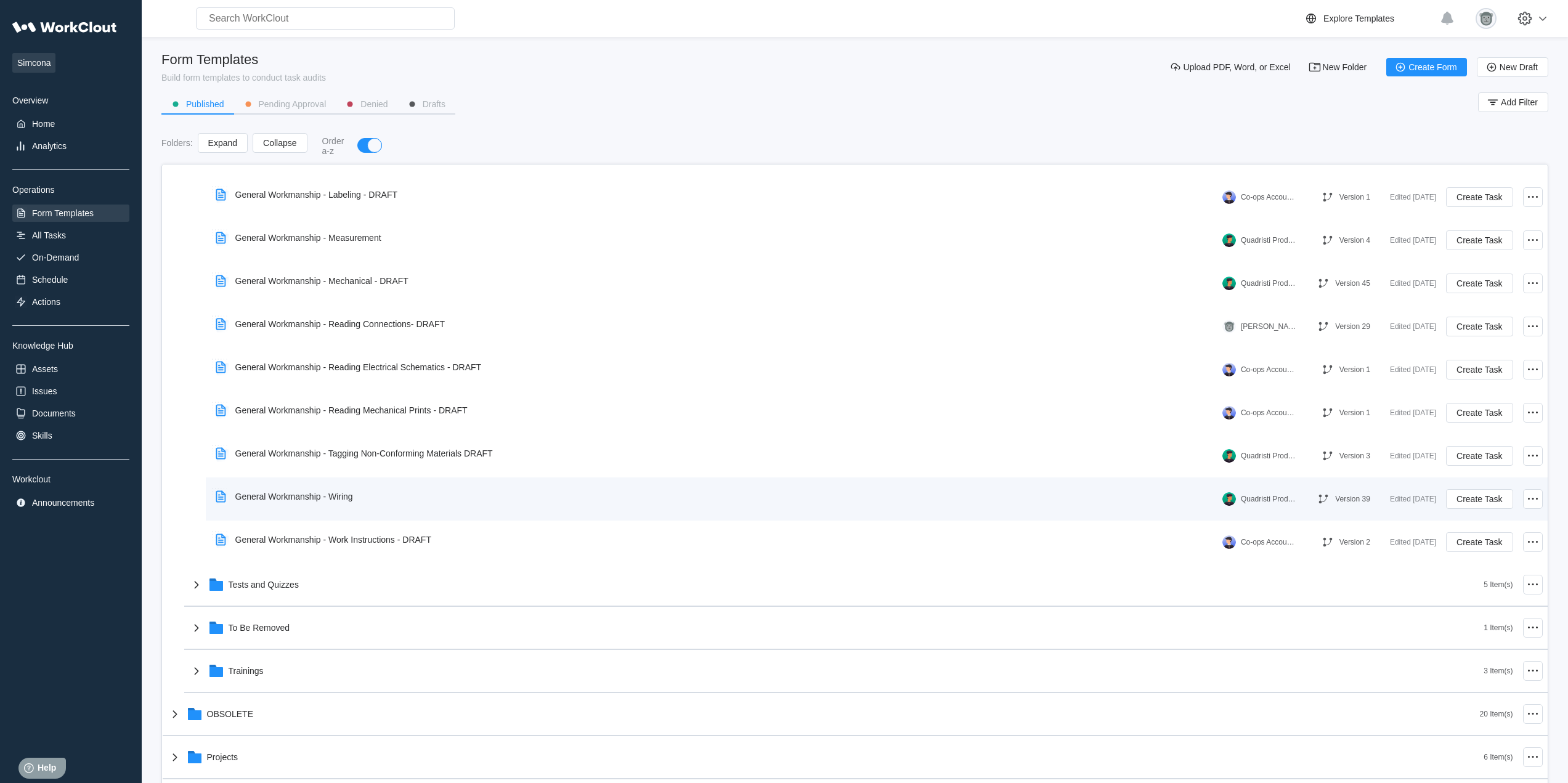
click at [357, 494] on div "General Workmanship - Wiring" at bounding box center [287, 497] width 153 height 29
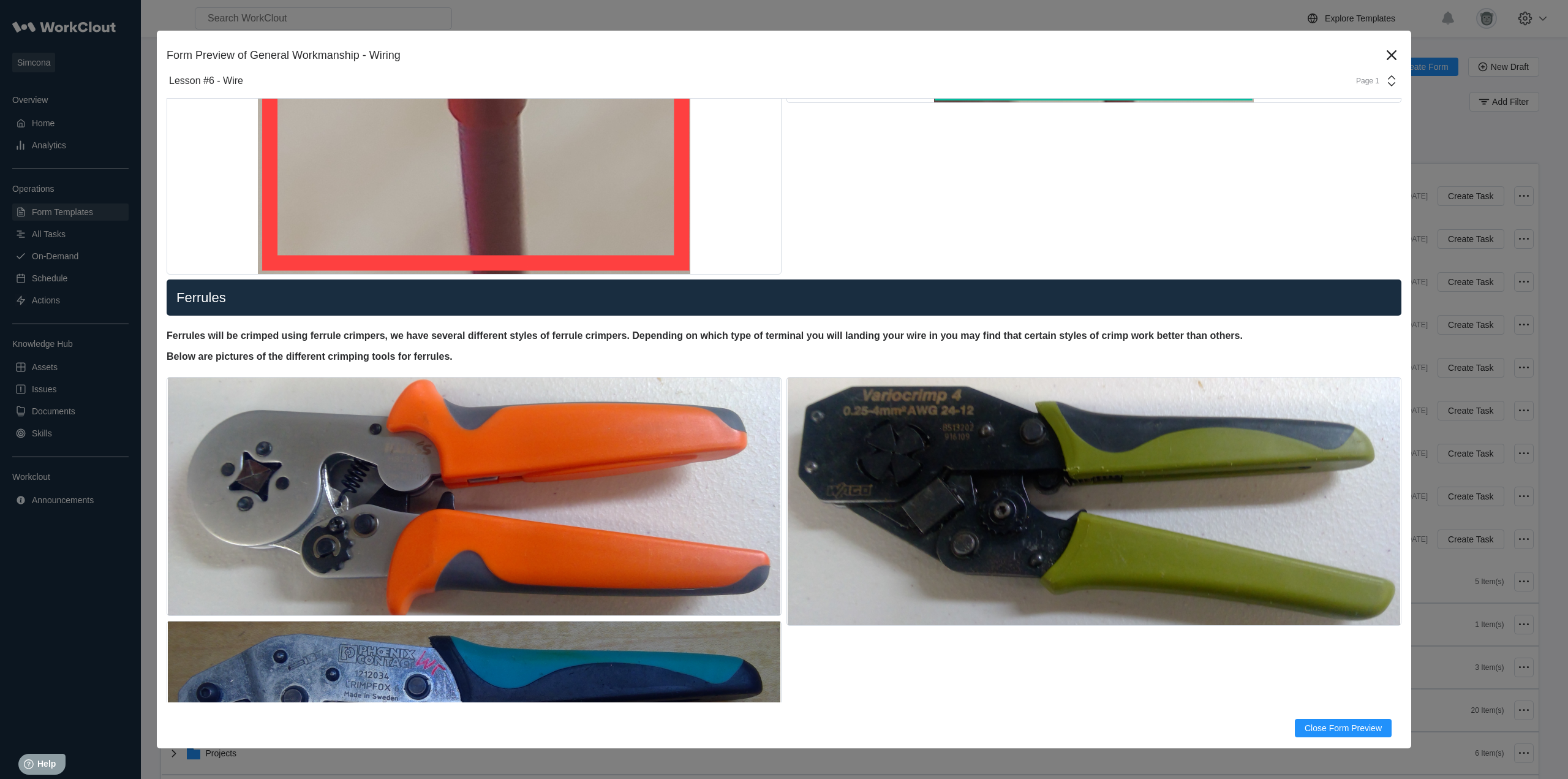
scroll to position [2144, 0]
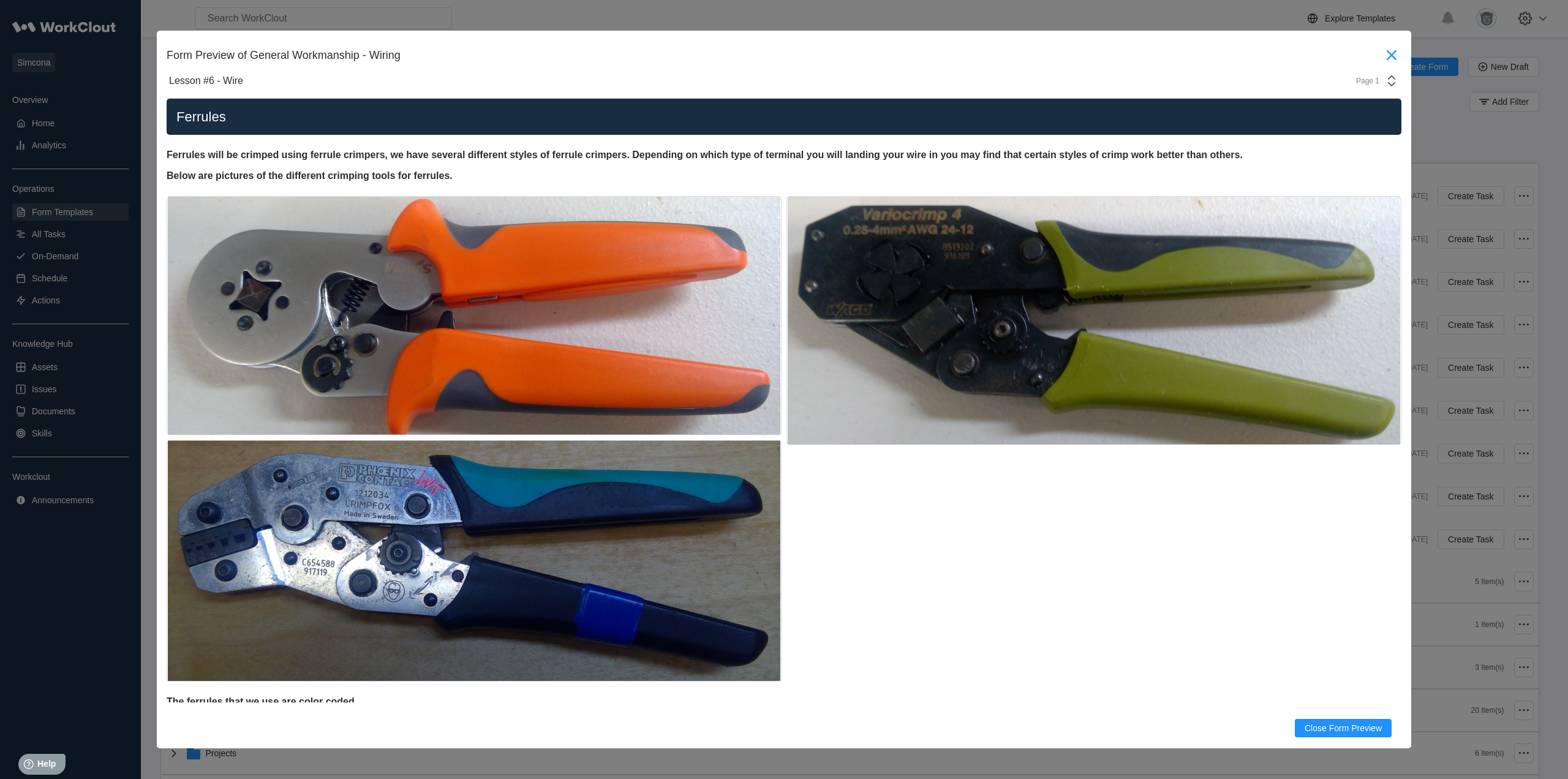
click at [1382, 53] on icon at bounding box center [1391, 54] width 20 height 20
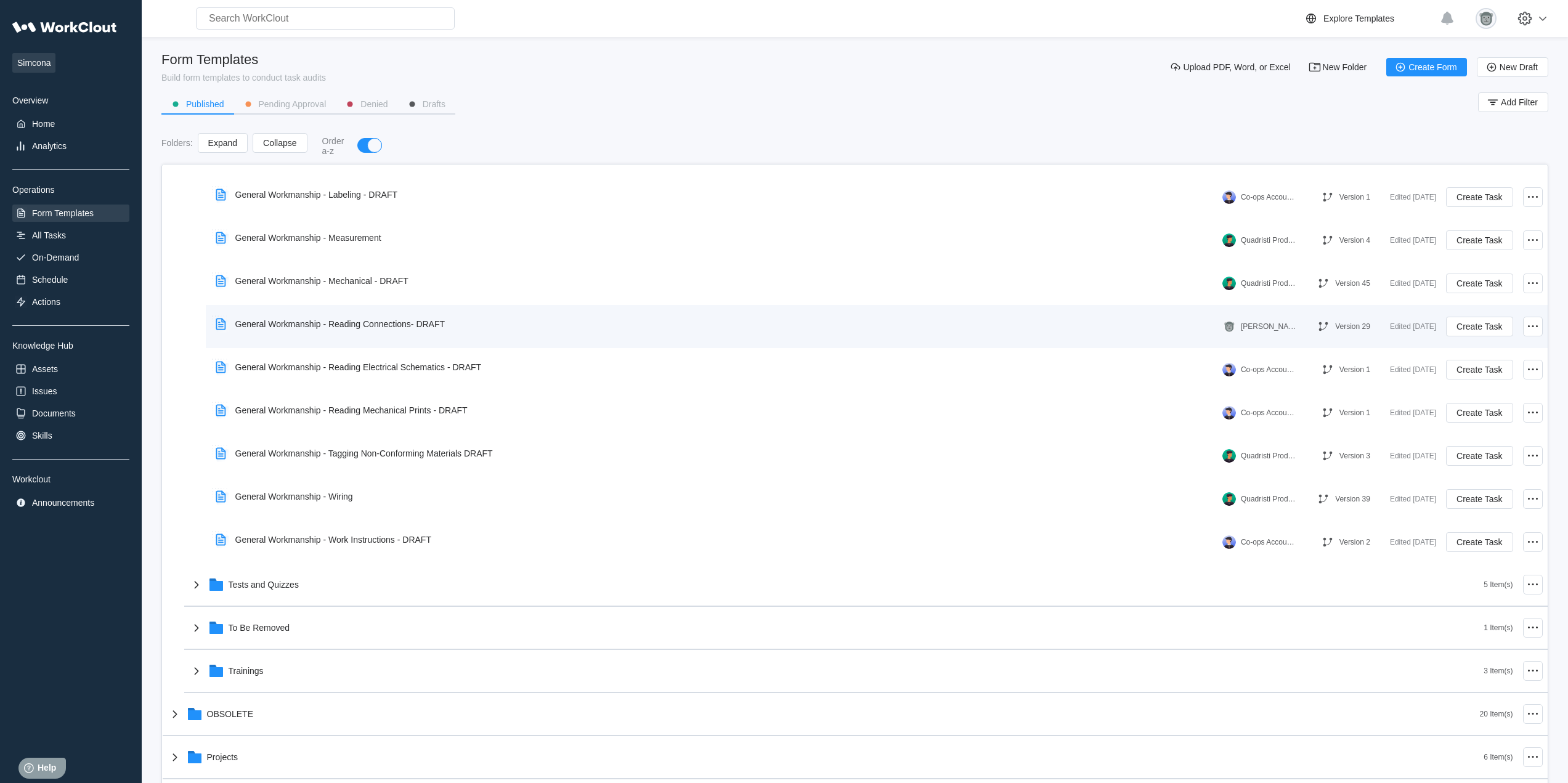
click at [356, 338] on div "General Workmanship - Reading Connections- DRAFT" at bounding box center [333, 324] width 245 height 29
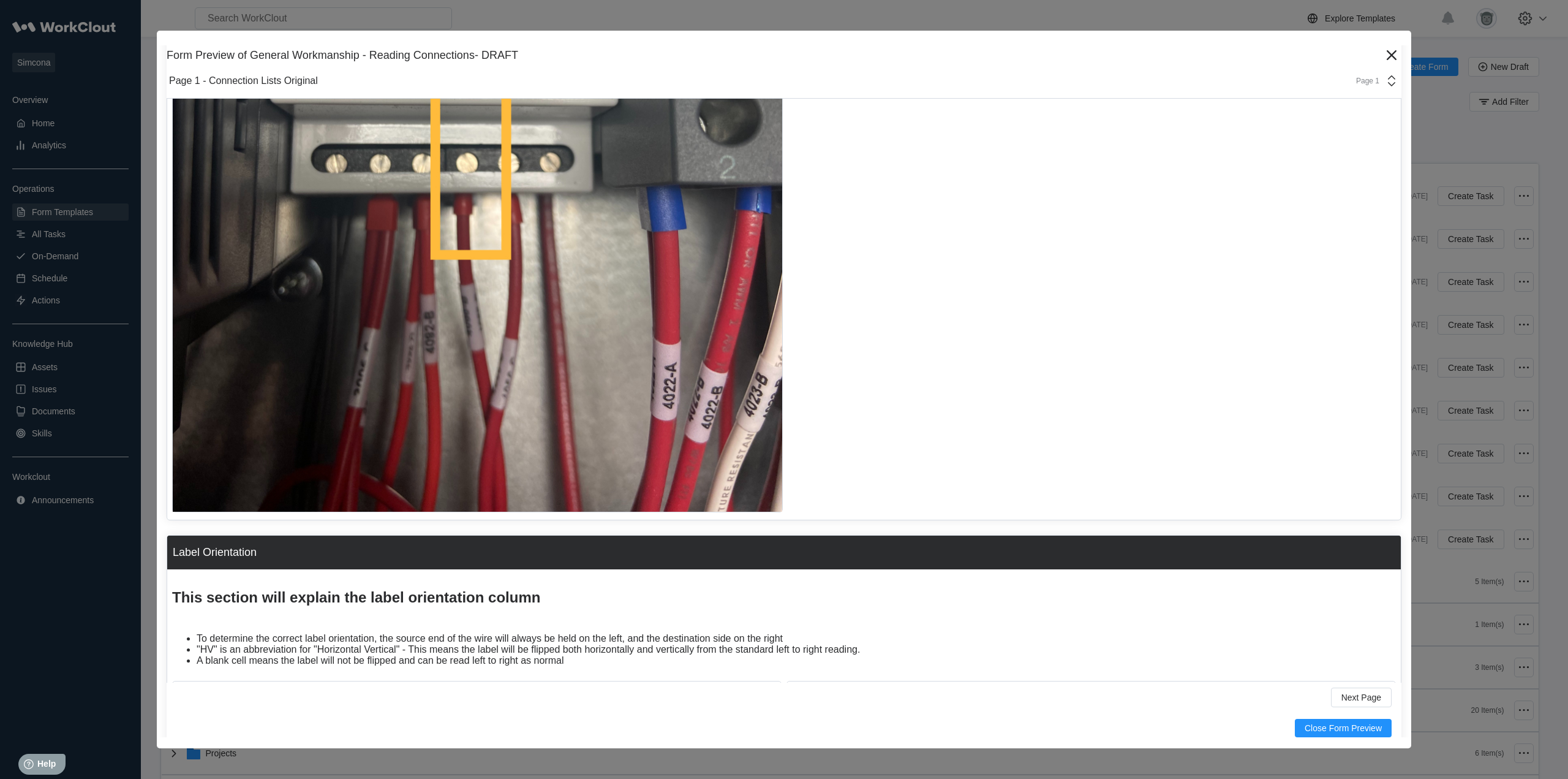
scroll to position [4596, 0]
click at [1374, 76] on div "Page 1" at bounding box center [1373, 80] width 51 height 14
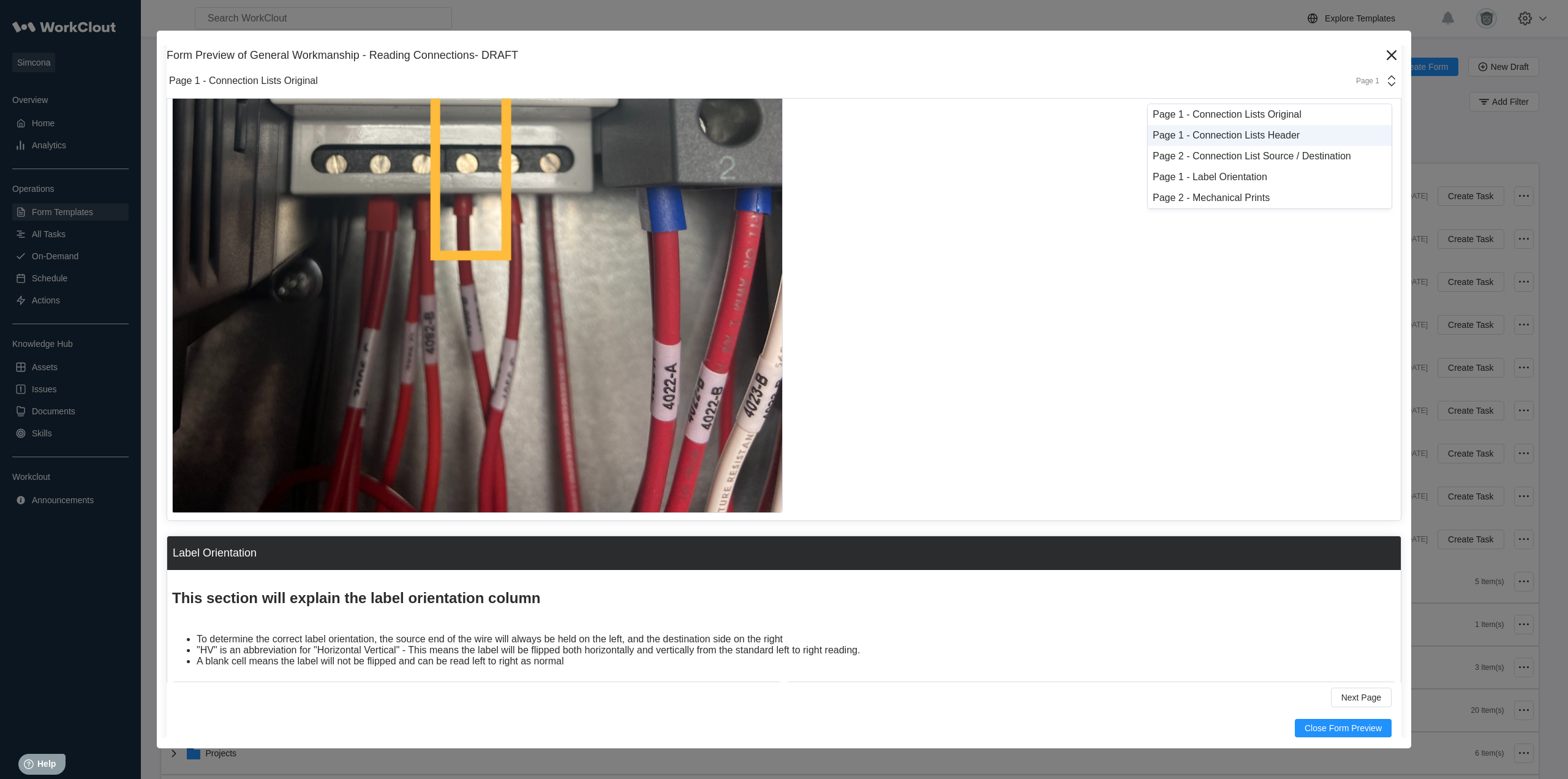
click at [1305, 133] on div "Page 1 - Connection Lists Header" at bounding box center [1269, 136] width 234 height 11
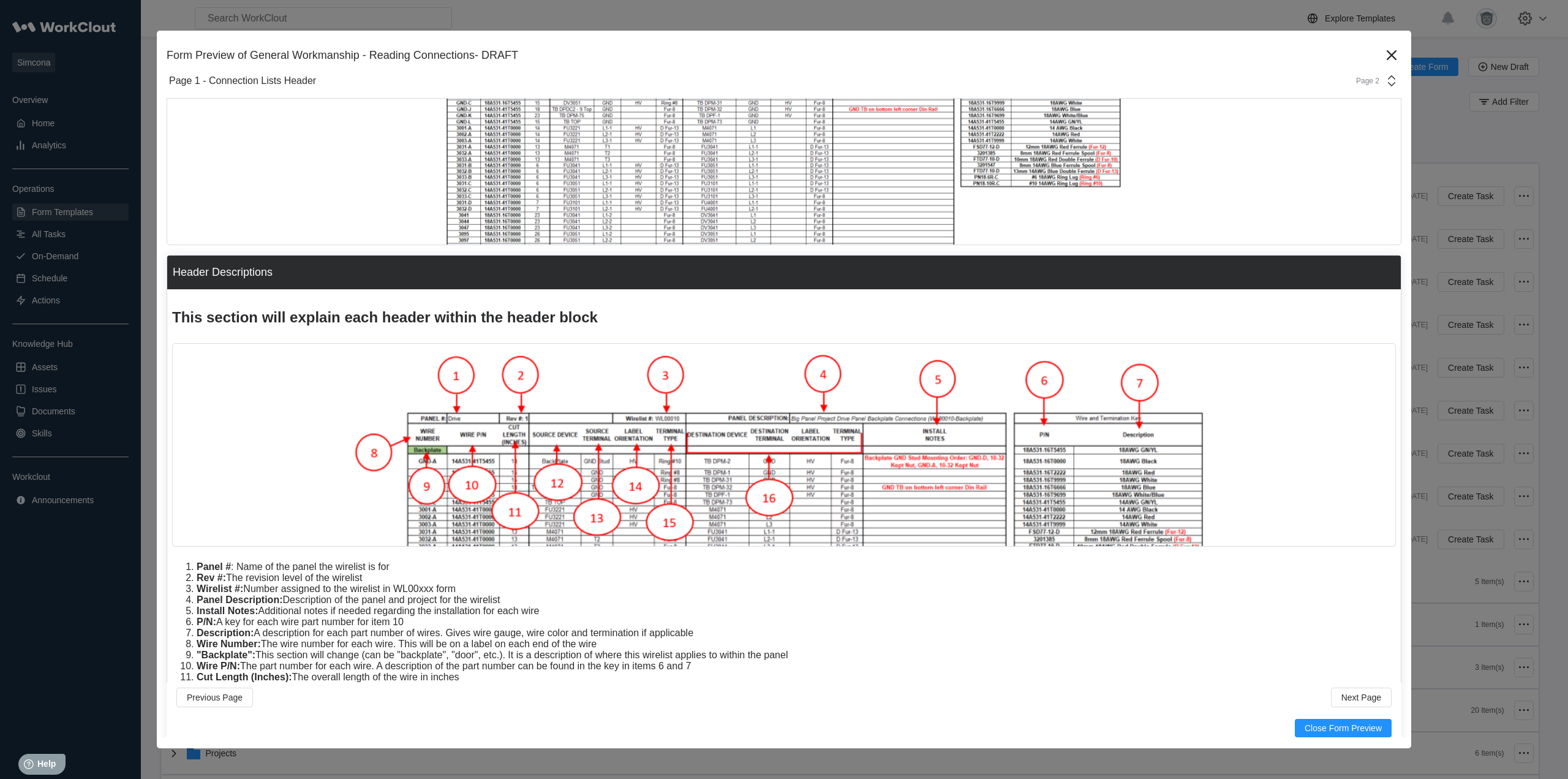
scroll to position [0, 0]
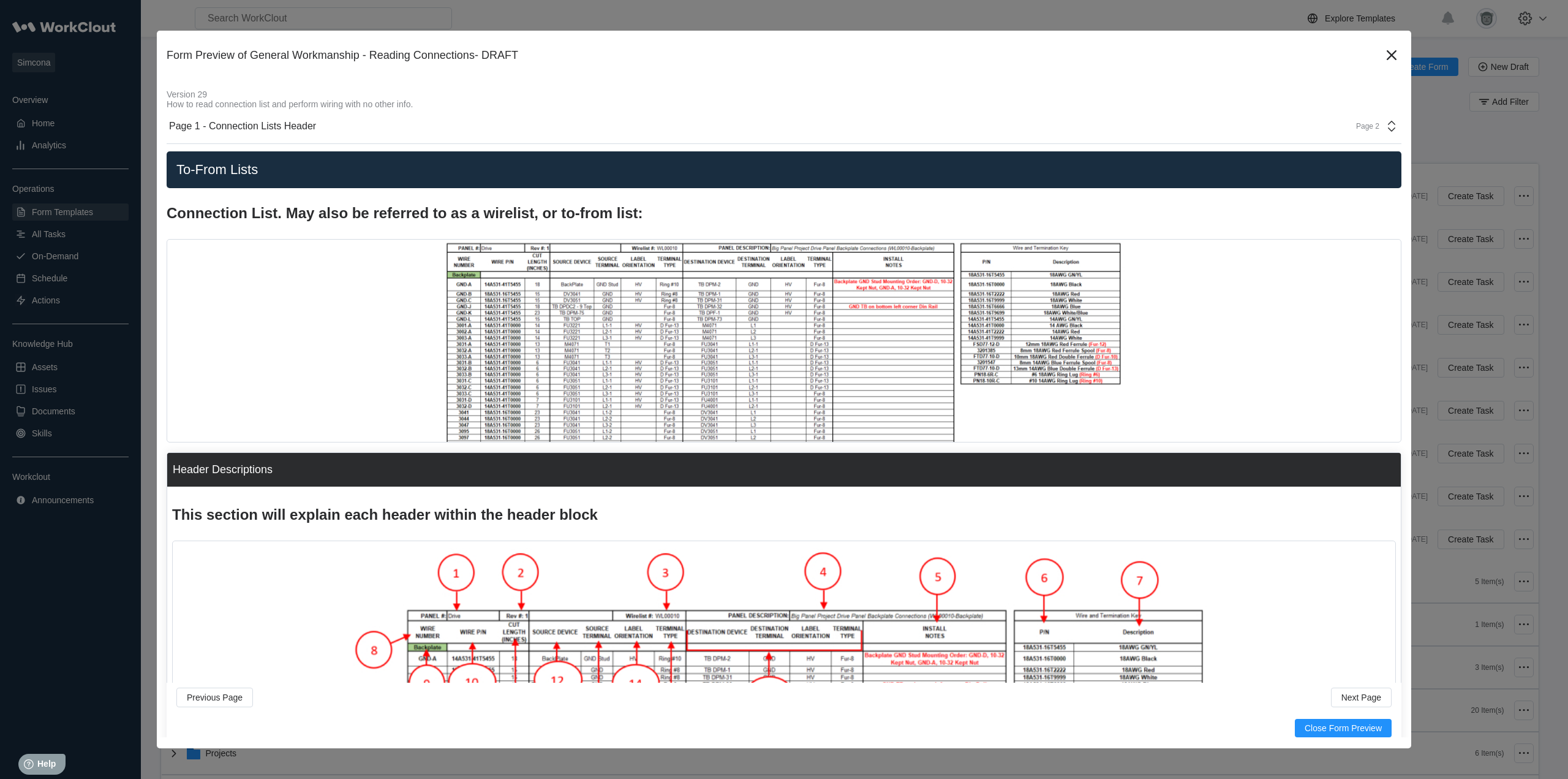
click at [1366, 129] on div "Page 2" at bounding box center [1364, 126] width 31 height 9
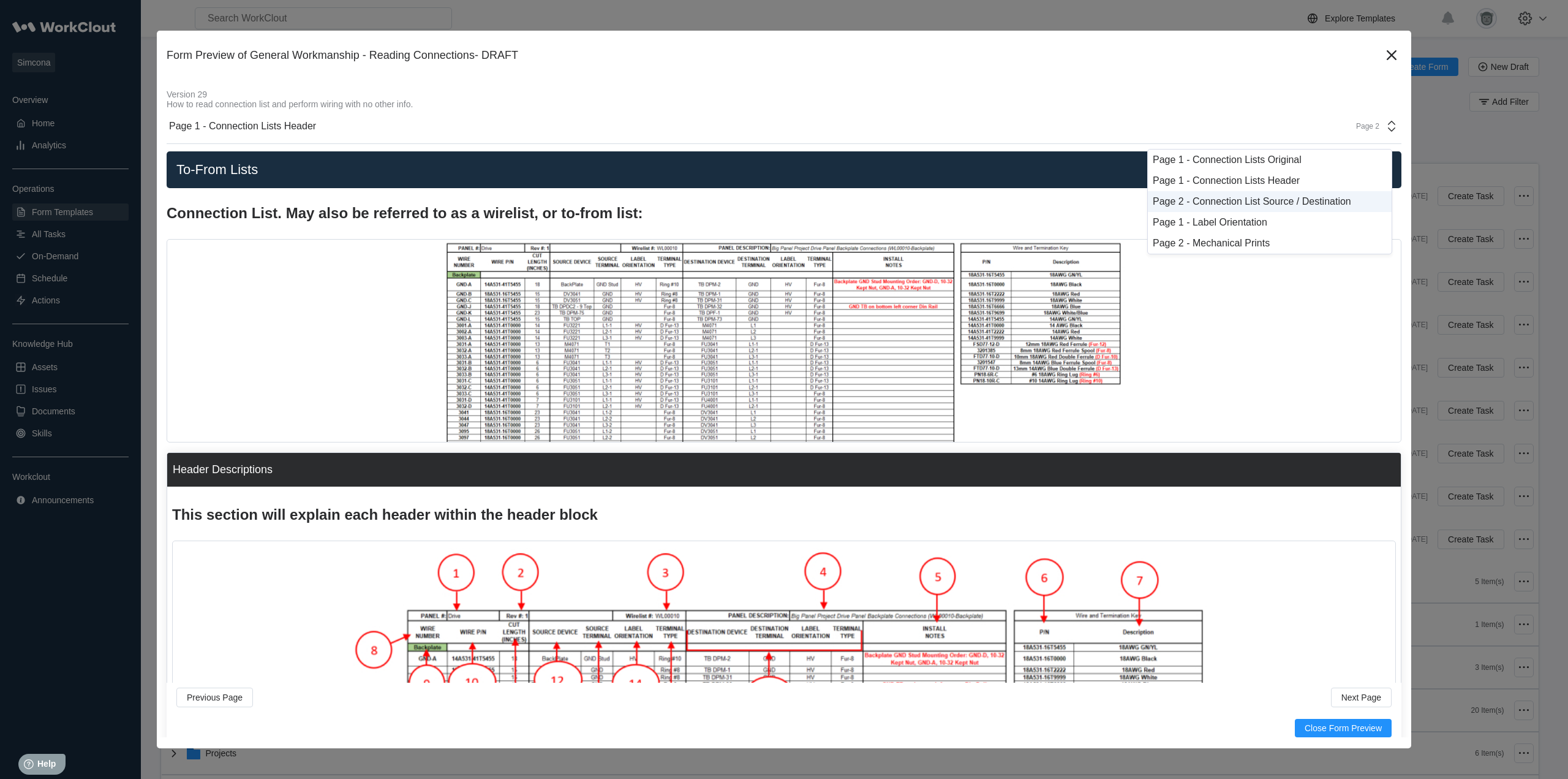
click at [1270, 210] on div "Page 2 - Connection List Source / Destination" at bounding box center [1269, 201] width 243 height 21
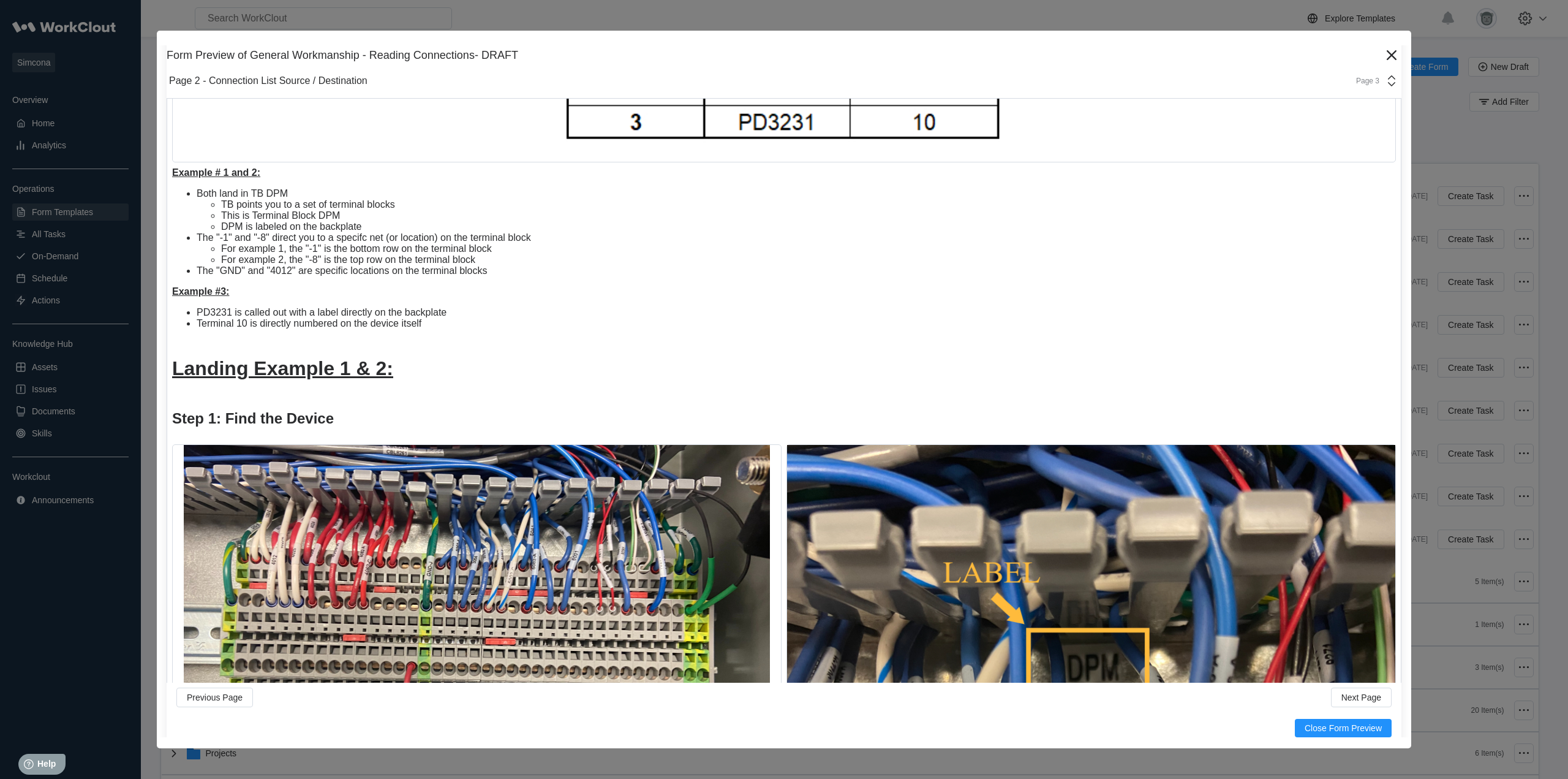
scroll to position [102, 0]
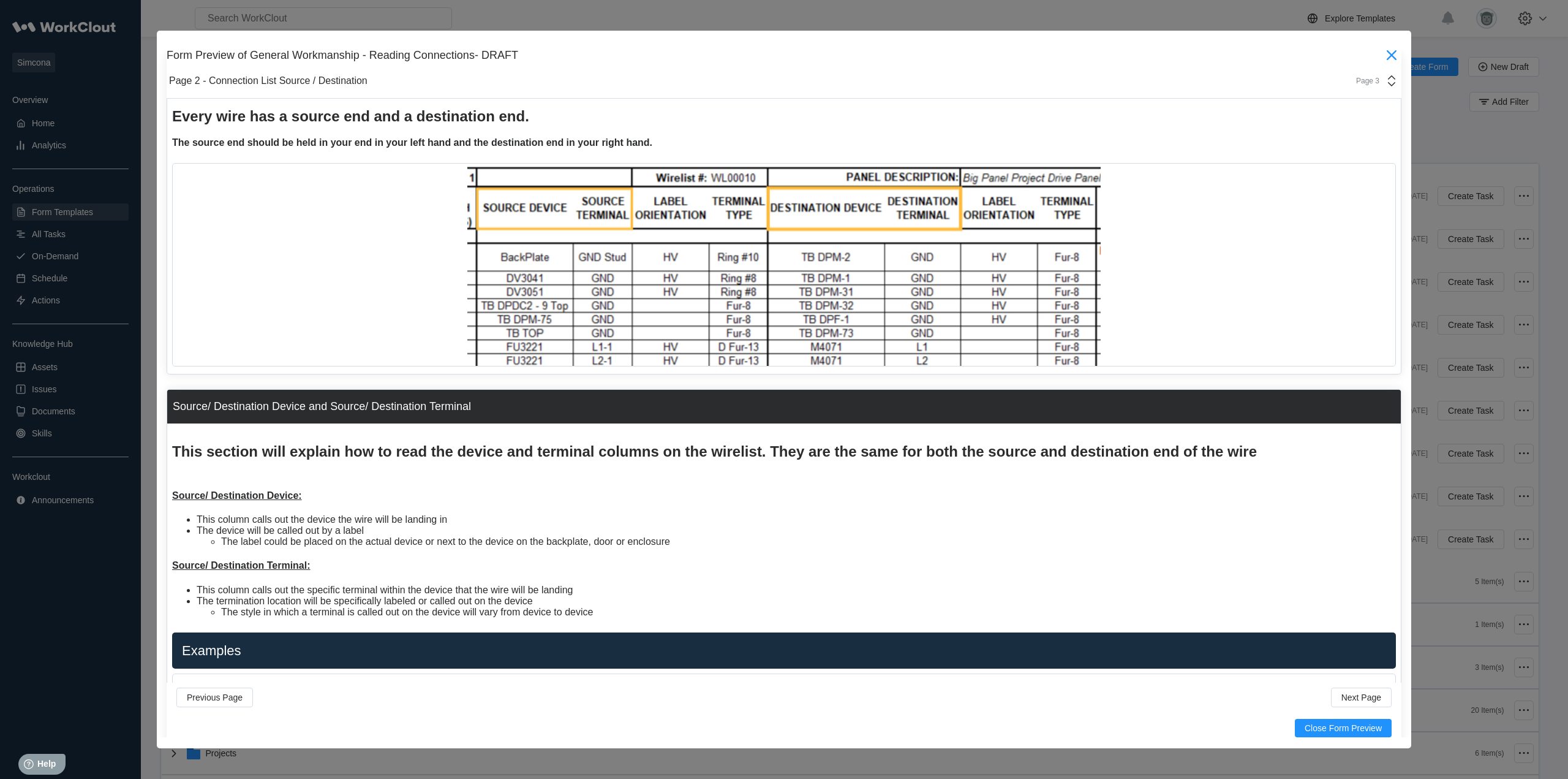
click at [1382, 56] on icon at bounding box center [1391, 54] width 20 height 20
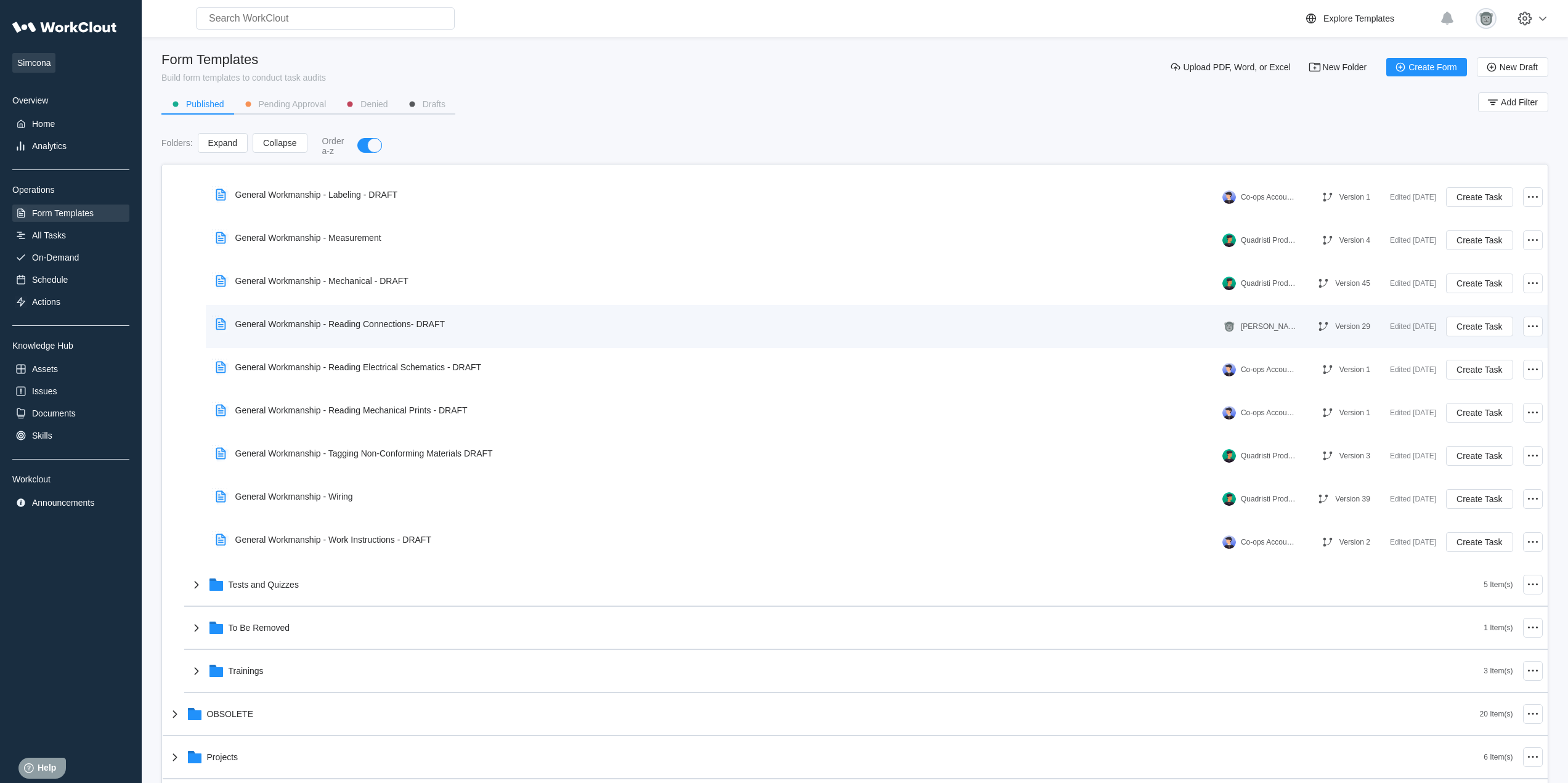
click at [400, 331] on div "General Workmanship - Reading Connections- DRAFT" at bounding box center [333, 324] width 245 height 29
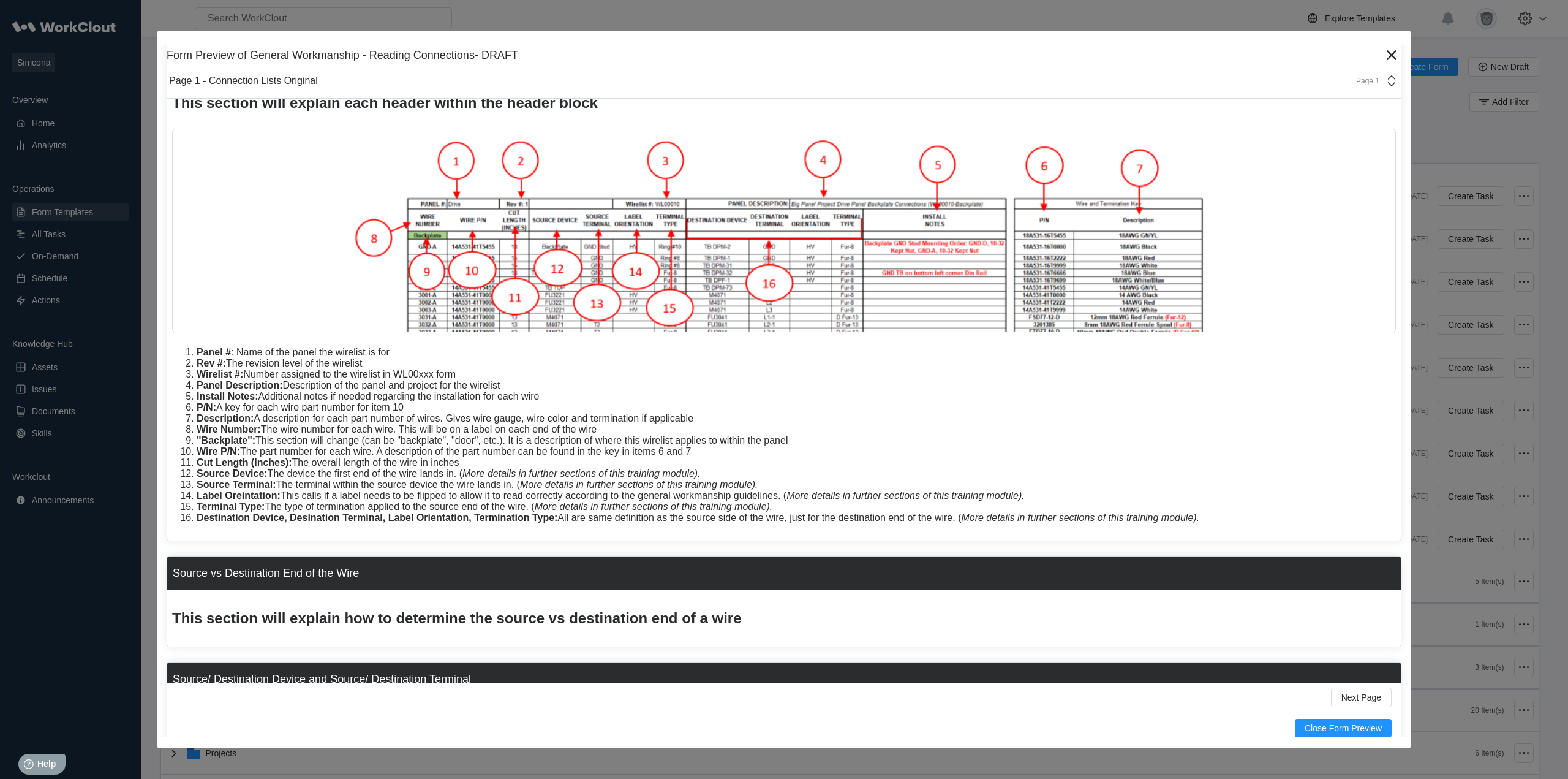
scroll to position [204, 0]
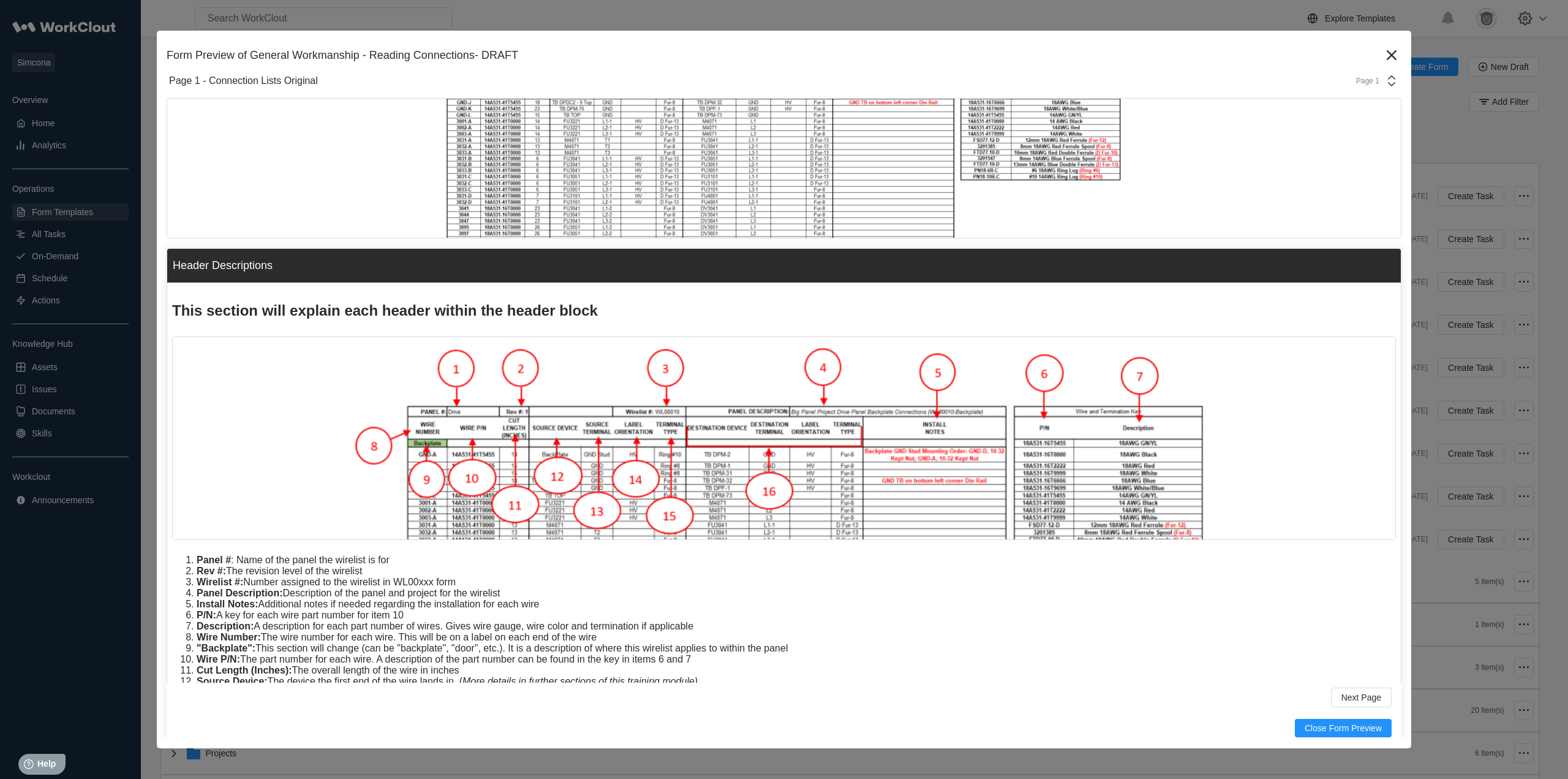
click at [1386, 72] on div "Page 1 - Connection Lists Original Page 1" at bounding box center [784, 81] width 1235 height 35
click at [1382, 51] on icon at bounding box center [1391, 54] width 20 height 20
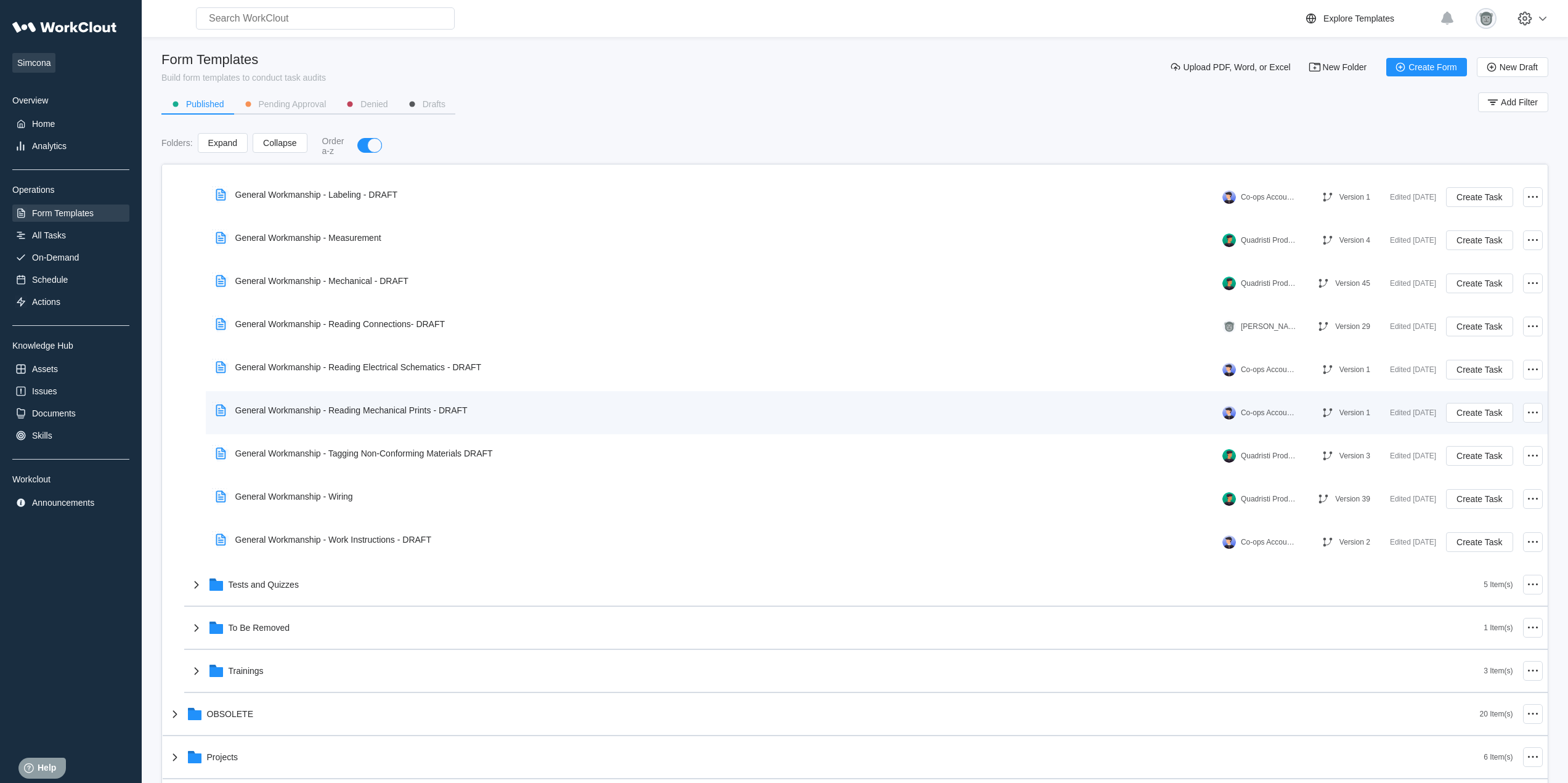
click at [448, 410] on div "General Workmanship - Reading Mechanical Prints - DRAFT" at bounding box center [351, 410] width 232 height 10
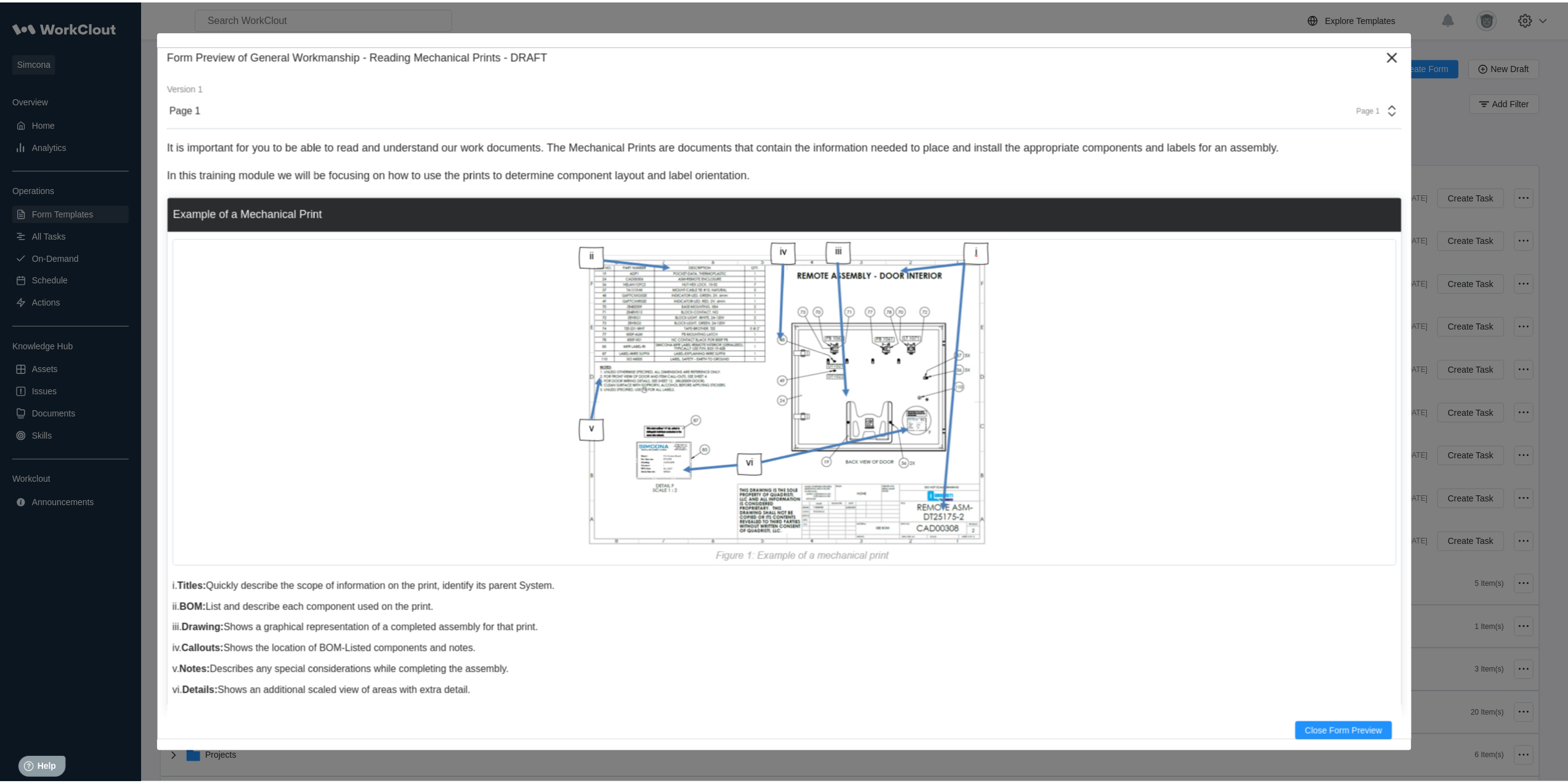
scroll to position [0, 0]
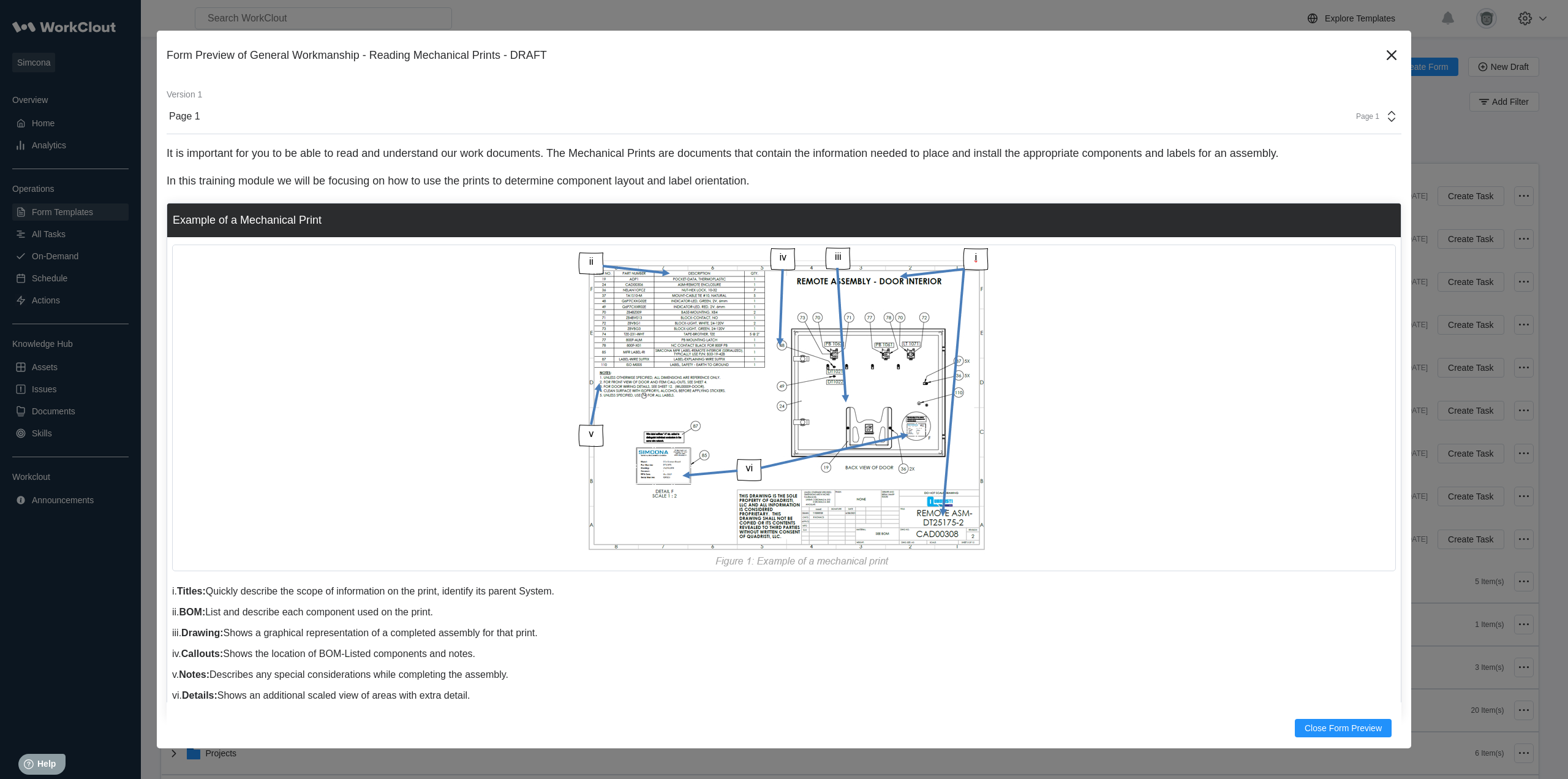
click at [1370, 112] on div "Page 1" at bounding box center [1373, 116] width 51 height 14
click at [1387, 53] on icon at bounding box center [1391, 55] width 10 height 10
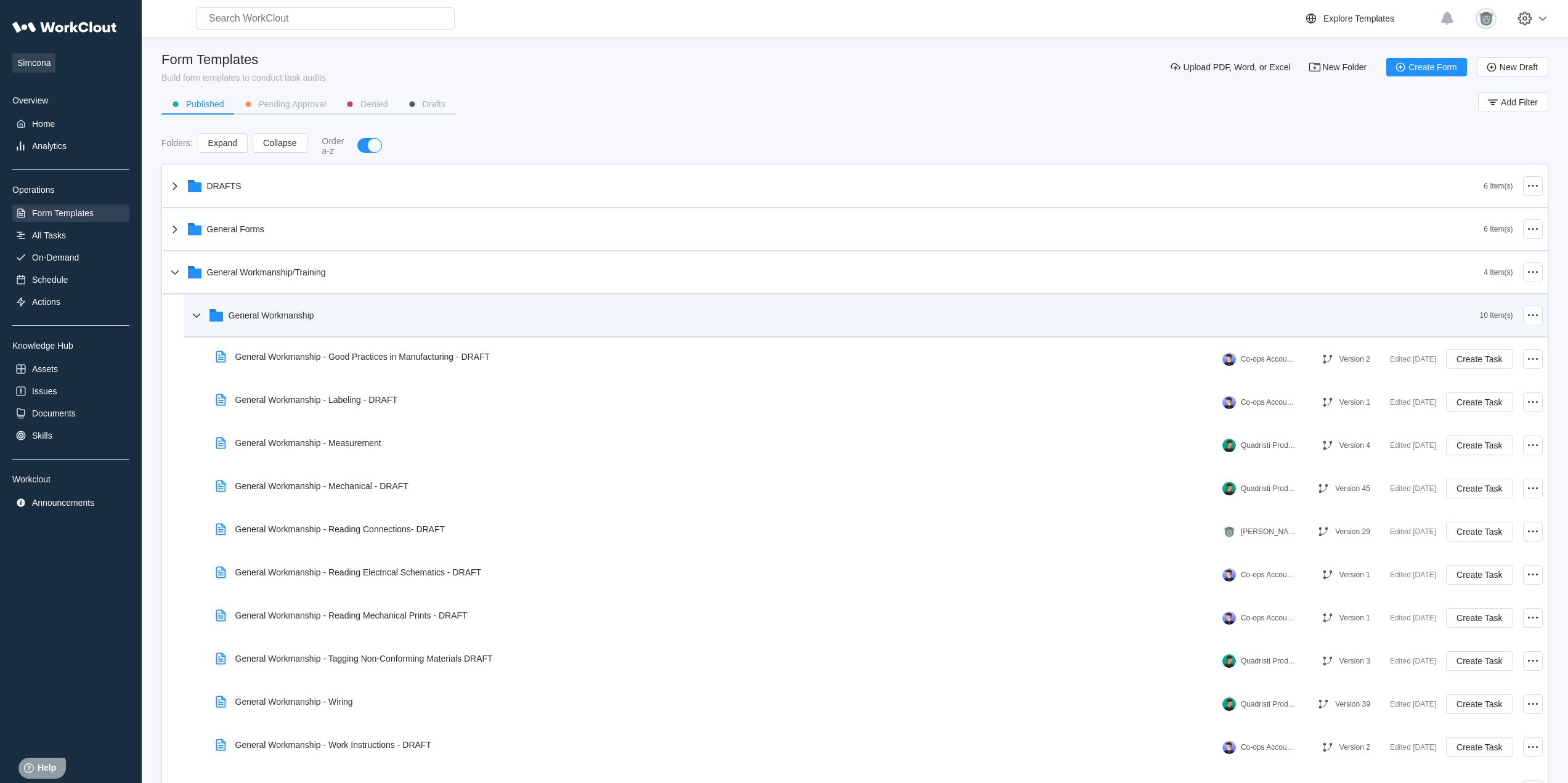
drag, startPoint x: 274, startPoint y: 315, endPoint x: 278, endPoint y: 325, distance: 10.8
click at [274, 315] on div "General Workmanship" at bounding box center [271, 315] width 85 height 10
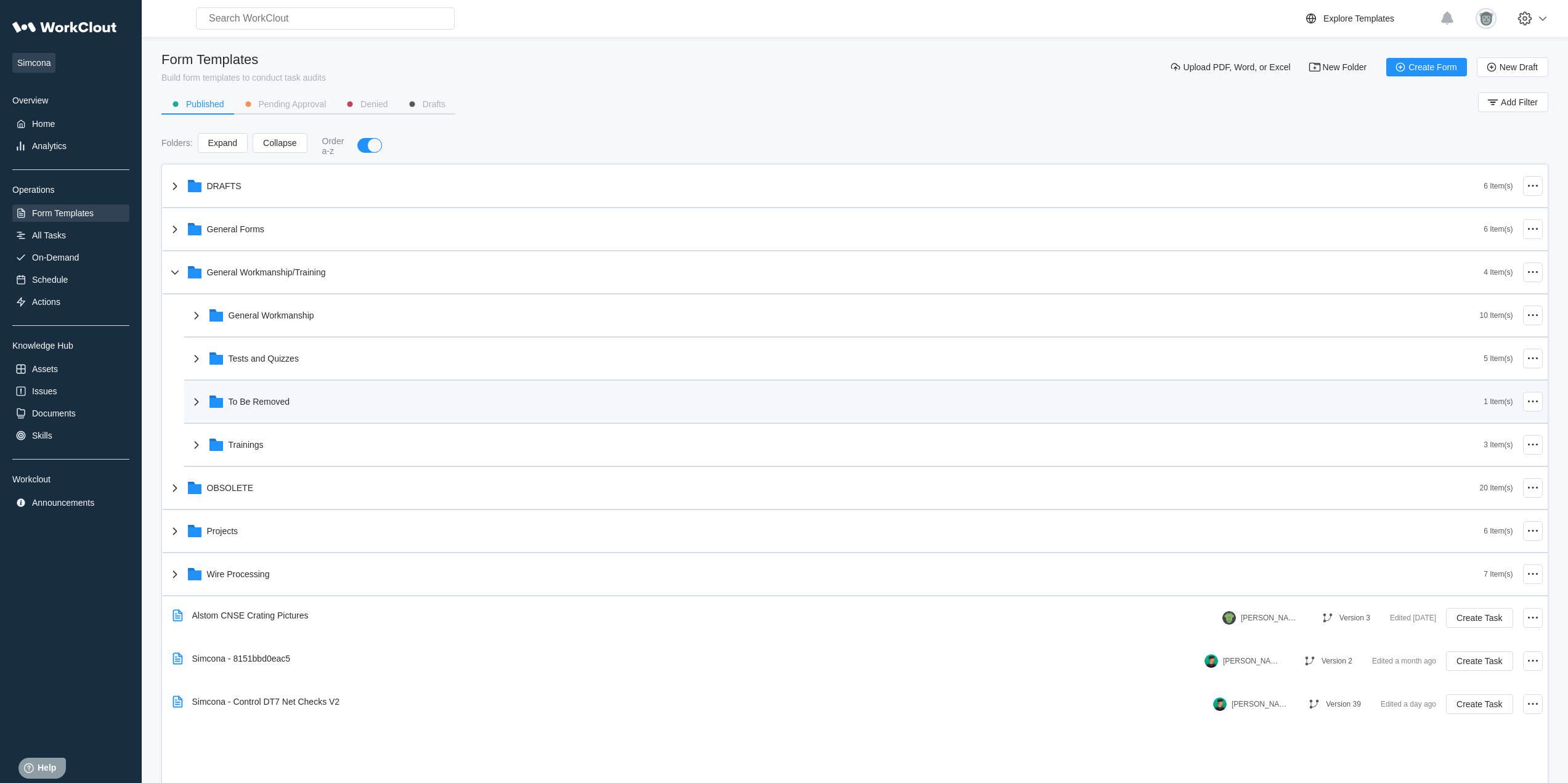
click at [307, 401] on div "To Be Removed" at bounding box center [836, 401] width 1295 height 32
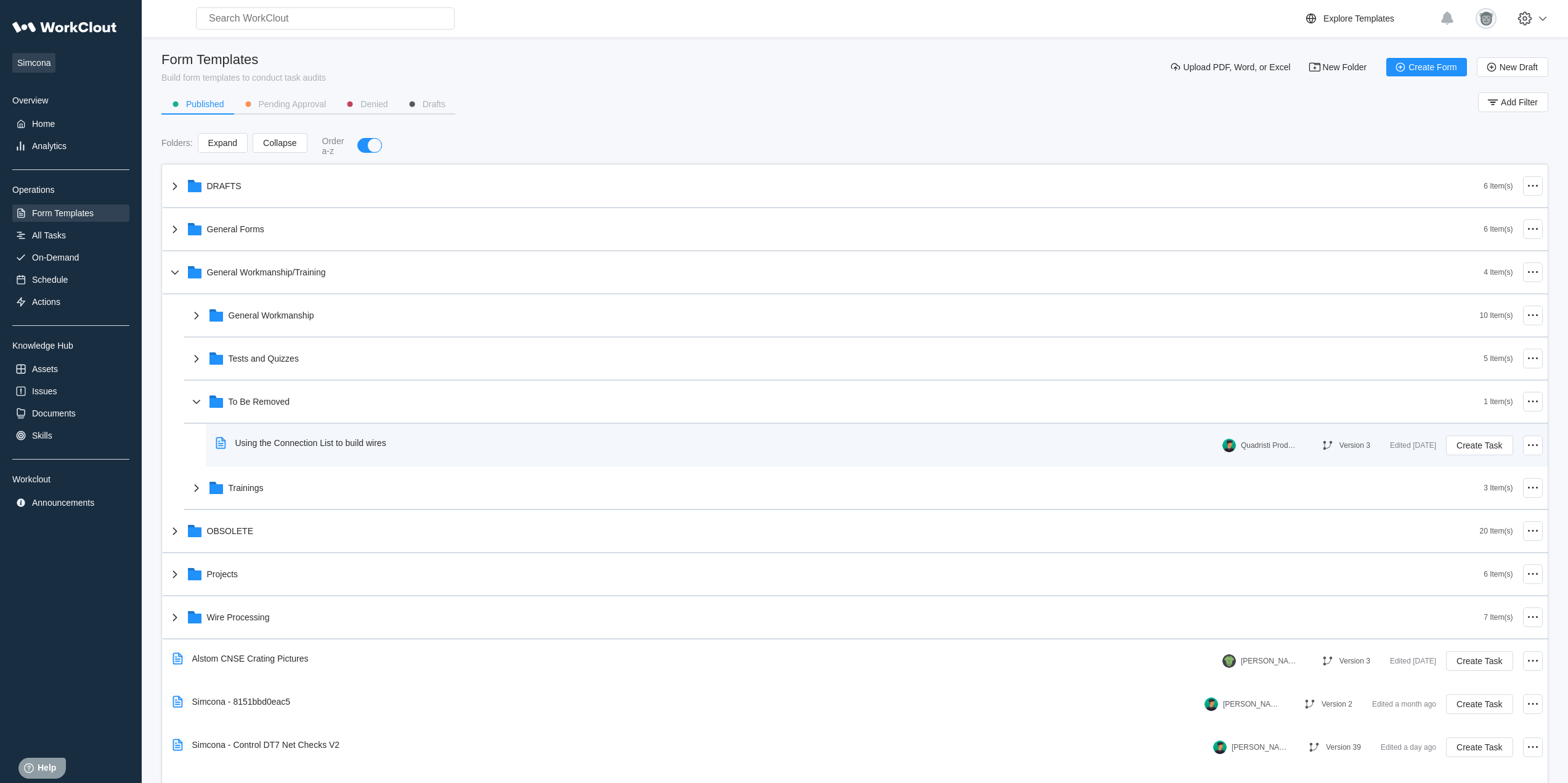
click at [378, 441] on div "Using the Connection List to build wires" at bounding box center [310, 442] width 151 height 10
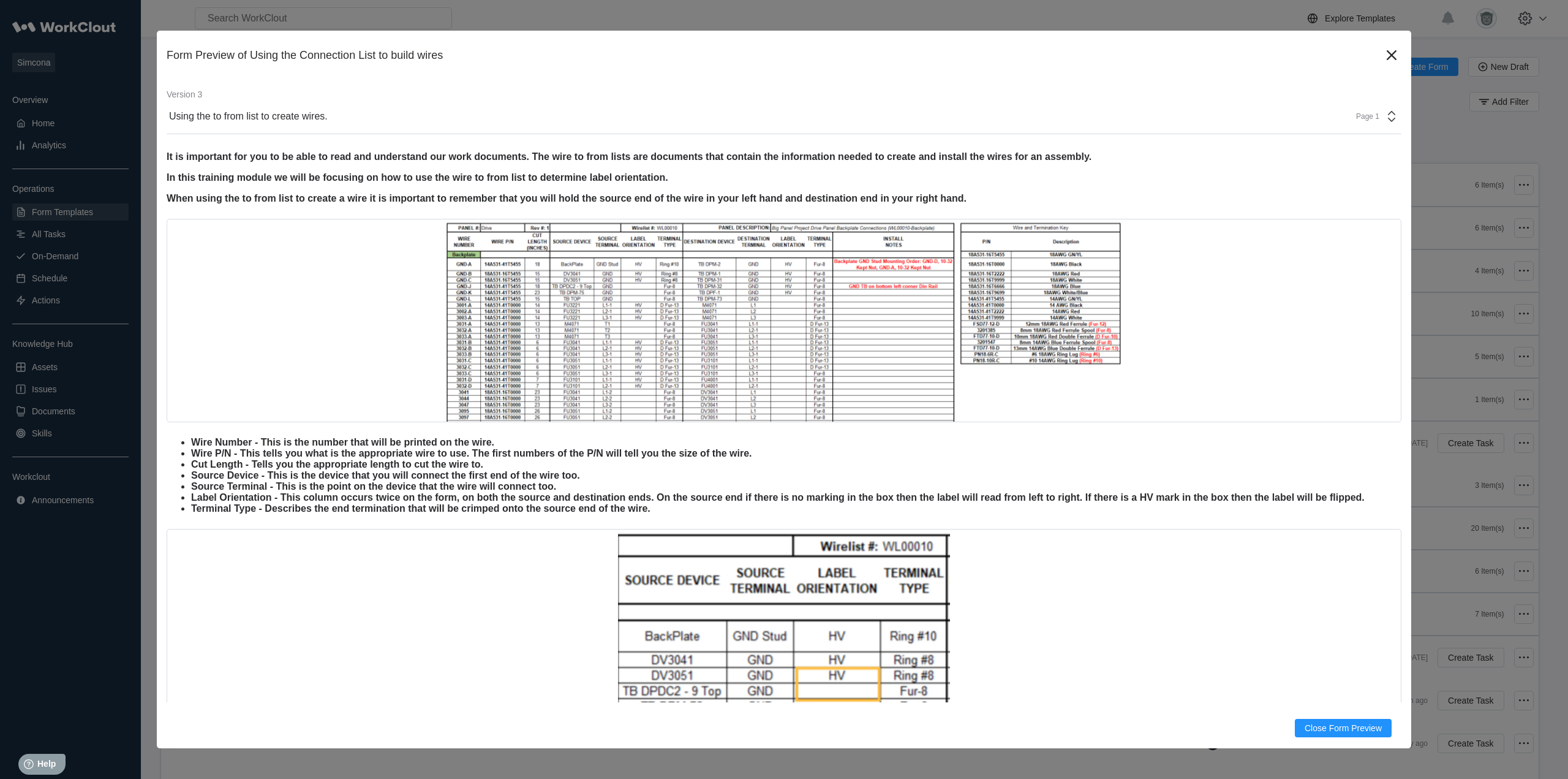
click at [1385, 111] on icon at bounding box center [1391, 116] width 14 height 14
click at [1382, 47] on icon at bounding box center [1391, 54] width 20 height 20
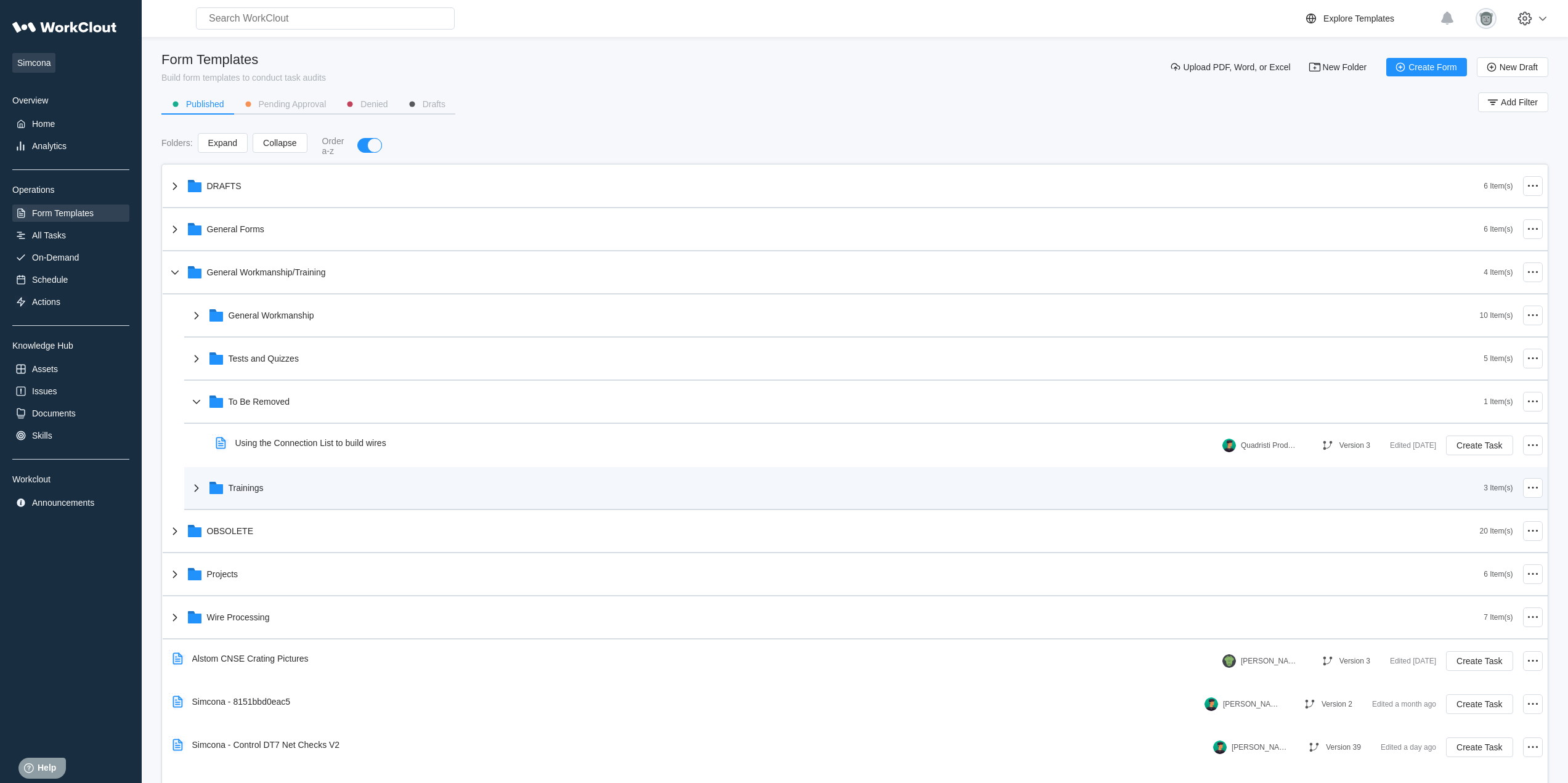
drag, startPoint x: 316, startPoint y: 400, endPoint x: 331, endPoint y: 439, distance: 41.8
click at [316, 400] on div "To Be Removed" at bounding box center [836, 401] width 1295 height 32
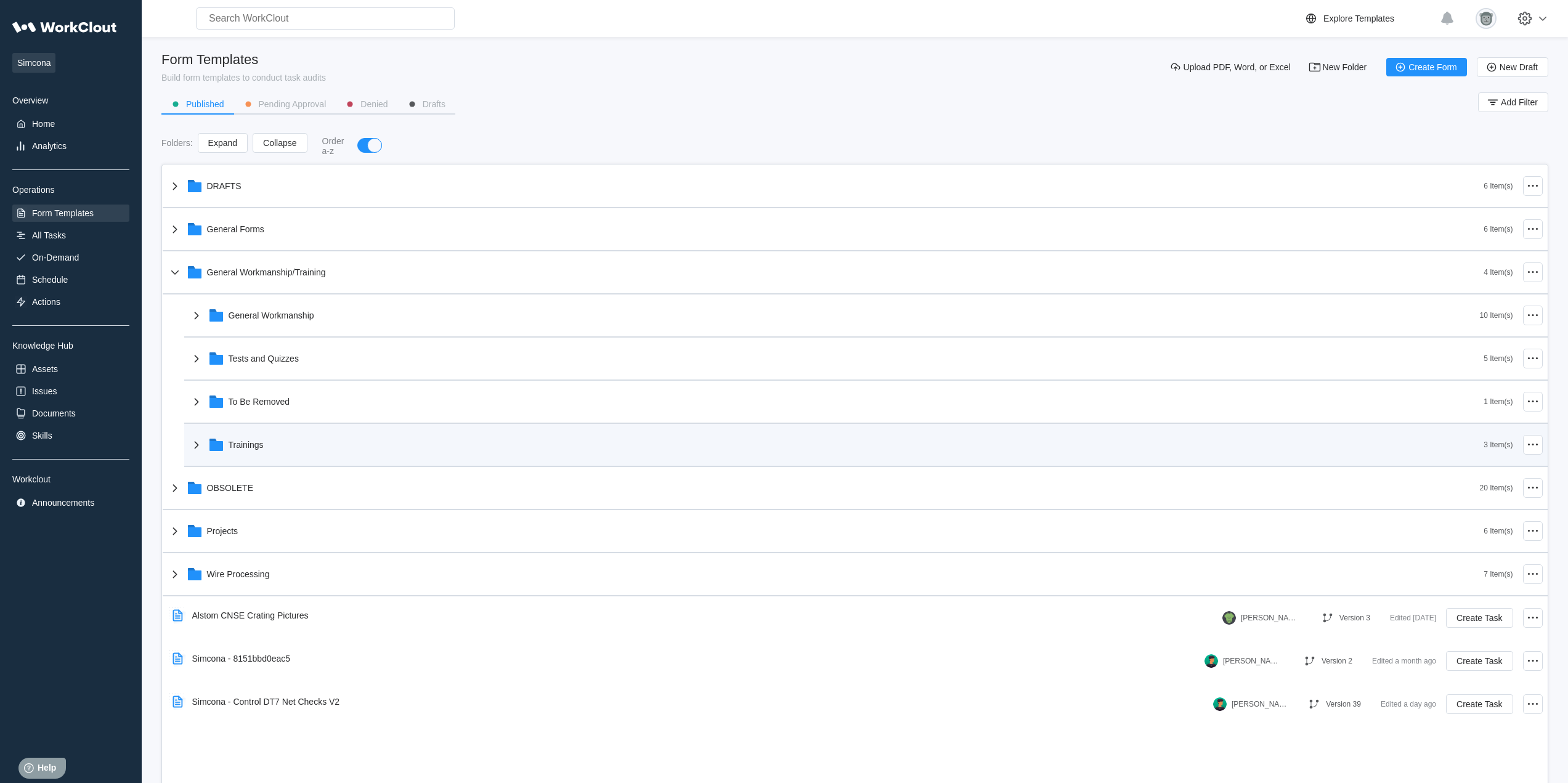
click at [329, 463] on div "Trainings 3 Item(s)" at bounding box center [866, 445] width 1363 height 43
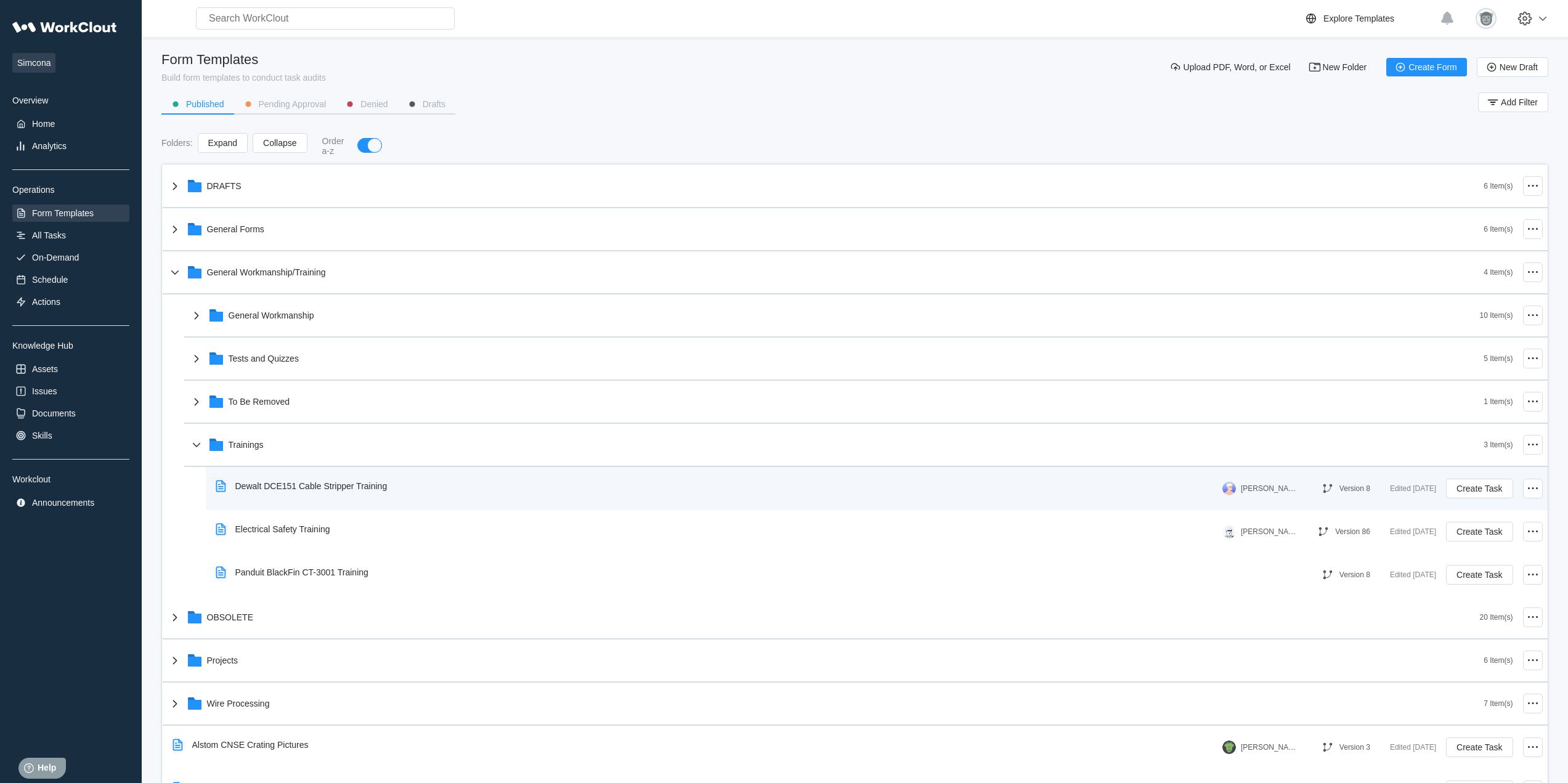
click at [426, 486] on div "Dewalt DCE151 Cable Stripper Training" at bounding box center [717, 486] width 1011 height 29
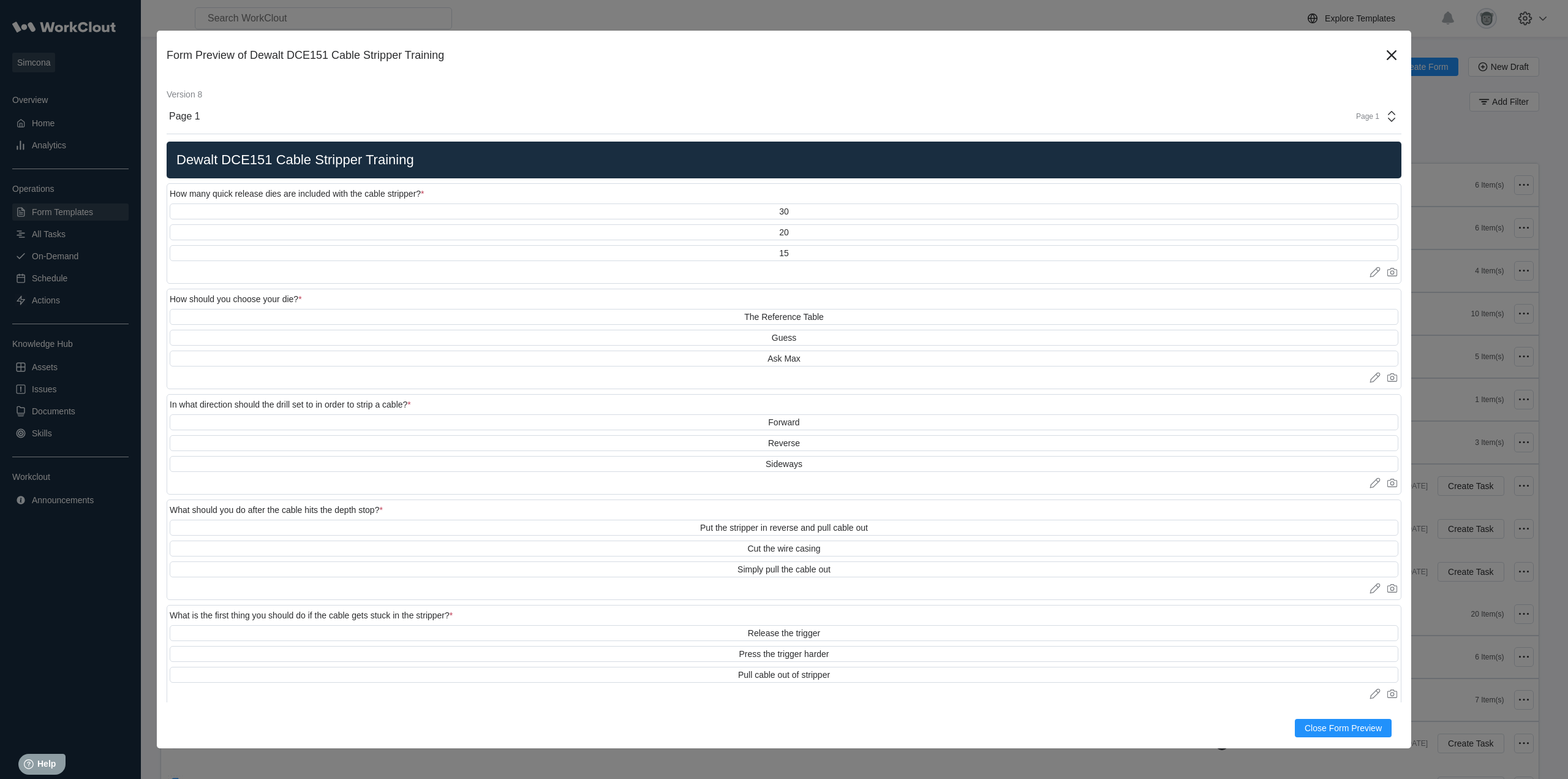
click at [1357, 122] on div "Page 1" at bounding box center [1373, 116] width 51 height 14
click at [1206, 85] on div "Version 8 Page 1 Page 1 Dewalt DCE151 Cable Stripper Training How many quick re…" at bounding box center [784, 397] width 1235 height 636
click at [1383, 53] on icon at bounding box center [1391, 54] width 20 height 20
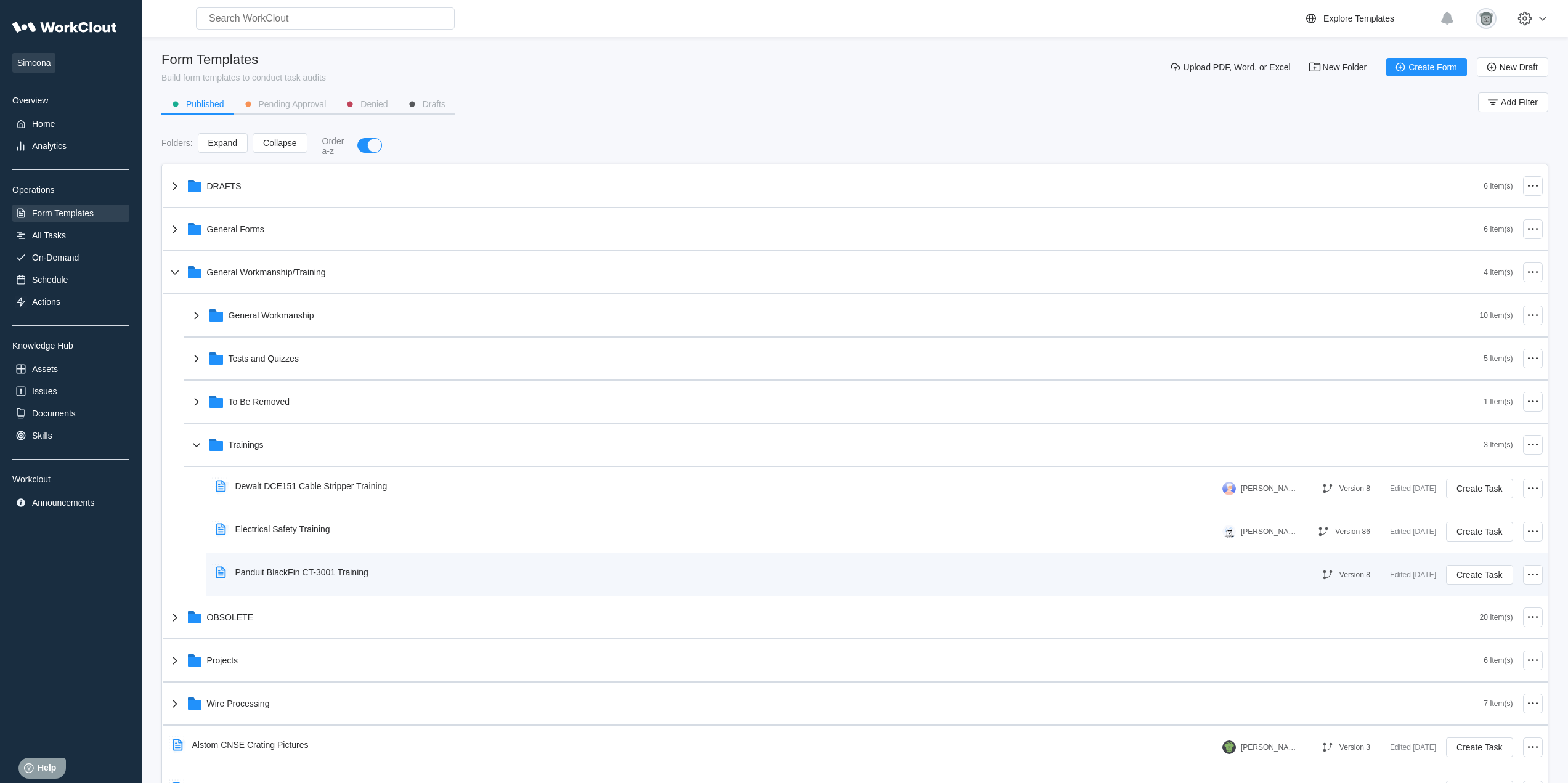
click at [353, 570] on div "Panduit BlackFin CT-3001 Training" at bounding box center [301, 572] width 133 height 10
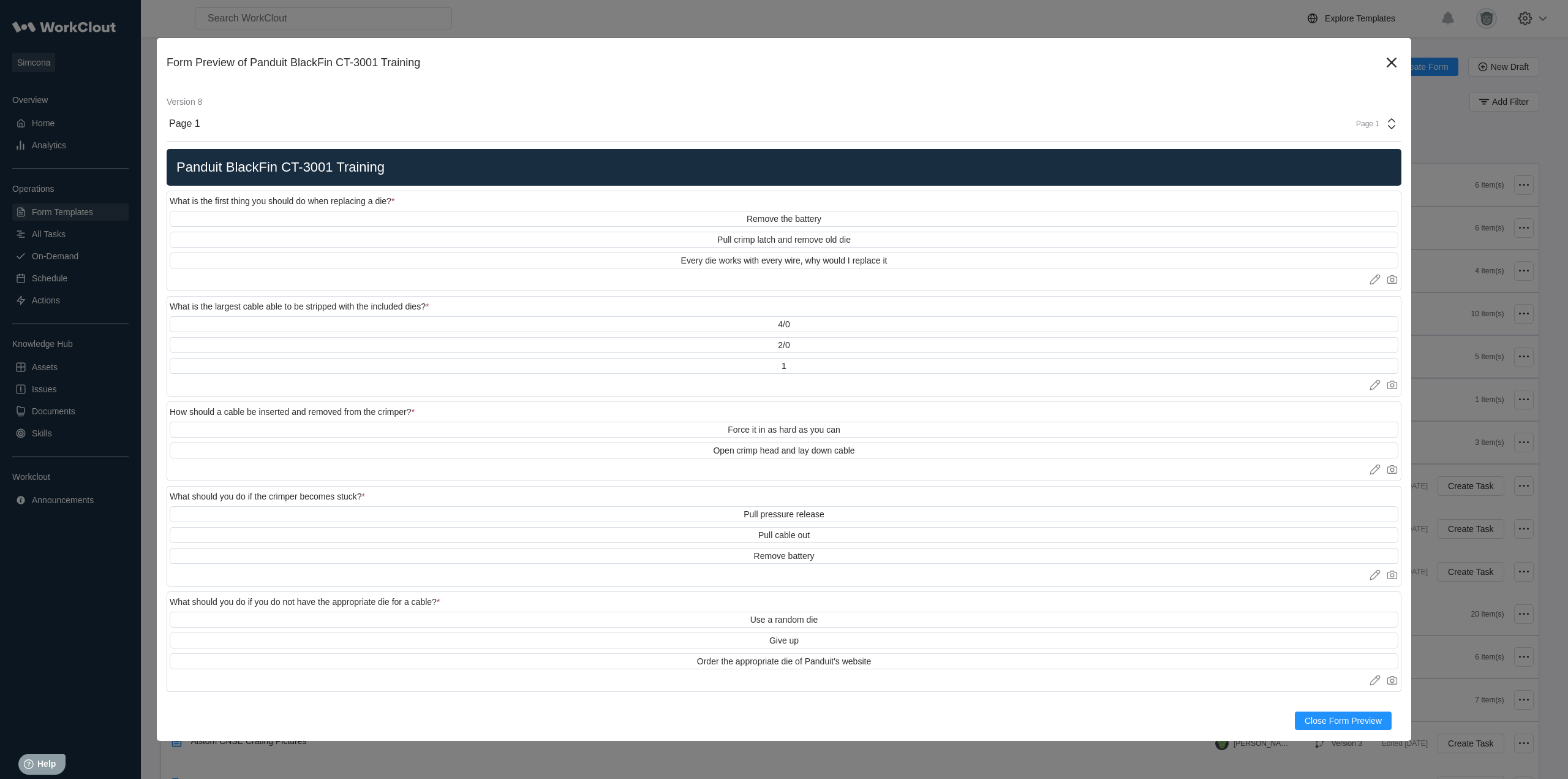
click at [1368, 119] on div "Page 1" at bounding box center [1373, 123] width 51 height 14
click at [1395, 63] on icon at bounding box center [1391, 62] width 20 height 20
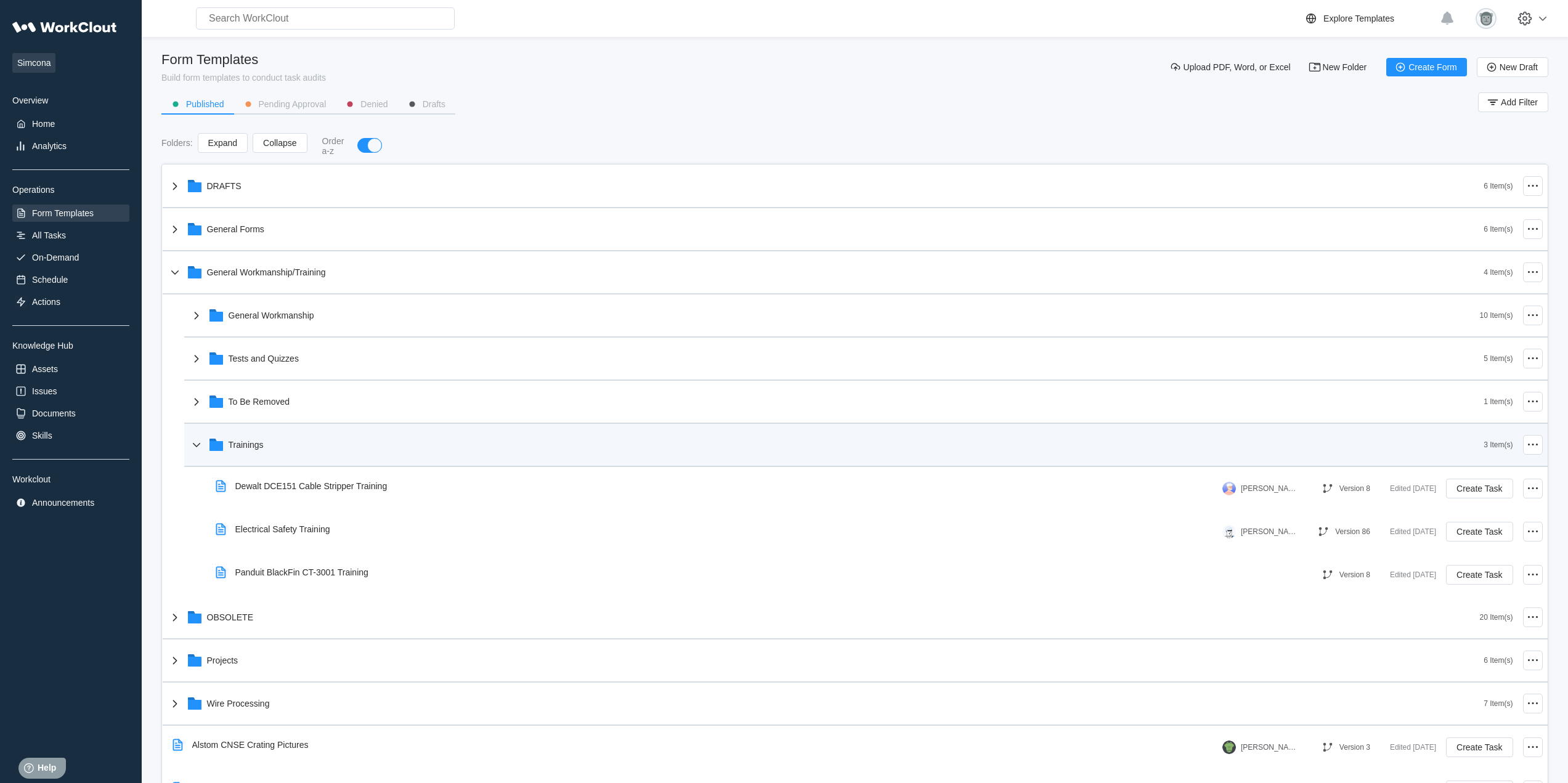
click at [392, 460] on div "Trainings" at bounding box center [836, 444] width 1295 height 32
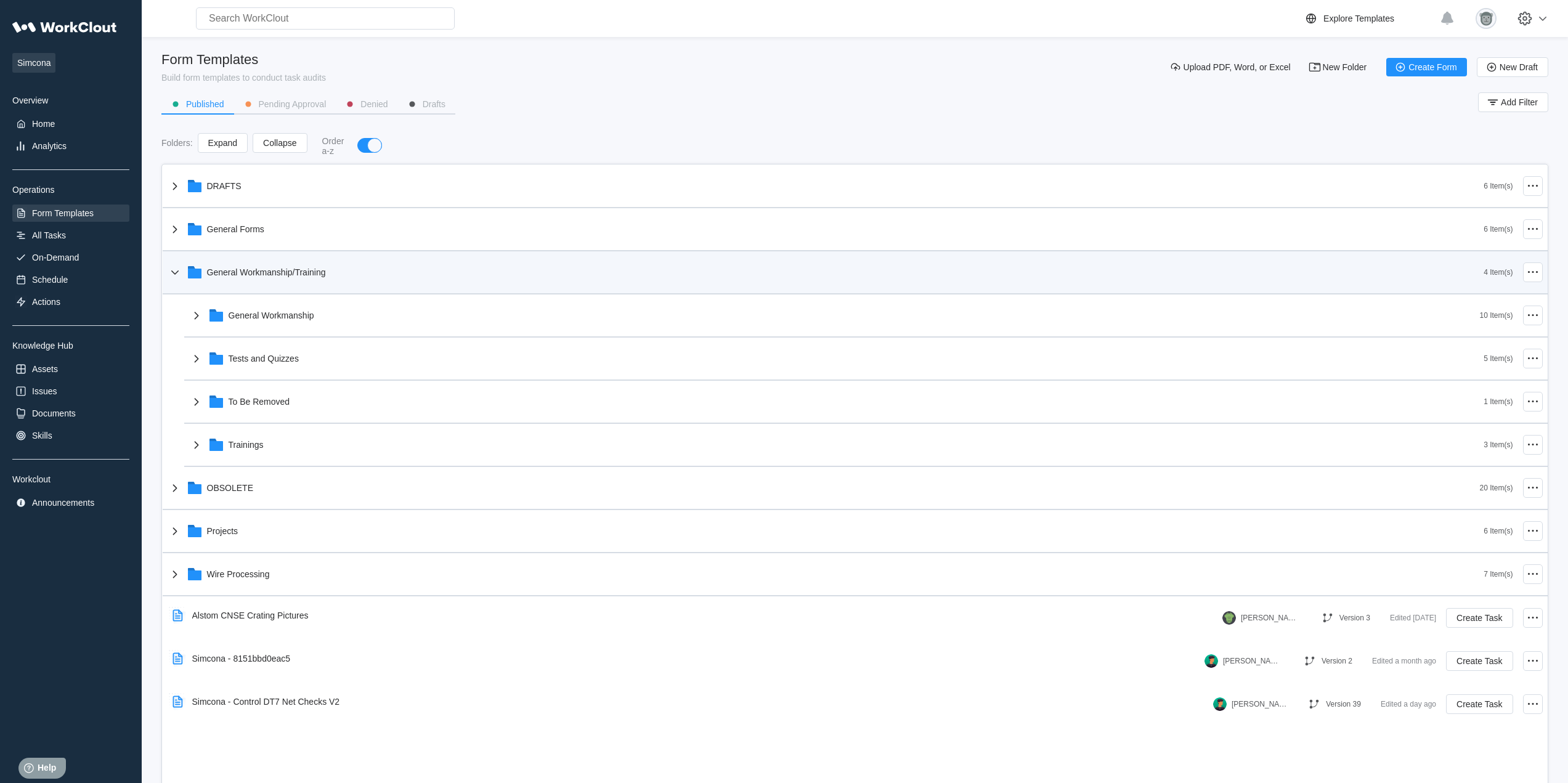
click at [274, 270] on div "General Workmanship/Training" at bounding box center [267, 273] width 119 height 10
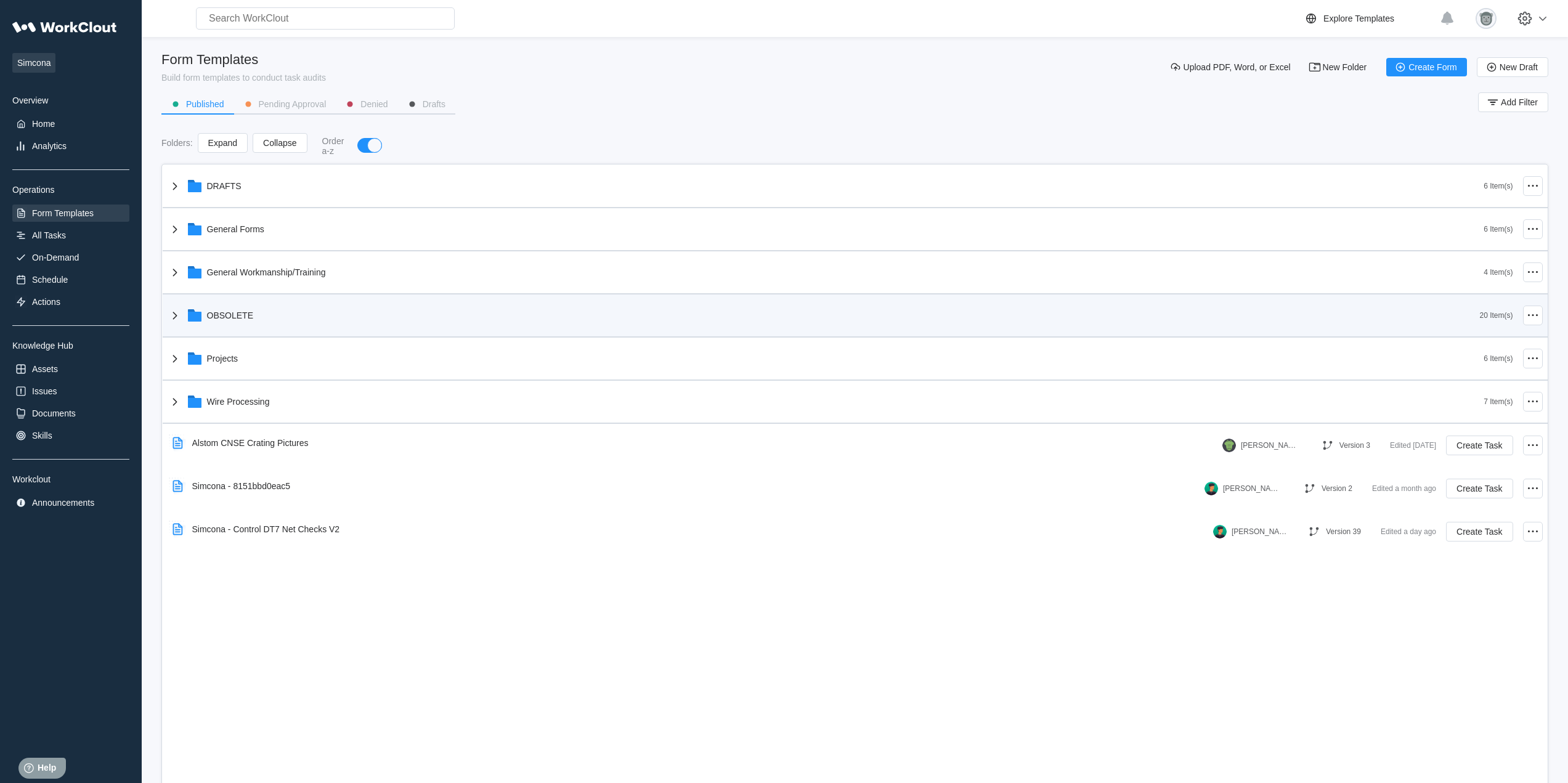
click at [290, 316] on div "OBSOLETE" at bounding box center [823, 315] width 1312 height 32
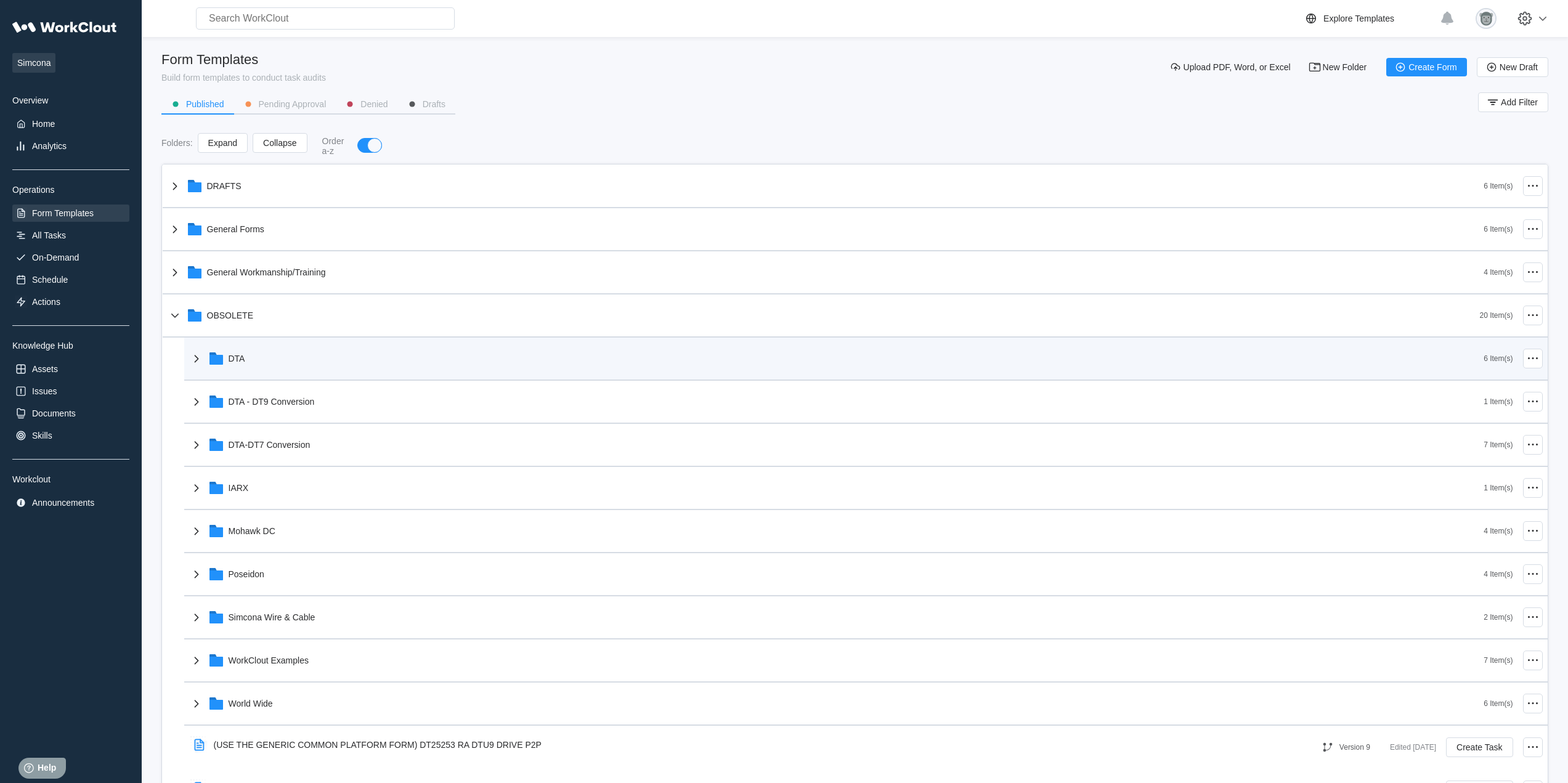
click at [345, 362] on div "DTA" at bounding box center [836, 358] width 1295 height 32
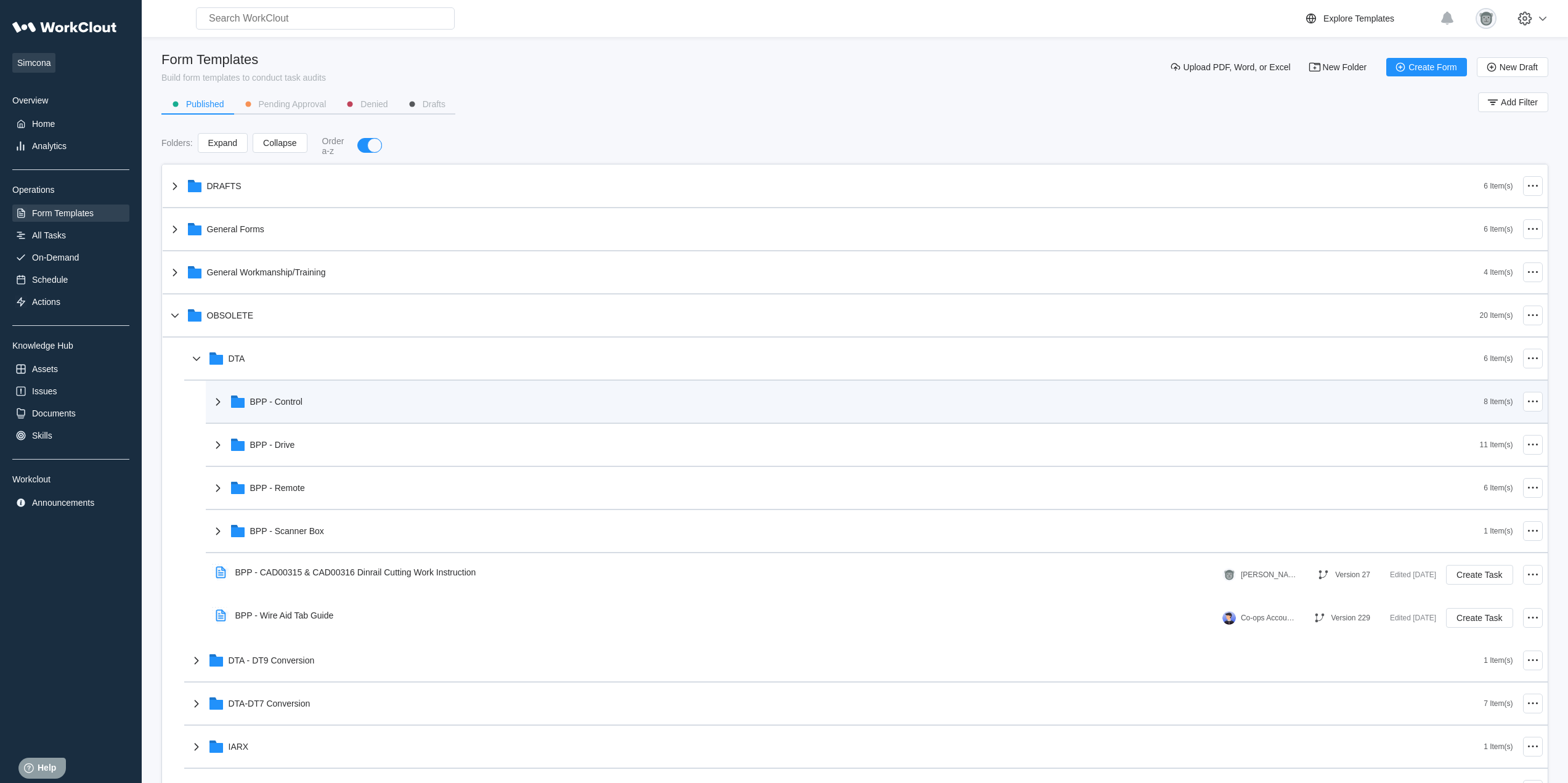
click at [363, 401] on div "BPP - Control" at bounding box center [847, 401] width 1273 height 32
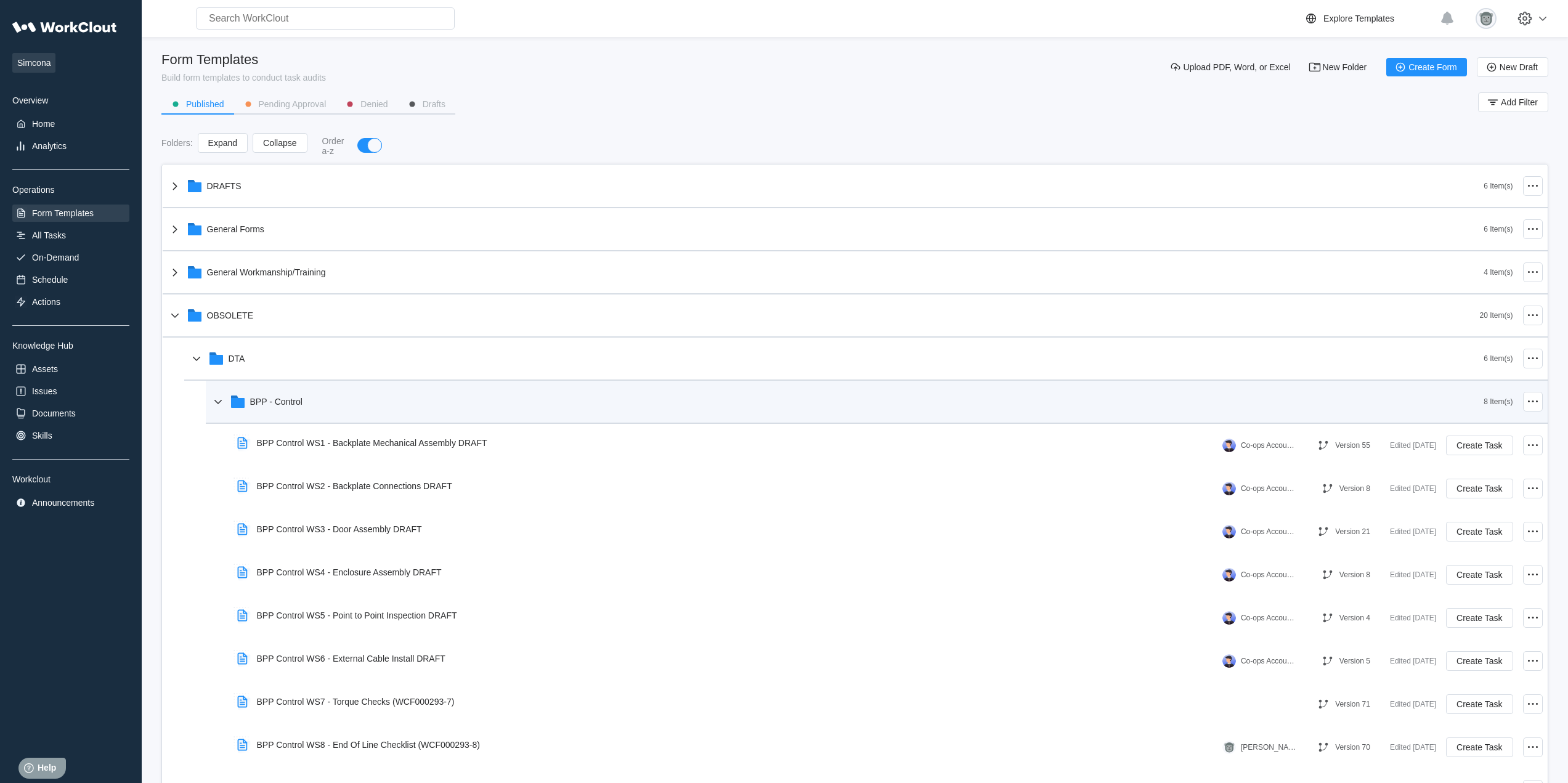
click at [310, 405] on div "BPP - Control" at bounding box center [847, 401] width 1273 height 32
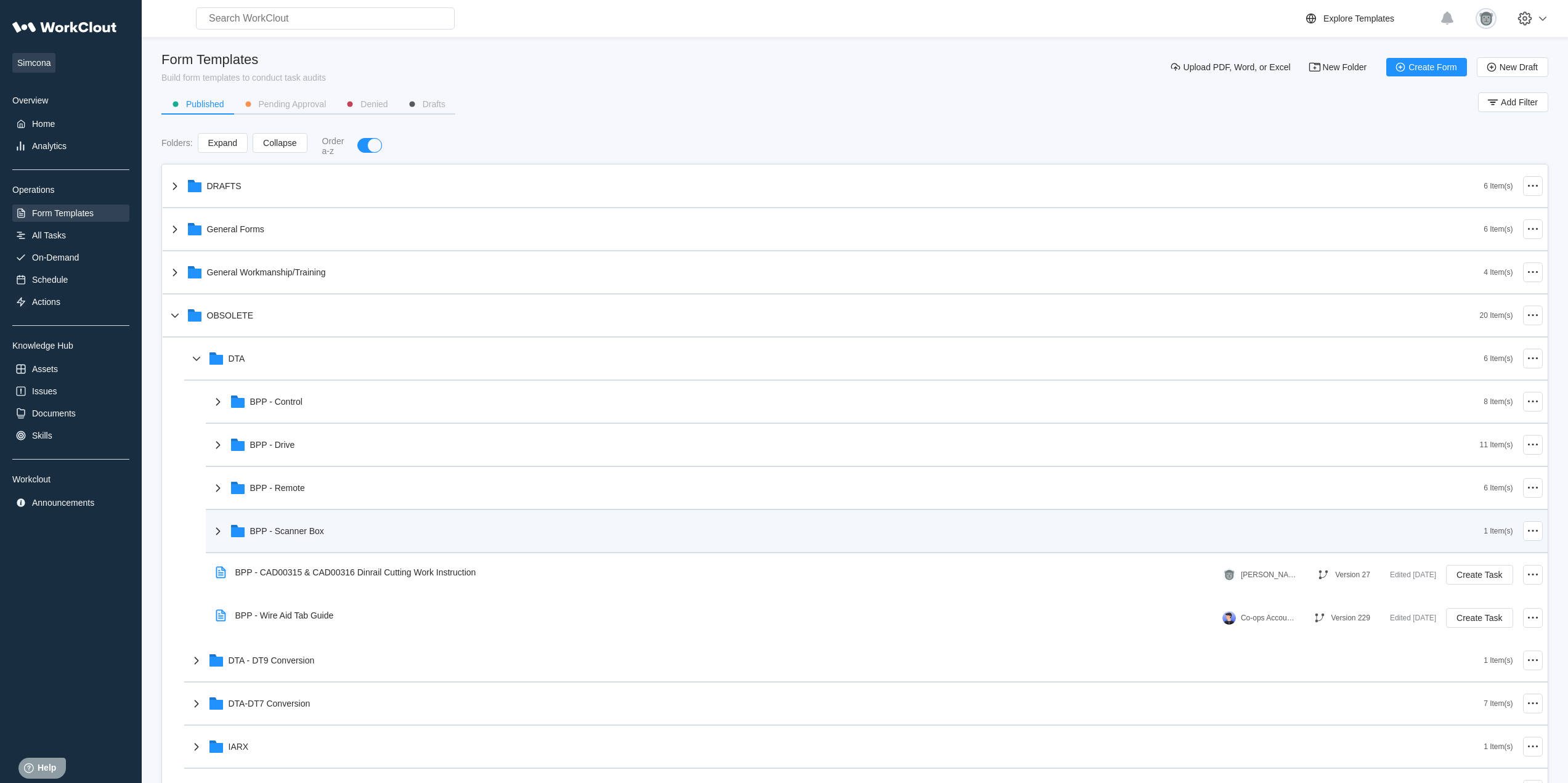
click at [344, 531] on div "BPP - Scanner Box" at bounding box center [847, 531] width 1273 height 32
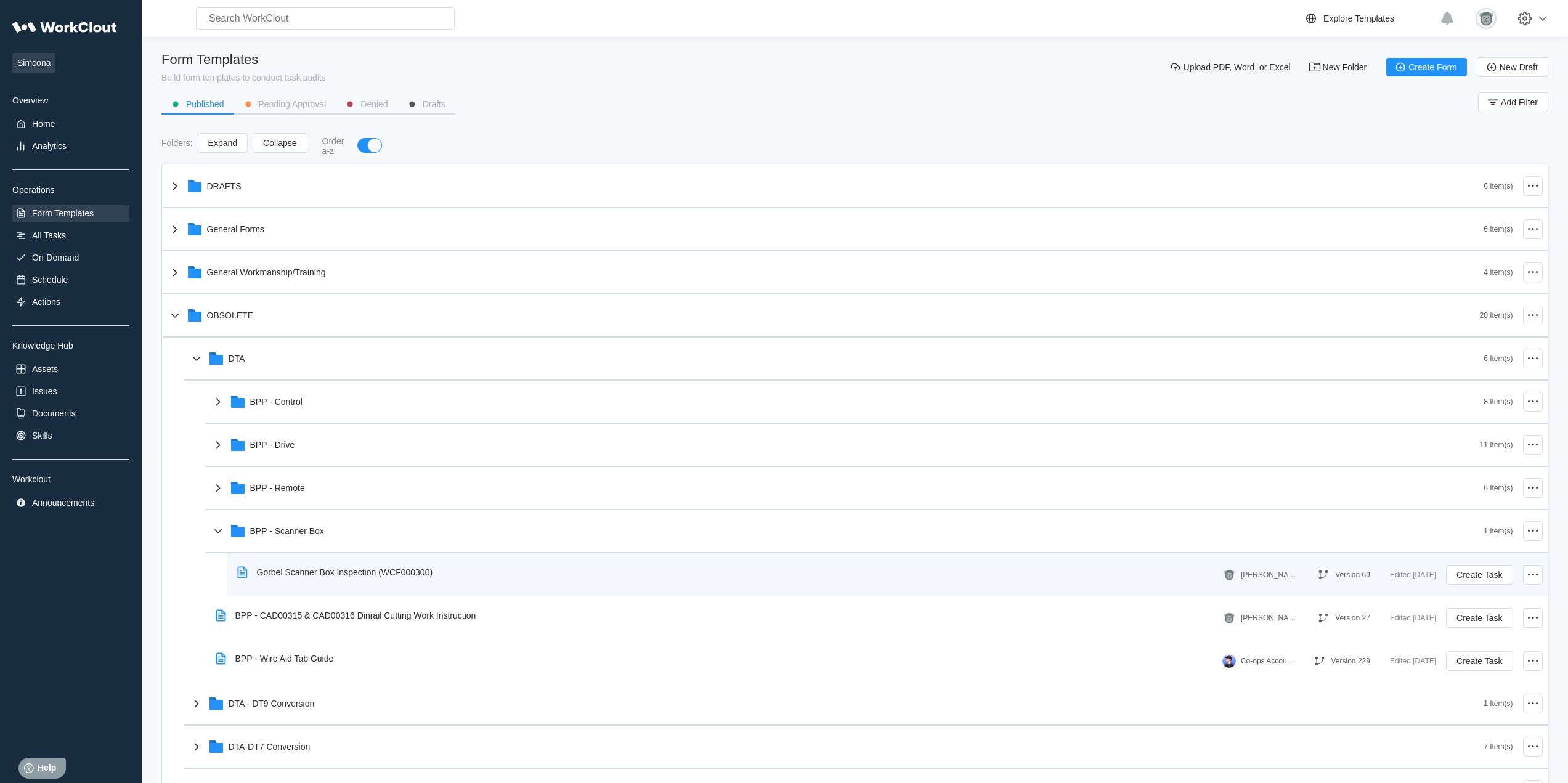
click at [343, 572] on div "Gorbel Scanner Box Inspection (WCF000300)" at bounding box center [345, 572] width 177 height 10
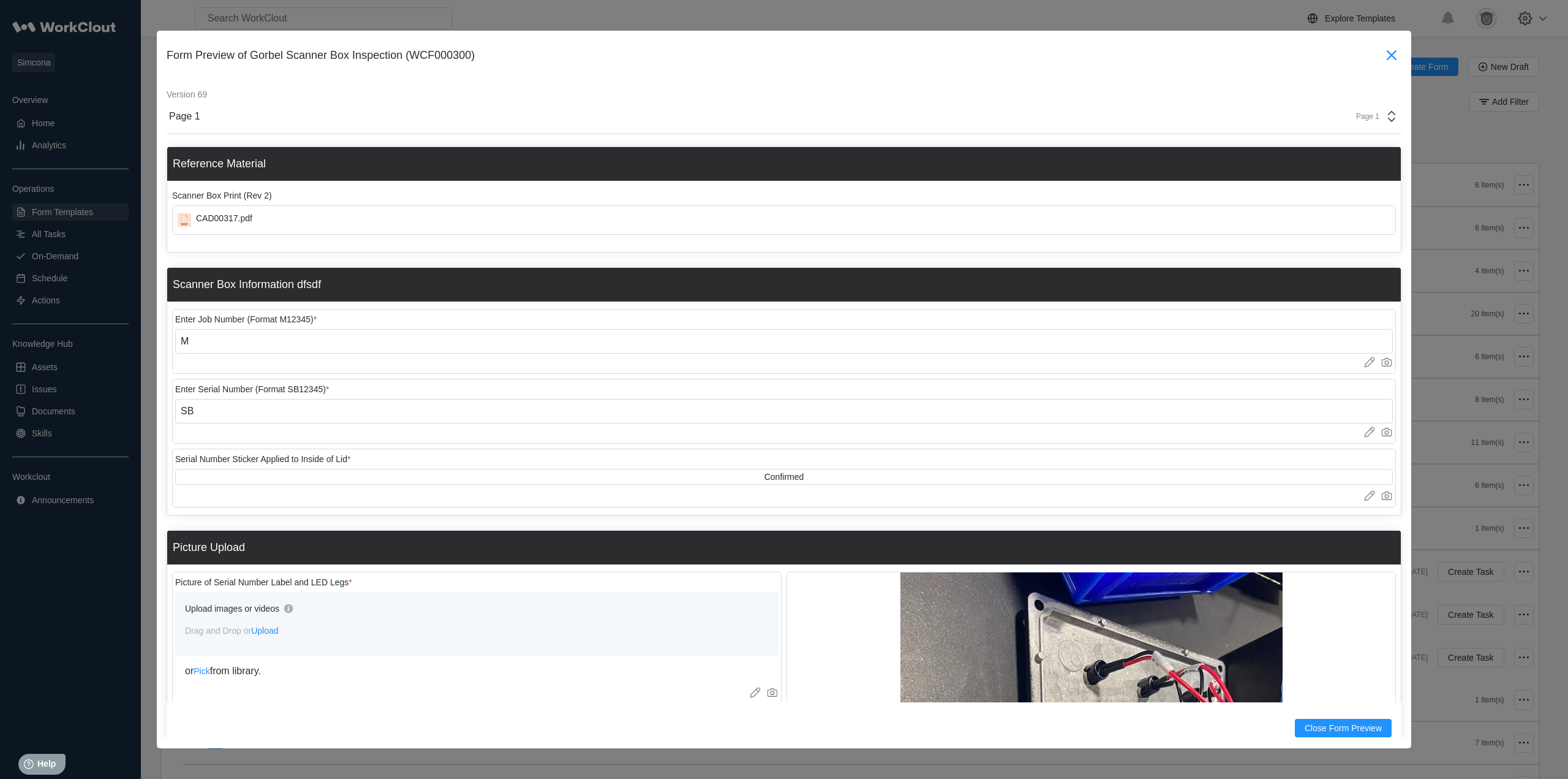
click at [1382, 62] on icon at bounding box center [1391, 54] width 20 height 20
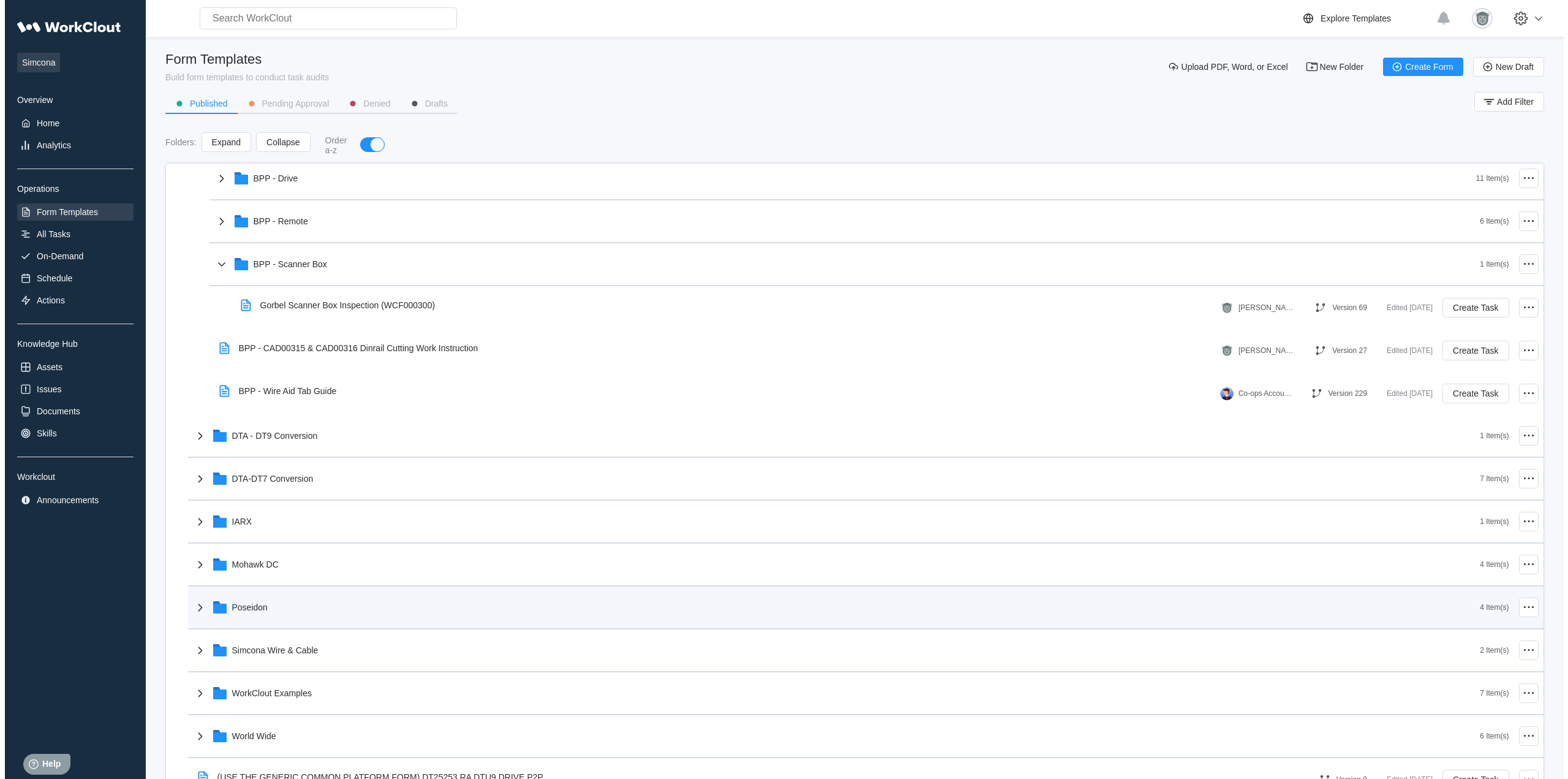
scroll to position [306, 0]
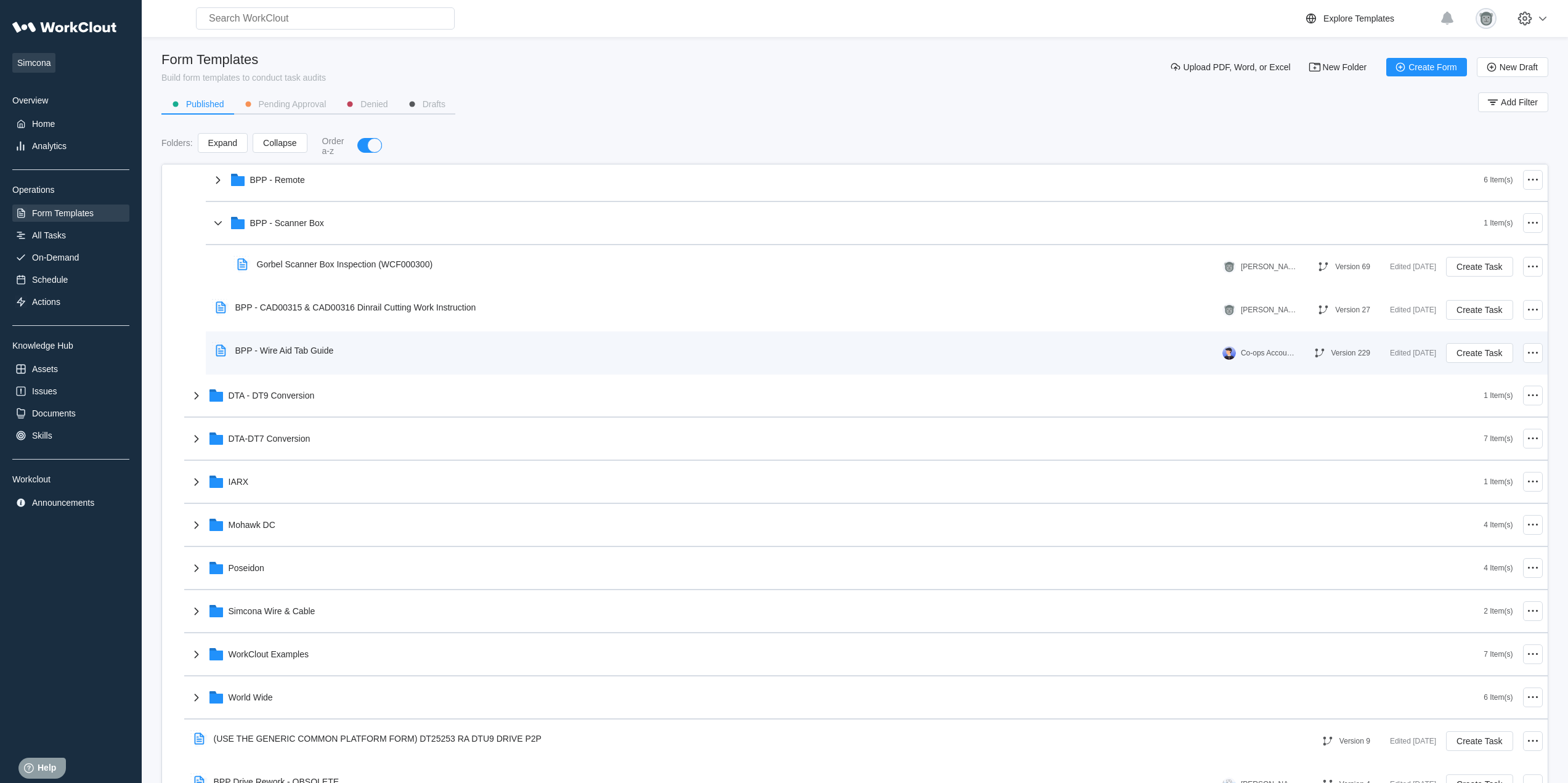
click at [344, 356] on div "BPP - Wire Aid Tab Guide" at bounding box center [717, 350] width 1011 height 29
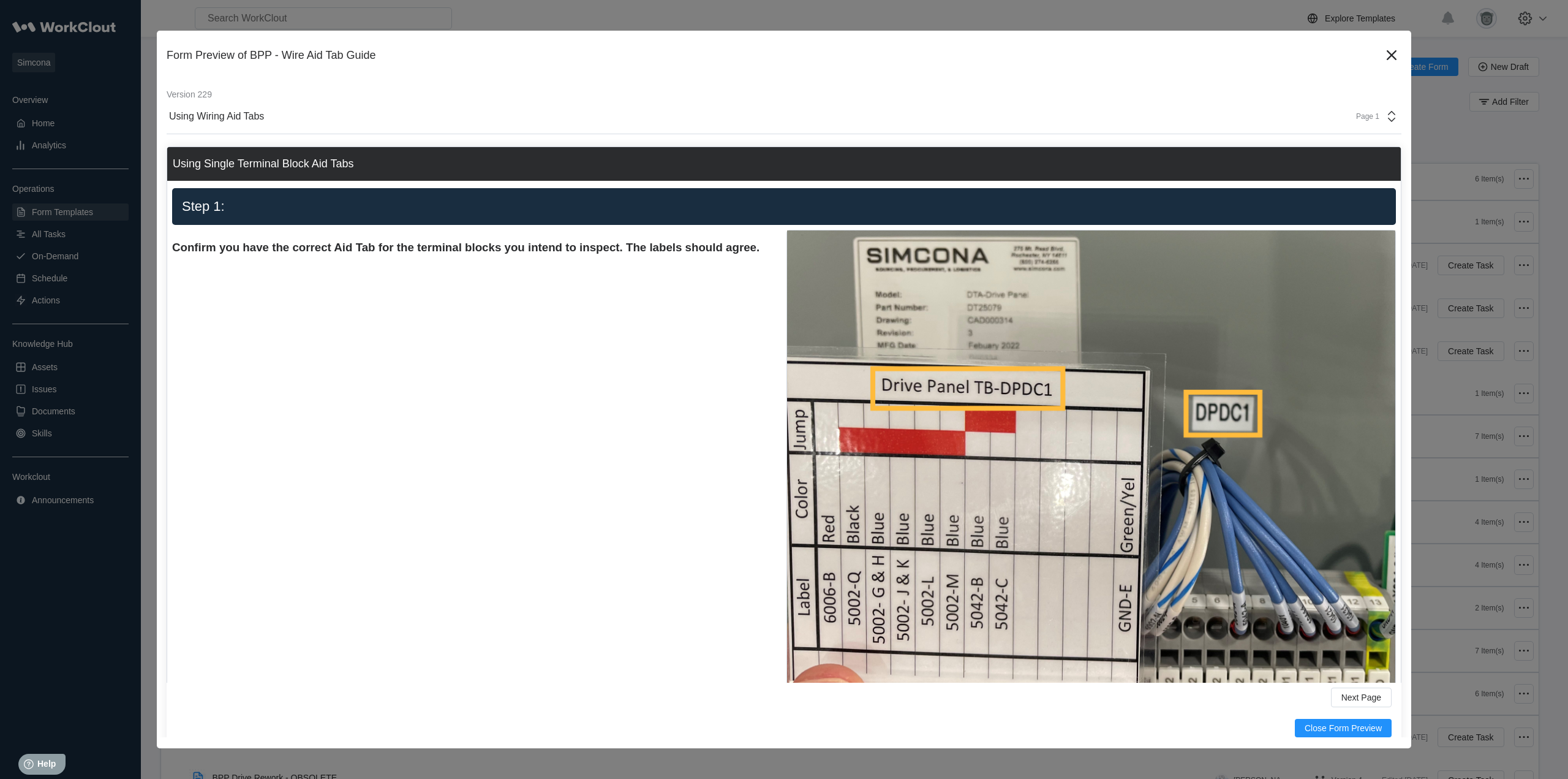
click at [1370, 116] on div "Page 1" at bounding box center [1373, 116] width 51 height 14
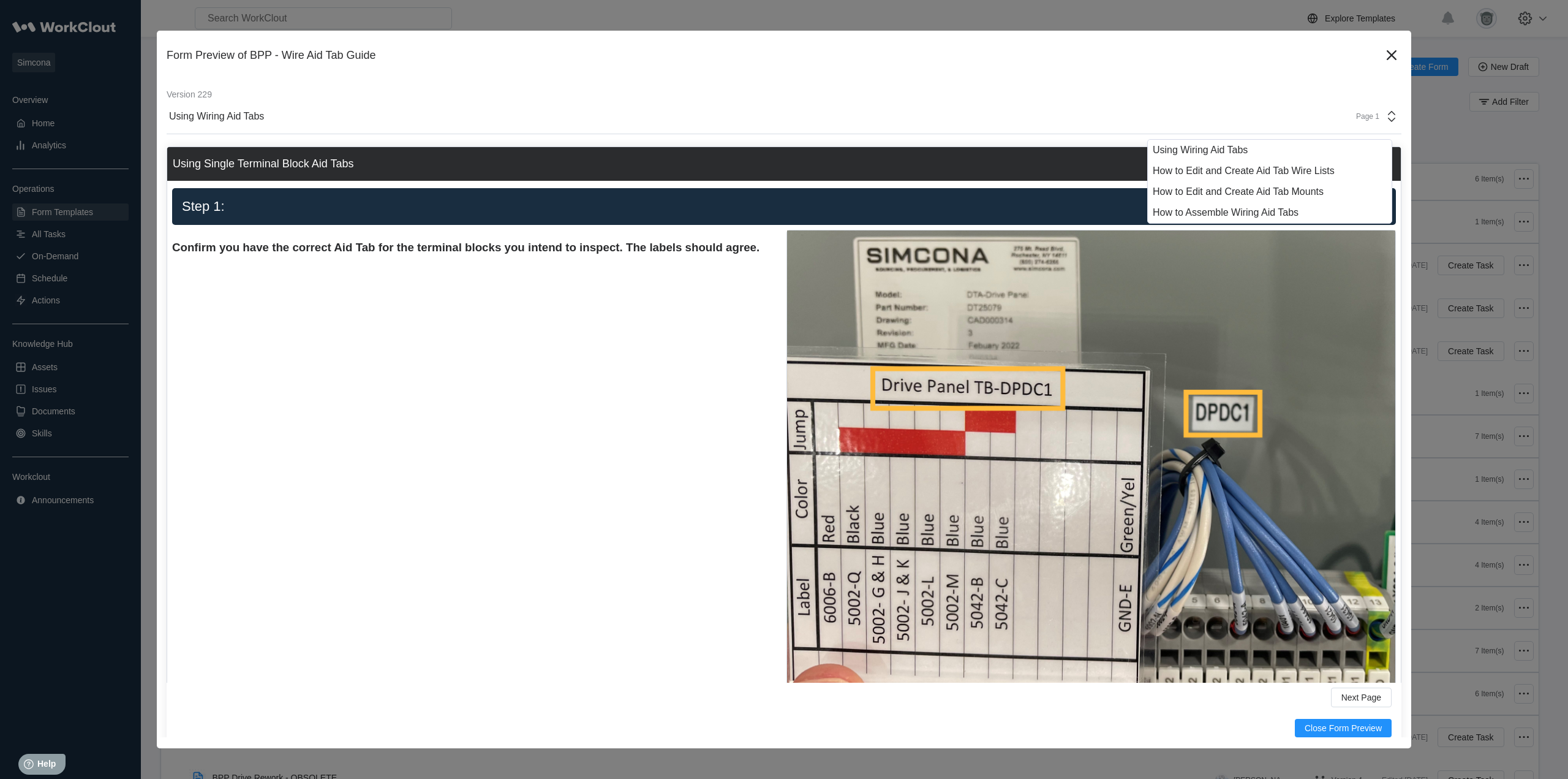
click at [1364, 117] on div "Page 1" at bounding box center [1364, 116] width 31 height 9
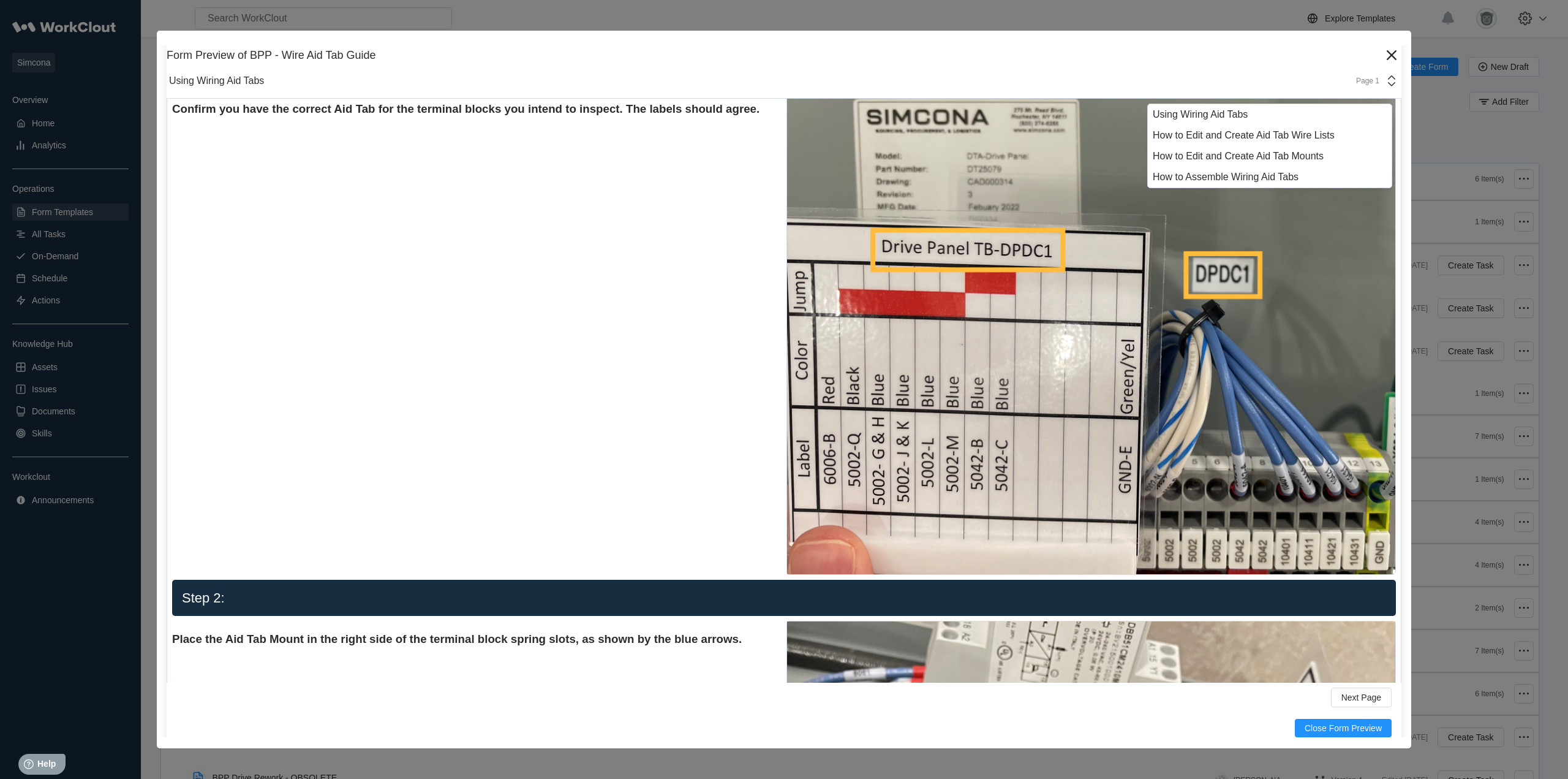
scroll to position [102, 0]
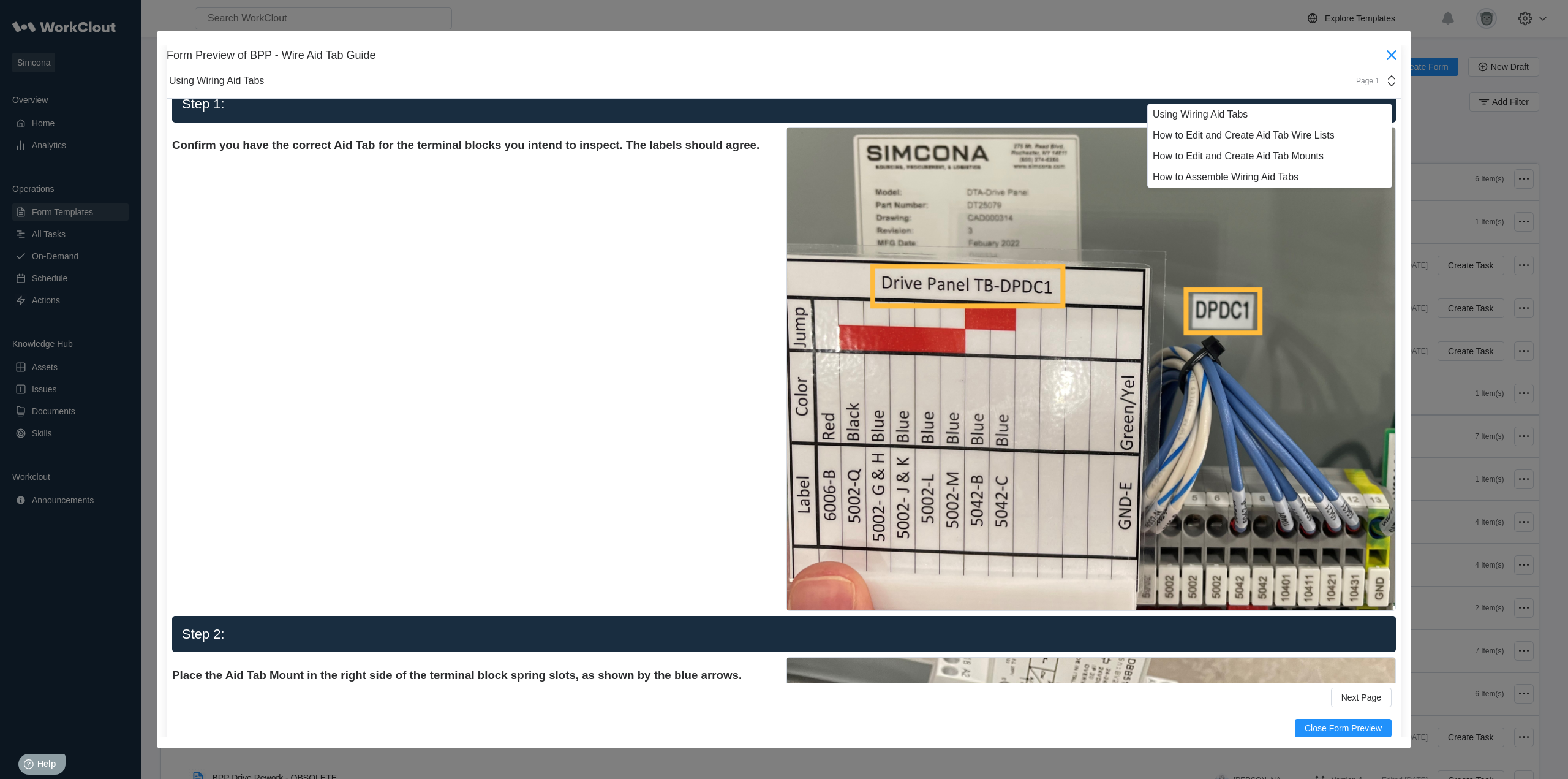
click at [1382, 56] on icon at bounding box center [1391, 54] width 20 height 20
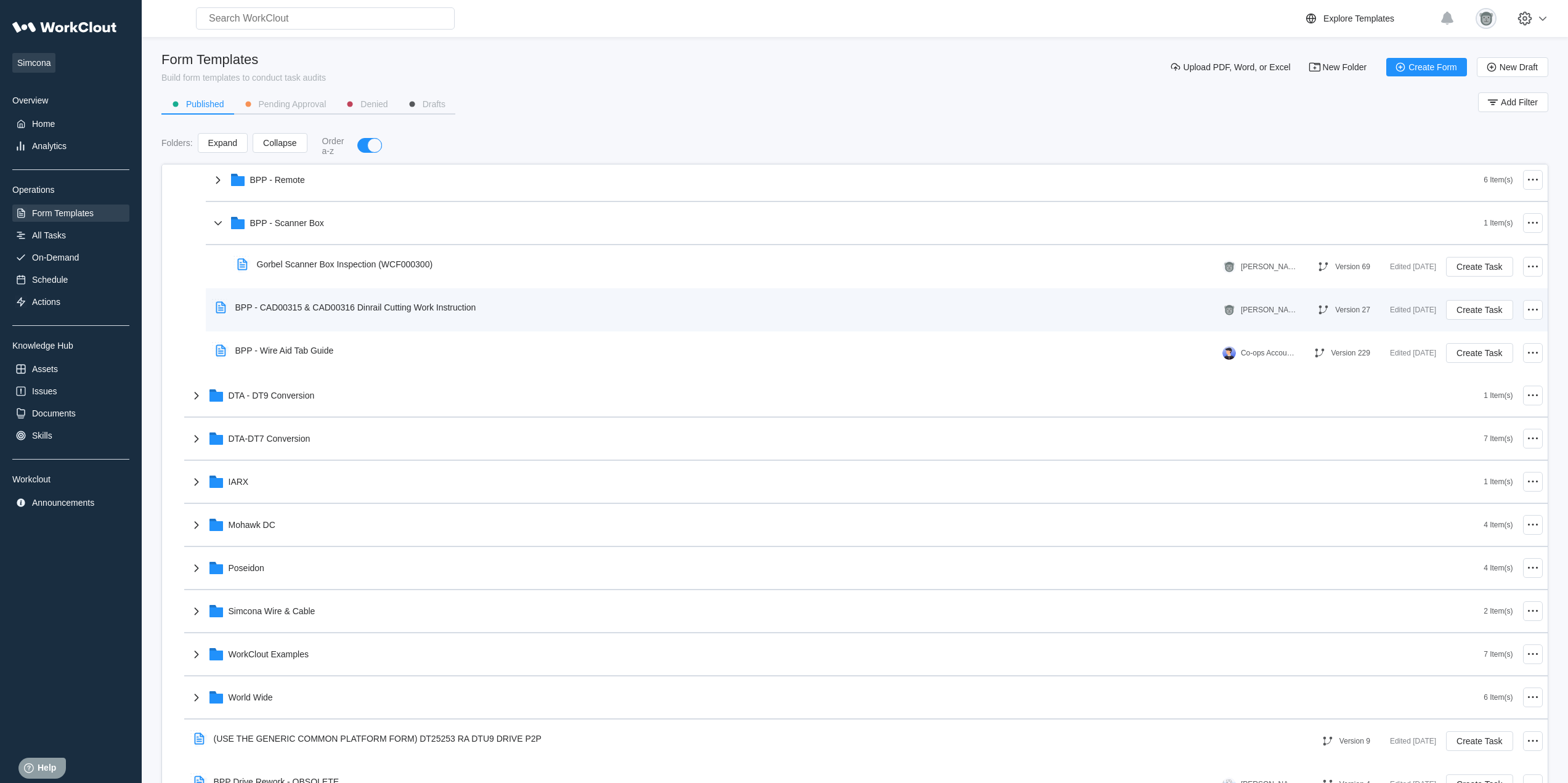
click at [336, 316] on div "BPP - CAD00315 & CAD00316 Dinrail Cutting Work Instruction" at bounding box center [348, 308] width 275 height 29
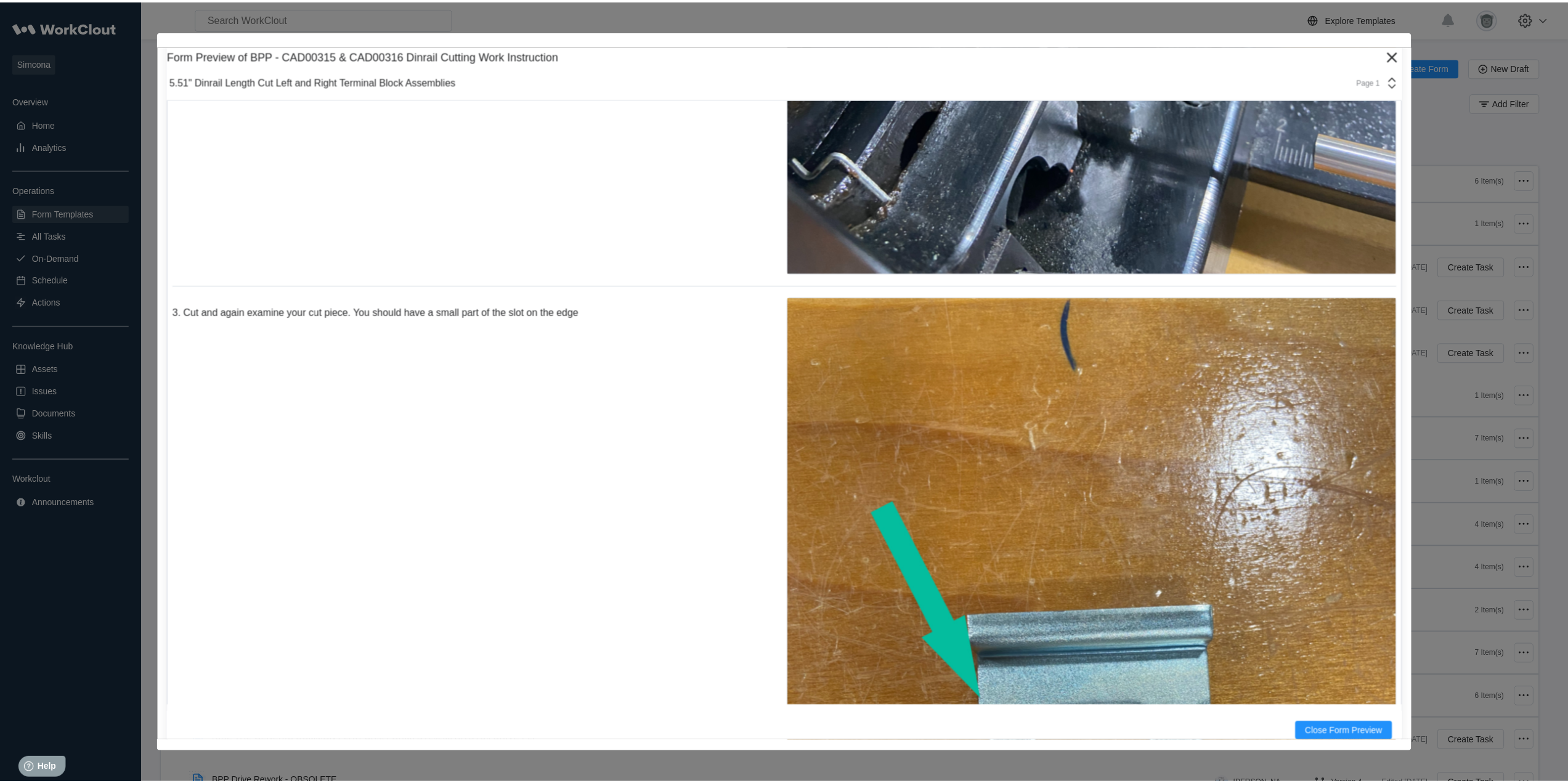
scroll to position [6980, 0]
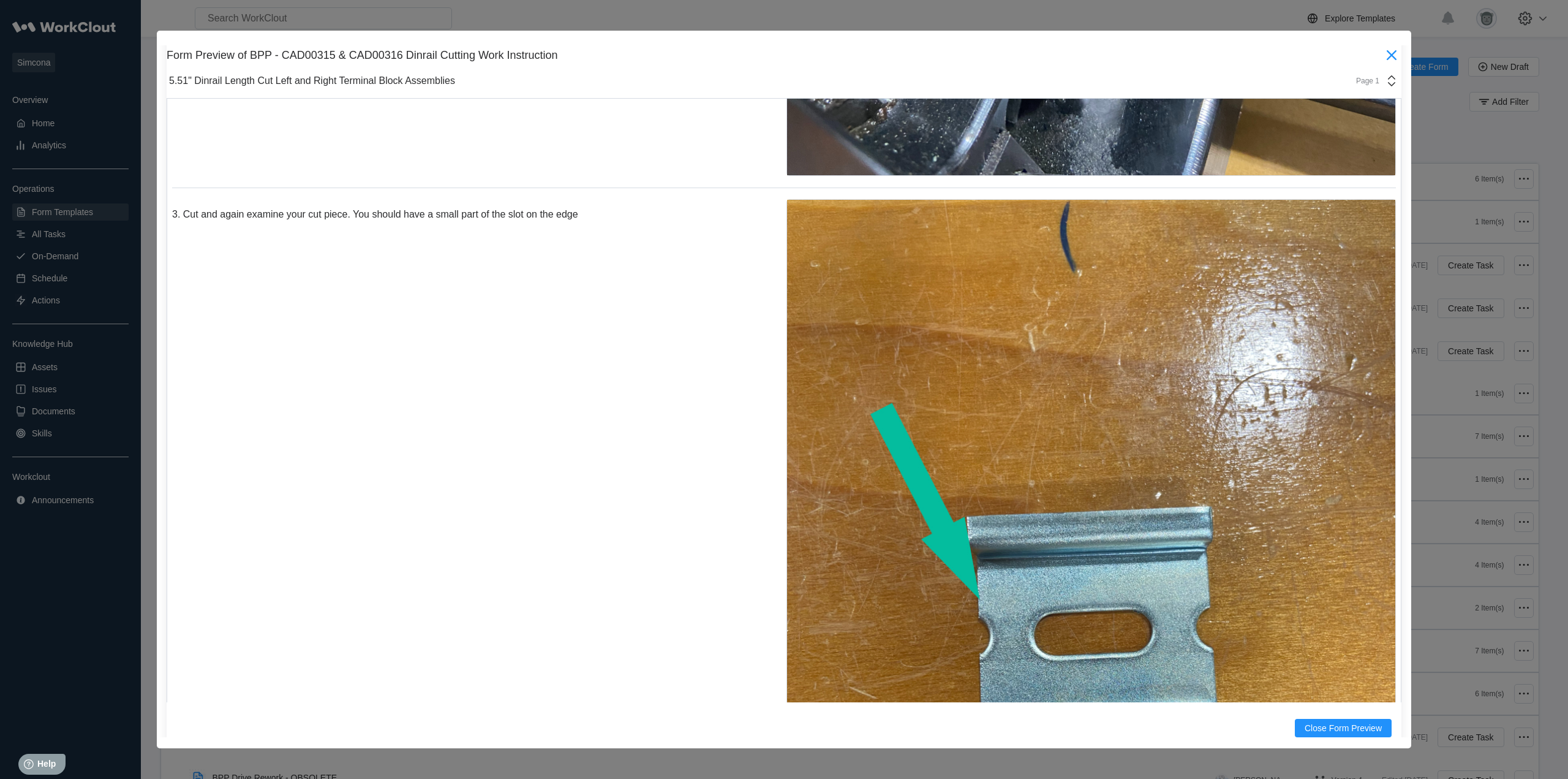
click at [1391, 53] on icon at bounding box center [1391, 54] width 20 height 20
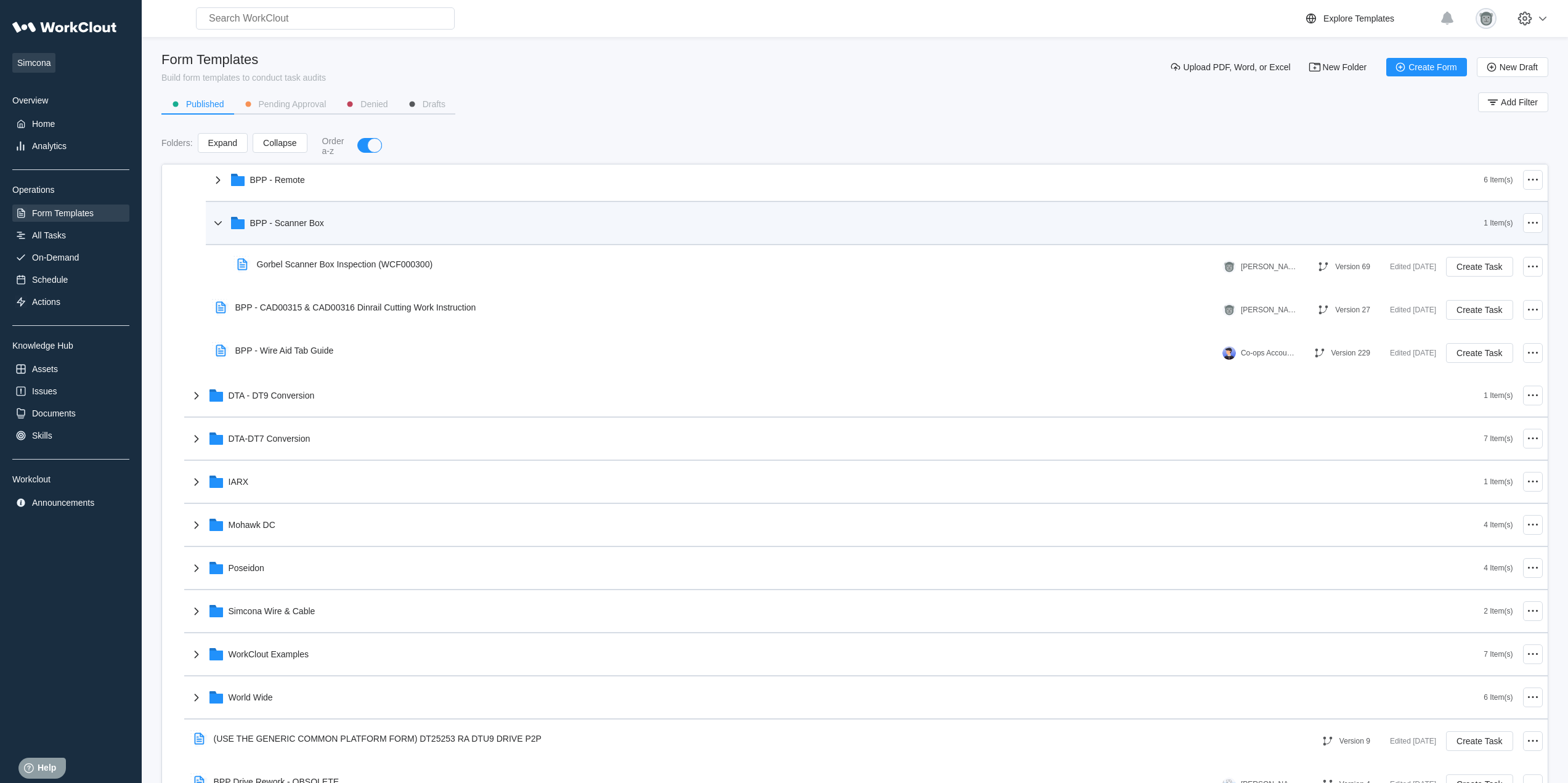
click at [324, 233] on div "BPP - Scanner Box" at bounding box center [847, 223] width 1273 height 32
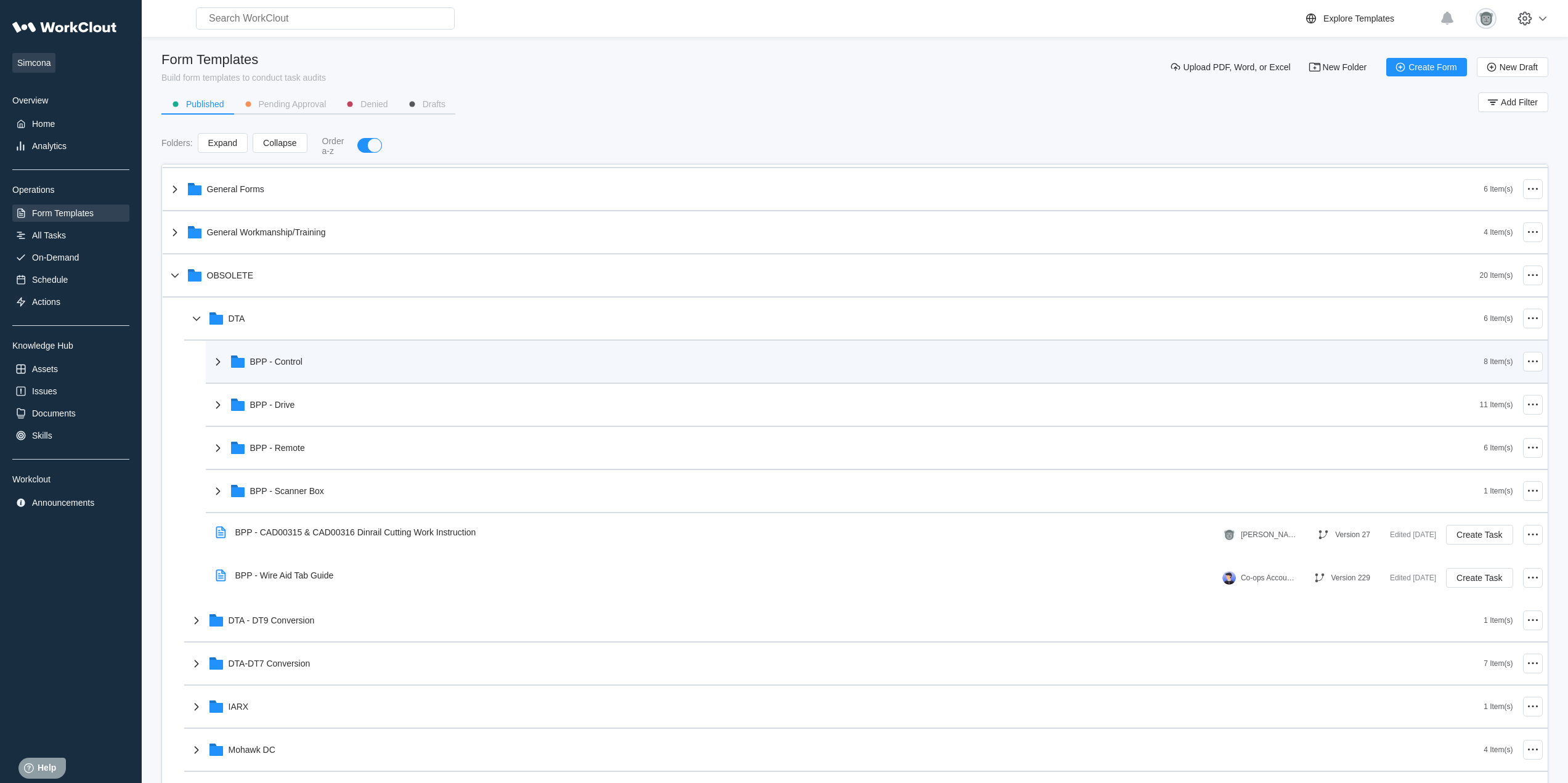
scroll to position [0, 0]
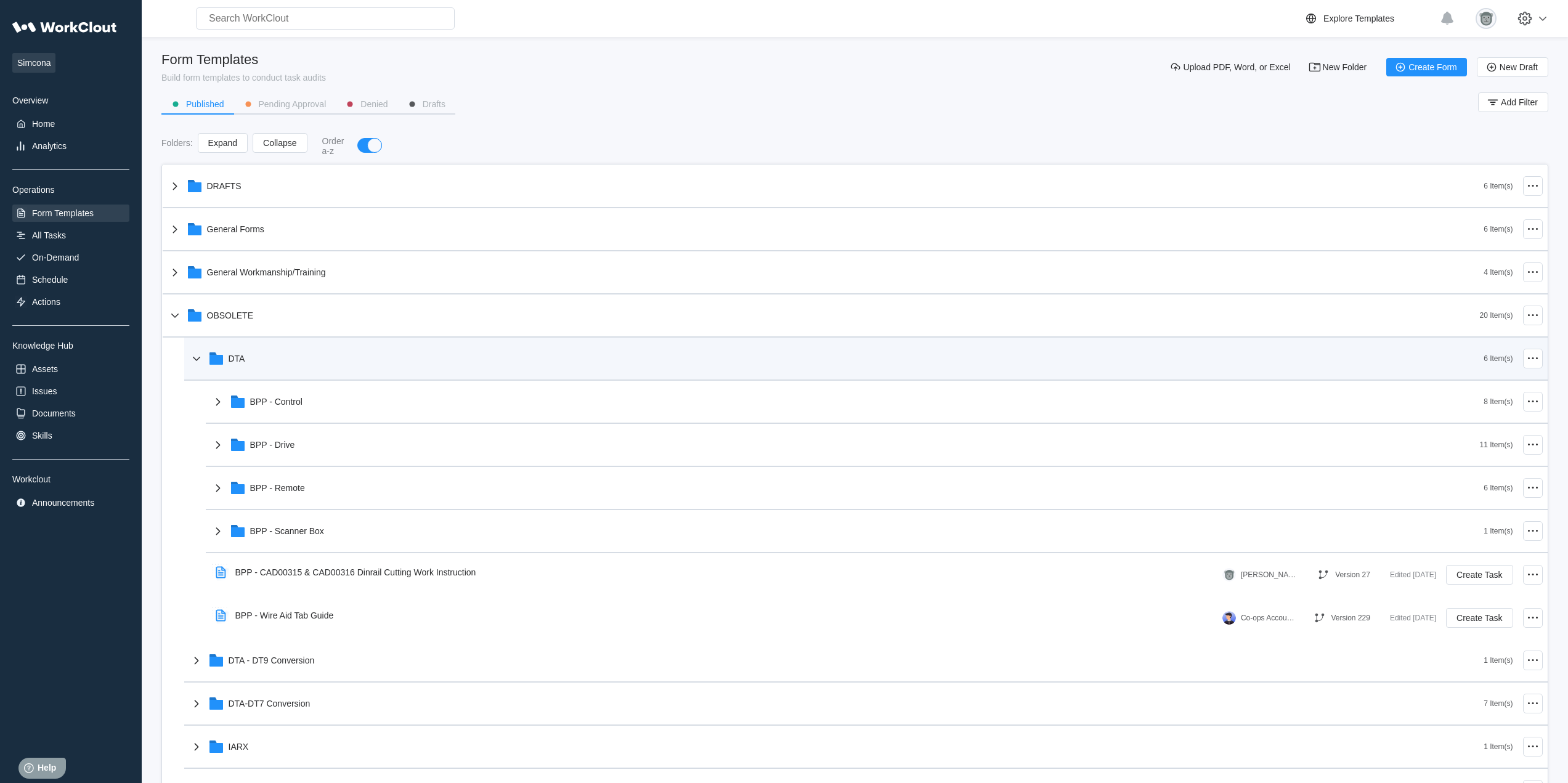
click at [301, 365] on div "DTA" at bounding box center [836, 358] width 1295 height 32
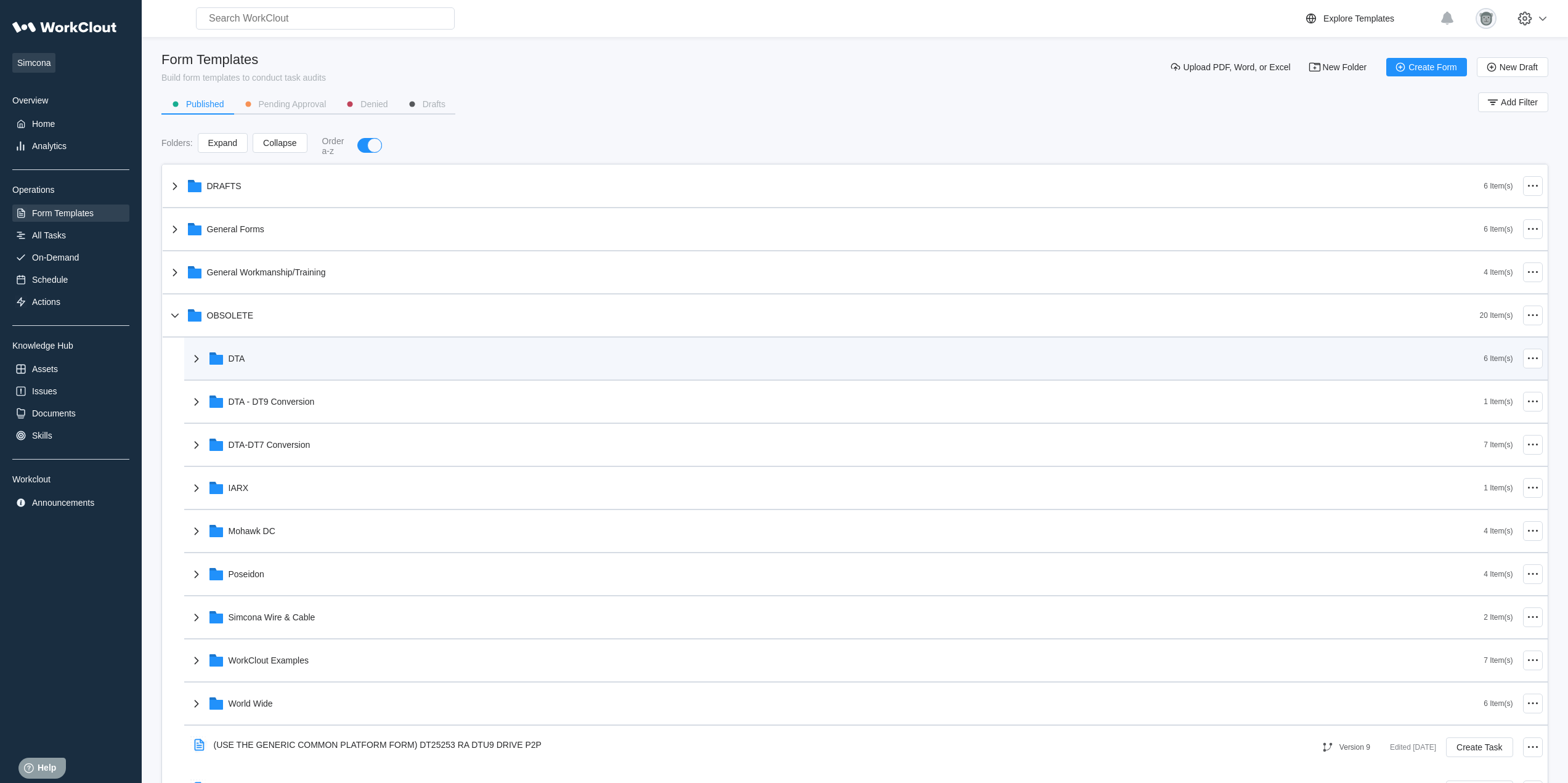
click at [272, 368] on div "DTA" at bounding box center [836, 358] width 1295 height 32
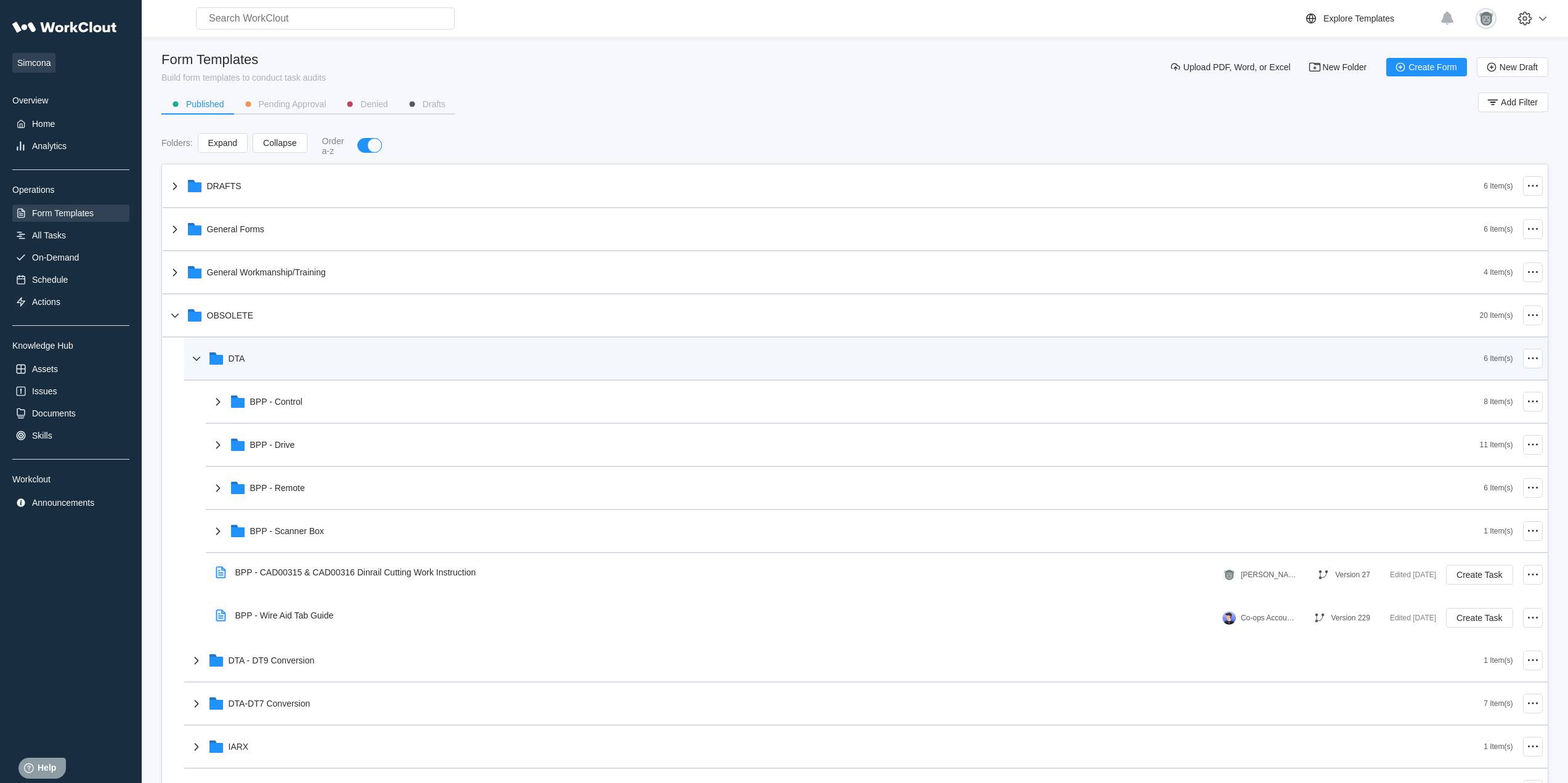
click at [277, 361] on div "DTA" at bounding box center [836, 358] width 1295 height 32
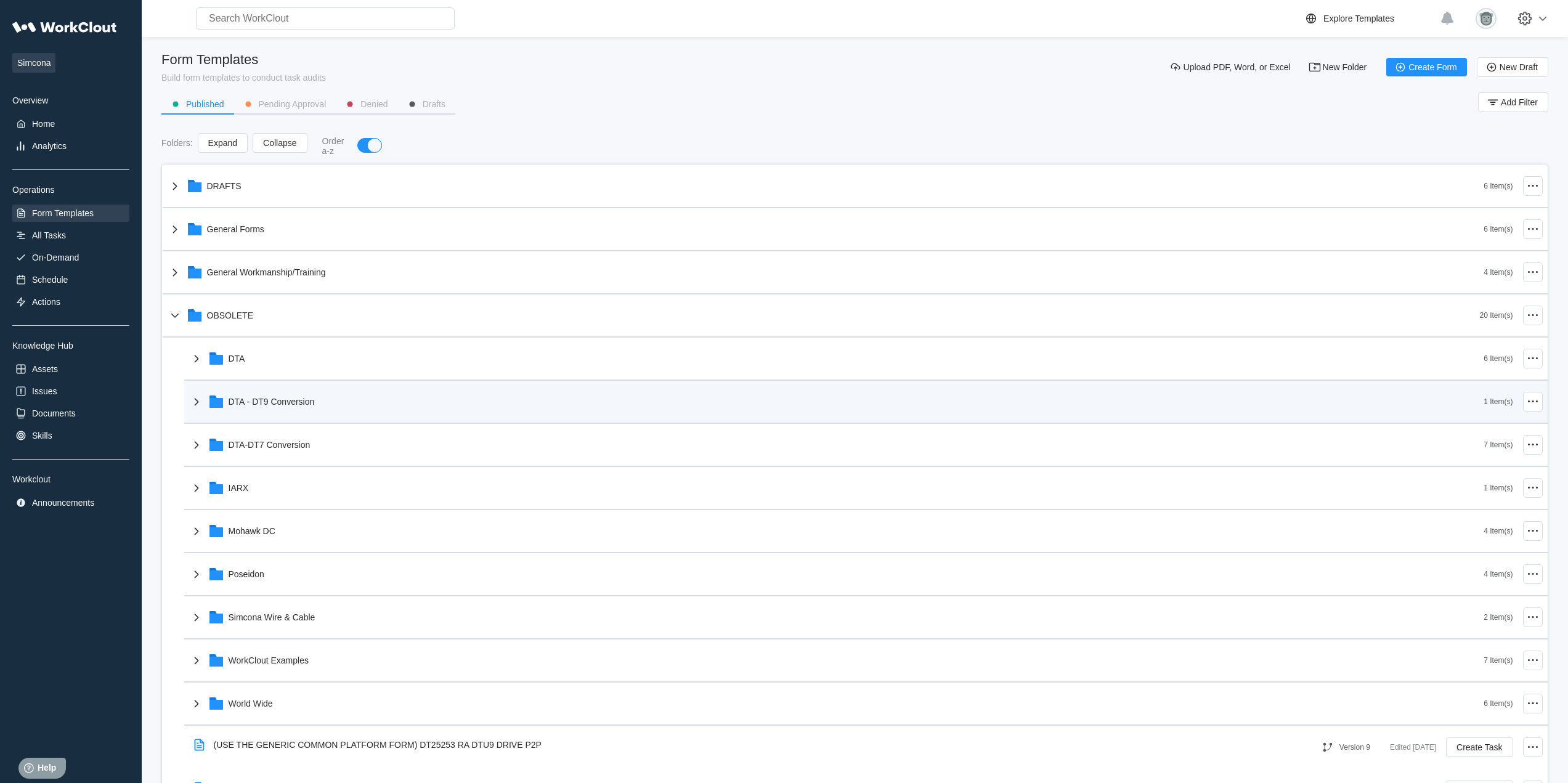
click at [294, 396] on div "DTA - DT9 Conversion" at bounding box center [272, 401] width 86 height 10
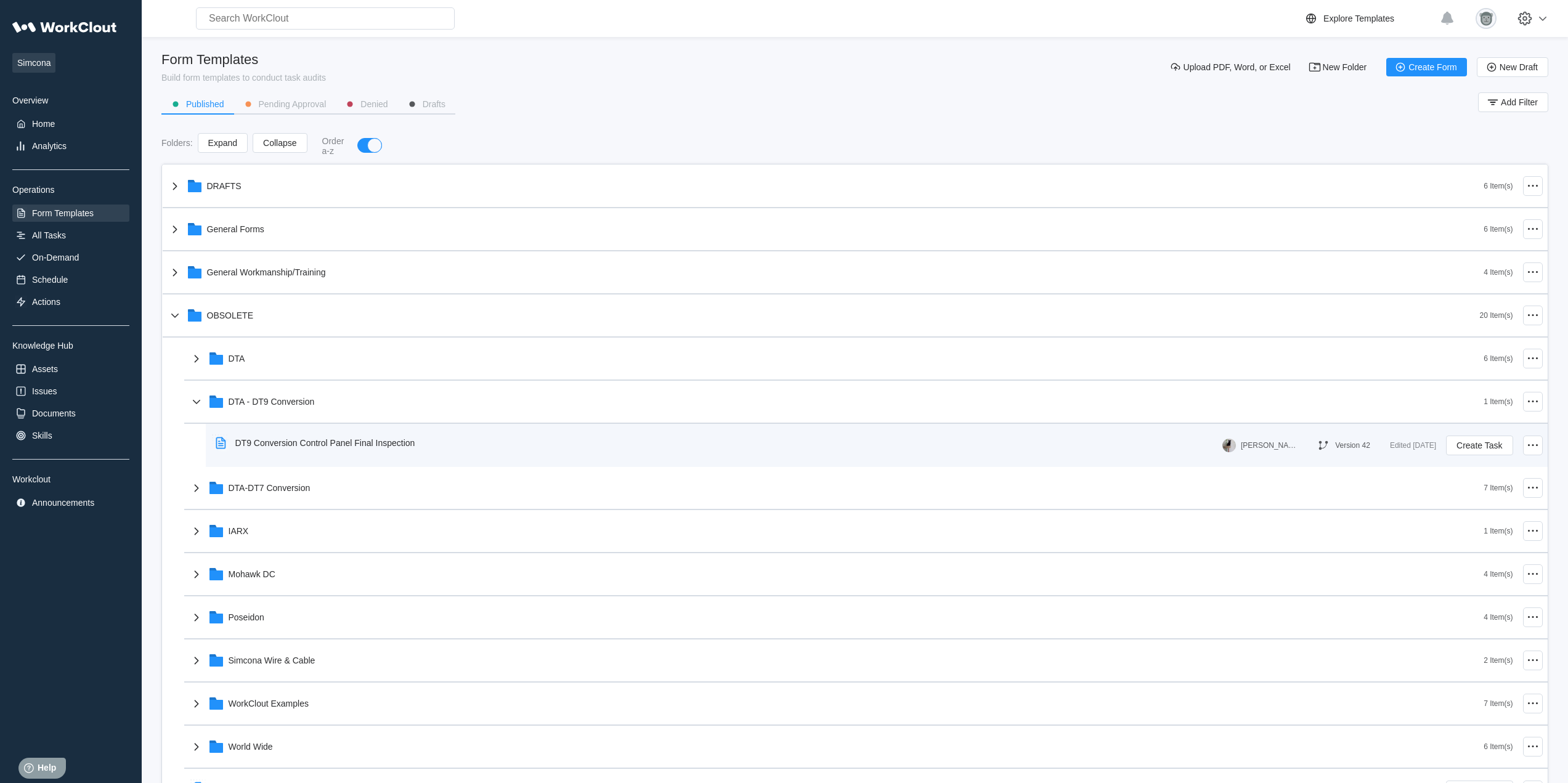
click at [392, 452] on div "DT9 Conversion Control Panel Final Inspection" at bounding box center [318, 443] width 214 height 29
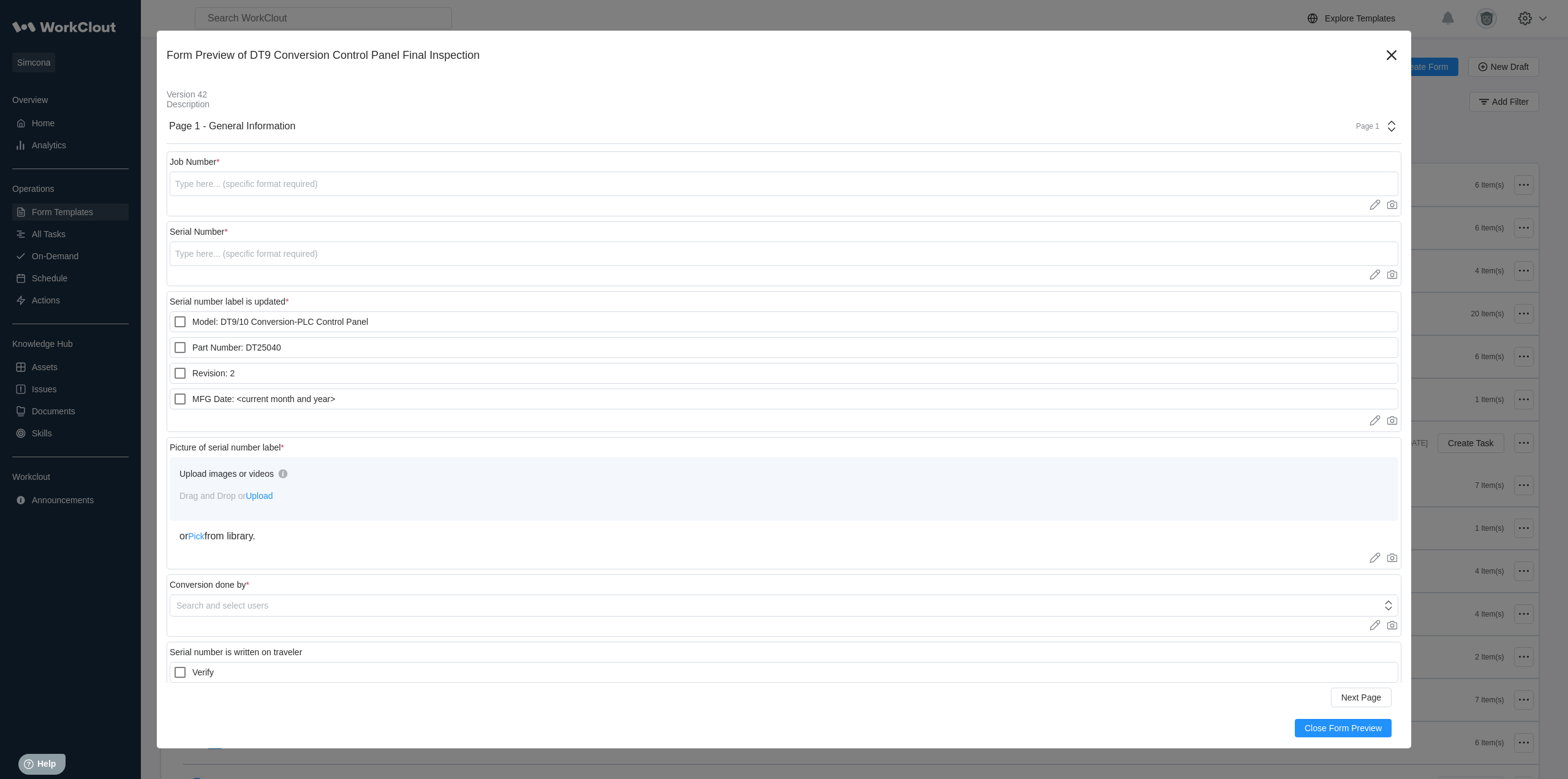
click at [1385, 124] on icon at bounding box center [1391, 126] width 14 height 14
click at [1361, 122] on div "Page 1" at bounding box center [1364, 126] width 31 height 9
click at [1382, 55] on icon at bounding box center [1391, 54] width 20 height 20
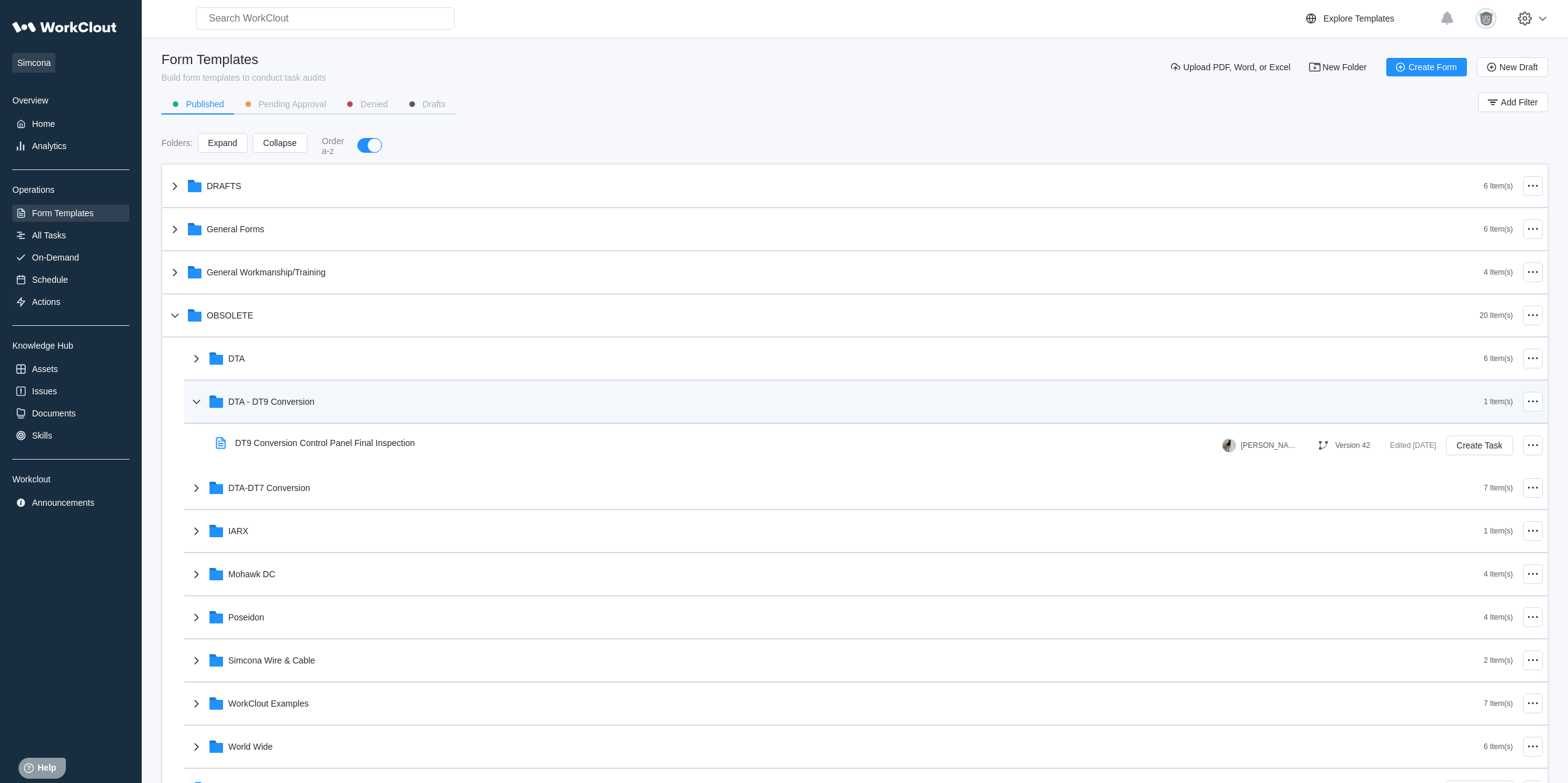
click at [305, 409] on div "DTA - DT9 Conversion" at bounding box center [836, 401] width 1295 height 32
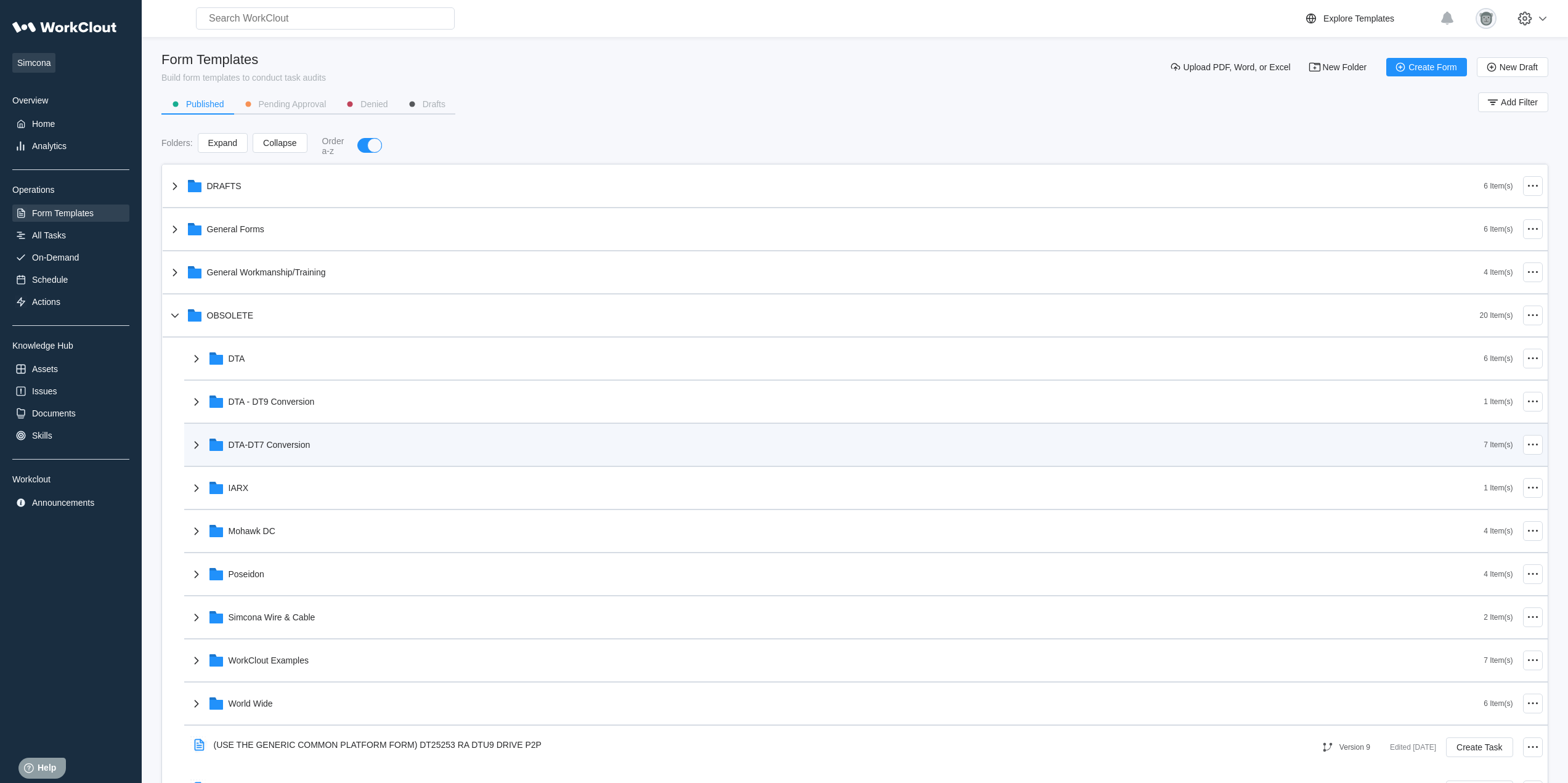
click at [311, 439] on div "DTA-DT7 Conversion" at bounding box center [836, 444] width 1295 height 32
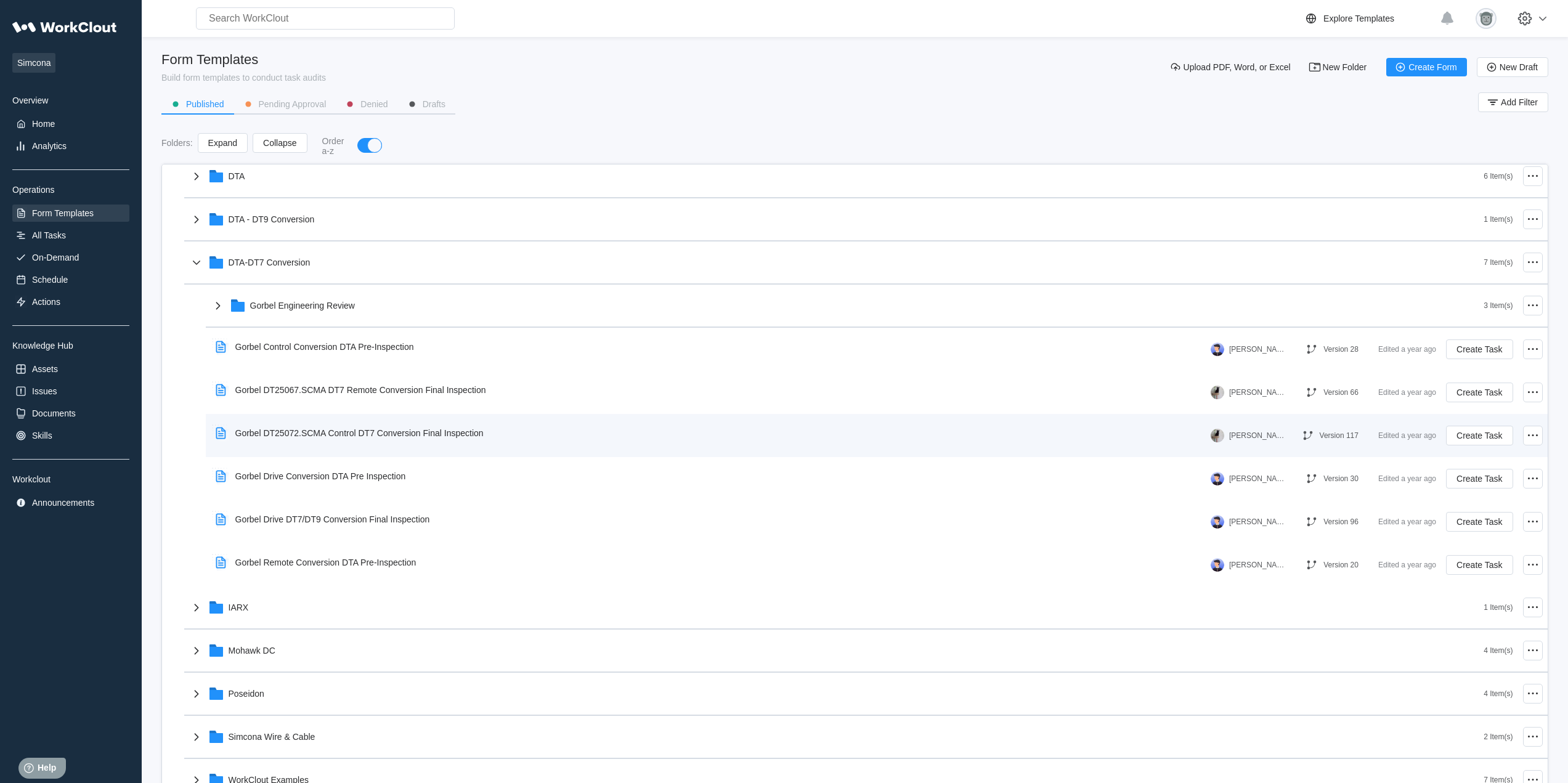
scroll to position [205, 0]
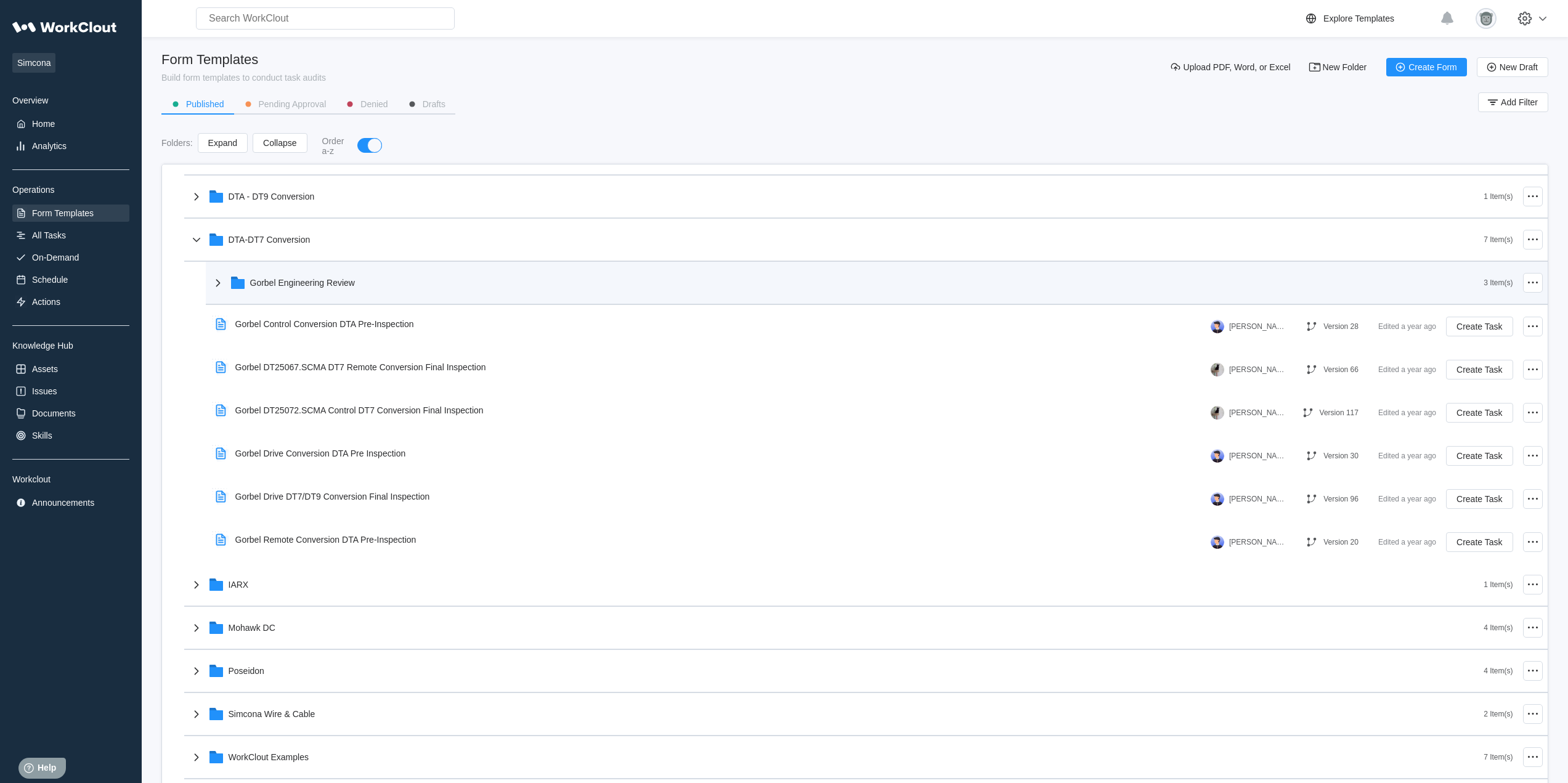
click at [366, 290] on div "Gorbel Engineering Review" at bounding box center [847, 282] width 1273 height 32
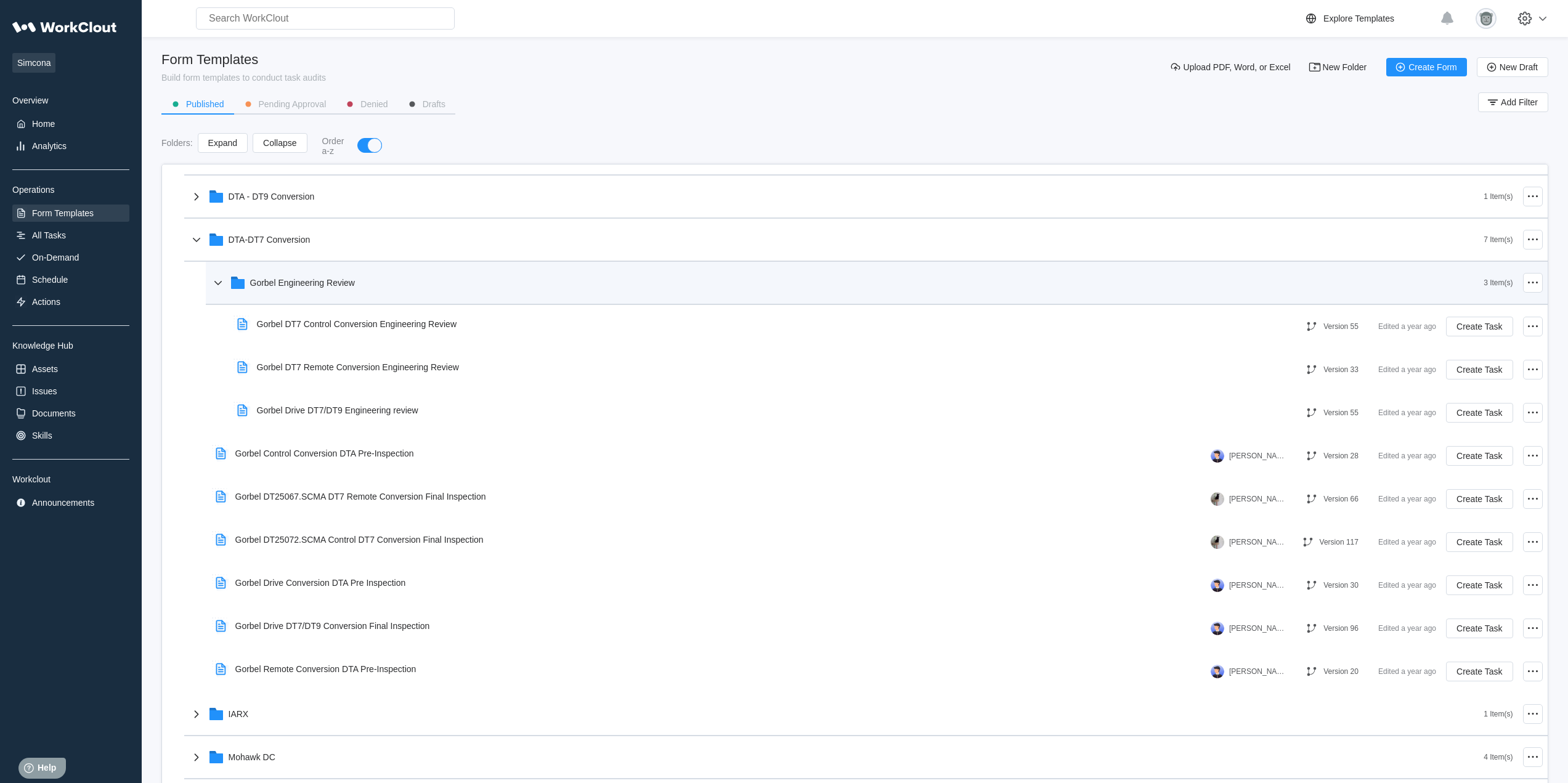
click at [308, 297] on div "Gorbel Engineering Review" at bounding box center [847, 282] width 1273 height 32
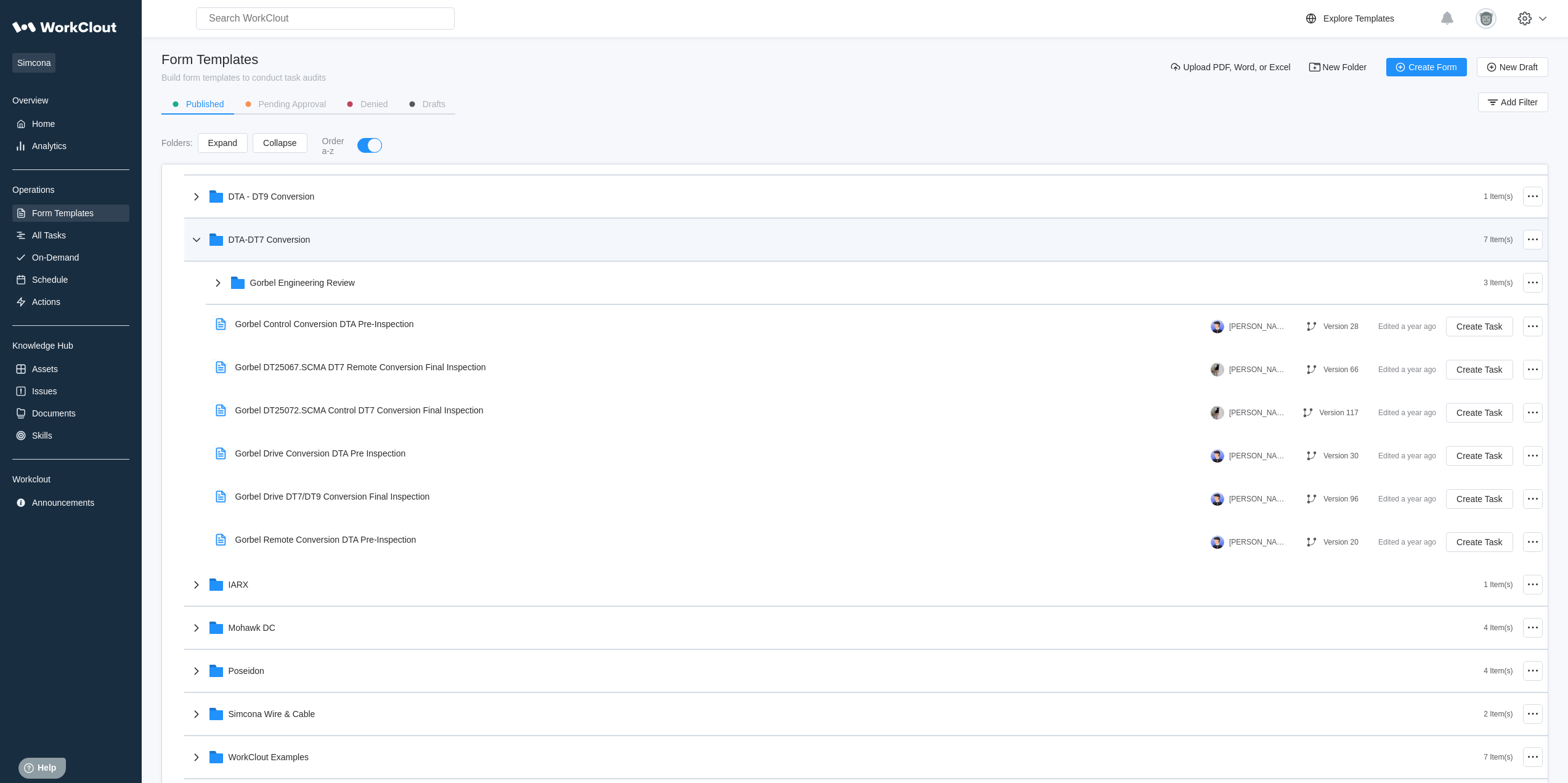
click at [289, 249] on div "DTA-DT7 Conversion" at bounding box center [836, 239] width 1295 height 32
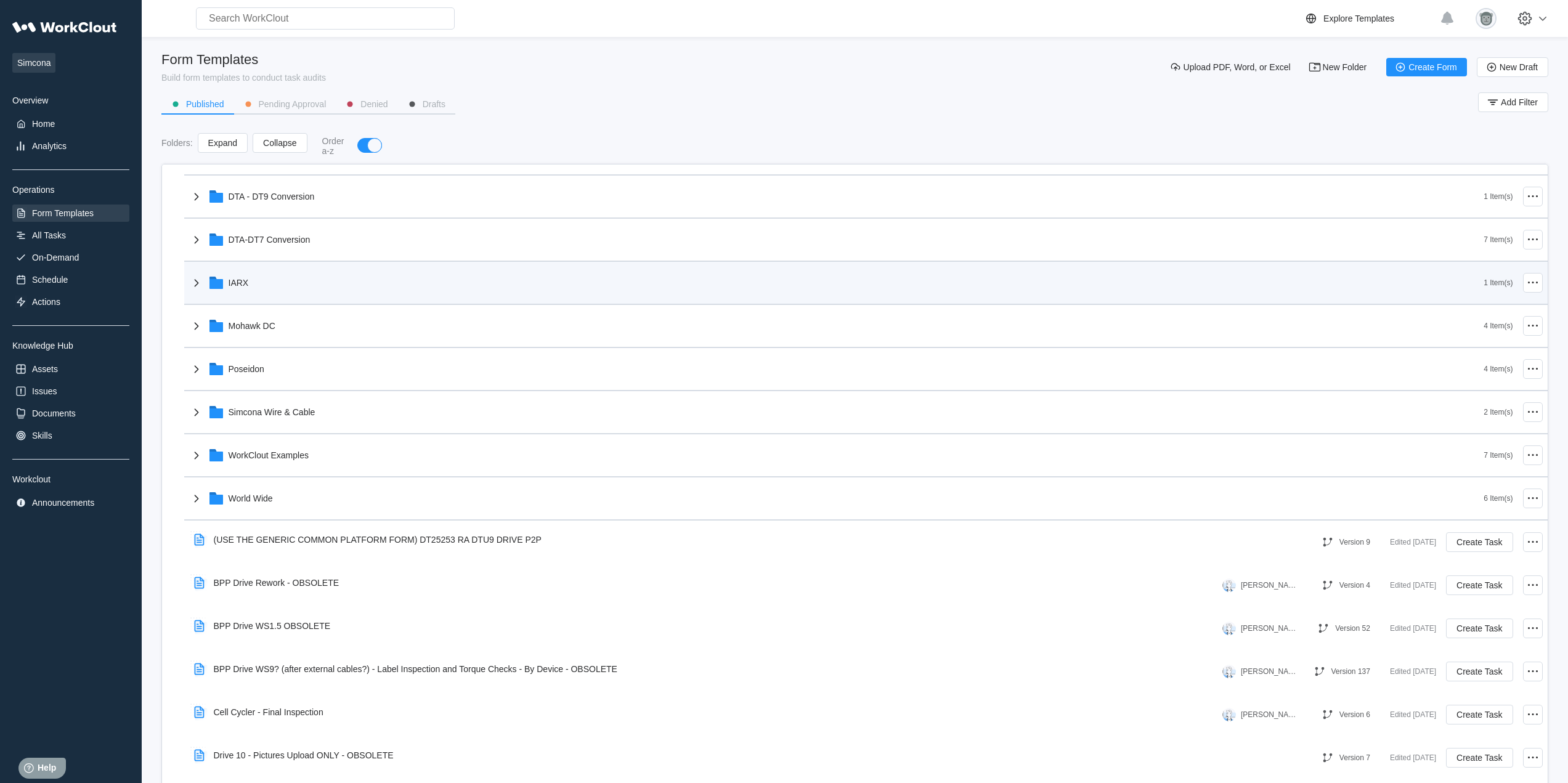
click at [288, 279] on div "IARX" at bounding box center [836, 282] width 1295 height 32
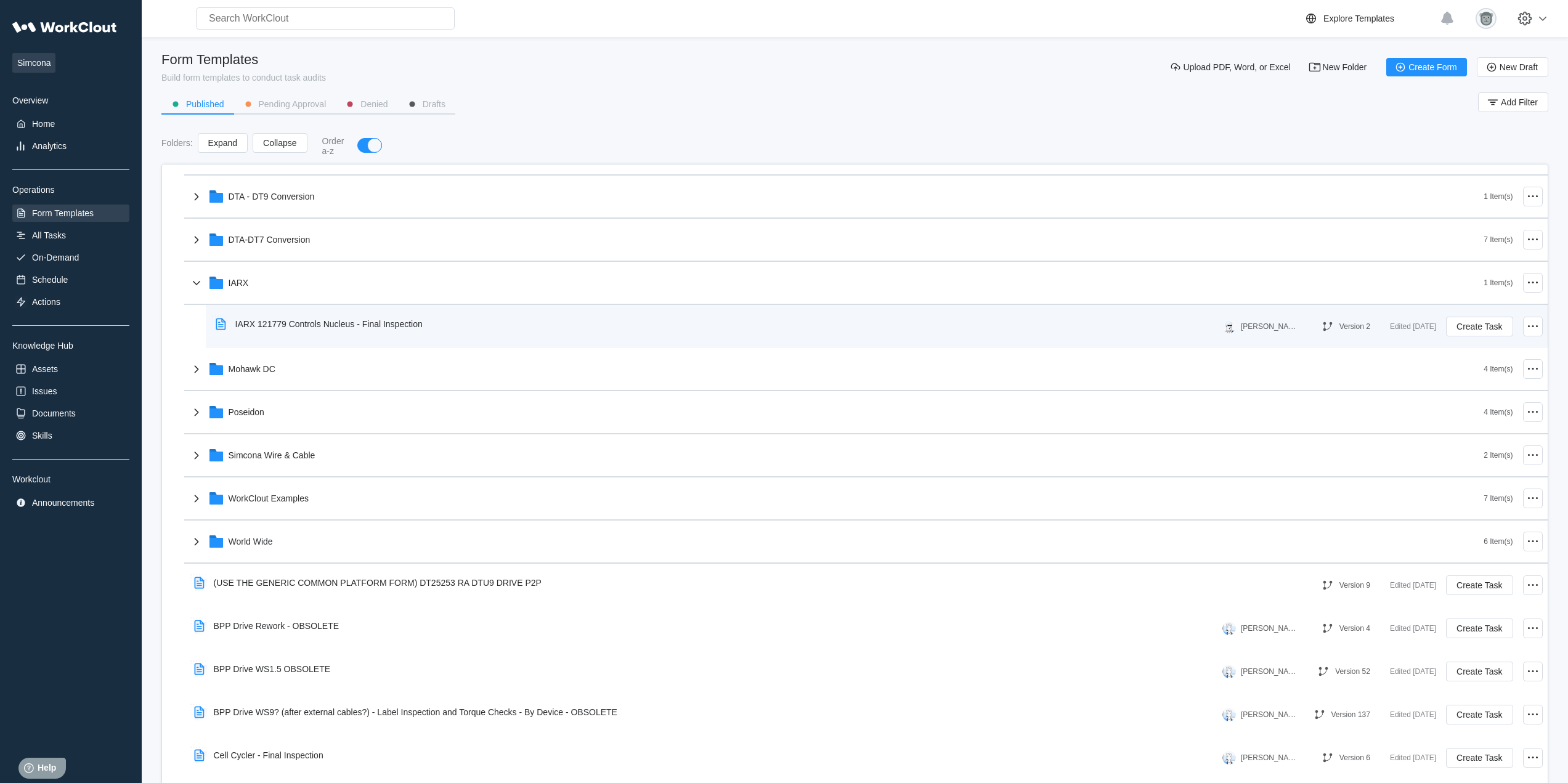
click at [330, 327] on div "IARX 121779 Controls Nucleus - Final Inspection" at bounding box center [328, 323] width 187 height 10
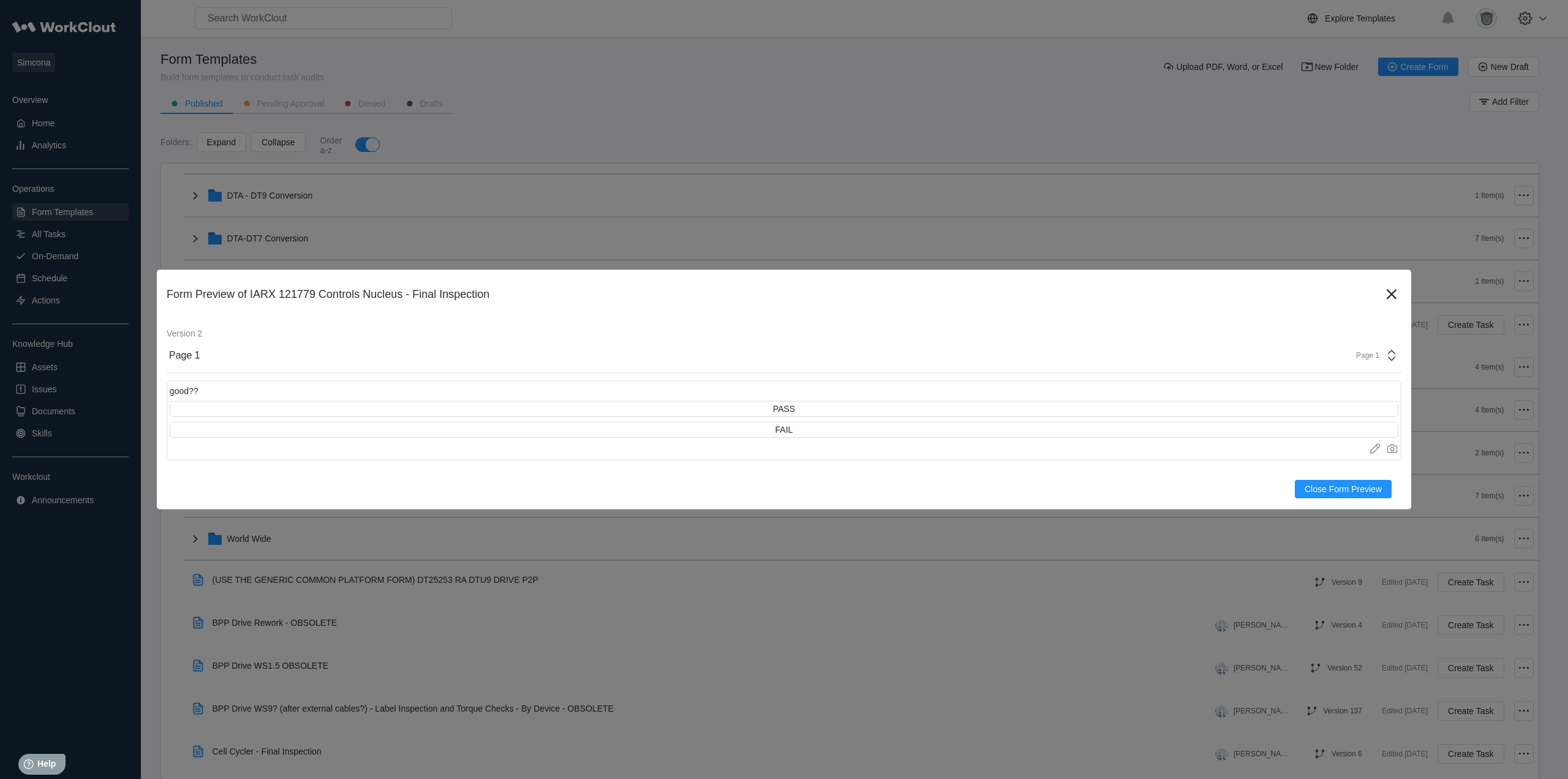
click at [1368, 350] on div "Page 1" at bounding box center [1373, 355] width 51 height 14
click at [1388, 286] on icon at bounding box center [1391, 294] width 20 height 20
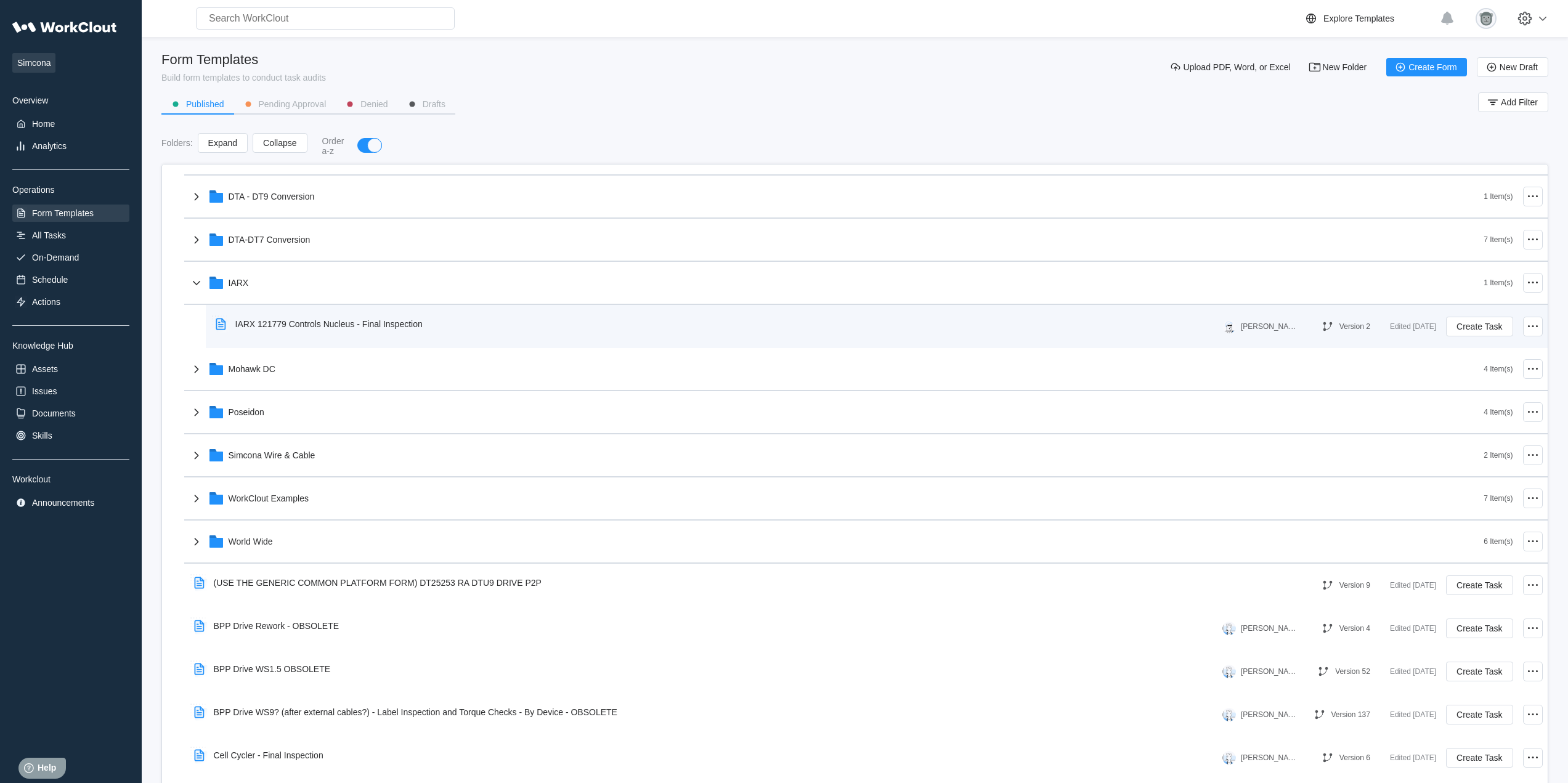
click at [402, 331] on div "IARX 121779 Controls Nucleus - Final Inspection" at bounding box center [321, 324] width 222 height 29
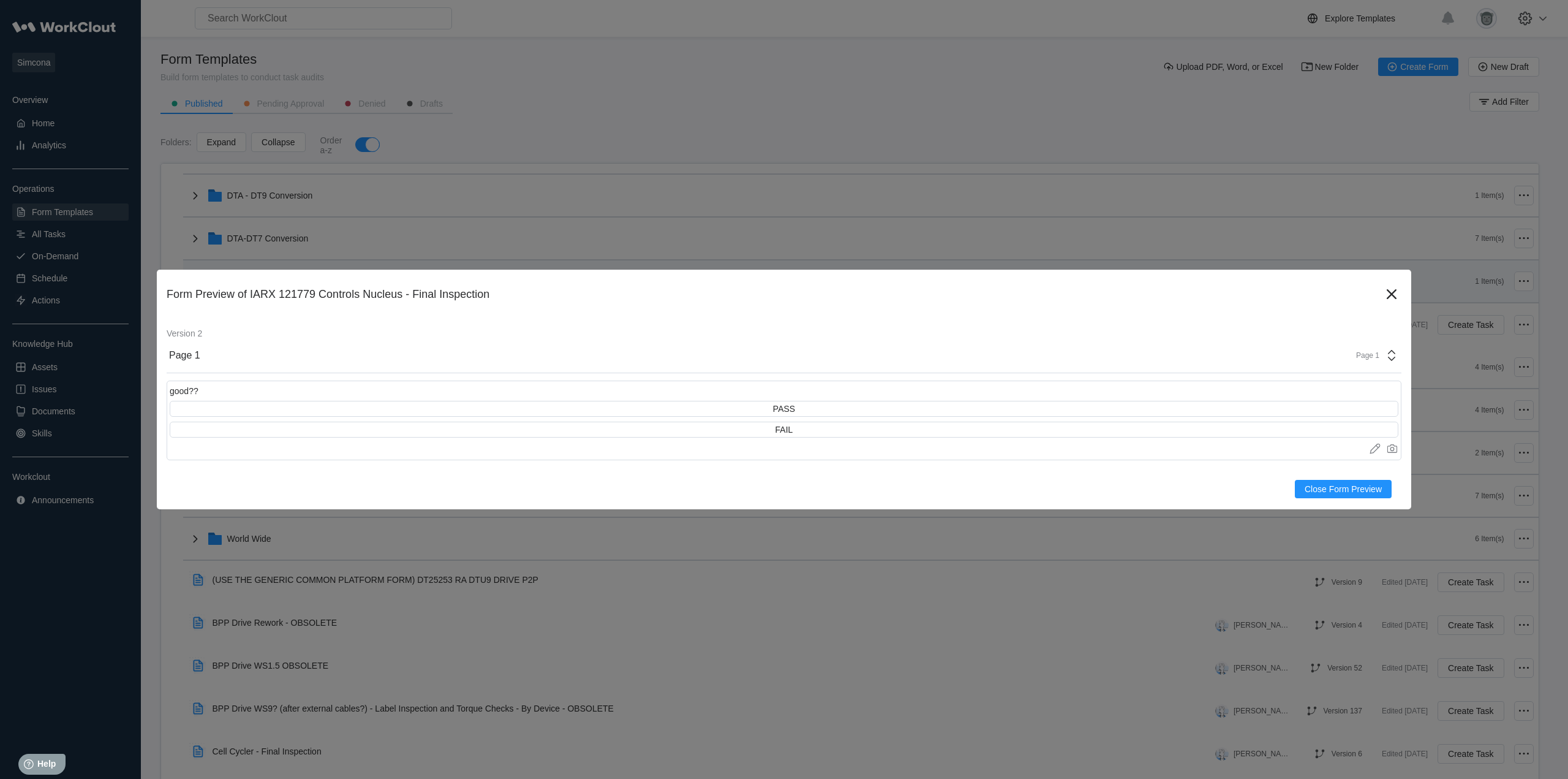
click at [1395, 293] on icon at bounding box center [1391, 294] width 20 height 20
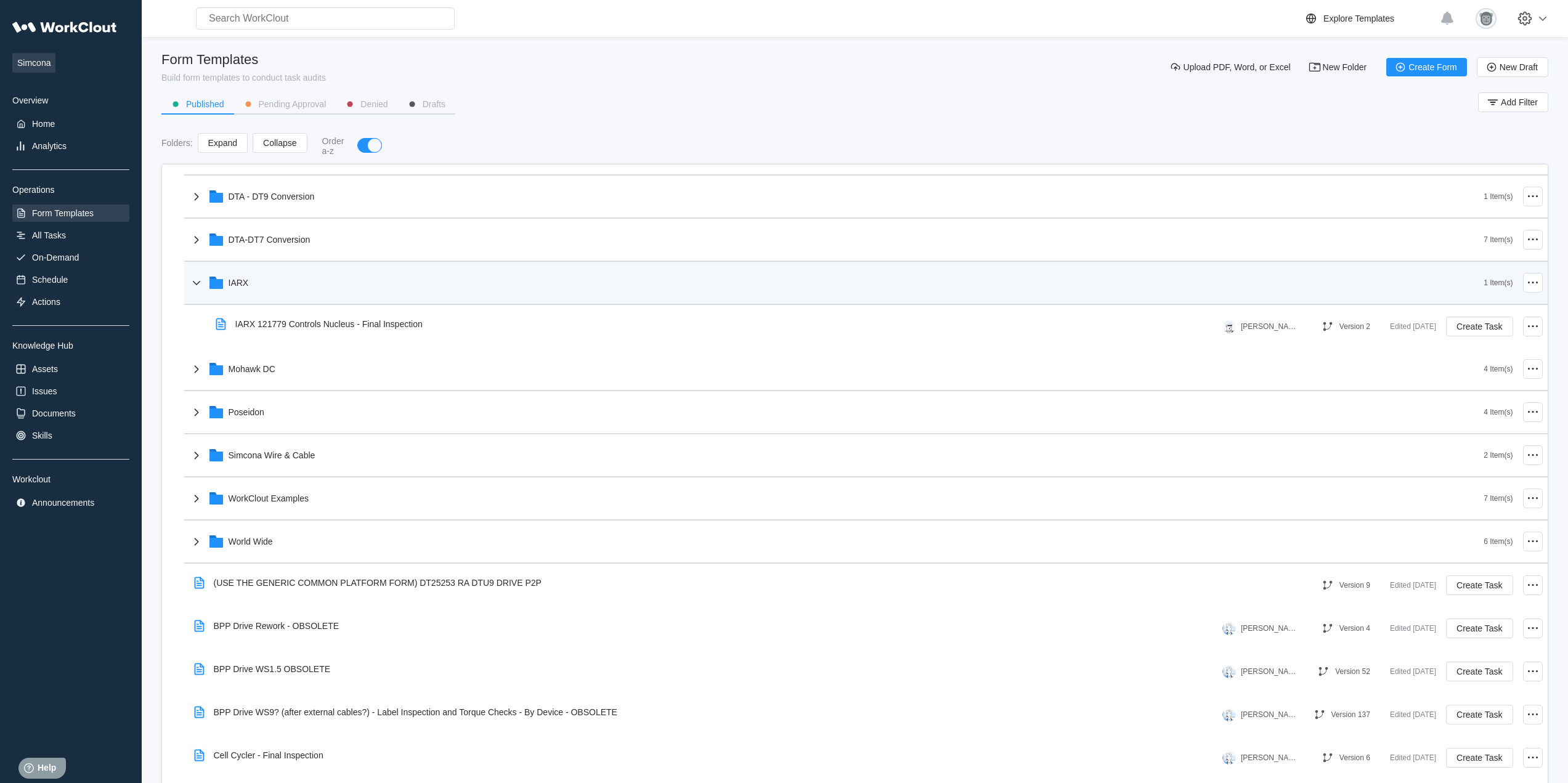
click at [330, 288] on div "IARX" at bounding box center [836, 282] width 1295 height 32
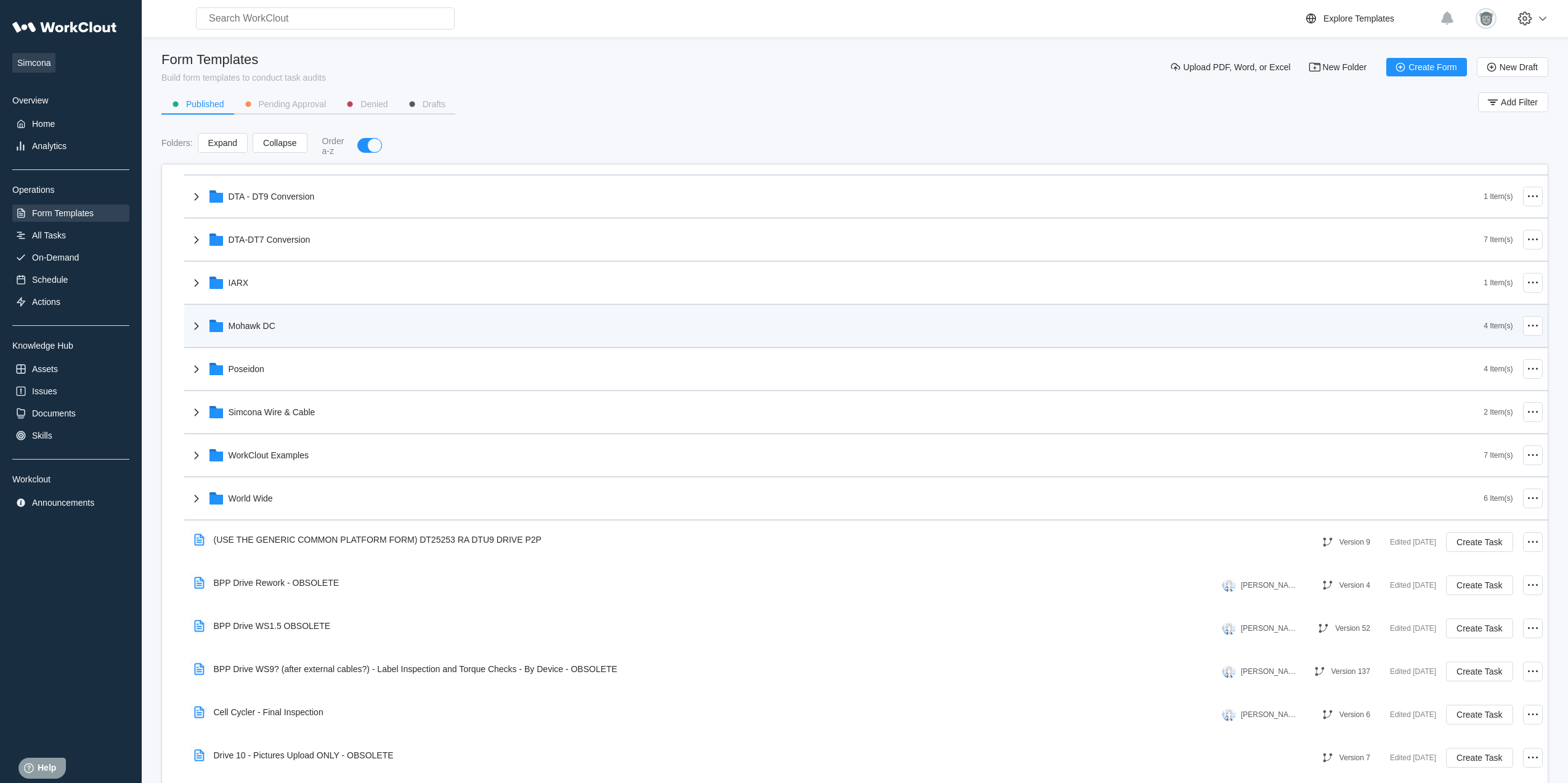
click at [322, 329] on div "Mohawk DC" at bounding box center [836, 325] width 1295 height 32
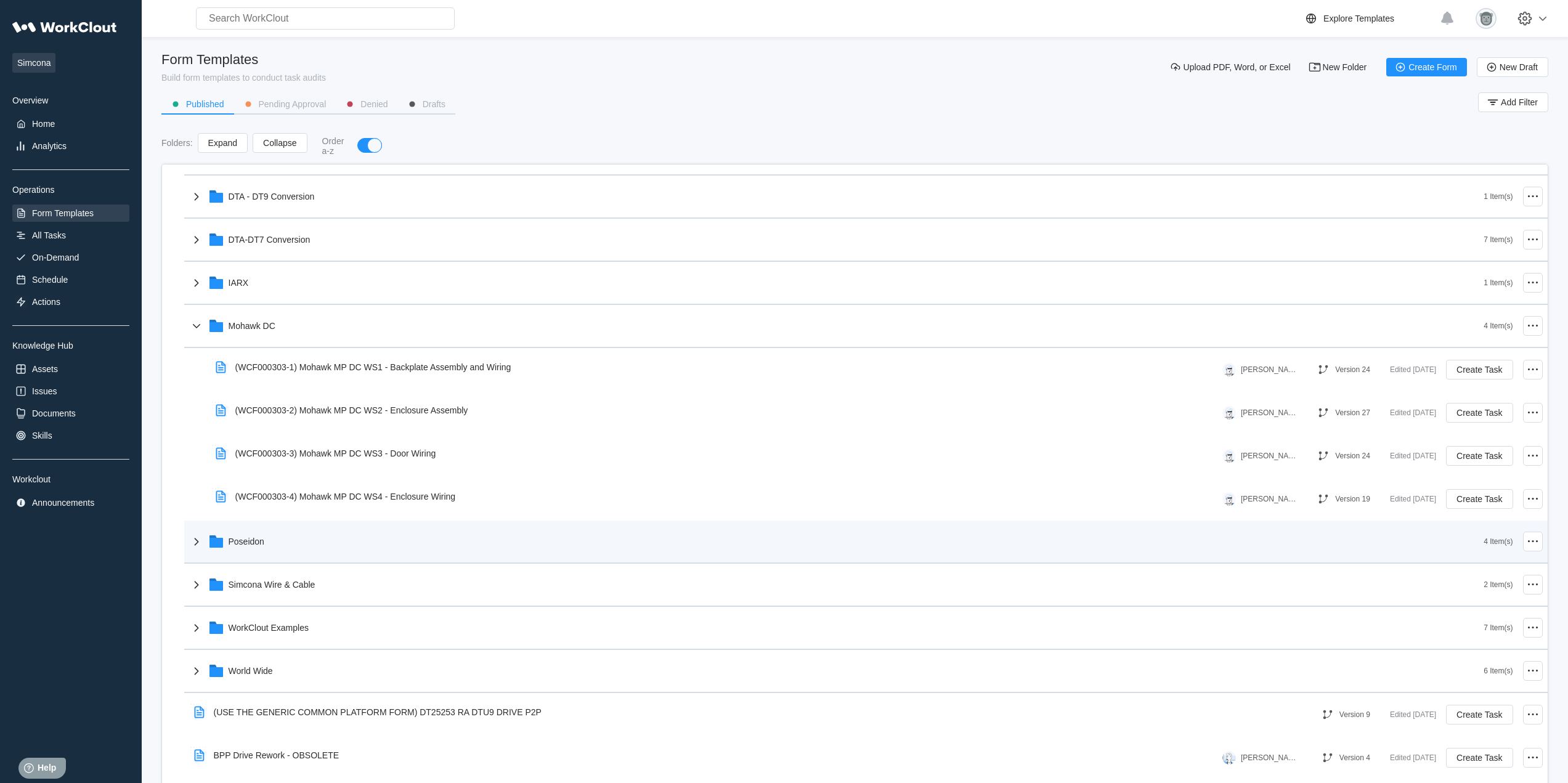
scroll to position [308, 0]
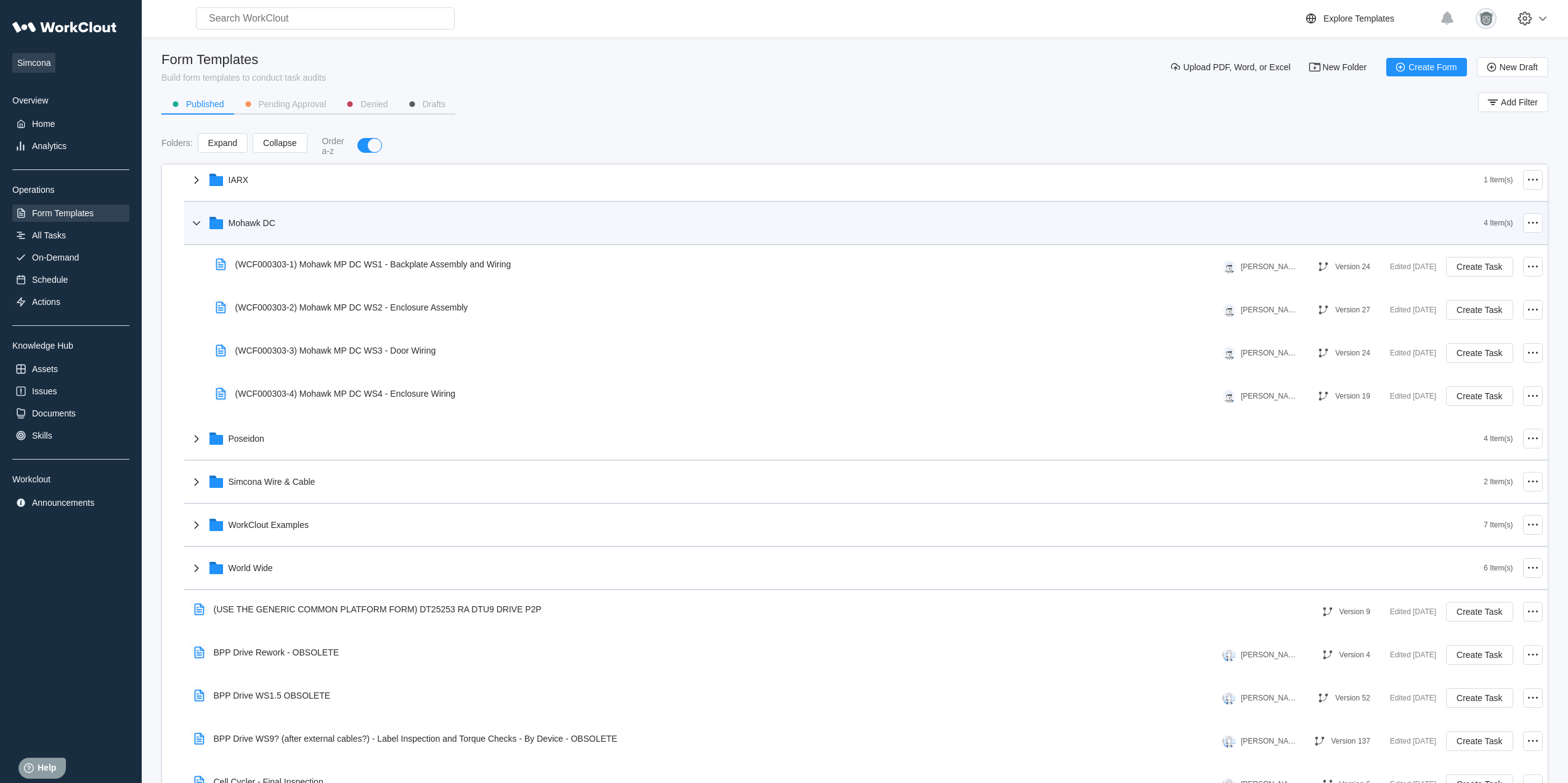
click at [284, 222] on div "Mohawk DC" at bounding box center [836, 223] width 1295 height 32
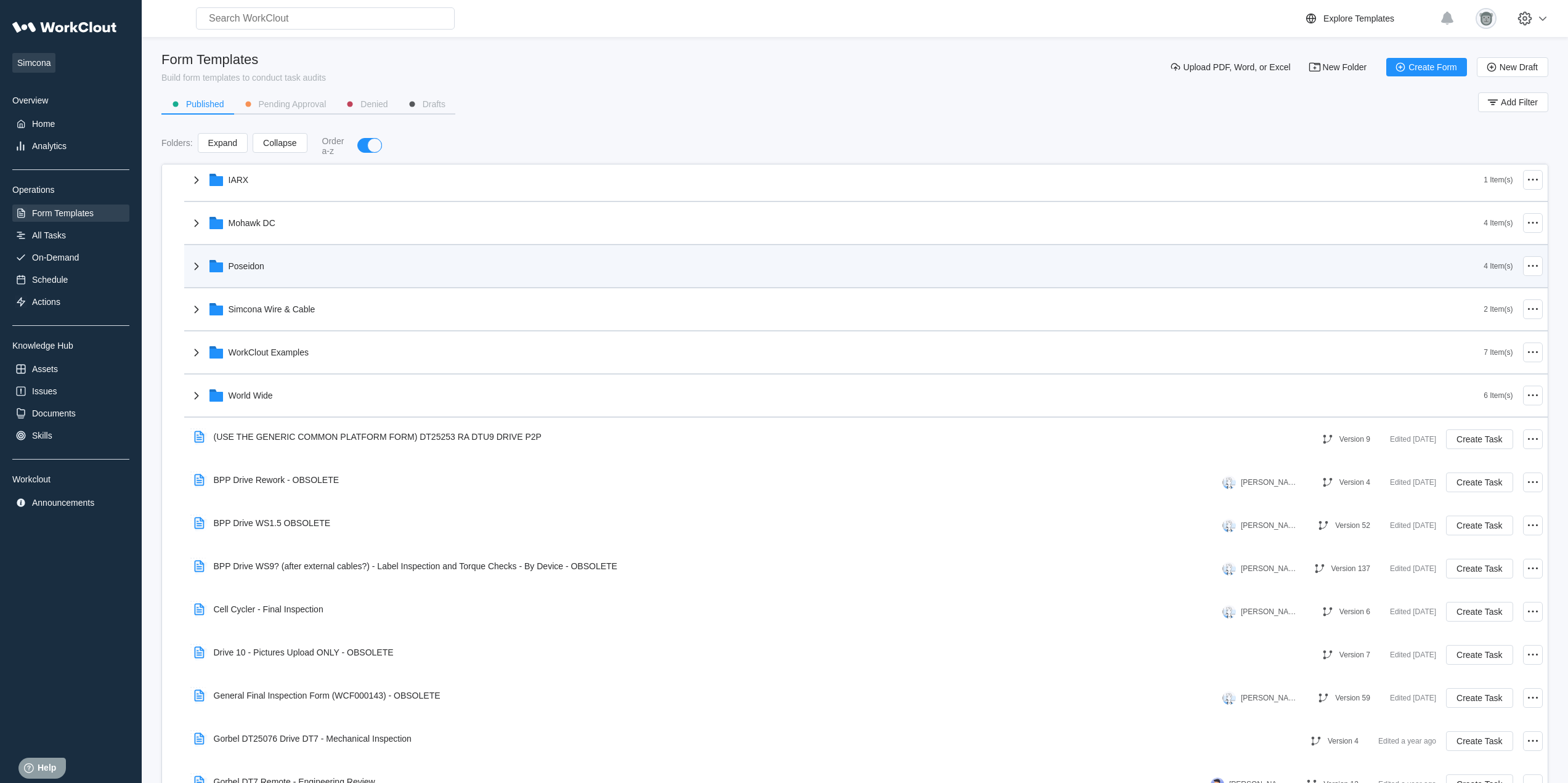
click at [283, 266] on div "Poseidon" at bounding box center [836, 266] width 1295 height 32
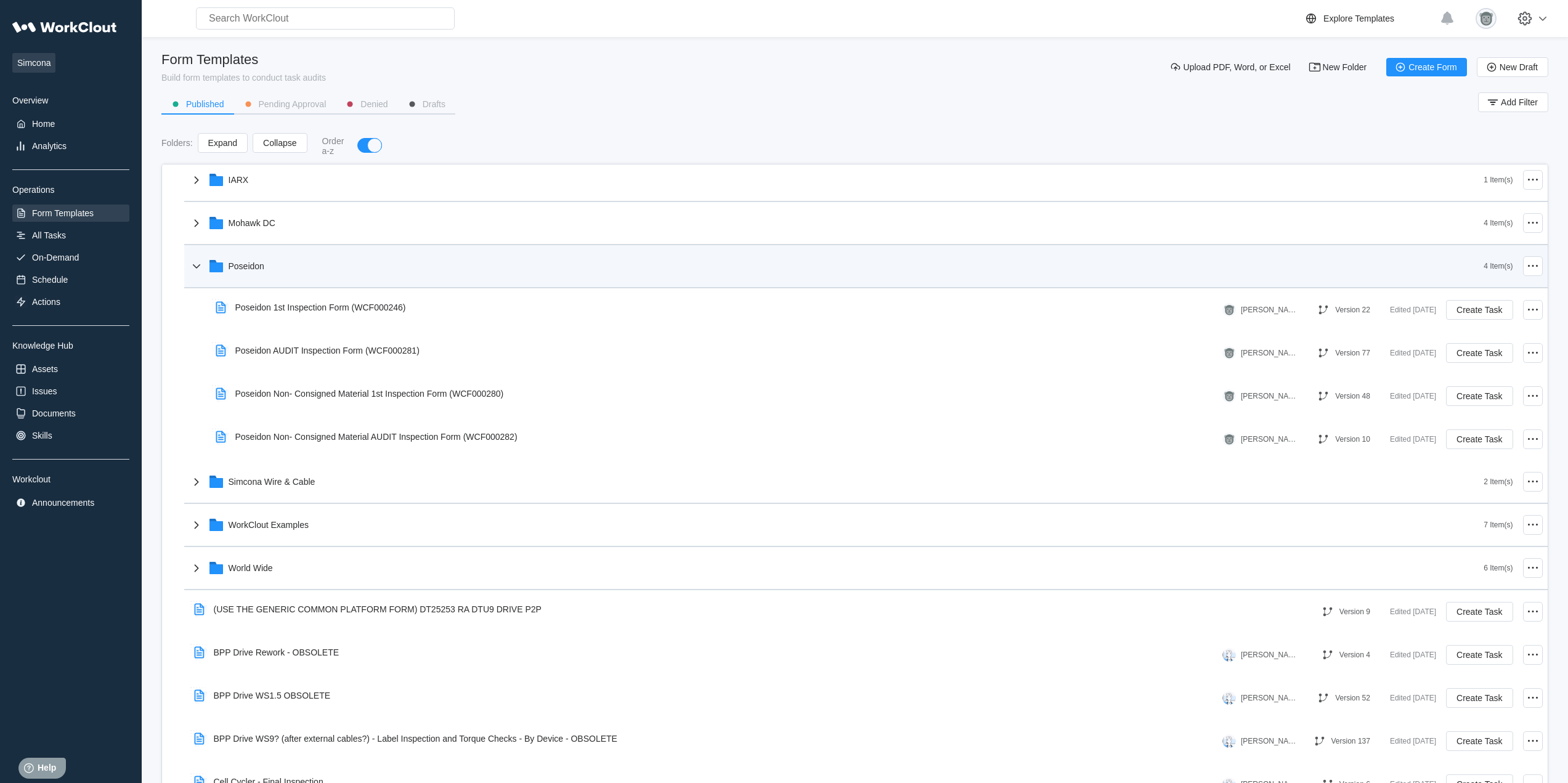
click at [362, 276] on div "Poseidon" at bounding box center [836, 266] width 1295 height 32
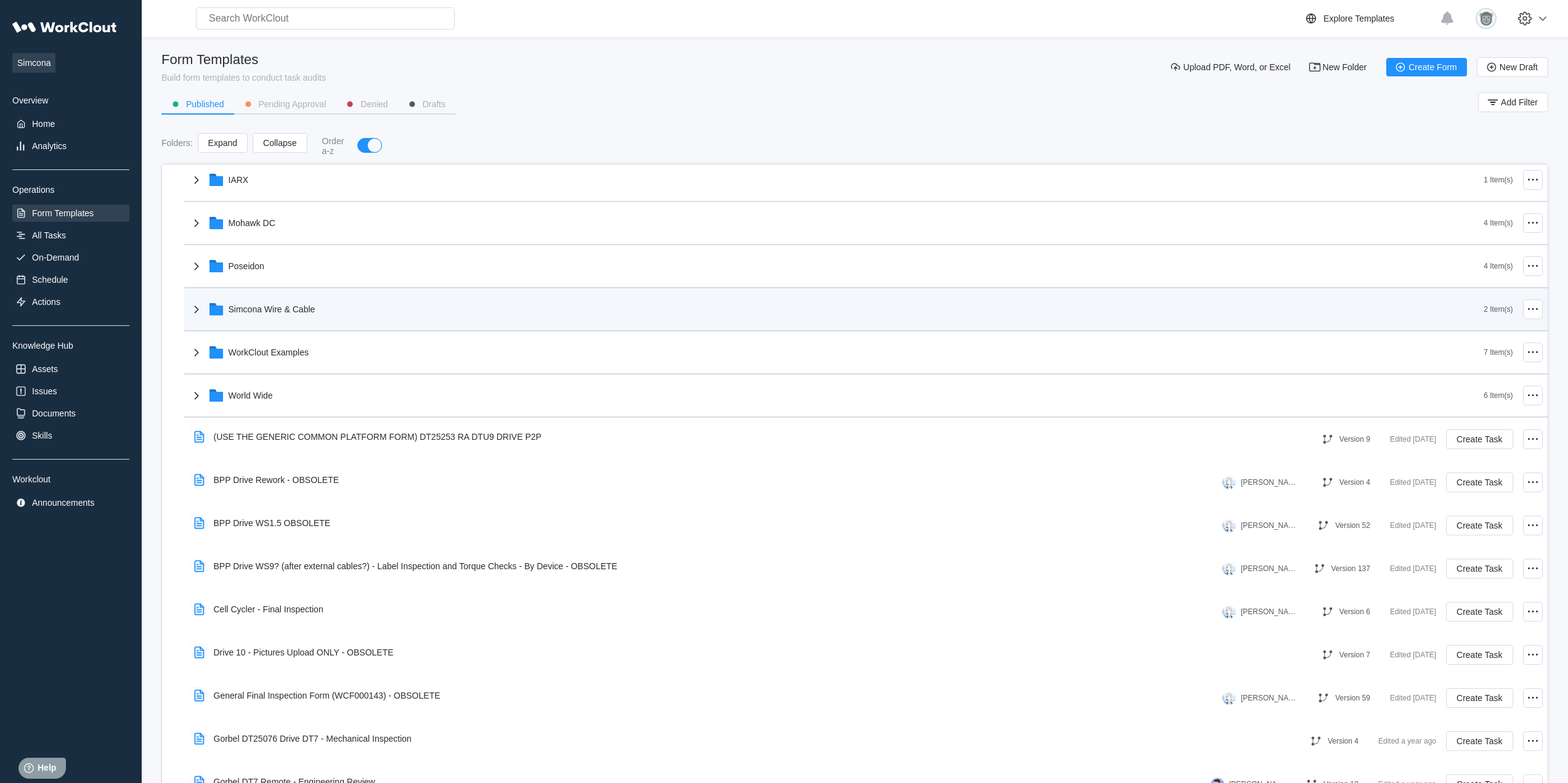
click at [303, 312] on div "Simcona Wire & Cable" at bounding box center [272, 309] width 87 height 10
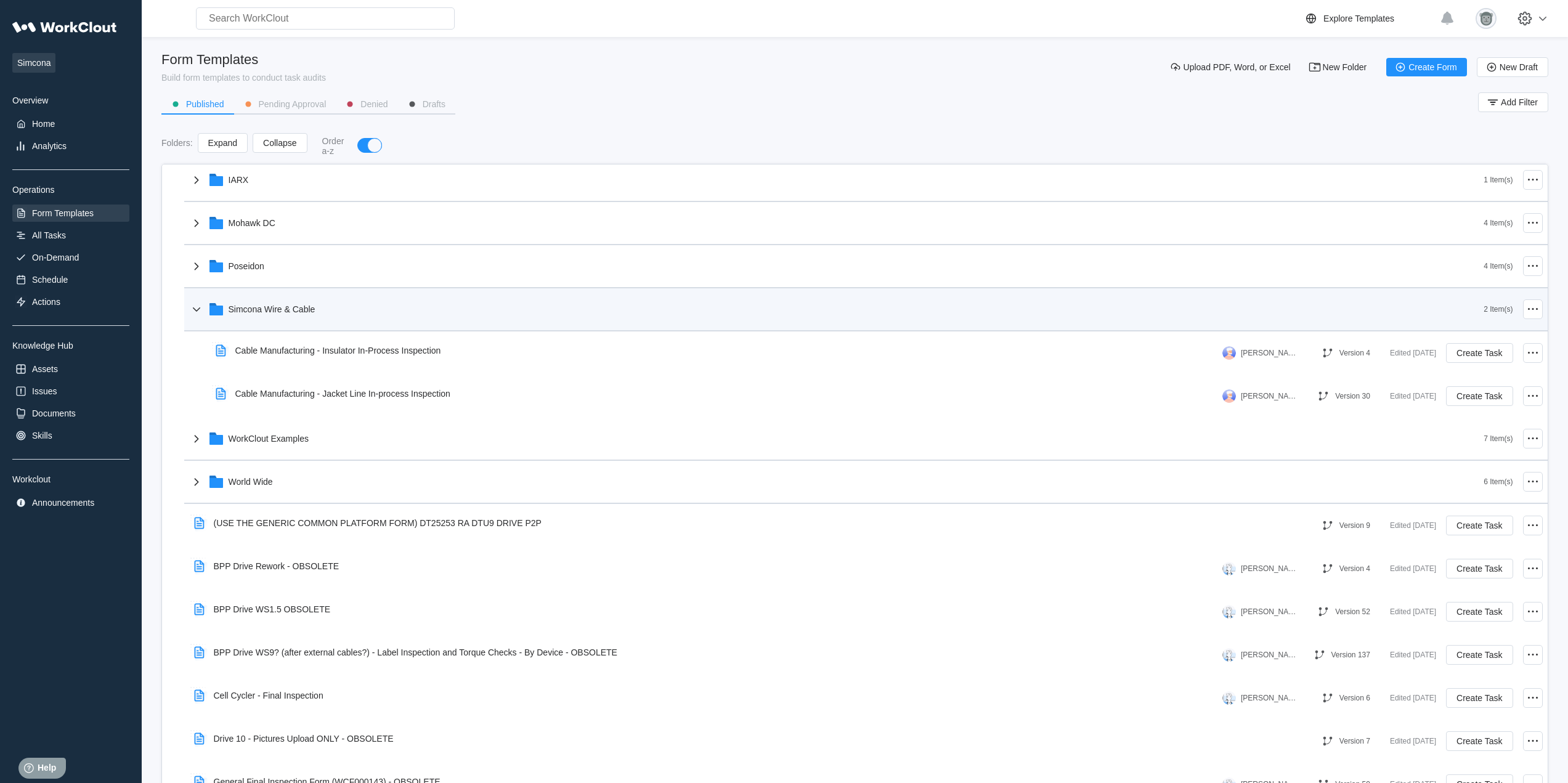
click at [331, 314] on div "Simcona Wire & Cable" at bounding box center [836, 309] width 1295 height 32
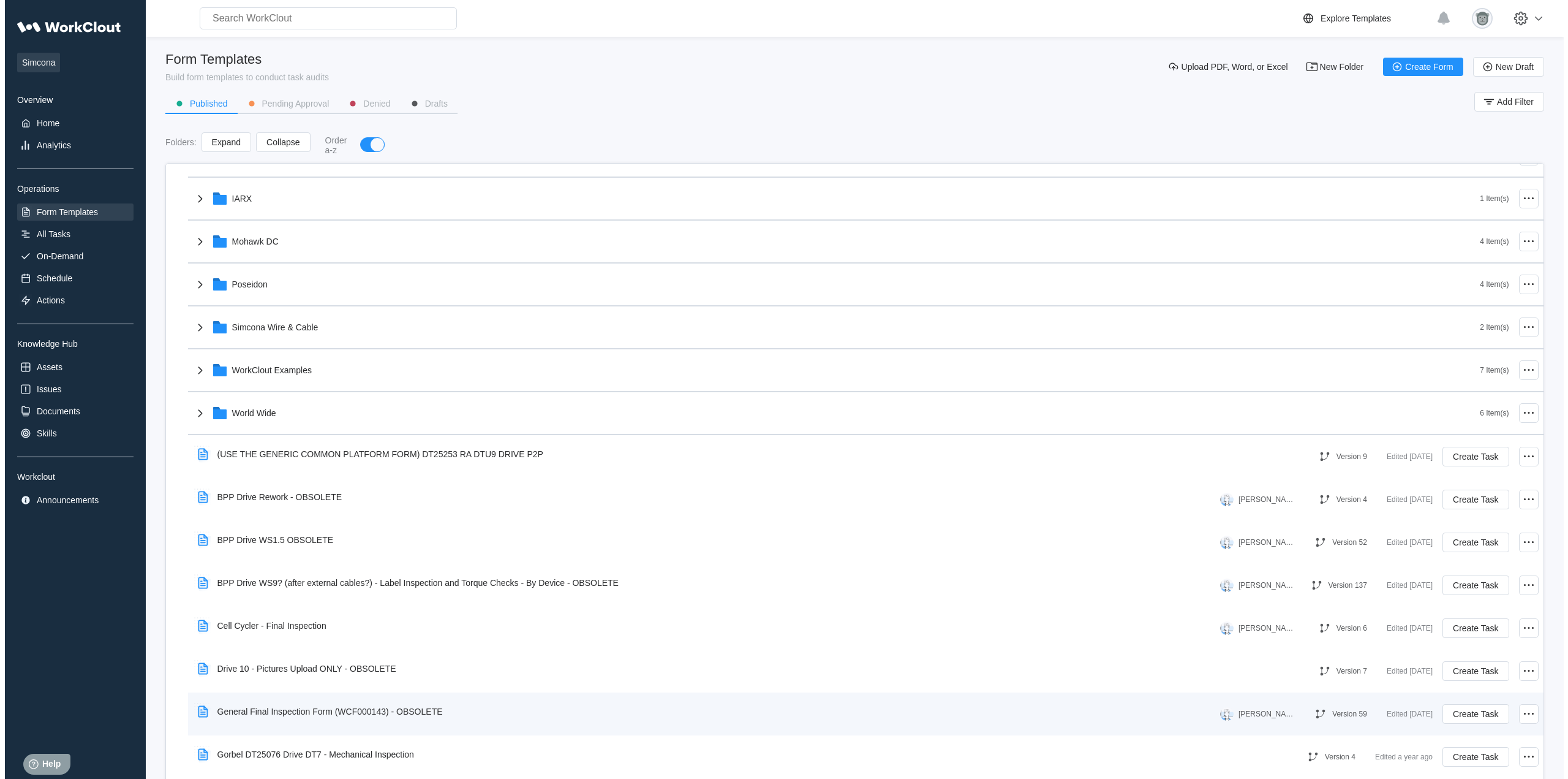
scroll to position [314, 0]
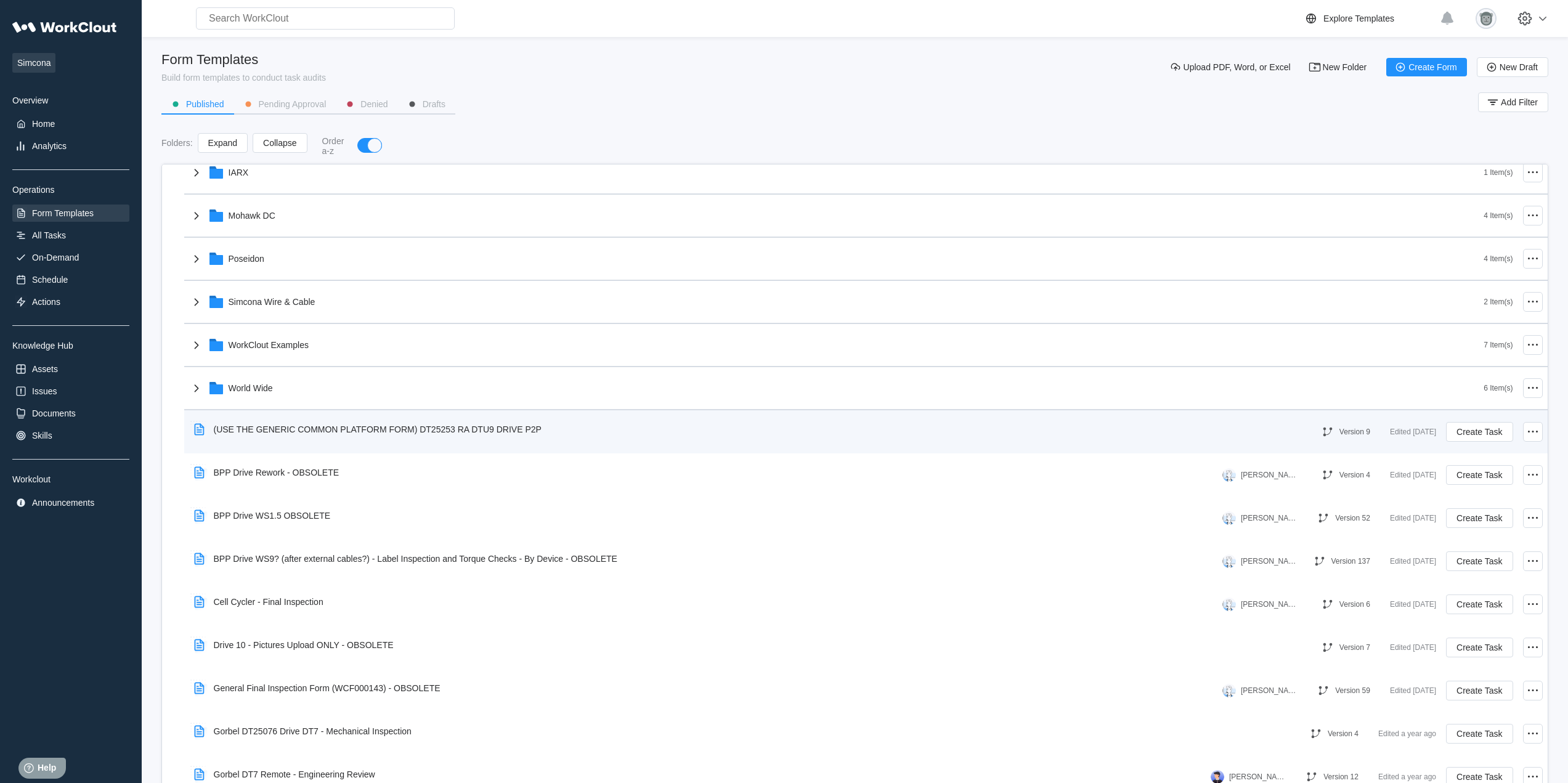
click at [448, 443] on div "(USE THE GENERIC COMMON PLATFORM FORM) DT25253 RA DTU9 DRIVE P2P Version 9 Edit…" at bounding box center [866, 432] width 1353 height 34
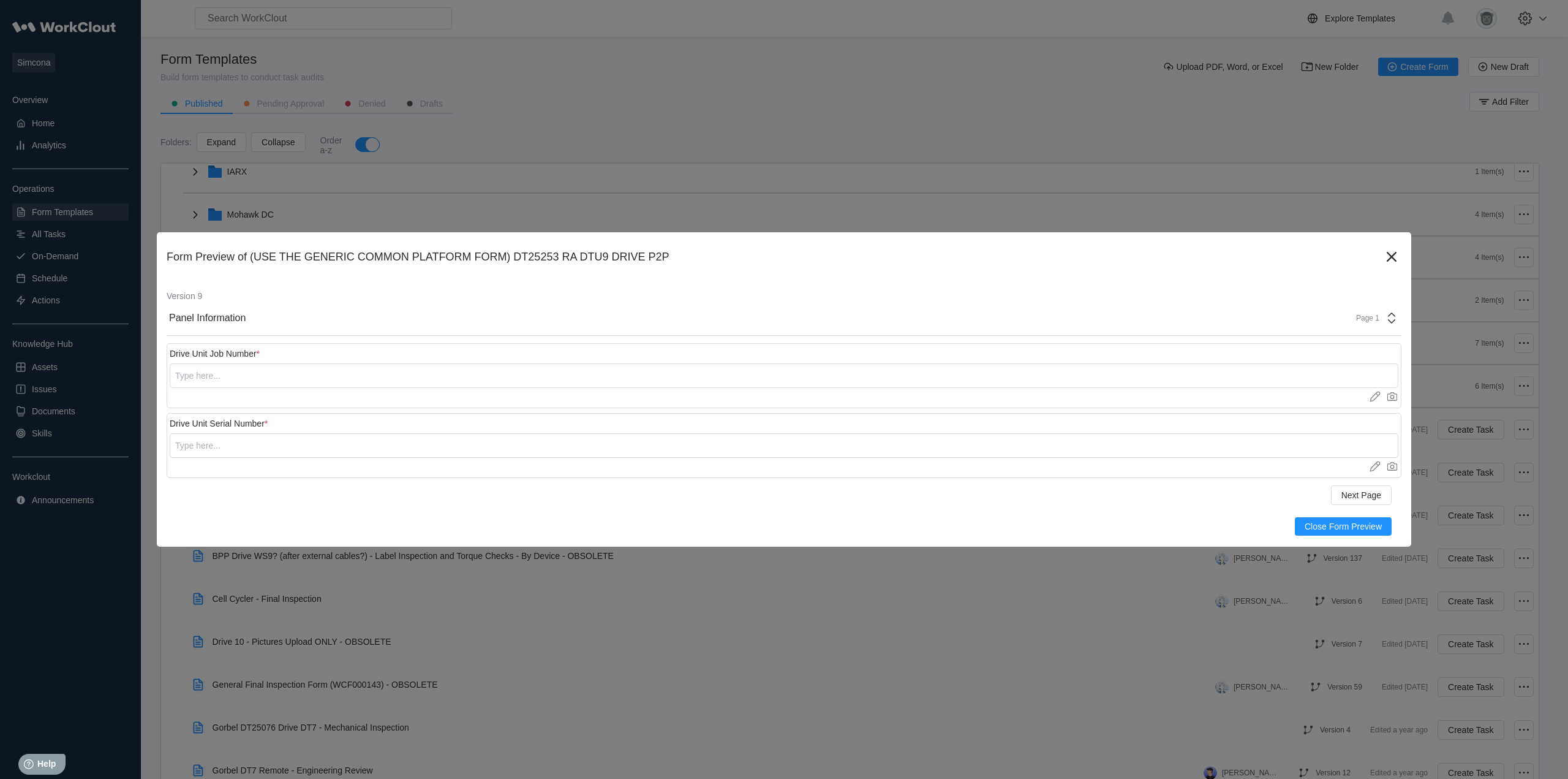
click at [1366, 318] on div "Page 1" at bounding box center [1364, 318] width 31 height 9
click at [1210, 377] on div "Backplate" at bounding box center [1279, 372] width 234 height 11
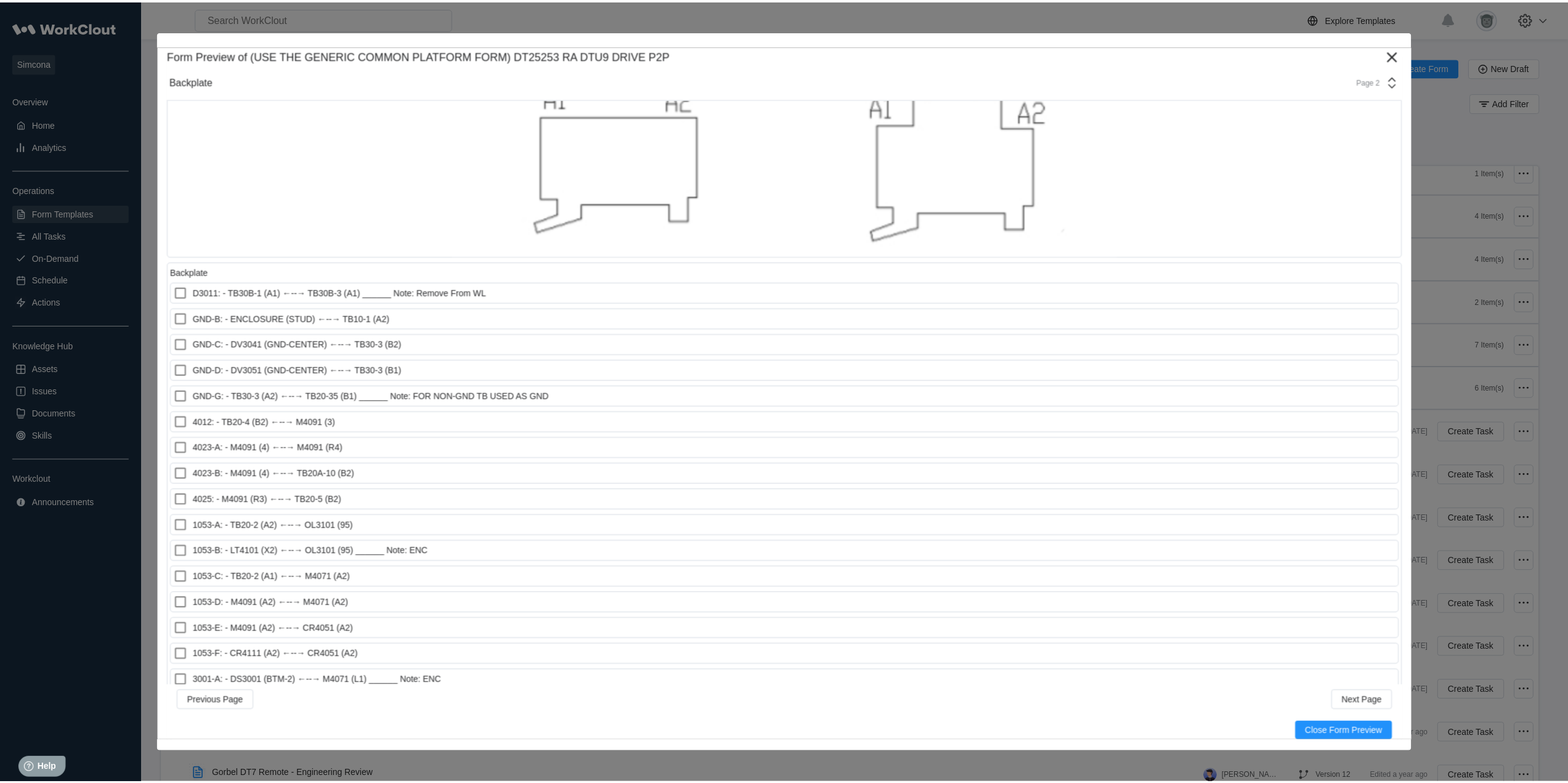
scroll to position [123, 0]
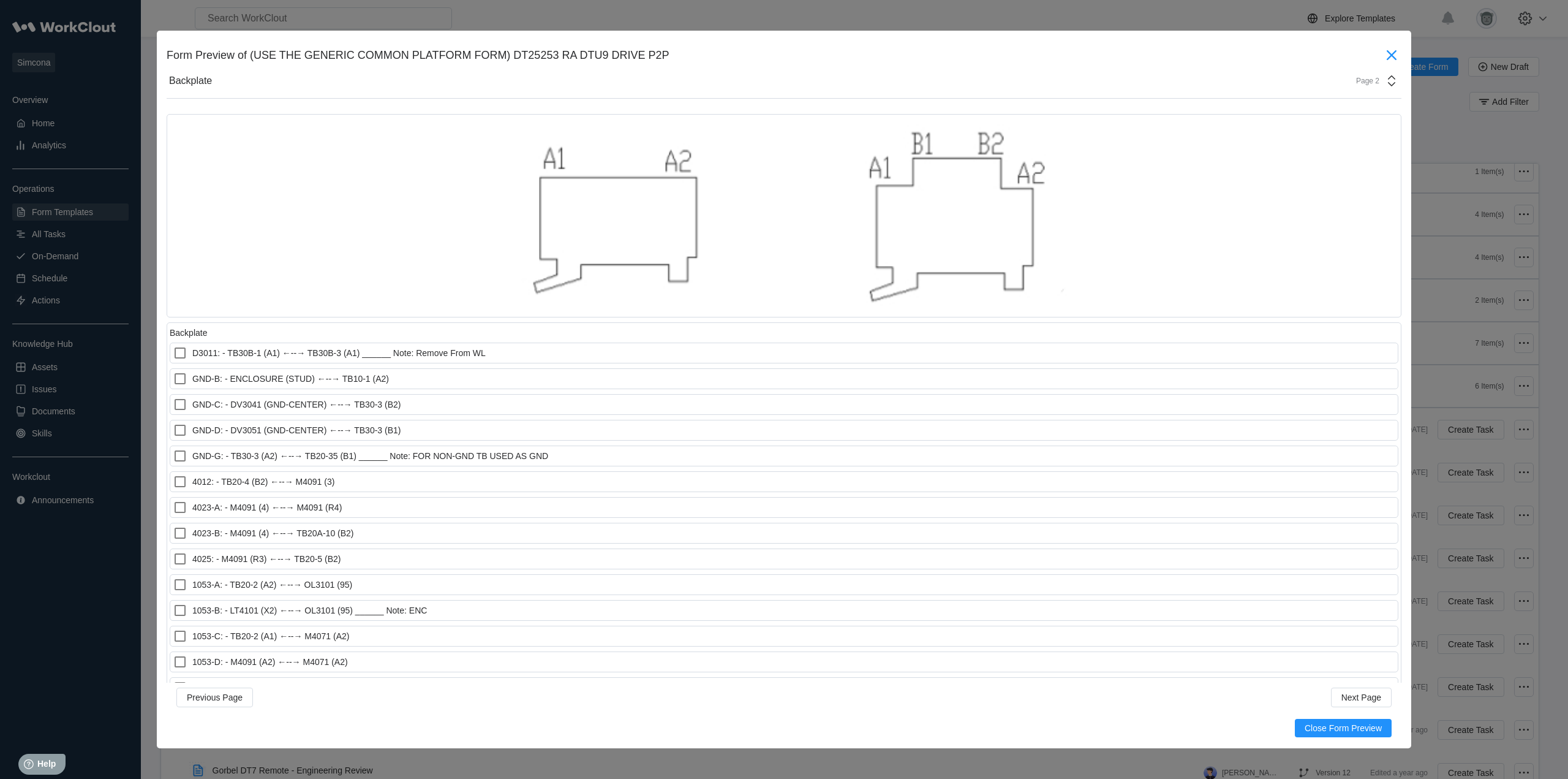
click at [1384, 61] on icon at bounding box center [1391, 54] width 20 height 20
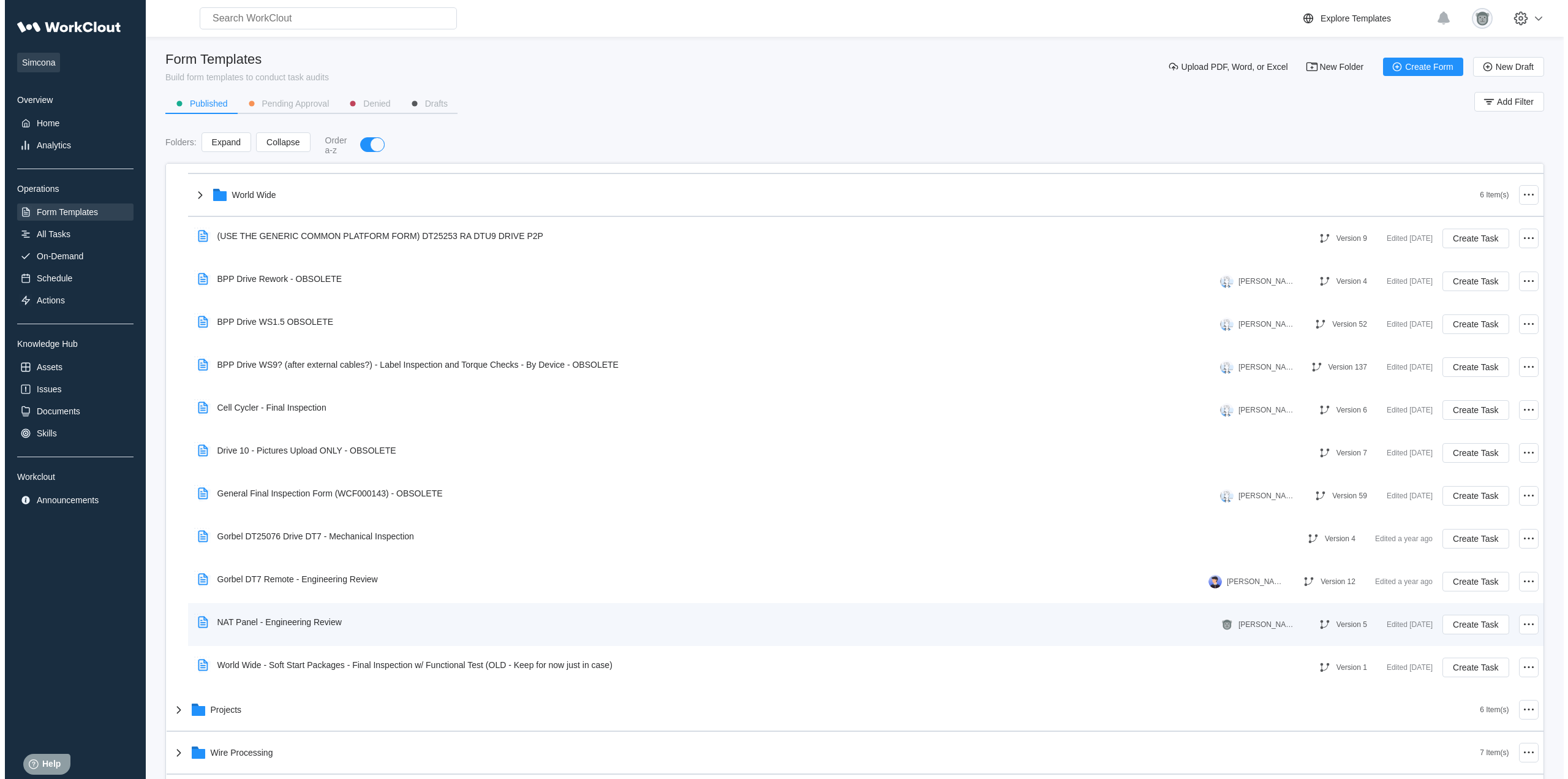
scroll to position [517, 0]
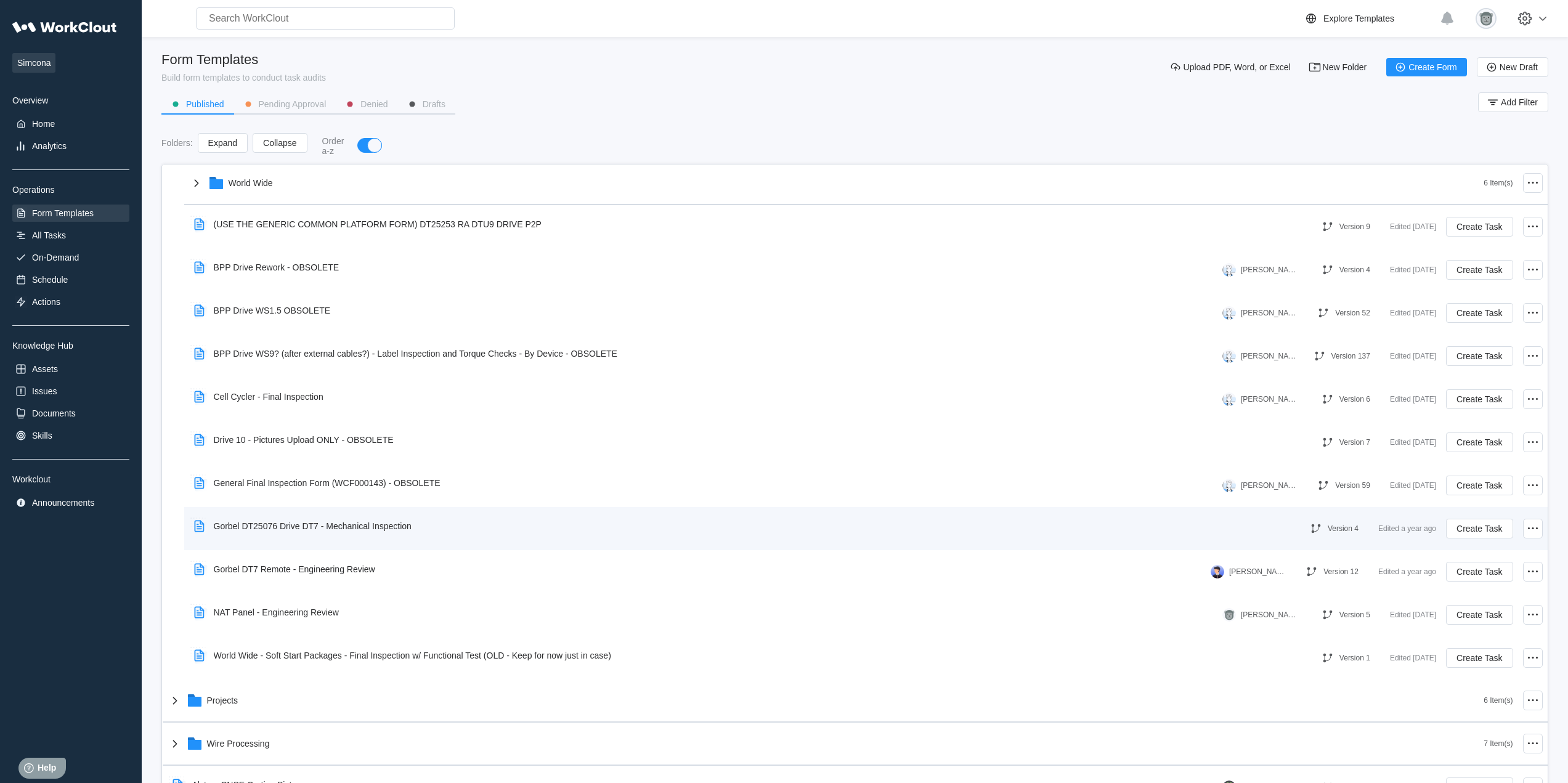
click at [362, 539] on div "Gorbel DT25076 Drive DT7 - Mechanical Inspection" at bounding box center [305, 526] width 232 height 29
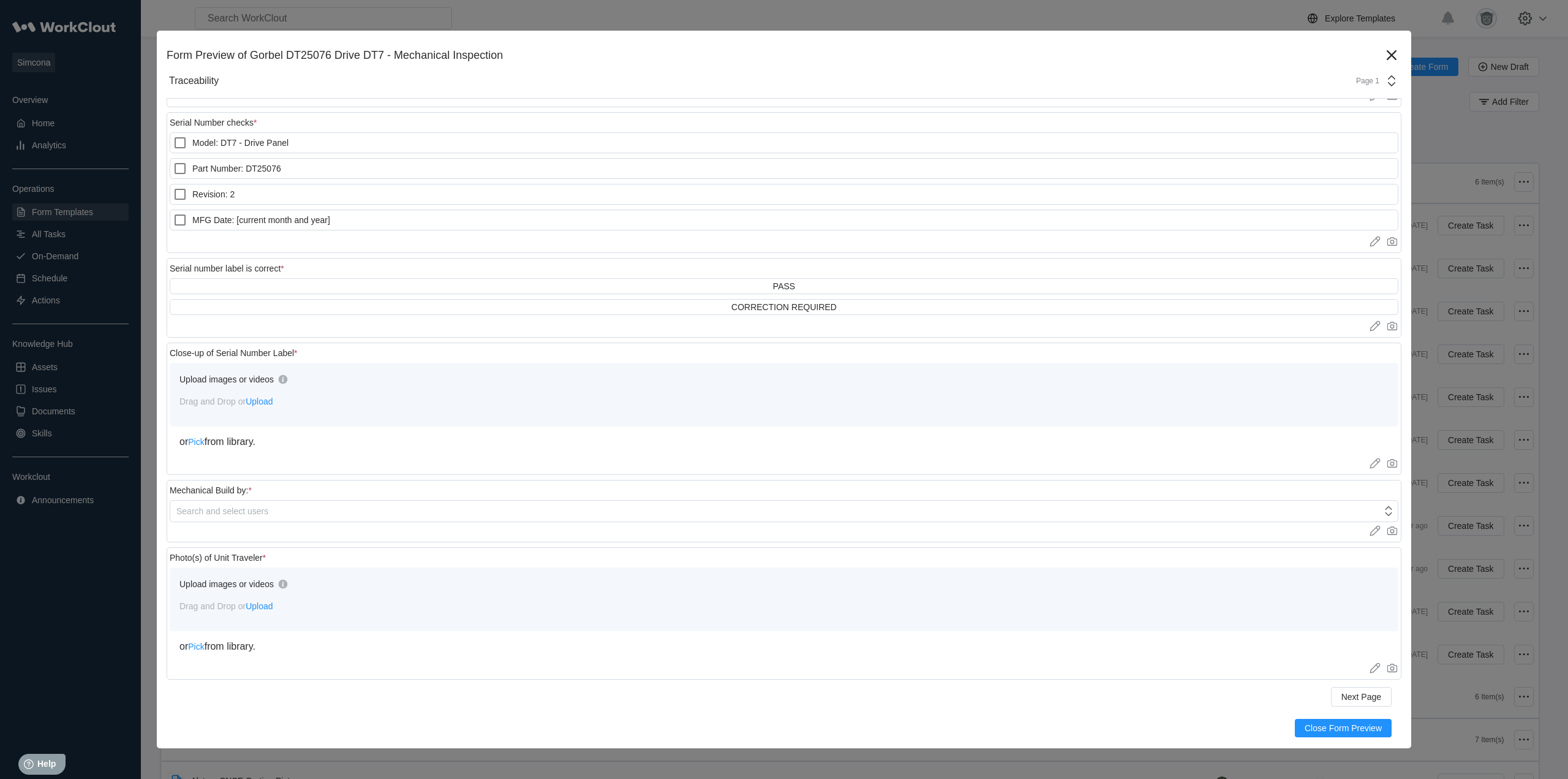
scroll to position [0, 0]
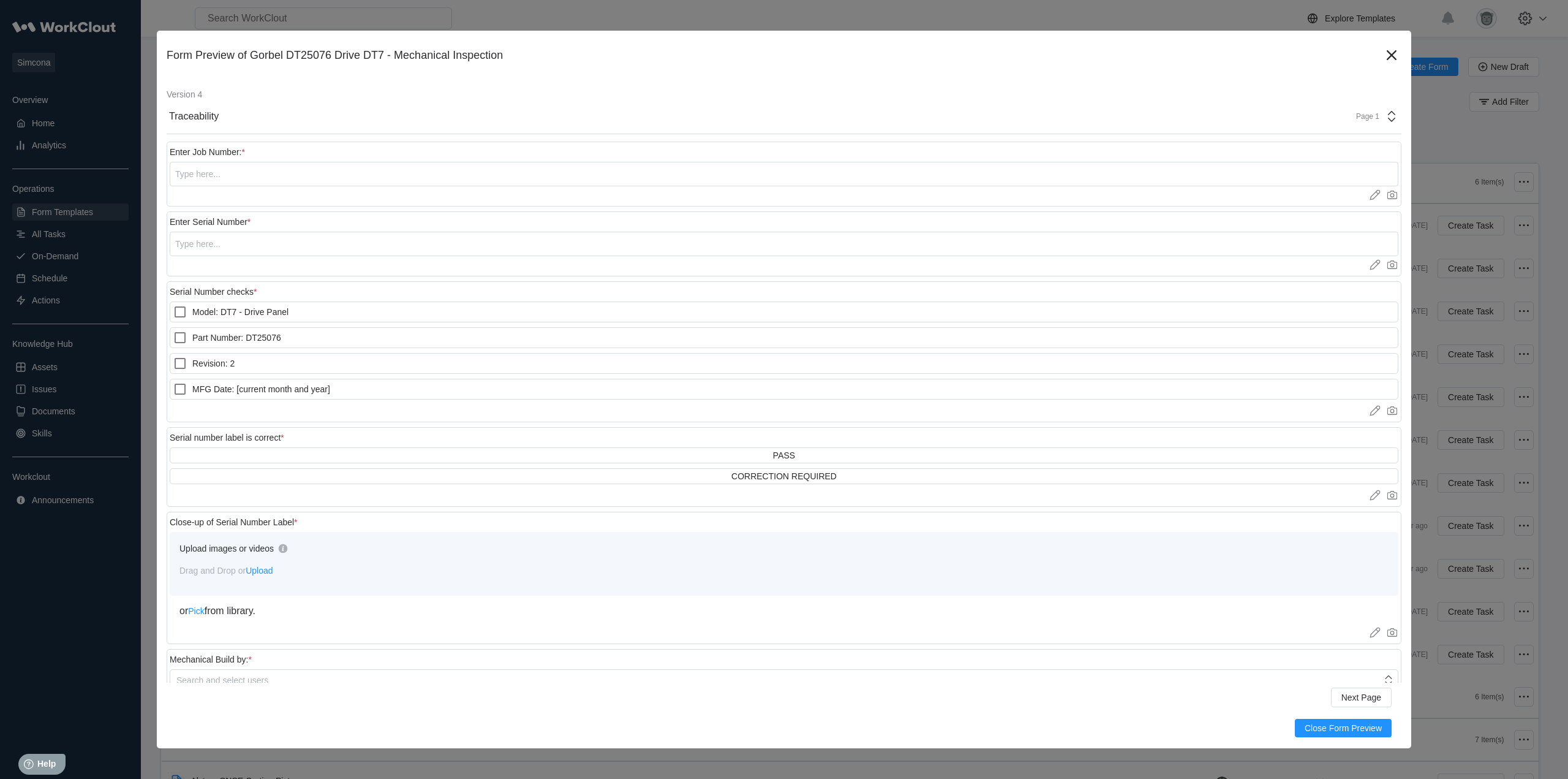
click at [1346, 109] on div "Traceability Page 1" at bounding box center [784, 116] width 1235 height 35
click at [1199, 258] on div "Enclosure Components" at bounding box center [1269, 255] width 234 height 11
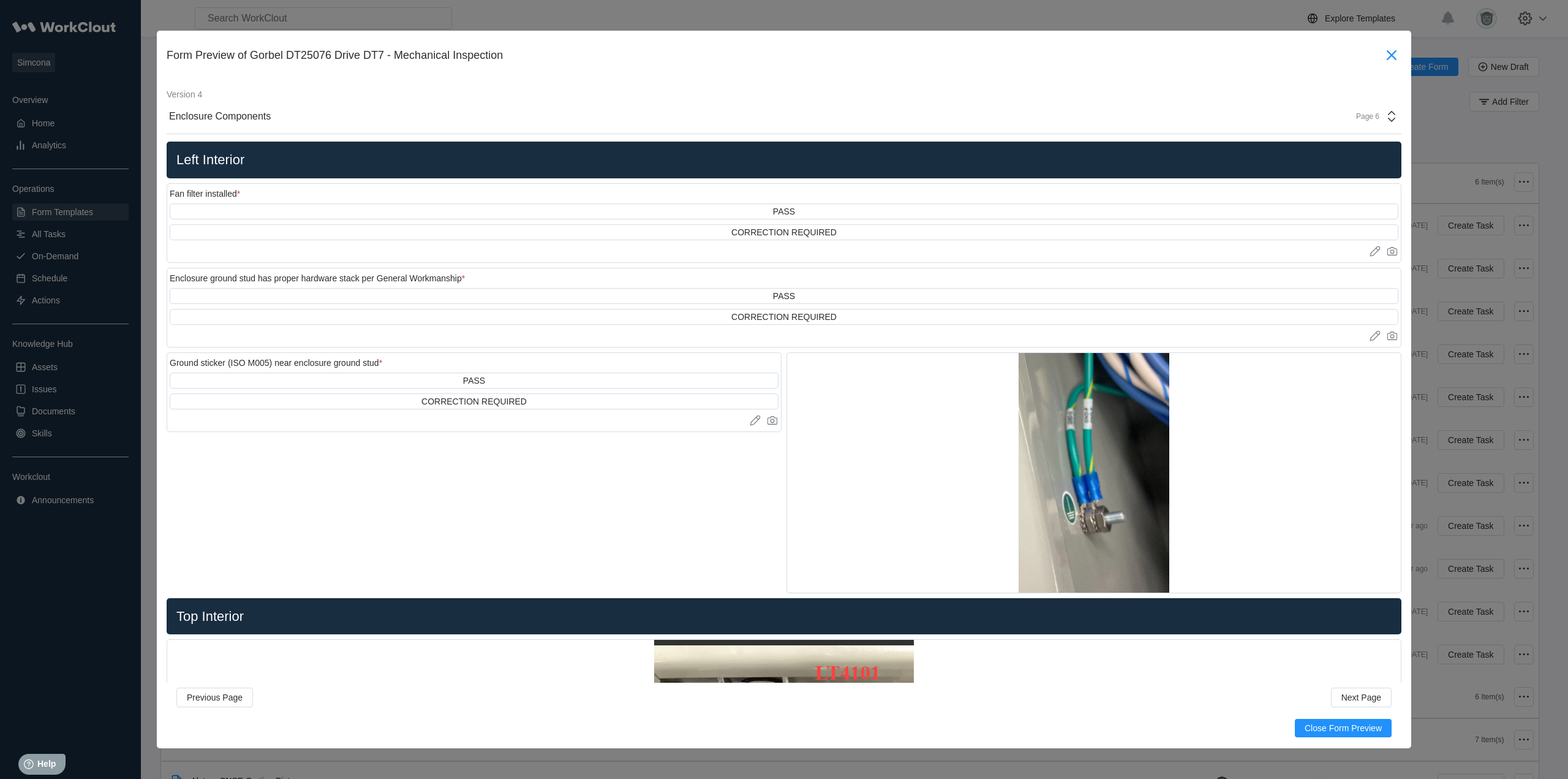
click at [1385, 54] on icon at bounding box center [1391, 54] width 20 height 20
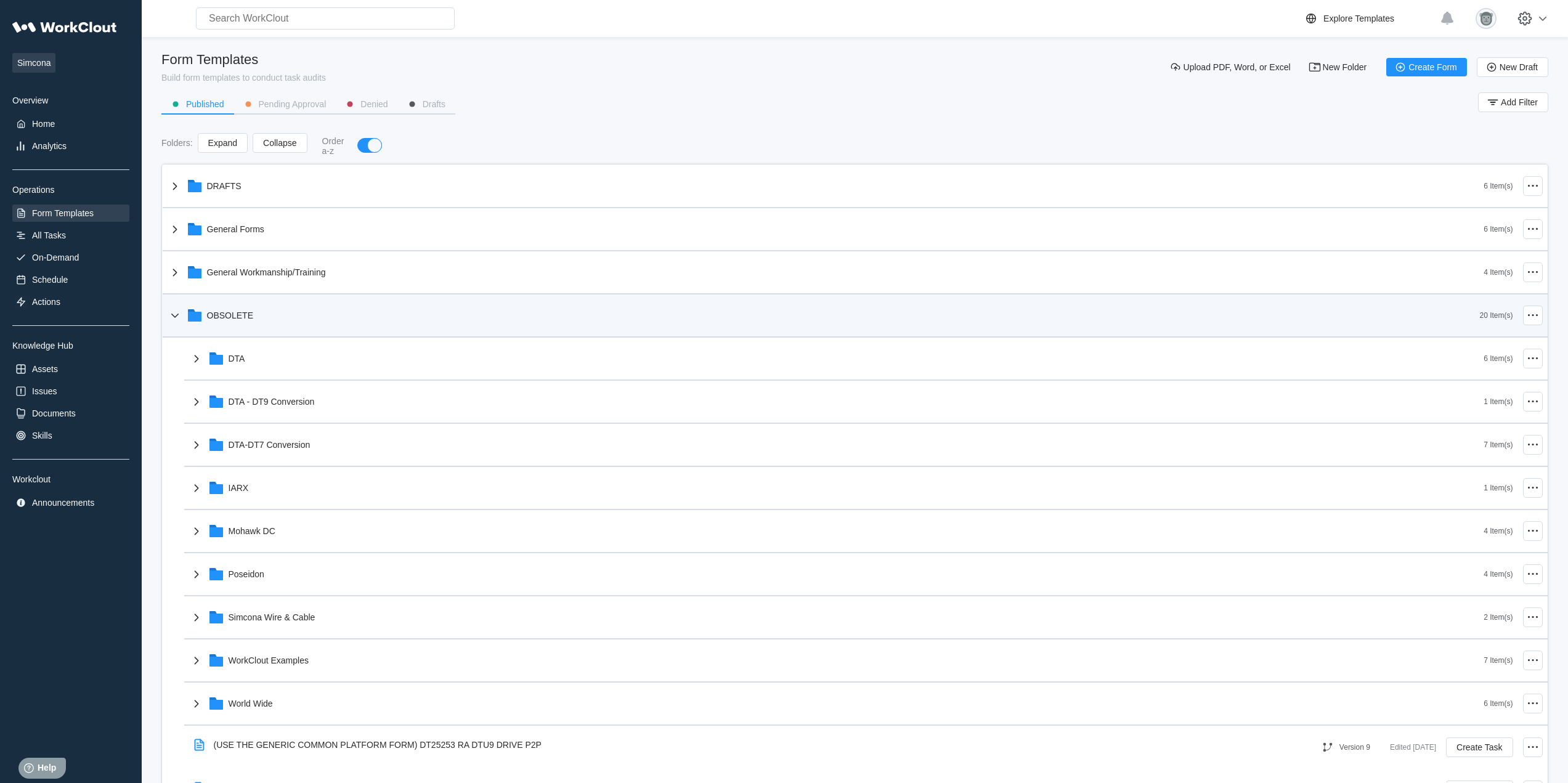
click at [253, 313] on div "OBSOLETE" at bounding box center [823, 315] width 1312 height 32
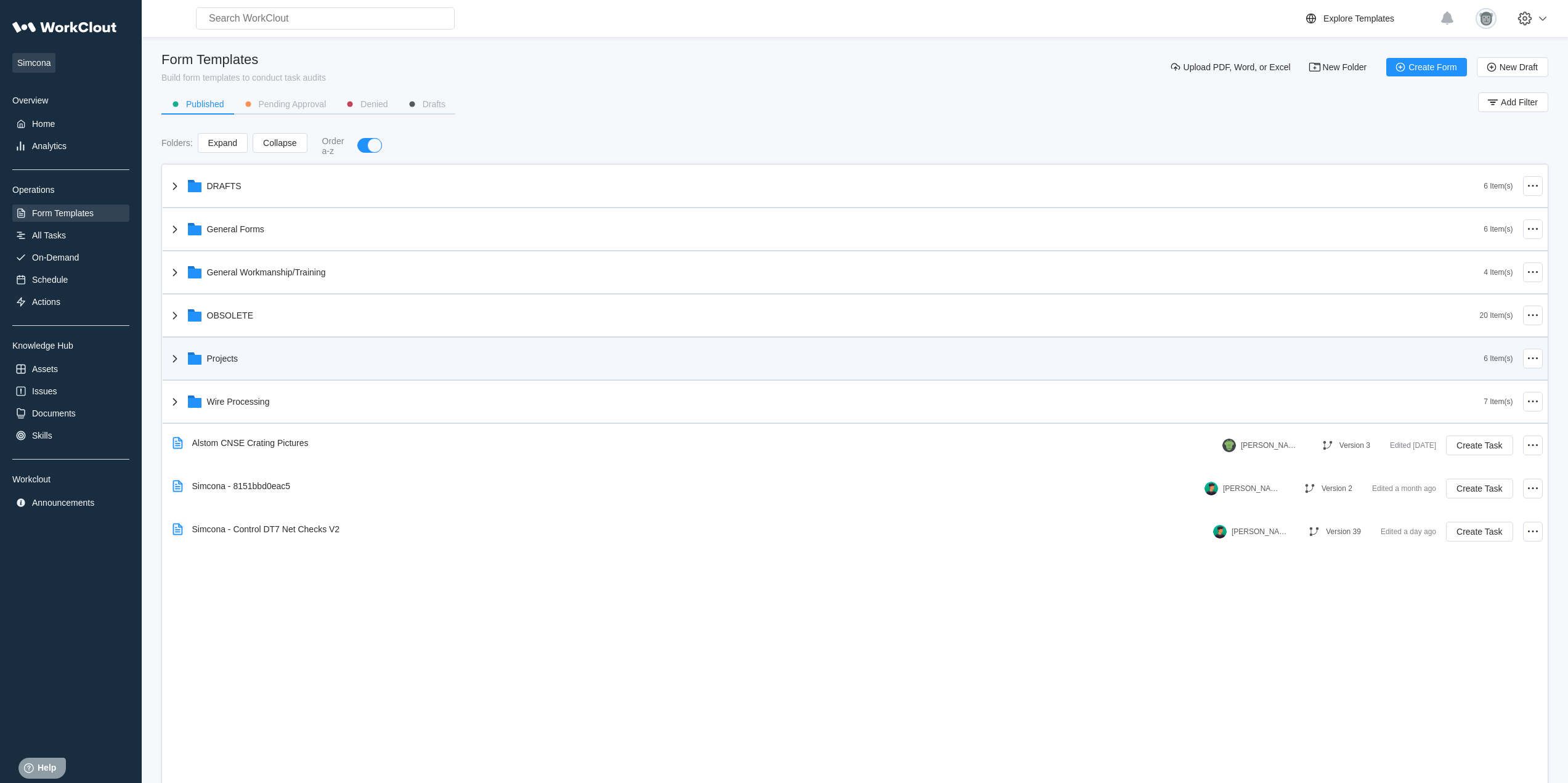
click at [258, 357] on div "Projects" at bounding box center [826, 358] width 1317 height 32
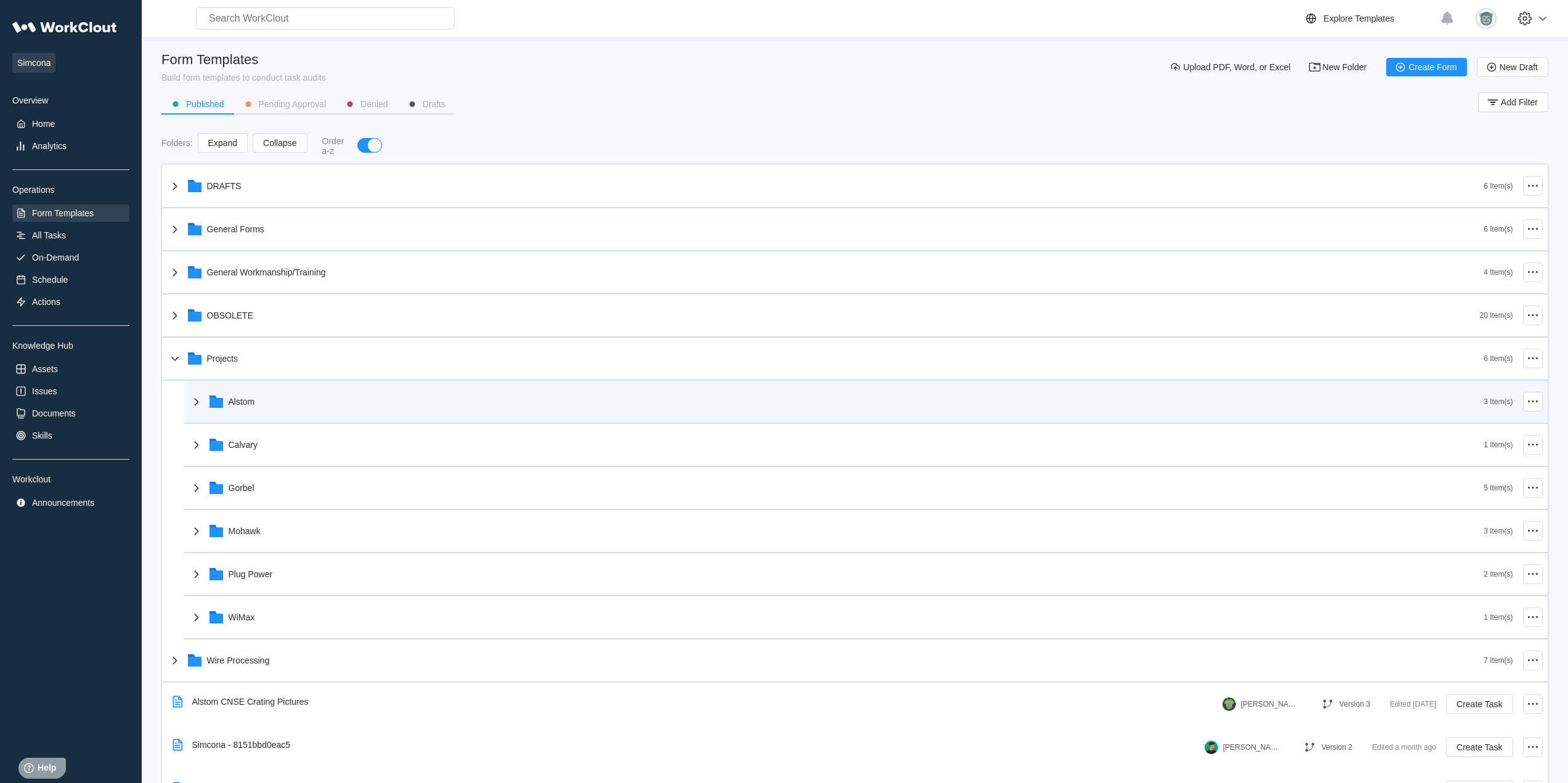
click at [301, 401] on div "Alstom" at bounding box center [836, 401] width 1295 height 32
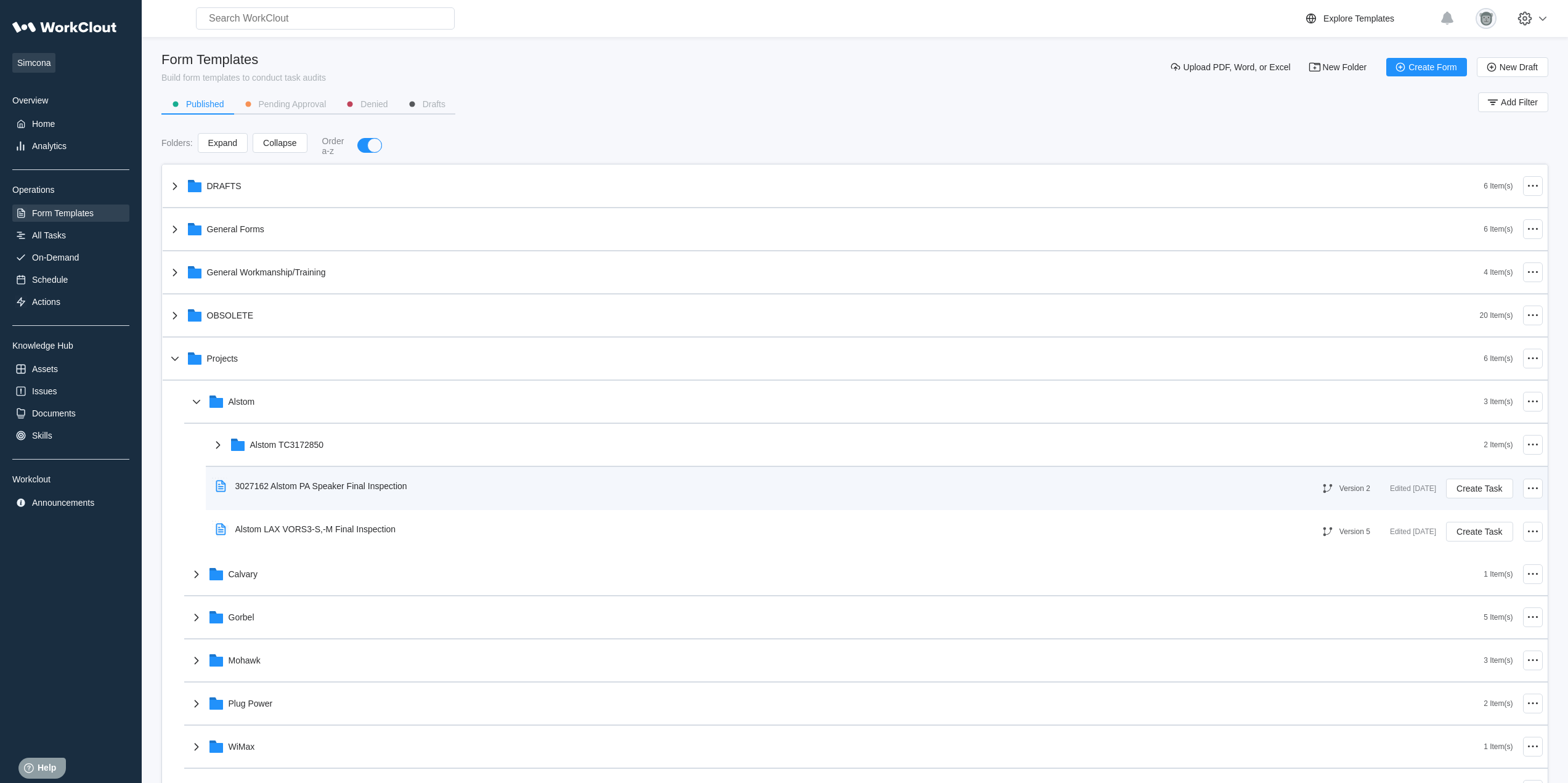
click at [387, 478] on div "3027162 Alstom PA Speaker Final Inspection" at bounding box center [314, 486] width 206 height 29
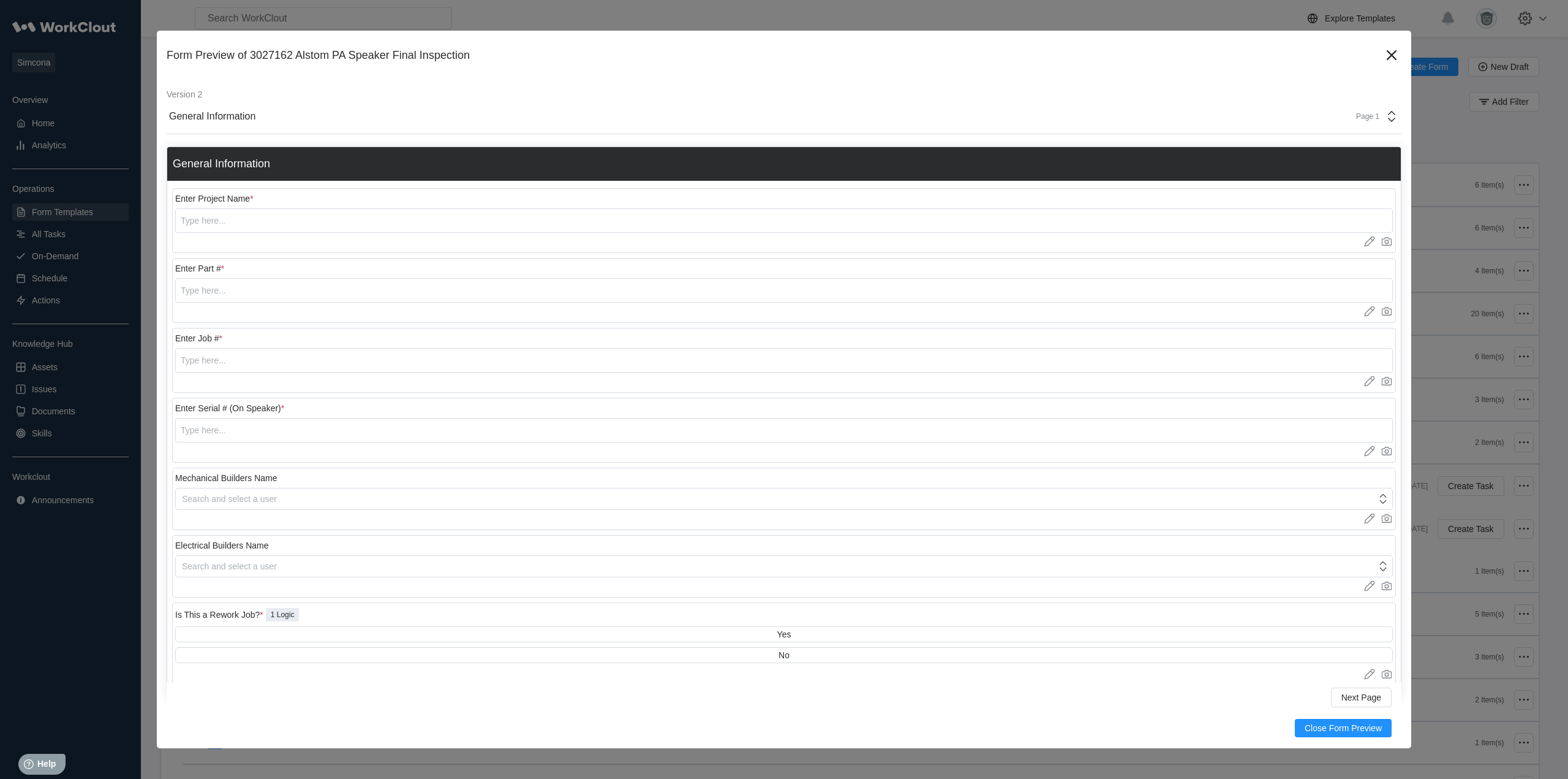
click at [1346, 124] on div "General Information Page 1" at bounding box center [784, 116] width 1235 height 35
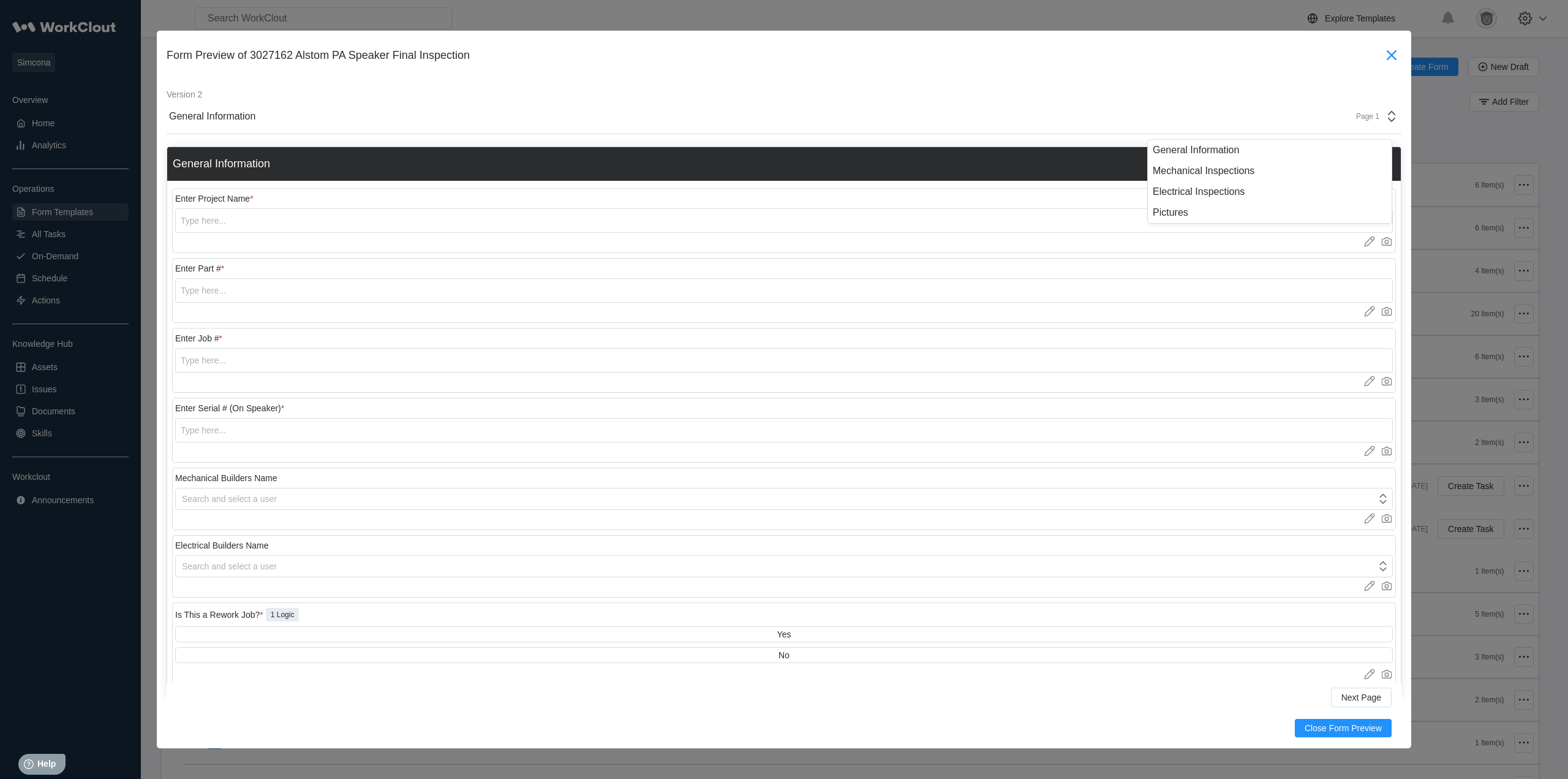
click at [1382, 47] on icon at bounding box center [1391, 54] width 20 height 20
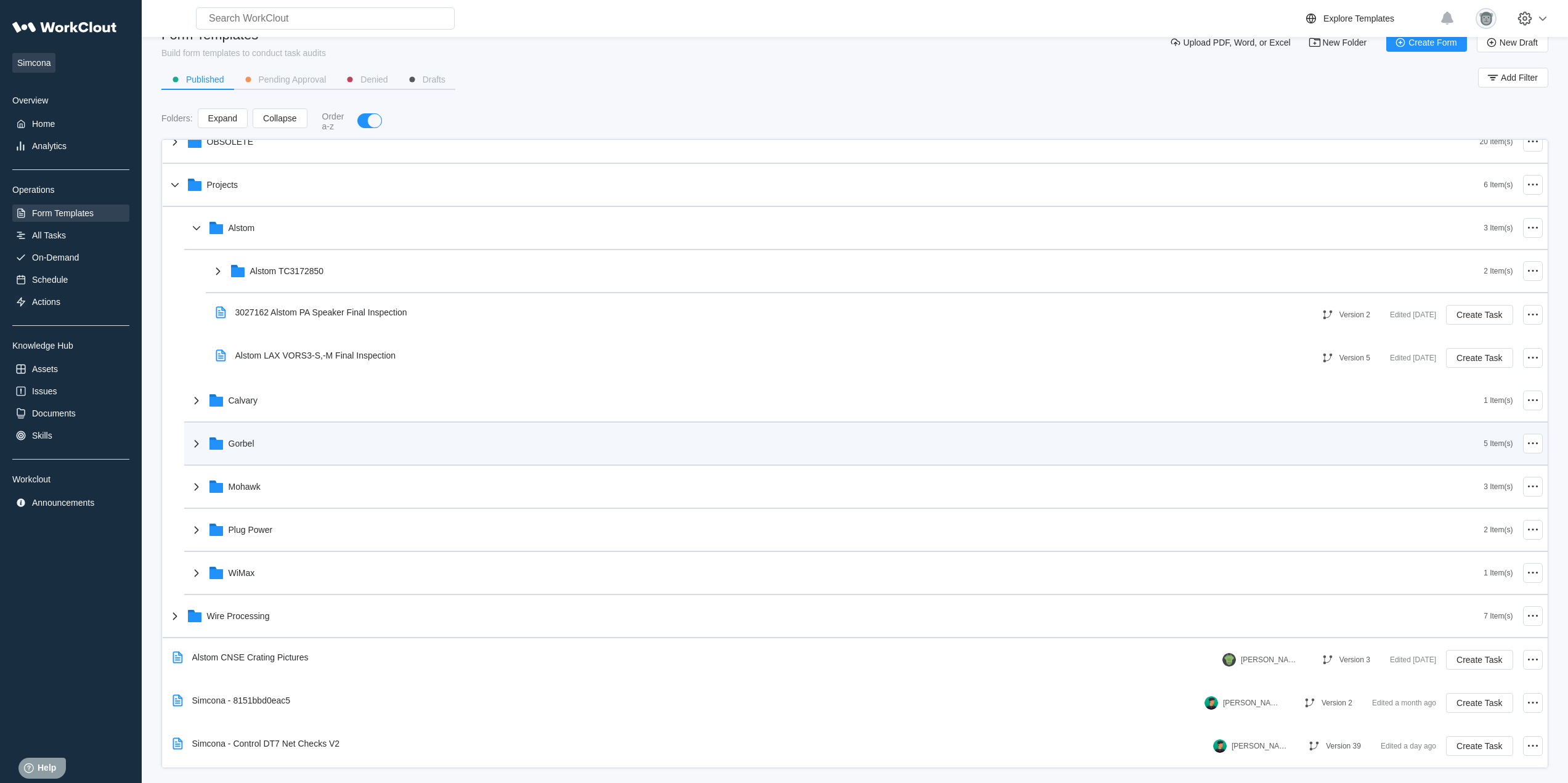
scroll to position [35, 0]
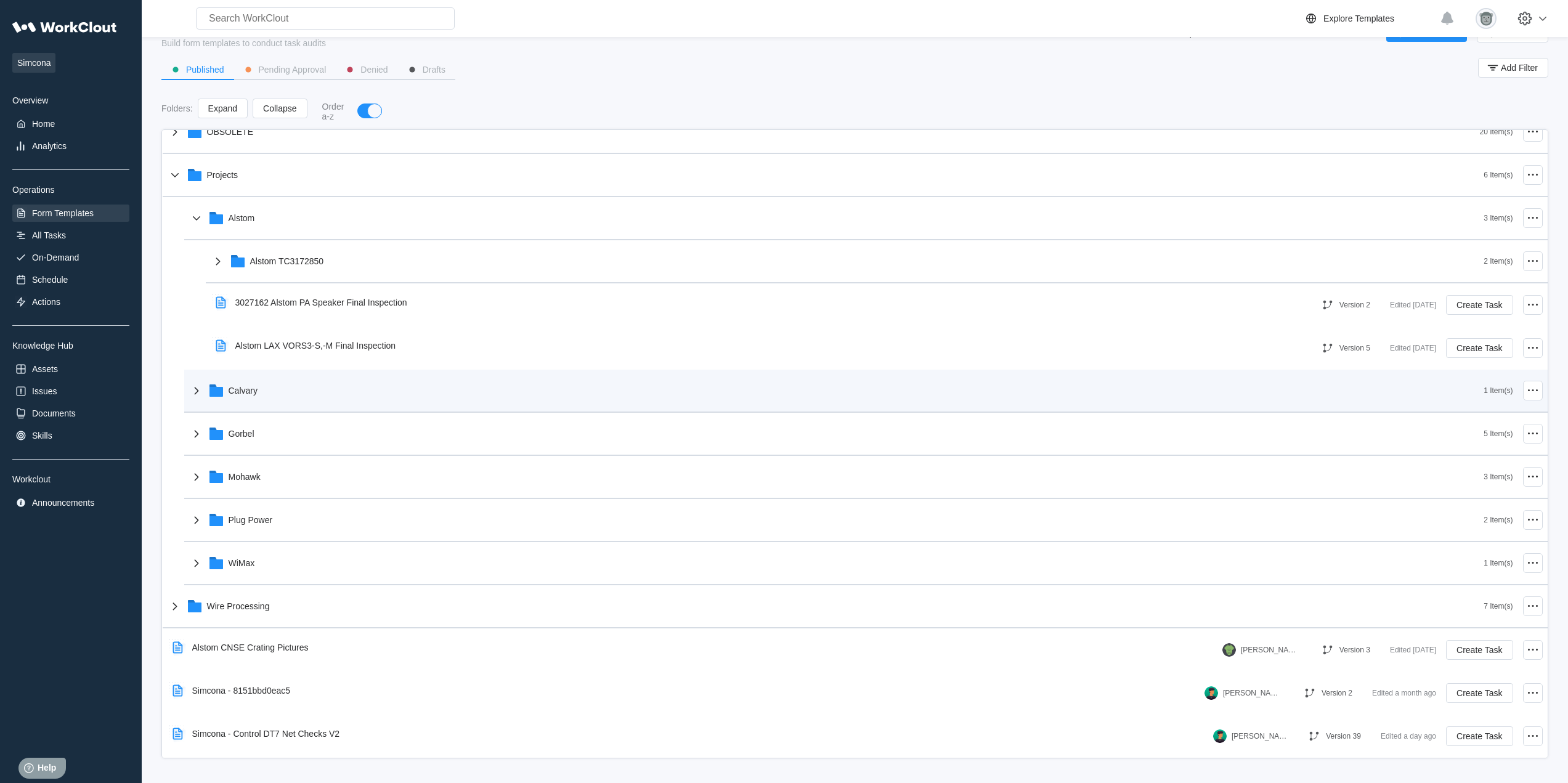
click at [281, 401] on div "Calvary" at bounding box center [836, 390] width 1295 height 32
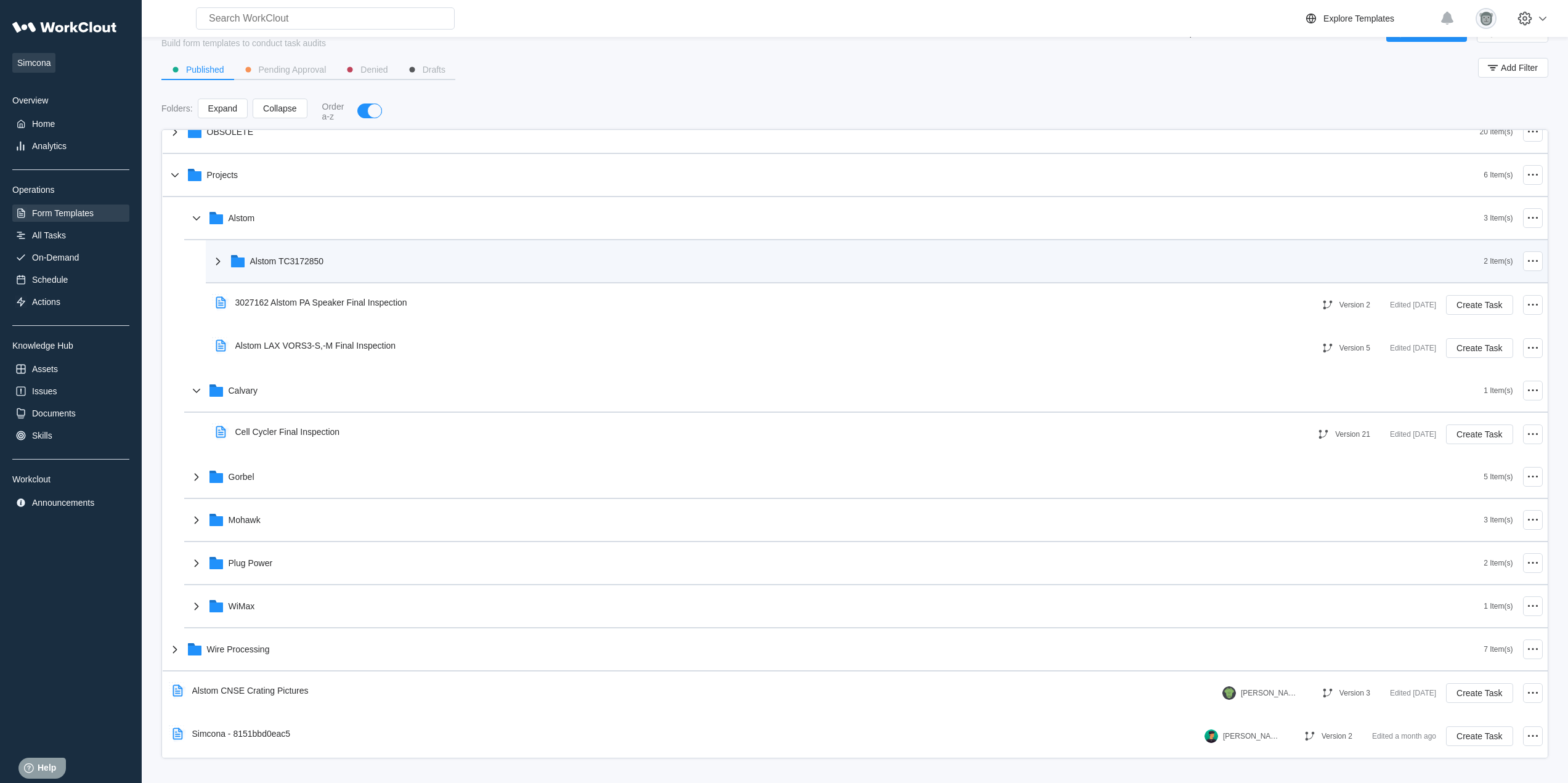
click at [283, 271] on div "Alstom TC3172850" at bounding box center [847, 260] width 1273 height 32
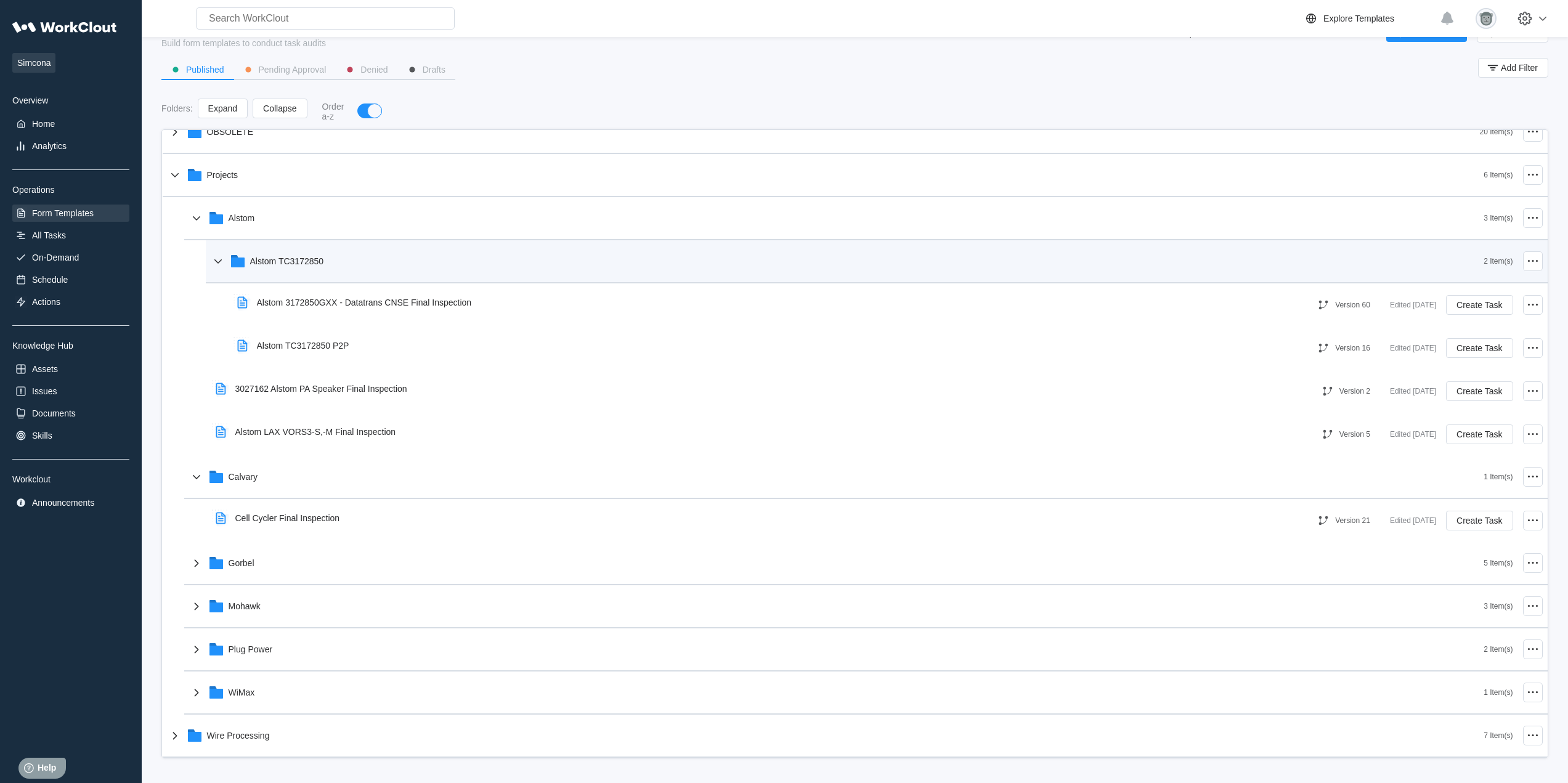
click at [300, 265] on div "Alstom TC3172850" at bounding box center [287, 261] width 74 height 10
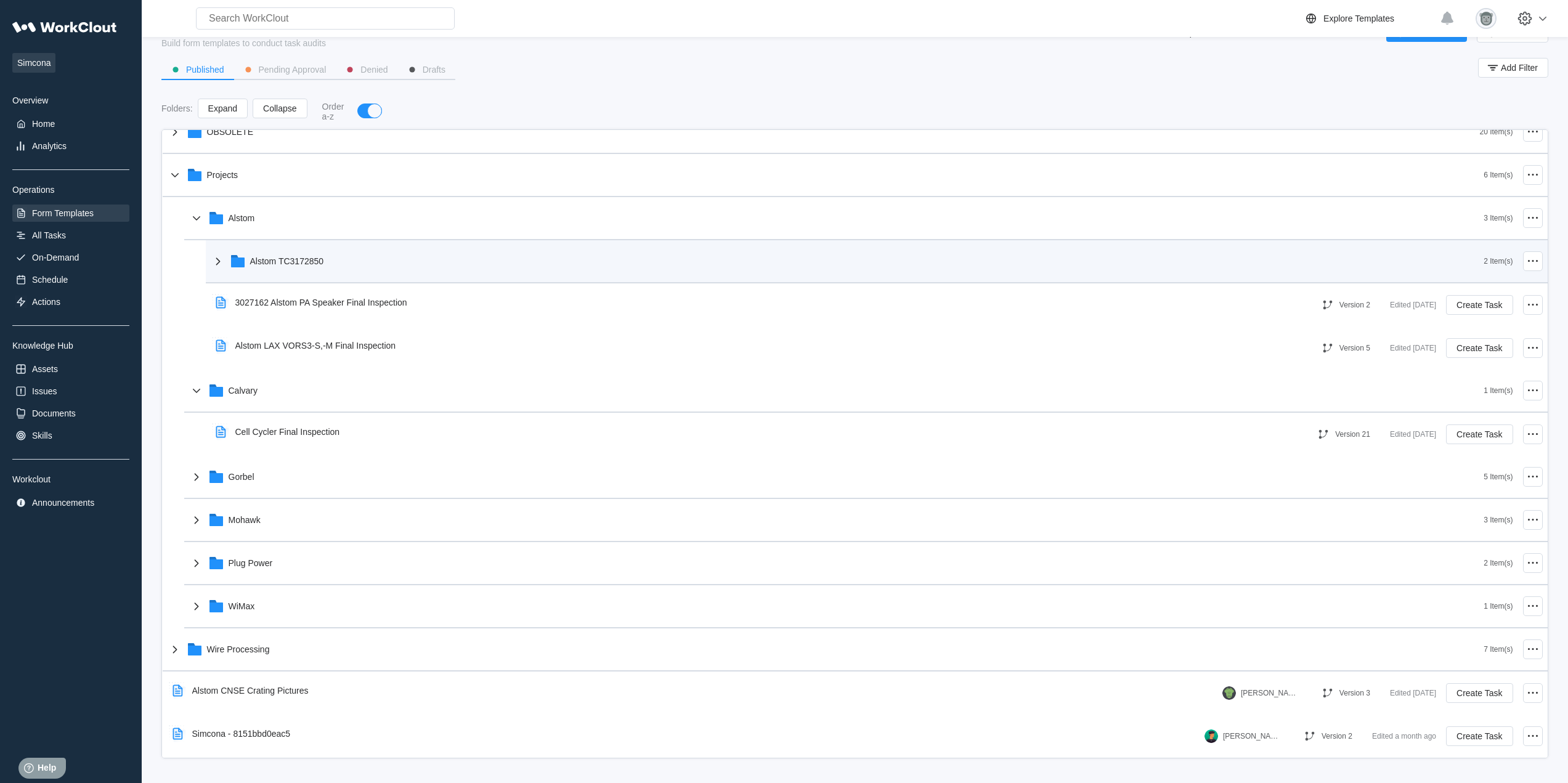
click at [300, 265] on div "Alstom TC3172850" at bounding box center [287, 261] width 74 height 10
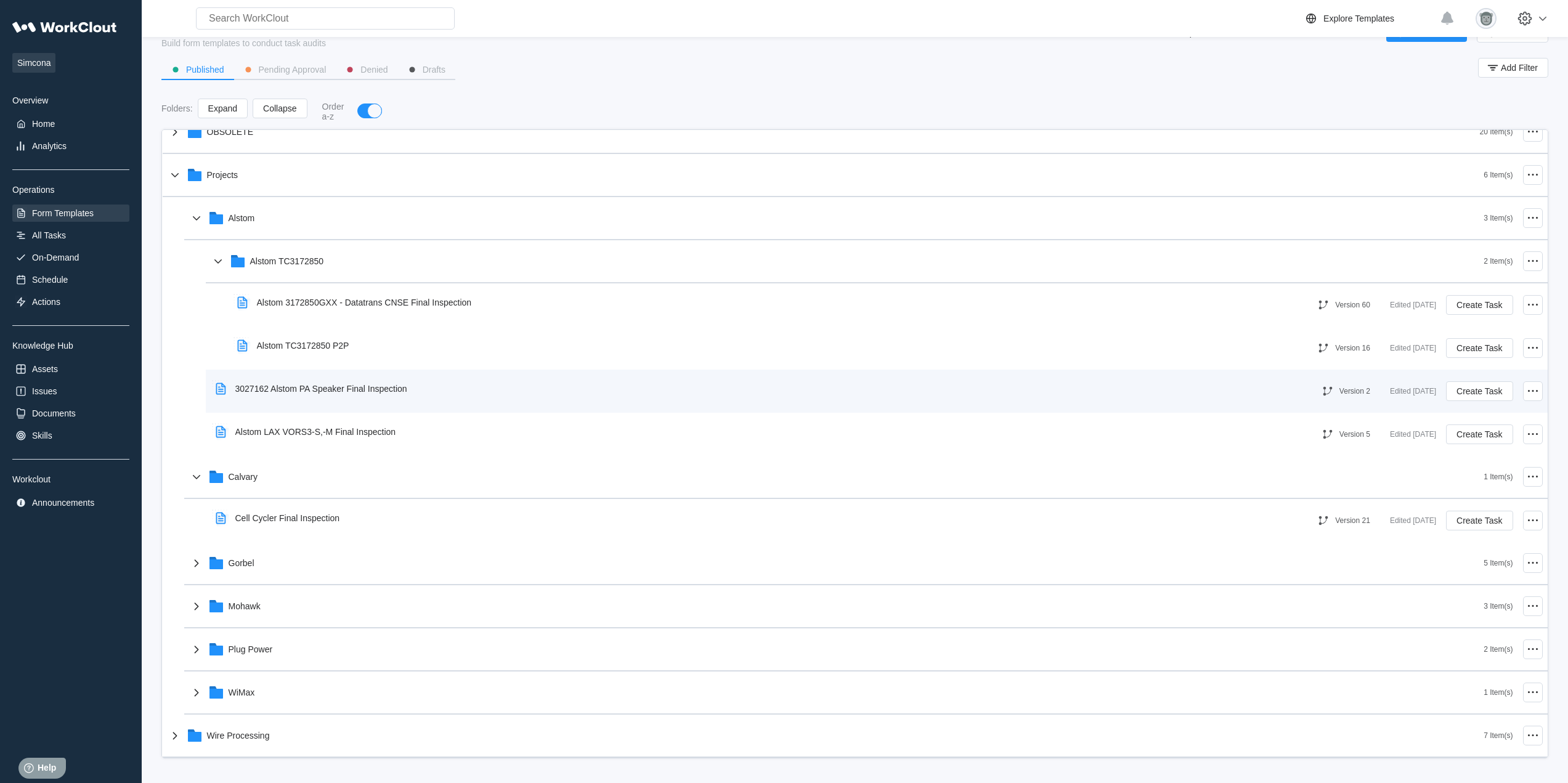
click at [369, 385] on div "3027162 Alstom PA Speaker Final Inspection" at bounding box center [321, 389] width 172 height 10
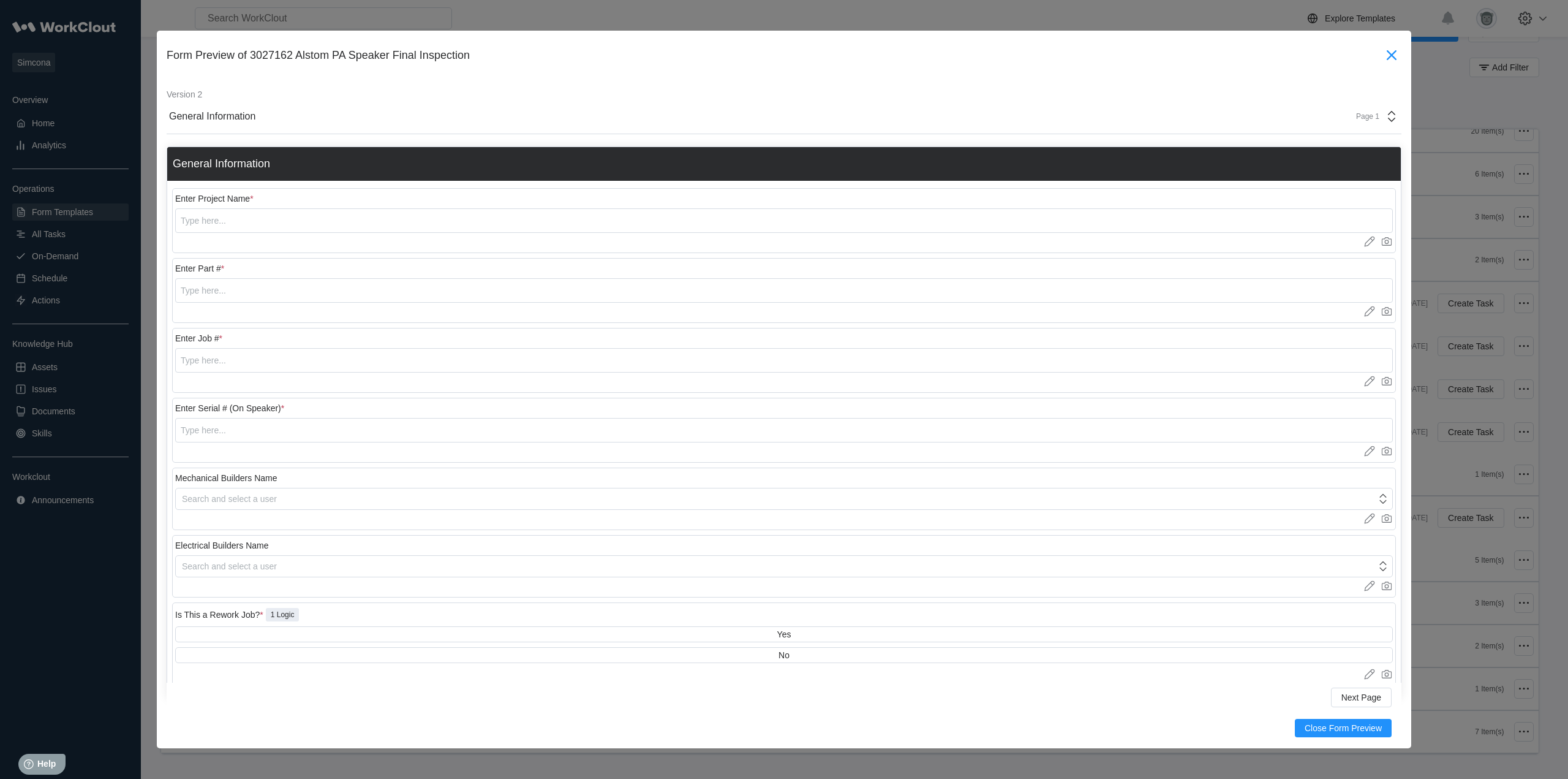
click at [1390, 57] on icon at bounding box center [1391, 54] width 20 height 20
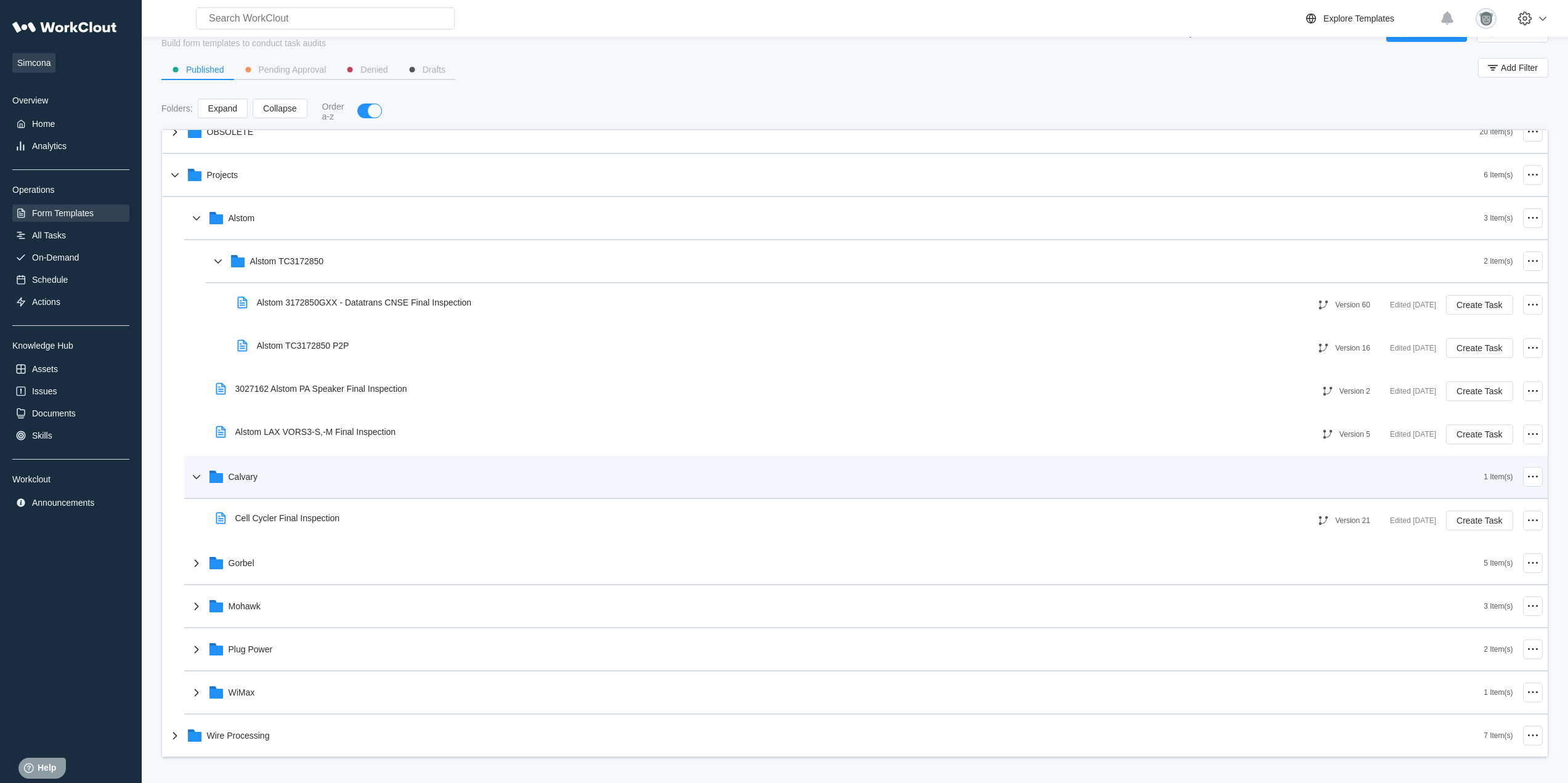
click at [390, 487] on div "Calvary" at bounding box center [836, 476] width 1295 height 32
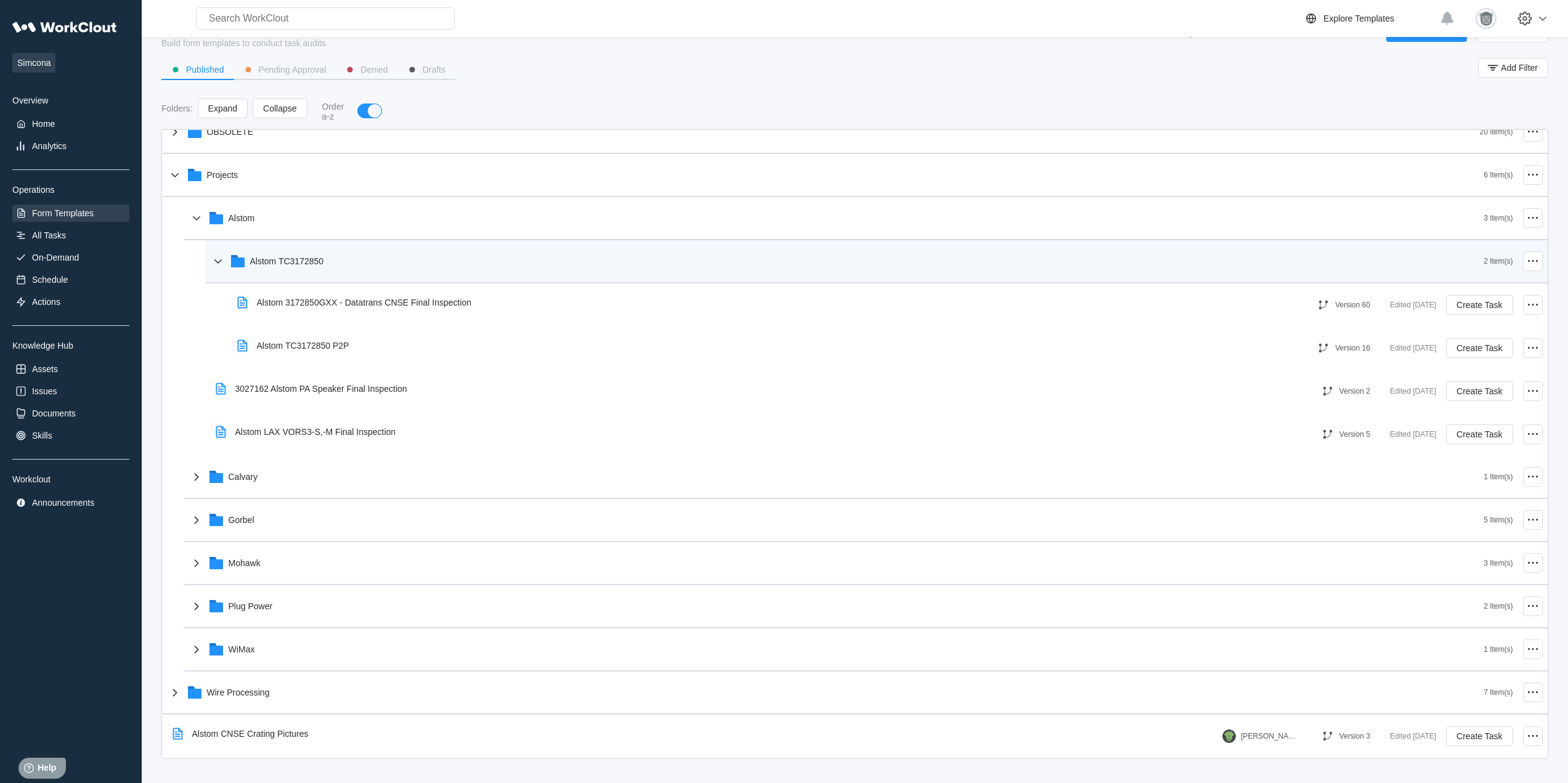
click at [326, 277] on div "Alstom TC3172850 2 Item(s)" at bounding box center [876, 261] width 1342 height 43
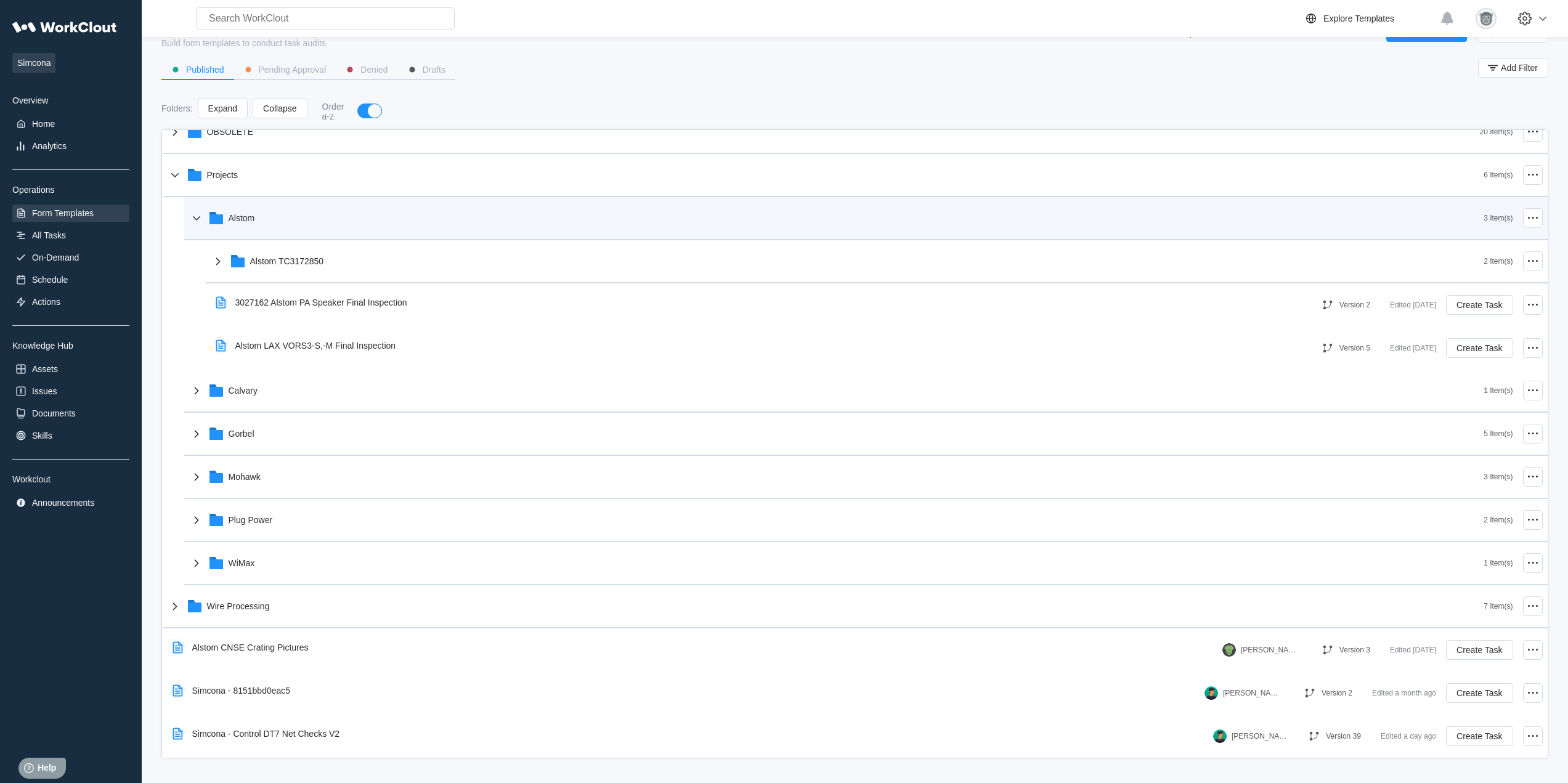
click at [274, 226] on div "Alstom" at bounding box center [836, 218] width 1295 height 32
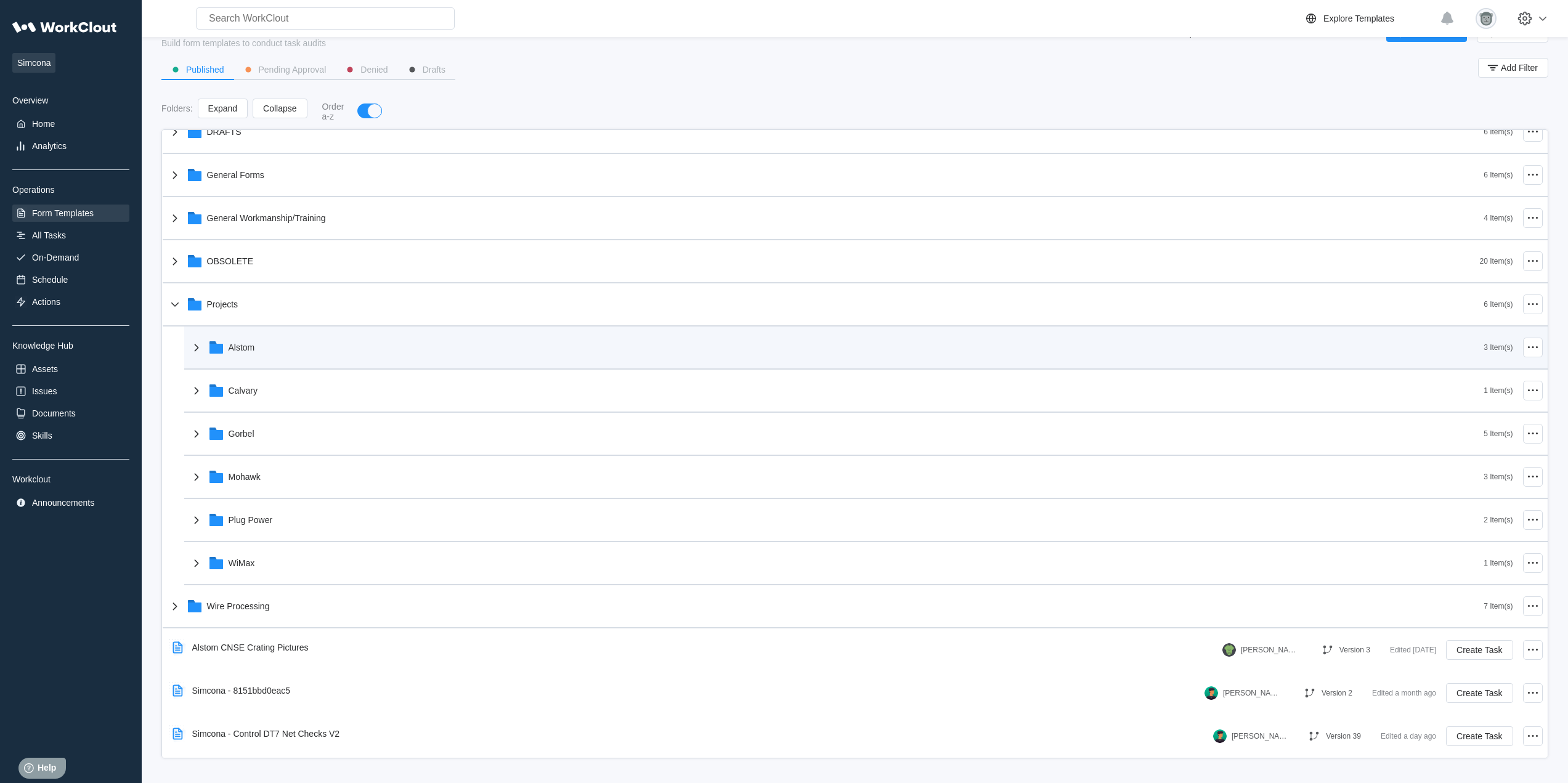
scroll to position [20, 0]
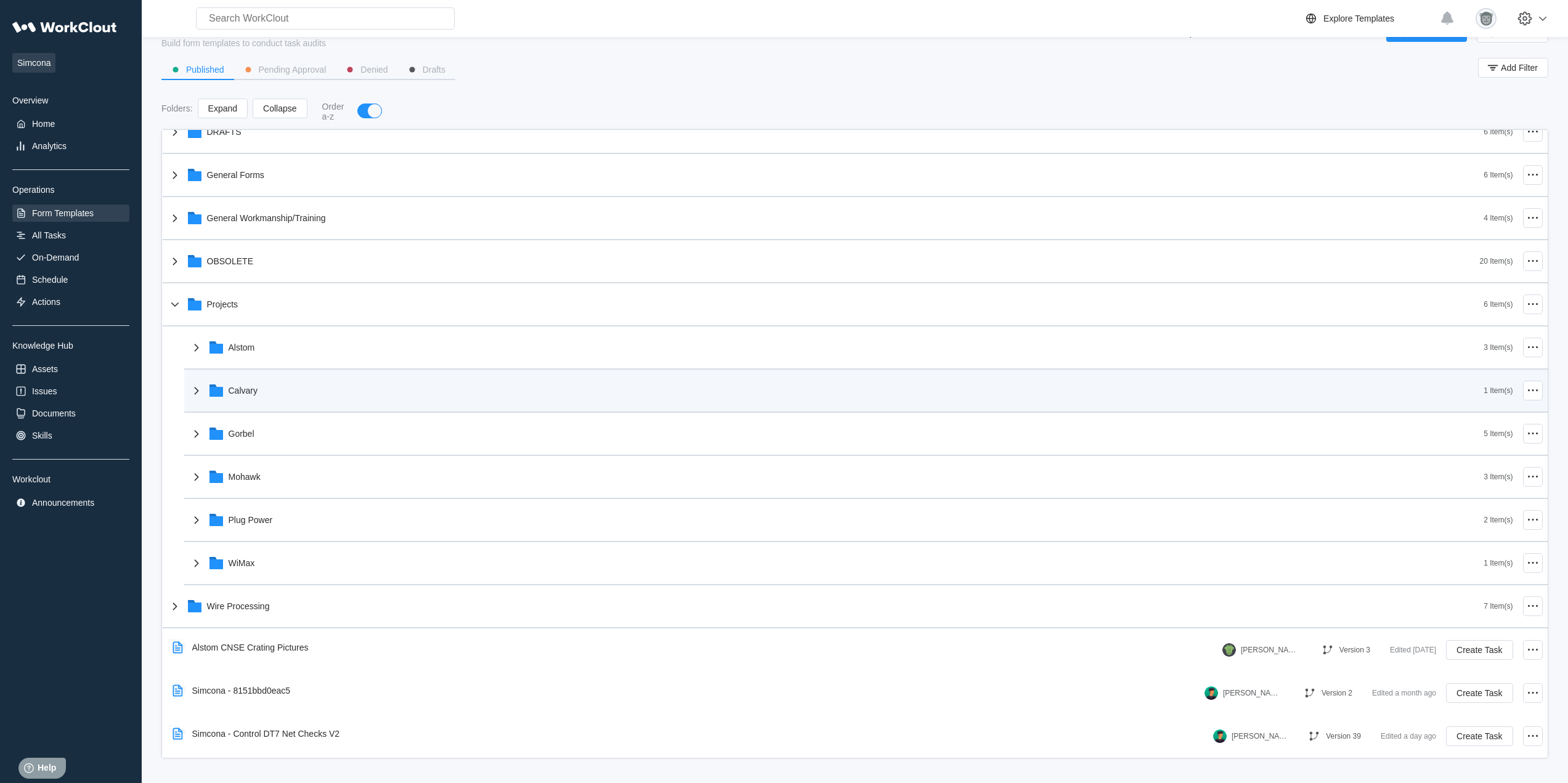
click at [288, 396] on div "Calvary" at bounding box center [836, 390] width 1295 height 32
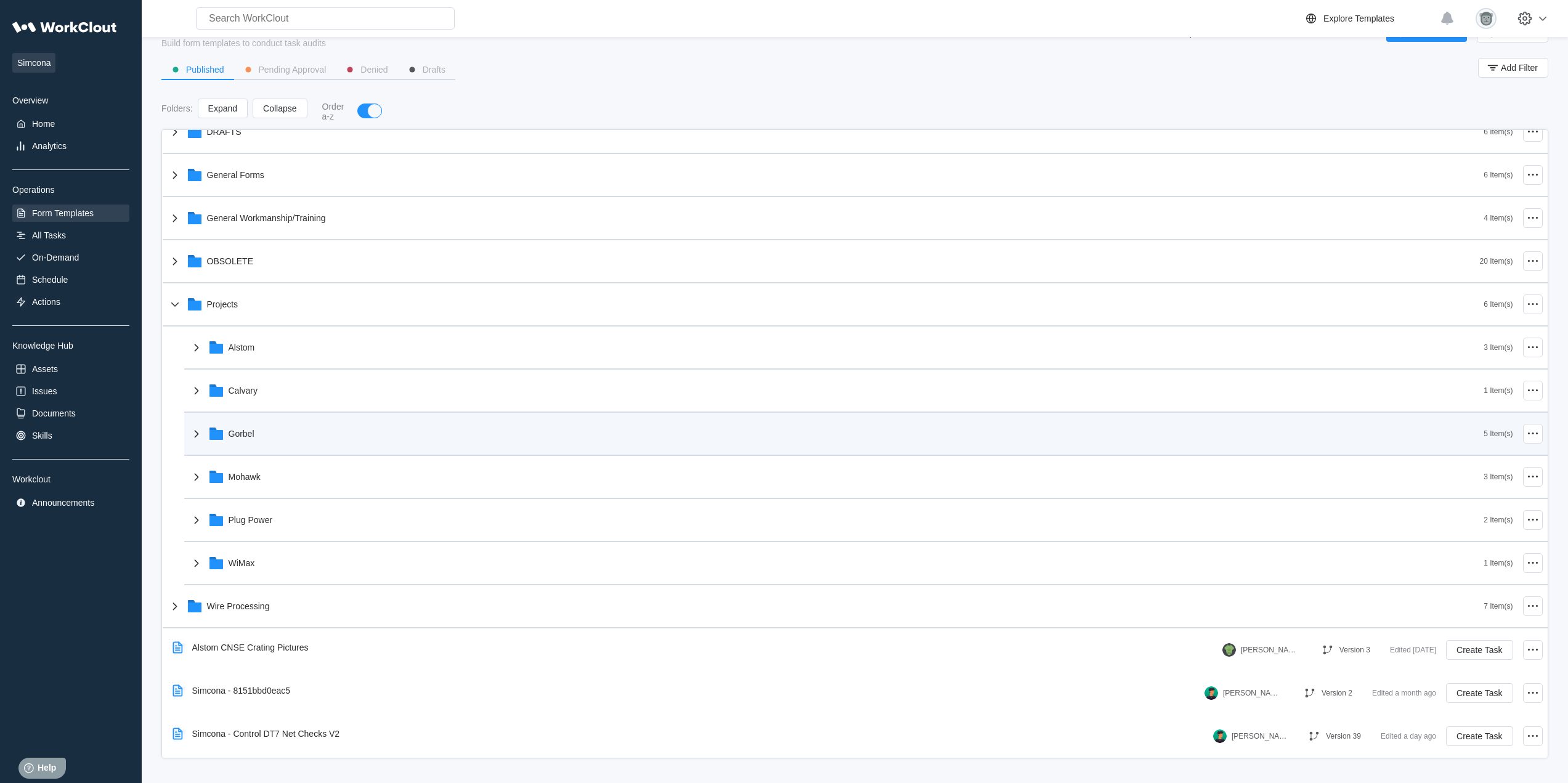
click at [277, 428] on div "Gorbel" at bounding box center [836, 433] width 1295 height 32
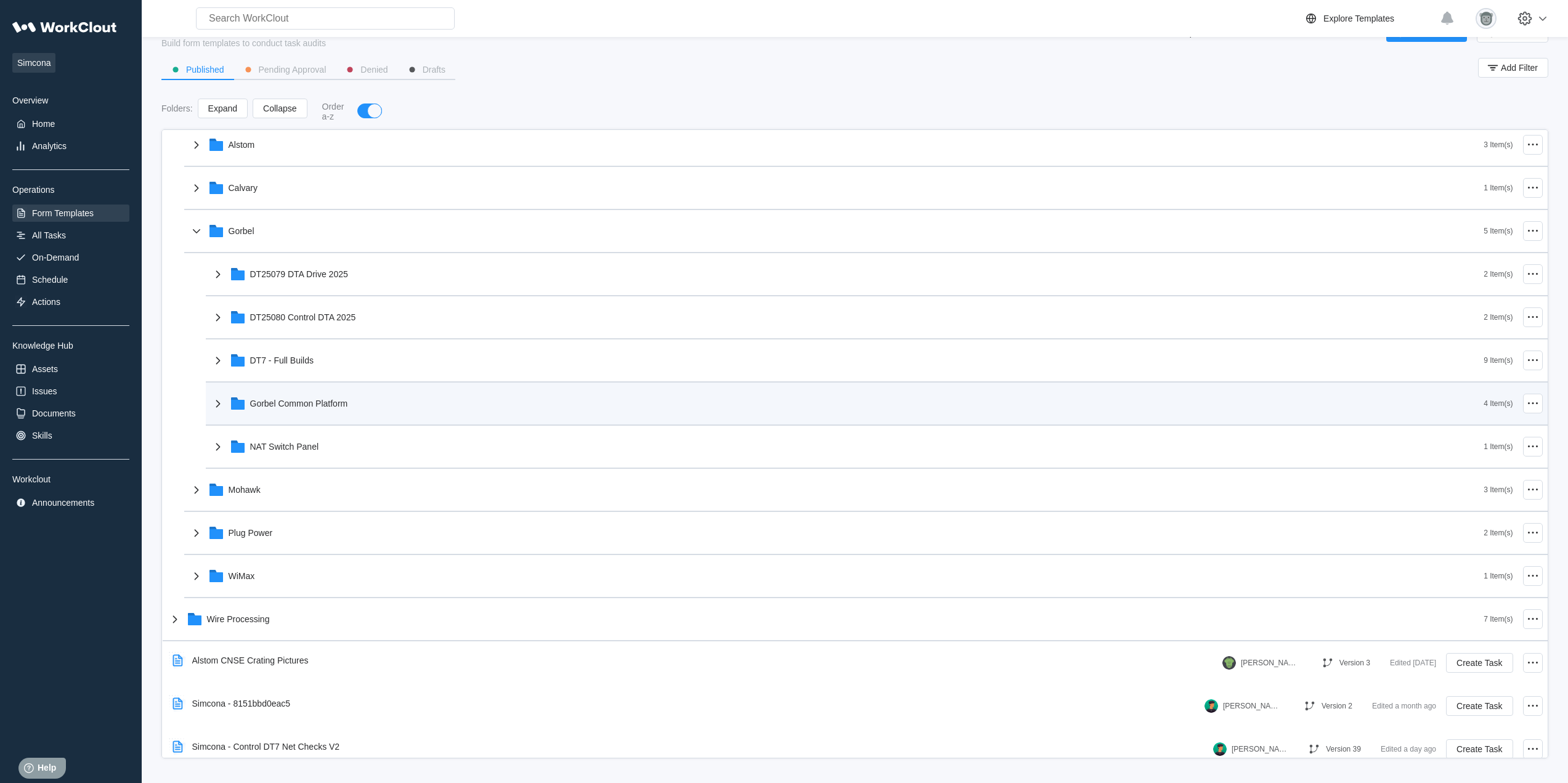
scroll to position [225, 0]
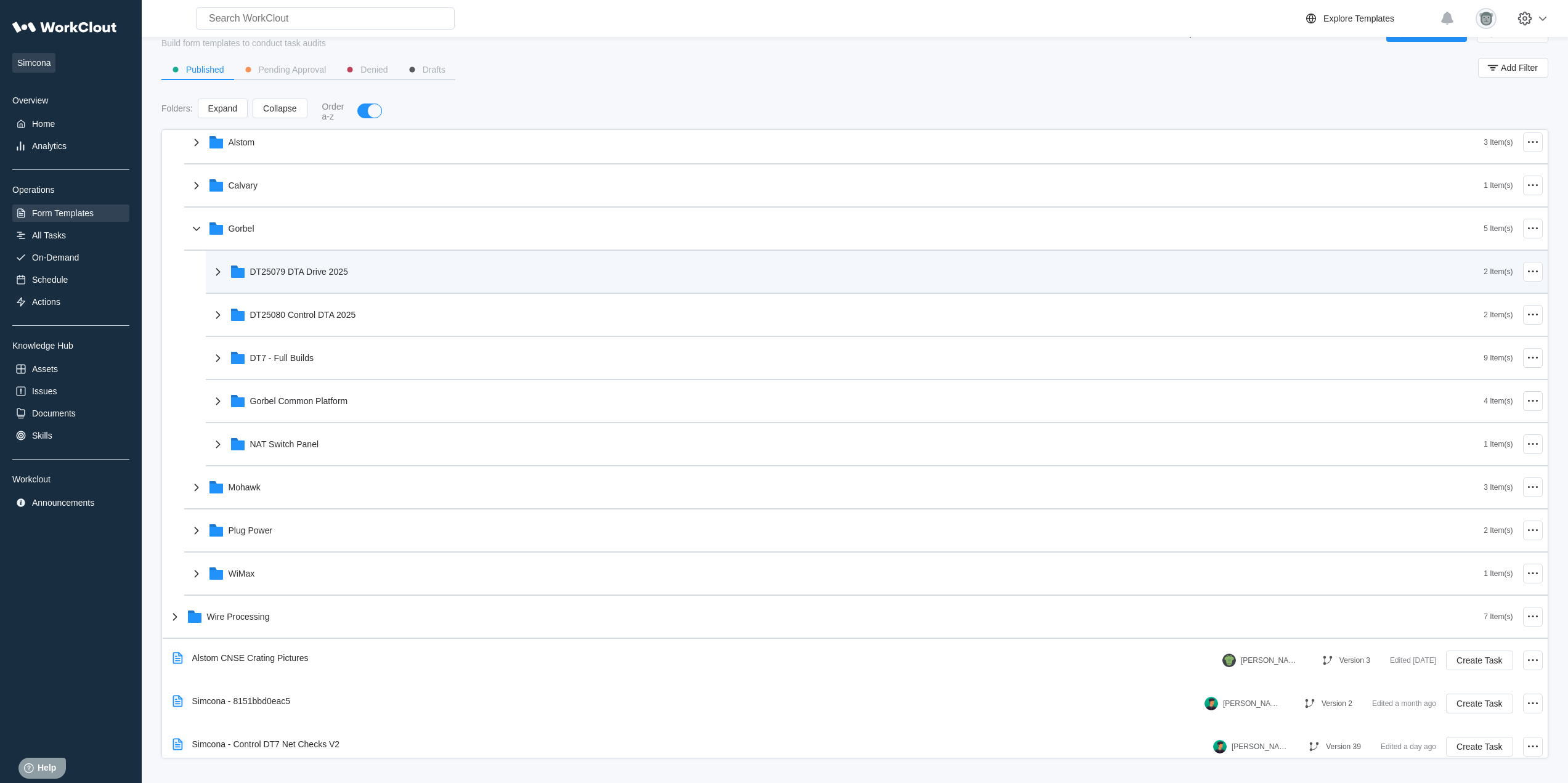
click at [364, 268] on div "DT25079 DTA Drive 2025" at bounding box center [847, 271] width 1273 height 32
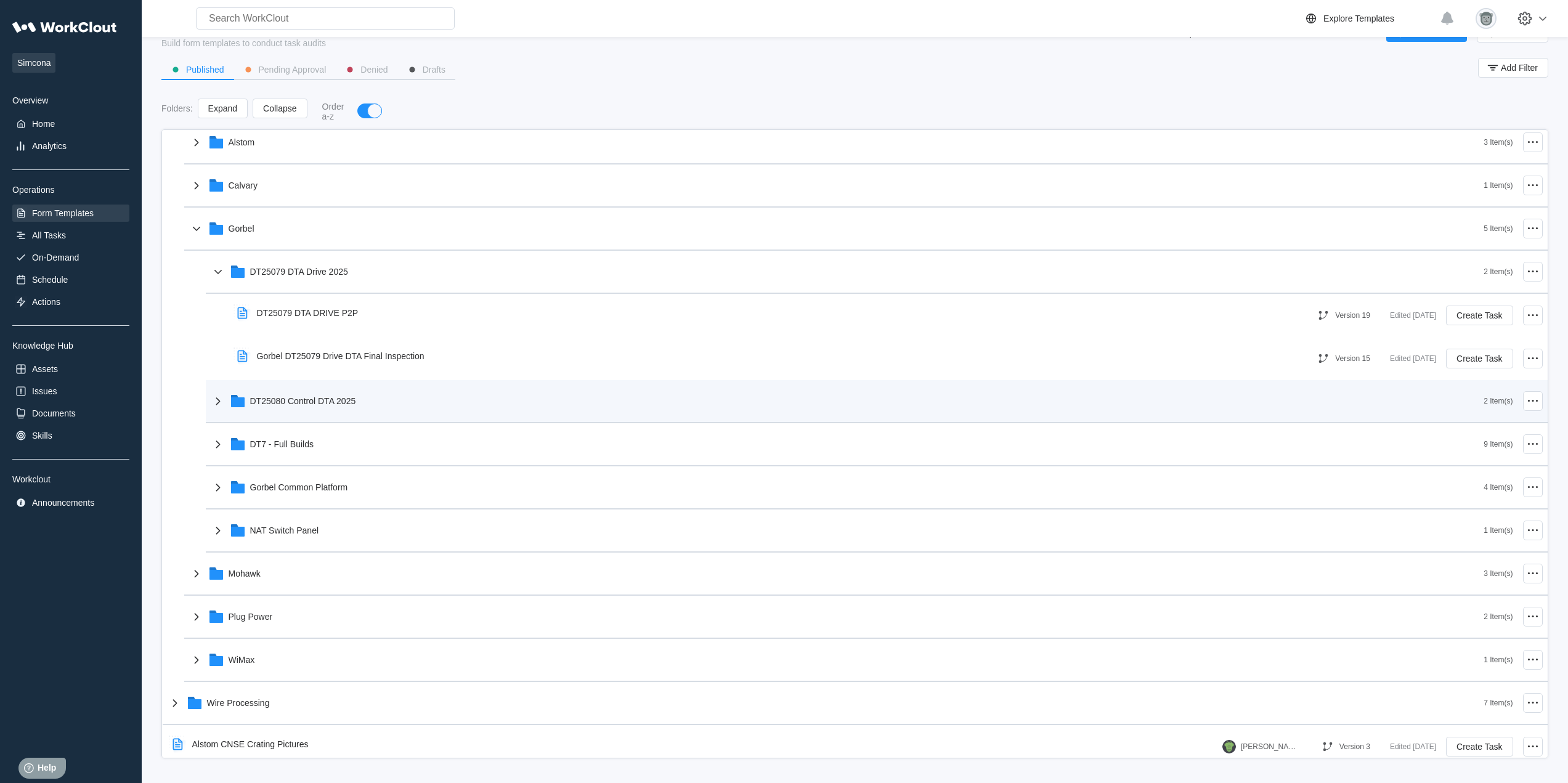
click at [410, 403] on div "DT25080 Control DTA 2025" at bounding box center [847, 400] width 1273 height 32
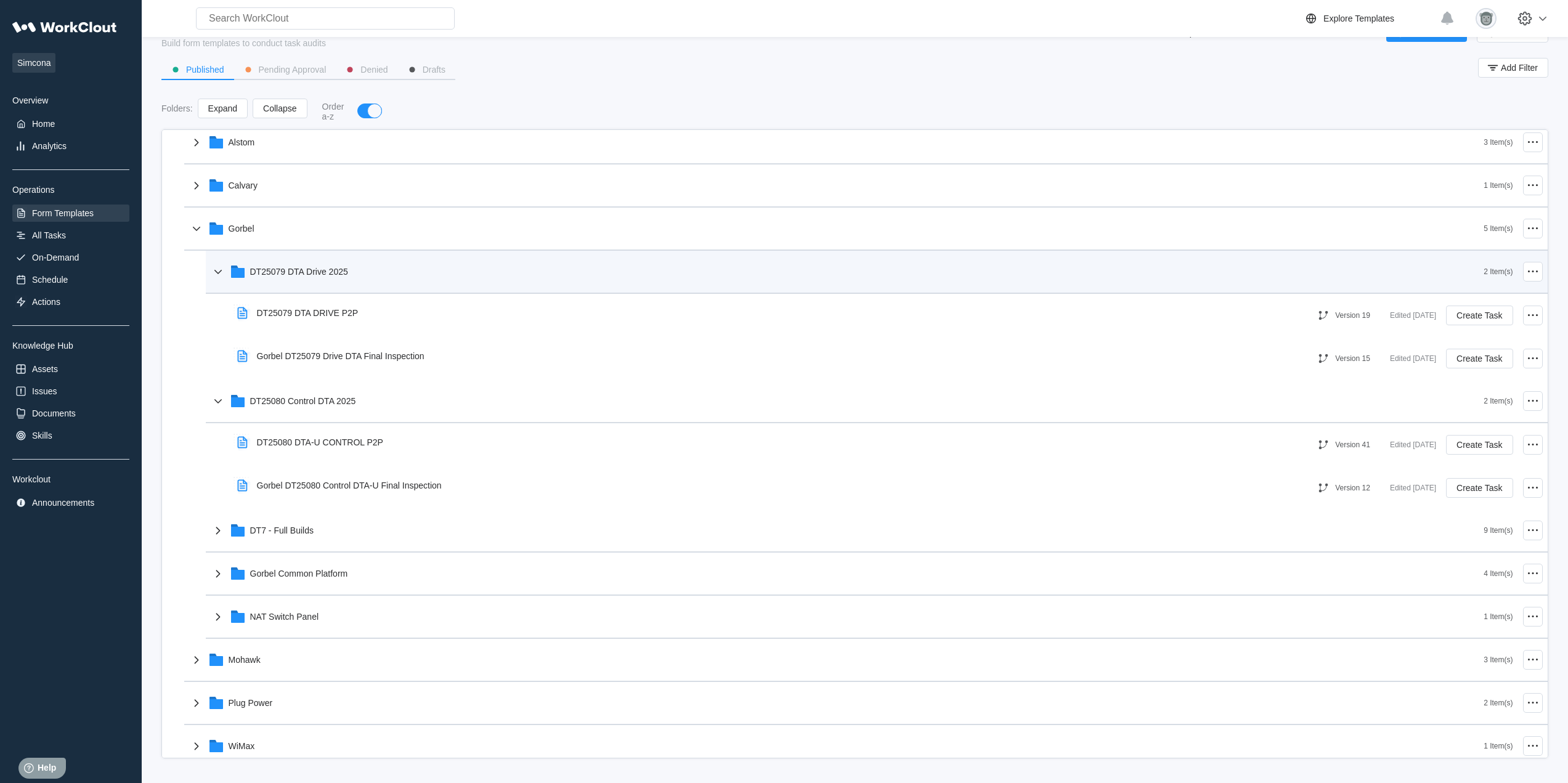
click at [273, 268] on div "DT25079 DTA Drive 2025" at bounding box center [299, 272] width 98 height 10
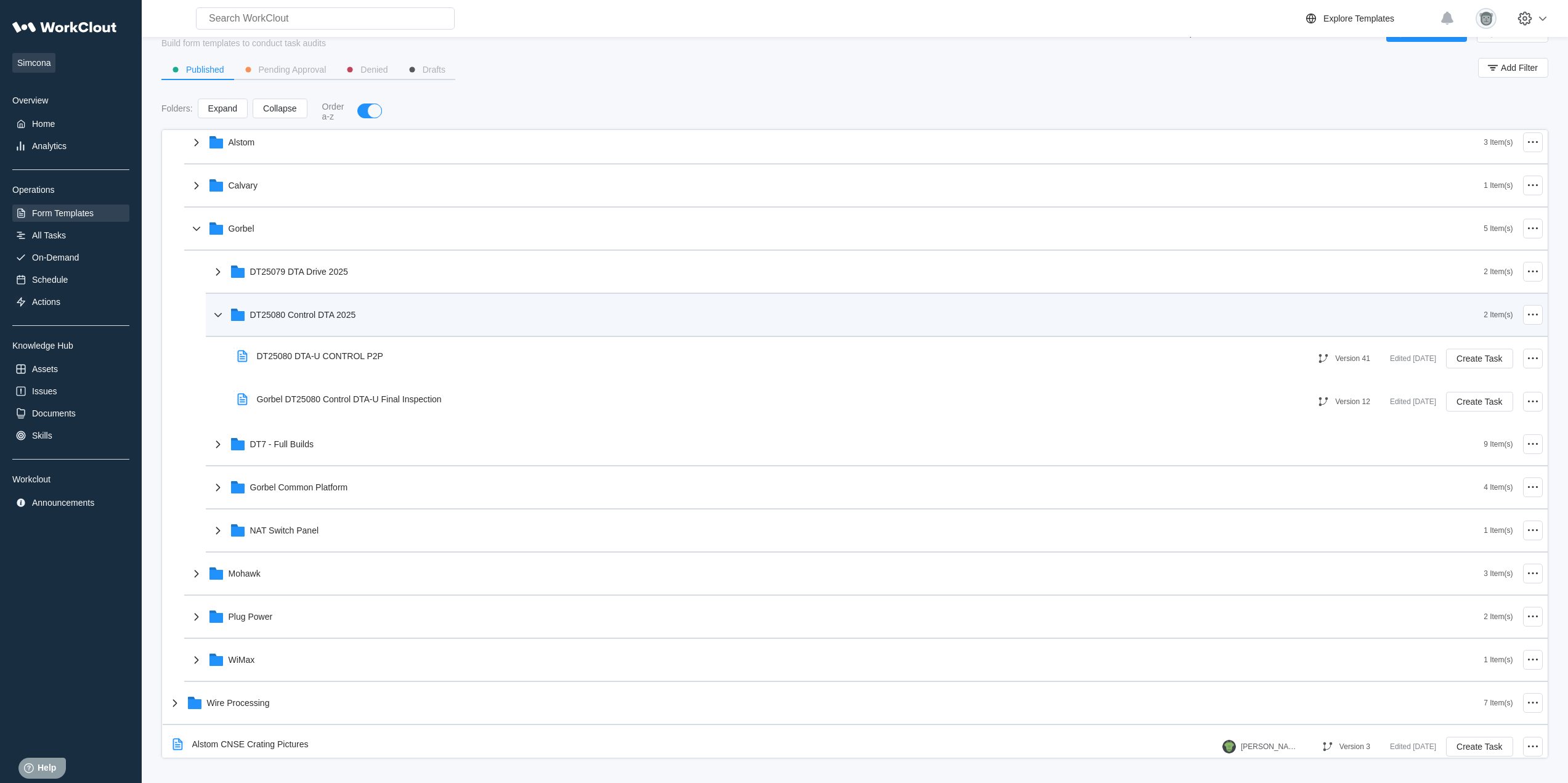
click at [287, 302] on div "DT25080 Control DTA 2025" at bounding box center [847, 314] width 1273 height 32
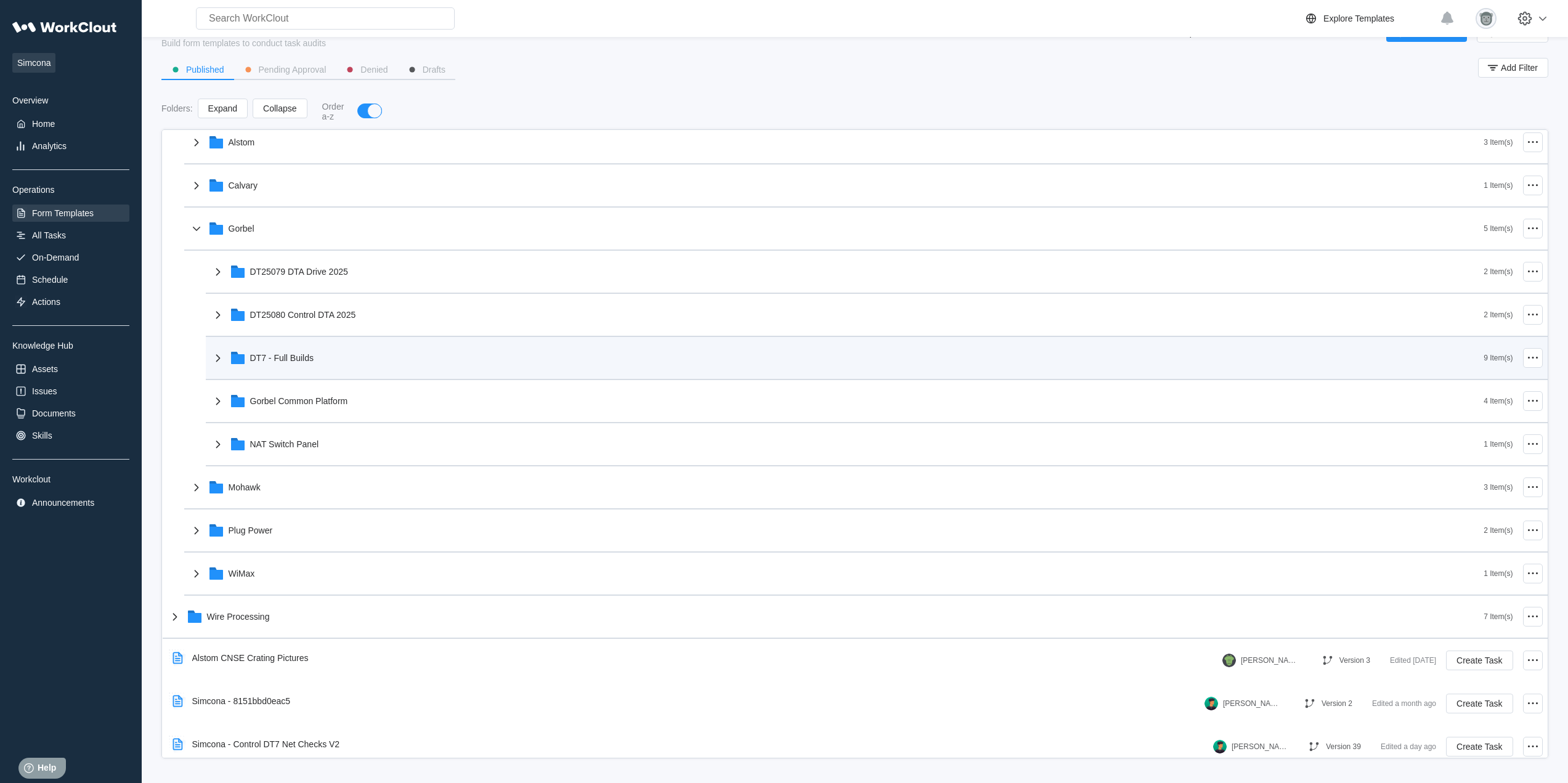
click at [368, 359] on div "DT7 - Full Builds" at bounding box center [847, 357] width 1273 height 32
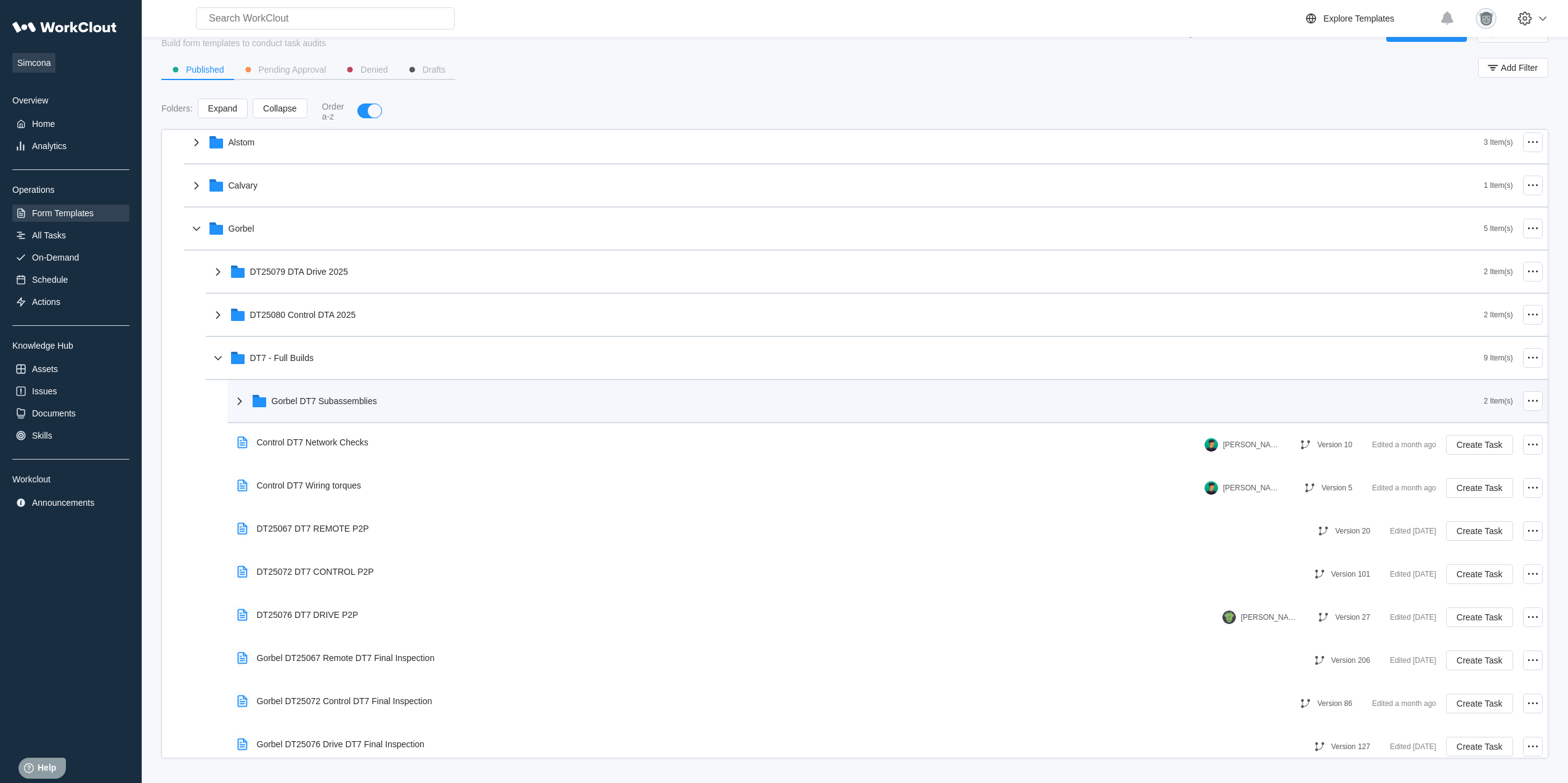
click at [401, 401] on div "Gorbel DT7 Subassemblies" at bounding box center [858, 400] width 1251 height 32
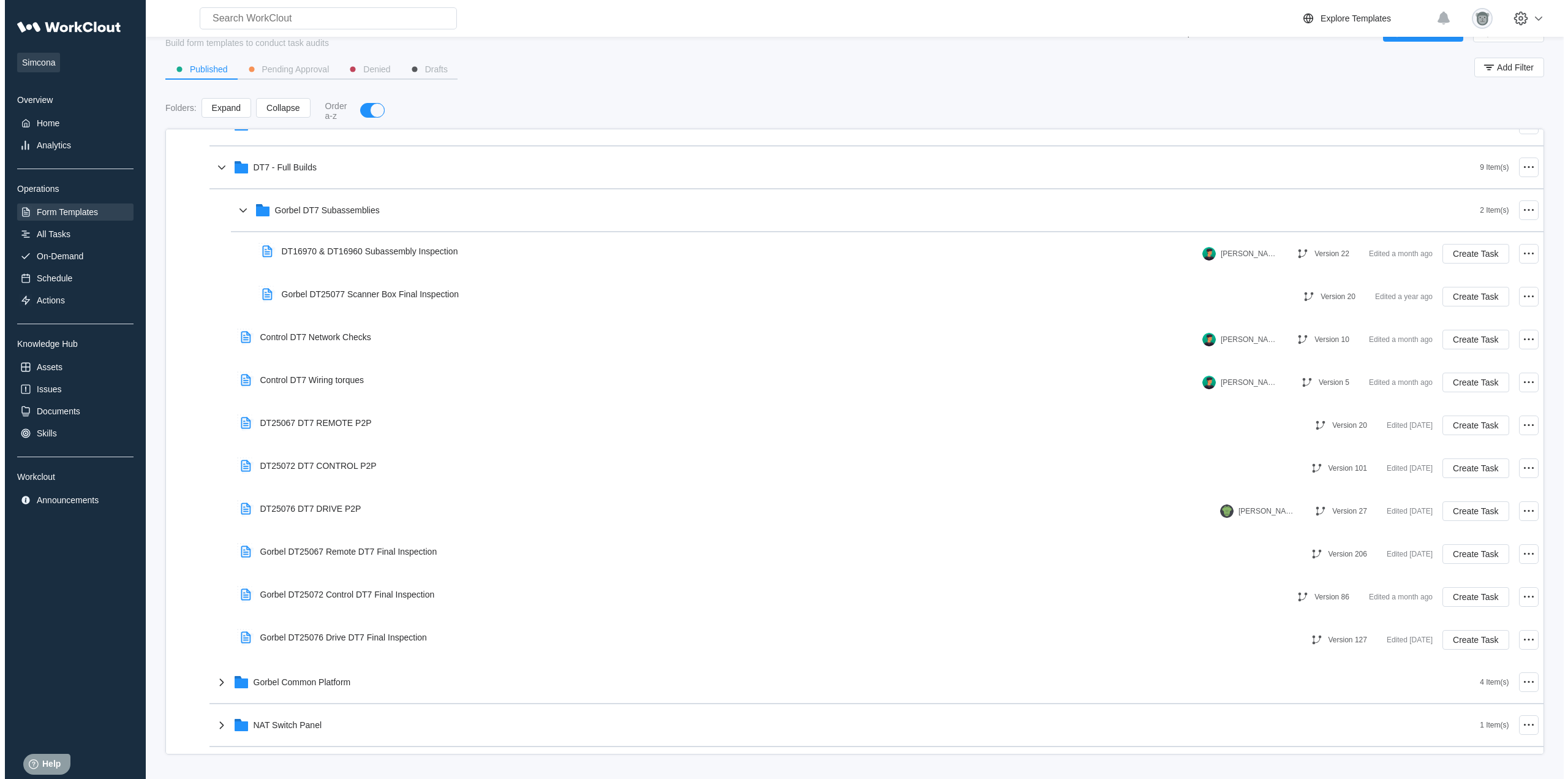
scroll to position [413, 0]
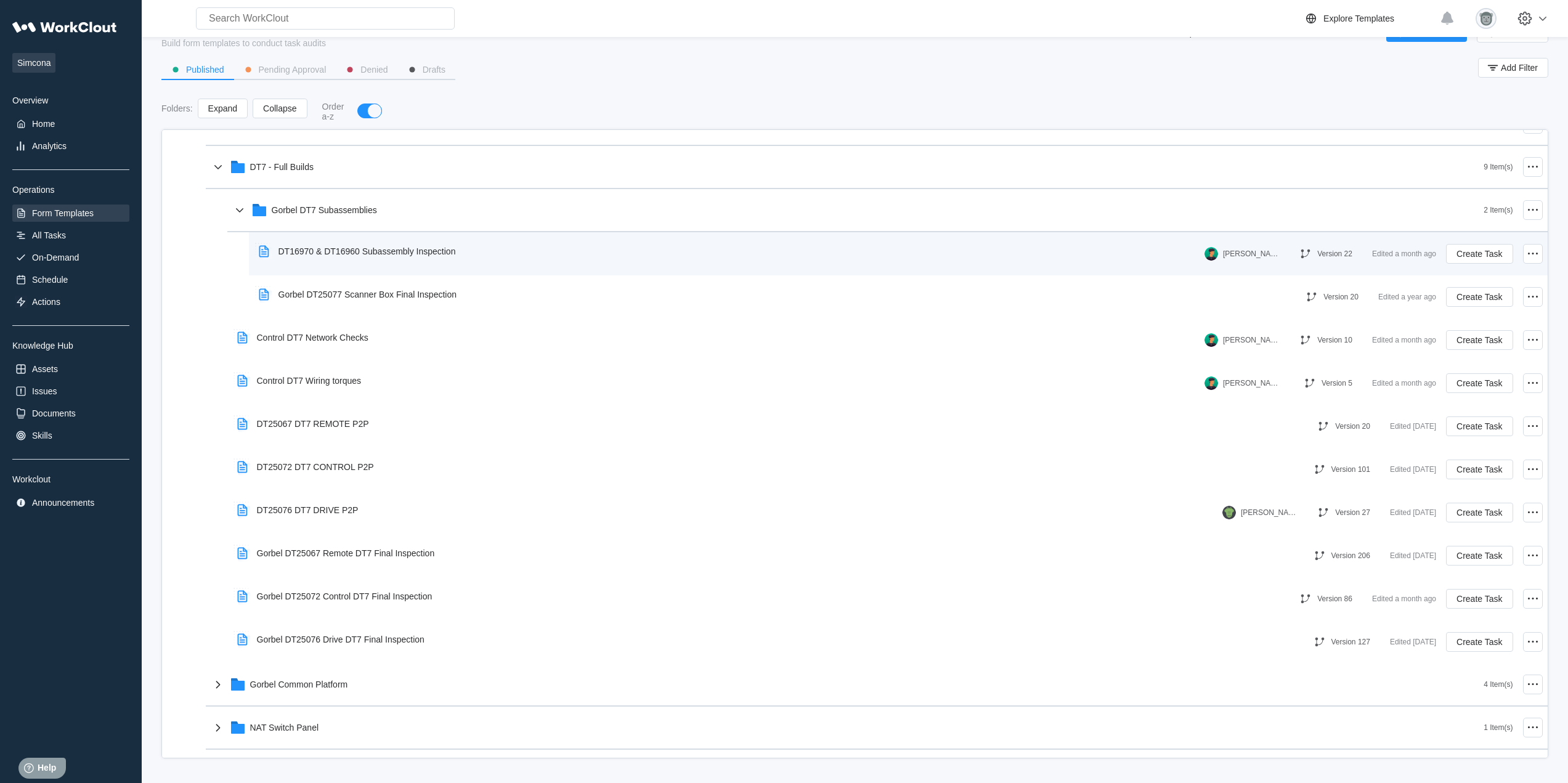
click at [435, 257] on div "DT16970 & DT16960 Subassembly Inspection" at bounding box center [359, 251] width 212 height 29
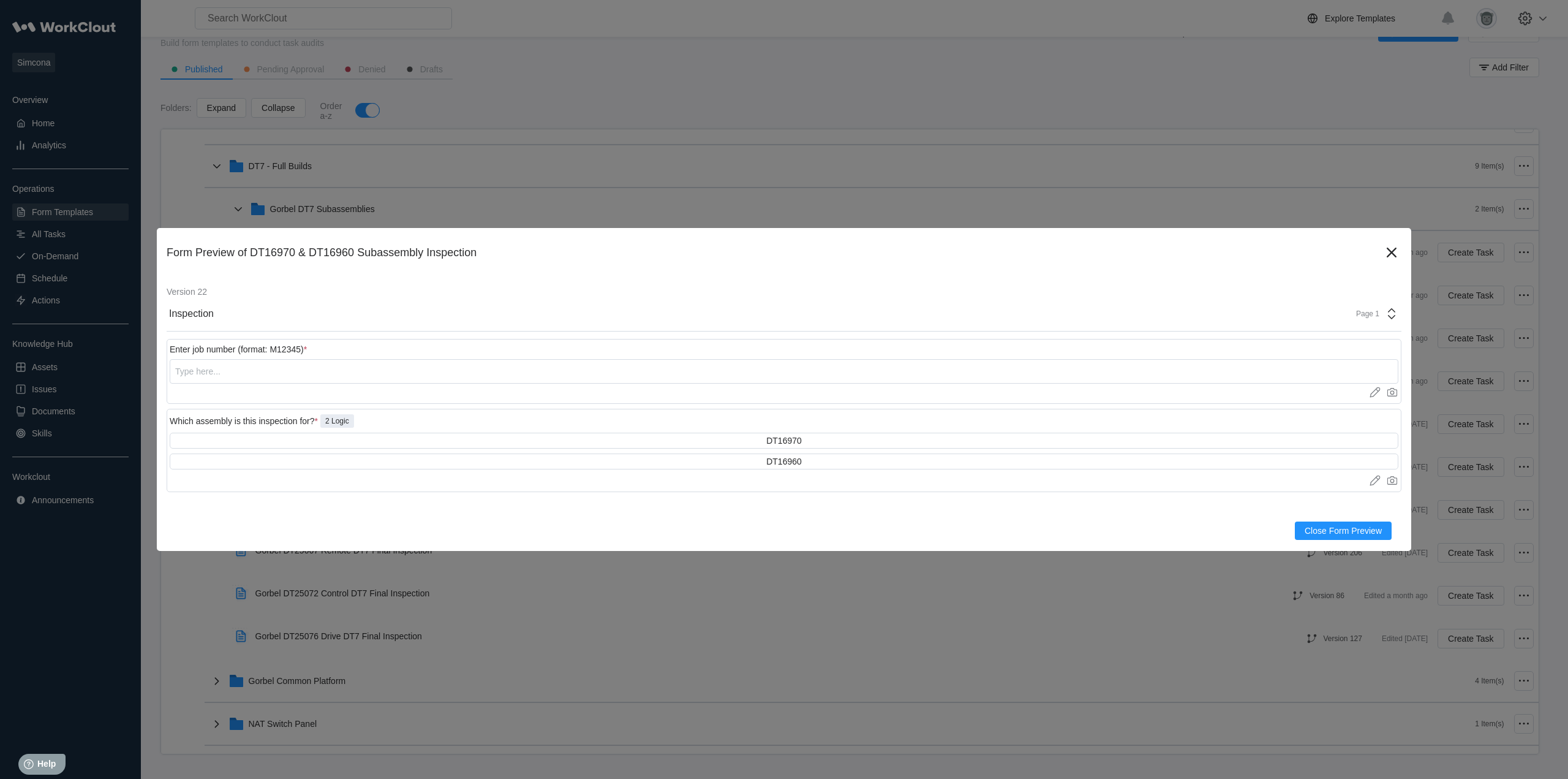
click at [1374, 308] on div "Page 1" at bounding box center [1373, 313] width 51 height 14
click at [1068, 316] on div "Inspection Page 1" at bounding box center [784, 314] width 1235 height 35
click at [1387, 258] on icon at bounding box center [1391, 252] width 20 height 20
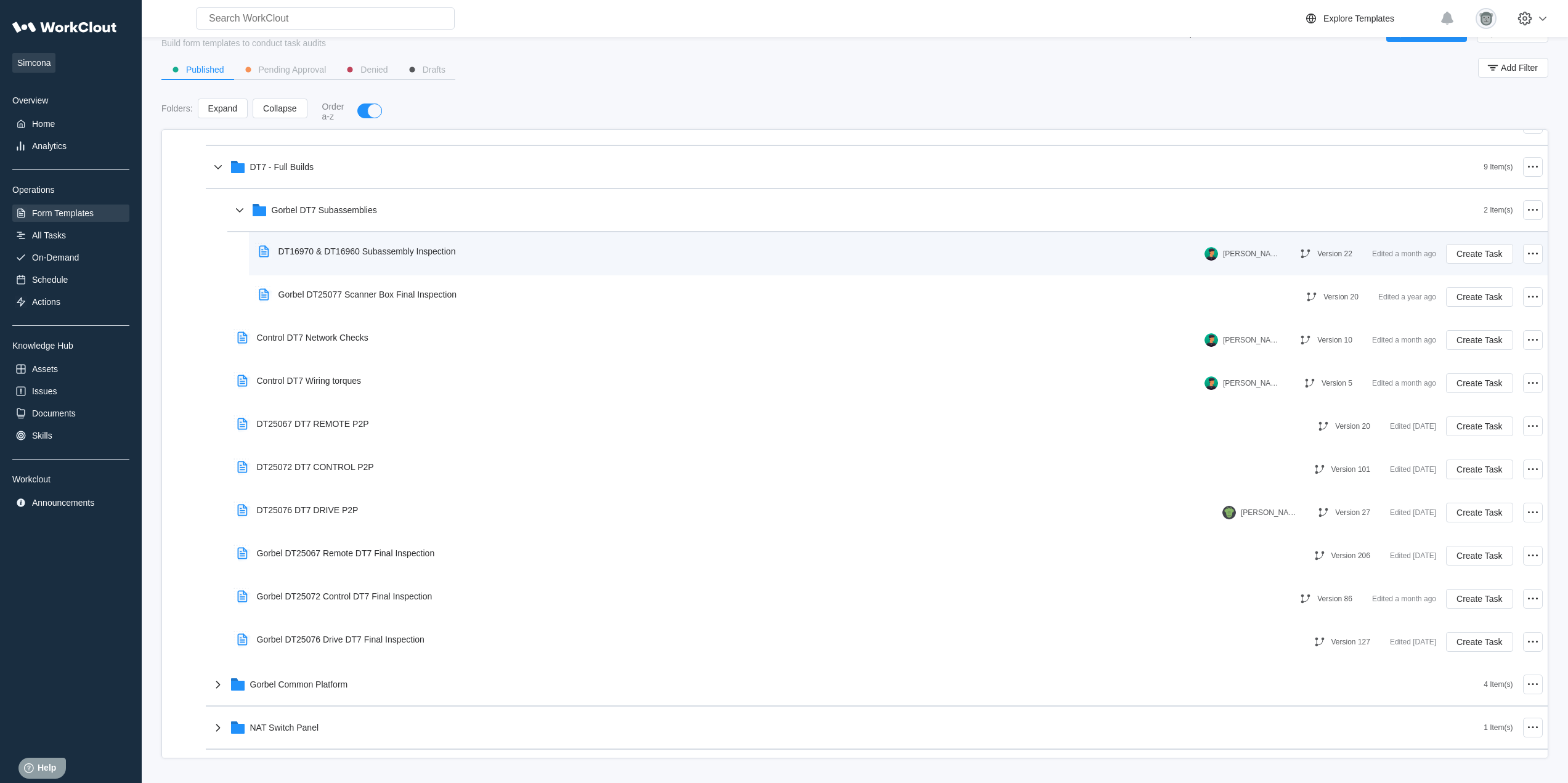
click at [456, 267] on div "DT16970 & DT16960 Subassembly Inspection [PERSON_NAME] Version 22 Edited a mont…" at bounding box center [897, 253] width 1289 height 34
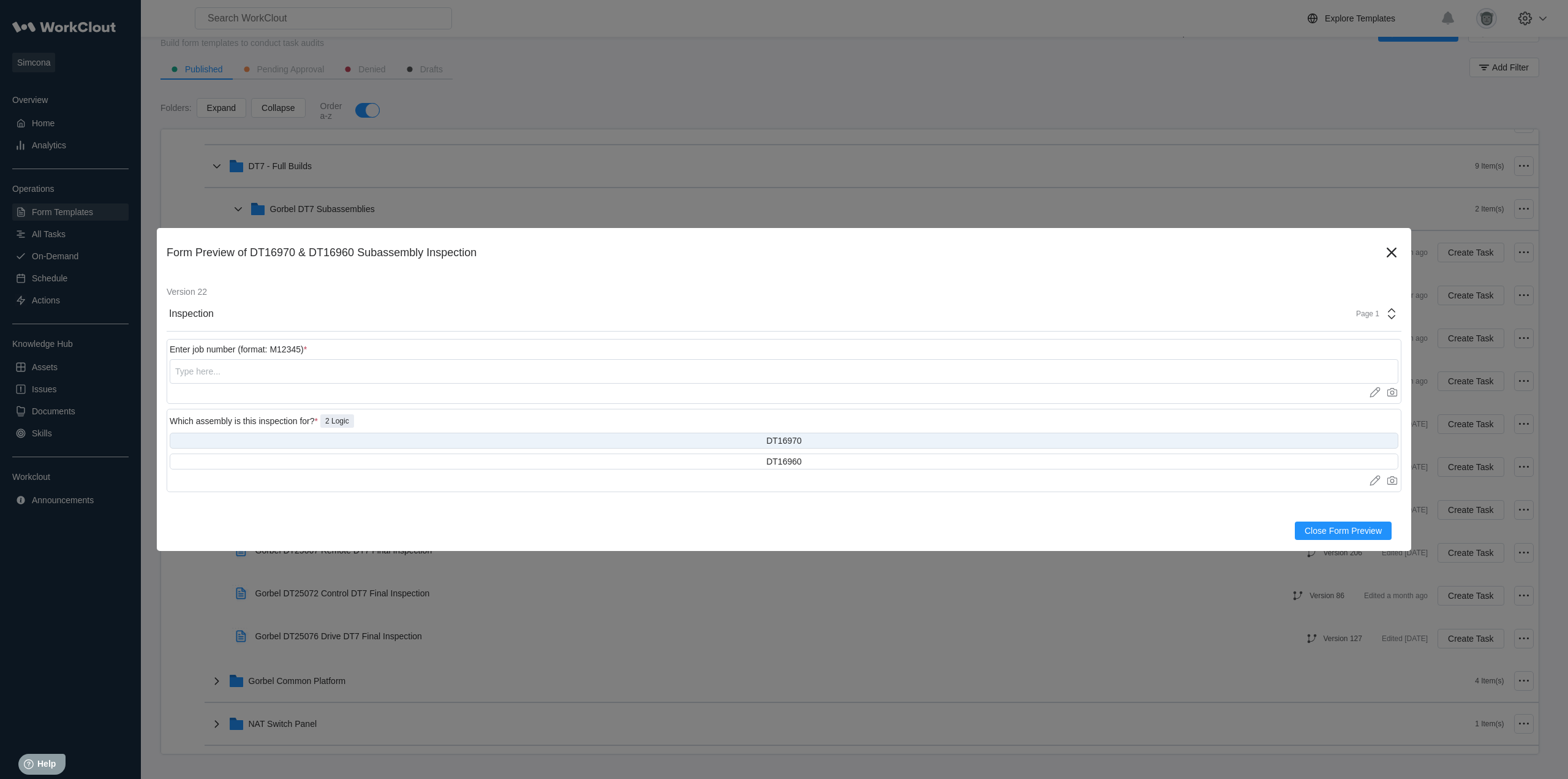
click at [786, 447] on div "DT16970" at bounding box center [784, 440] width 1229 height 16
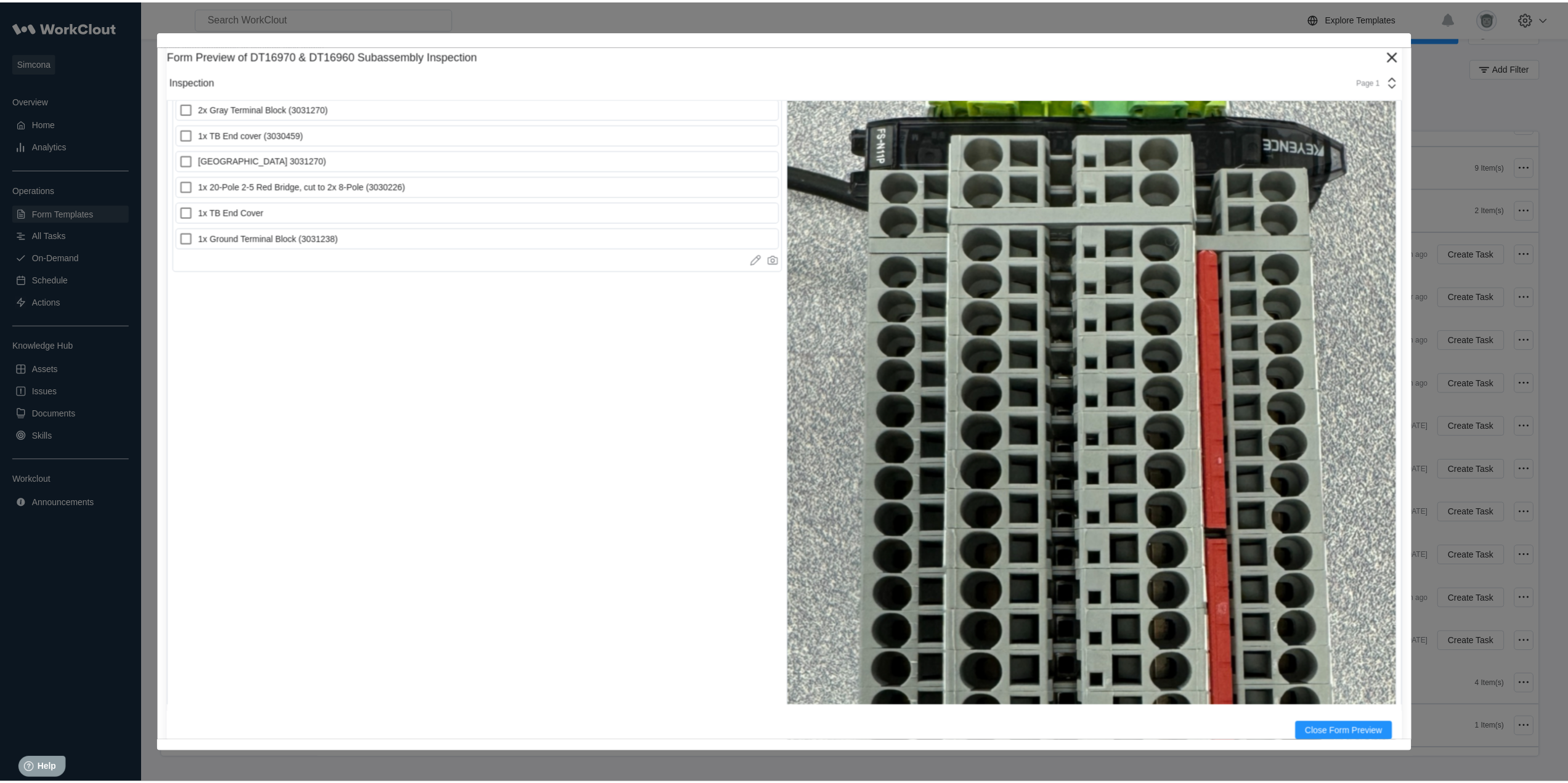
scroll to position [0, 0]
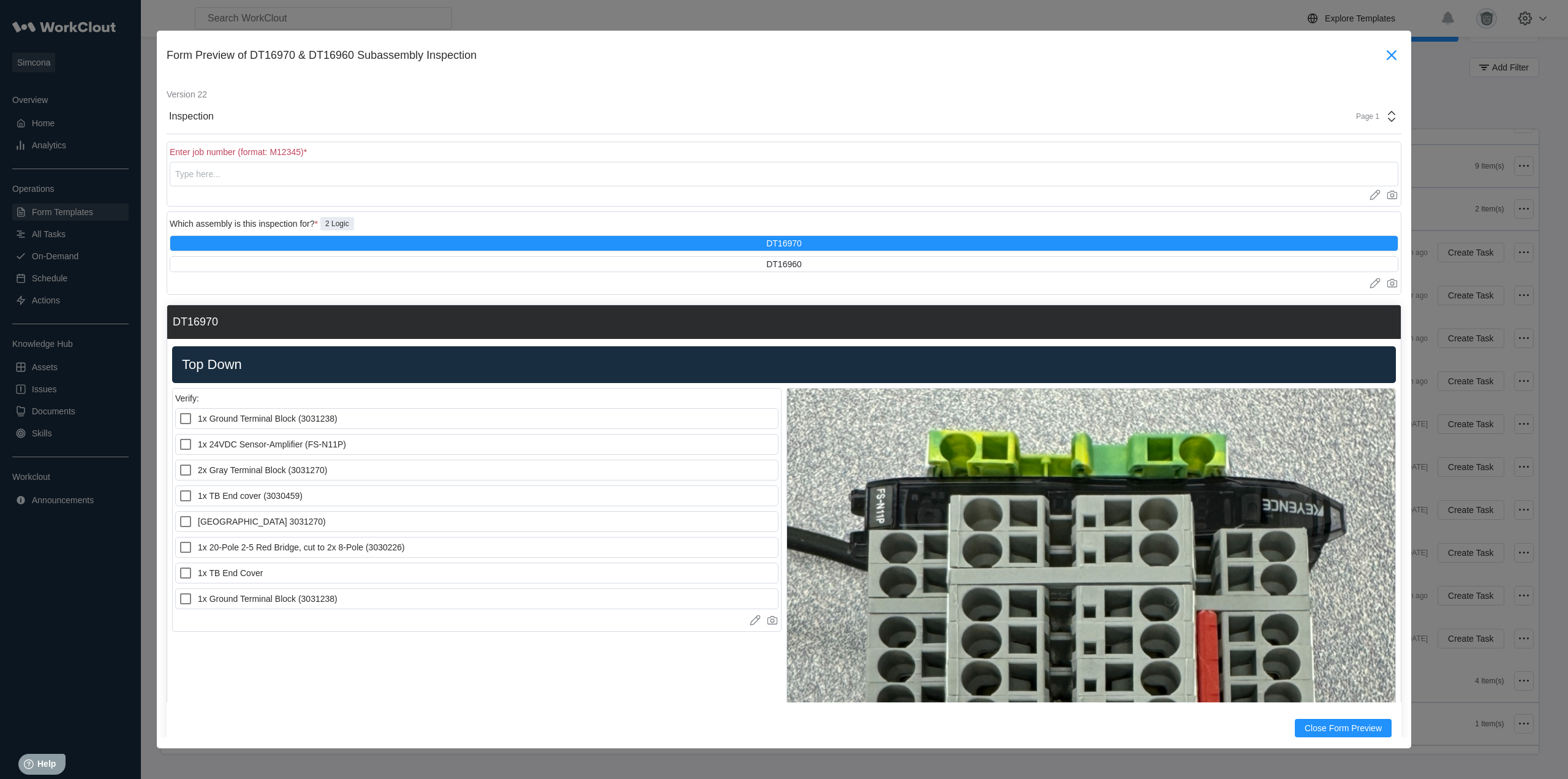
click at [1382, 53] on icon at bounding box center [1391, 54] width 20 height 20
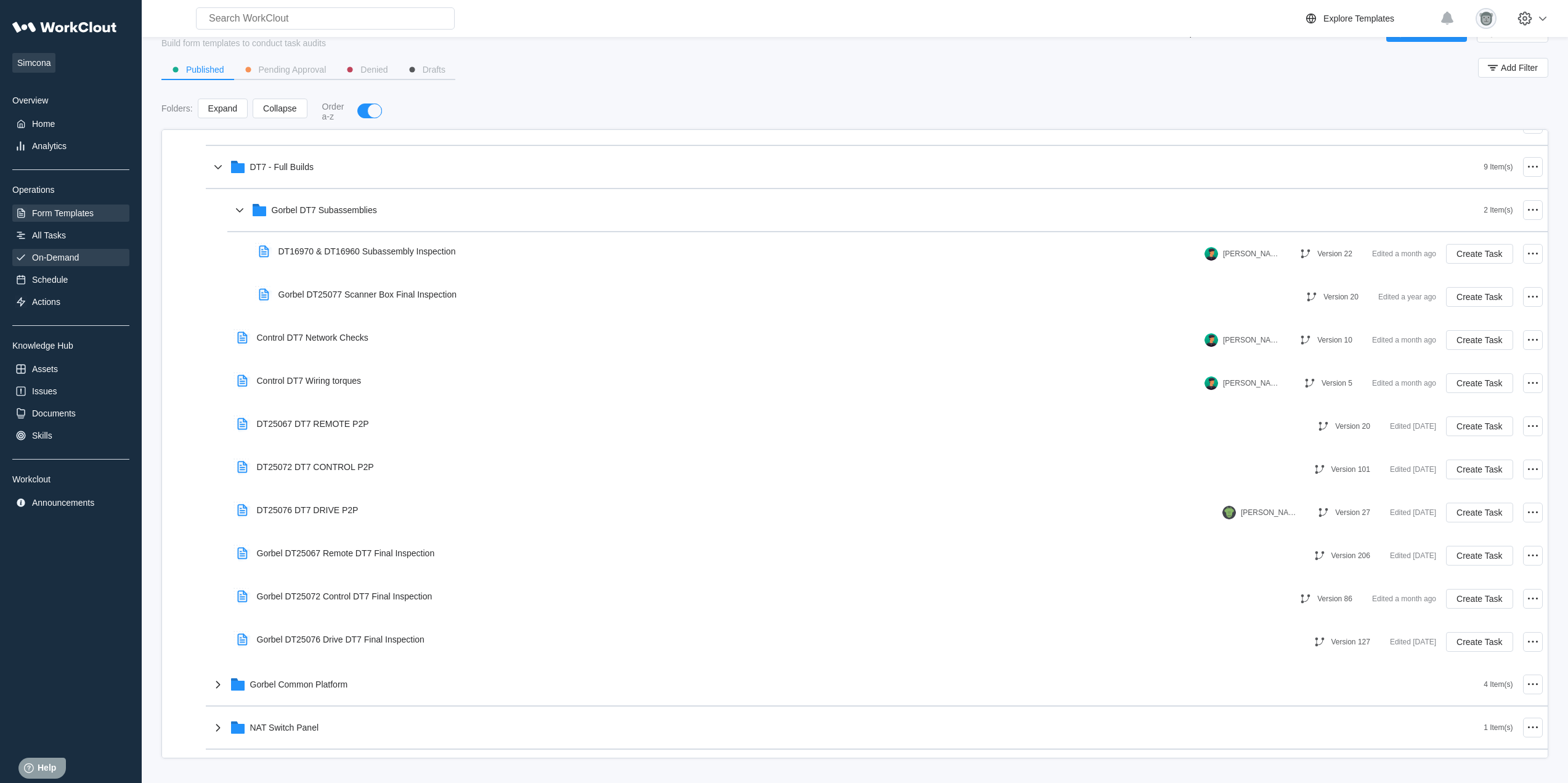
click at [75, 262] on div "On-Demand" at bounding box center [55, 257] width 47 height 10
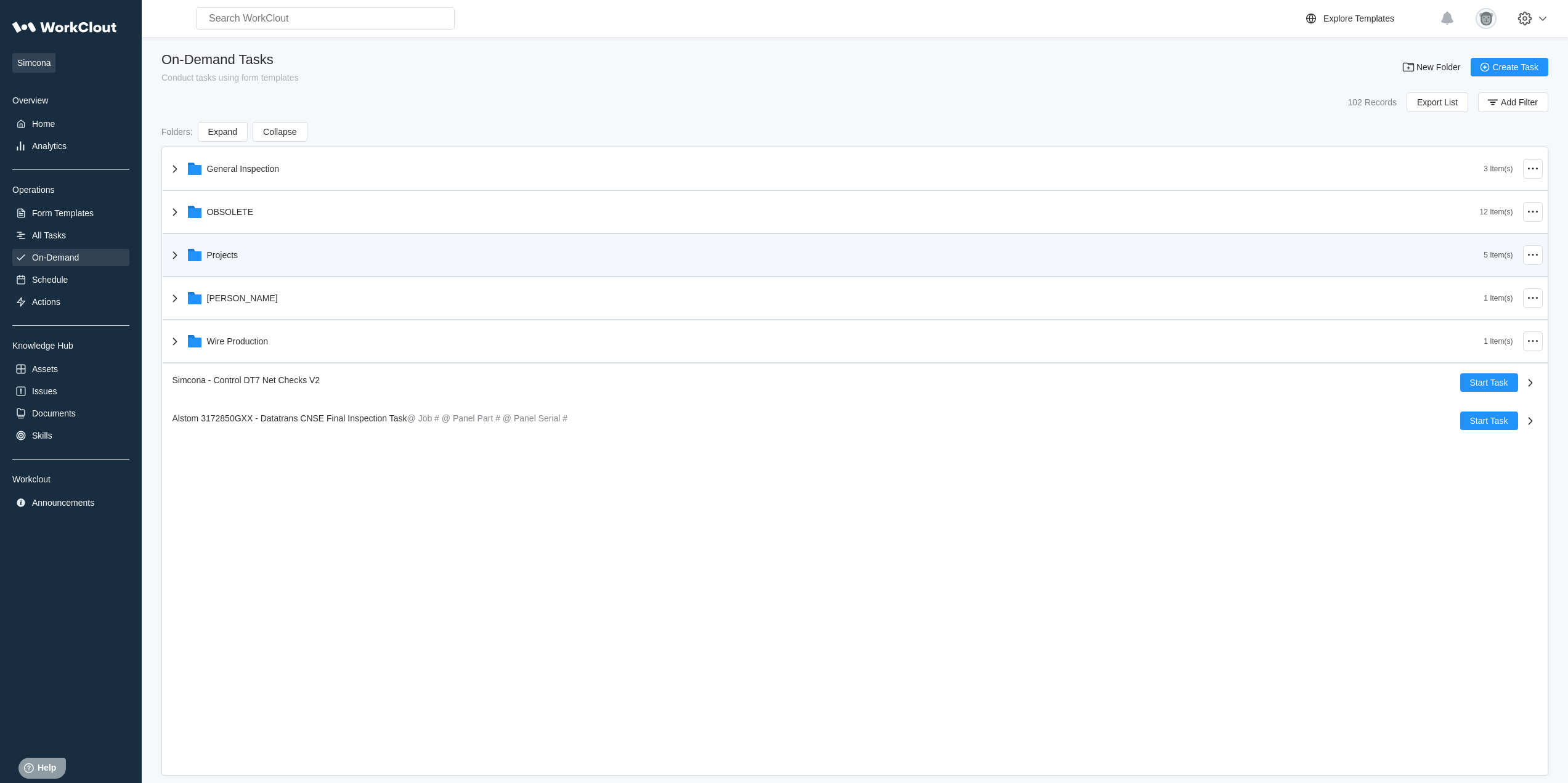
click at [297, 263] on div "Projects" at bounding box center [826, 254] width 1317 height 32
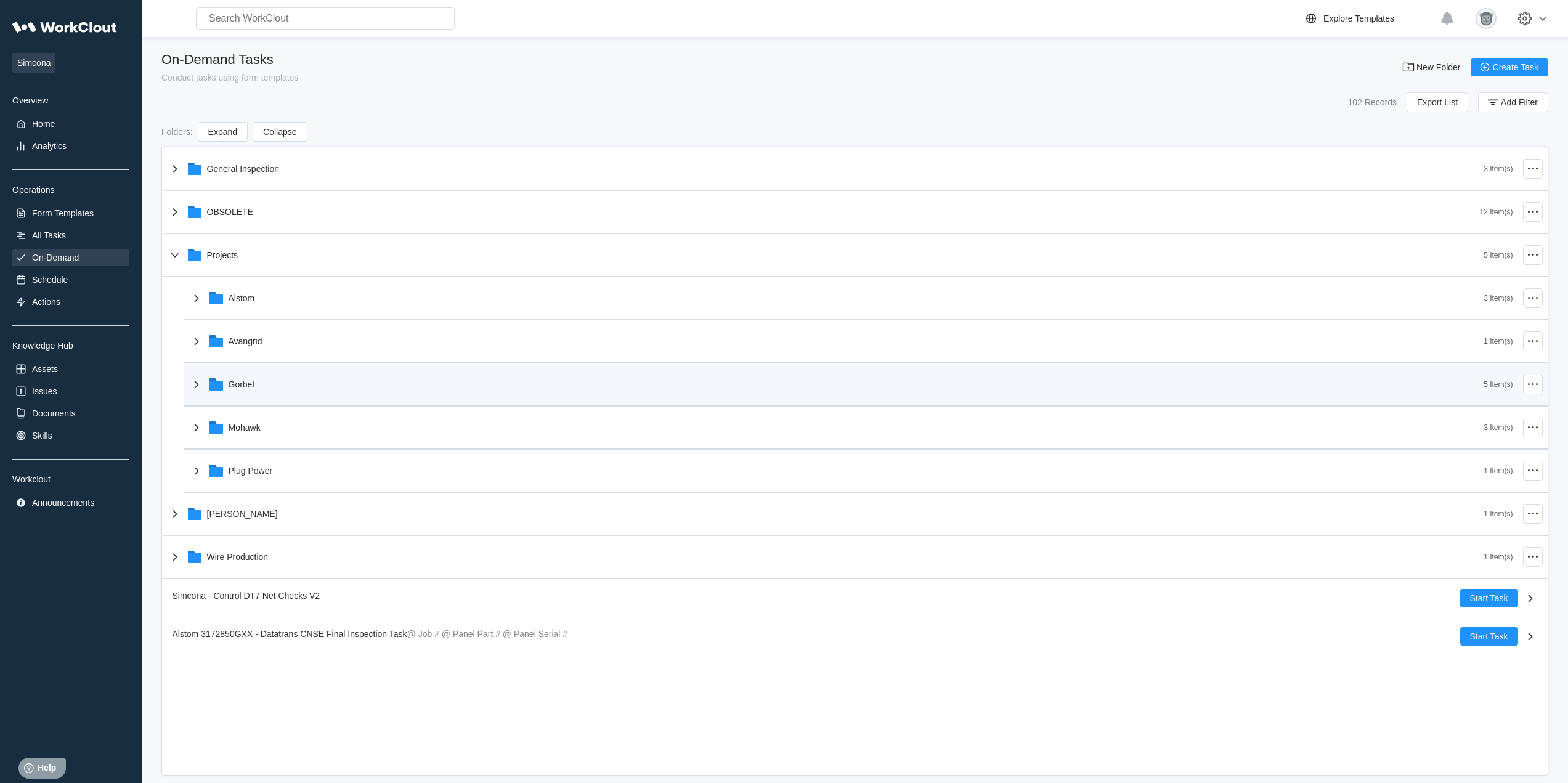
click at [279, 380] on div "Gorbel" at bounding box center [836, 384] width 1295 height 32
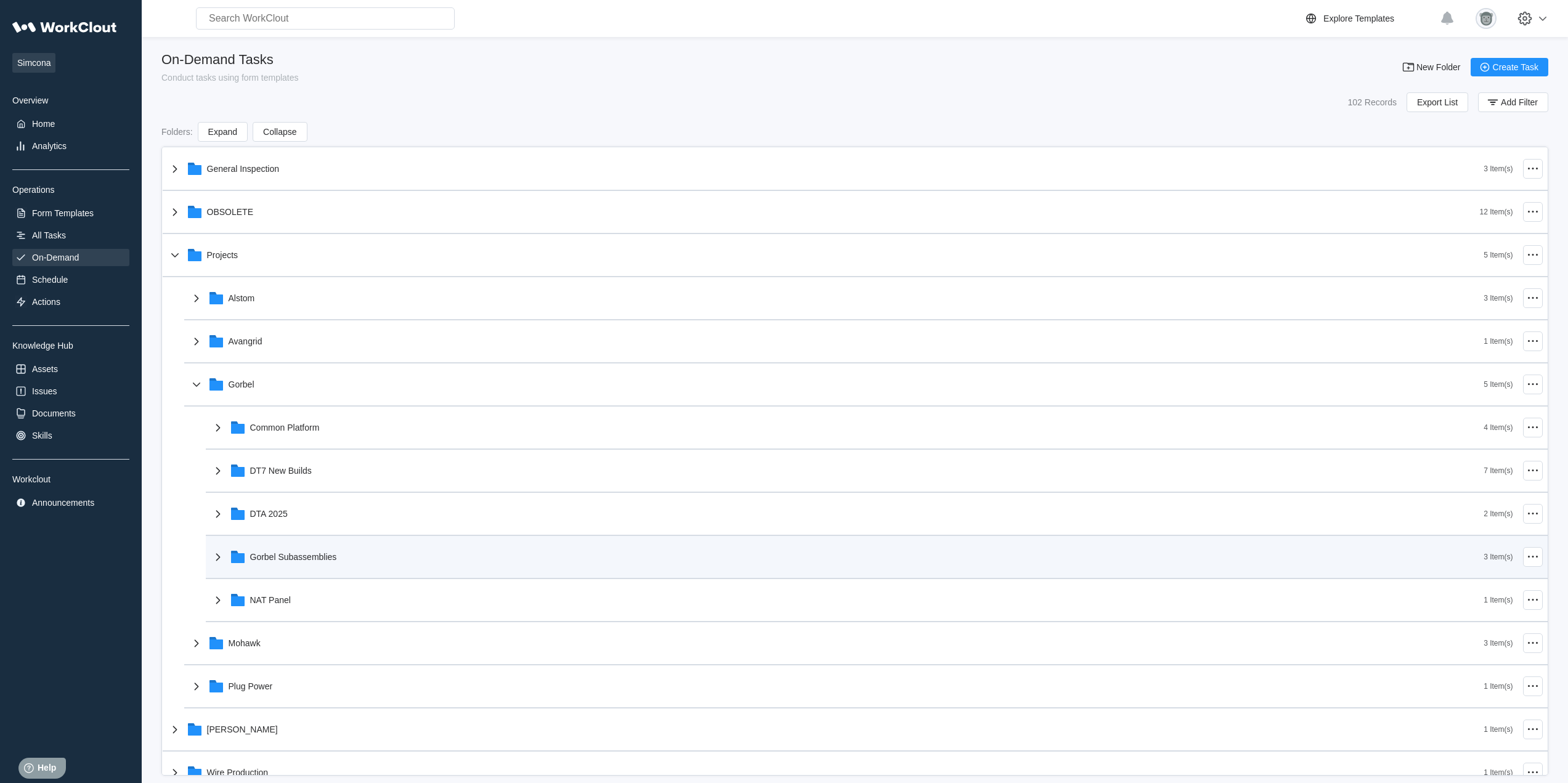
click at [345, 559] on div "Gorbel Subassemblies" at bounding box center [847, 557] width 1273 height 32
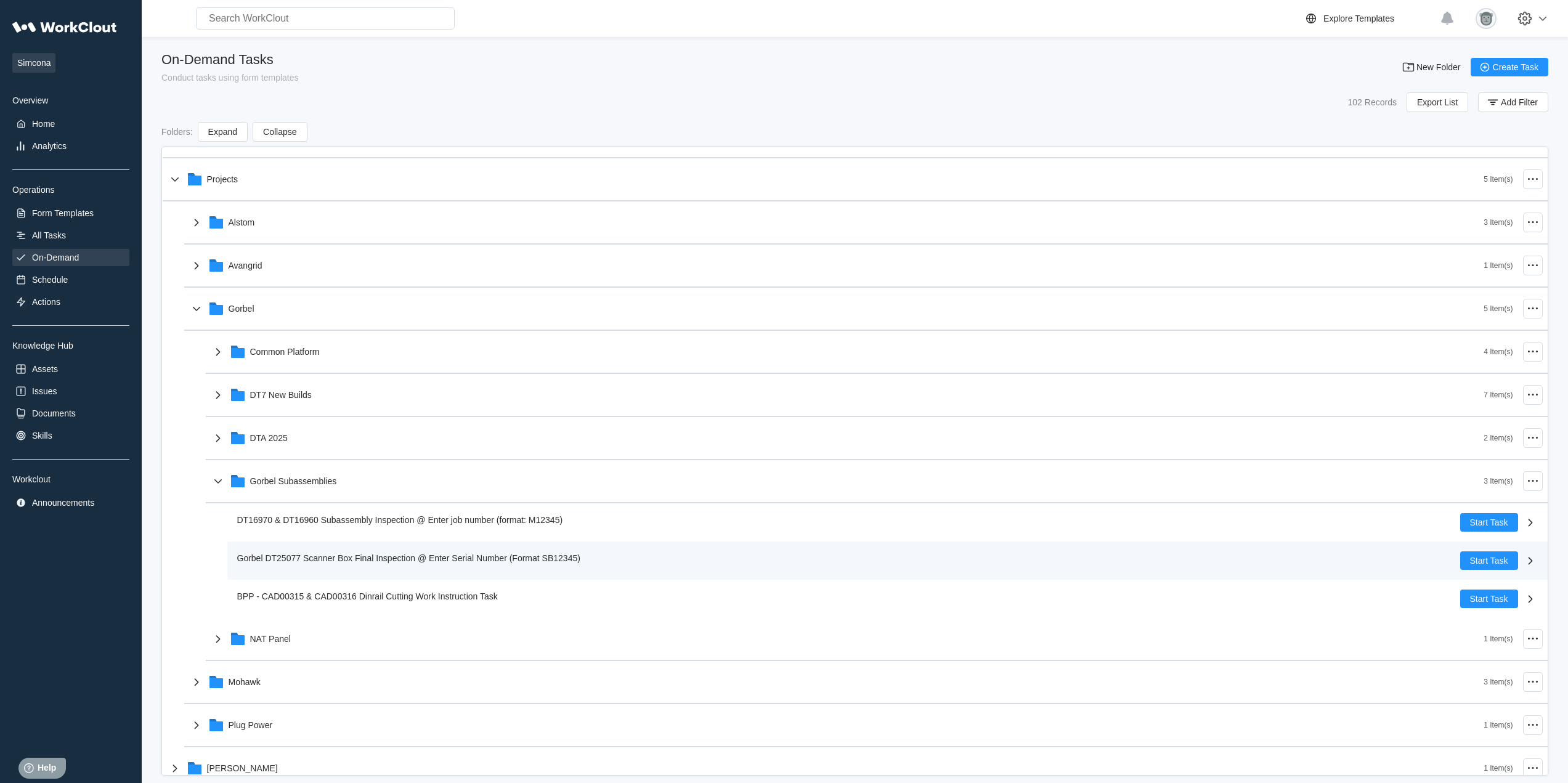
scroll to position [103, 0]
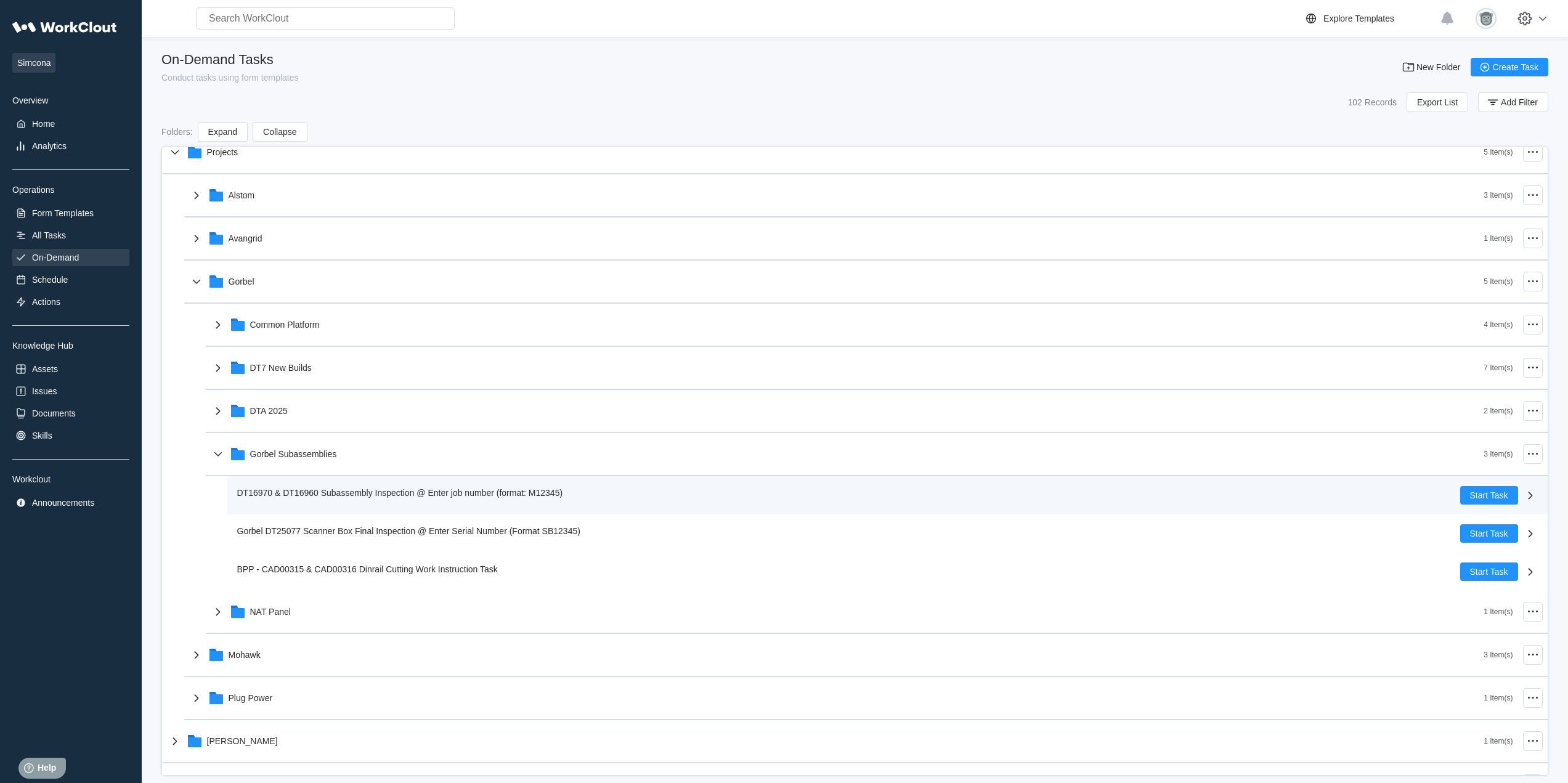
click at [453, 493] on span "DT16970 & DT16960 Subassembly Inspection @ Enter job number (format: M12345)" at bounding box center [400, 492] width 326 height 10
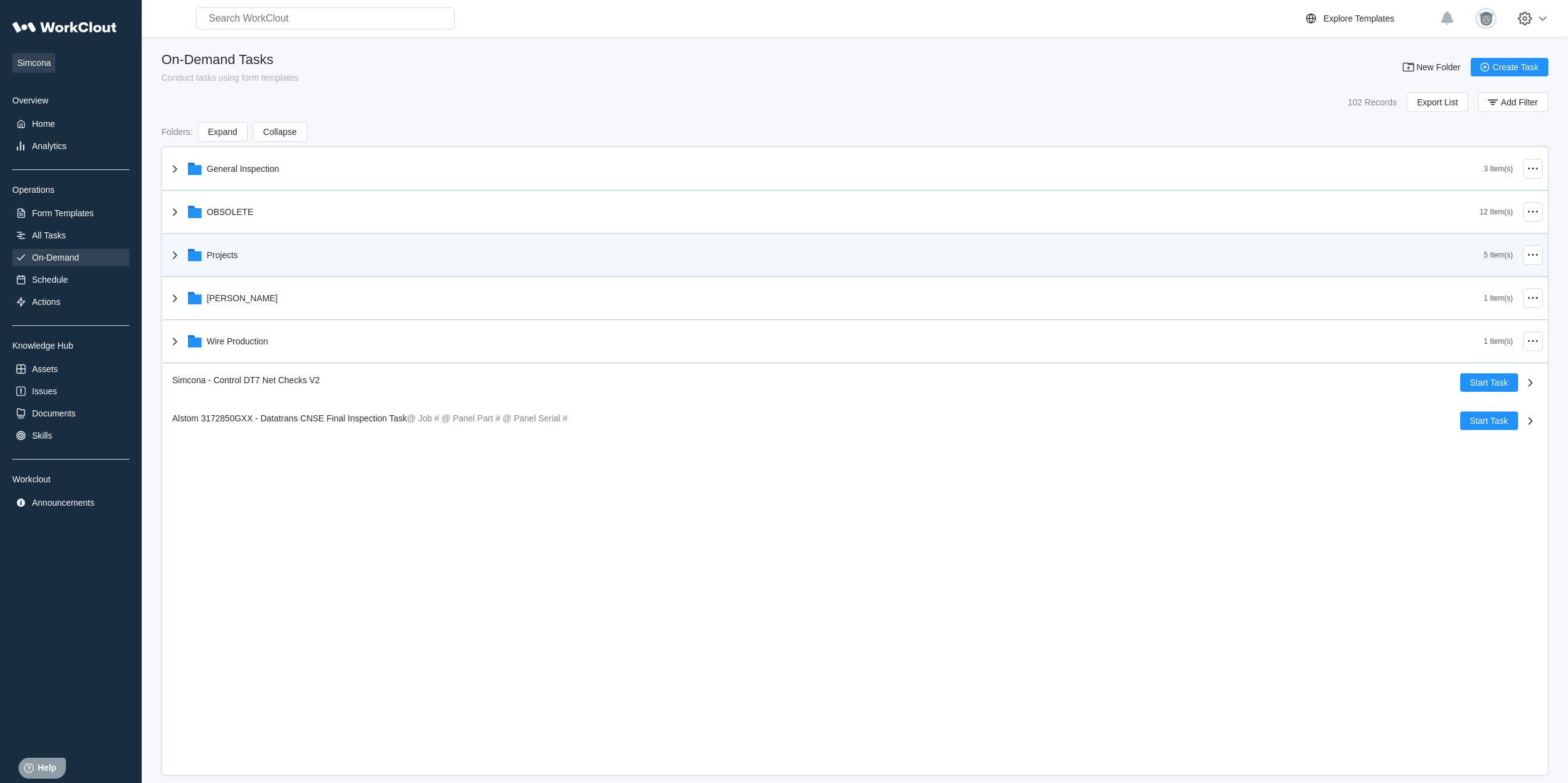
click at [277, 247] on div "Projects" at bounding box center [826, 254] width 1317 height 32
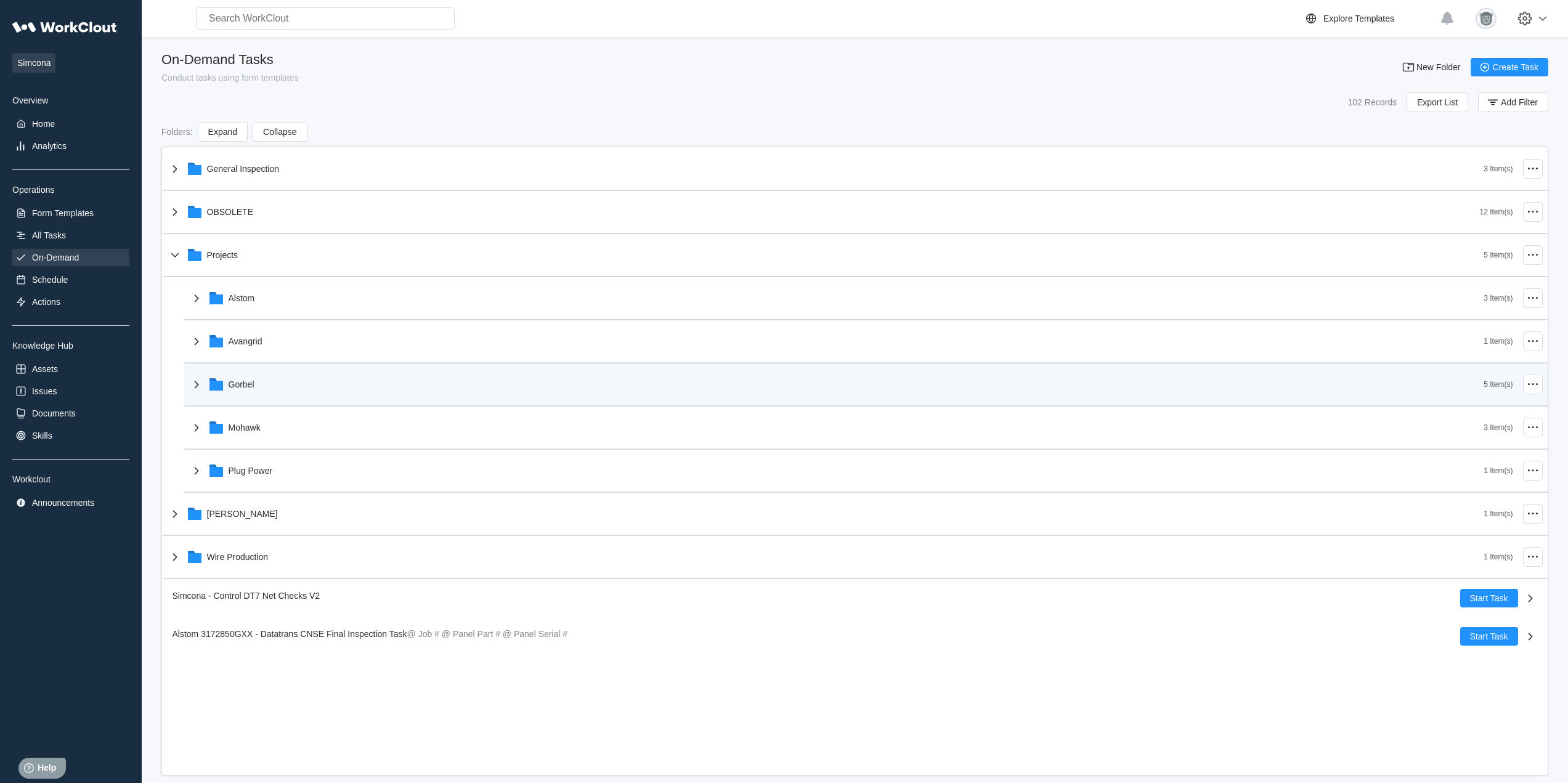
click at [315, 402] on div "Gorbel 5 Item(s)" at bounding box center [866, 385] width 1363 height 43
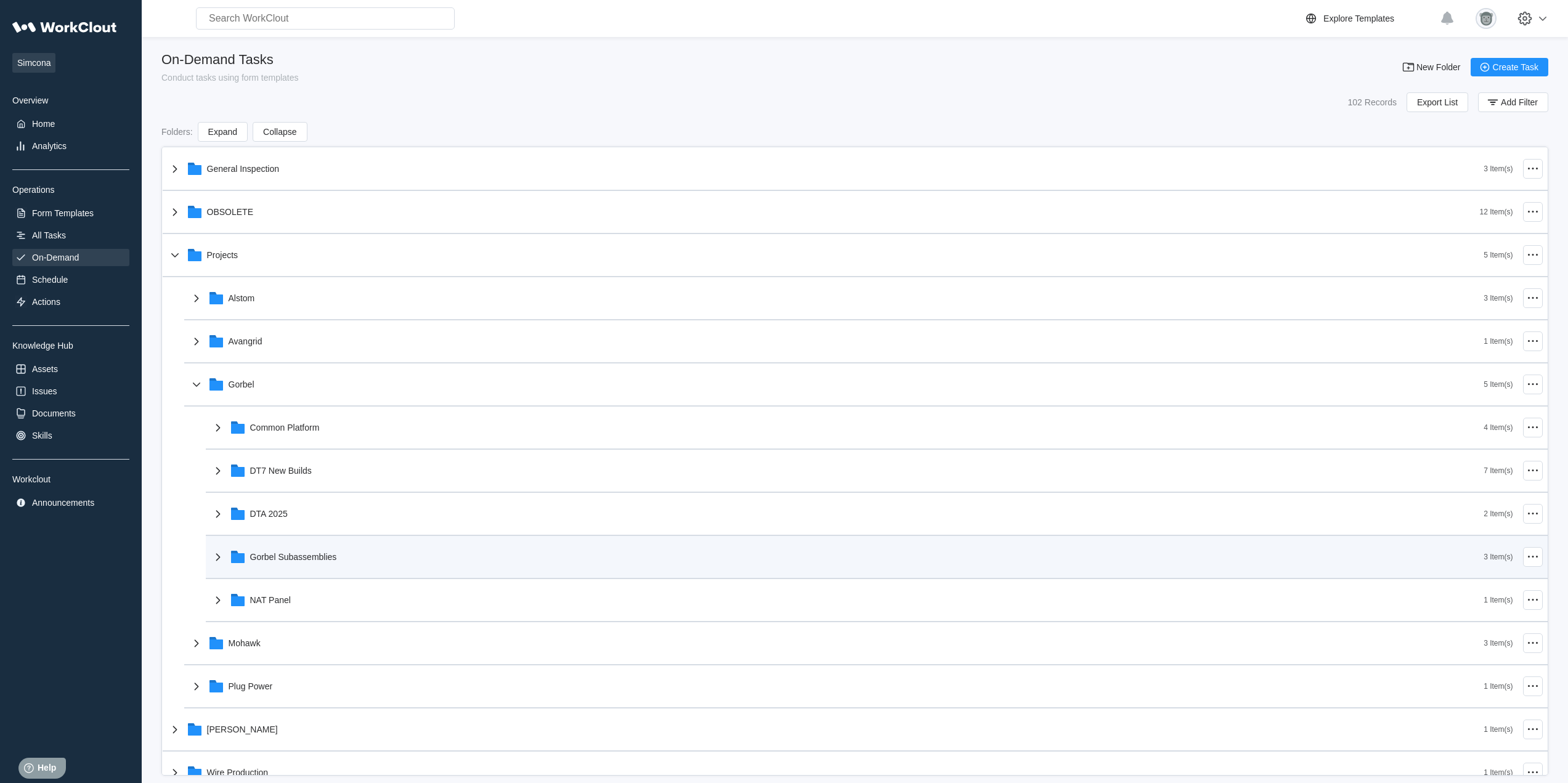
click at [329, 550] on div "Gorbel Subassemblies" at bounding box center [847, 557] width 1273 height 32
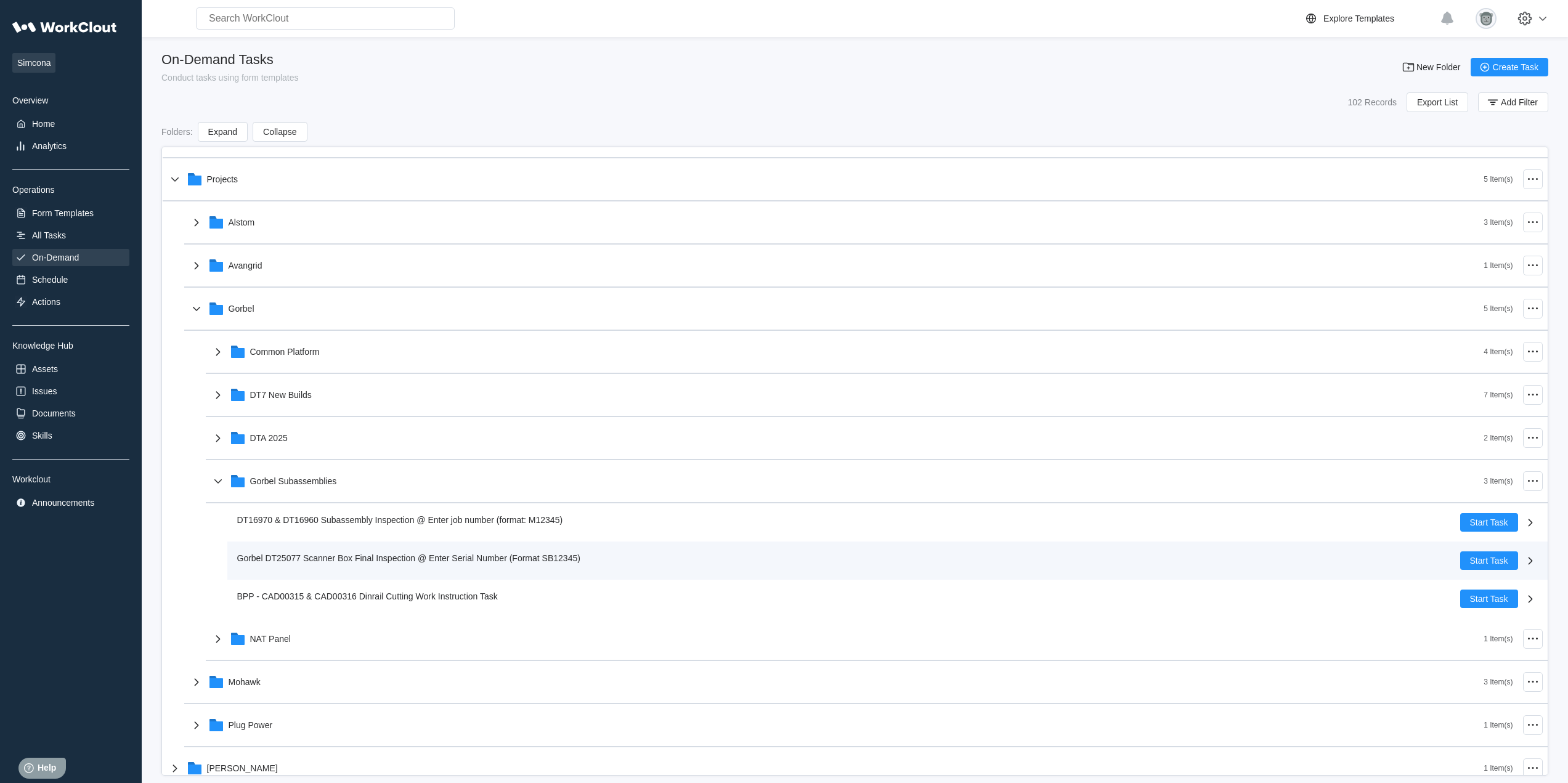
scroll to position [103, 0]
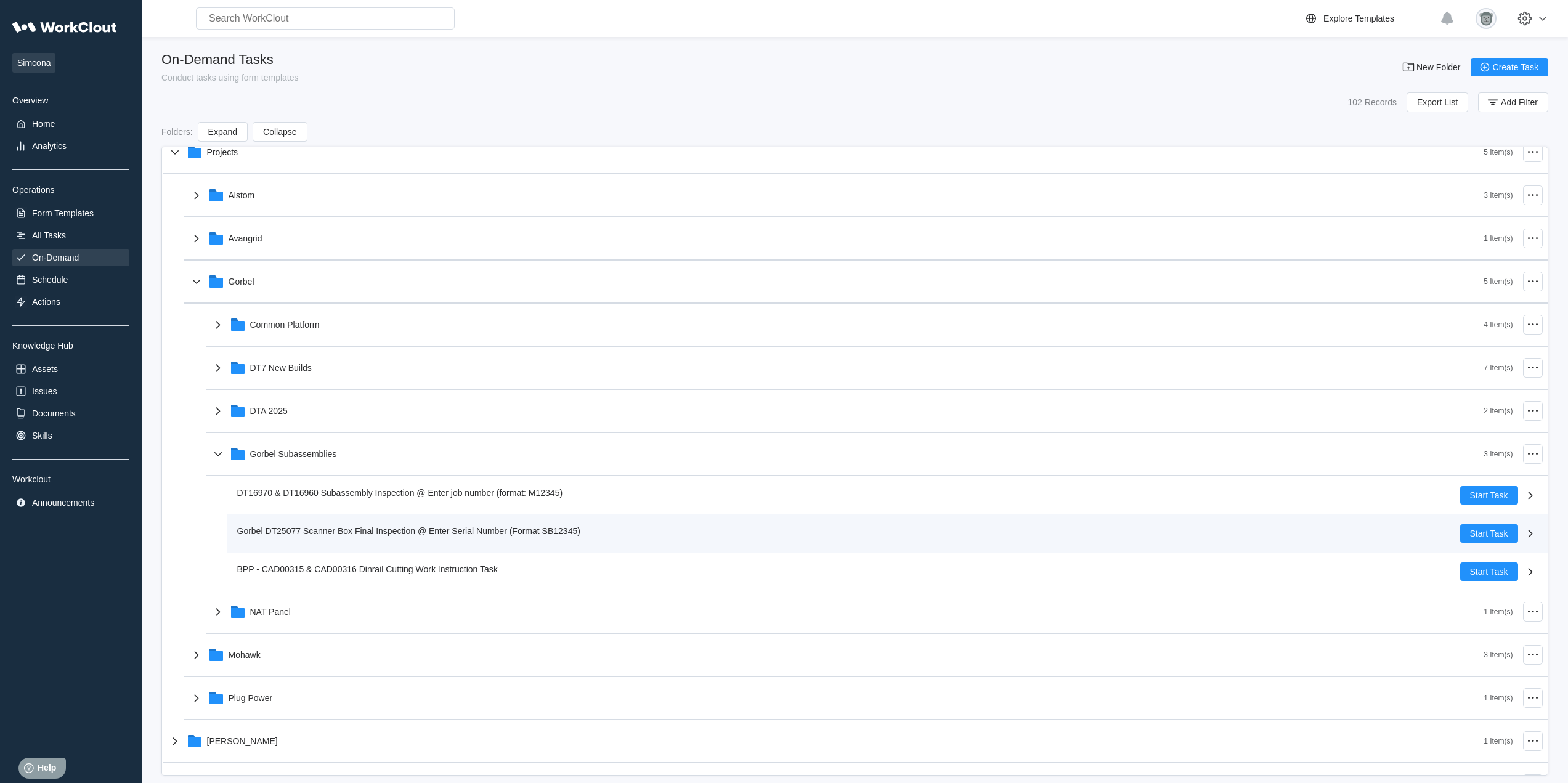
click at [372, 536] on div "Gorbel DT25077 Scanner Box Final Inspection @ Enter Serial Number (Format SB123…" at bounding box center [411, 531] width 348 height 13
click at [442, 537] on div "Gorbel DT25077 Scanner Box Final Inspection @ Enter Serial Number (Format SB123…" at bounding box center [411, 531] width 348 height 13
click at [550, 537] on div "Gorbel DT25077 Scanner Box Final Inspection @ Enter Serial Number (Format SB123…" at bounding box center [411, 531] width 348 height 13
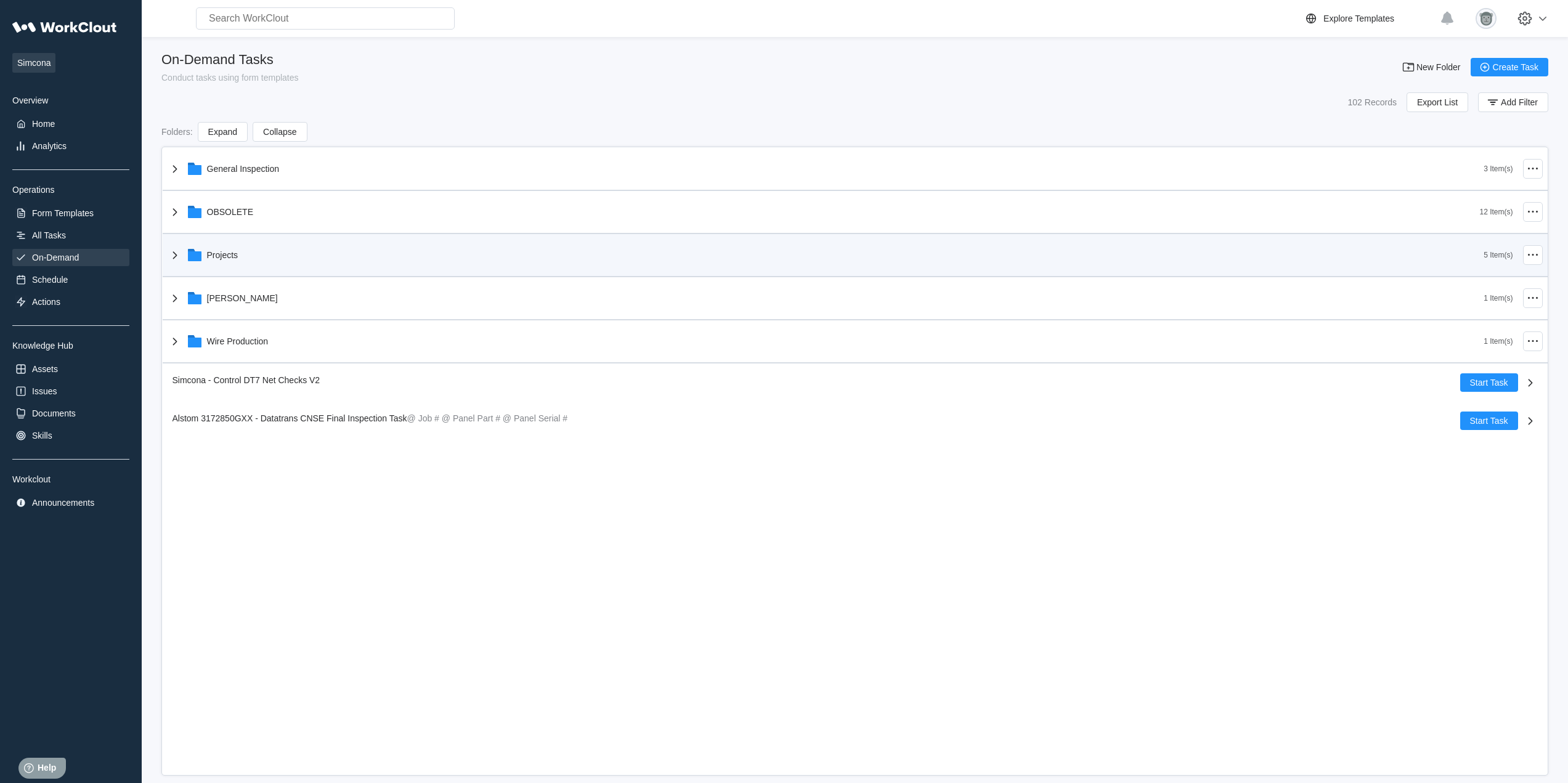
click at [271, 272] on div "Projects 5 Item(s)" at bounding box center [854, 255] width 1385 height 43
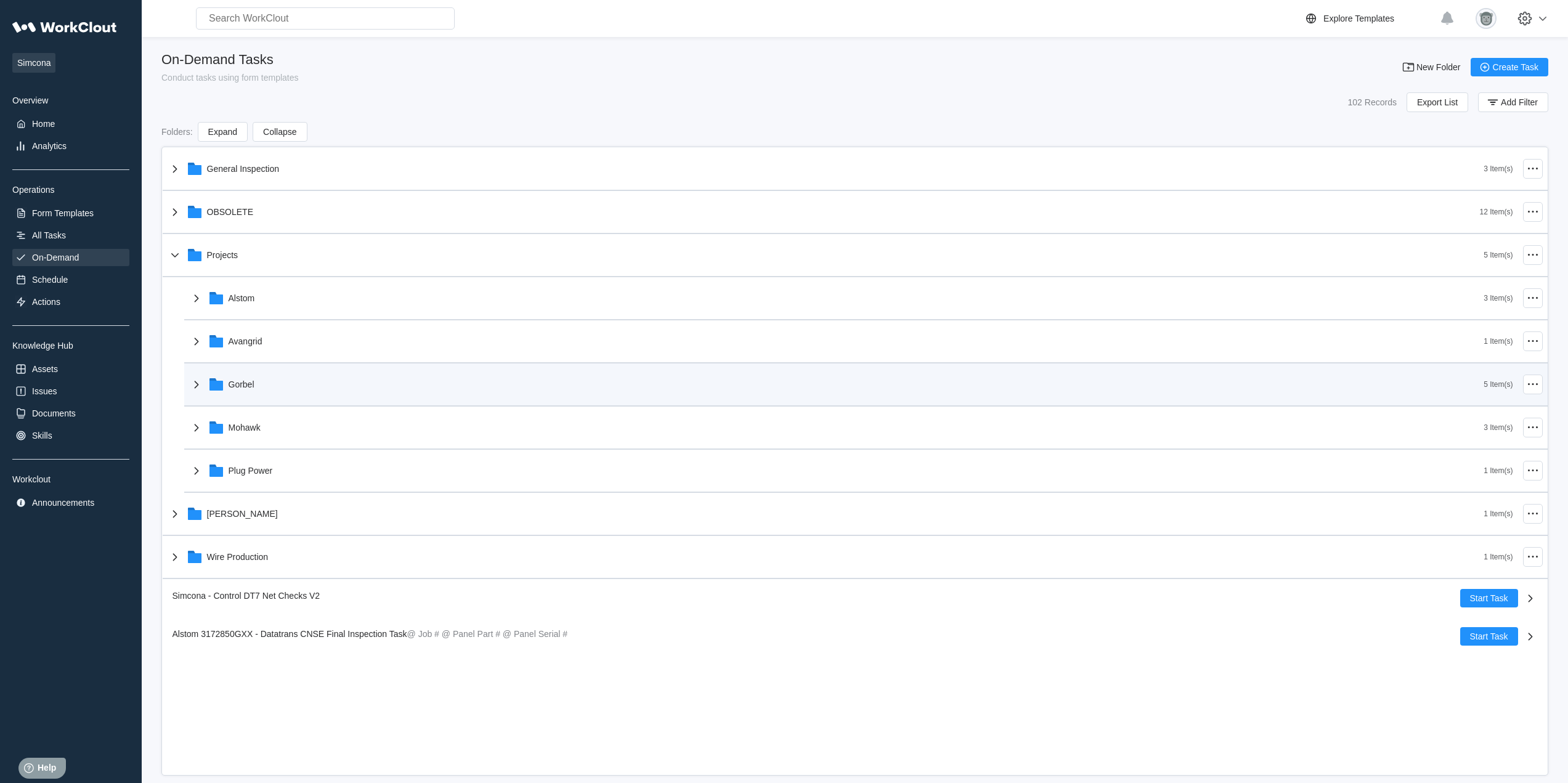
click at [284, 394] on div "Gorbel" at bounding box center [836, 384] width 1295 height 32
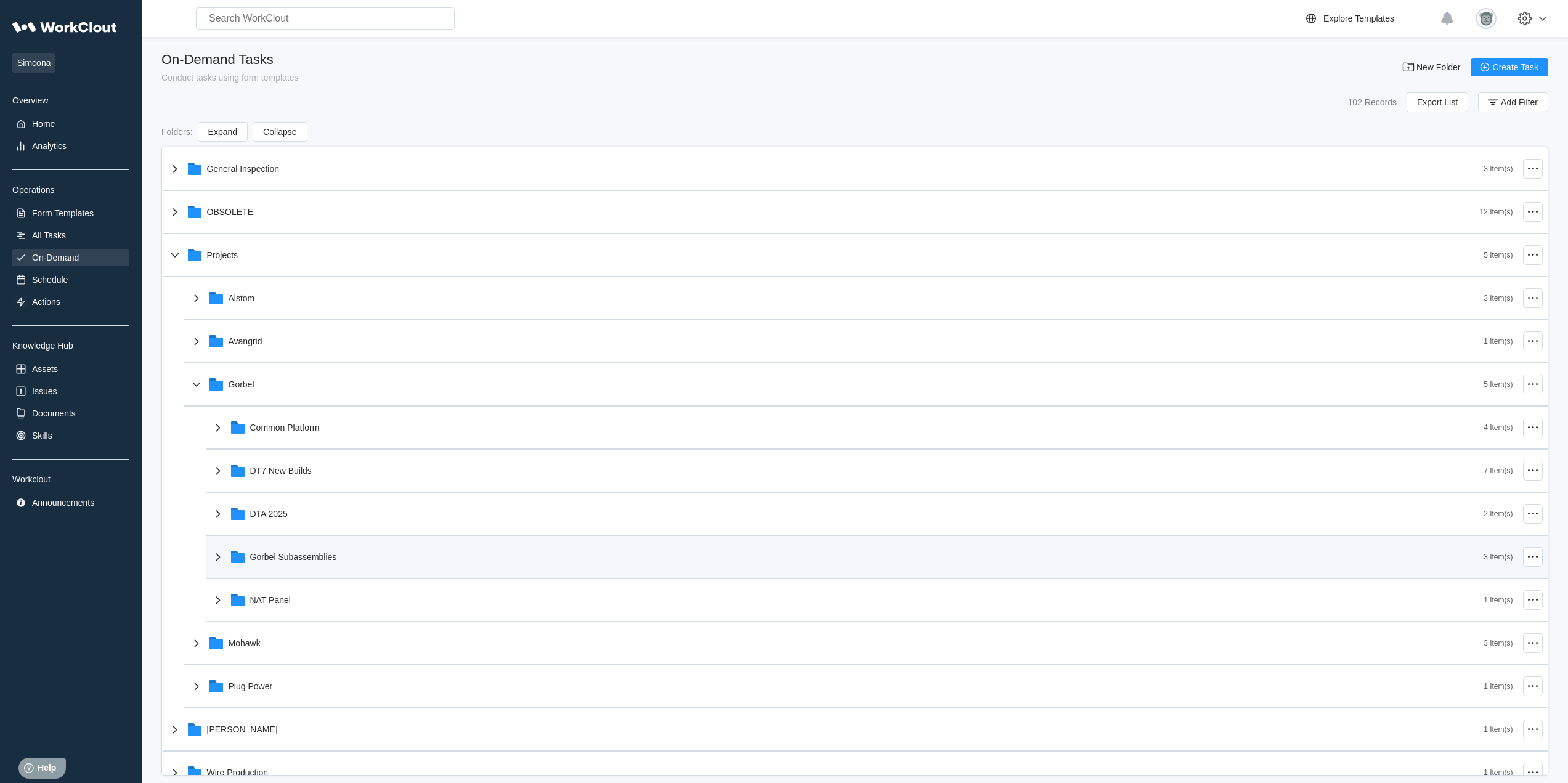
click at [308, 553] on div "Gorbel Subassemblies" at bounding box center [294, 557] width 87 height 10
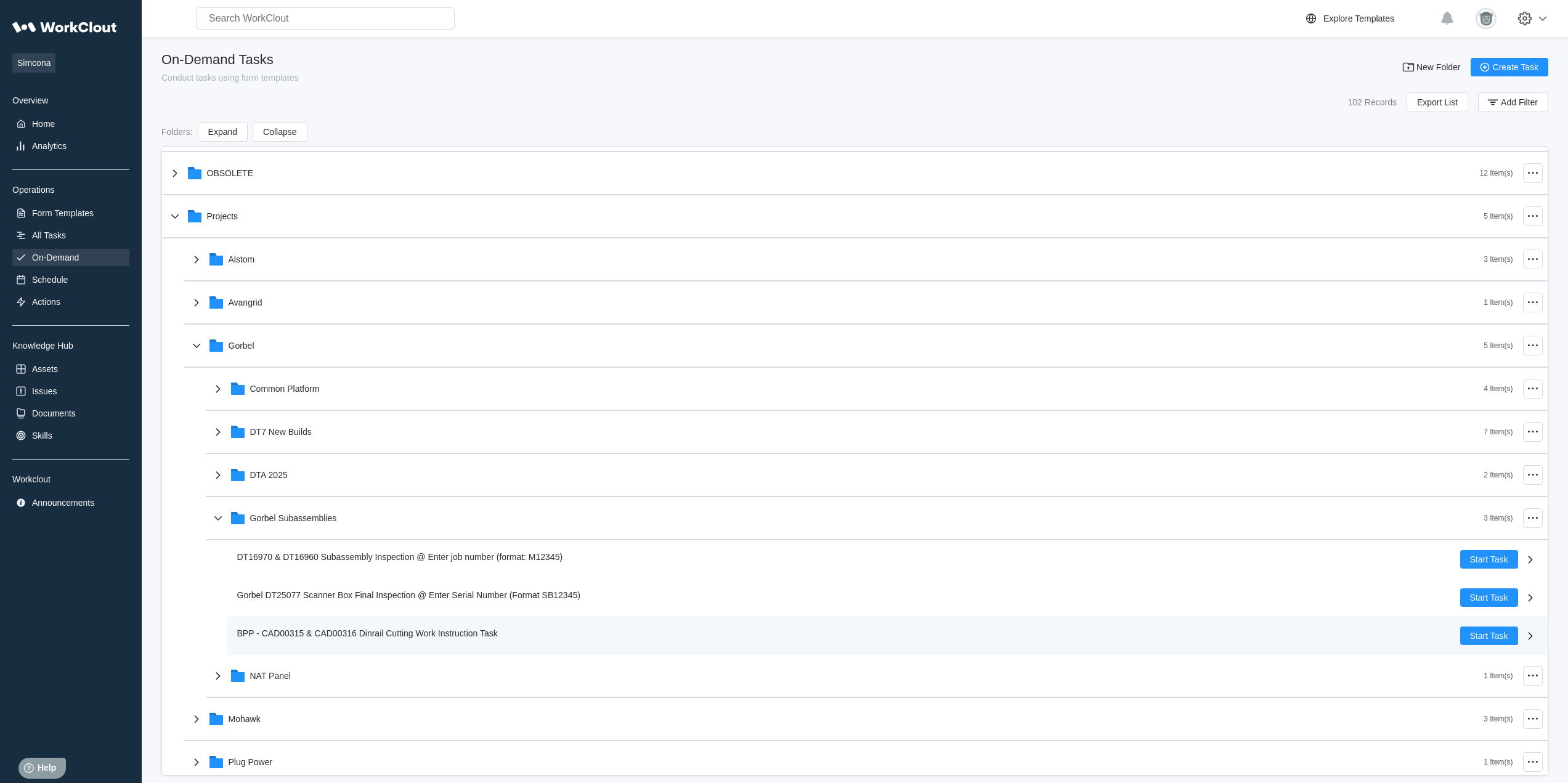
scroll to position [103, 0]
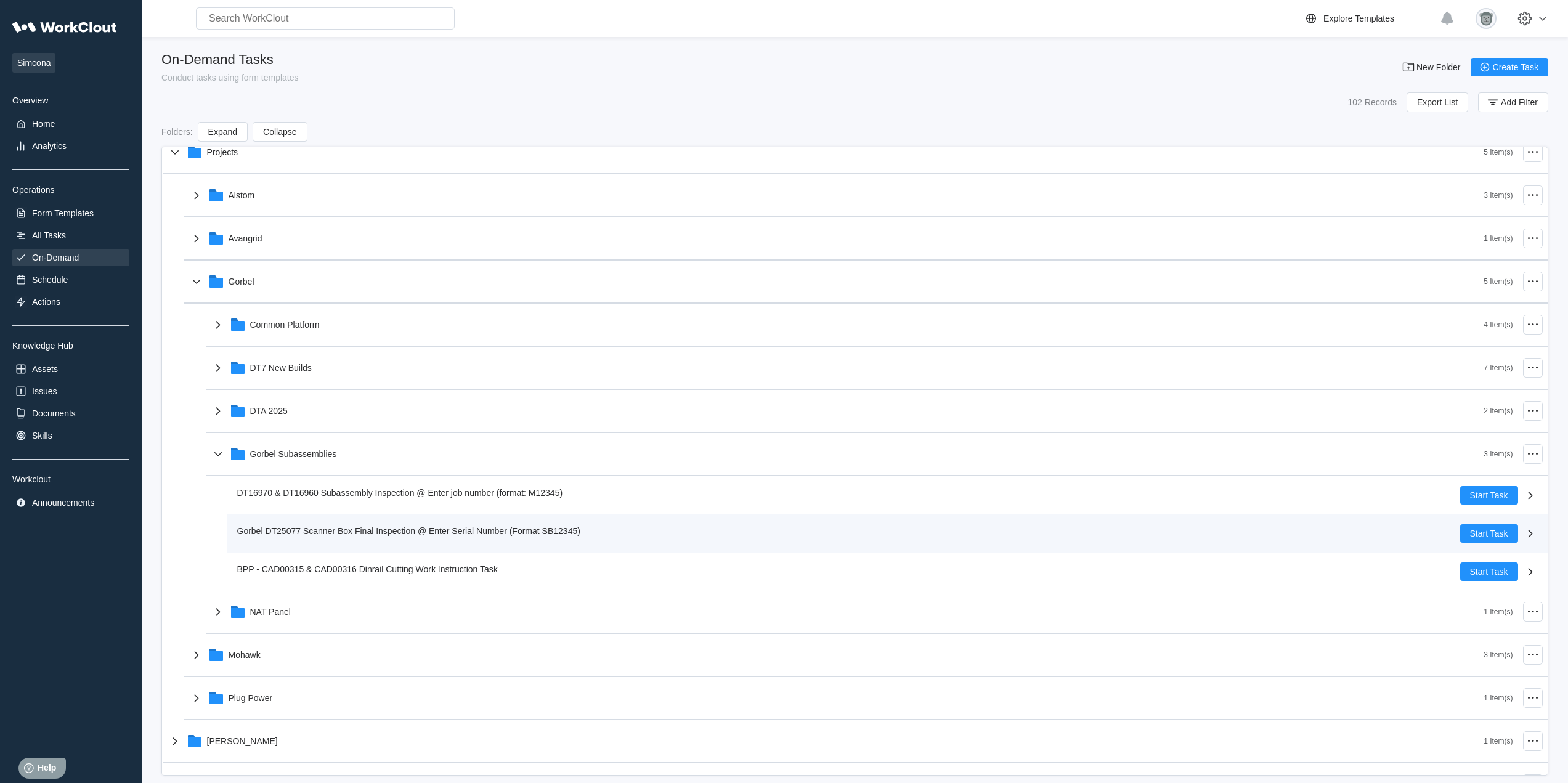
click at [389, 537] on div "Gorbel DT25077 Scanner Box Final Inspection @ Enter Serial Number (Format SB123…" at bounding box center [848, 533] width 1223 height 18
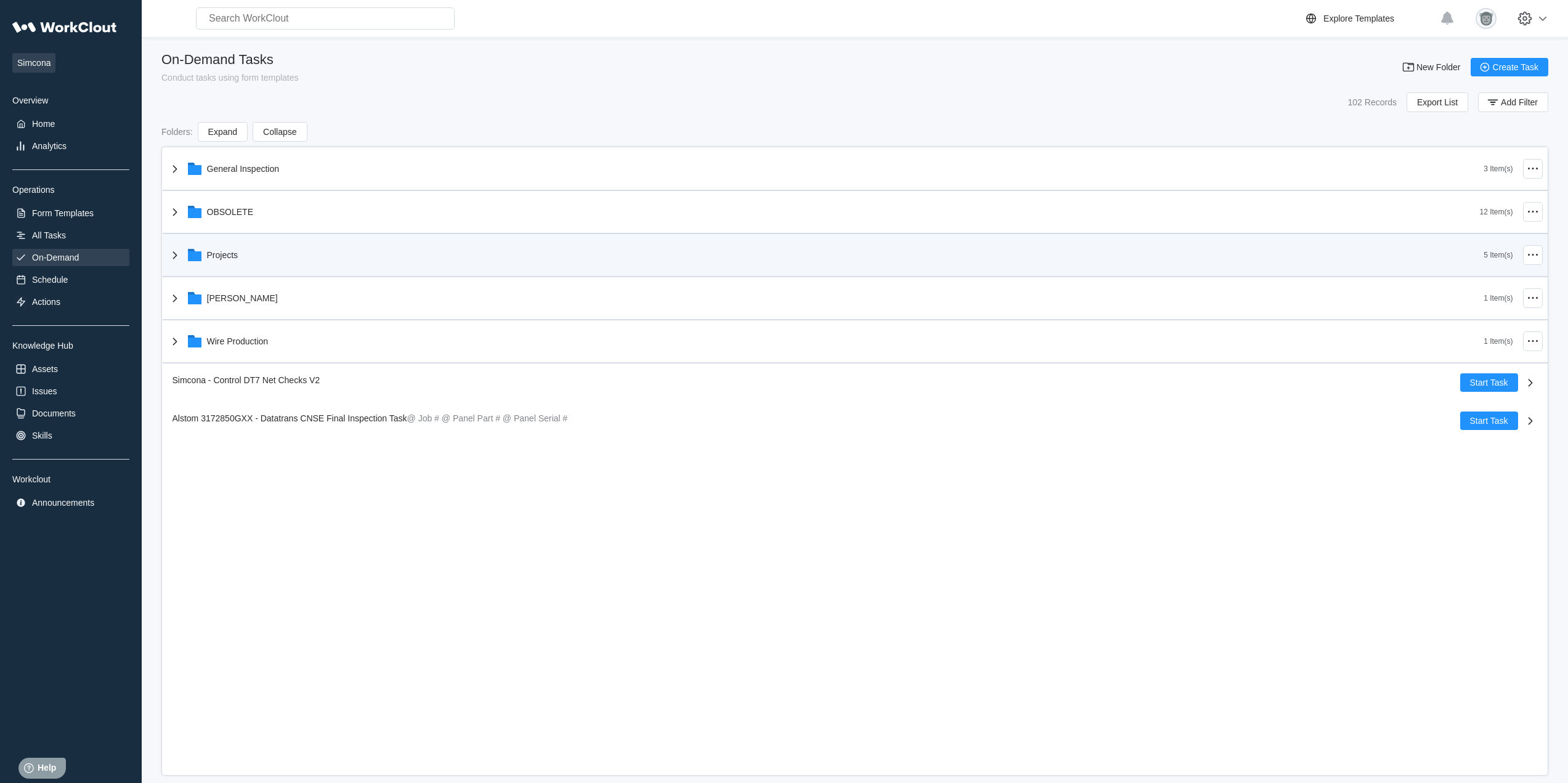
click at [281, 255] on div "Projects" at bounding box center [826, 254] width 1317 height 32
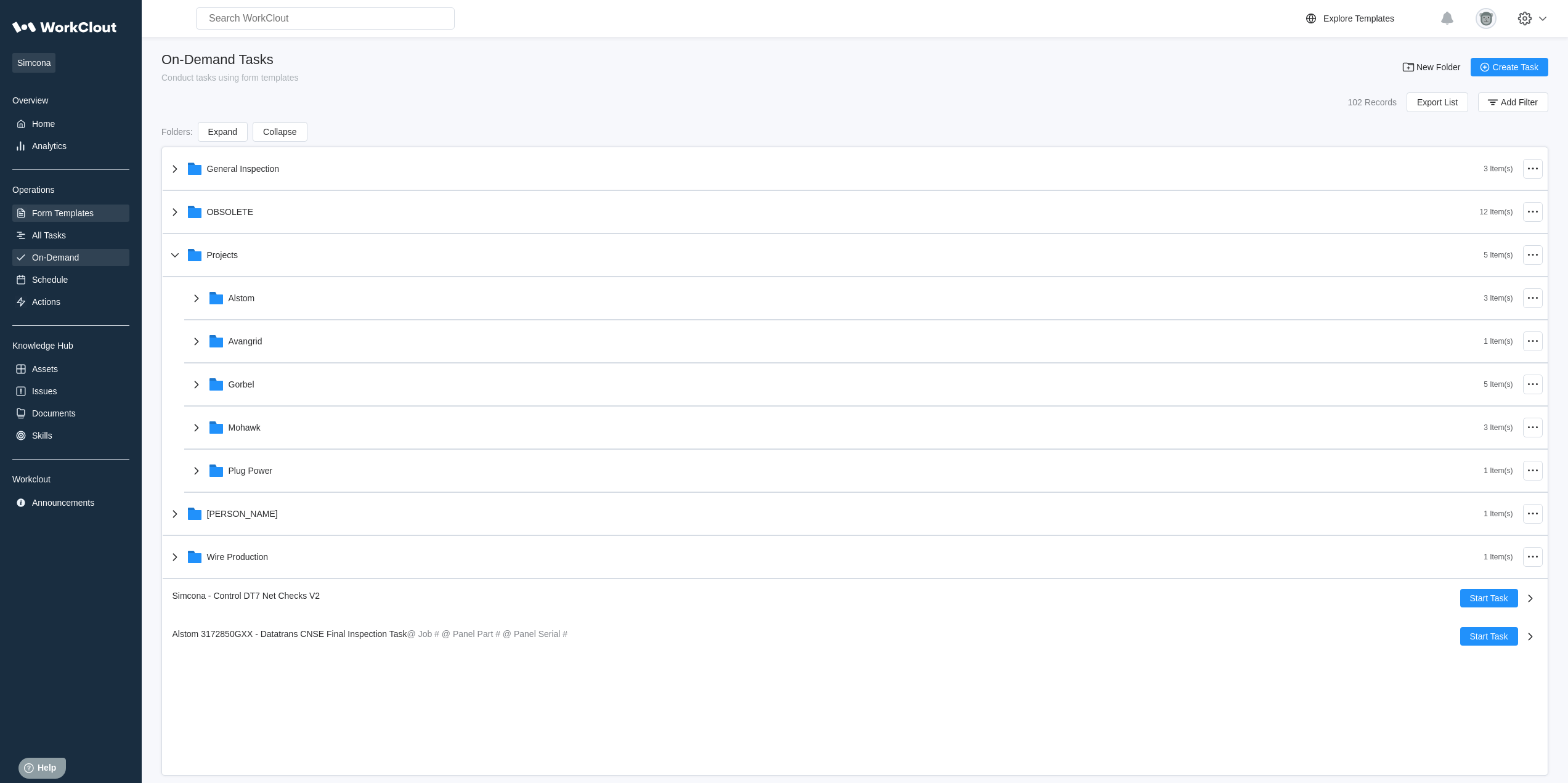
click at [103, 213] on div "Form Templates" at bounding box center [71, 213] width 117 height 17
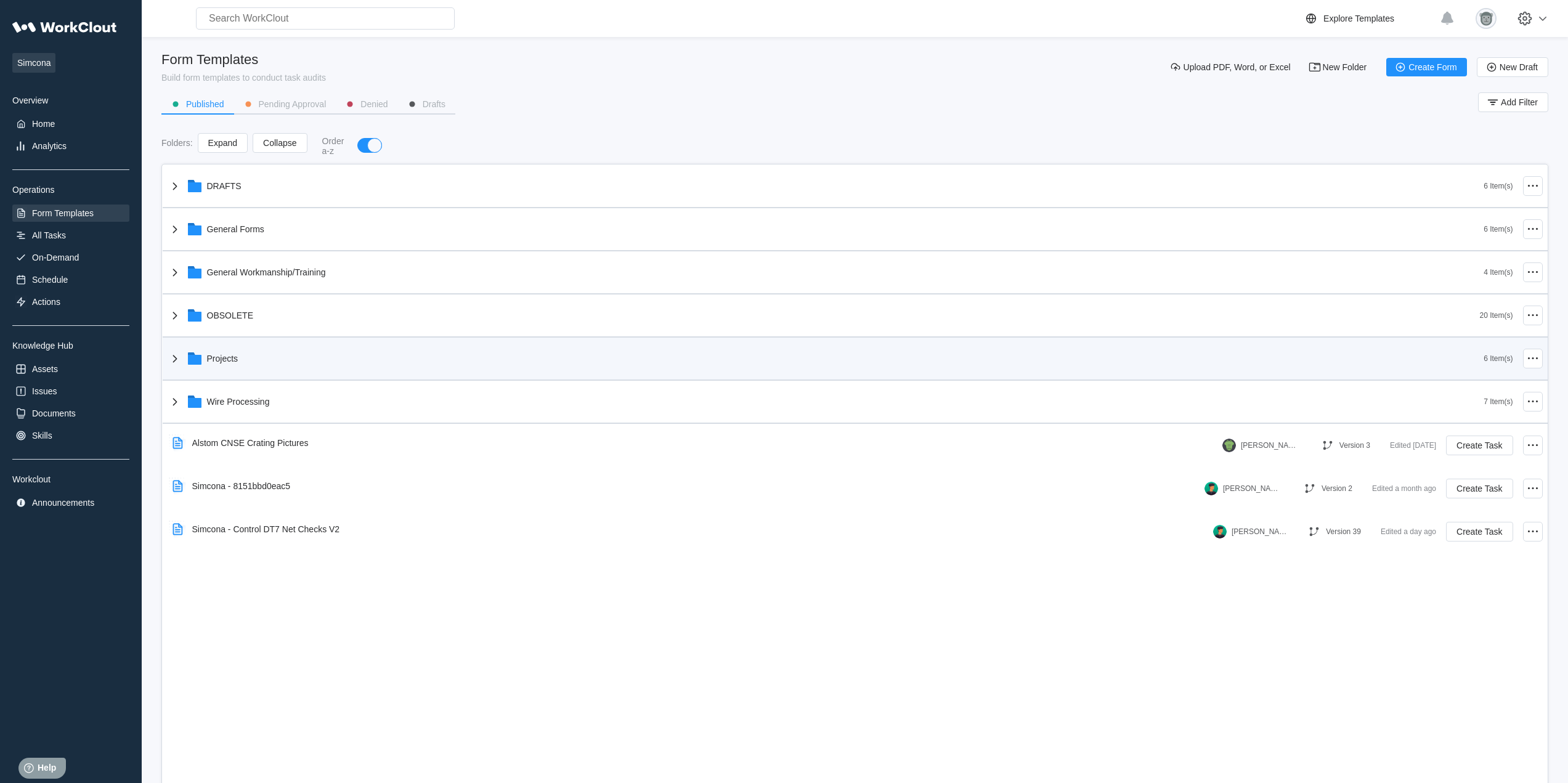
click at [282, 362] on div "Projects" at bounding box center [826, 358] width 1317 height 32
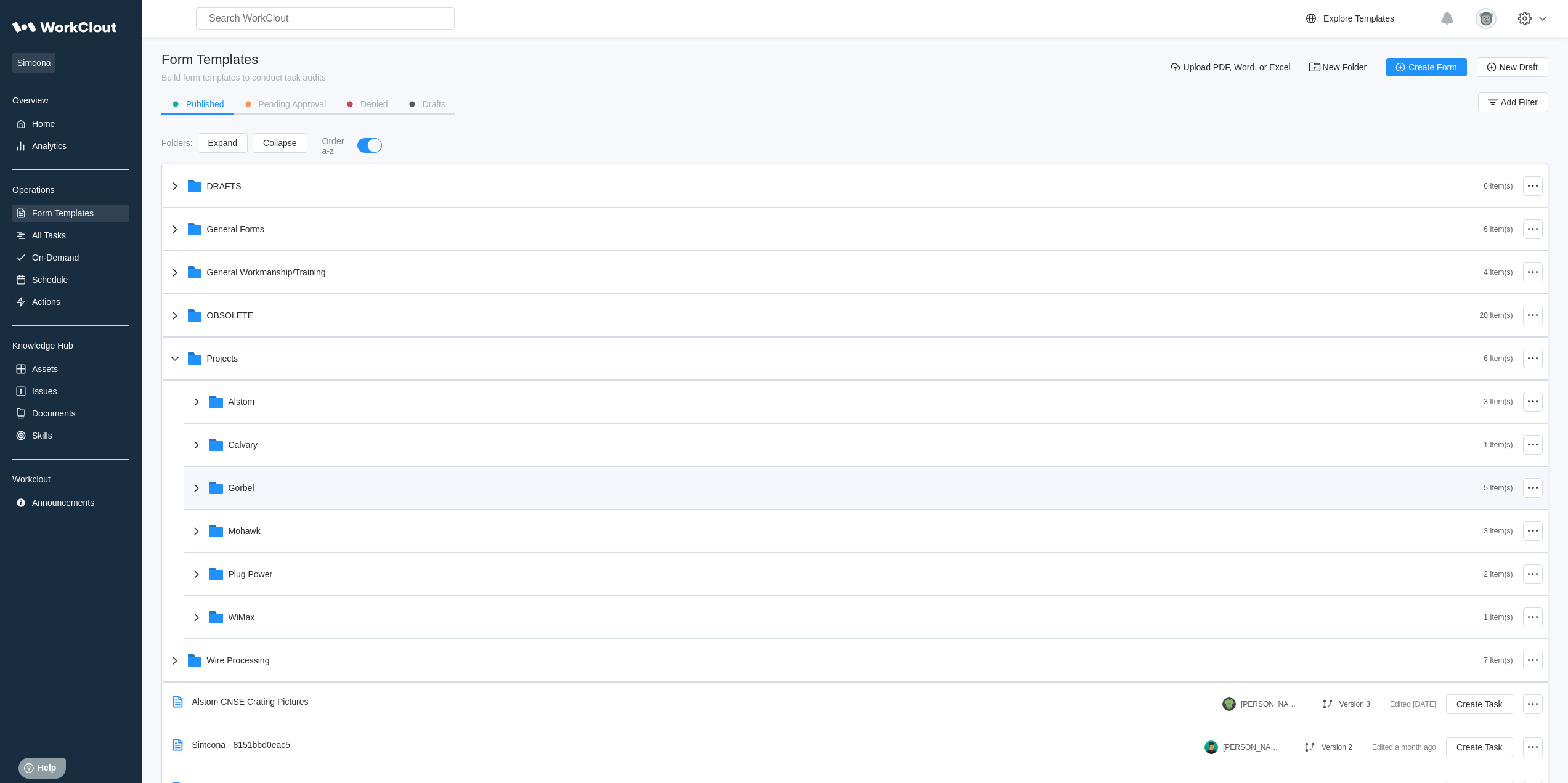
click at [321, 504] on div "Gorbel 5 Item(s)" at bounding box center [866, 488] width 1363 height 43
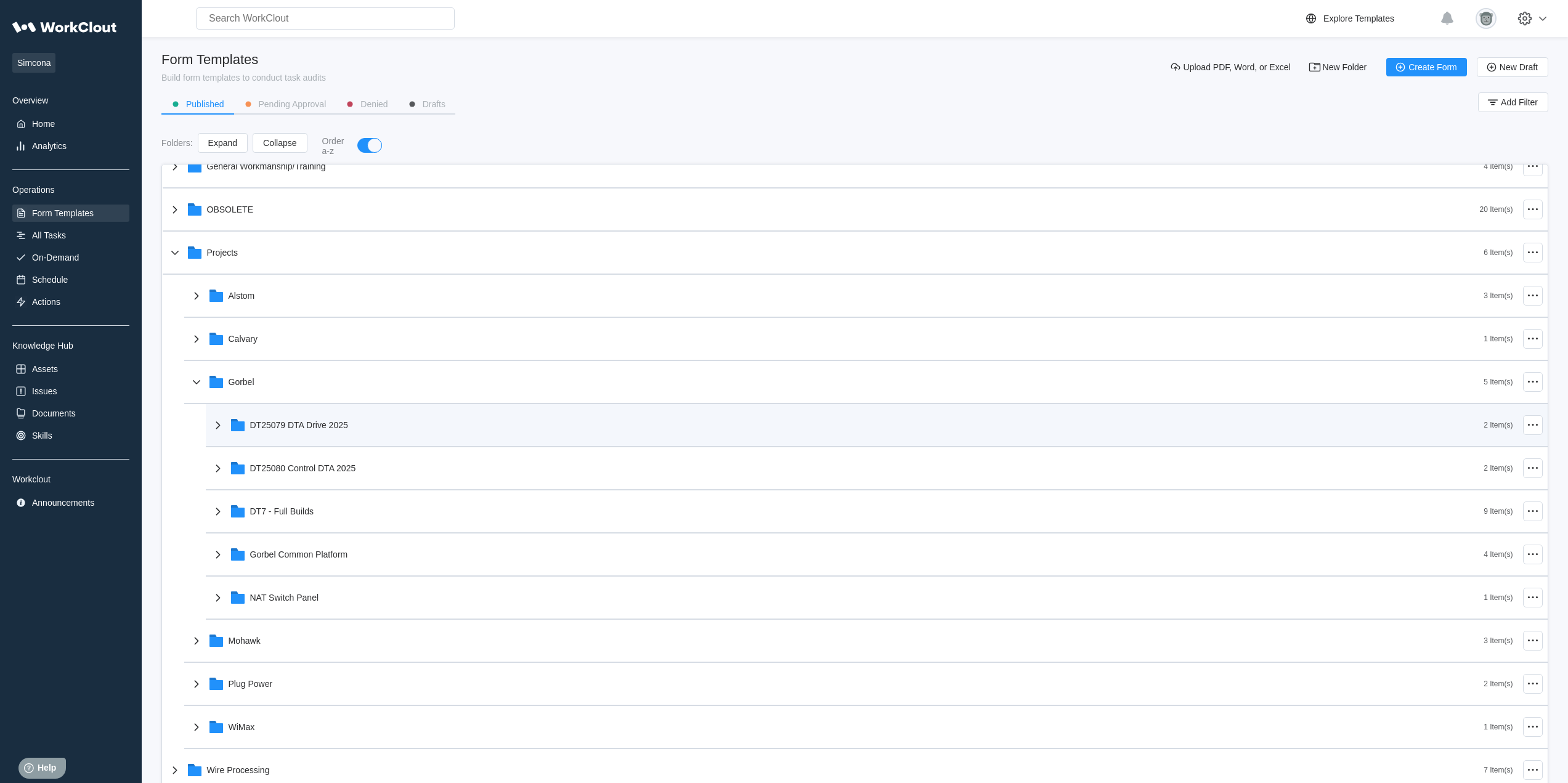
scroll to position [205, 0]
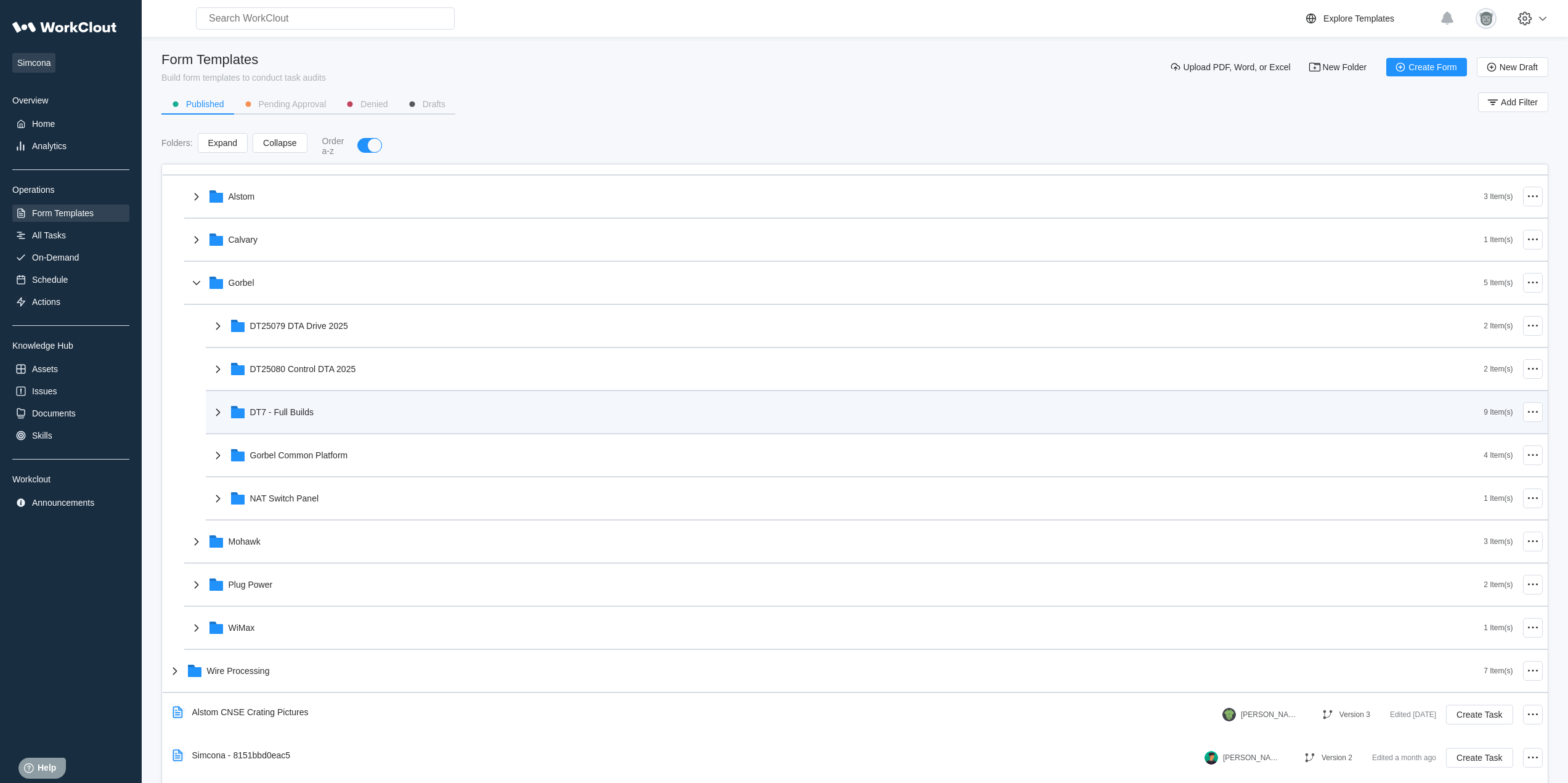
click at [364, 415] on div "DT7 - Full Builds" at bounding box center [847, 412] width 1273 height 32
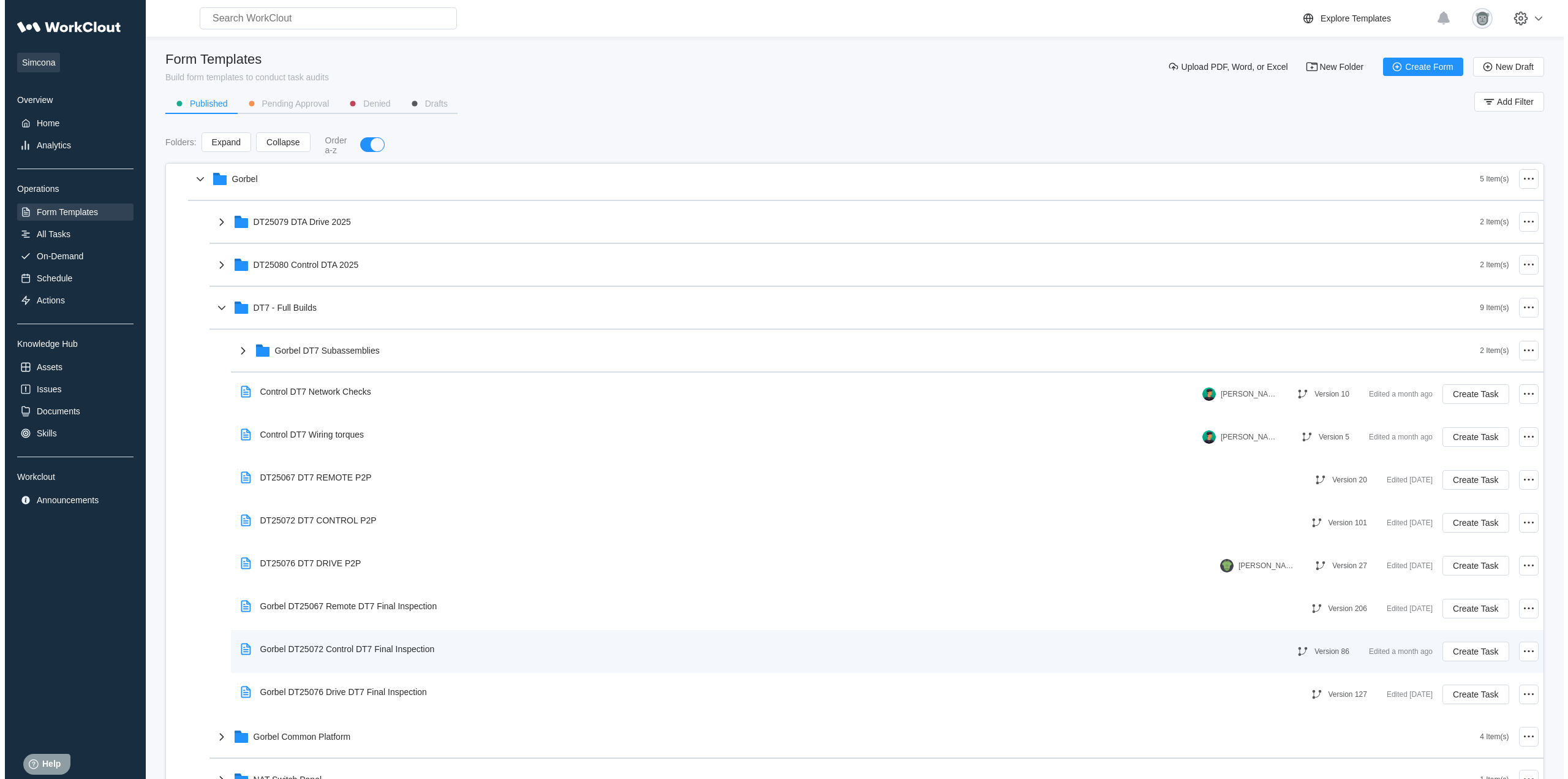
scroll to position [409, 0]
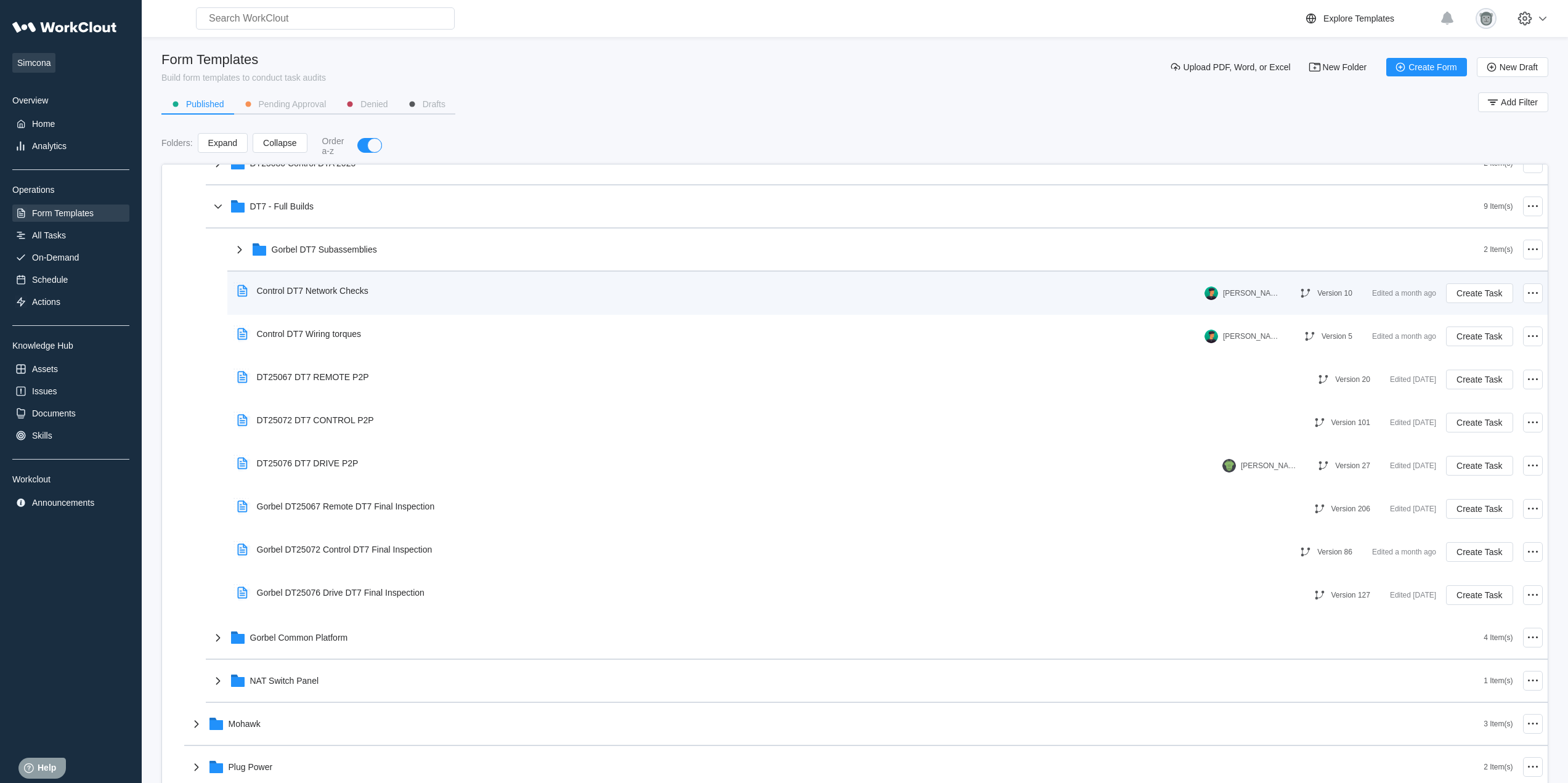
click at [376, 294] on div "Control DT7 Network Checks" at bounding box center [305, 291] width 146 height 29
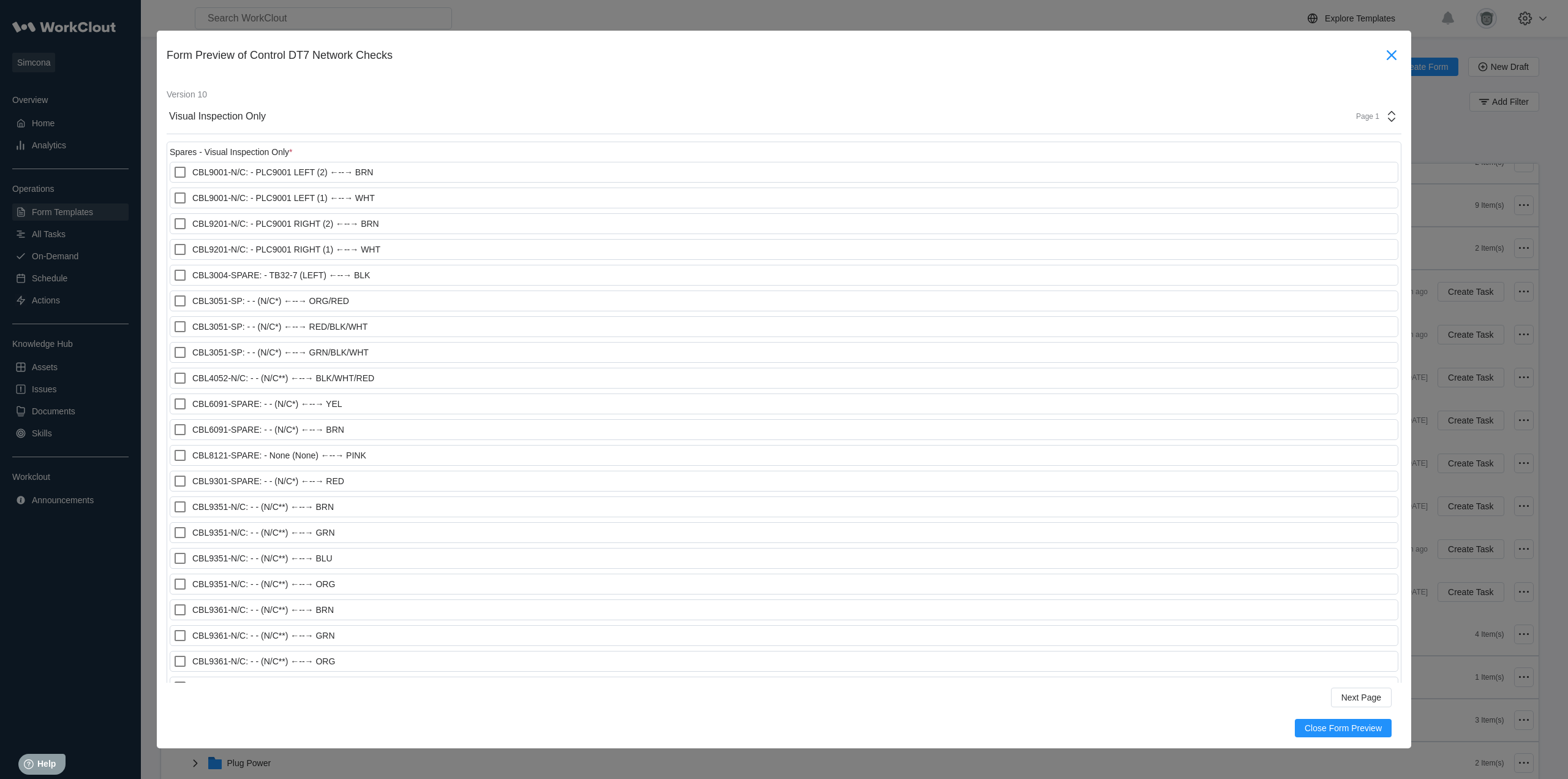
click at [1387, 53] on icon at bounding box center [1391, 55] width 10 height 10
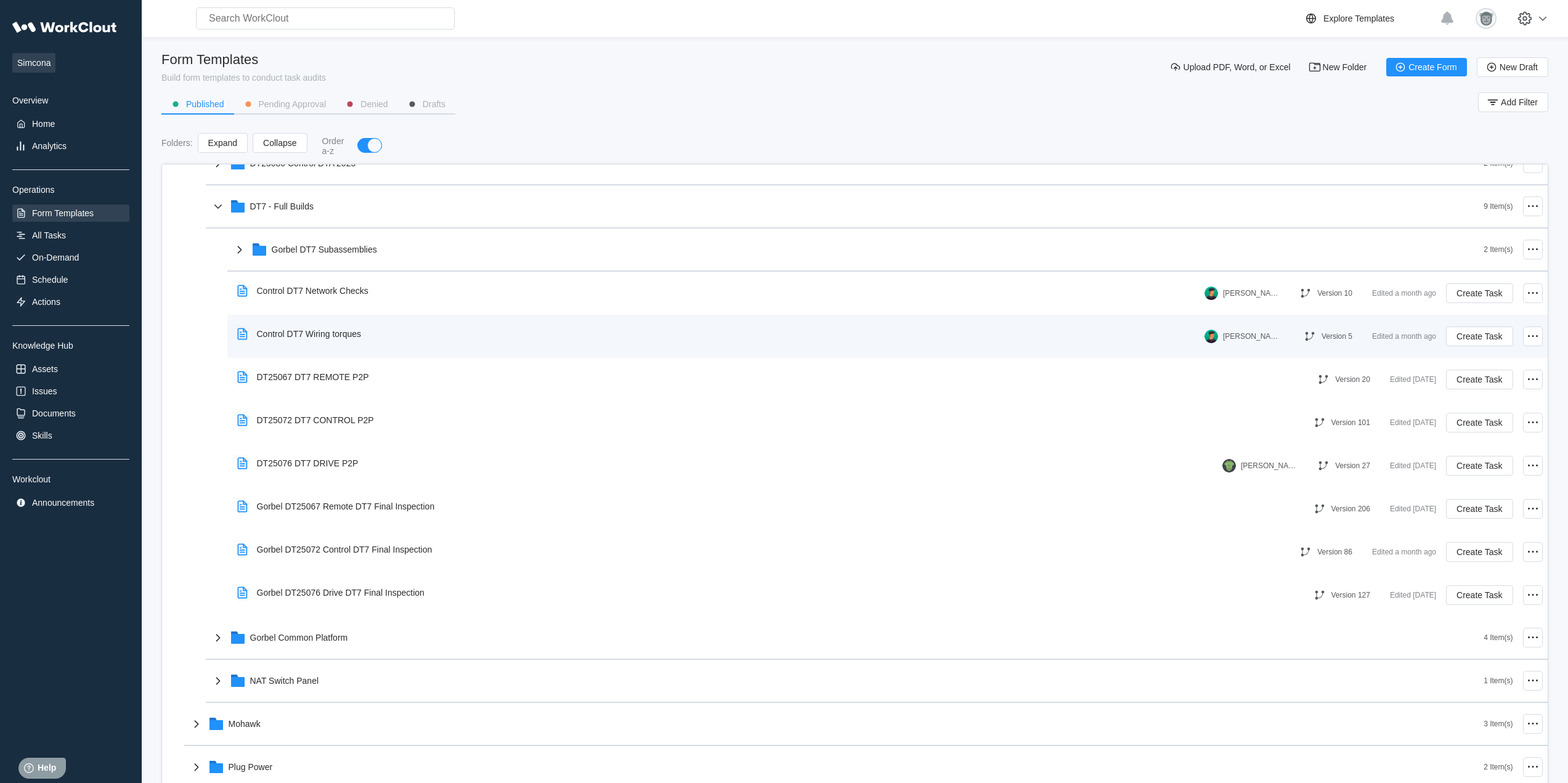
click at [376, 343] on div "Control DT7 Wiring torques" at bounding box center [718, 334] width 972 height 29
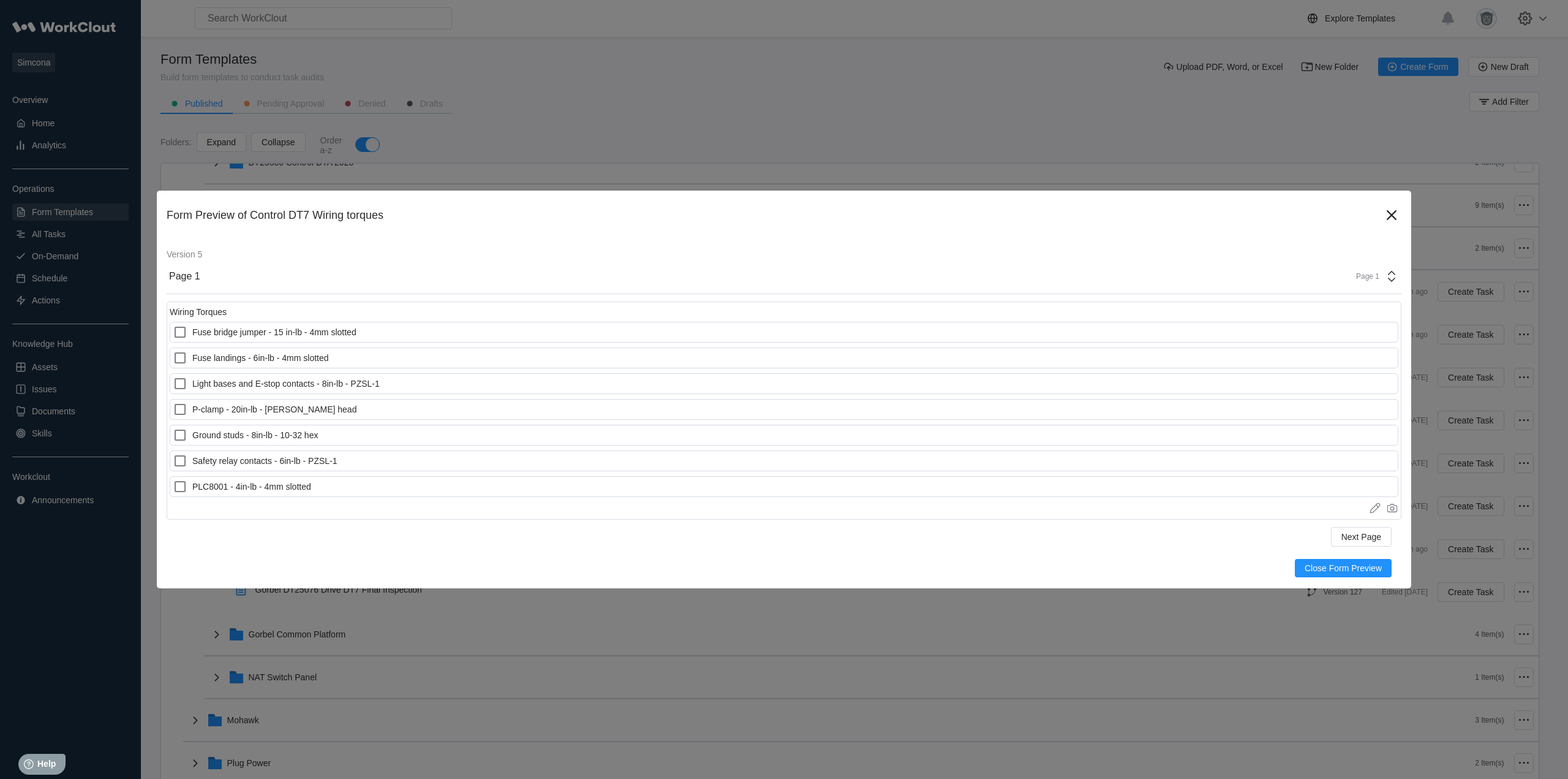
click at [1364, 275] on div "Page 1" at bounding box center [1364, 276] width 31 height 9
click at [1203, 334] on div "bethtest" at bounding box center [1279, 331] width 234 height 11
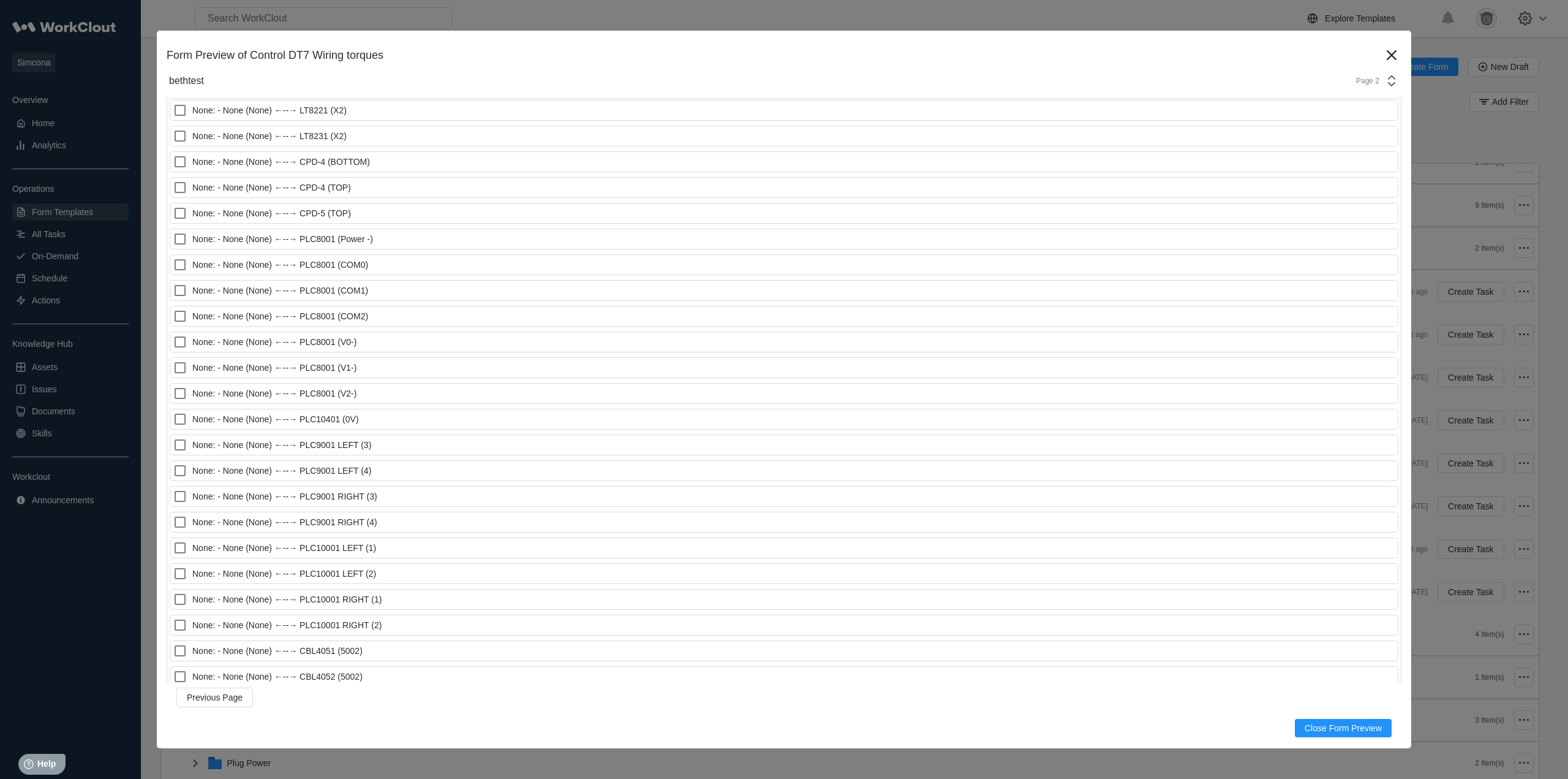
scroll to position [0, 0]
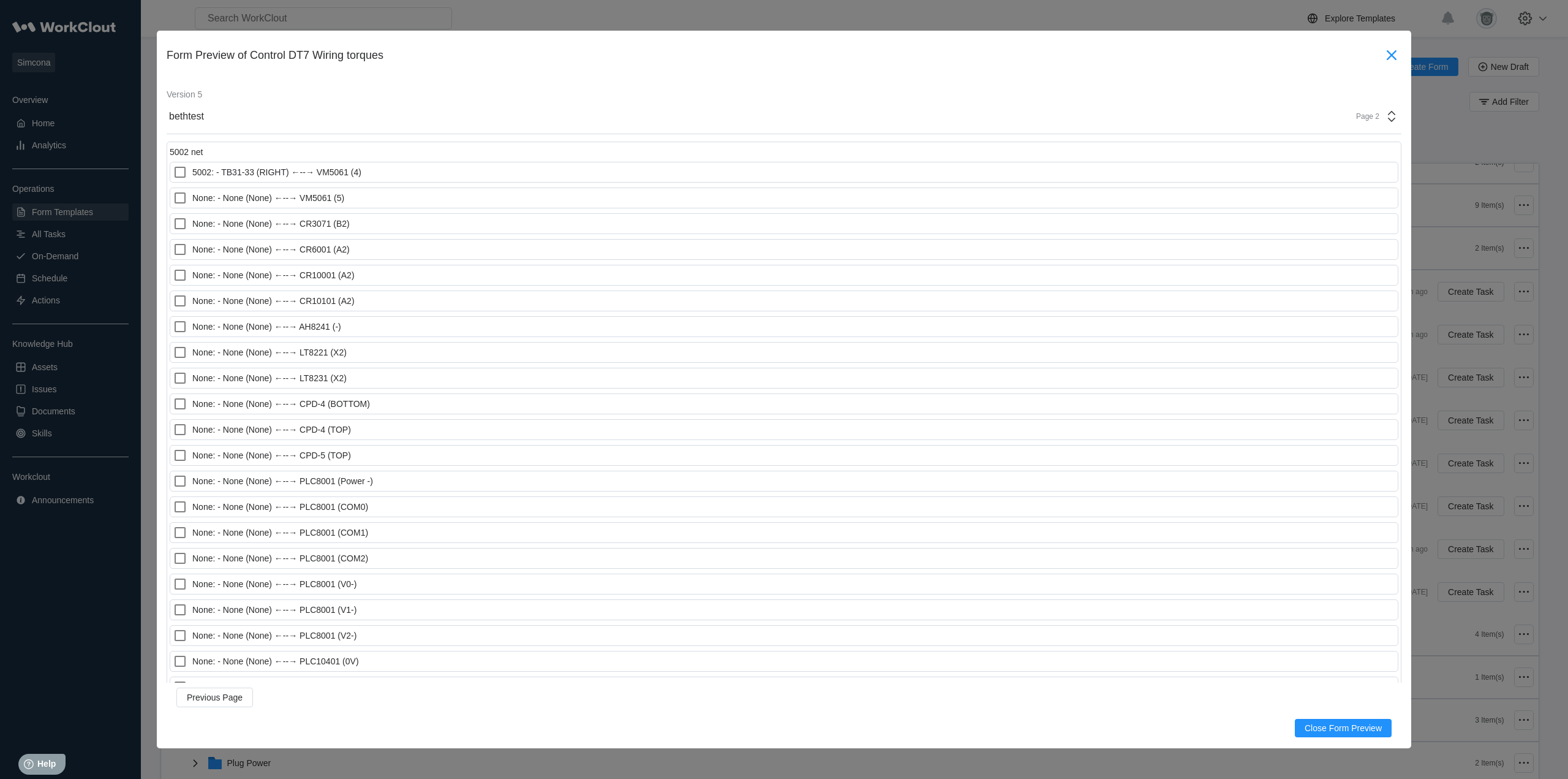
click at [1390, 59] on icon at bounding box center [1391, 54] width 20 height 20
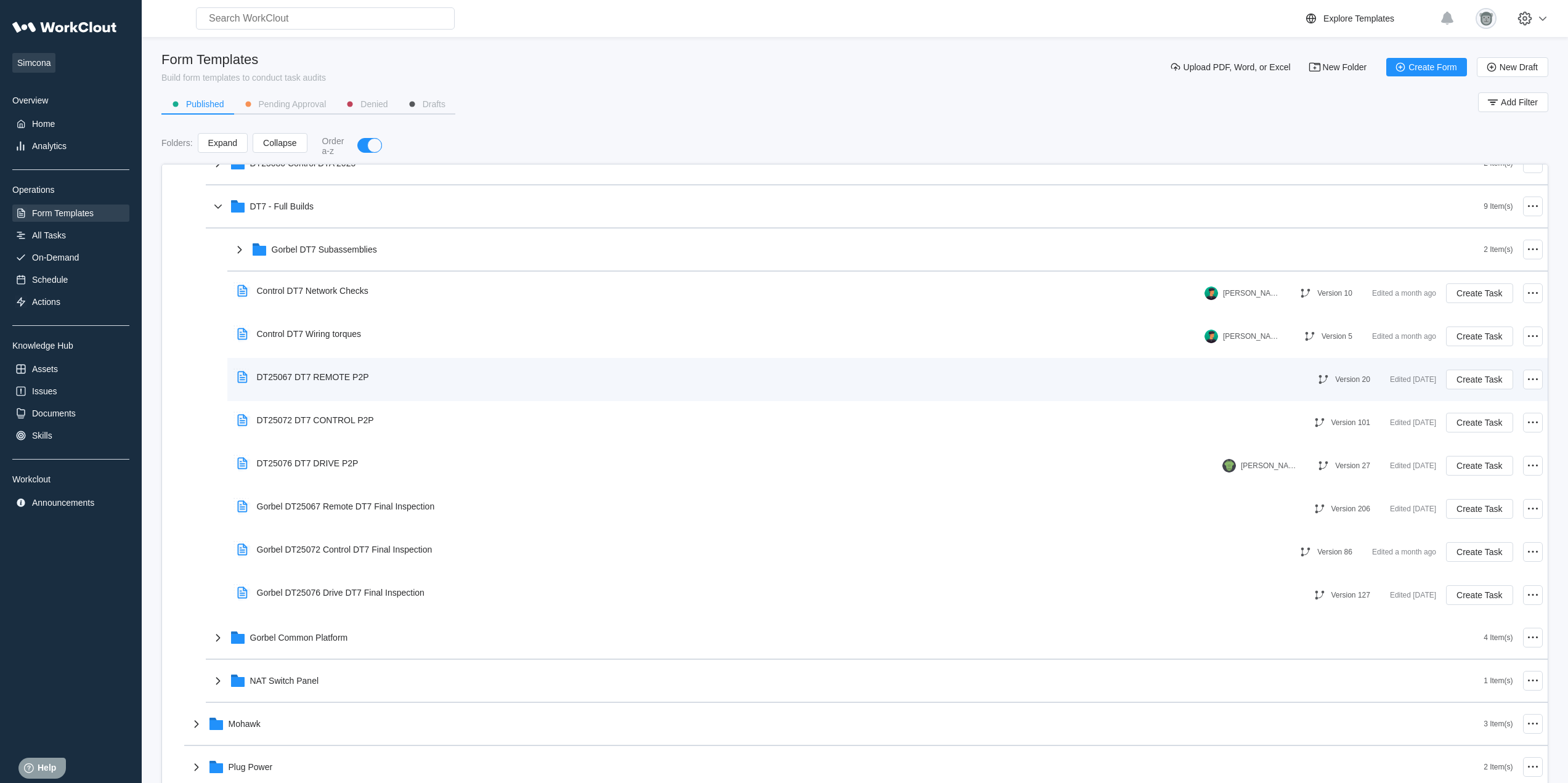
click at [378, 386] on div "DT25067 DT7 REMOTE P2P" at bounding box center [305, 377] width 147 height 29
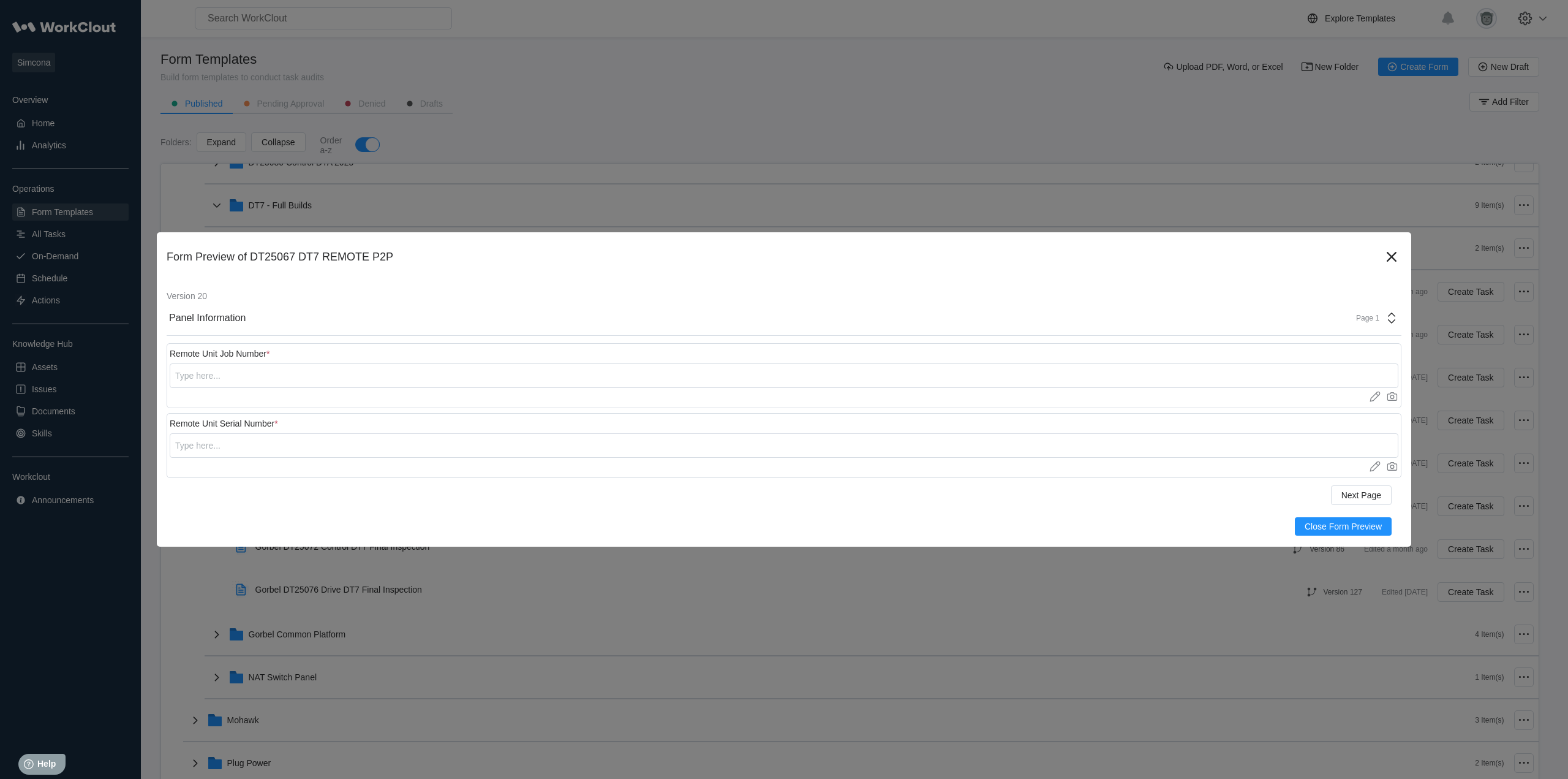
click at [1360, 314] on div "Page 1" at bounding box center [1364, 318] width 31 height 9
click at [1208, 373] on div "Wirebuddy Disclaimer" at bounding box center [1279, 372] width 234 height 11
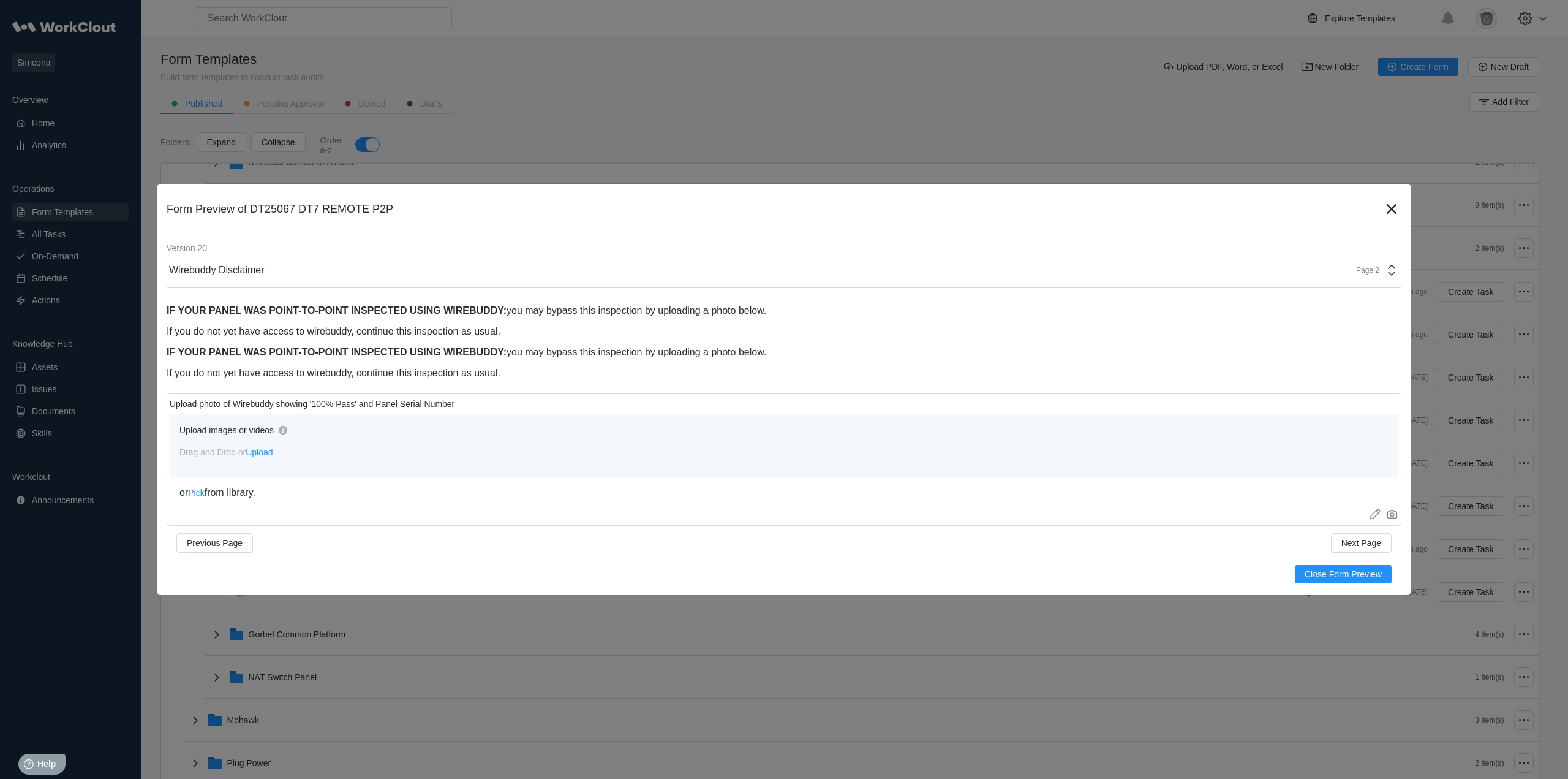
click at [1370, 268] on div "Page 2" at bounding box center [1364, 270] width 31 height 9
click at [1257, 348] on div "Page 1" at bounding box center [1279, 346] width 234 height 11
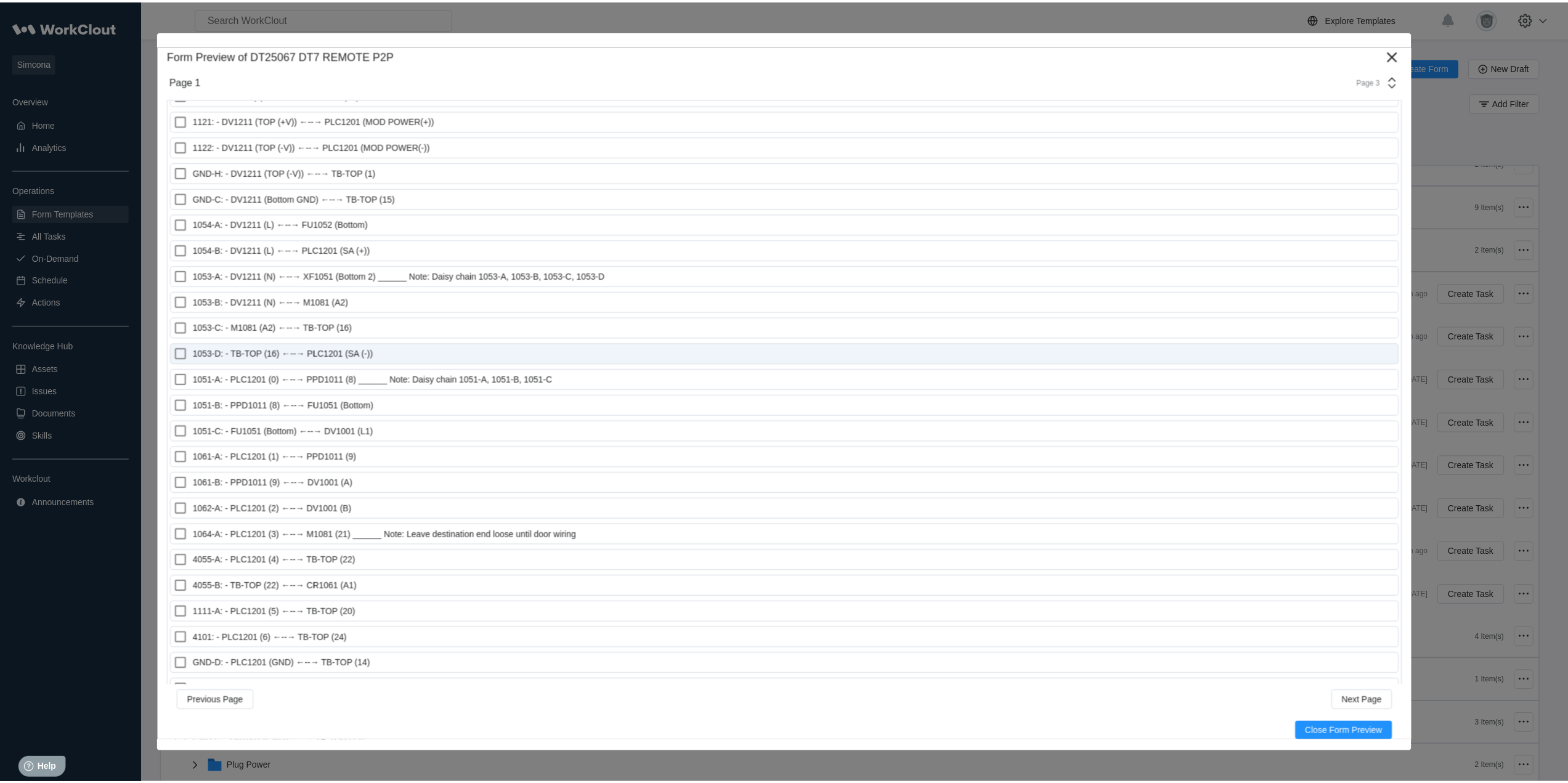
scroll to position [1643, 0]
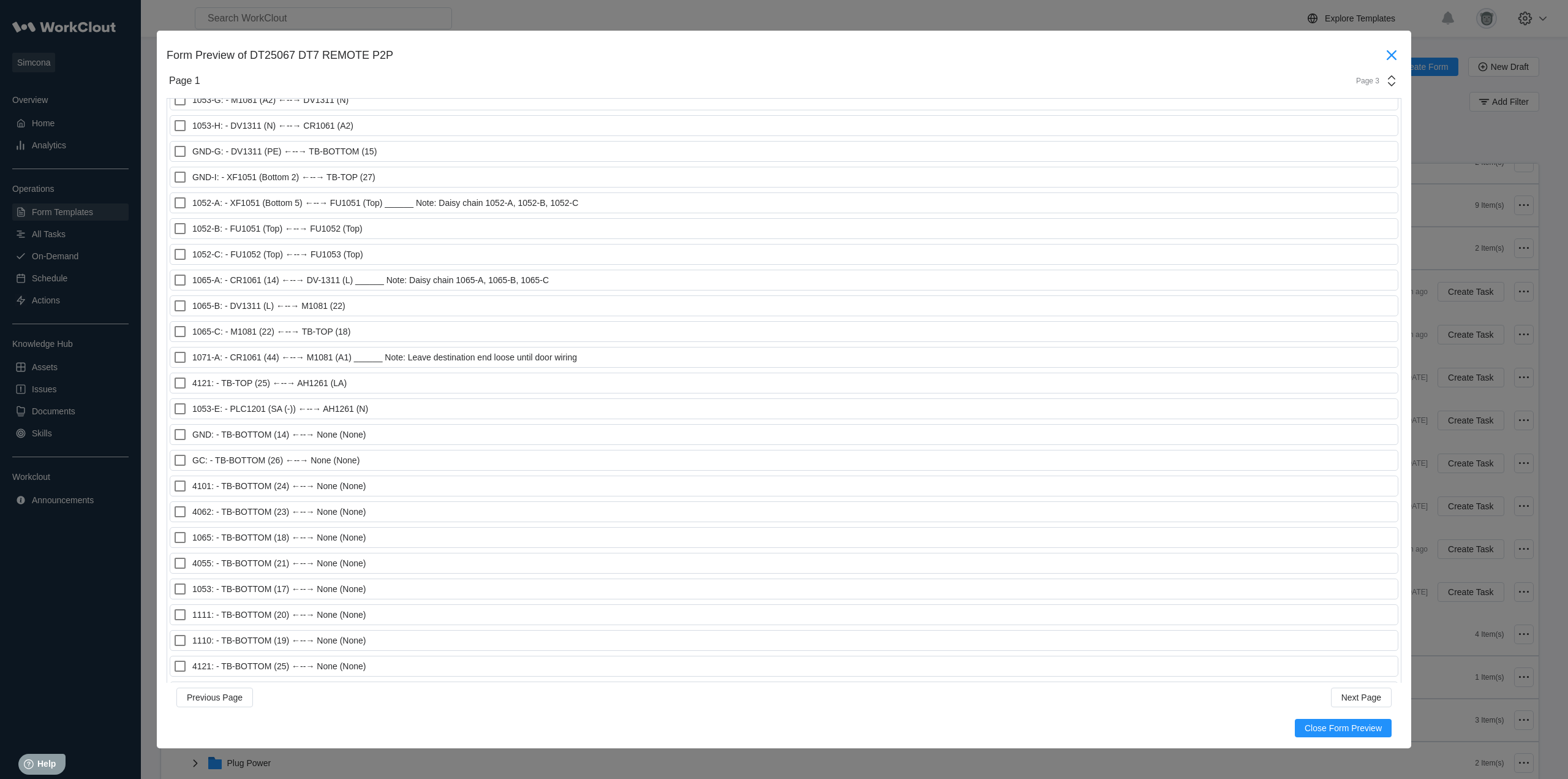
click at [1387, 50] on icon at bounding box center [1391, 54] width 20 height 20
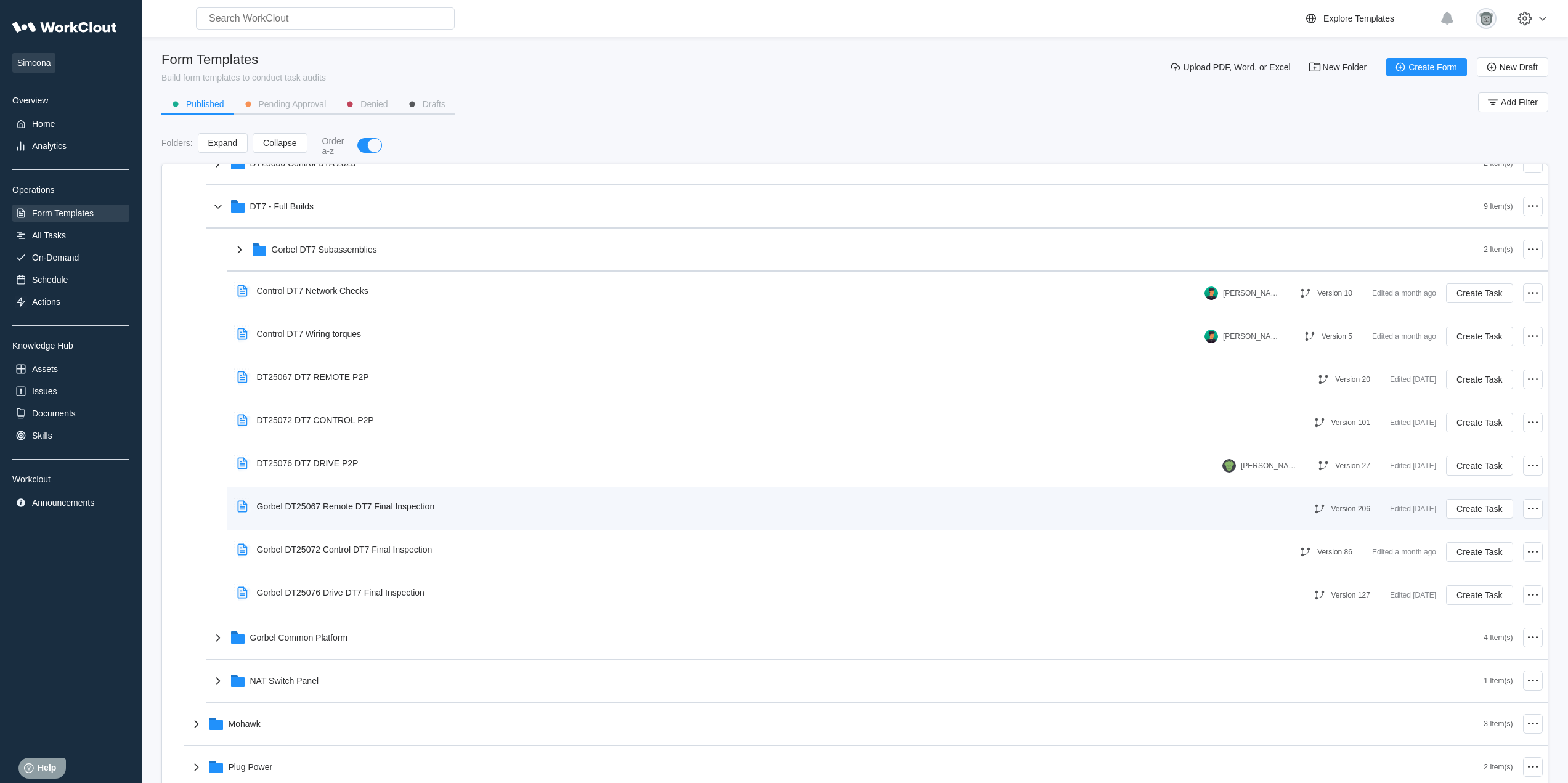
click at [458, 518] on div "Gorbel DT25067 Remote DT7 Final Inspection" at bounding box center [764, 507] width 1063 height 29
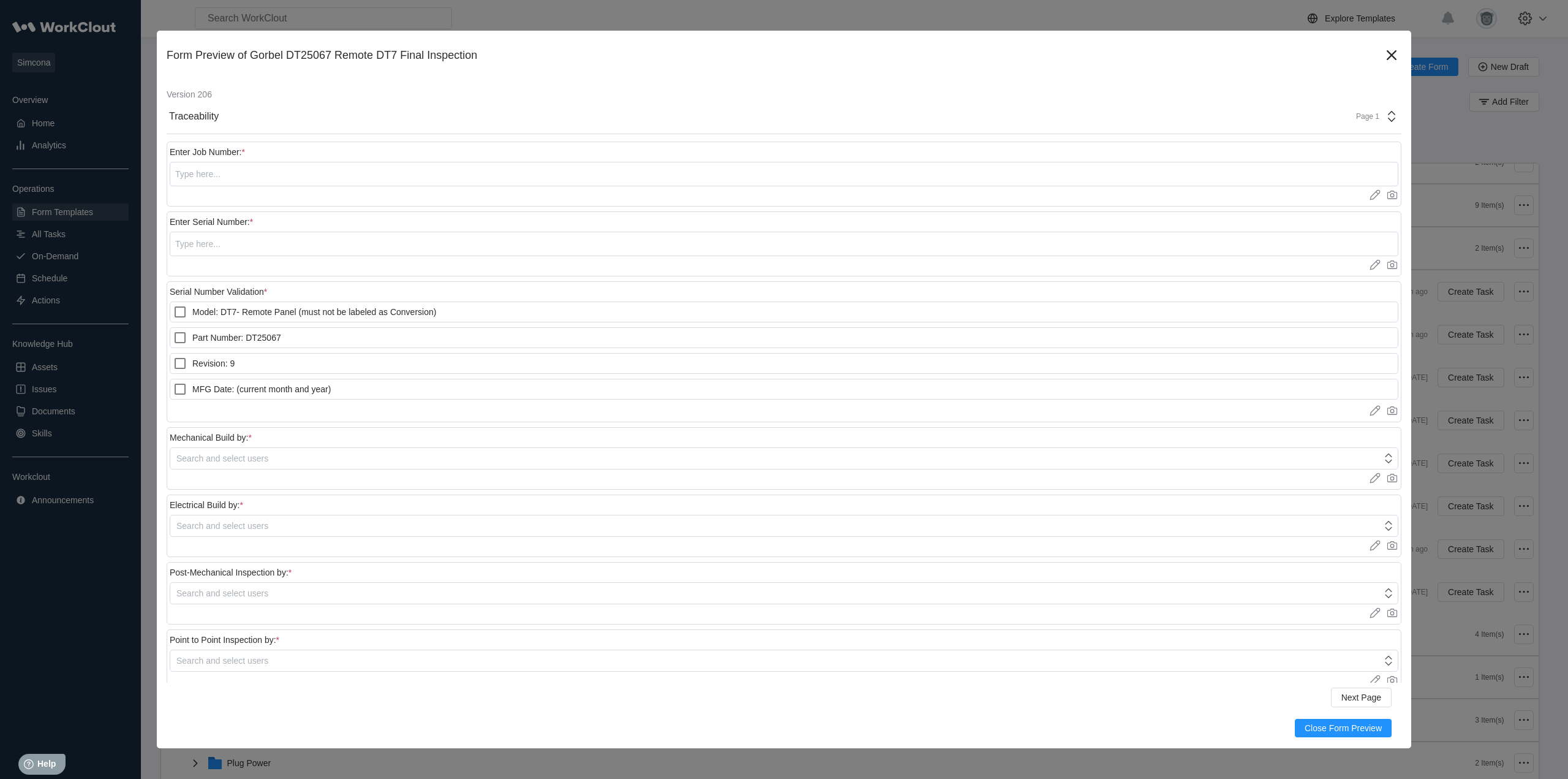
click at [1348, 117] on div "Page 1" at bounding box center [1364, 116] width 31 height 9
click at [1382, 57] on icon at bounding box center [1391, 54] width 20 height 20
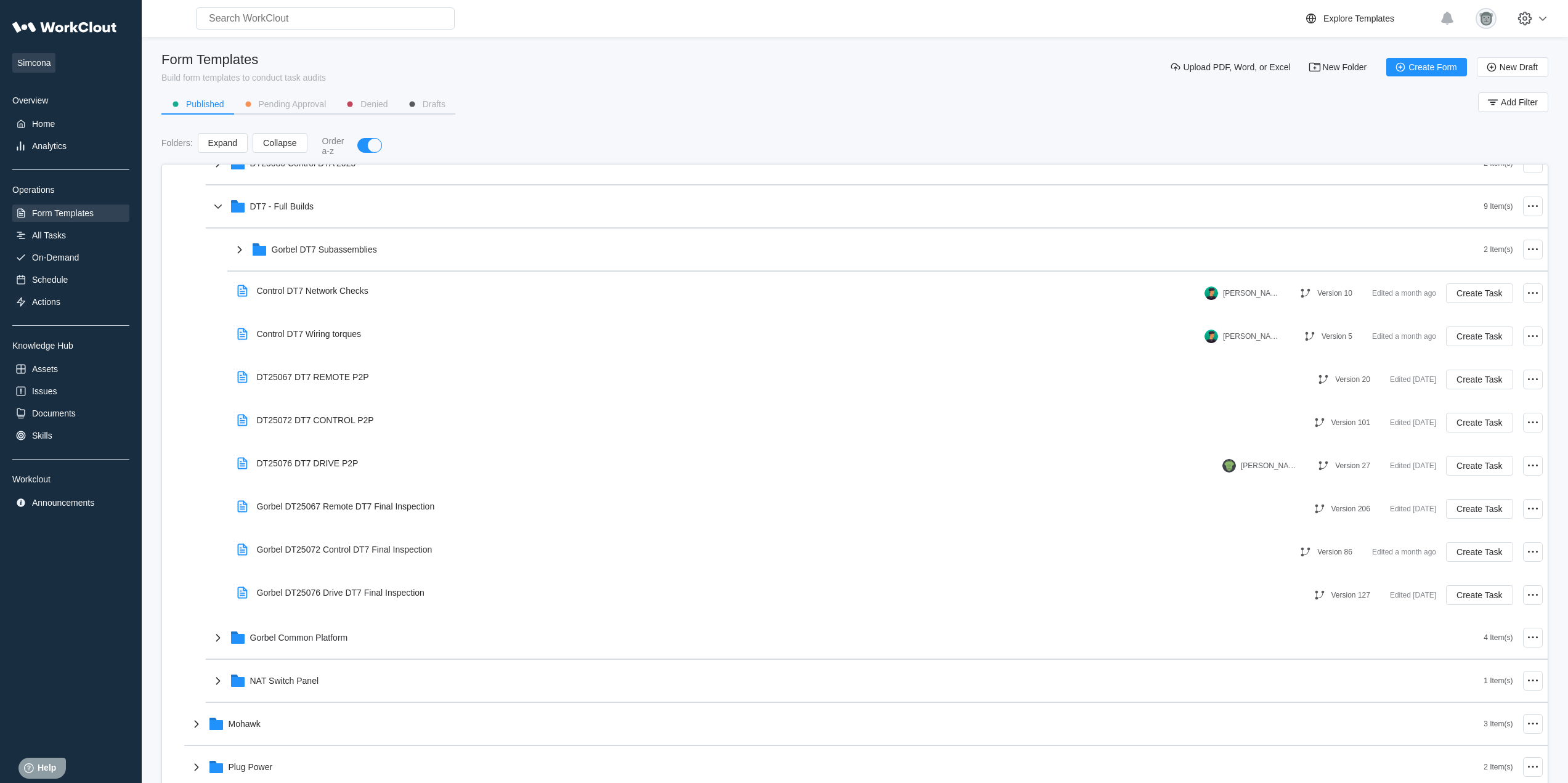
click at [85, 266] on div "Simcona Overview Home Analytics Operations Form Templates All Tasks On-Demand S…" at bounding box center [71, 262] width 117 height 496
click at [82, 259] on div "On-Demand" at bounding box center [71, 257] width 117 height 17
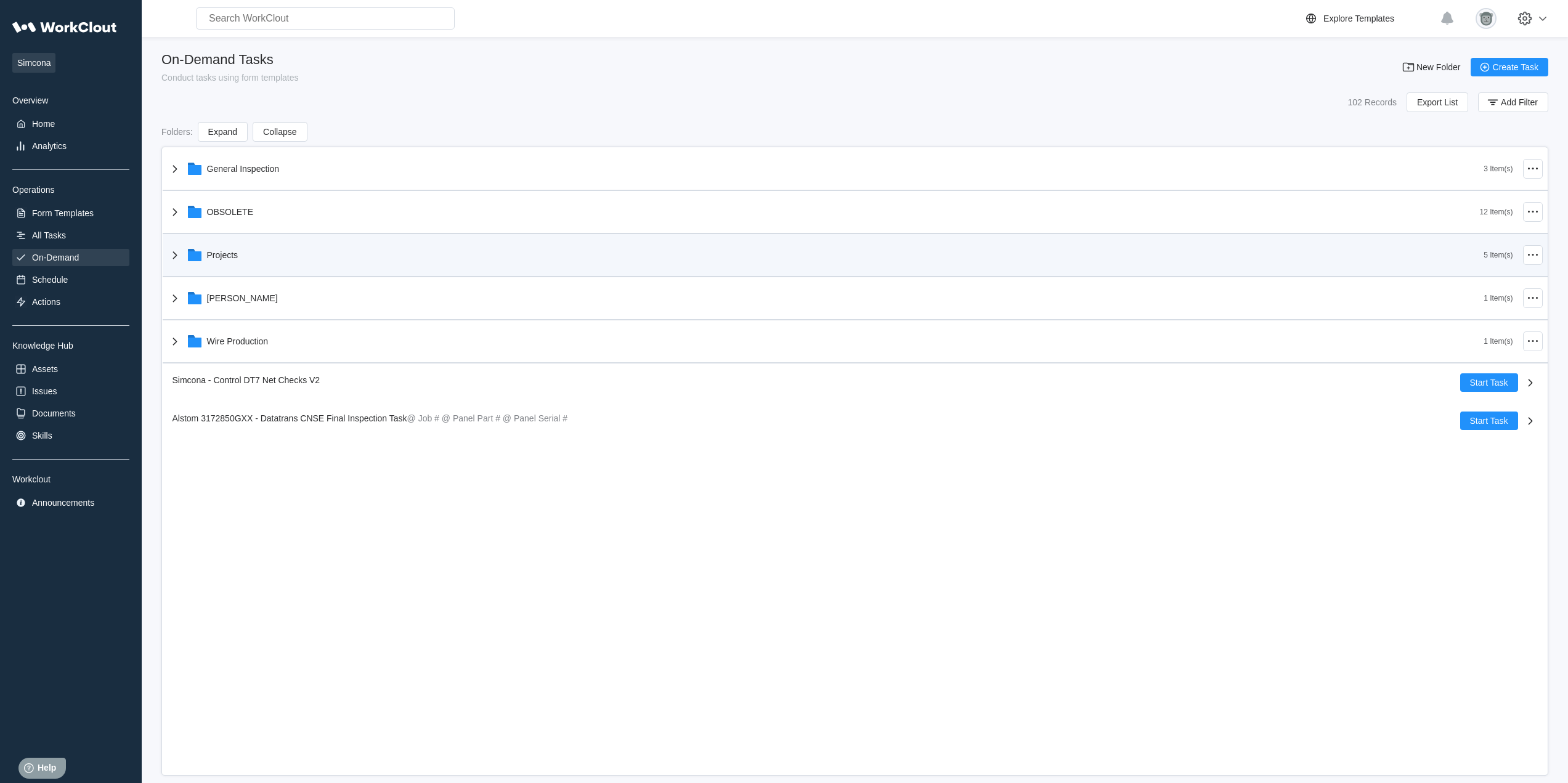
click at [290, 255] on div "Projects" at bounding box center [826, 254] width 1317 height 32
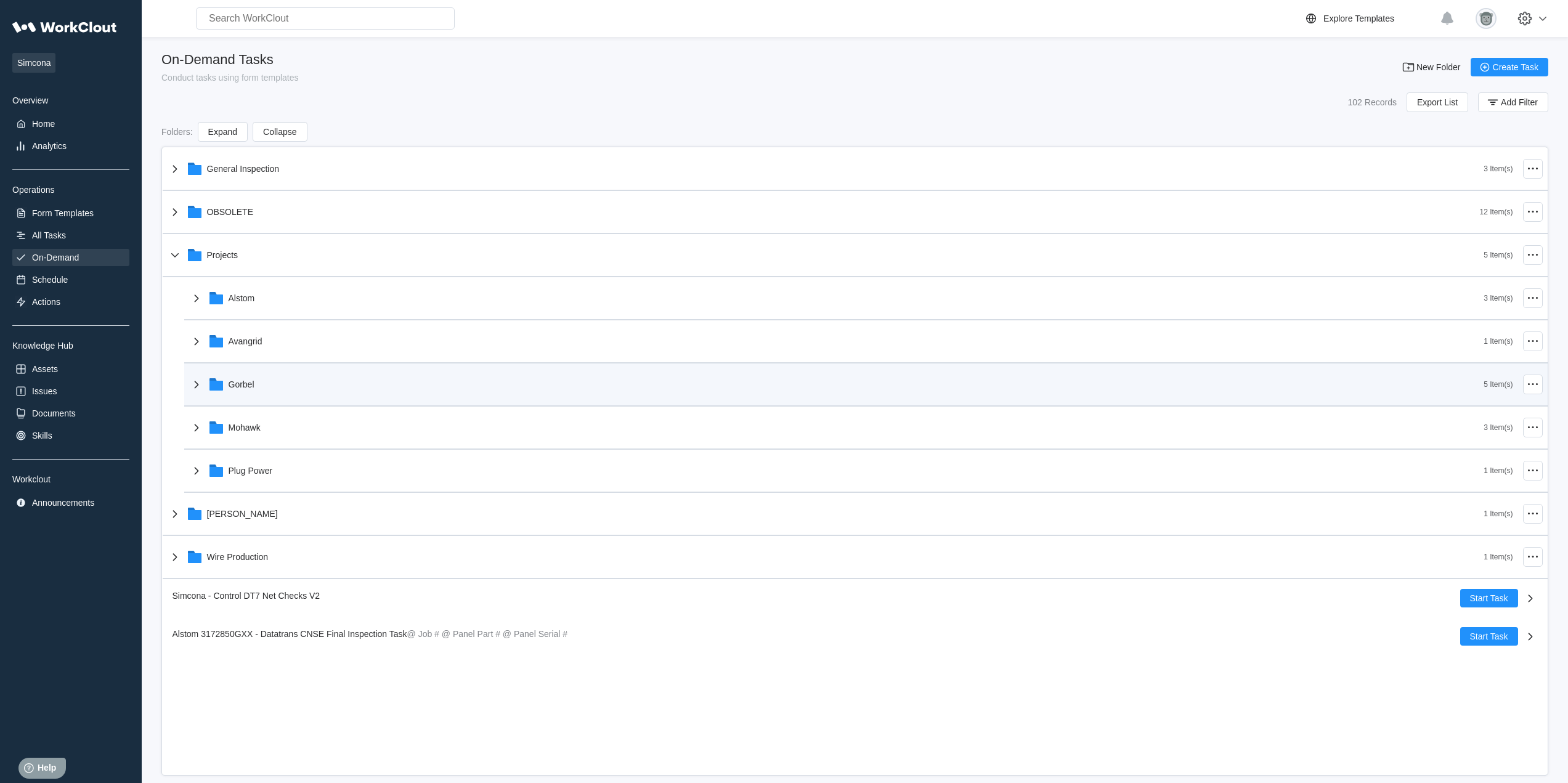
click at [278, 388] on div "Gorbel" at bounding box center [836, 384] width 1295 height 32
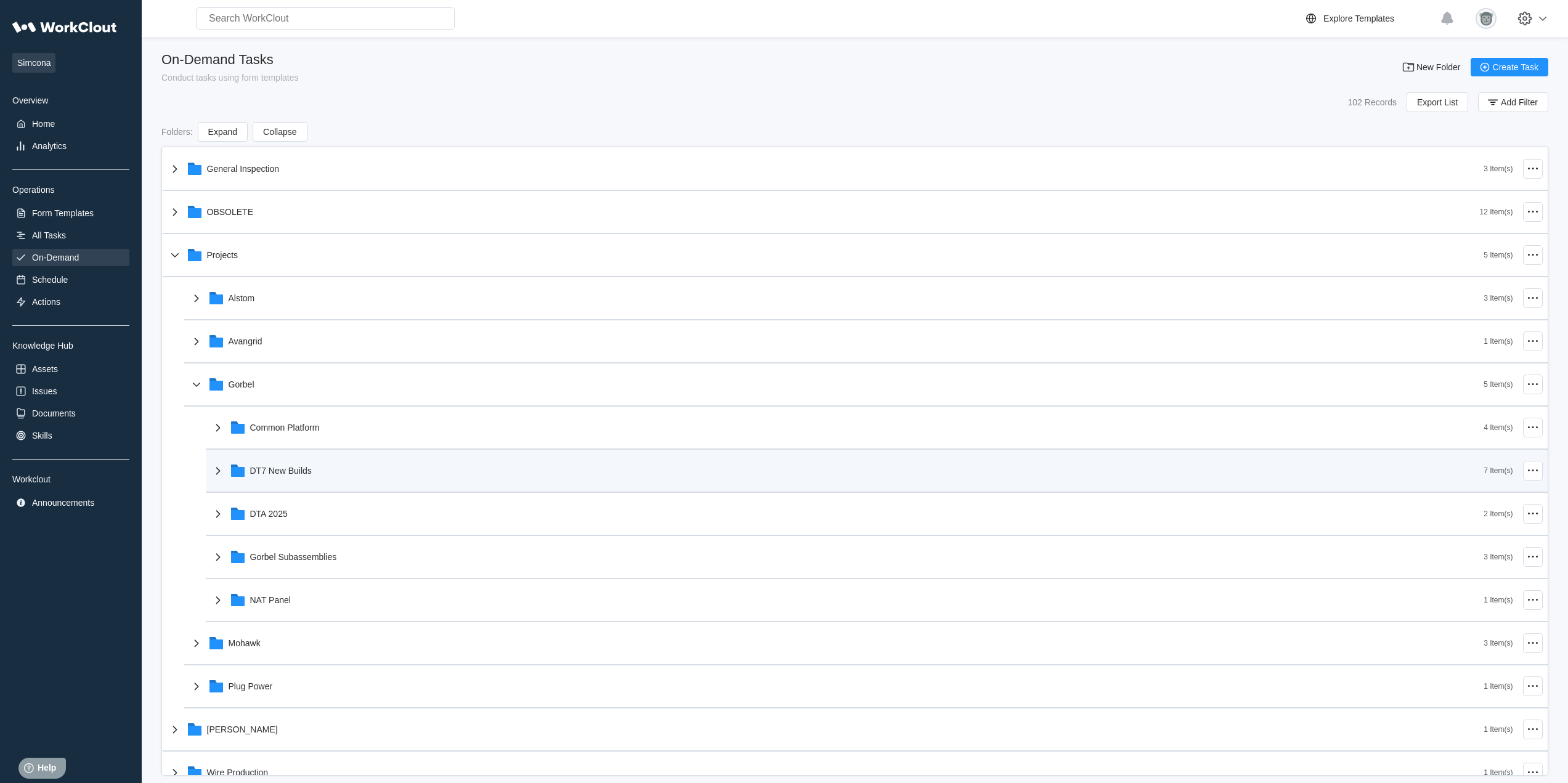
click at [316, 484] on div "DT7 New Builds" at bounding box center [847, 470] width 1273 height 32
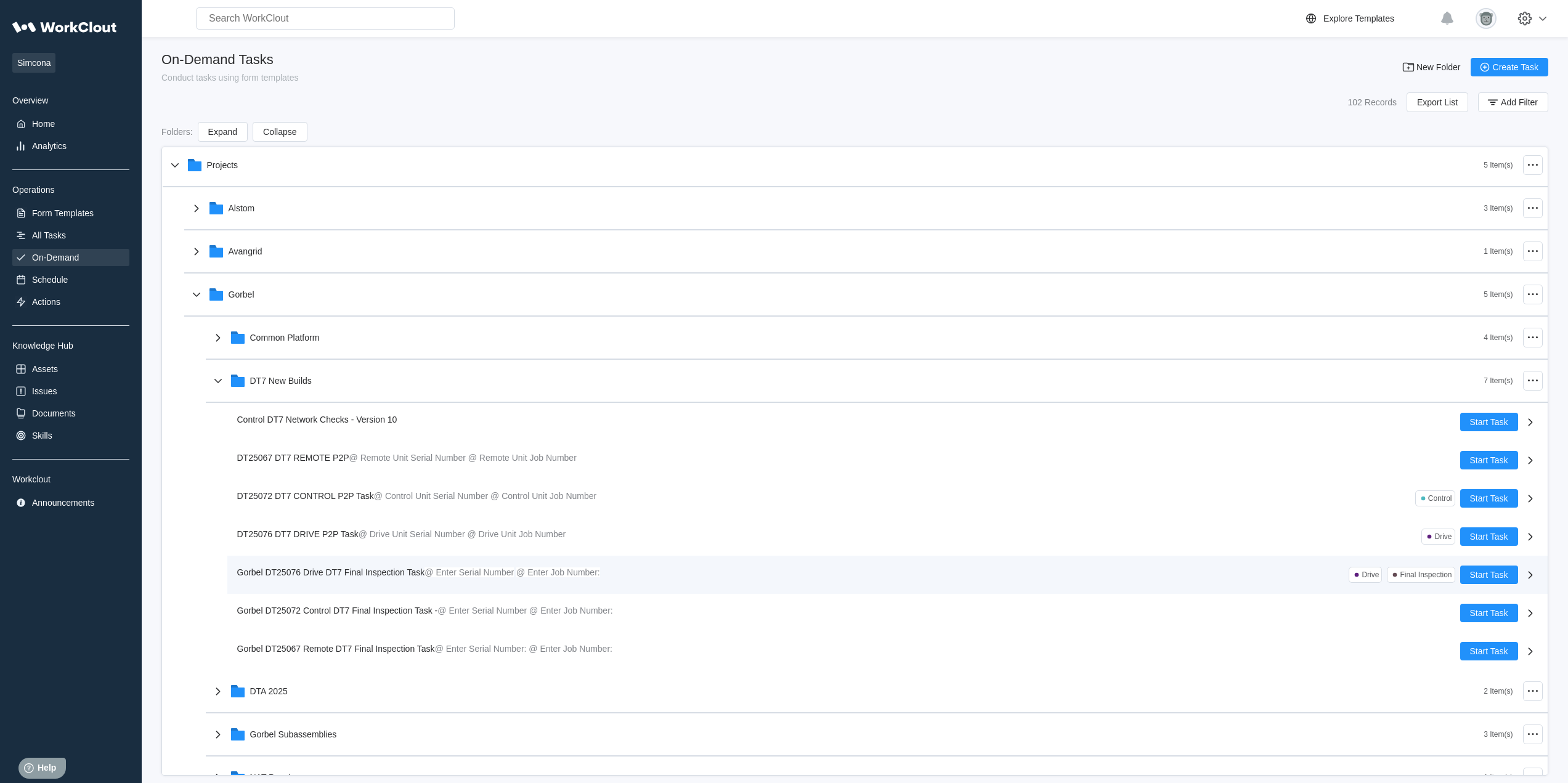
scroll to position [103, 0]
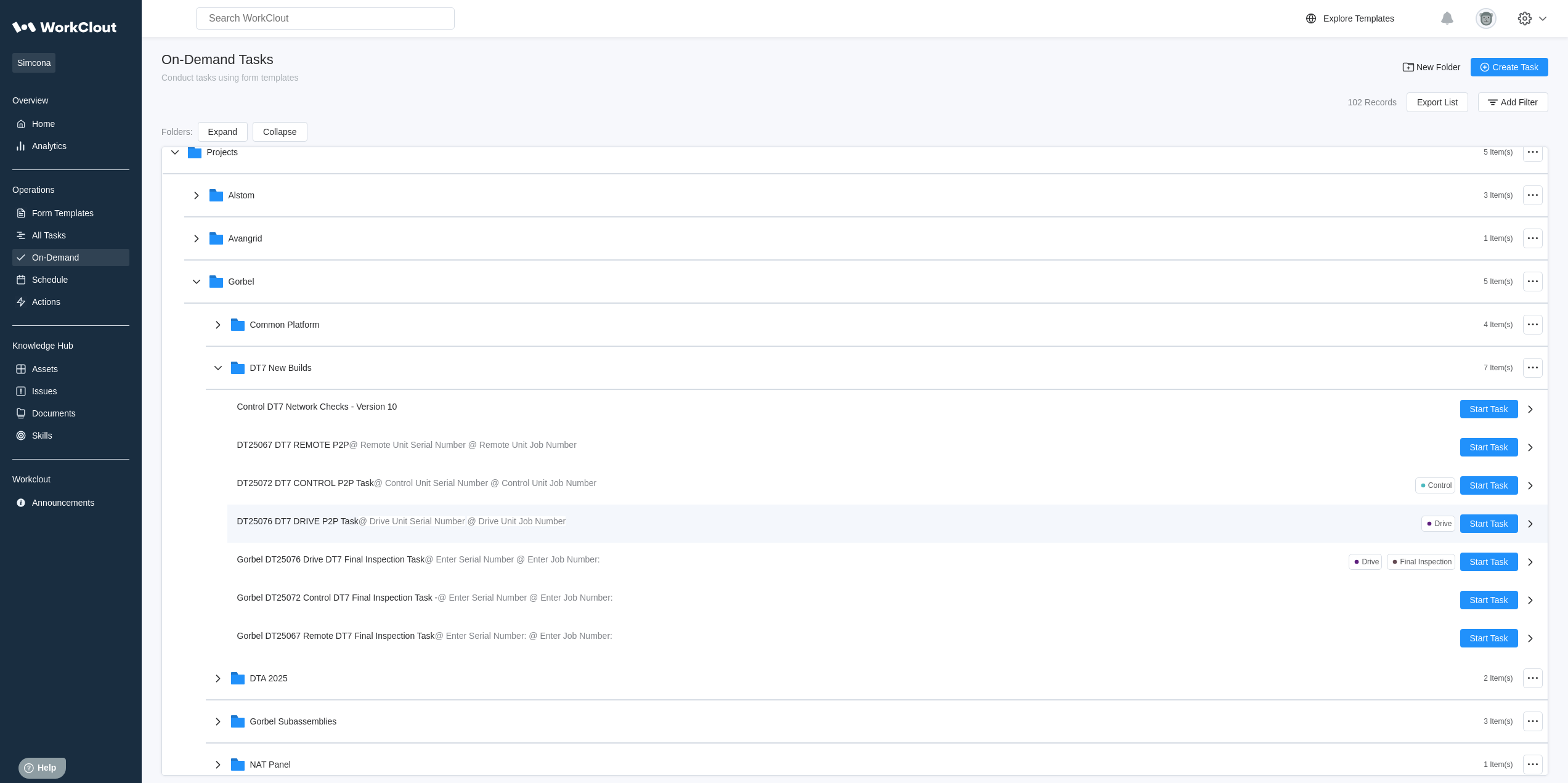
click at [527, 539] on div "DT25076 DT7 DRIVE P2P Task @ Drive Unit Serial Number @ Drive Unit Job Number D…" at bounding box center [887, 524] width 1319 height 38
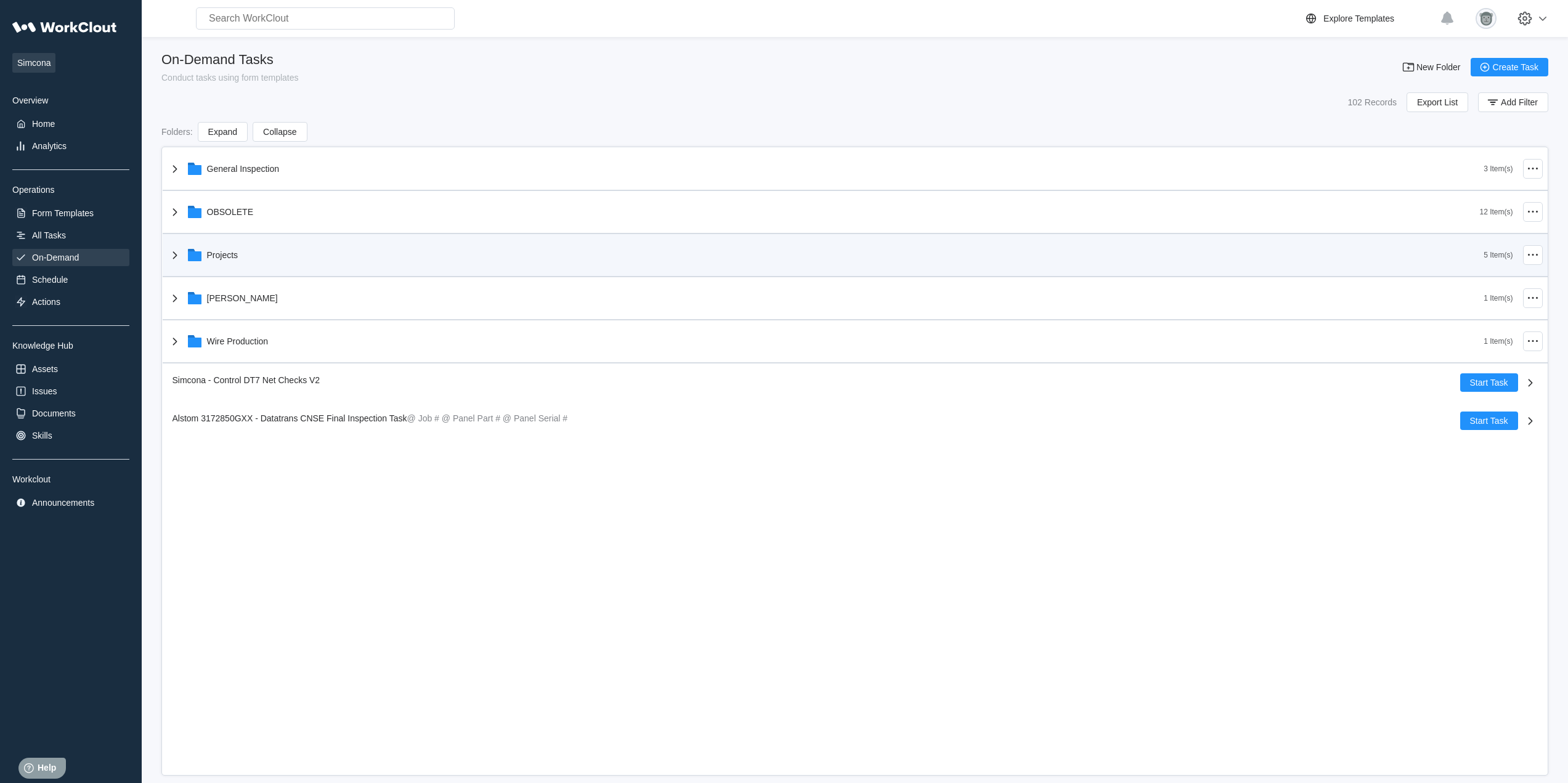
click at [249, 256] on div "Projects" at bounding box center [826, 254] width 1317 height 32
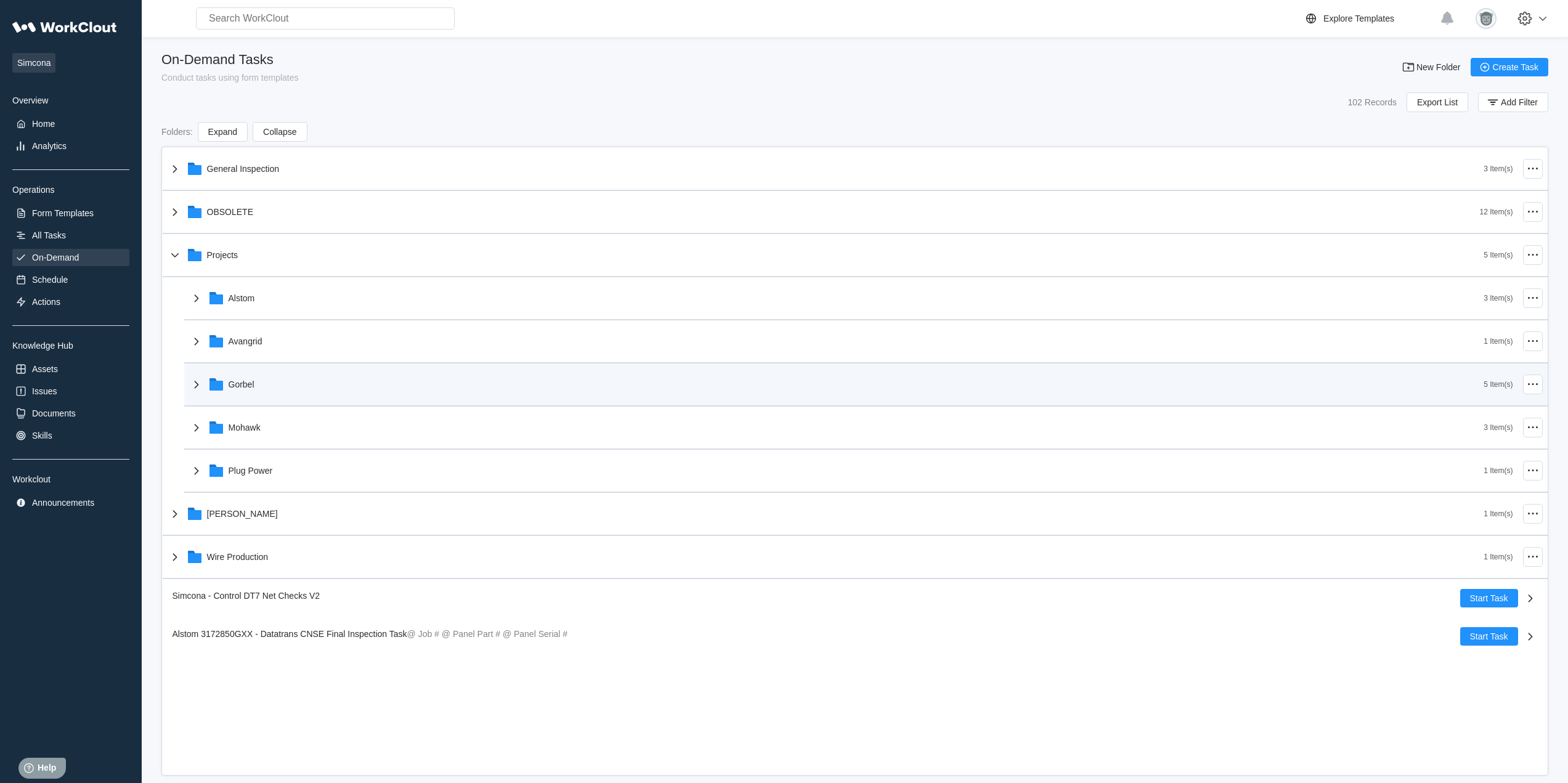
click at [315, 383] on div "Gorbel" at bounding box center [836, 384] width 1295 height 32
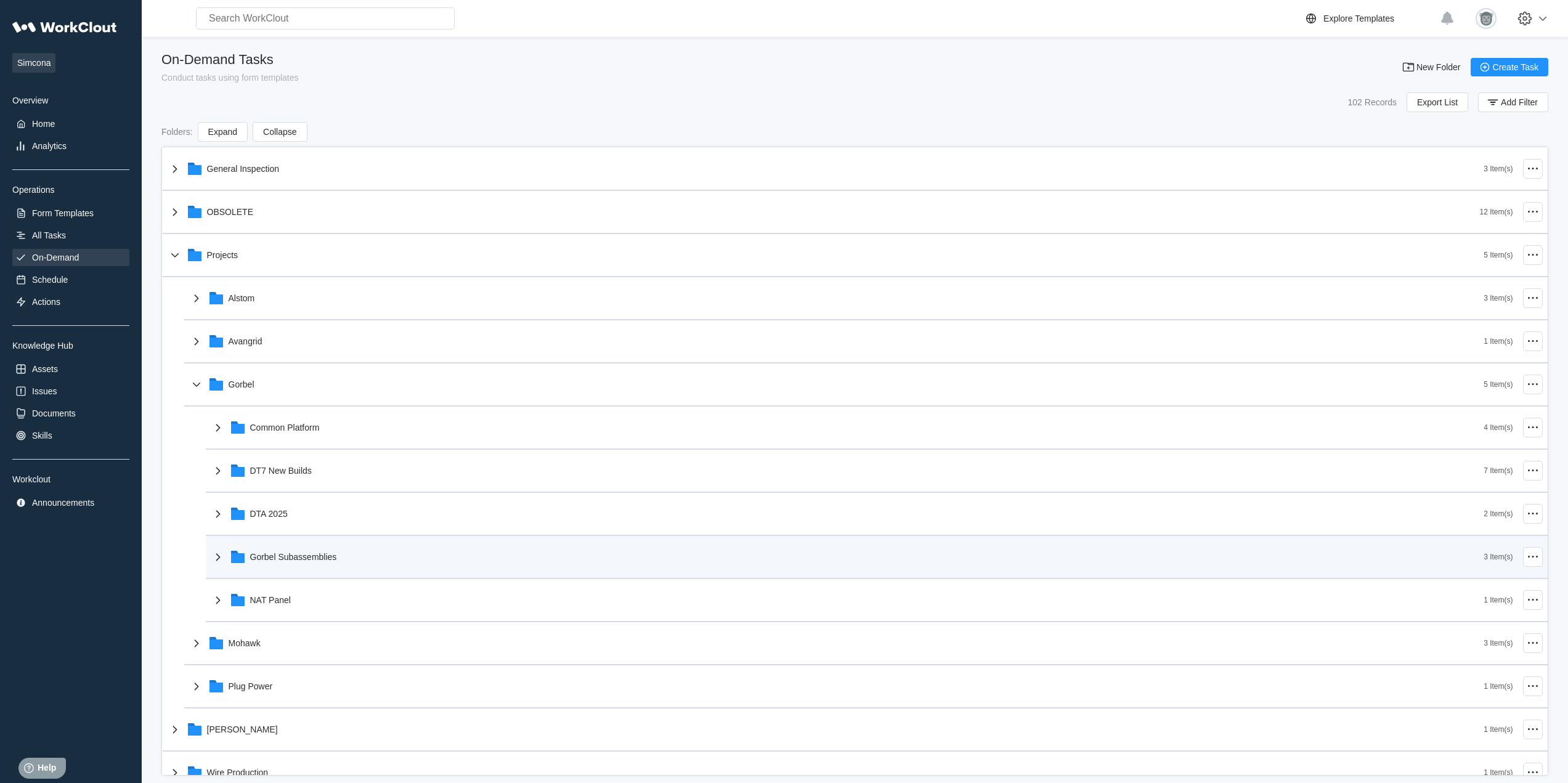
click at [340, 537] on div "Gorbel Subassemblies 3 Item(s)" at bounding box center [876, 557] width 1342 height 43
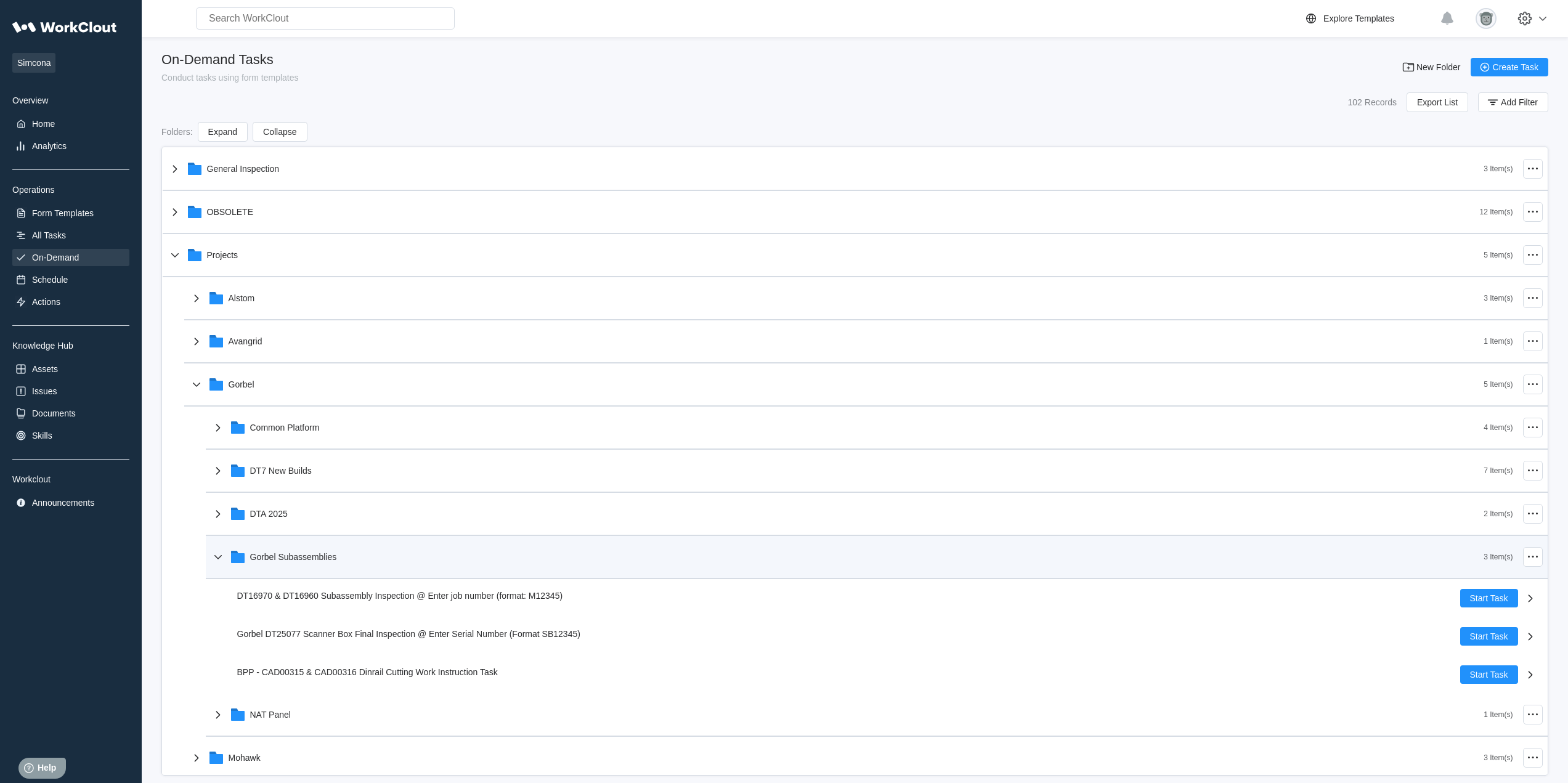
click at [342, 556] on div "Gorbel Subassemblies" at bounding box center [847, 557] width 1273 height 32
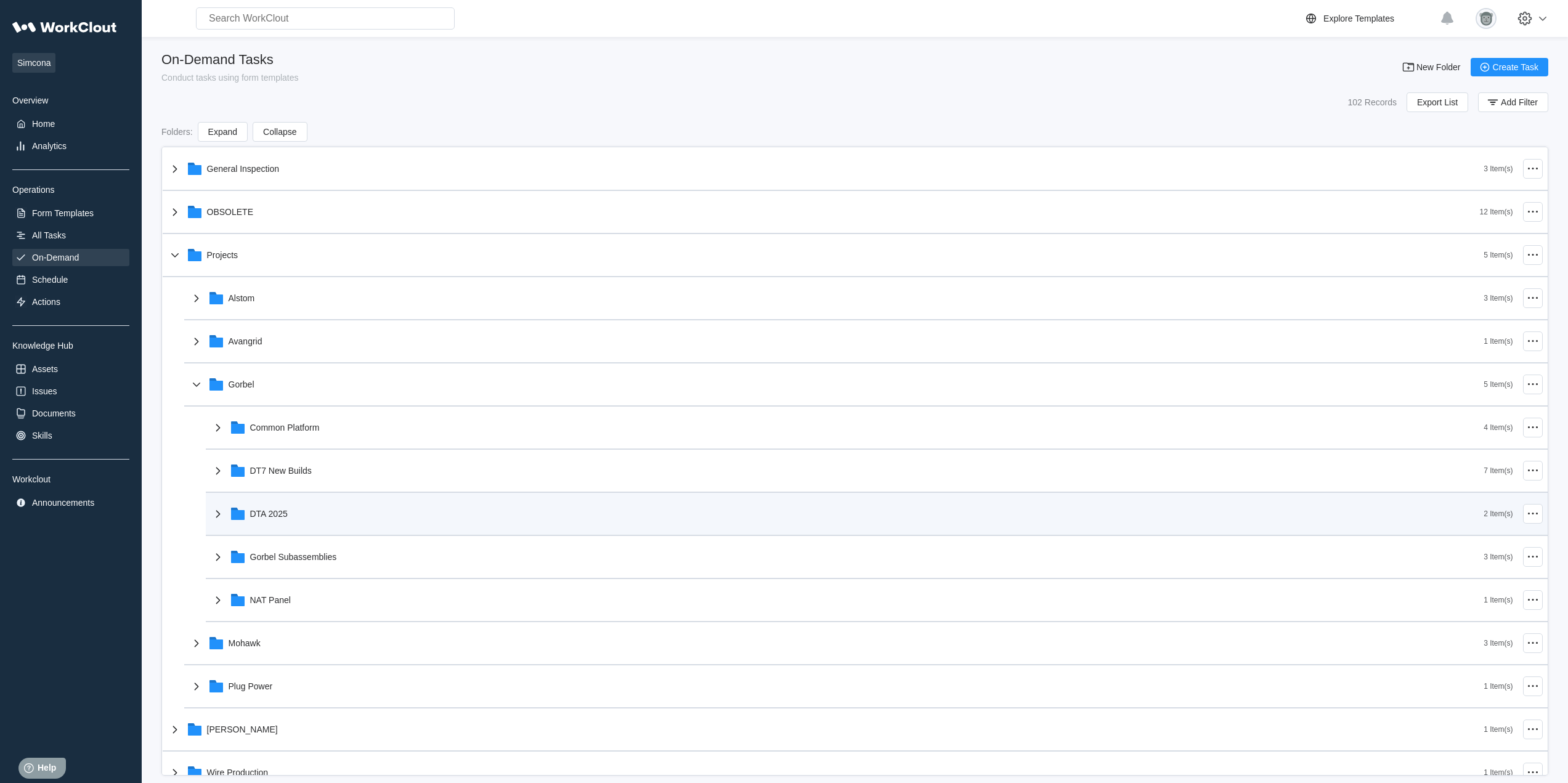
click at [335, 510] on div "DTA 2025" at bounding box center [847, 513] width 1273 height 32
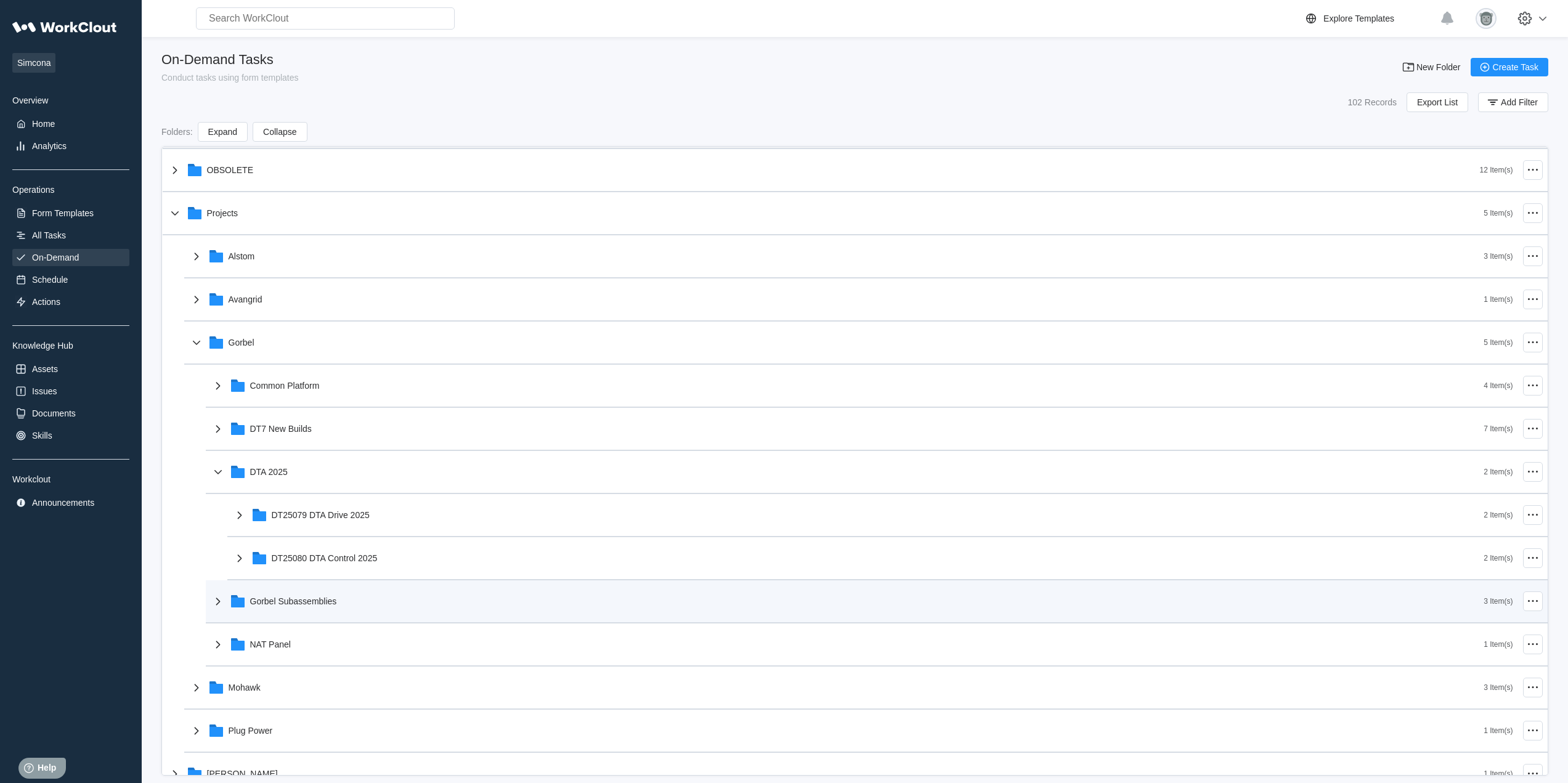
scroll to position [103, 0]
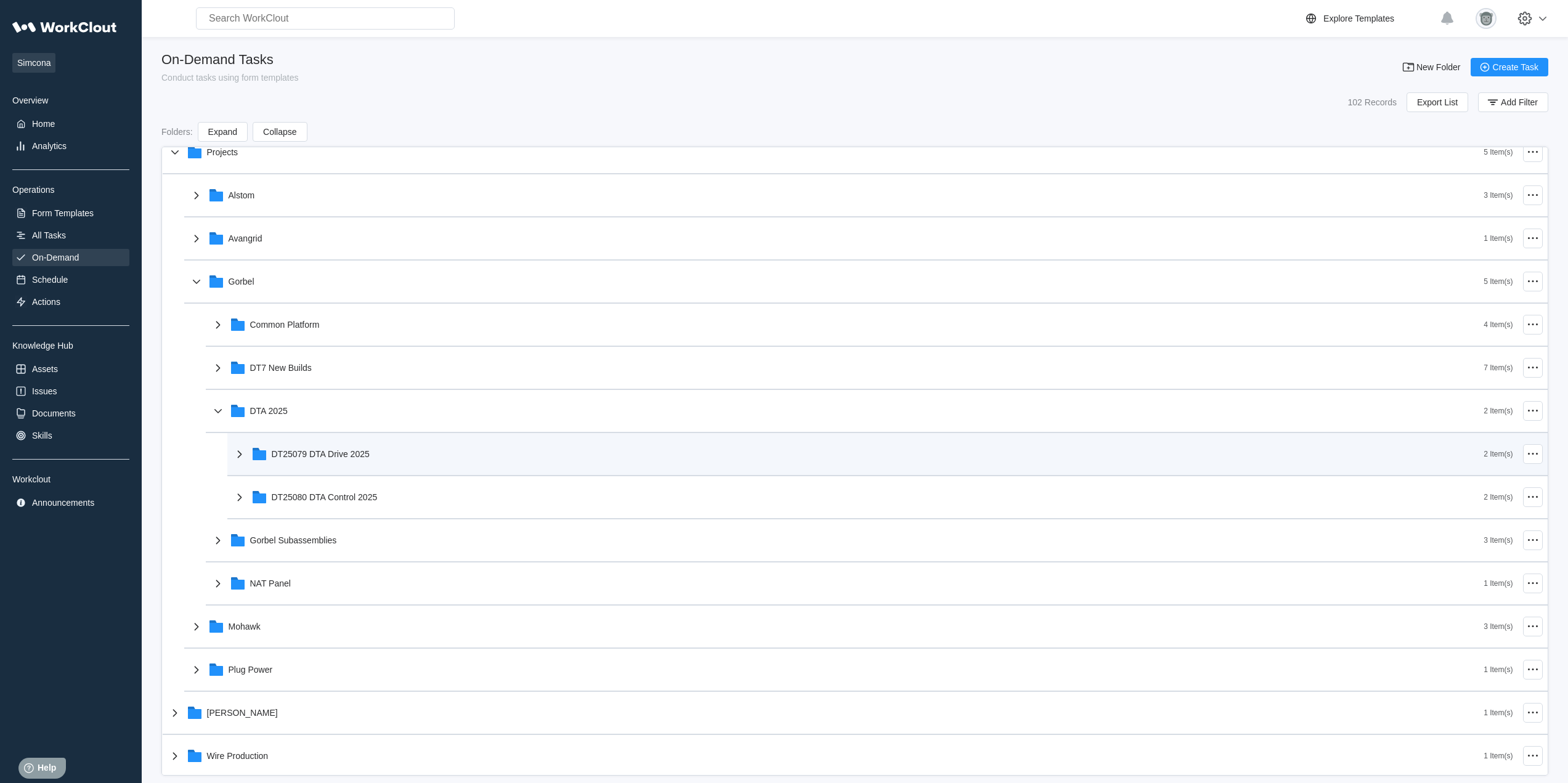
click at [418, 462] on div "DT25079 DTA Drive 2025" at bounding box center [858, 453] width 1251 height 32
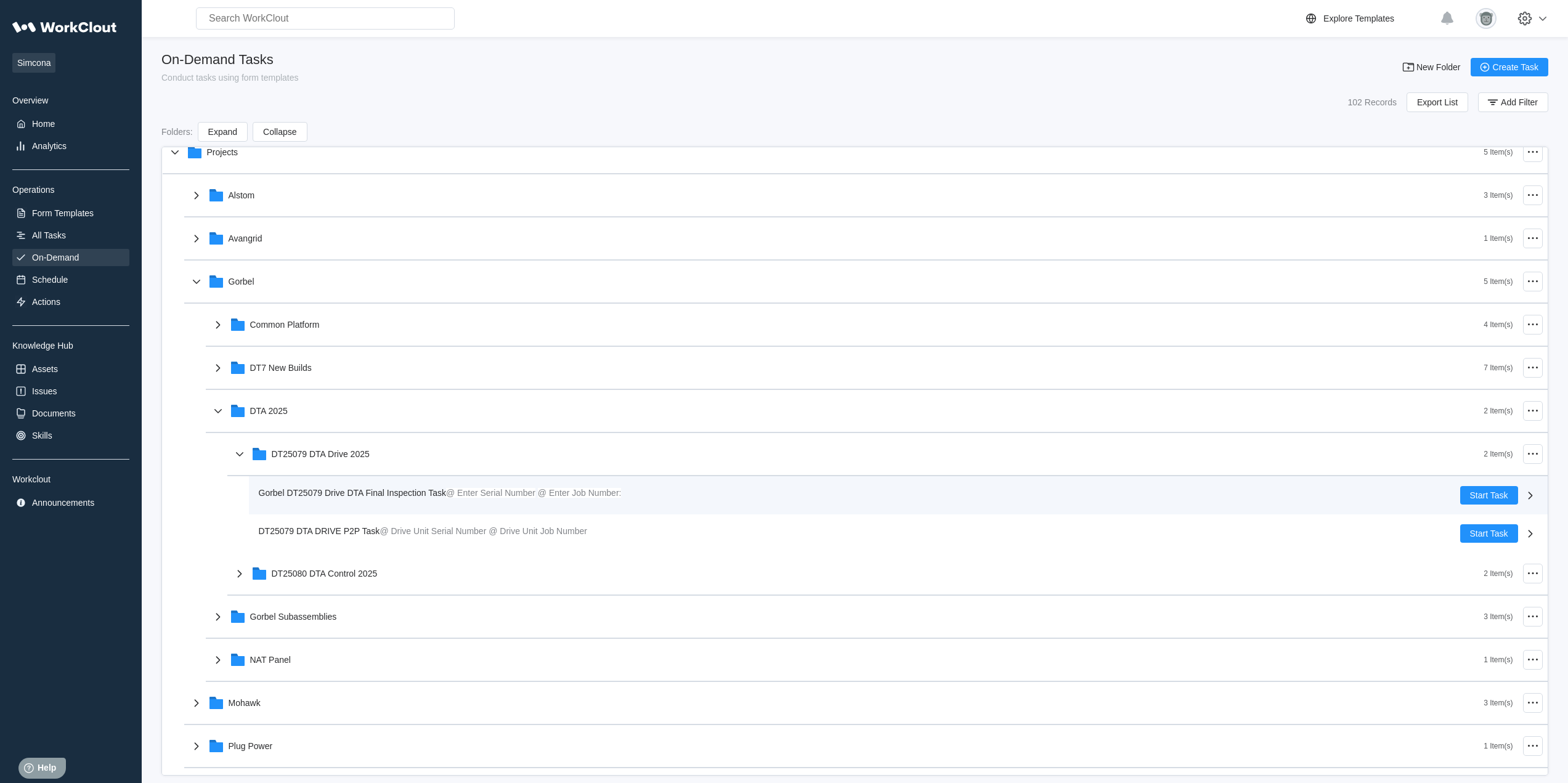
click at [436, 501] on div "Gorbel DT25079 Drive DTA Final Inspection Task @ Enter Serial Number @ Enter Jo…" at bounding box center [860, 494] width 1201 height 18
click at [427, 500] on div "Gorbel DT25079 Drive DTA Final Inspection Task @ Enter Serial Number @ Enter Jo…" at bounding box center [860, 494] width 1201 height 18
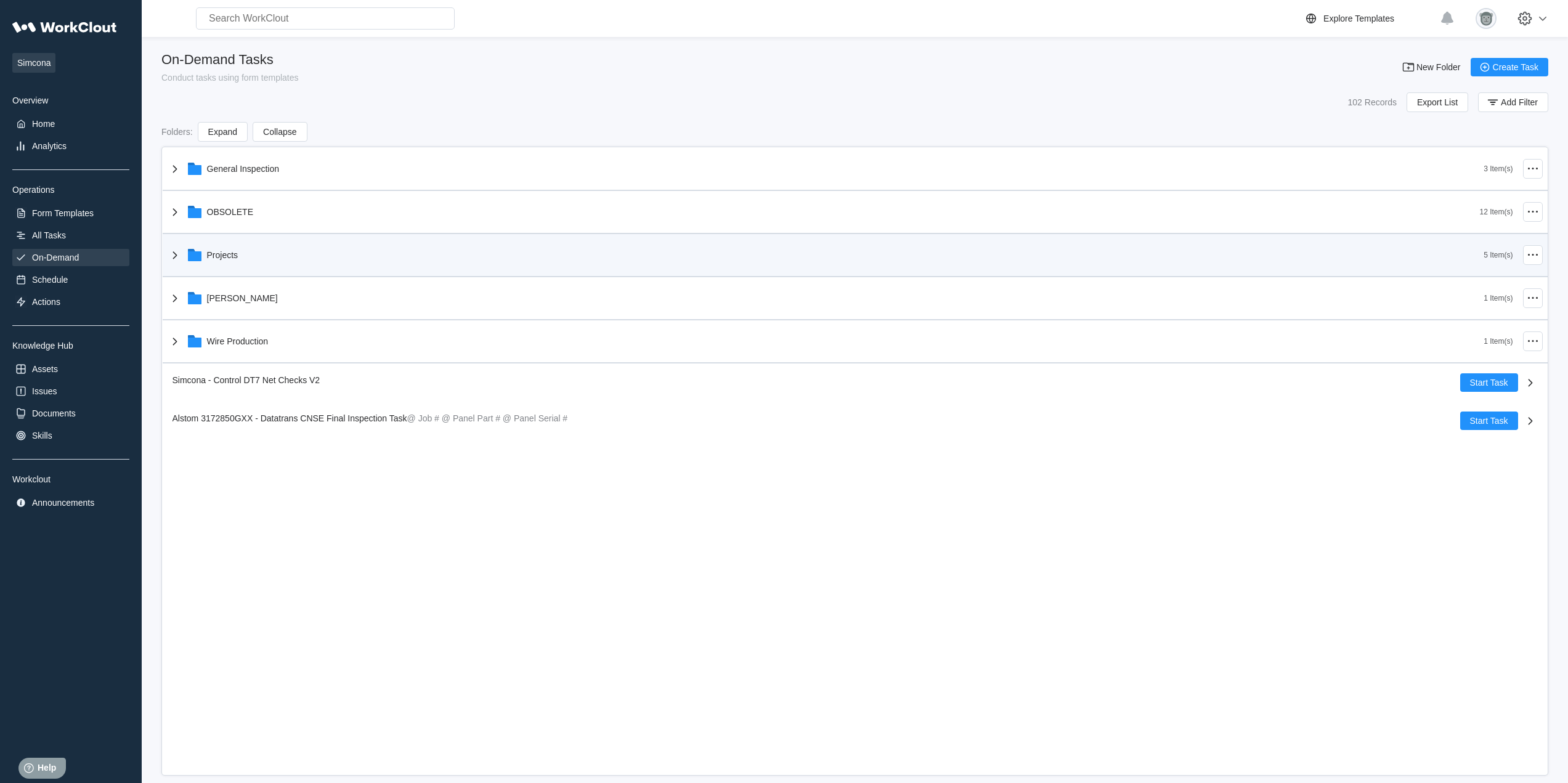
click at [314, 264] on div "Projects" at bounding box center [826, 254] width 1317 height 32
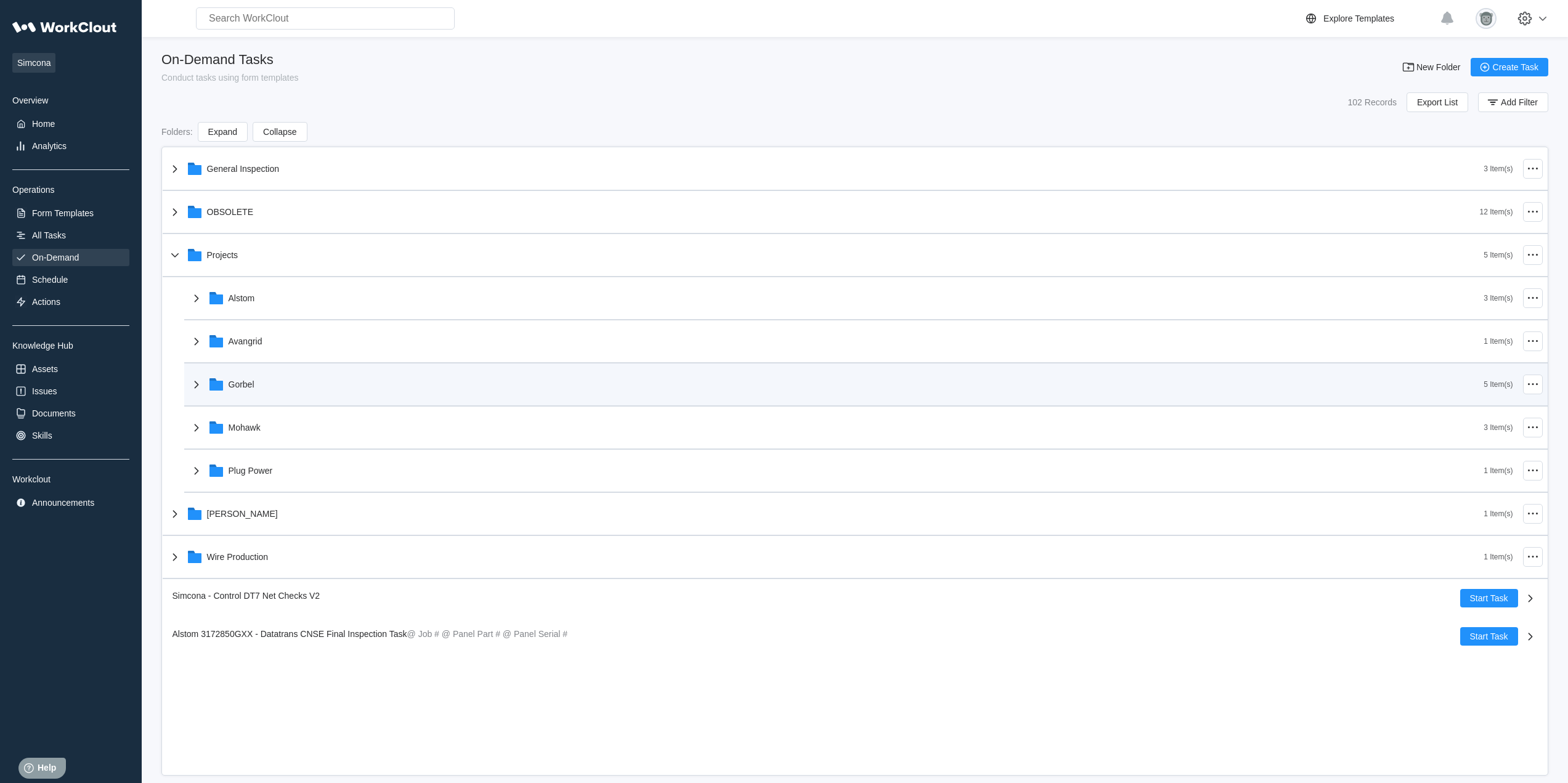
click at [303, 375] on div "Gorbel" at bounding box center [836, 384] width 1295 height 32
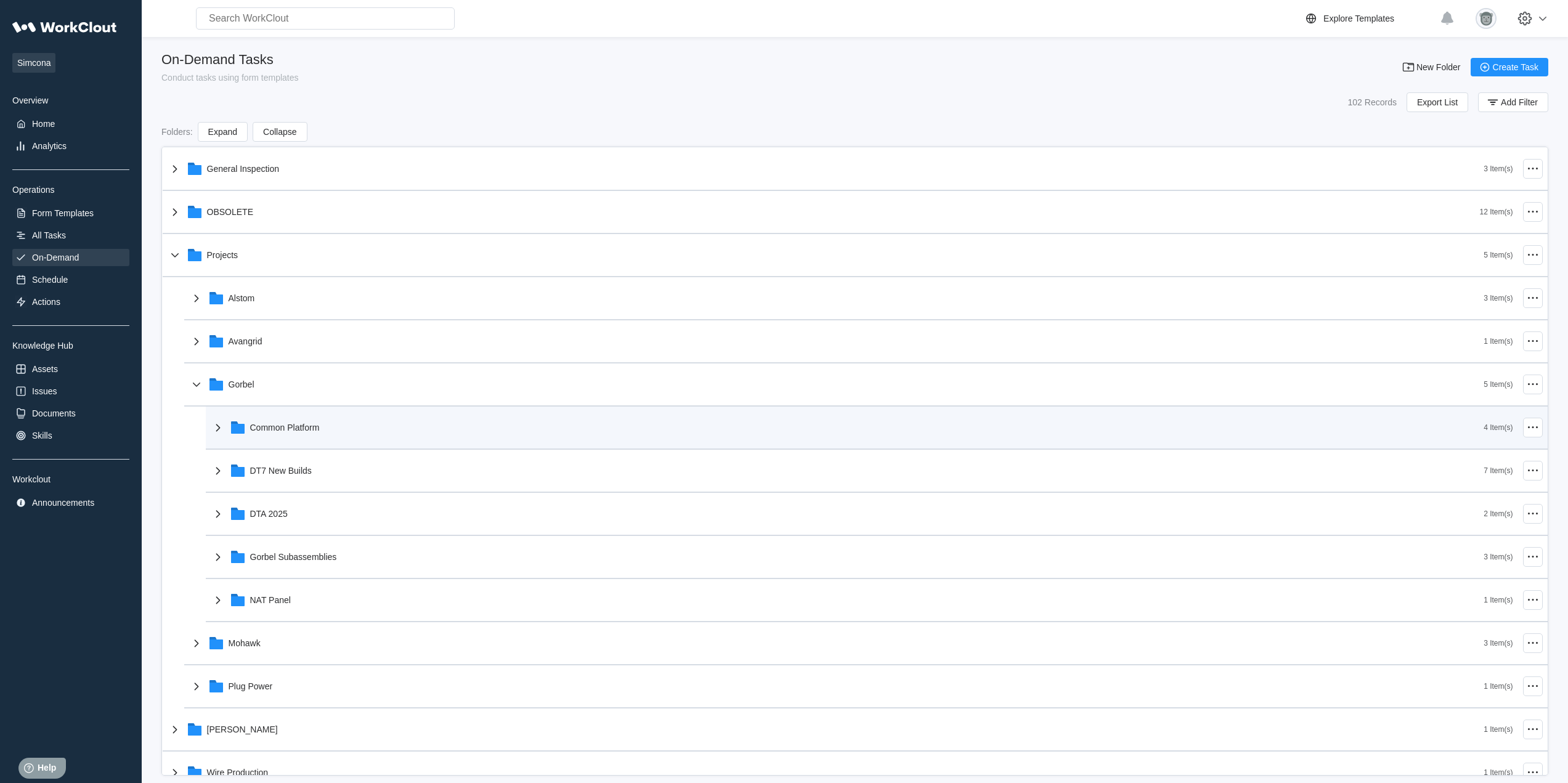
click at [318, 435] on div "Common Platform" at bounding box center [847, 427] width 1273 height 32
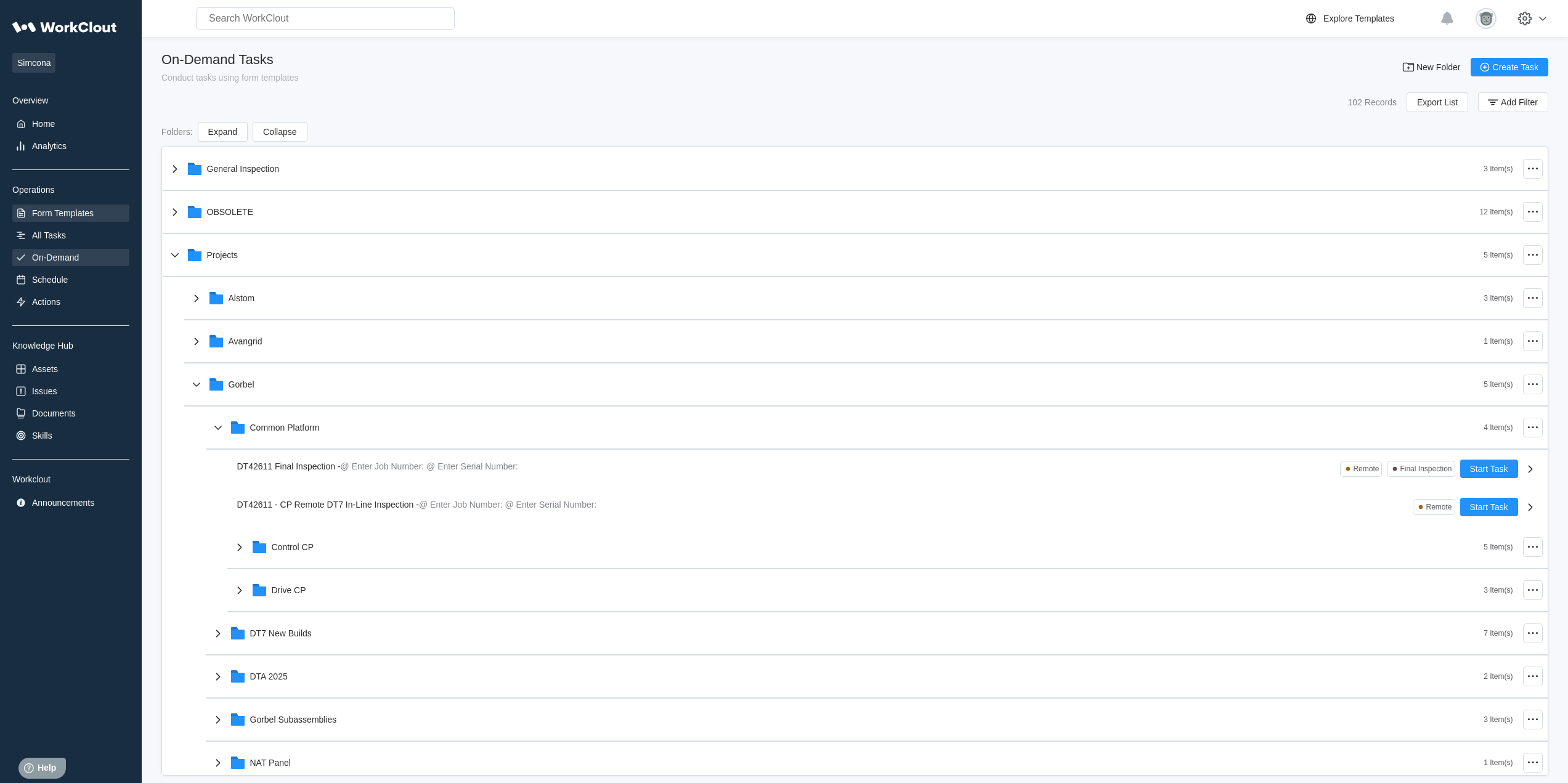
click at [71, 211] on div "Form Templates" at bounding box center [62, 213] width 61 height 10
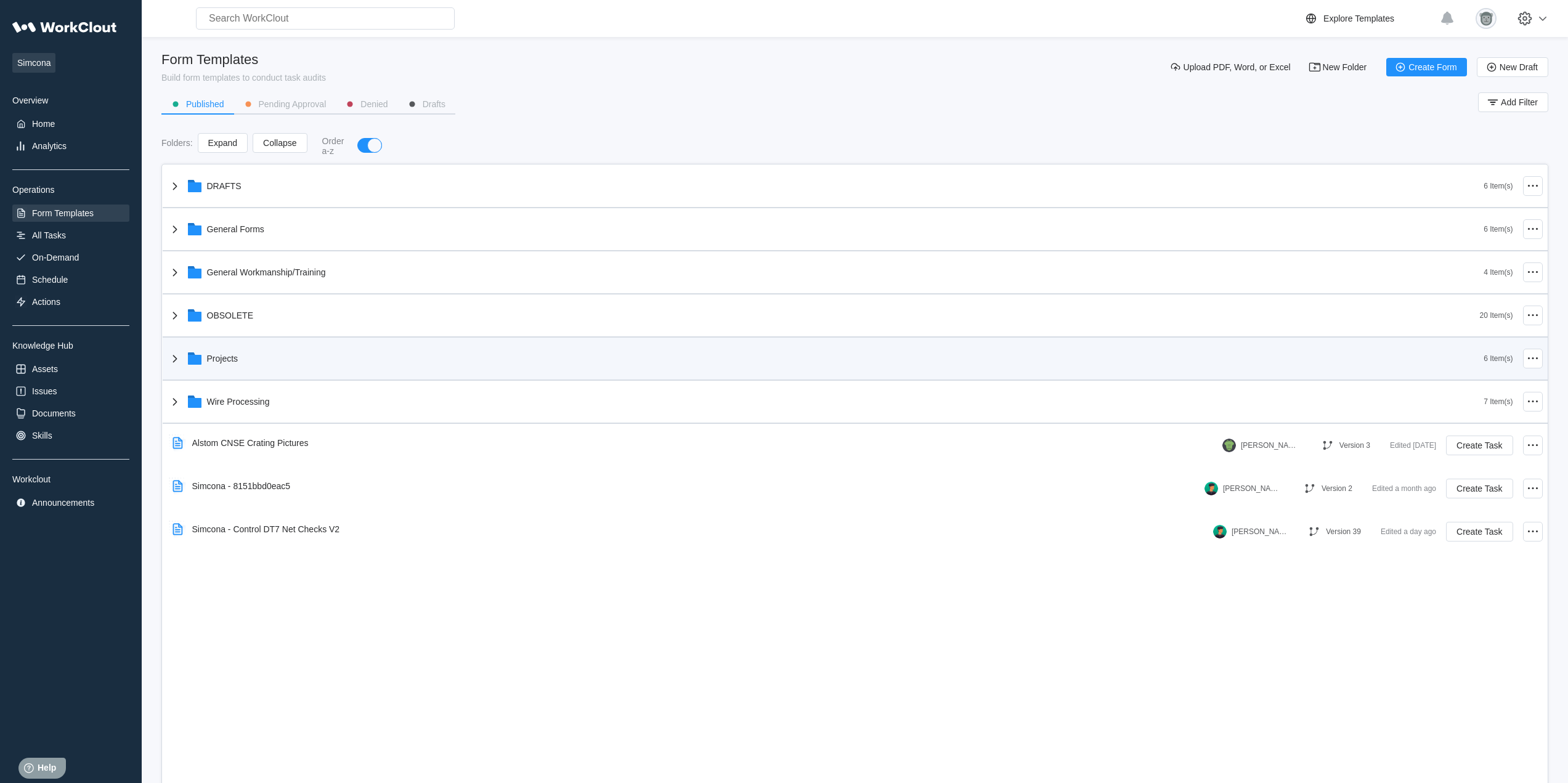
click at [273, 362] on div "Projects" at bounding box center [826, 358] width 1317 height 32
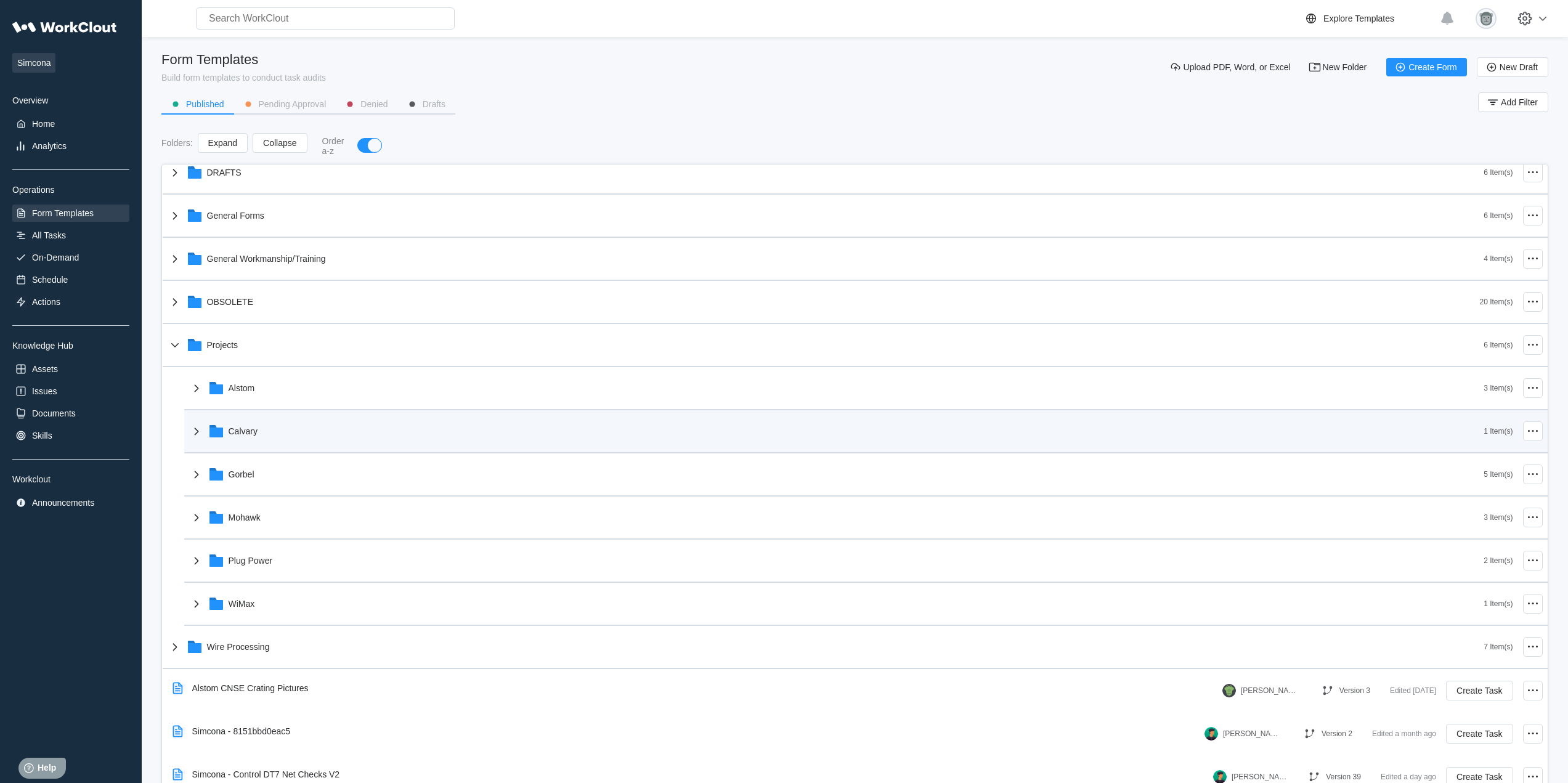
scroll to position [20, 0]
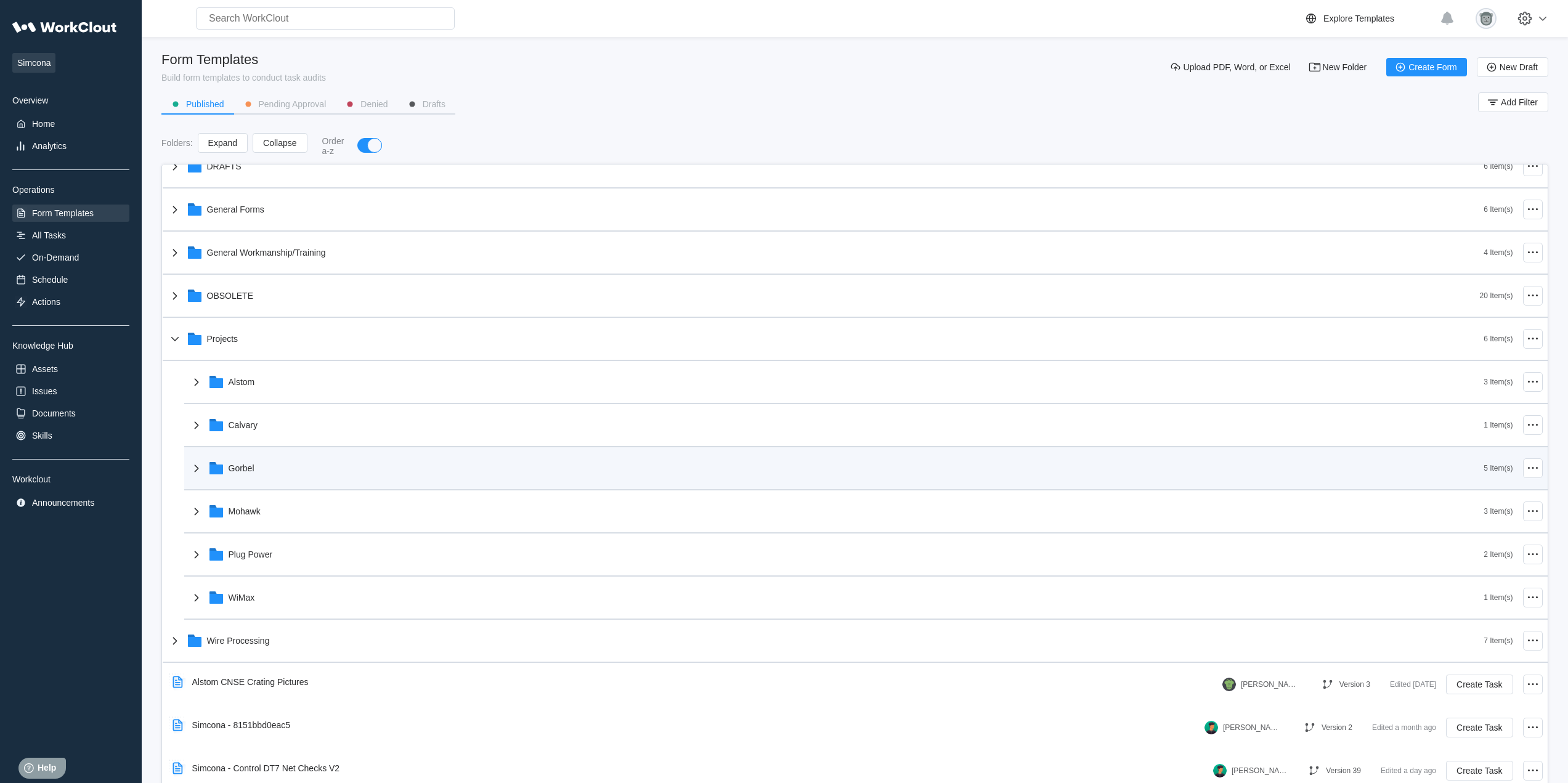
click at [279, 470] on div "Gorbel" at bounding box center [836, 467] width 1295 height 32
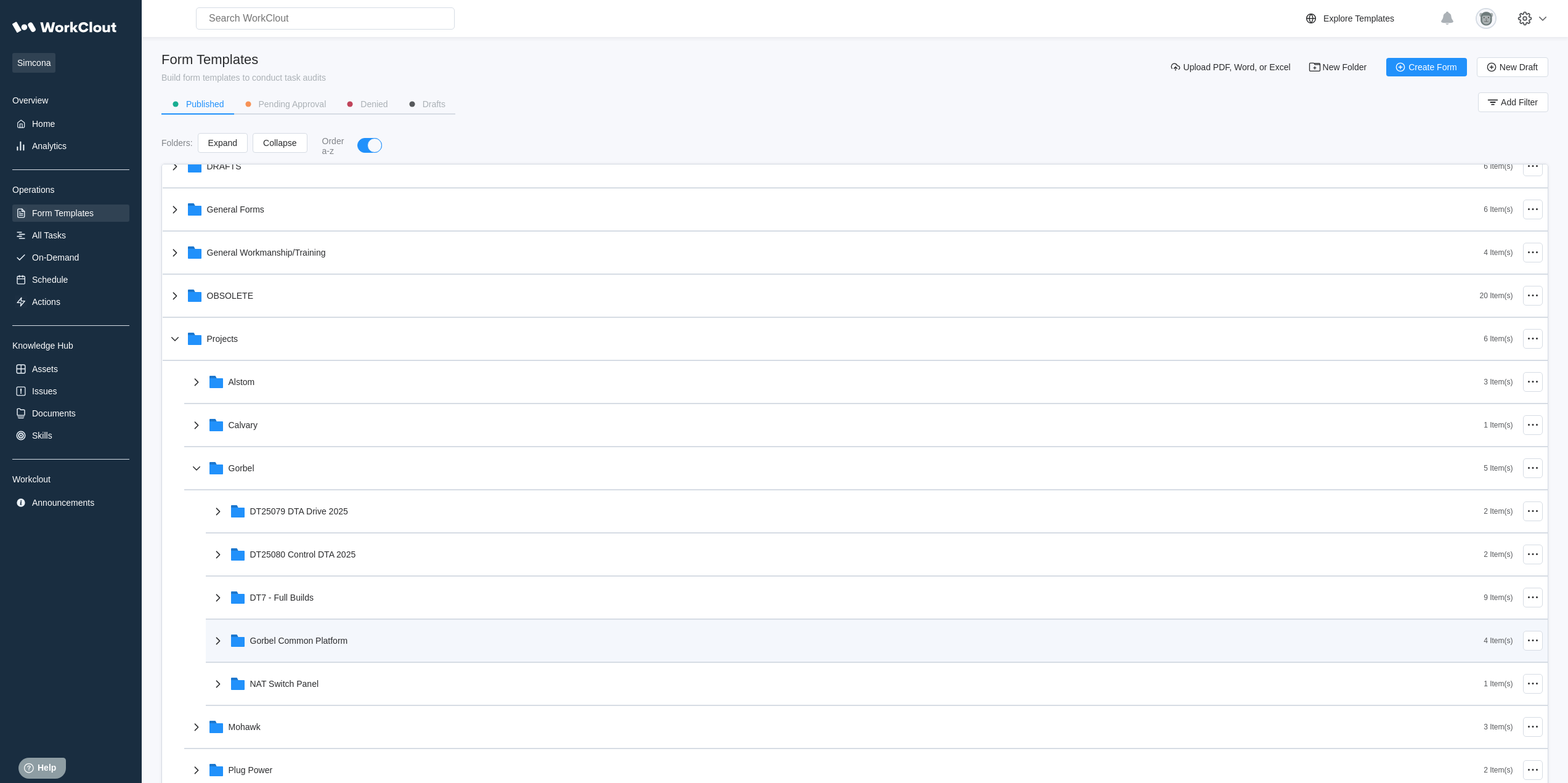
click at [353, 642] on div "Gorbel Common Platform" at bounding box center [847, 640] width 1273 height 32
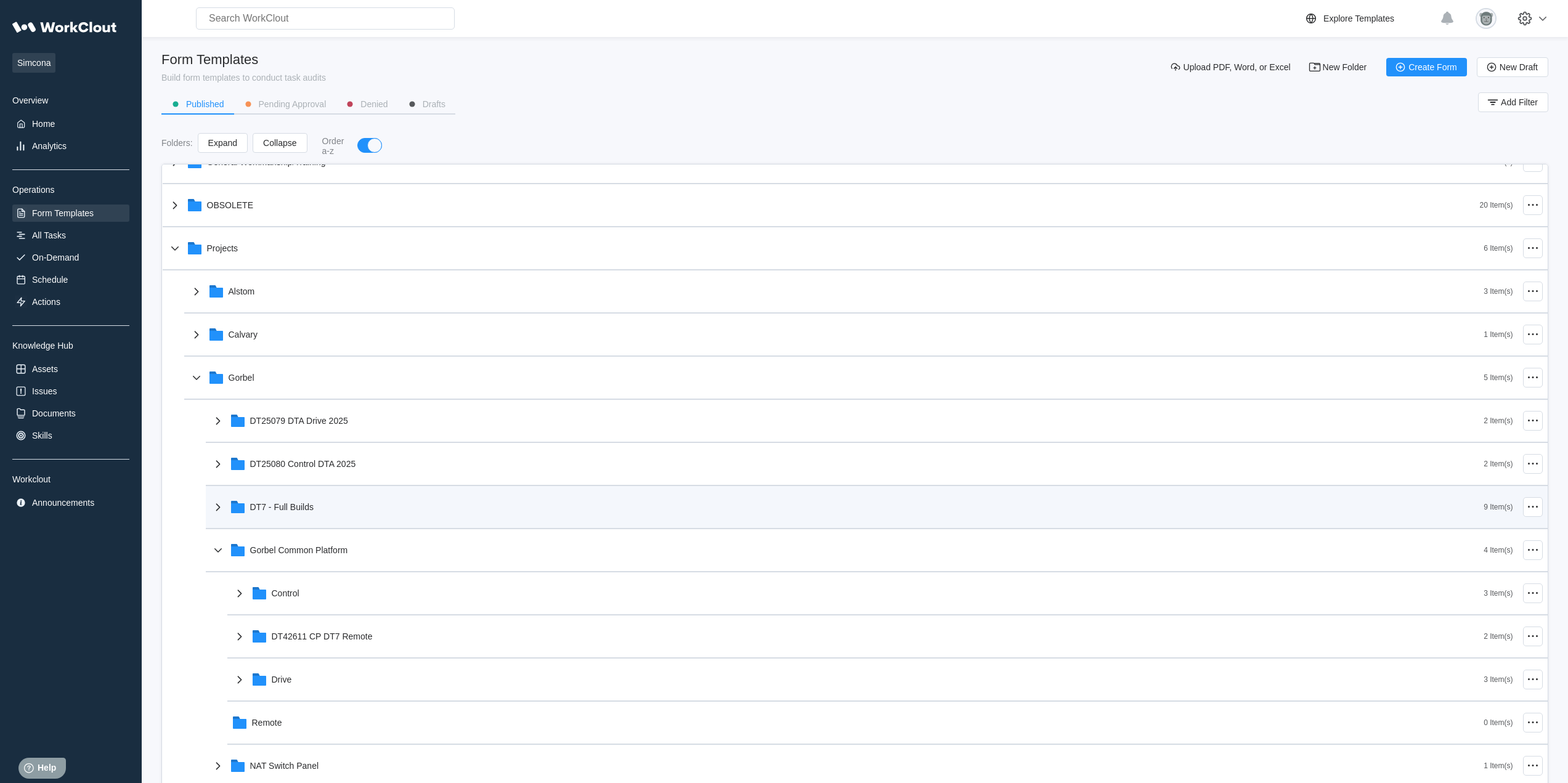
scroll to position [327, 0]
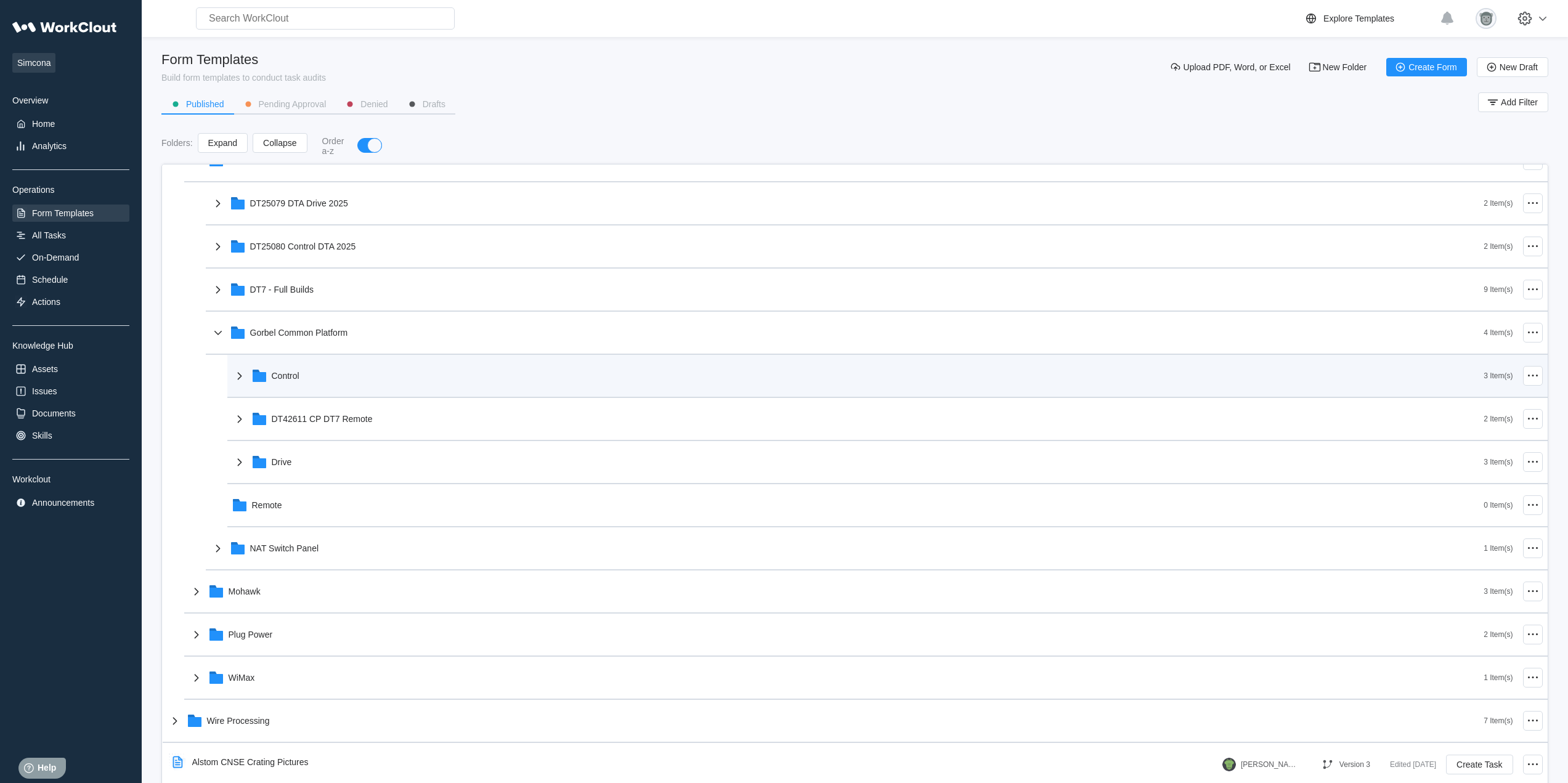
click at [302, 377] on div "Control" at bounding box center [858, 375] width 1251 height 32
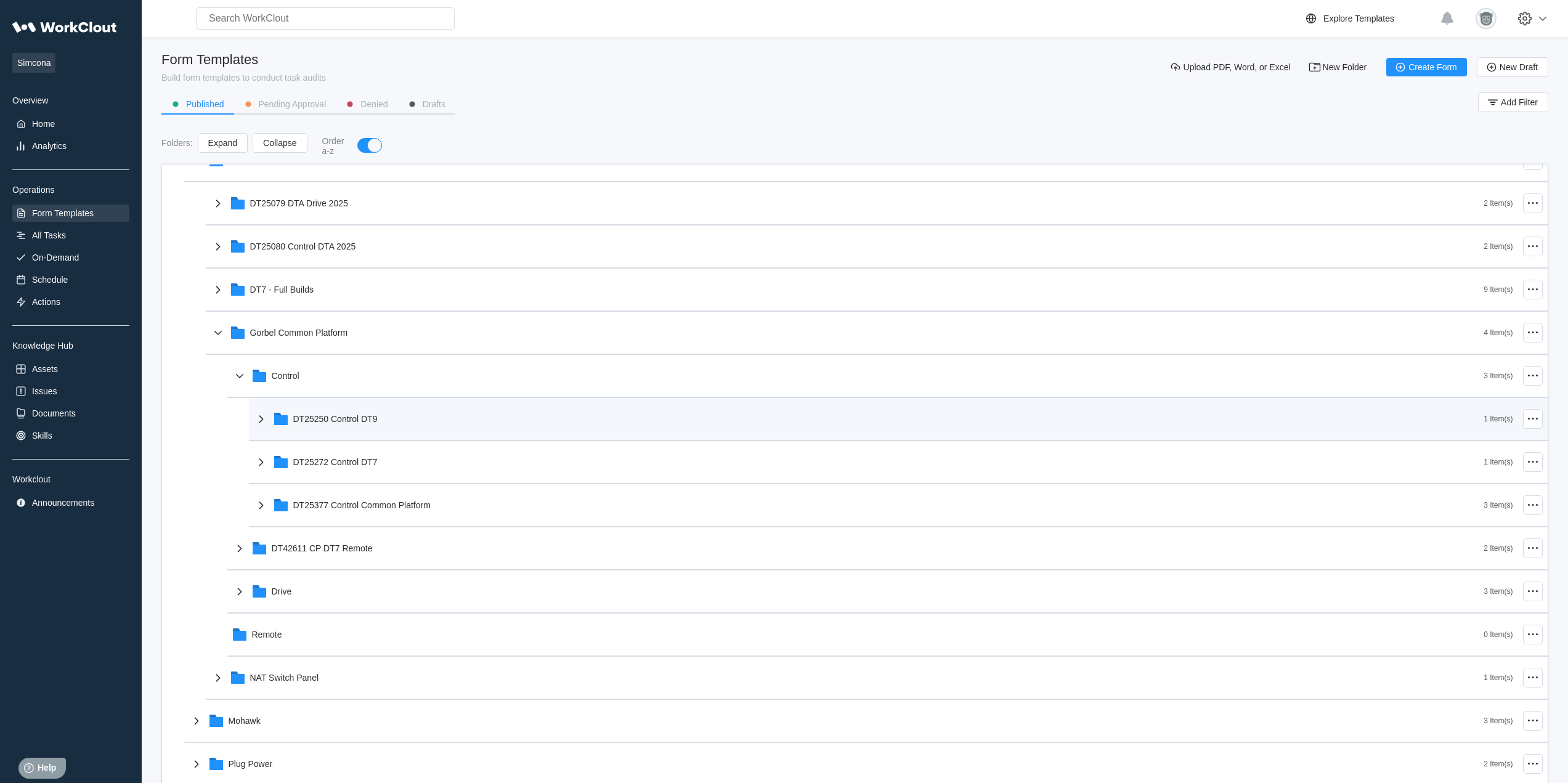
click at [369, 424] on div "DT25250 Control DT9" at bounding box center [868, 418] width 1230 height 32
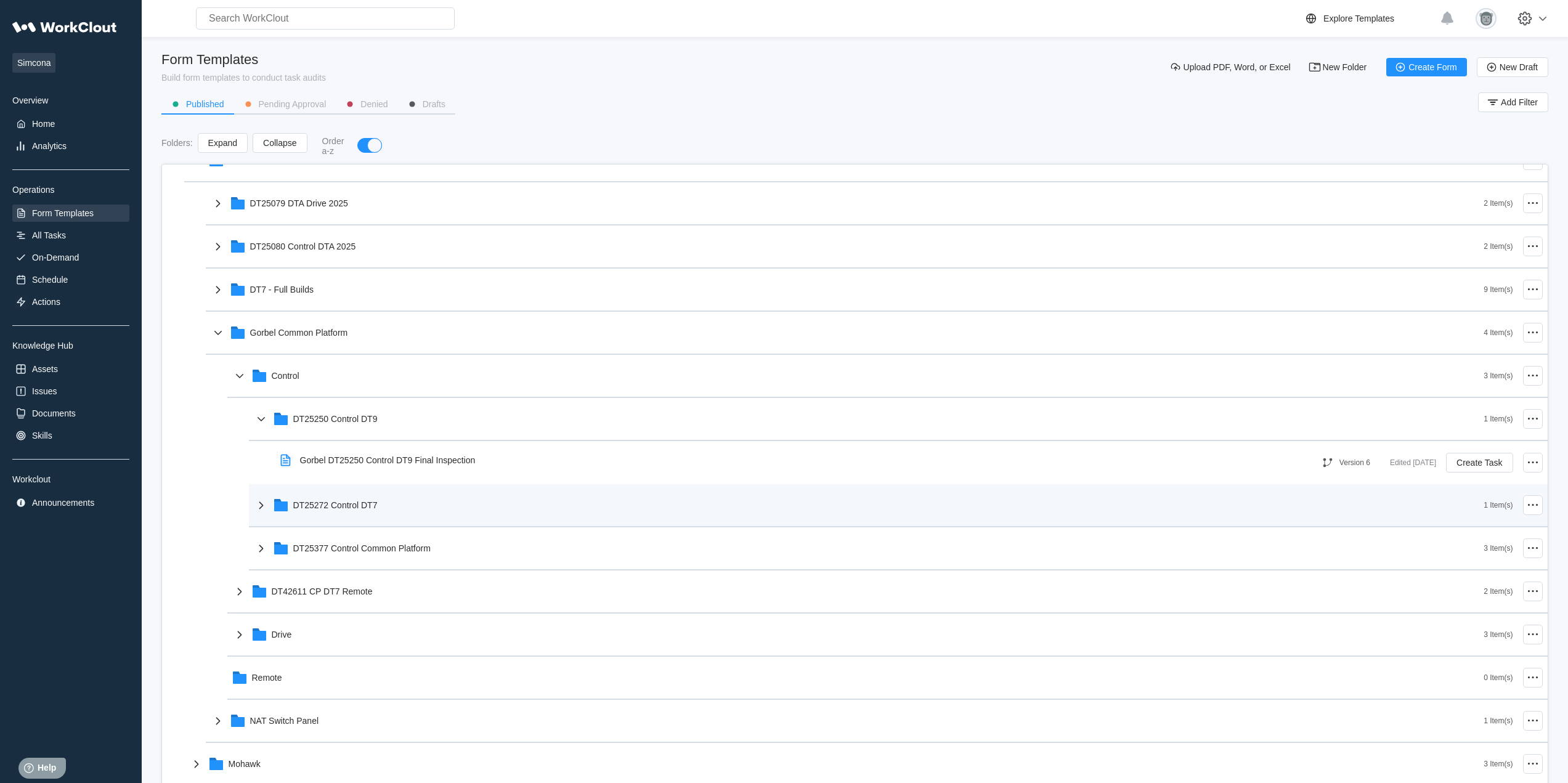
click at [410, 515] on div "DT25272 Control DT7" at bounding box center [868, 505] width 1230 height 32
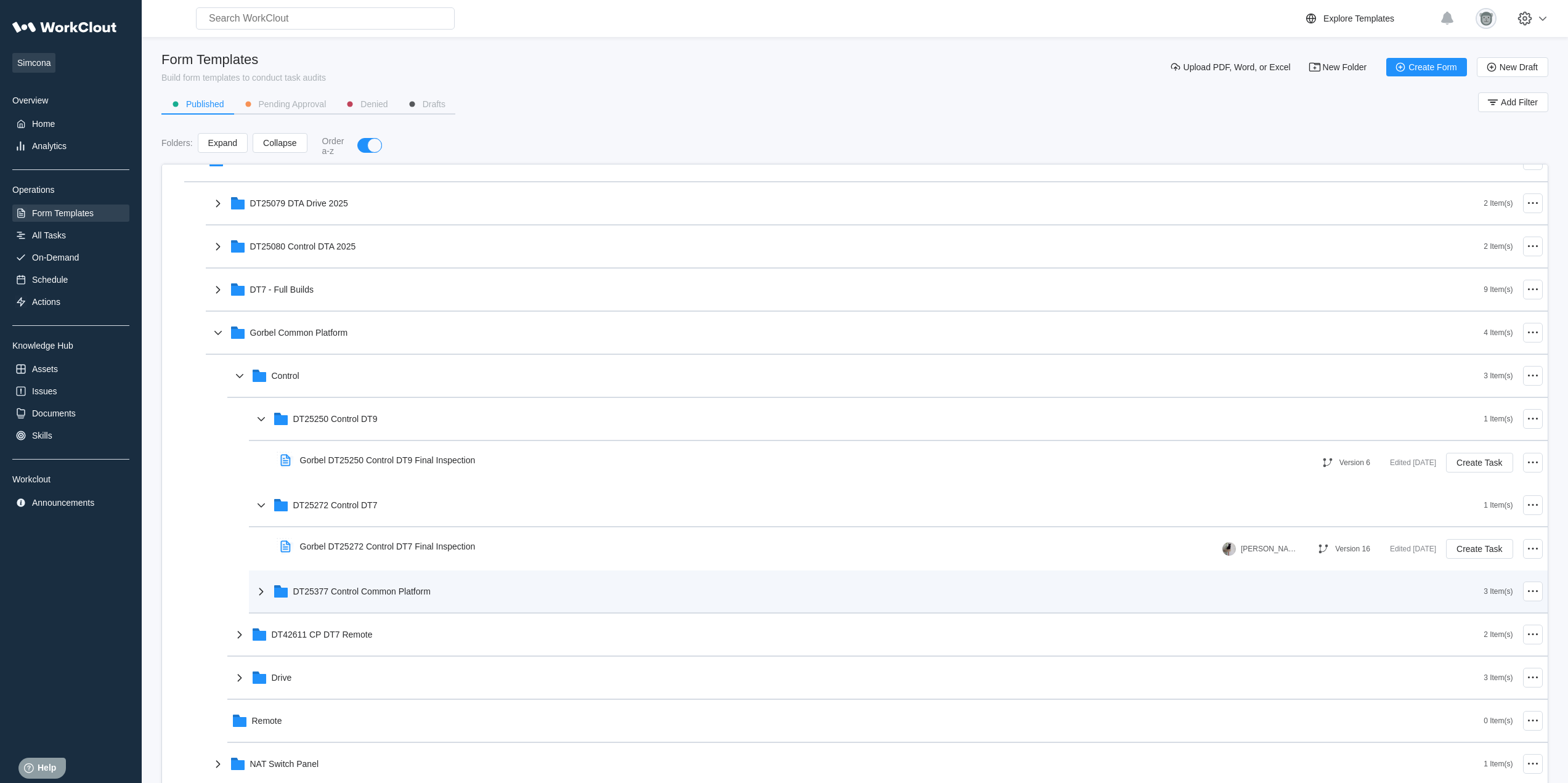
click at [409, 602] on div "DT25377 Control Common Platform" at bounding box center [868, 590] width 1230 height 32
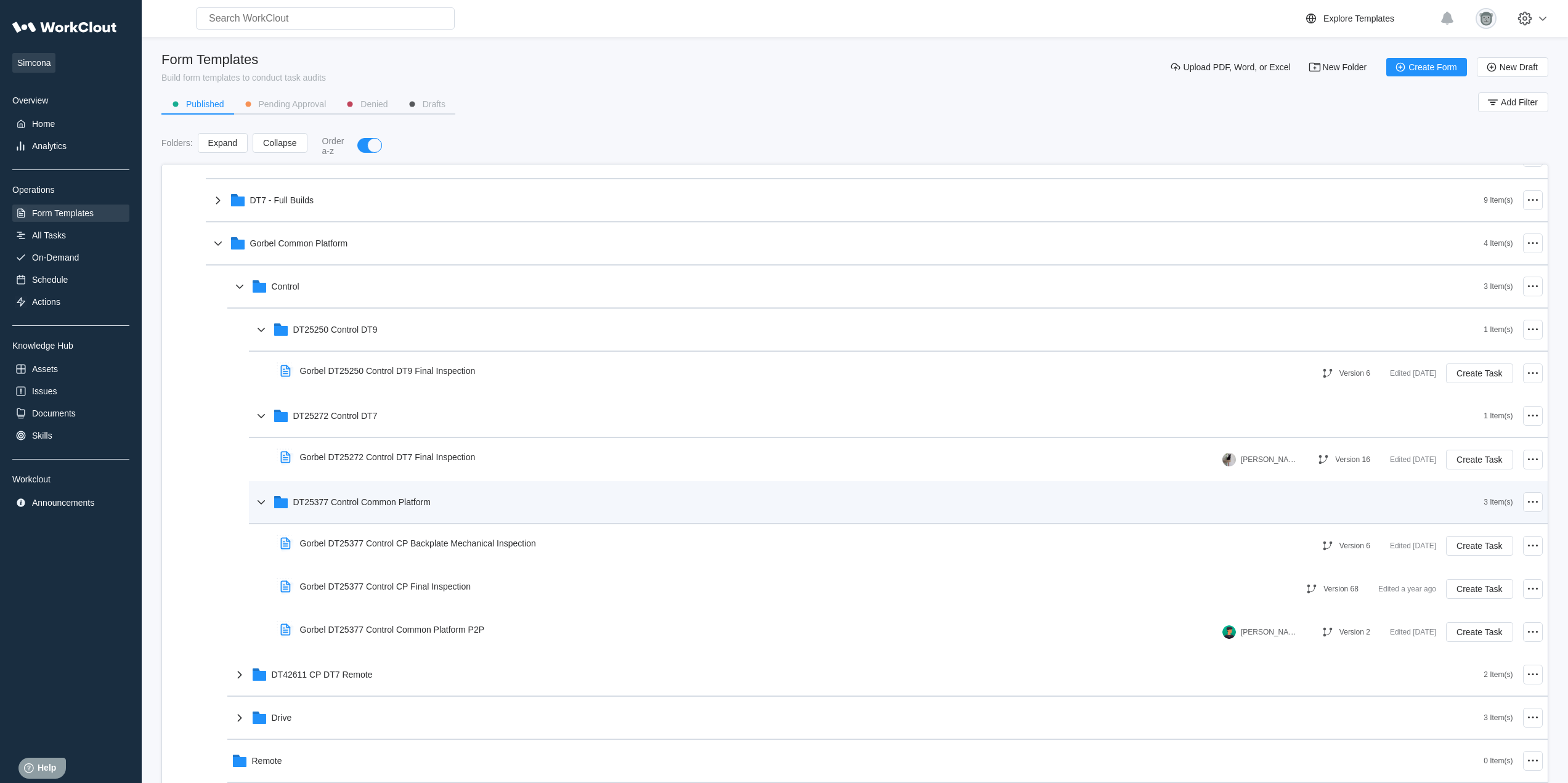
scroll to position [431, 0]
